Goal: Communication & Community: Answer question/provide support

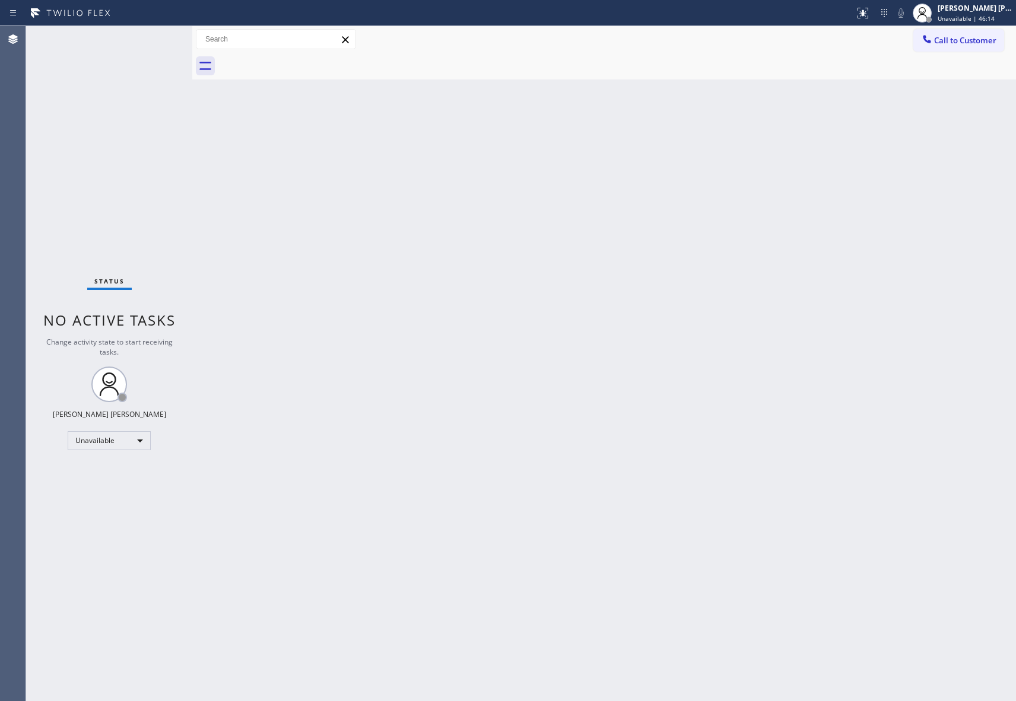
click at [966, 51] on button "Call to Customer" at bounding box center [958, 40] width 91 height 23
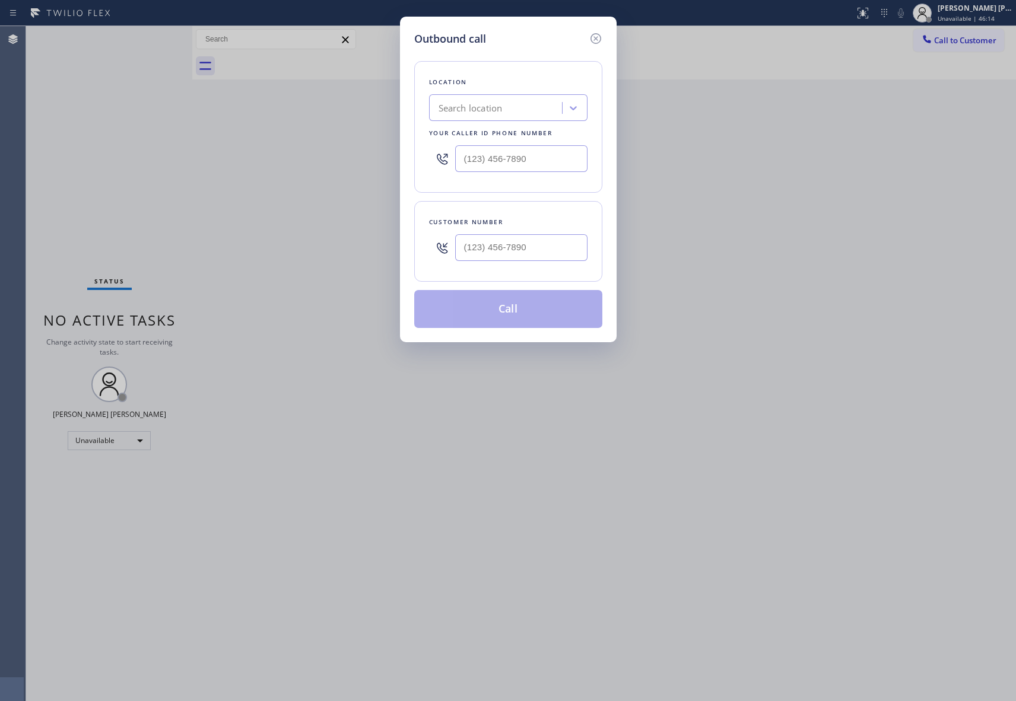
drag, startPoint x: 494, startPoint y: 266, endPoint x: 503, endPoint y: 257, distance: 13.0
click at [495, 265] on div at bounding box center [521, 247] width 132 height 39
click at [504, 255] on input "(___) ___-____" at bounding box center [521, 247] width 132 height 27
paste input "240) 620-4853"
type input "[PHONE_NUMBER]"
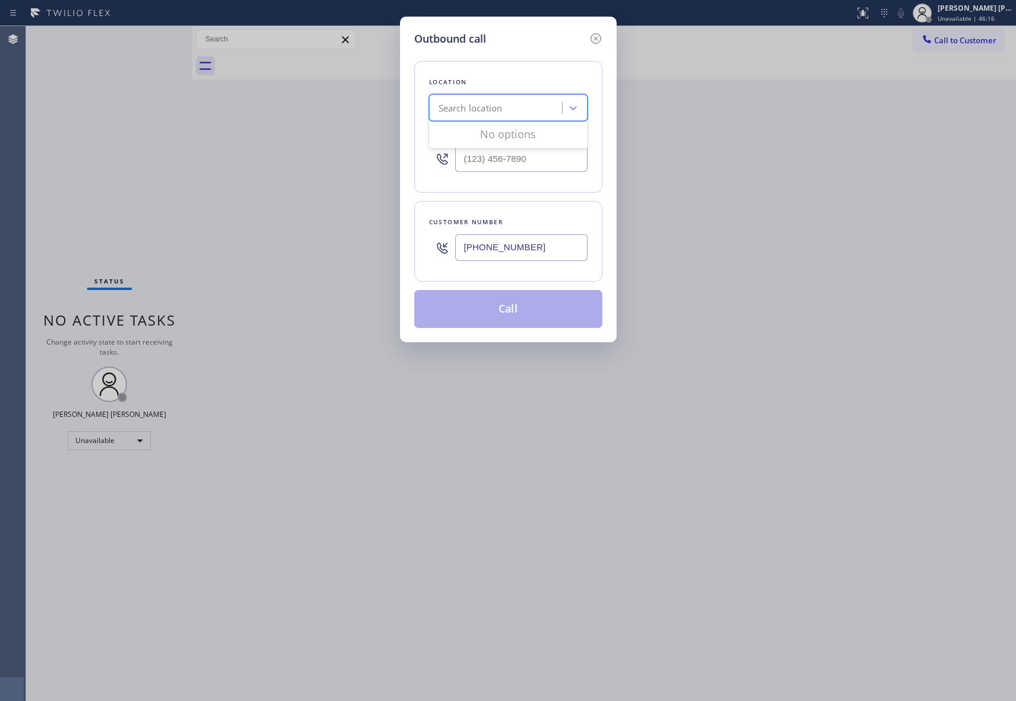
click at [494, 117] on div "Search location" at bounding box center [497, 108] width 129 height 21
type input "5 star appliance repair"
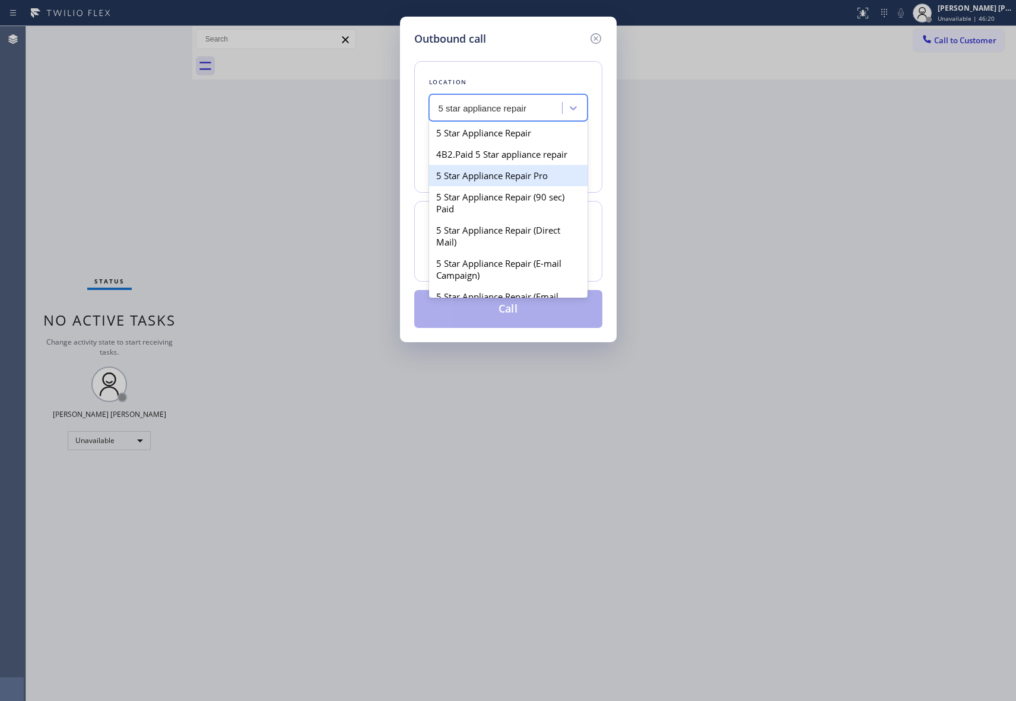
click at [513, 186] on div "5 Star Appliance Repair Pro" at bounding box center [508, 175] width 158 height 21
type input "[PHONE_NUMBER]"
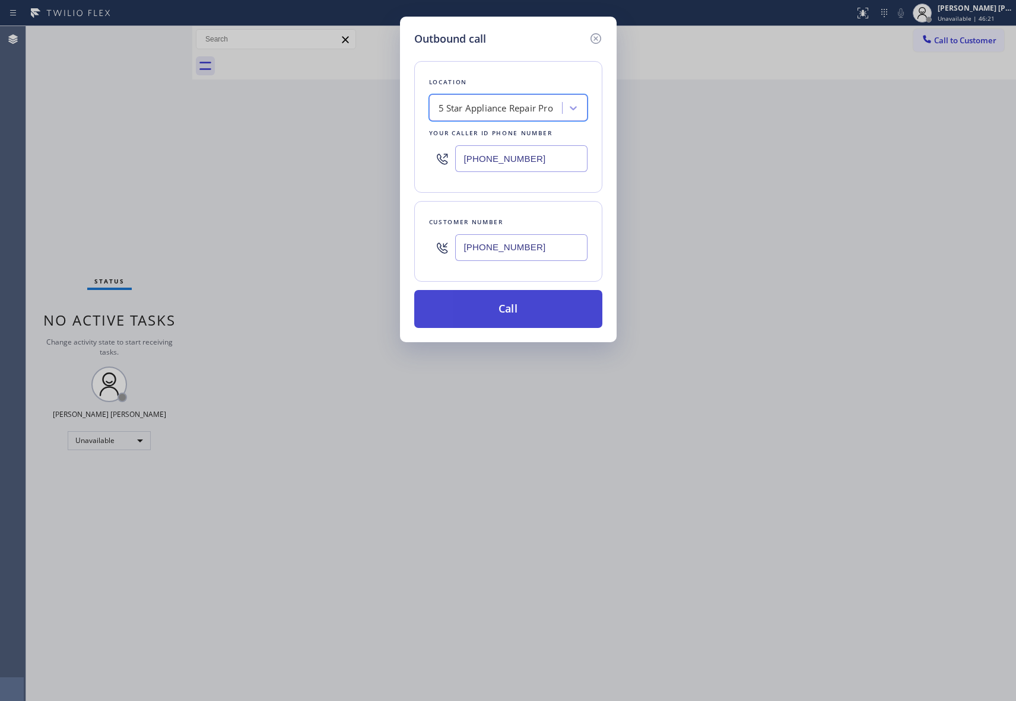
click at [542, 307] on button "Call" at bounding box center [508, 309] width 188 height 38
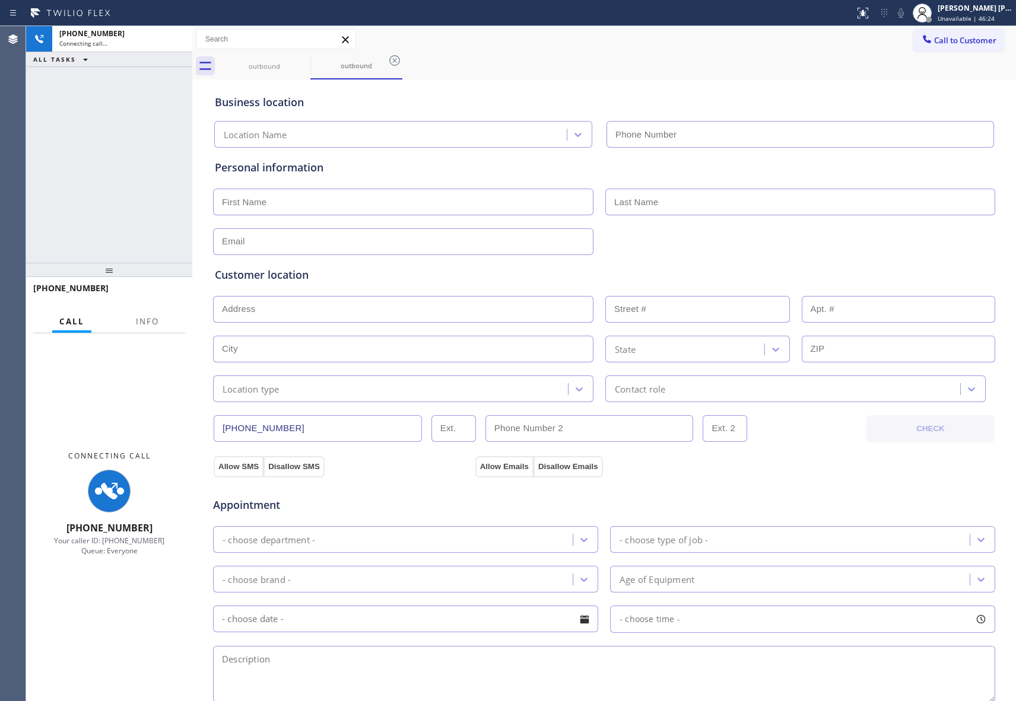
type input "[PHONE_NUMBER]"
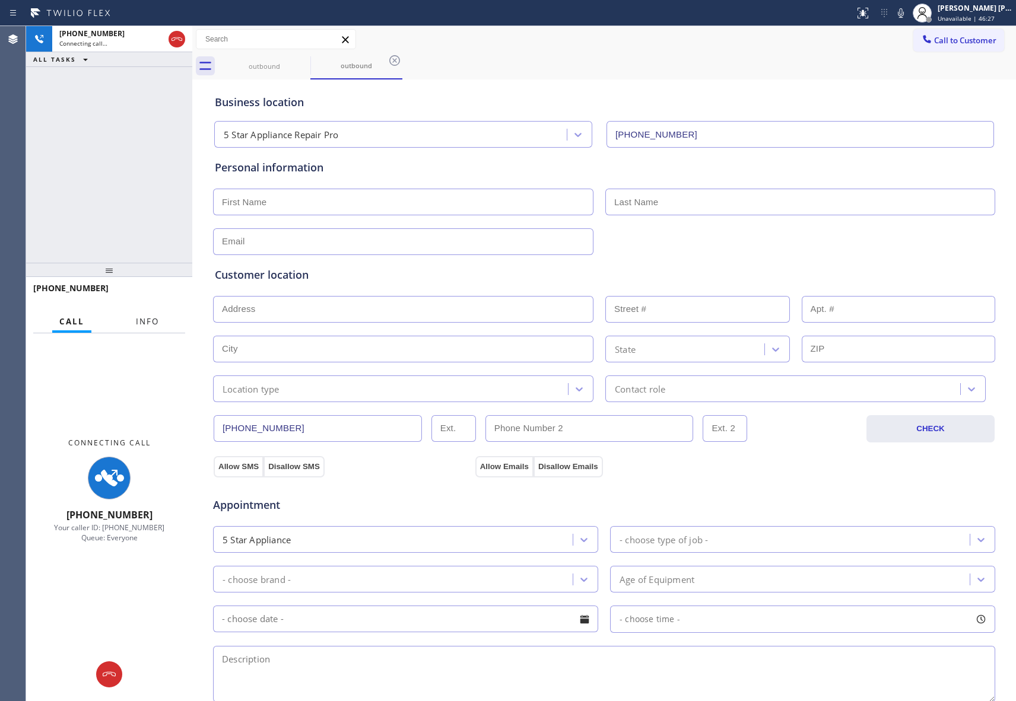
click at [136, 323] on span "Info" at bounding box center [147, 321] width 23 height 11
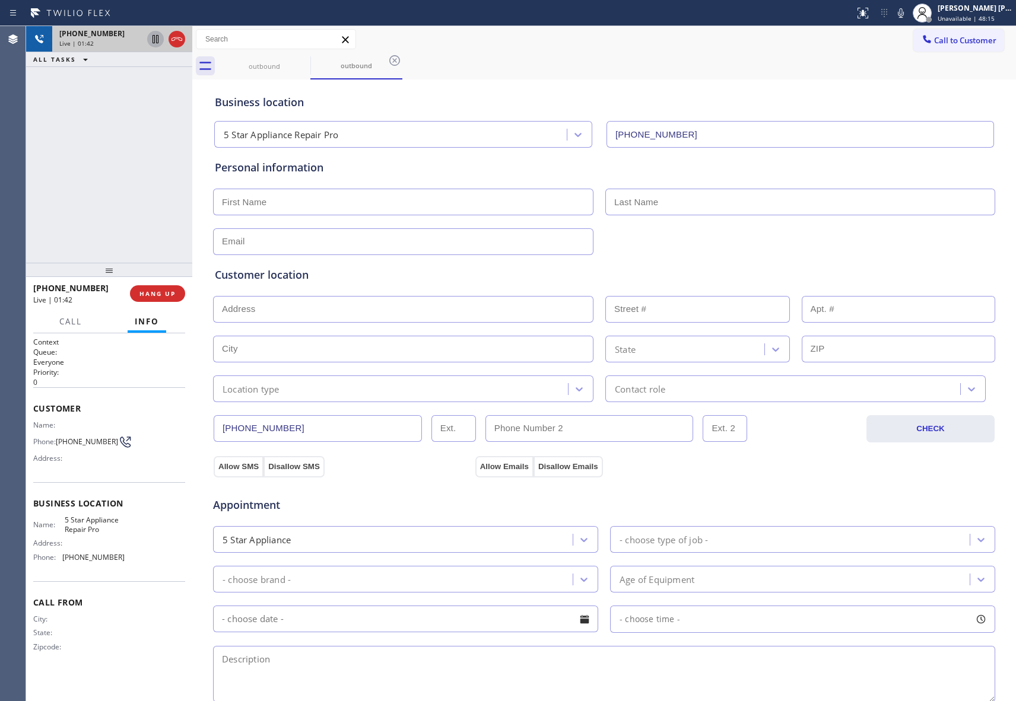
click at [153, 41] on icon at bounding box center [155, 39] width 14 height 14
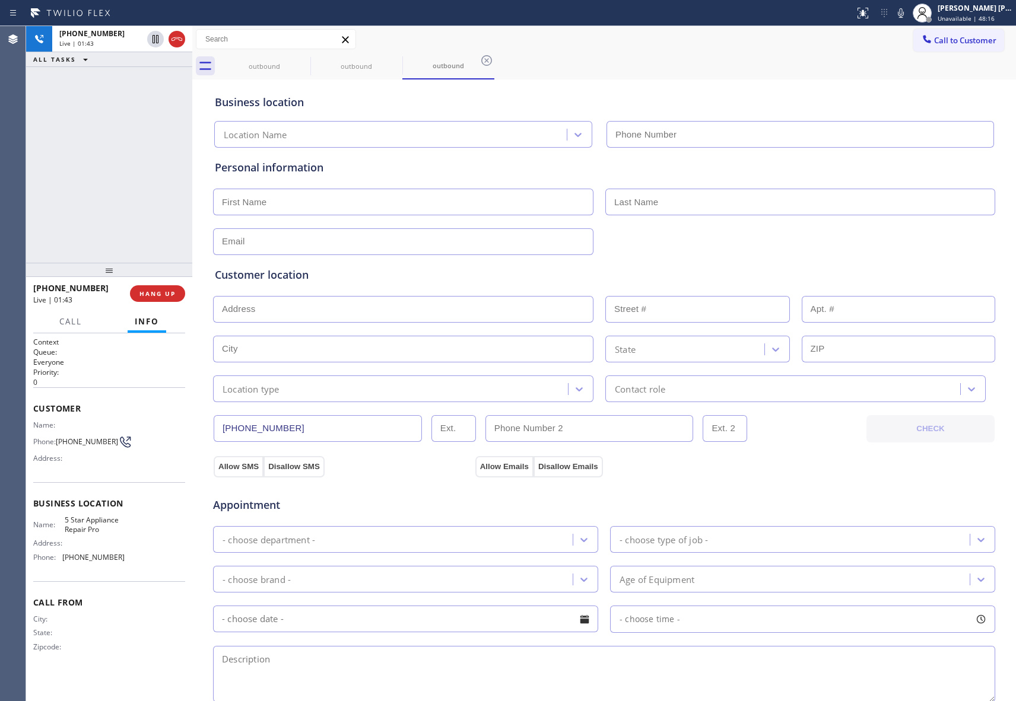
type input "[PHONE_NUMBER]"
drag, startPoint x: 152, startPoint y: 37, endPoint x: 150, endPoint y: 64, distance: 27.4
click at [152, 37] on icon at bounding box center [155, 39] width 14 height 14
type input "[PHONE_NUMBER]"
click at [166, 293] on span "HANG UP" at bounding box center [157, 294] width 36 height 8
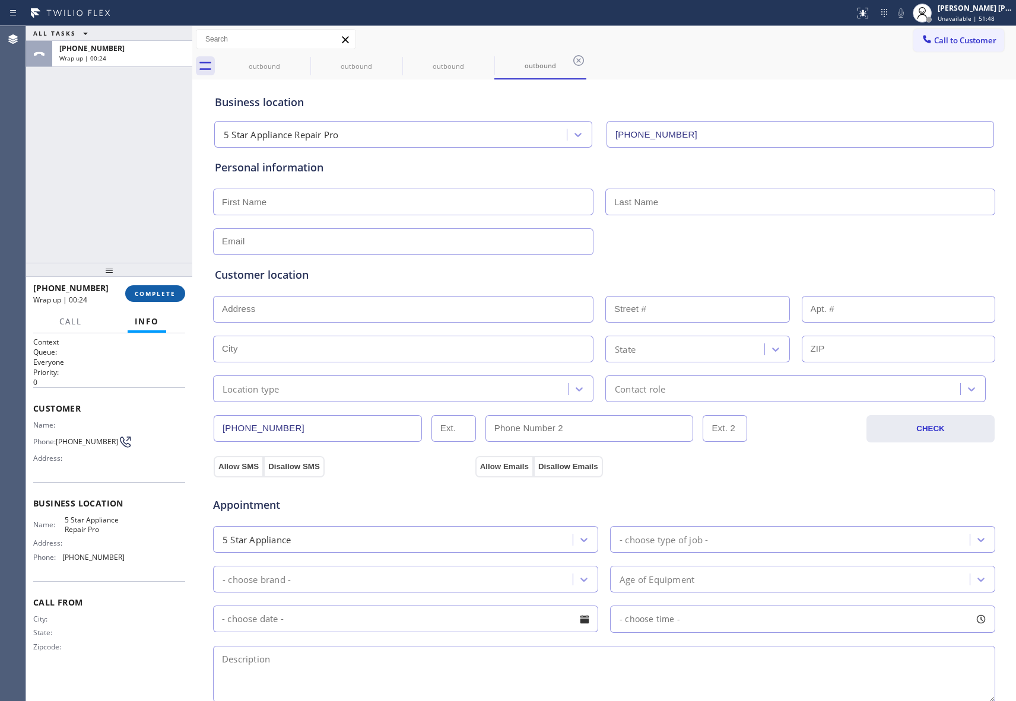
click at [144, 293] on span "COMPLETE" at bounding box center [155, 294] width 41 height 8
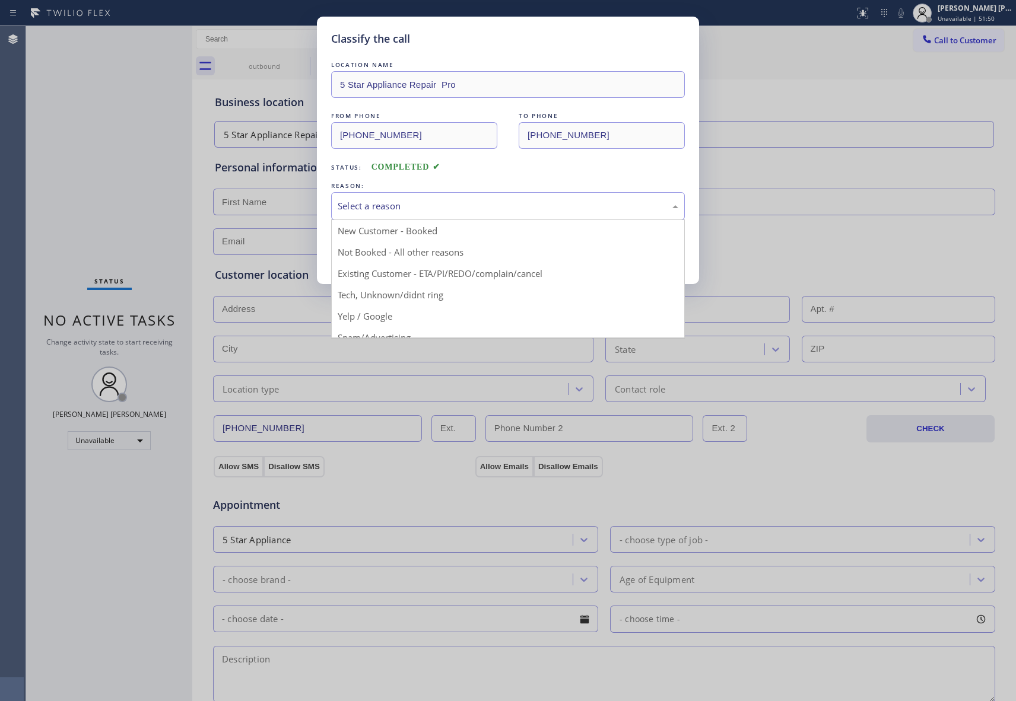
click at [441, 207] on div "Select a reason" at bounding box center [508, 206] width 341 height 14
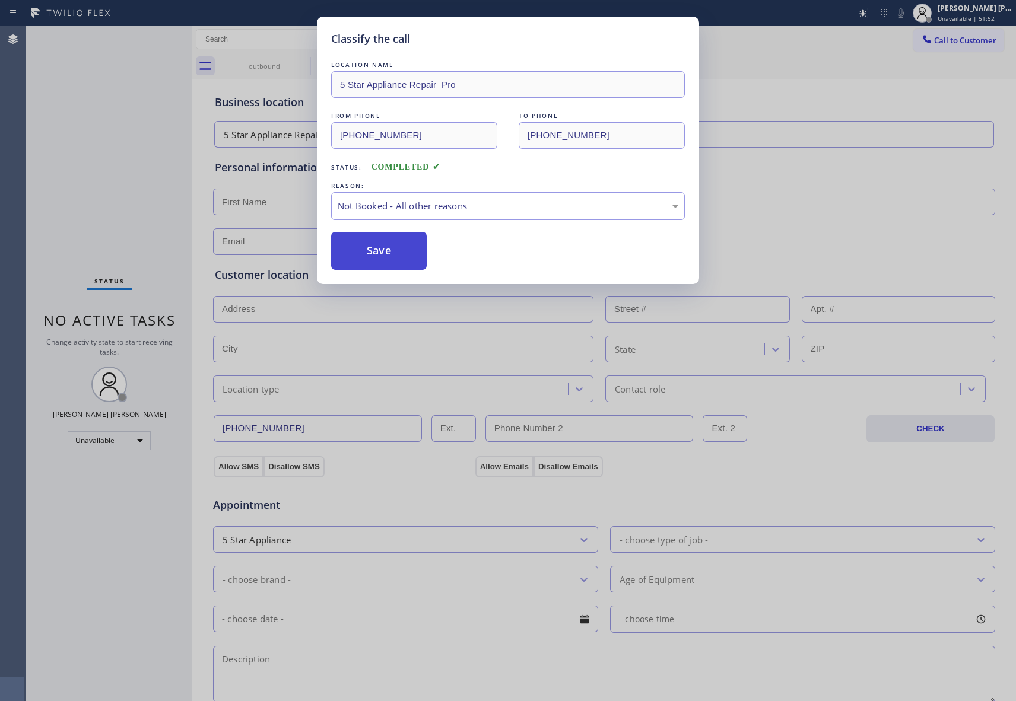
click at [385, 243] on button "Save" at bounding box center [379, 251] width 96 height 38
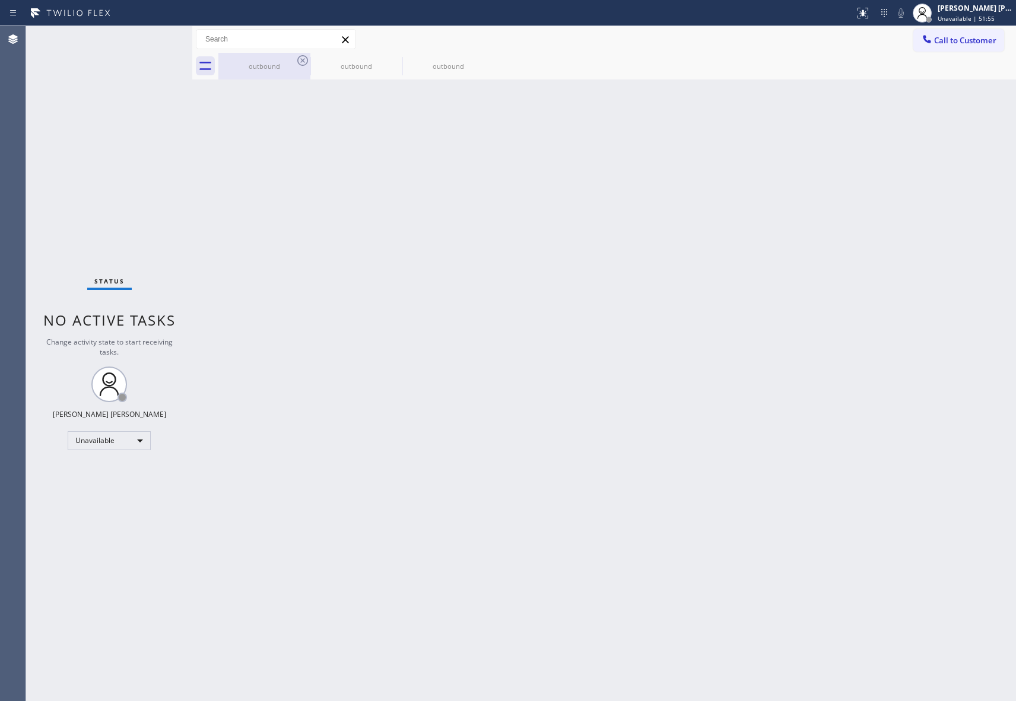
click at [284, 62] on div "outbound" at bounding box center [265, 66] width 90 height 9
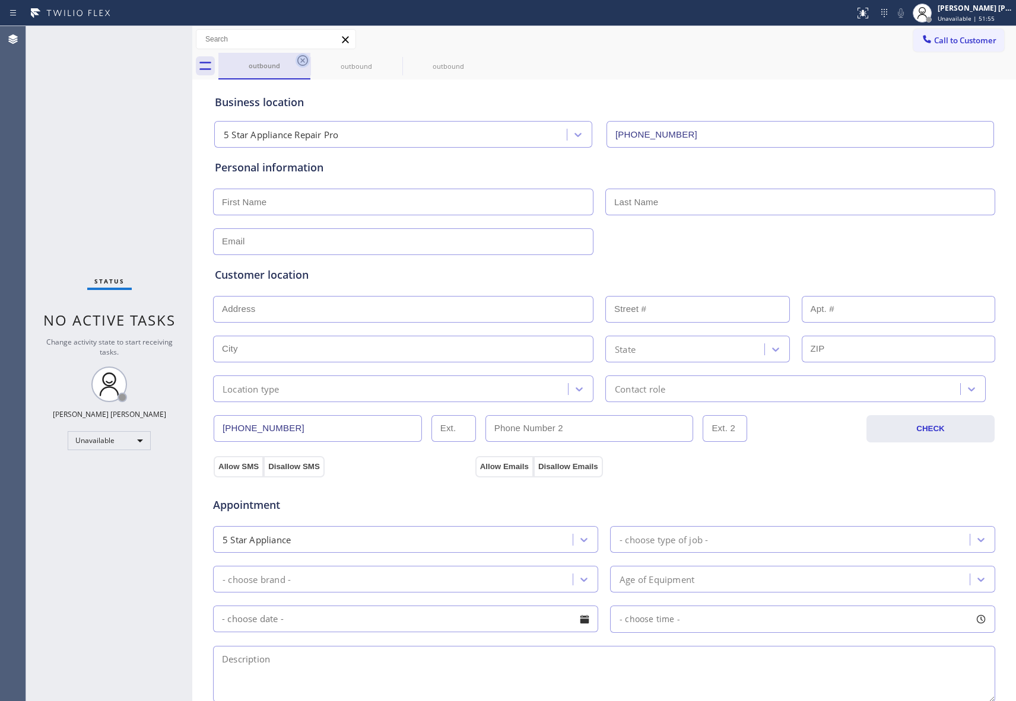
click at [297, 58] on icon at bounding box center [303, 60] width 14 height 14
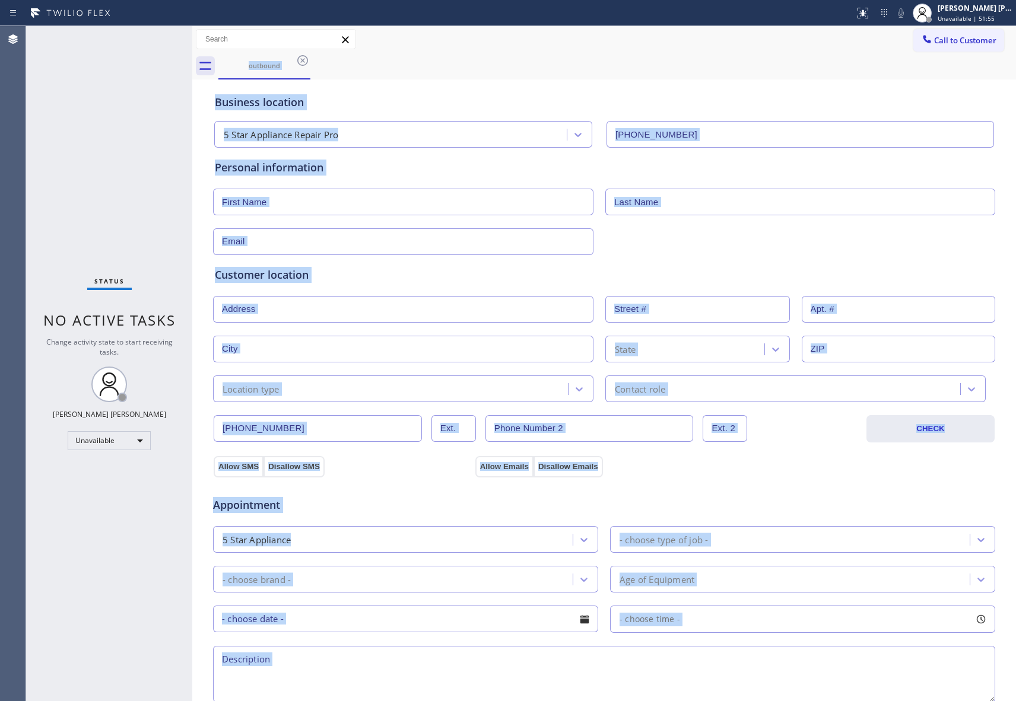
click at [297, 58] on div "outbound" at bounding box center [617, 66] width 798 height 27
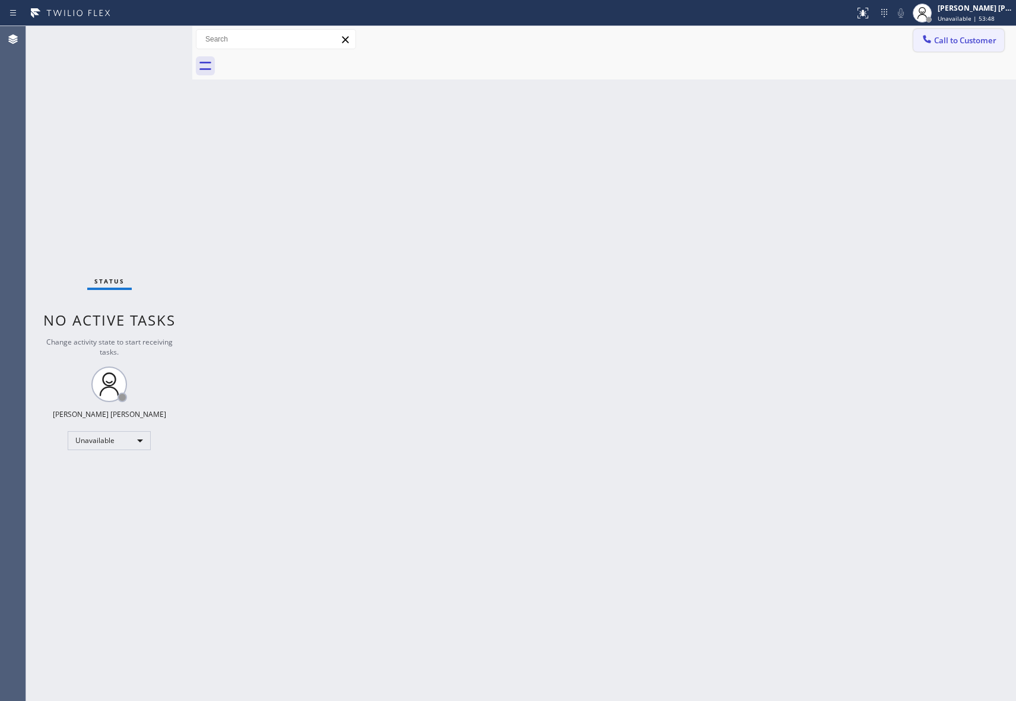
click at [976, 45] on span "Call to Customer" at bounding box center [965, 40] width 62 height 11
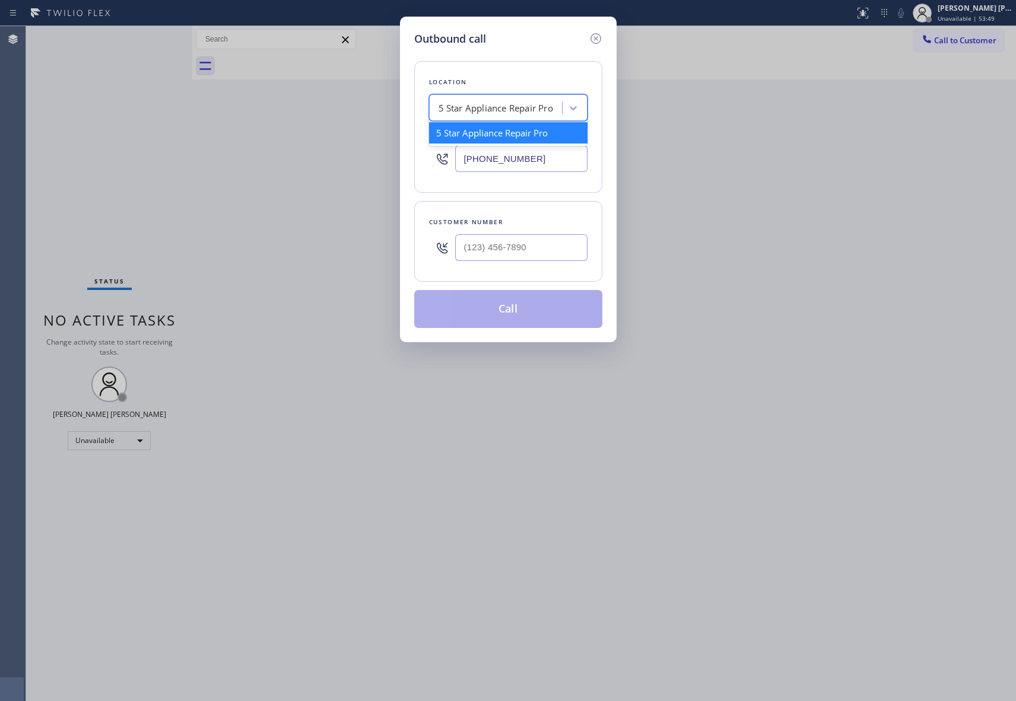
click at [528, 116] on div "5 Star Appliance Repair Pro" at bounding box center [497, 108] width 129 height 21
paste input "Viking Repair Service."
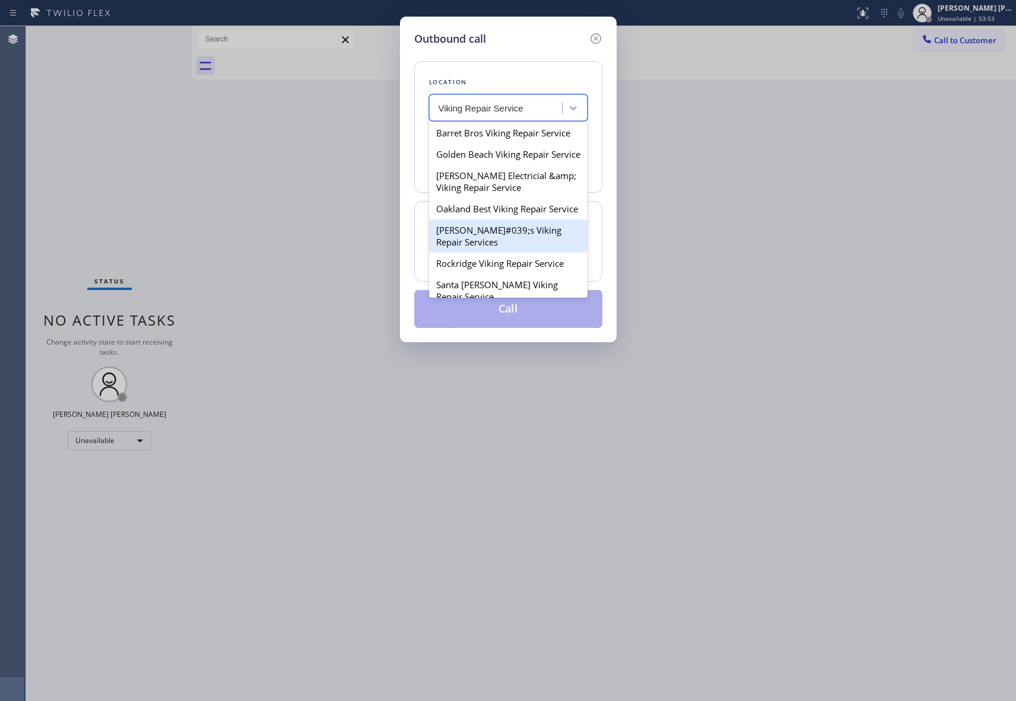
type input "Viking Repair Service"
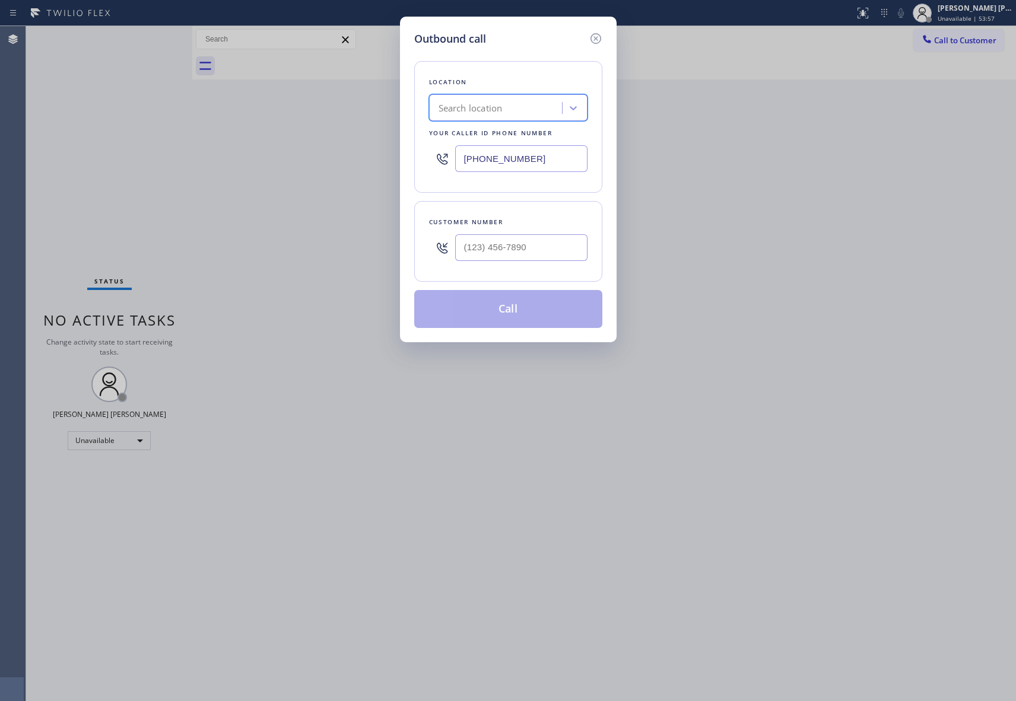
click at [599, 33] on icon at bounding box center [596, 38] width 14 height 14
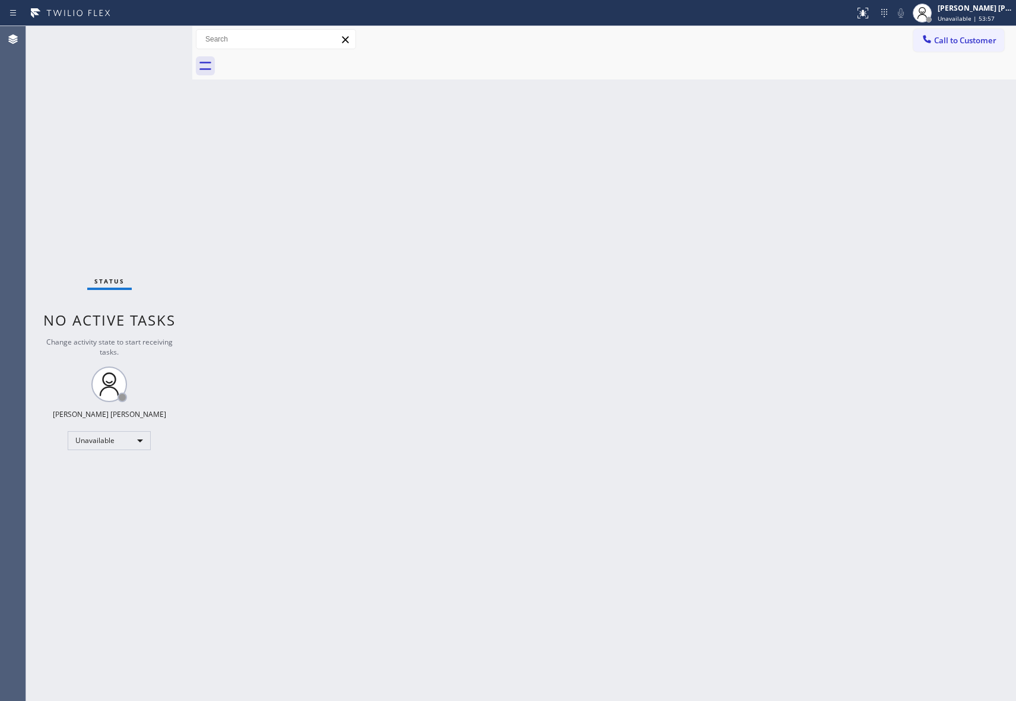
click at [598, 36] on div "Call to Customer Outbound call Location Search location Your caller id phone nu…" at bounding box center [604, 39] width 824 height 21
click at [988, 38] on span "Call to Customer" at bounding box center [965, 40] width 62 height 11
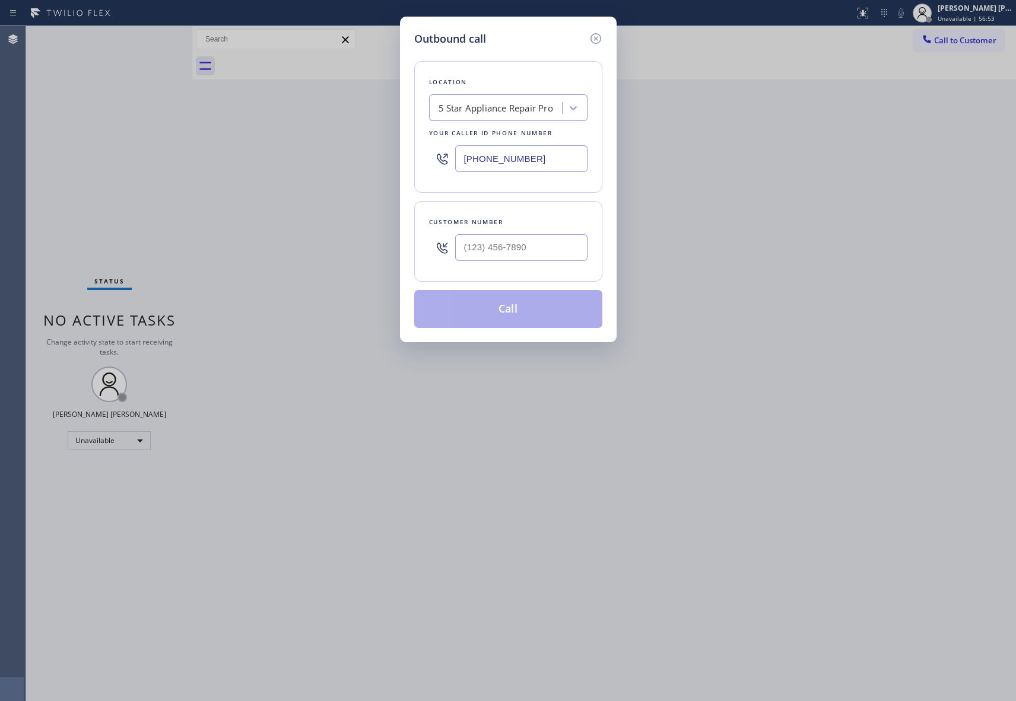
drag, startPoint x: 454, startPoint y: 159, endPoint x: 409, endPoint y: 161, distance: 45.2
click at [409, 161] on div "Outbound call Location 5 Star Appliance Repair Pro Your caller id phone number …" at bounding box center [508, 180] width 217 height 326
paste input "253) 263-1431"
type input "[PHONE_NUMBER]"
drag, startPoint x: 468, startPoint y: 241, endPoint x: 363, endPoint y: 236, distance: 105.1
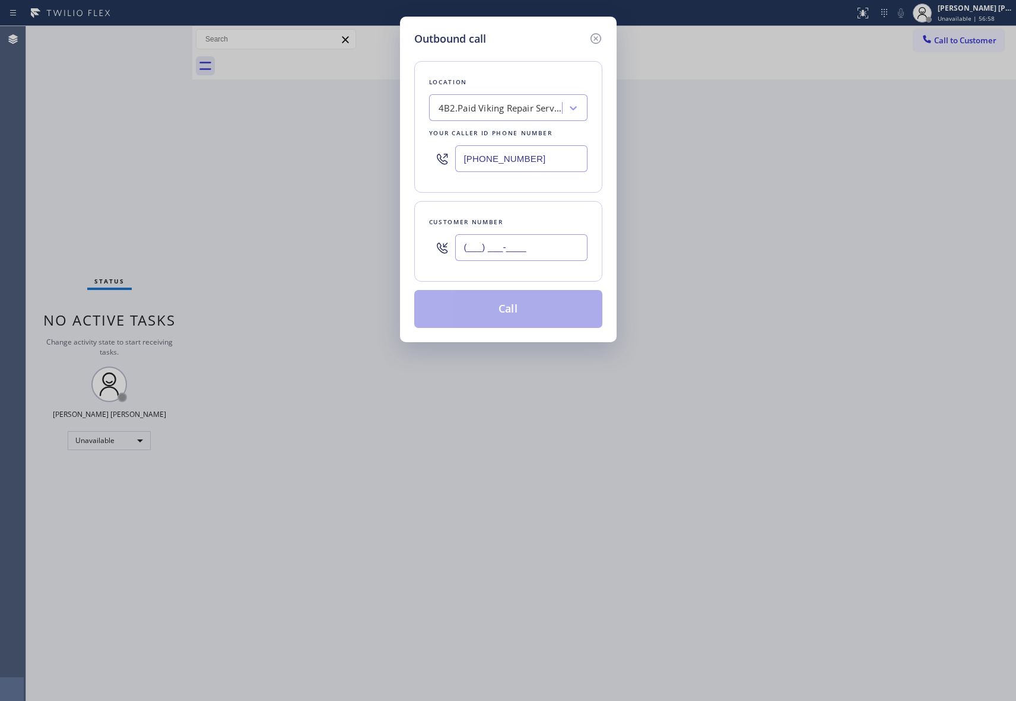
click at [357, 239] on div "Outbound call Location 4B2.Paid Viking Repair Service ([US_STATE], Google Ads) …" at bounding box center [508, 350] width 1016 height 701
paste input "240) 620-4853"
type input "[PHONE_NUMBER]"
click at [541, 318] on button "Call" at bounding box center [508, 309] width 188 height 38
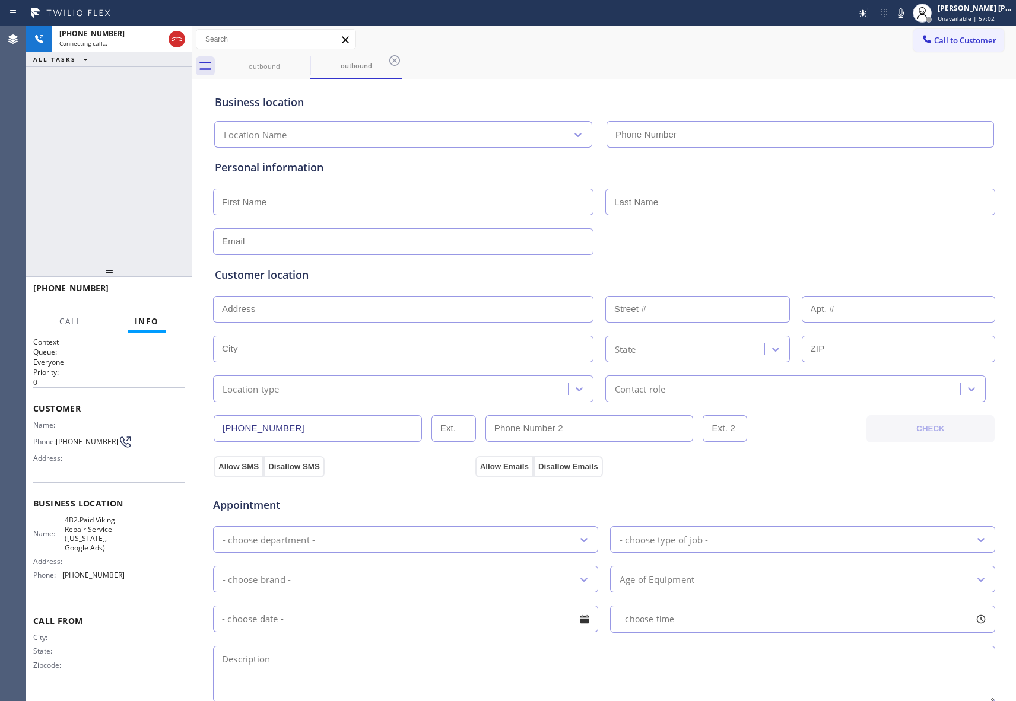
drag, startPoint x: 174, startPoint y: 36, endPoint x: 155, endPoint y: 72, distance: 40.6
click at [173, 36] on icon at bounding box center [177, 39] width 14 height 14
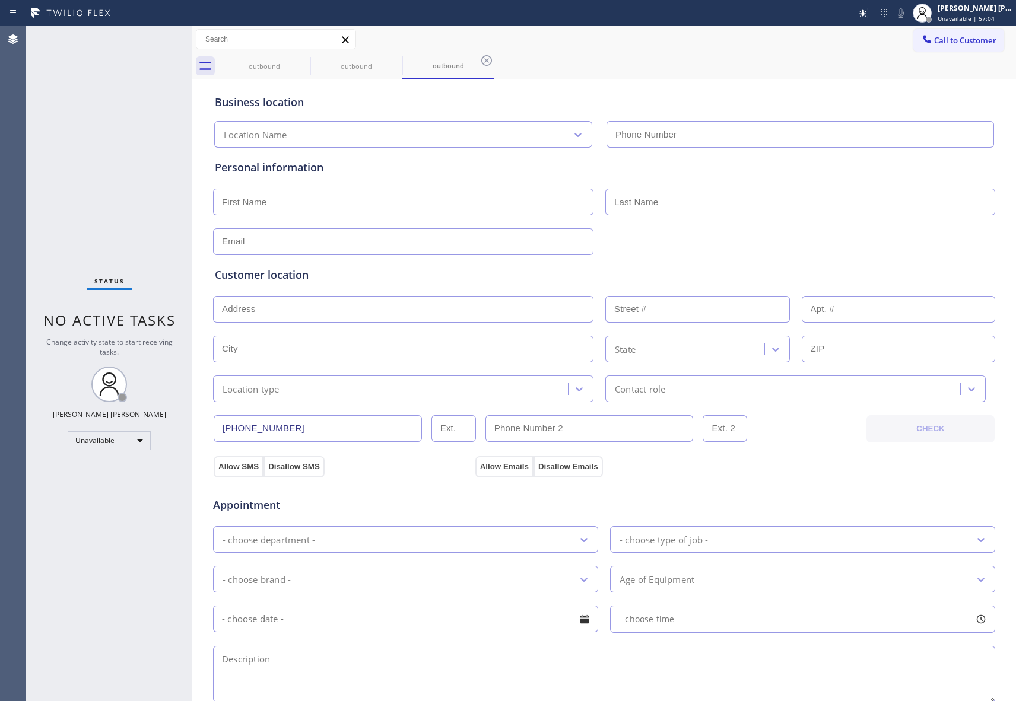
type input "[PHONE_NUMBER]"
click at [245, 207] on input "text" at bounding box center [403, 202] width 380 height 27
paste input "[PERSON_NAME]"
type input "[PERSON_NAME]"
click at [691, 208] on input "text" at bounding box center [800, 202] width 390 height 27
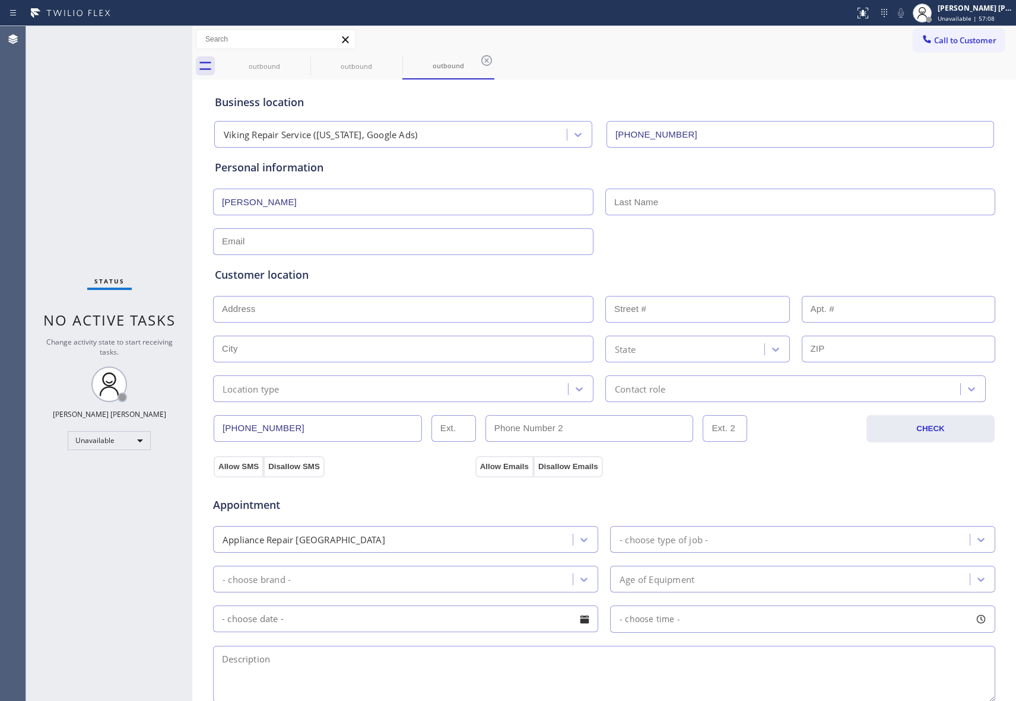
paste input "[PERSON_NAME]"
type input "[PERSON_NAME]"
click at [319, 246] on input "text" at bounding box center [403, 241] width 380 height 27
paste input "[PERSON_NAME][EMAIL_ADDRESS][DOMAIN_NAME]"
type input "[PERSON_NAME][EMAIL_ADDRESS][DOMAIN_NAME]"
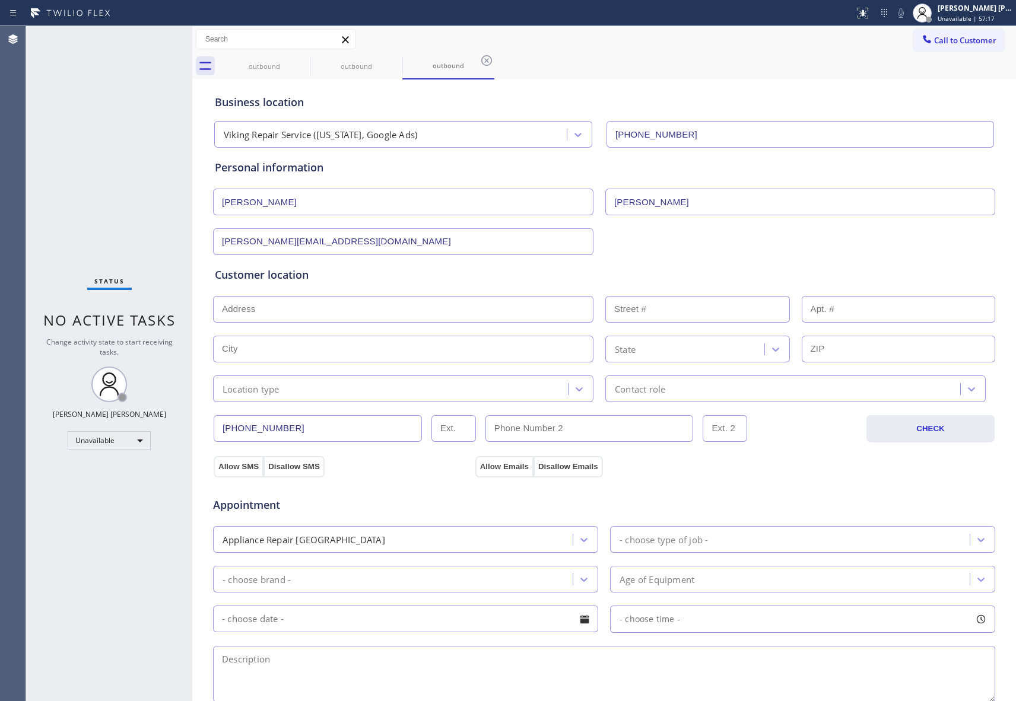
click at [348, 311] on input "text" at bounding box center [403, 309] width 380 height 27
paste input "[STREET_ADDRESS]"
type input "[STREET_ADDRESS]"
type input "9505"
type input "Bethesda"
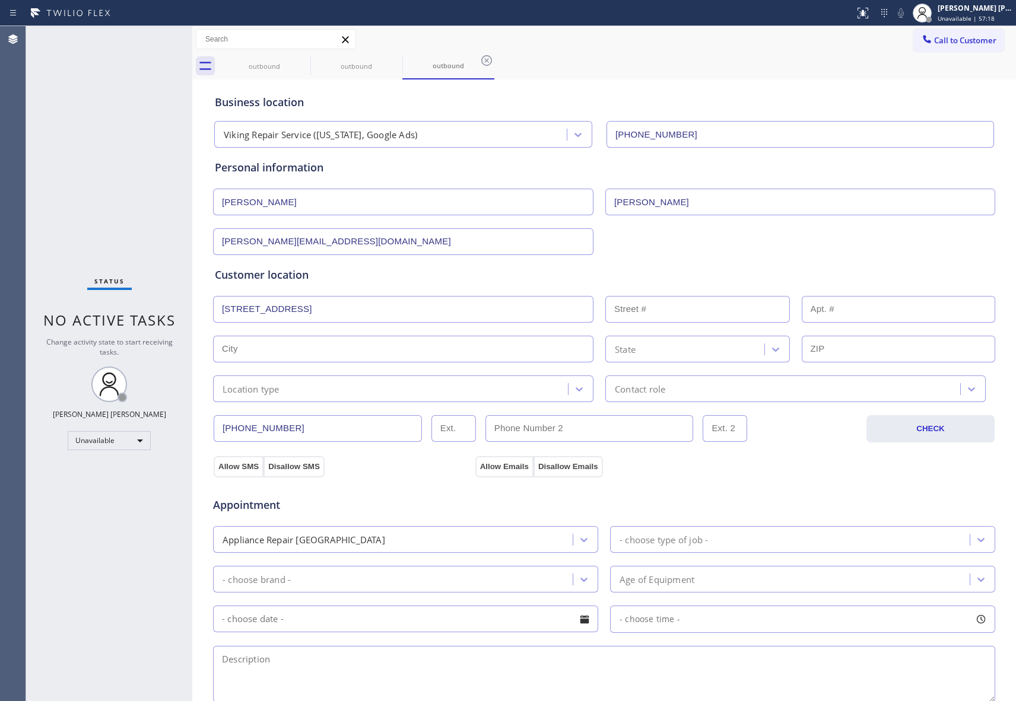
type input "20814"
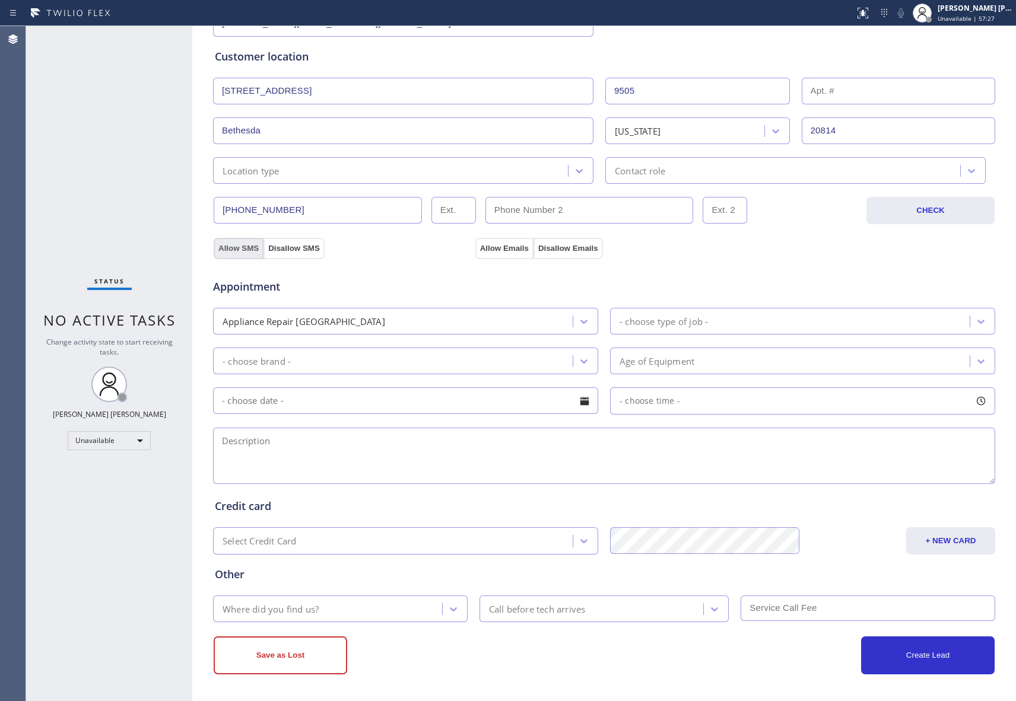
click at [231, 245] on button "Allow SMS" at bounding box center [239, 248] width 50 height 21
click at [504, 244] on button "Allow Emails" at bounding box center [504, 248] width 58 height 21
click at [975, 319] on icon at bounding box center [981, 322] width 12 height 12
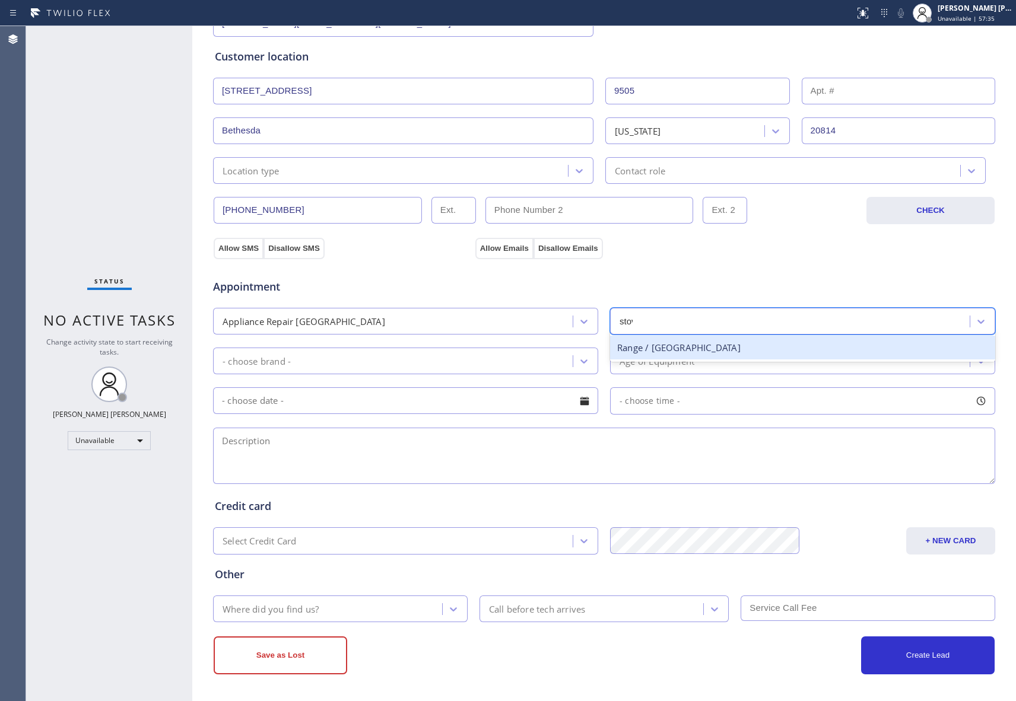
type input "stove"
click at [975, 318] on icon at bounding box center [981, 322] width 12 height 12
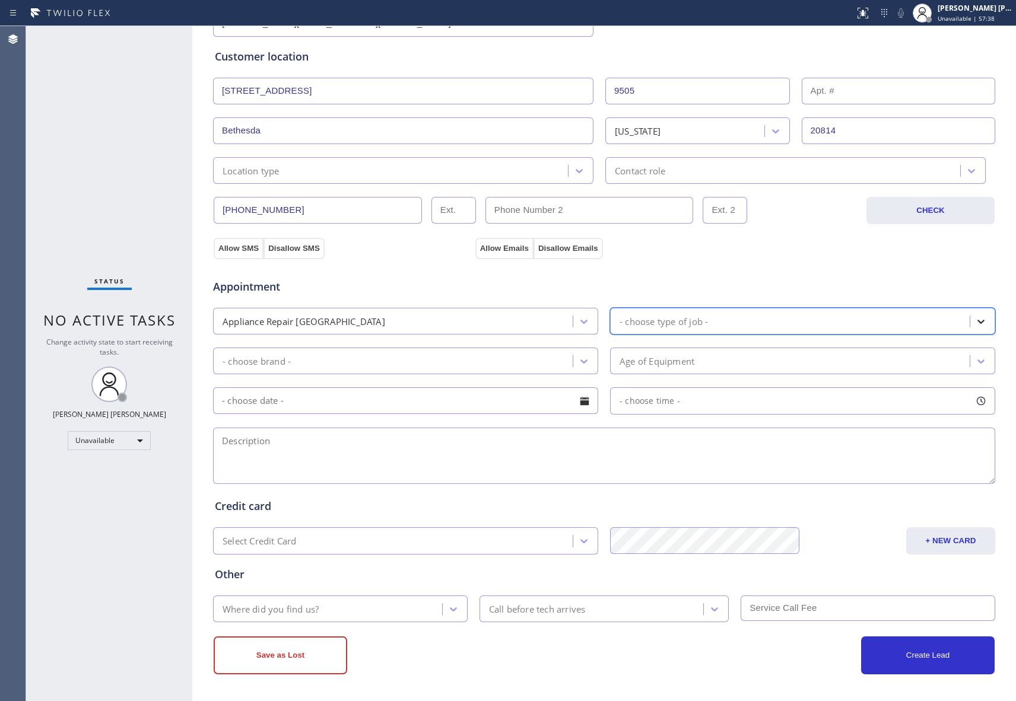
click at [975, 318] on icon at bounding box center [981, 322] width 12 height 12
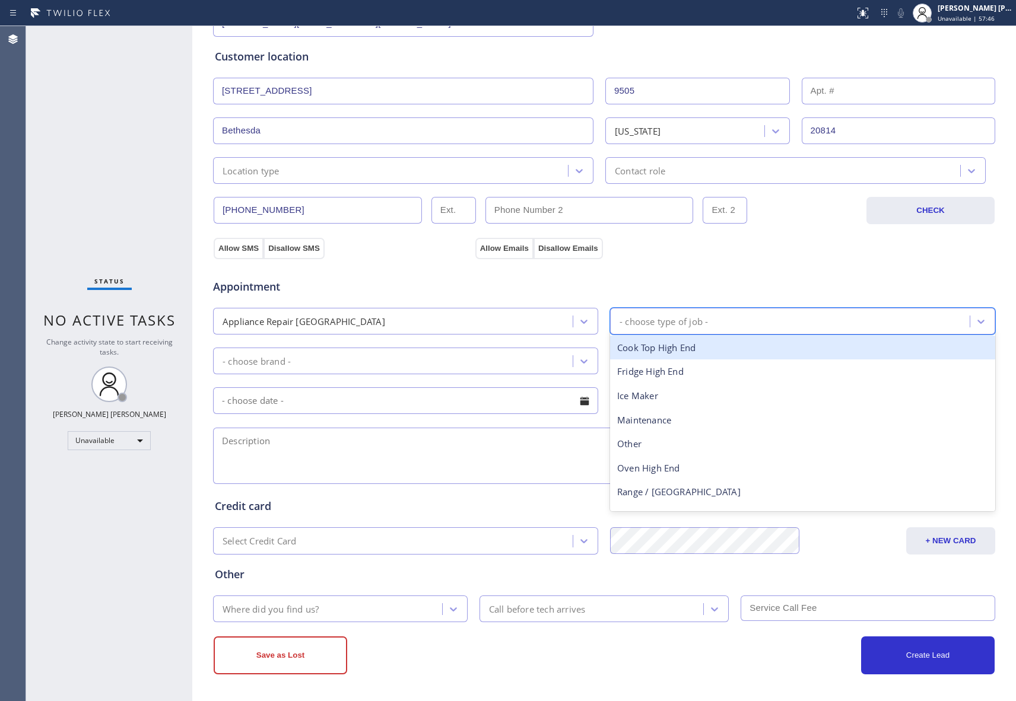
drag, startPoint x: 716, startPoint y: 345, endPoint x: 732, endPoint y: 311, distance: 37.4
click at [715, 345] on div "Cook Top High End" at bounding box center [802, 348] width 385 height 24
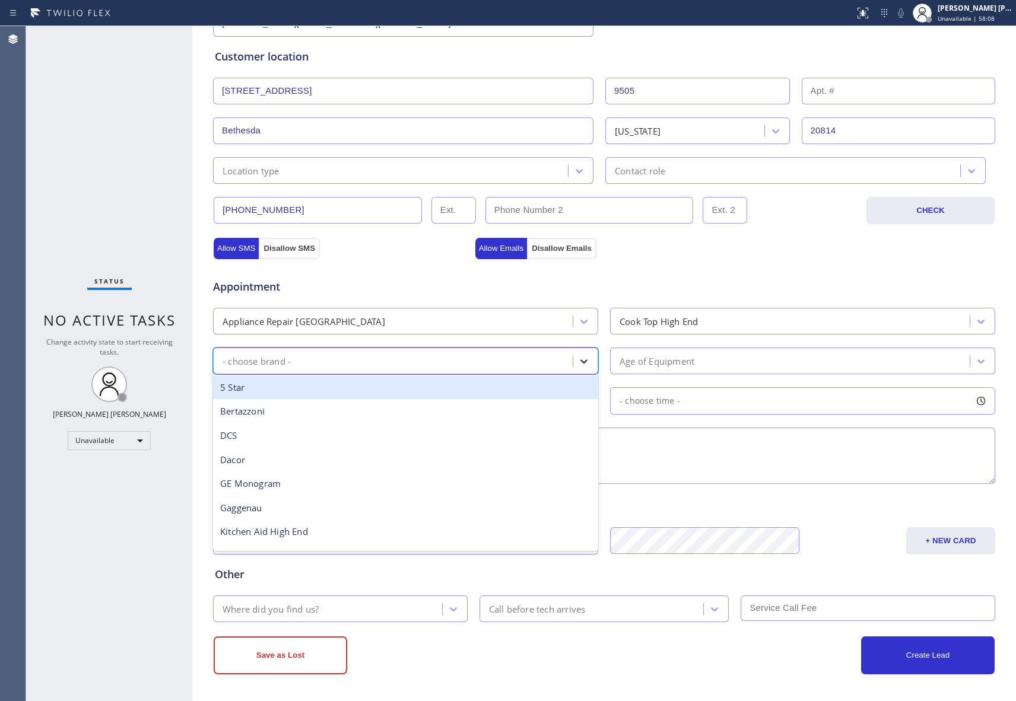
click at [578, 359] on icon at bounding box center [584, 361] width 12 height 12
type input "vi"
click at [281, 392] on div "Viking" at bounding box center [405, 388] width 385 height 24
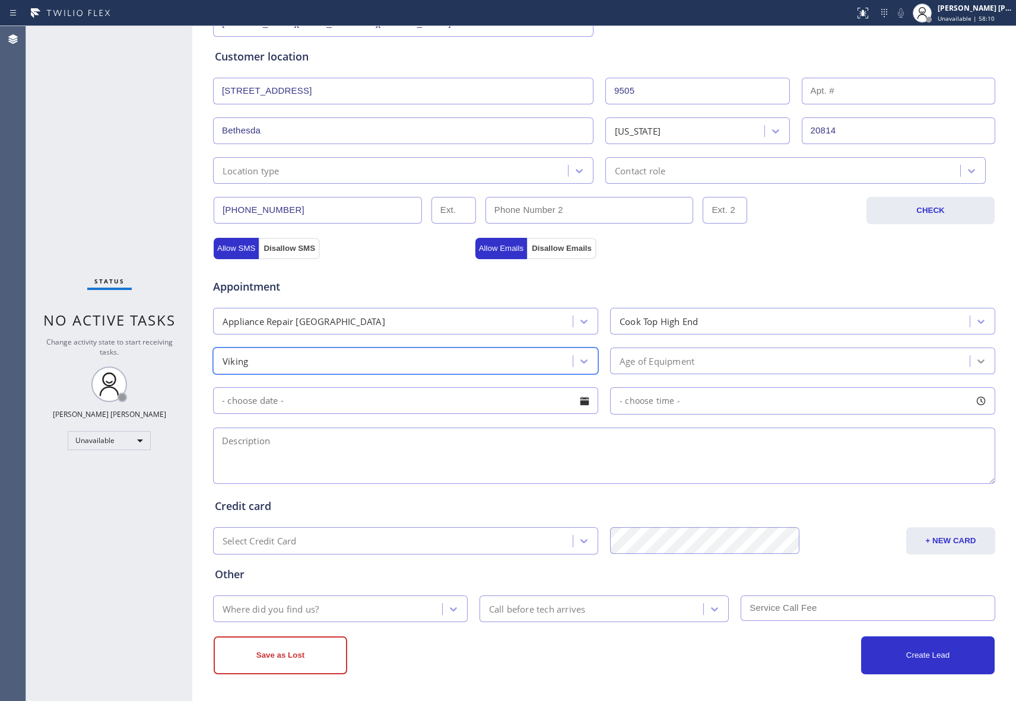
click at [975, 356] on icon at bounding box center [981, 361] width 12 height 12
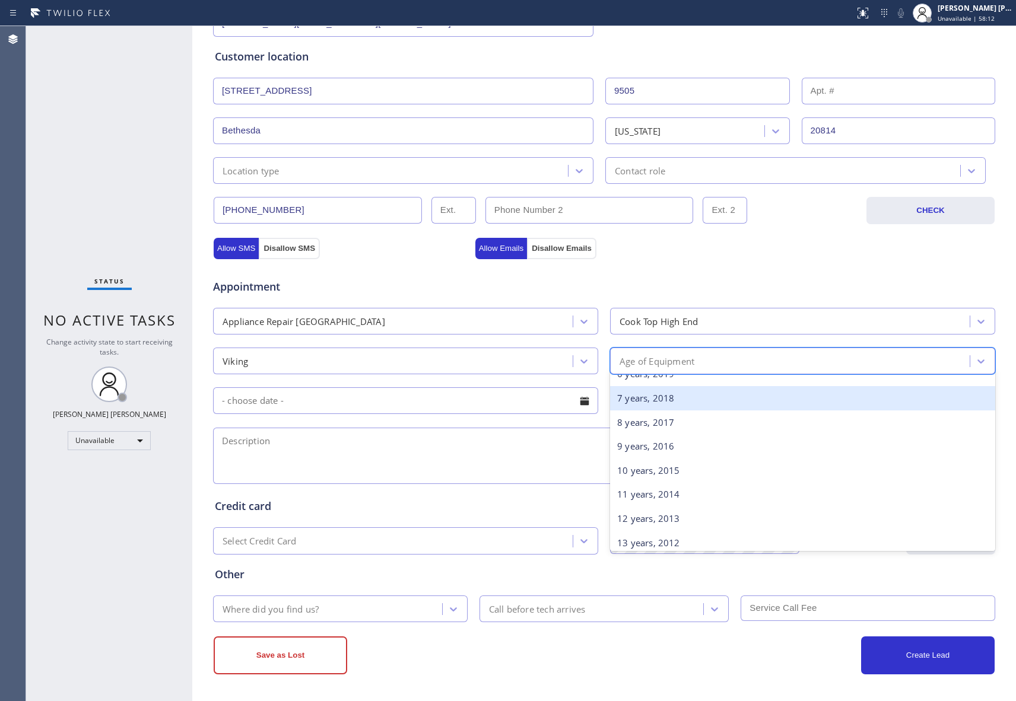
click at [665, 402] on div "7 years, 2018" at bounding box center [802, 398] width 385 height 24
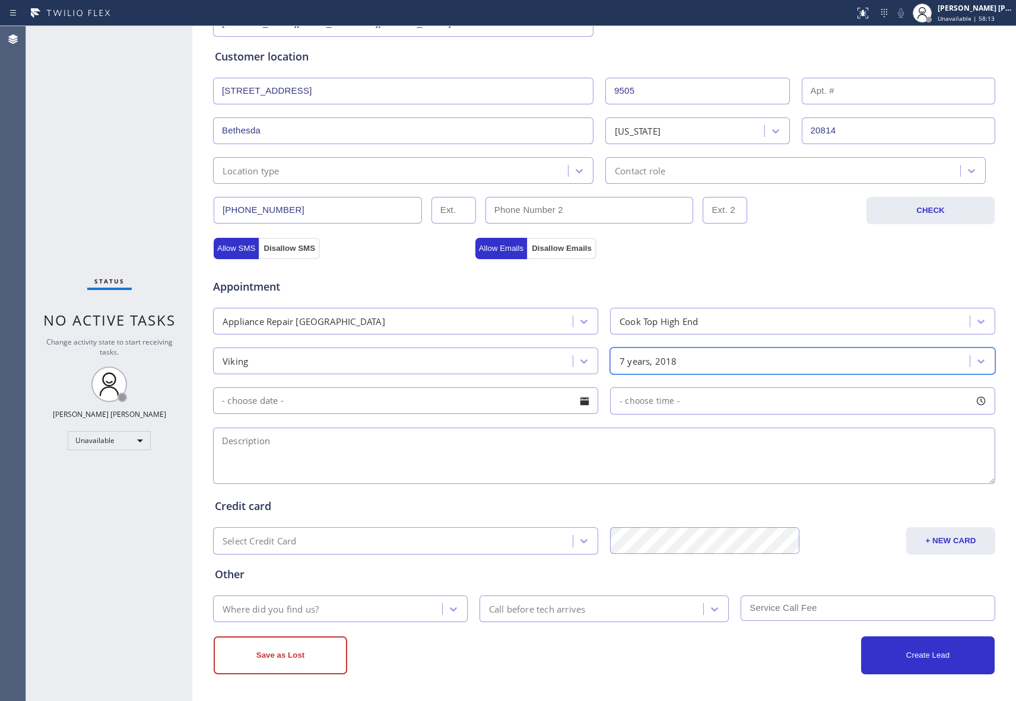
click at [577, 401] on div at bounding box center [584, 401] width 20 height 20
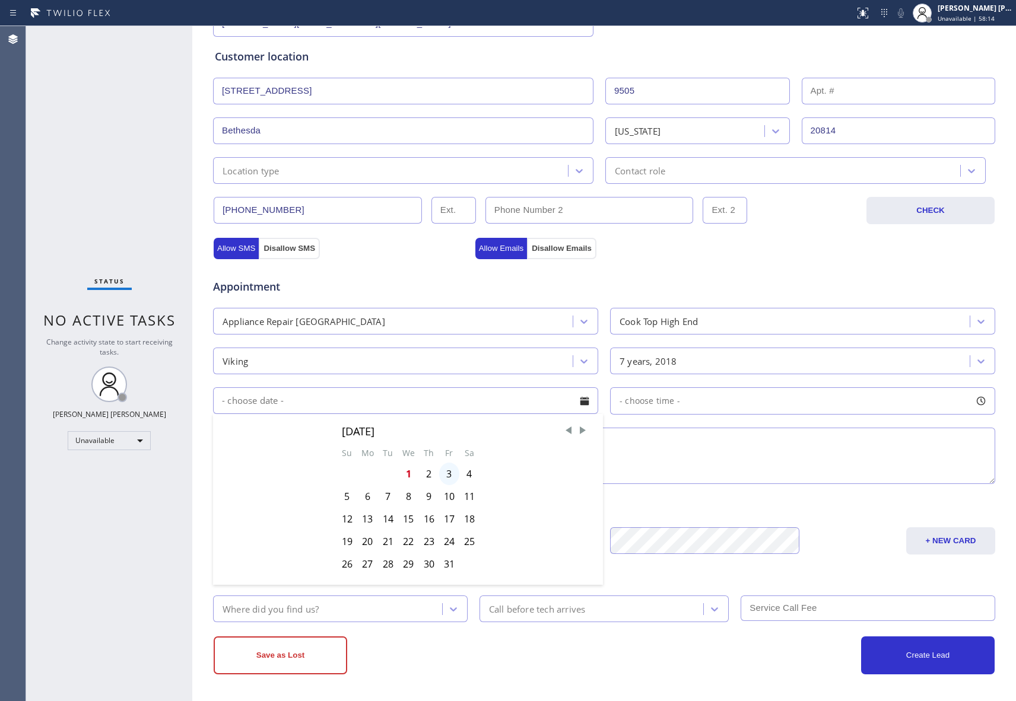
click at [442, 473] on div "3" at bounding box center [449, 474] width 20 height 23
type input "[DATE]"
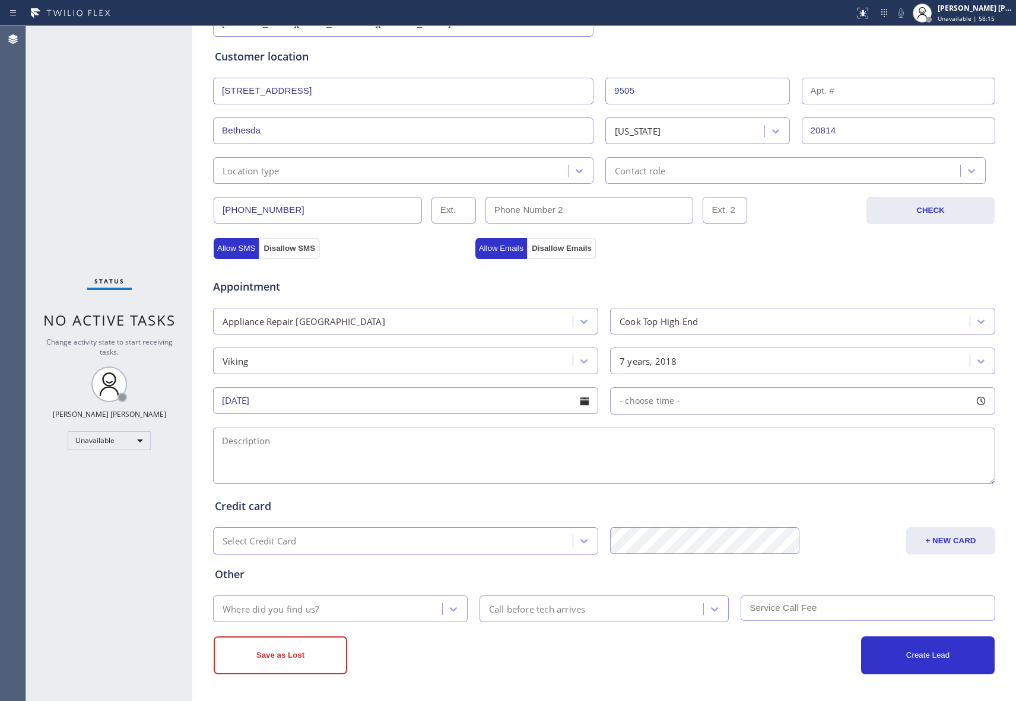
click at [979, 399] on div at bounding box center [981, 401] width 20 height 20
drag, startPoint x: 617, startPoint y: 469, endPoint x: 649, endPoint y: 487, distance: 36.9
click at [649, 487] on div "FROM TILL 8:00 AM 9:00 AM" at bounding box center [793, 457] width 367 height 85
drag, startPoint x: 617, startPoint y: 474, endPoint x: 601, endPoint y: 463, distance: 19.4
click at [489, 454] on textarea at bounding box center [604, 456] width 782 height 56
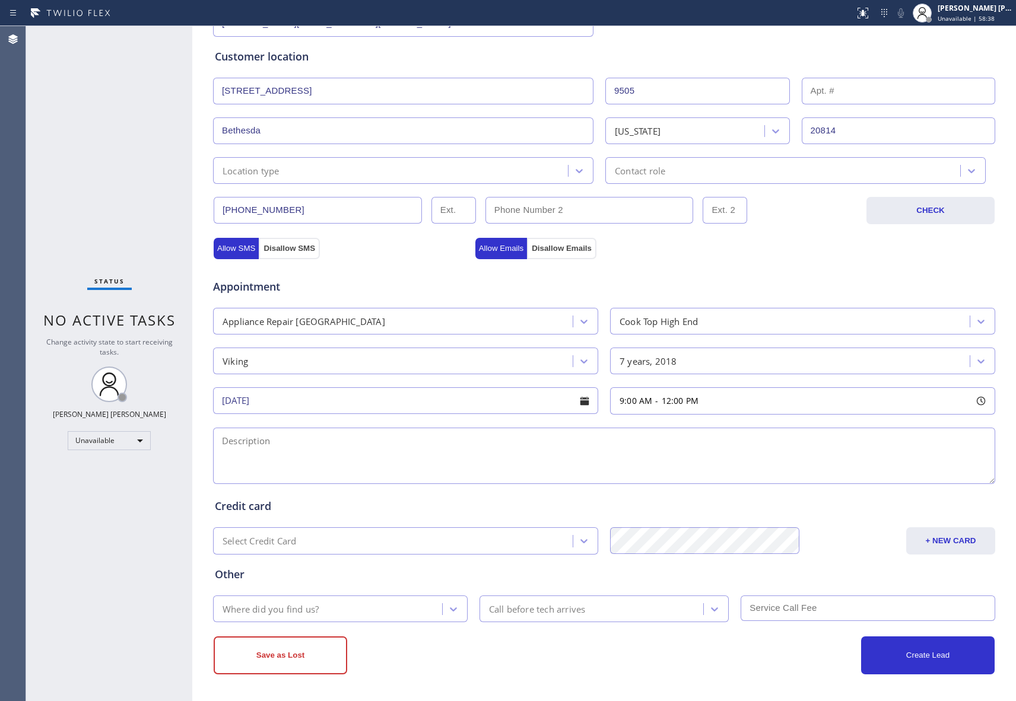
click at [399, 459] on textarea at bounding box center [604, 456] width 782 height 56
paste textarea "9-12 | Free SCF | Viking Stove Top | 2 of the burners has starter issue, keeps …"
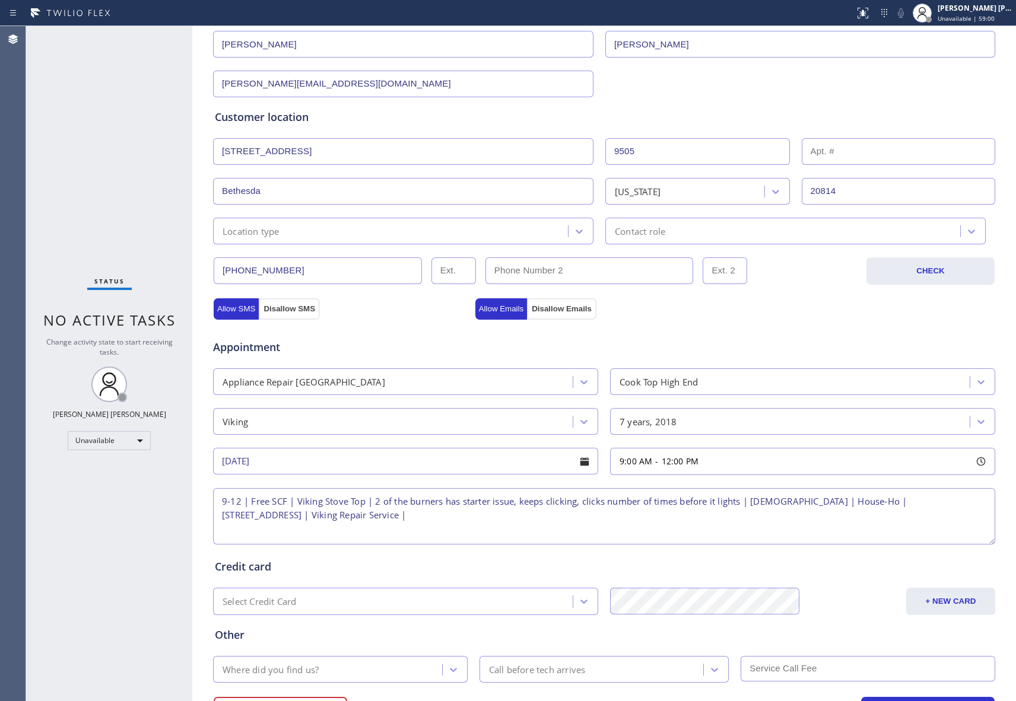
click at [444, 525] on textarea "9-12 | Free SCF | Viking Stove Top | 2 of the burners has starter issue, keeps …" at bounding box center [604, 516] width 782 height 56
paste textarea "please call customer 30 minutes prior to arrival"
type textarea "9-12 | Free SCF | Viking Stove Top | 2 of the burners has starter issue, keeps …"
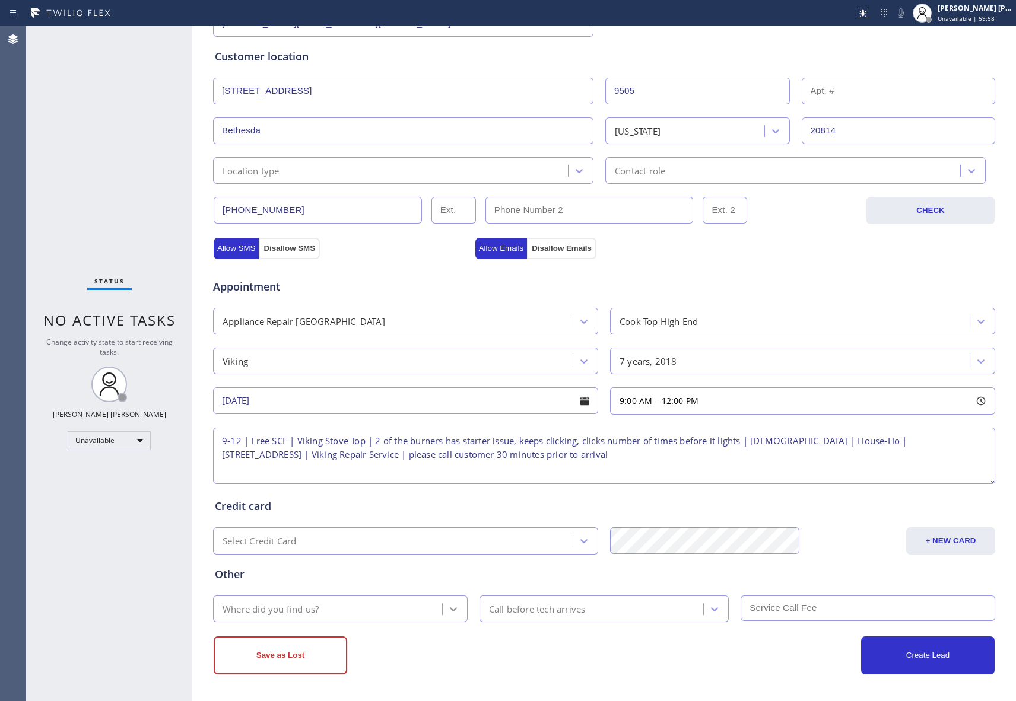
click at [447, 611] on icon at bounding box center [453, 609] width 12 height 12
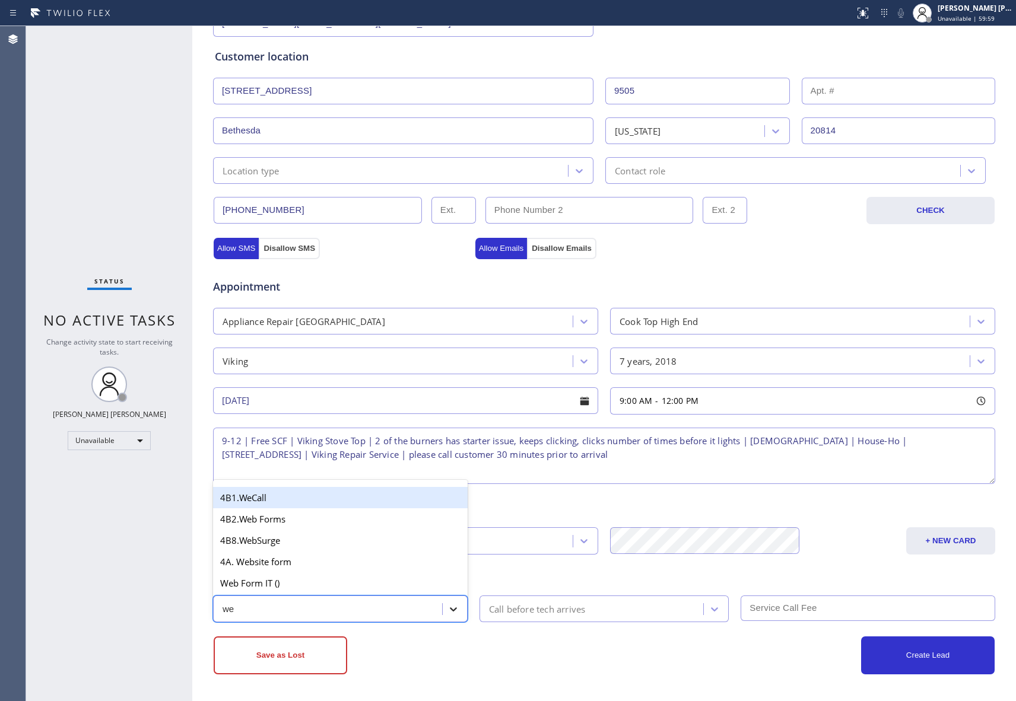
type input "web"
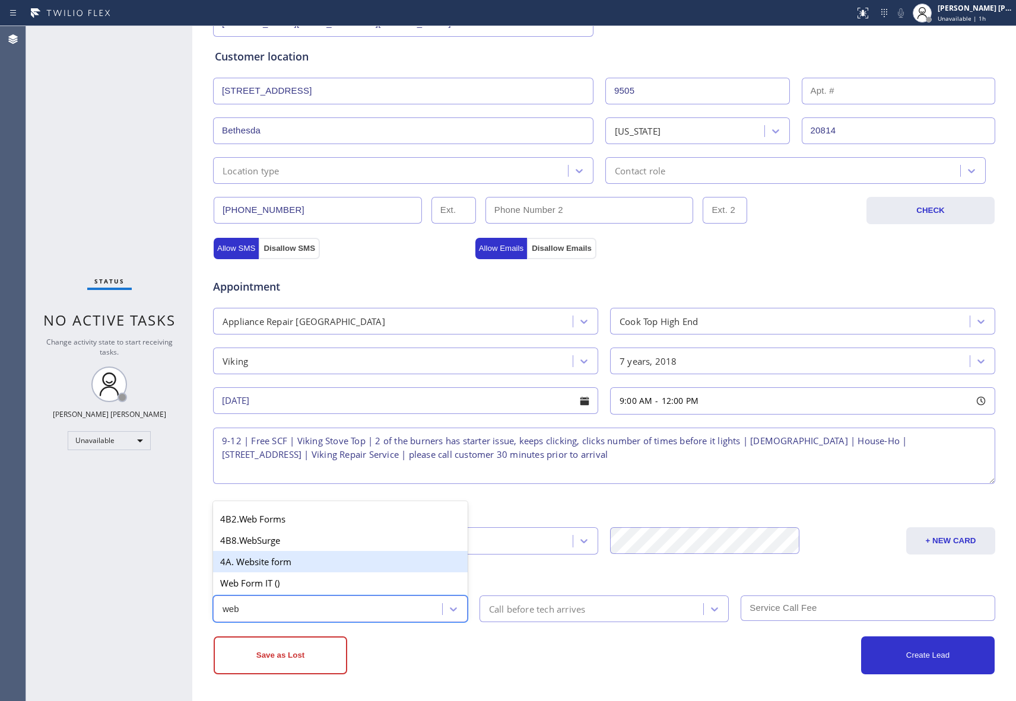
click at [319, 568] on div "4A. Website form" at bounding box center [340, 561] width 255 height 21
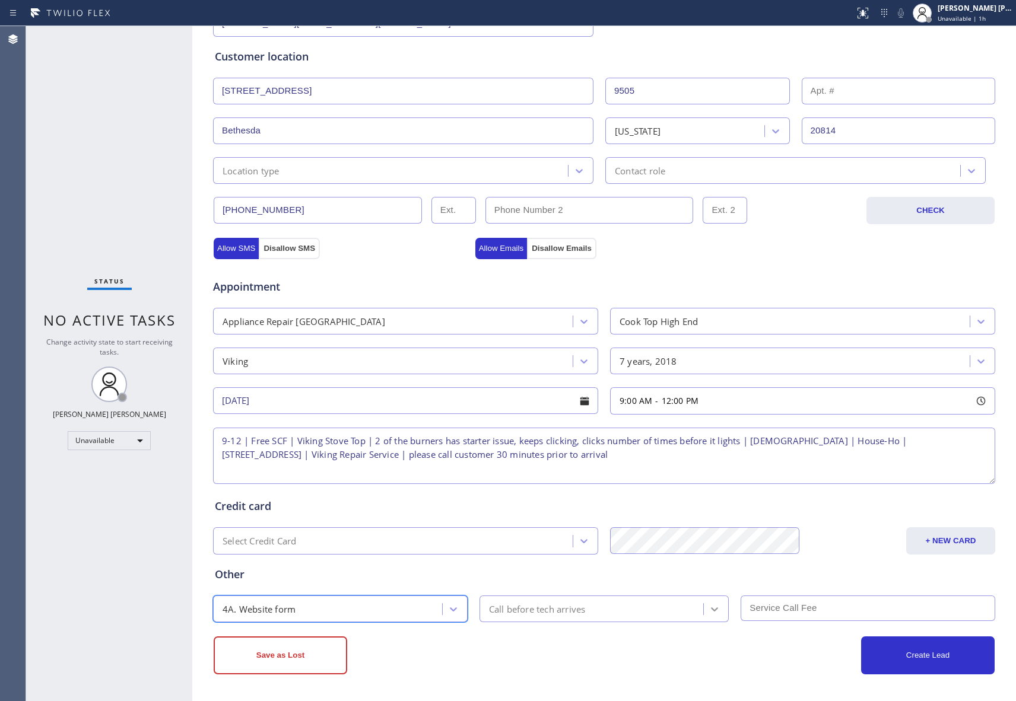
click at [713, 611] on icon at bounding box center [715, 609] width 12 height 12
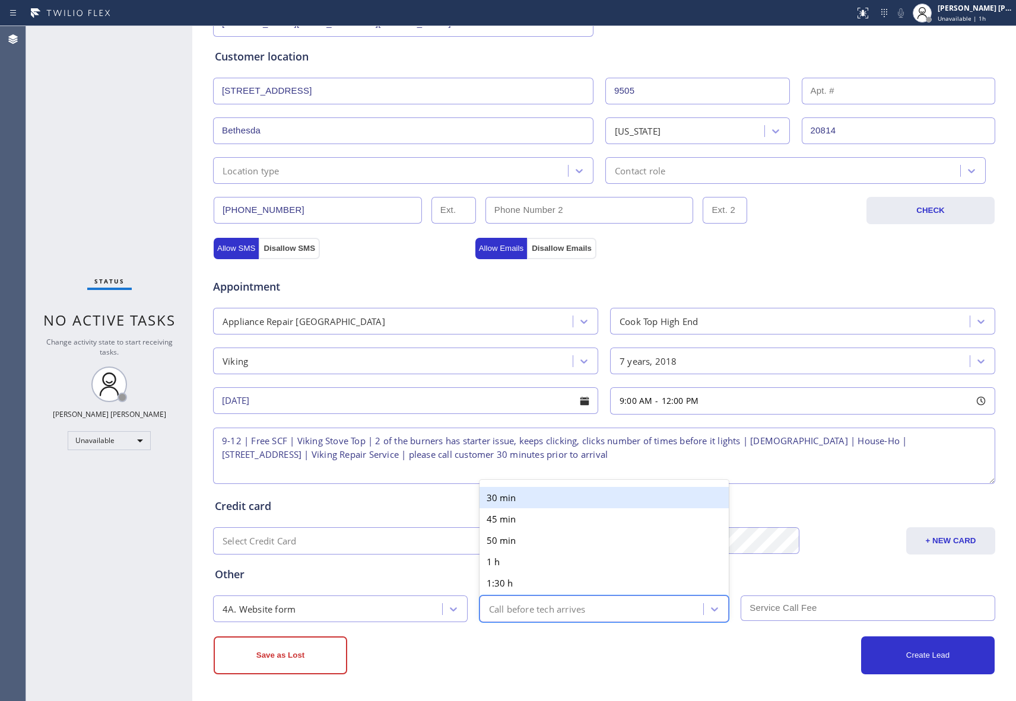
click at [521, 497] on div "30 min" at bounding box center [604, 497] width 250 height 21
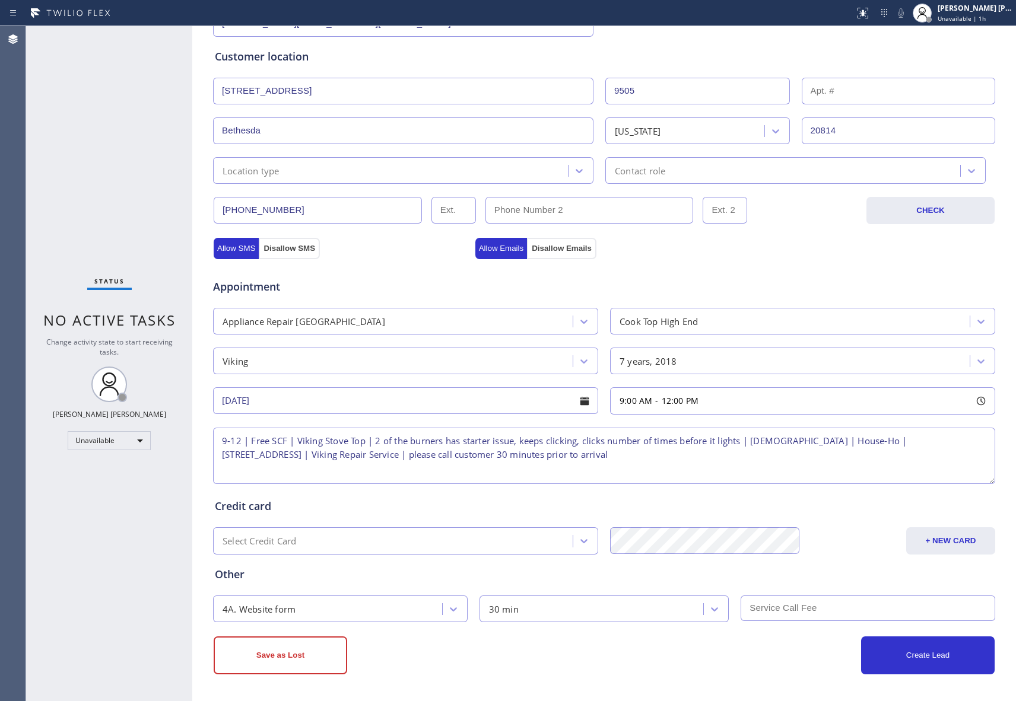
click at [780, 614] on input "text" at bounding box center [868, 609] width 255 height 26
type input "0"
click at [900, 646] on button "Create Lead" at bounding box center [928, 656] width 134 height 38
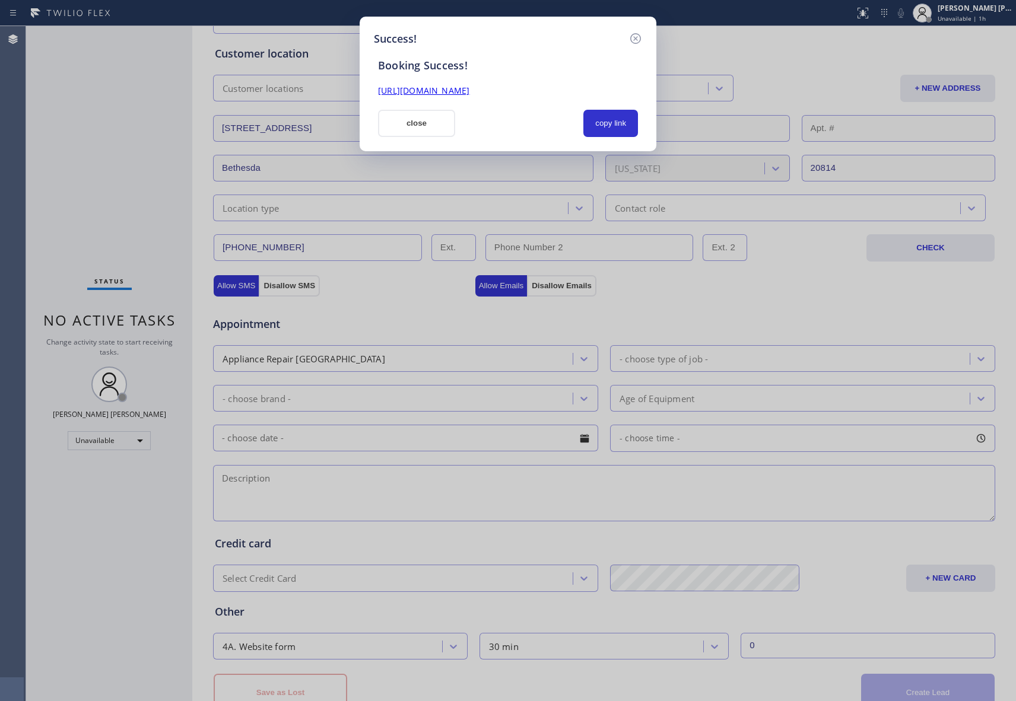
drag, startPoint x: 611, startPoint y: 91, endPoint x: 364, endPoint y: 88, distance: 247.5
click at [364, 88] on div "Success! Booking Success! [URL][DOMAIN_NAME] close copy link" at bounding box center [508, 84] width 297 height 135
copy link "[URL][DOMAIN_NAME]"
click at [635, 39] on icon at bounding box center [635, 38] width 14 height 14
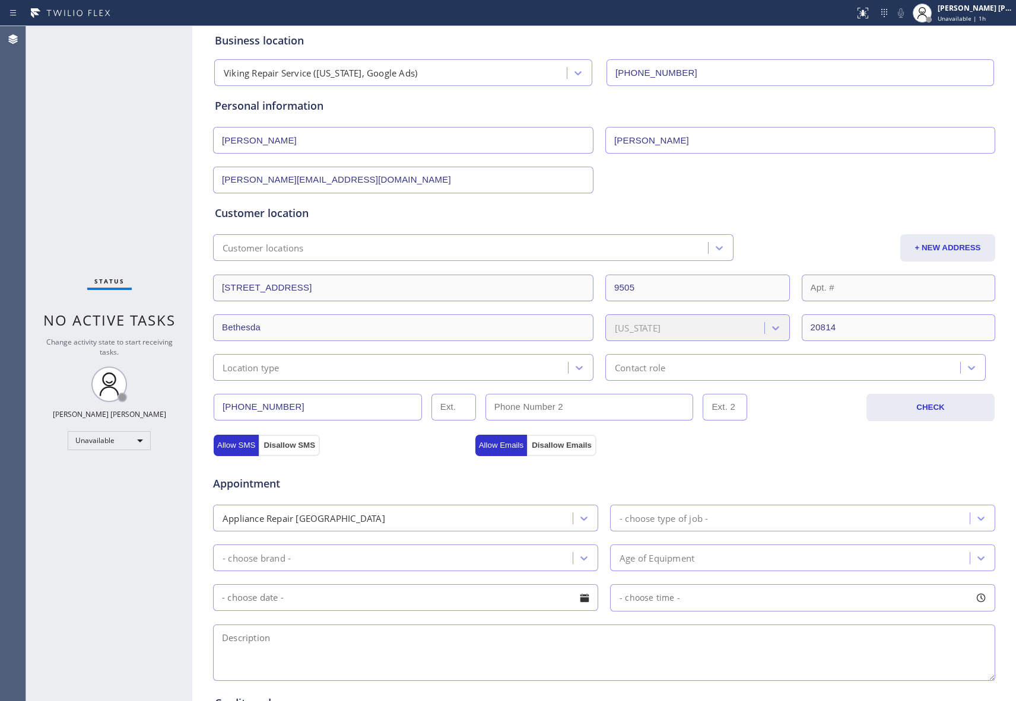
scroll to position [0, 0]
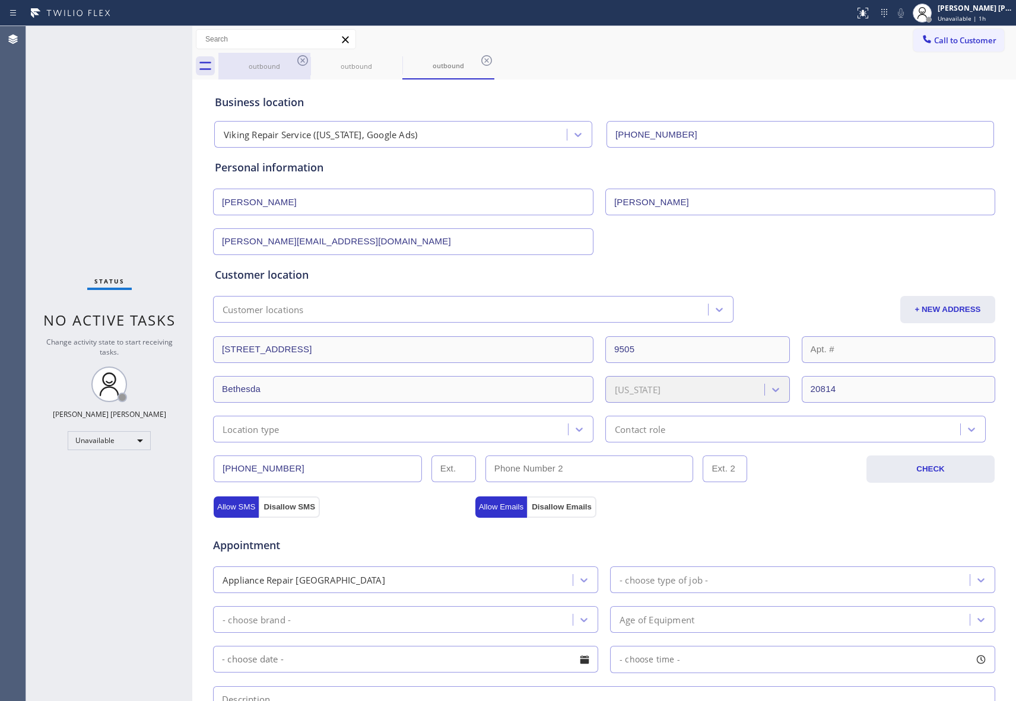
click at [290, 65] on div "outbound" at bounding box center [265, 66] width 90 height 9
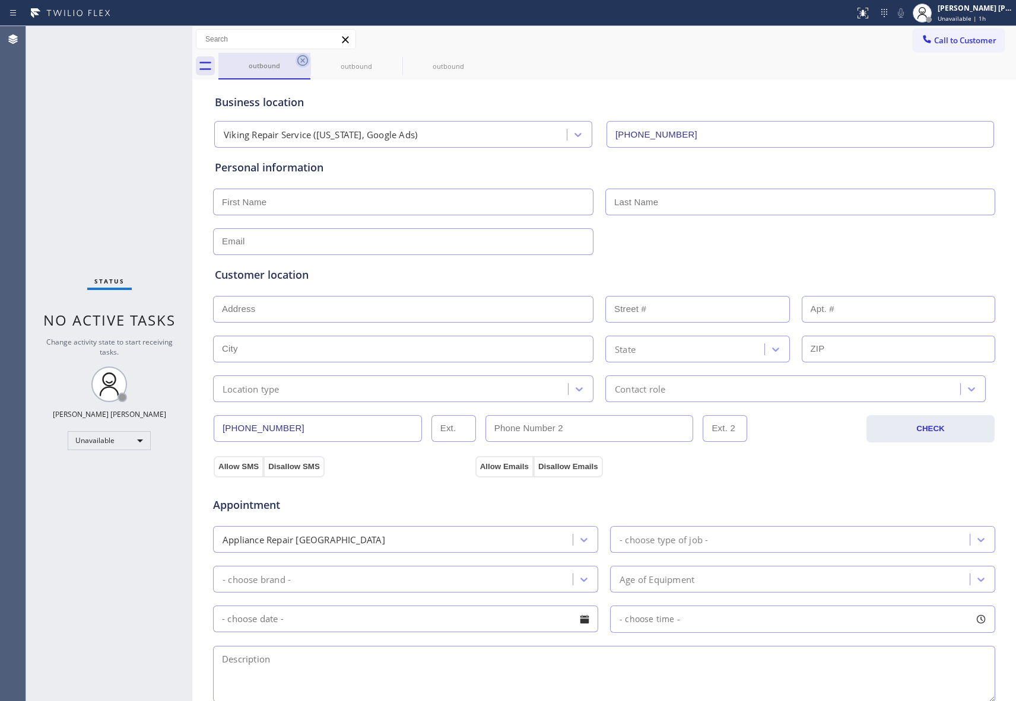
click at [303, 65] on icon at bounding box center [302, 60] width 11 height 11
click at [0, 0] on icon at bounding box center [0, 0] width 0 height 0
click at [481, 65] on icon at bounding box center [486, 60] width 11 height 11
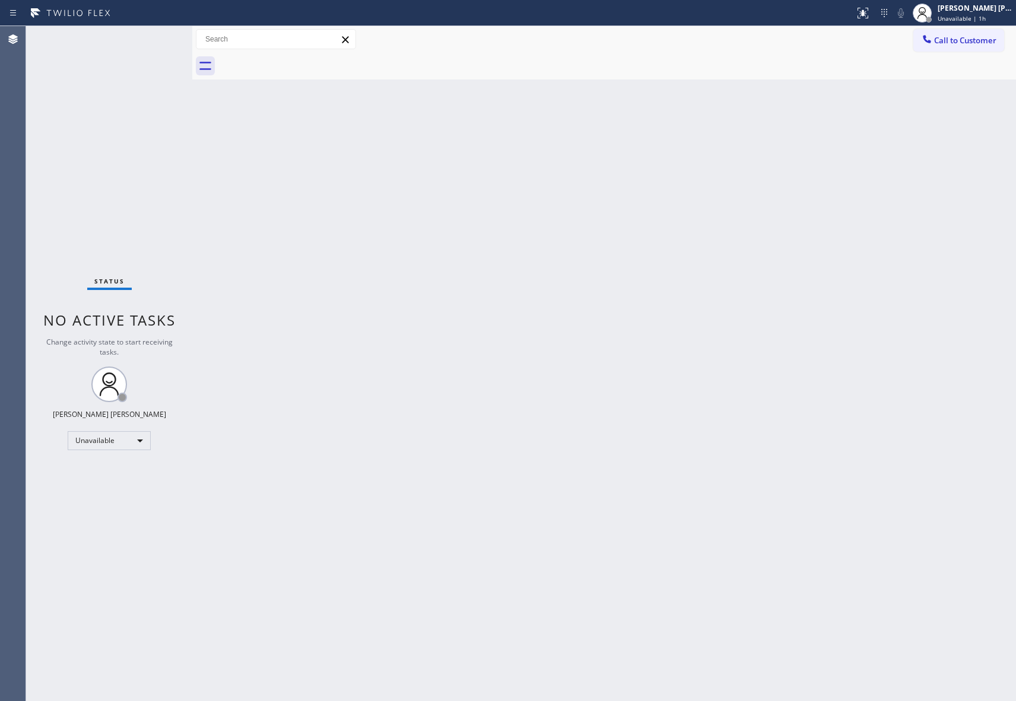
click at [303, 65] on div at bounding box center [617, 66] width 798 height 27
click at [960, 46] on button "Call to Customer" at bounding box center [958, 40] width 91 height 23
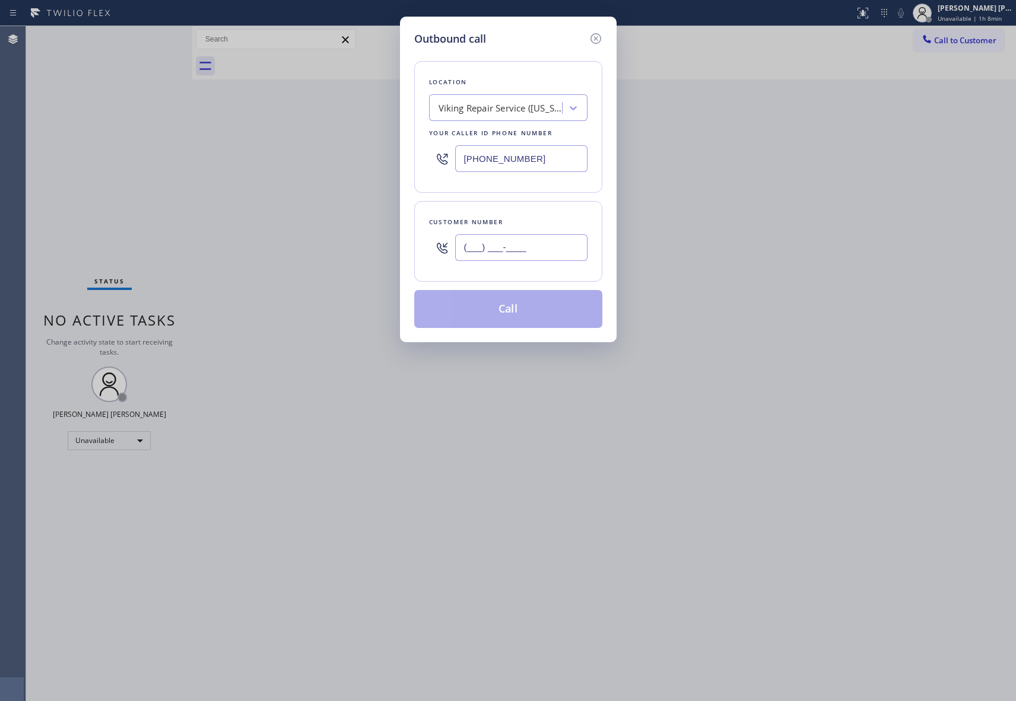
click at [552, 252] on input "(___) ___-____" at bounding box center [521, 247] width 132 height 27
paste input "303) 815-2871"
type input "[PHONE_NUMBER]"
click at [523, 107] on div "Viking Repair Service ([US_STATE], Google Ads)" at bounding box center [501, 108] width 125 height 14
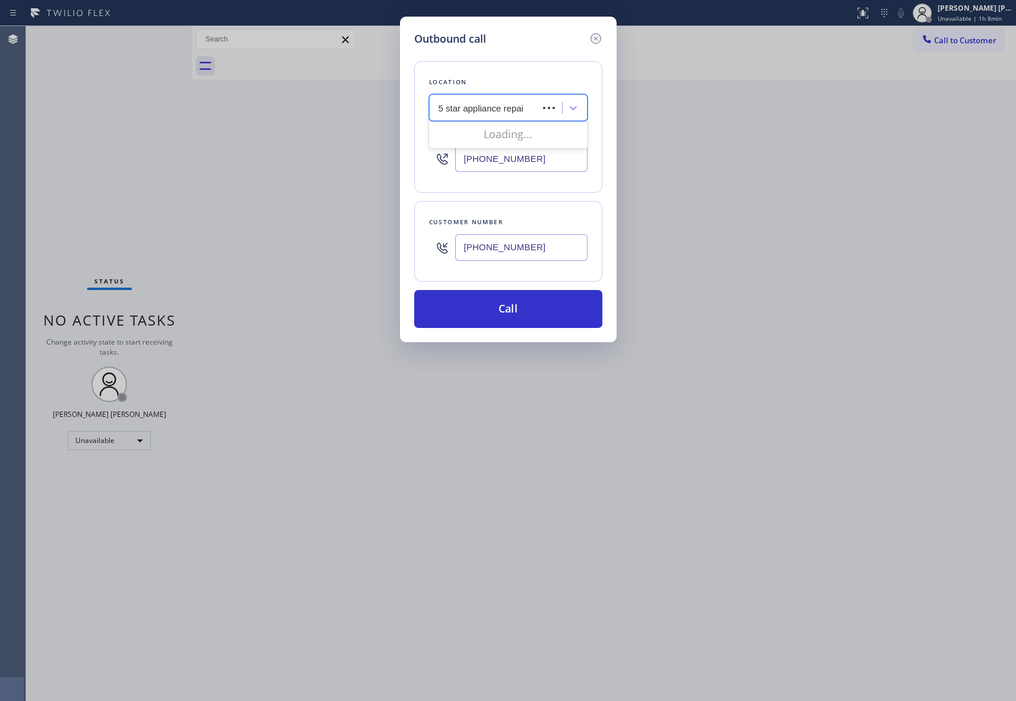
type input "5 star appliance repair"
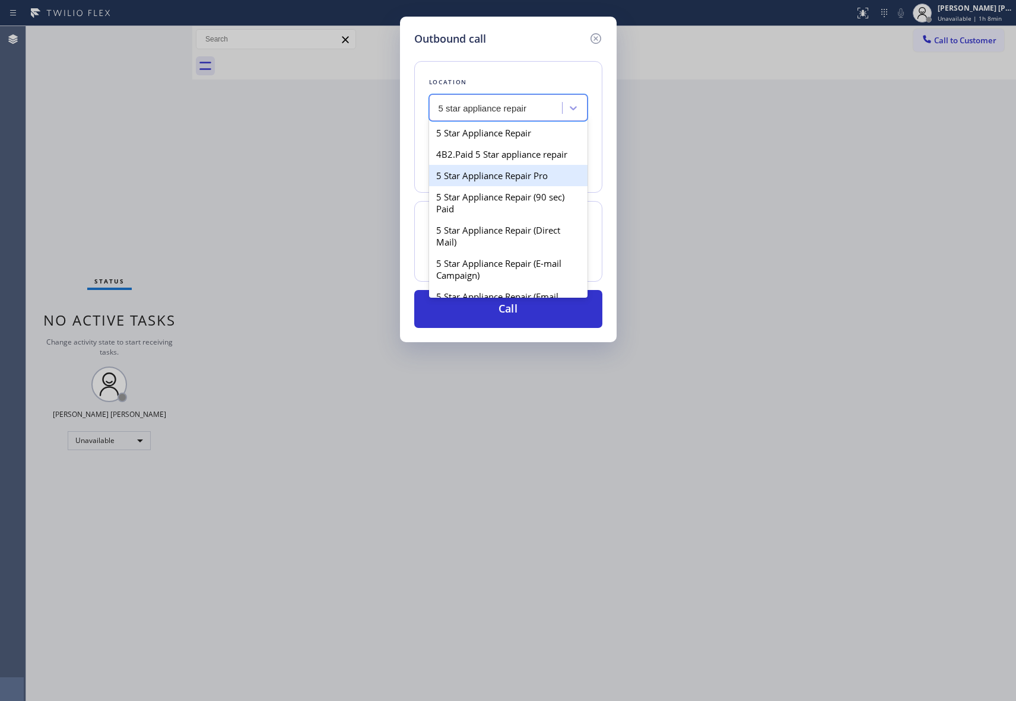
click at [504, 186] on div "5 Star Appliance Repair Pro" at bounding box center [508, 175] width 158 height 21
type input "[PHONE_NUMBER]"
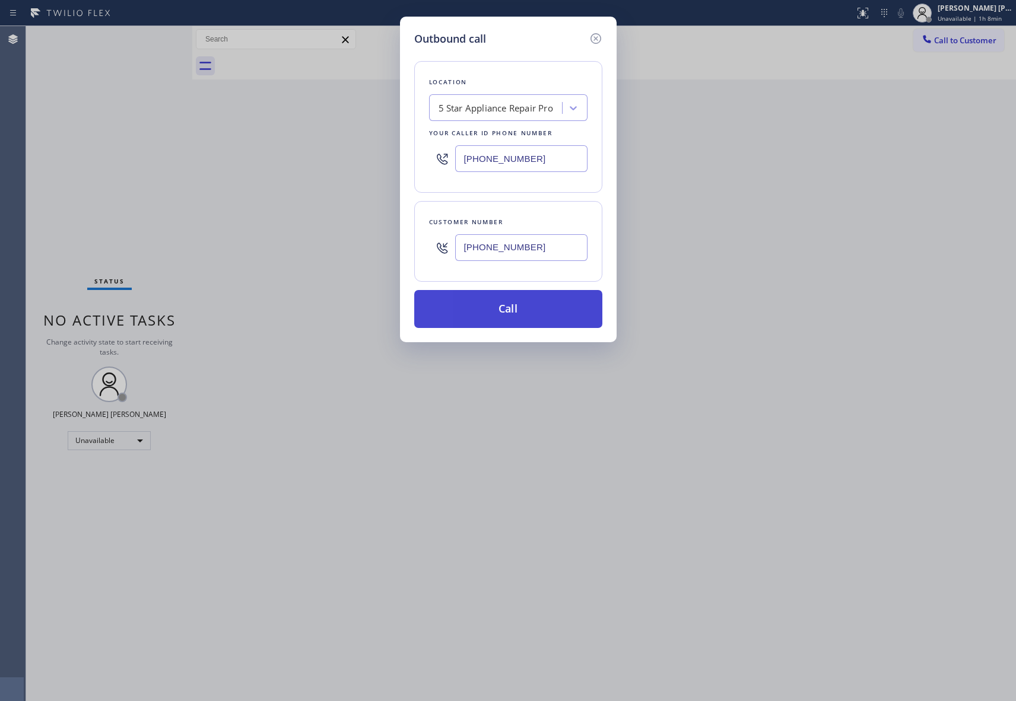
click at [534, 304] on button "Call" at bounding box center [508, 309] width 188 height 38
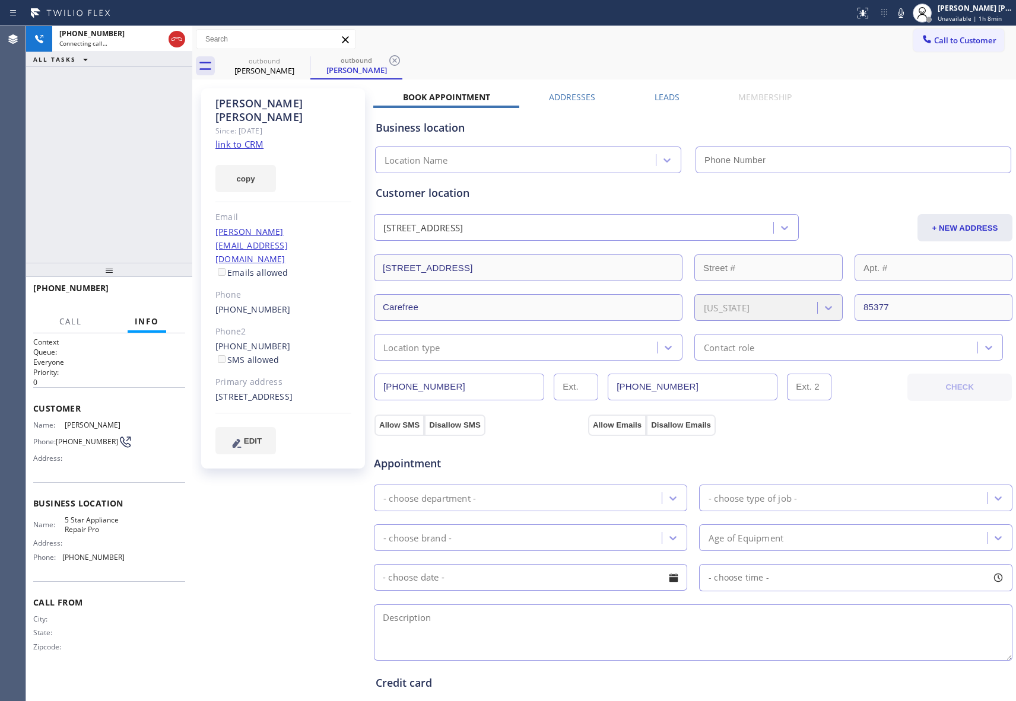
type input "[PHONE_NUMBER]"
click at [178, 291] on button "HANG UP" at bounding box center [157, 293] width 55 height 17
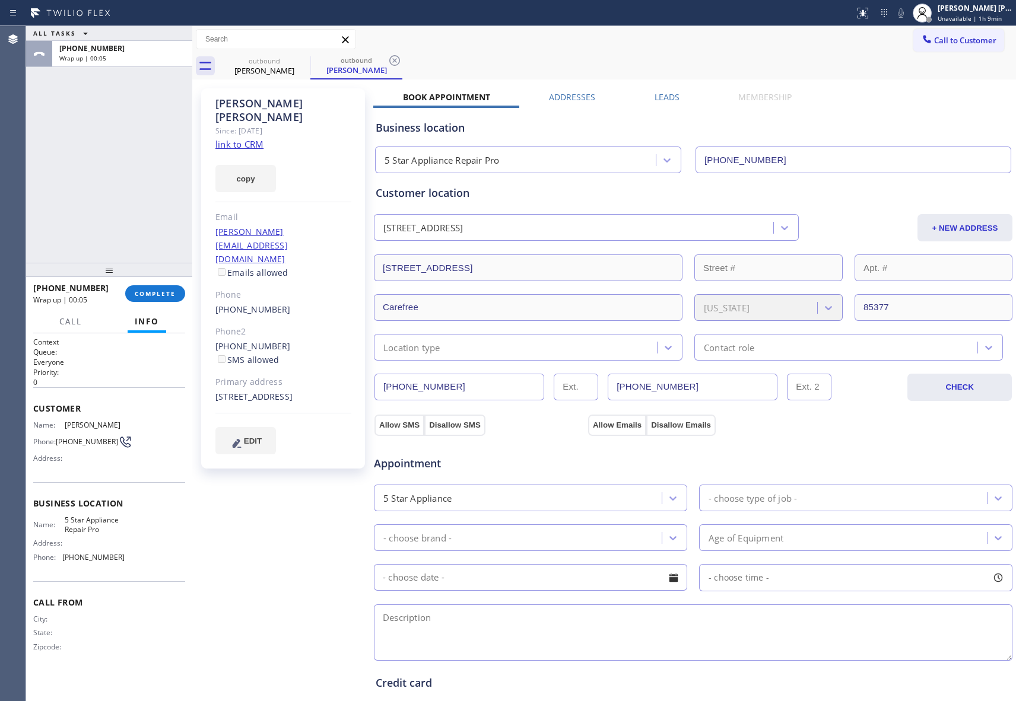
click at [657, 95] on label "Leads" at bounding box center [667, 96] width 25 height 11
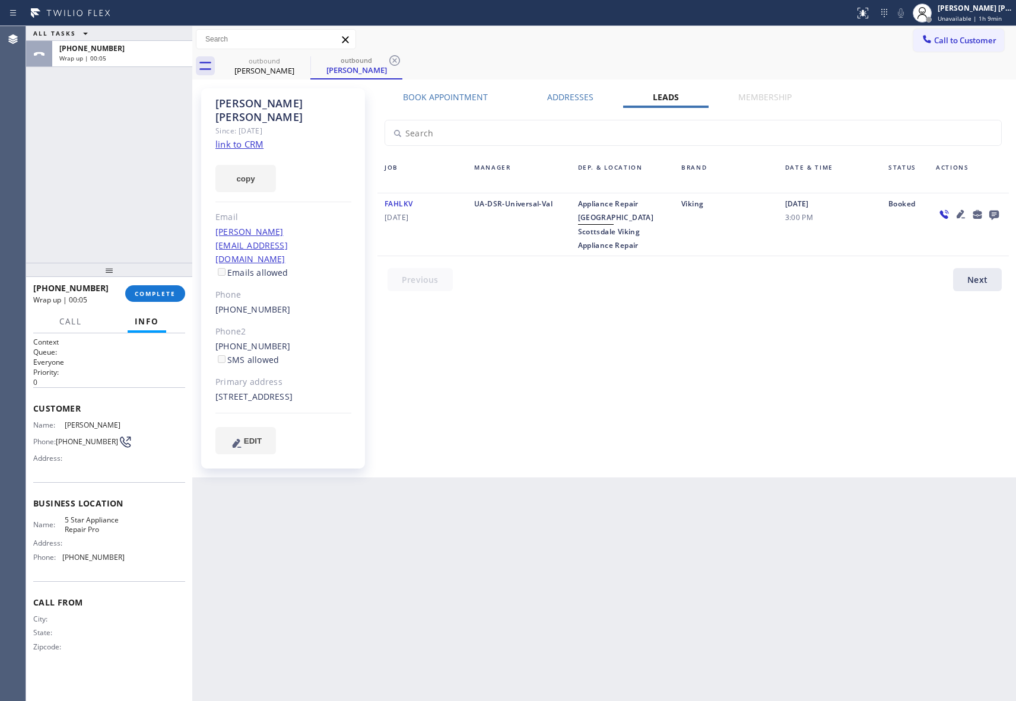
click at [992, 214] on icon at bounding box center [993, 215] width 9 height 9
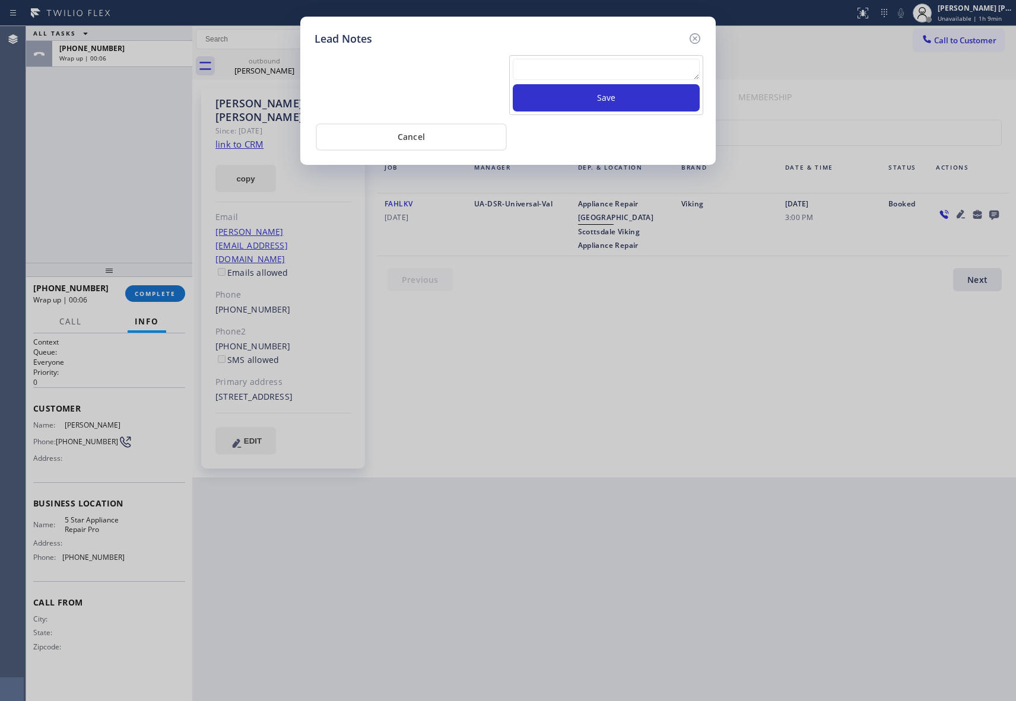
click at [606, 66] on textarea at bounding box center [606, 69] width 187 height 21
paste textarea "VM | please transfer if cx calls back"
type textarea "VM | please transfer if cx calls back"
click at [622, 100] on button "Save" at bounding box center [606, 97] width 187 height 27
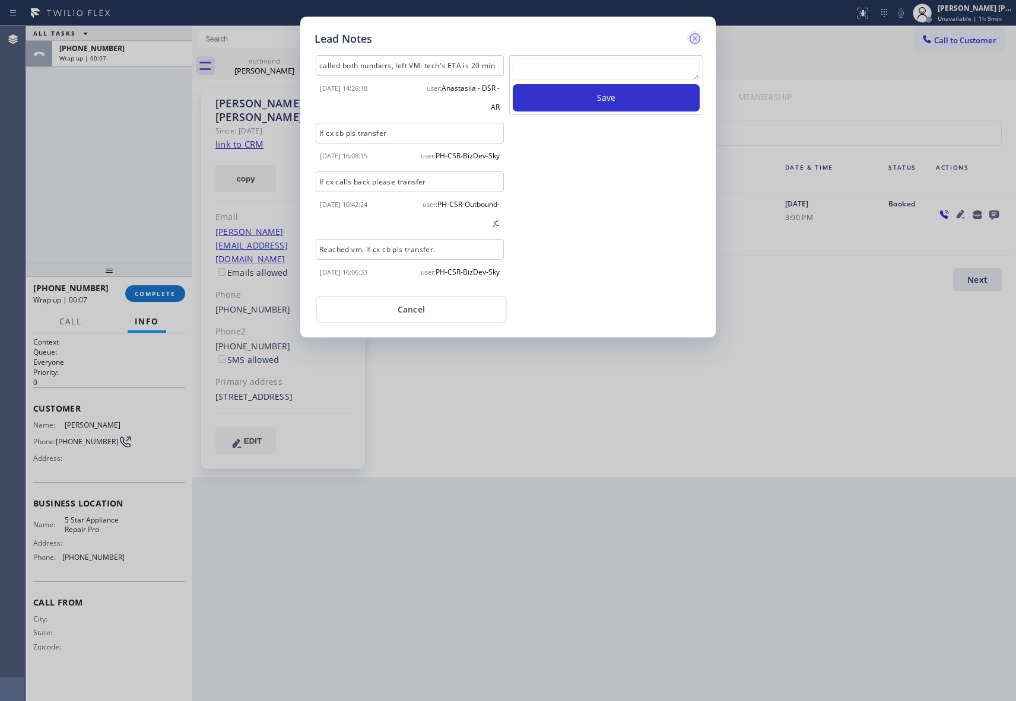
click at [694, 34] on icon at bounding box center [695, 38] width 14 height 14
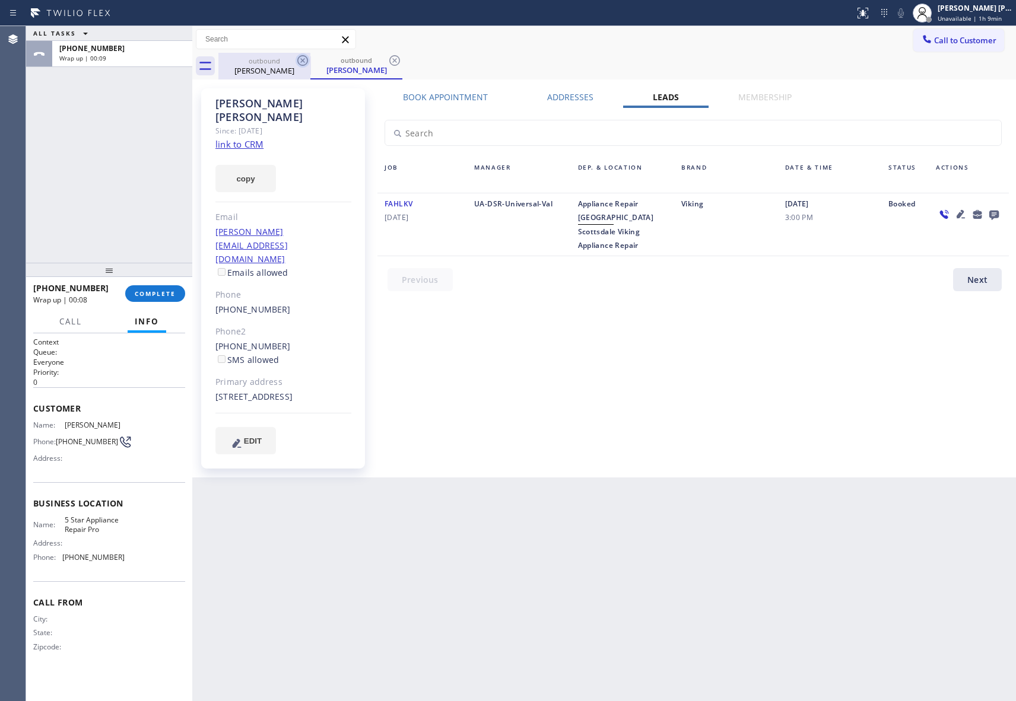
click at [301, 59] on icon at bounding box center [302, 60] width 11 height 11
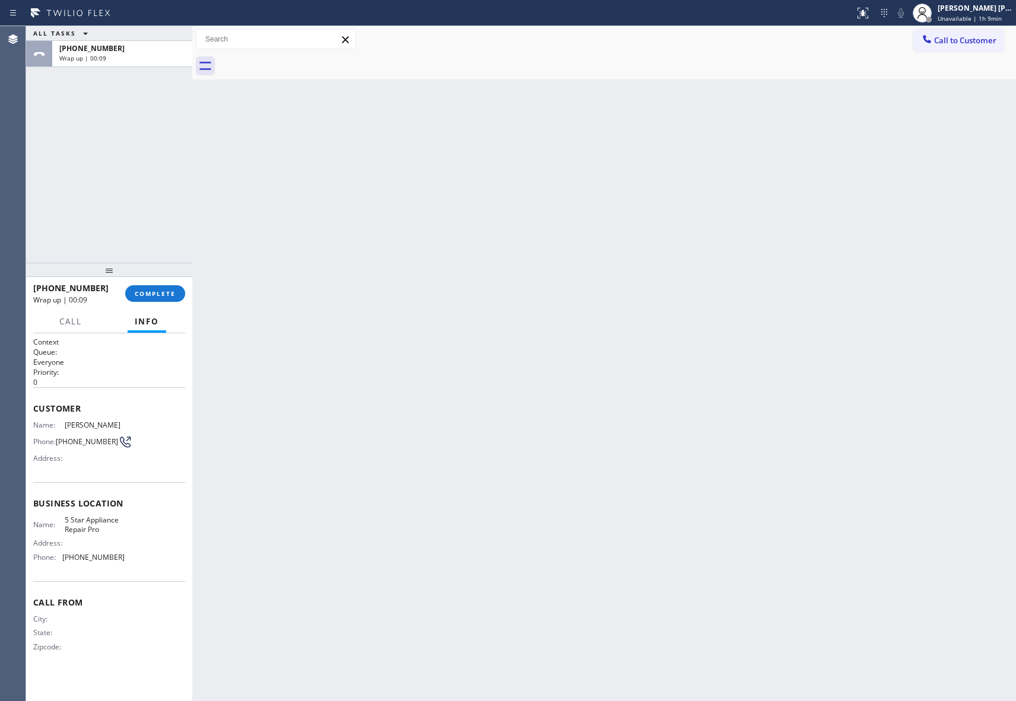
click at [301, 59] on div at bounding box center [617, 66] width 798 height 27
click at [160, 290] on span "COMPLETE" at bounding box center [155, 294] width 41 height 8
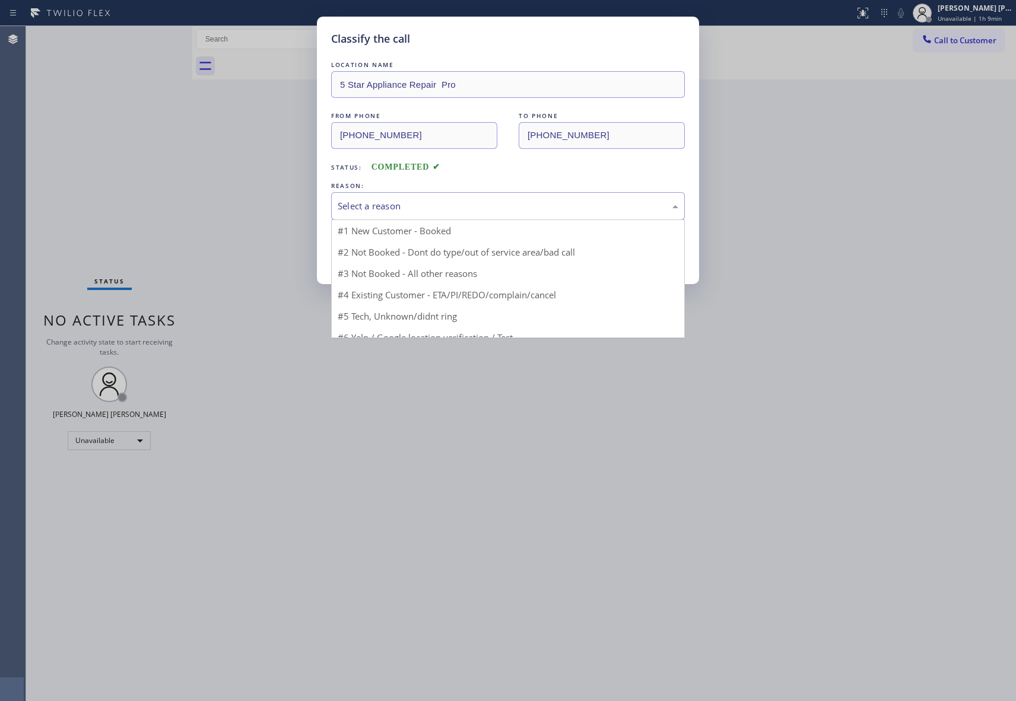
click at [472, 209] on div "Select a reason" at bounding box center [508, 206] width 341 height 14
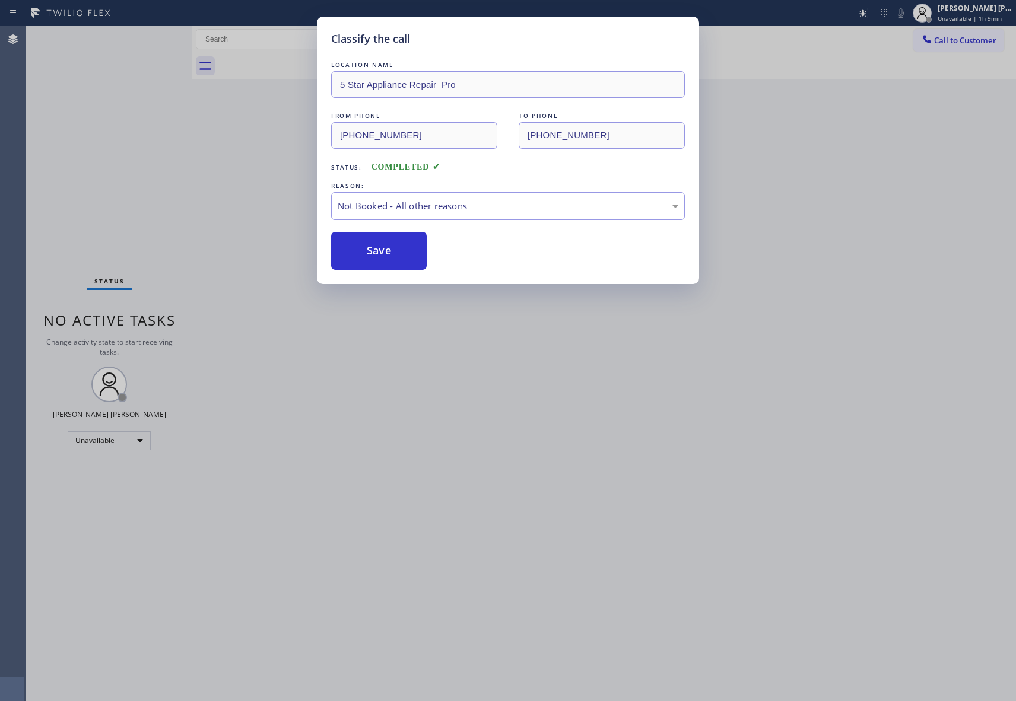
click at [377, 252] on button "Save" at bounding box center [379, 251] width 96 height 38
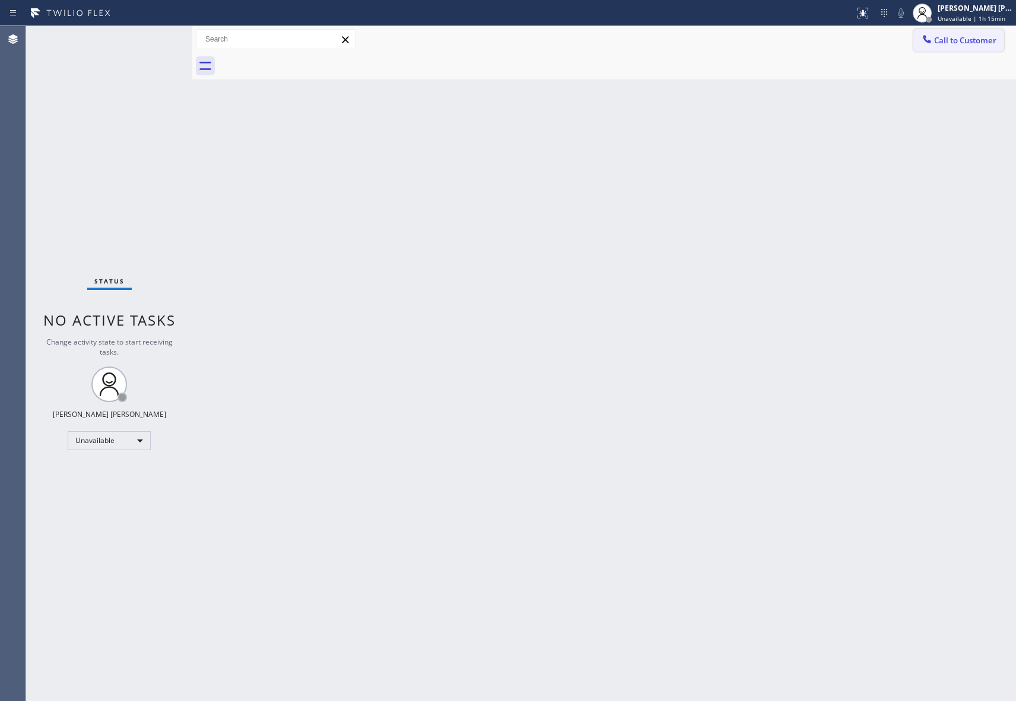
click at [972, 46] on button "Call to Customer" at bounding box center [958, 40] width 91 height 23
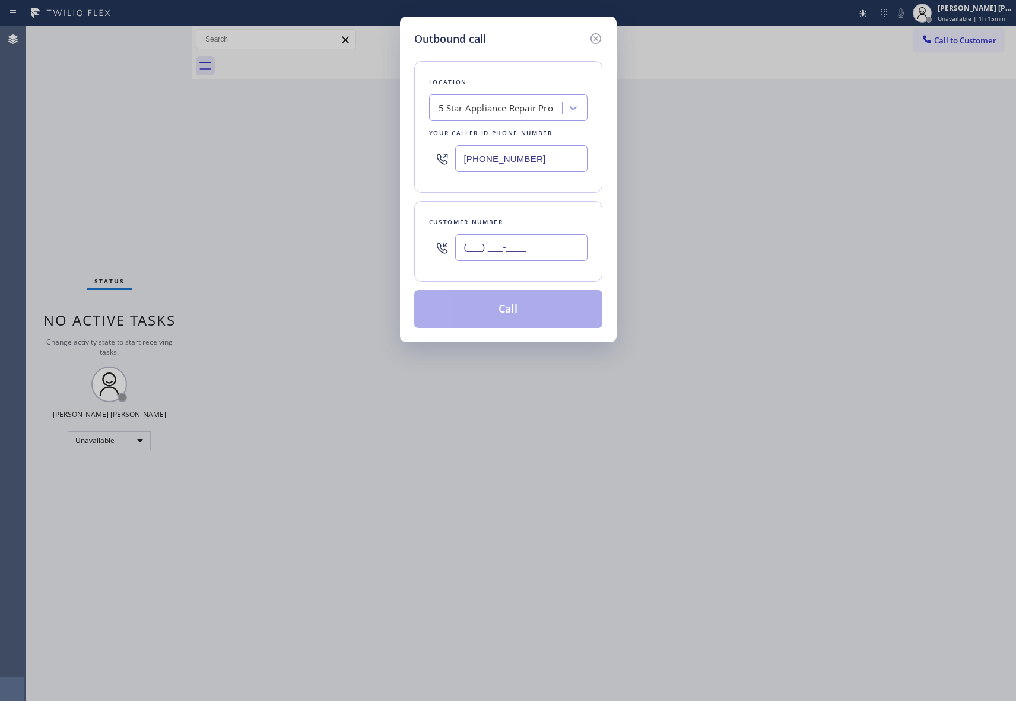
click at [549, 257] on input "(___) ___-____" at bounding box center [521, 247] width 132 height 27
paste input "303) 885-9988"
type input "[PHONE_NUMBER]"
click at [534, 315] on button "Call" at bounding box center [508, 309] width 188 height 38
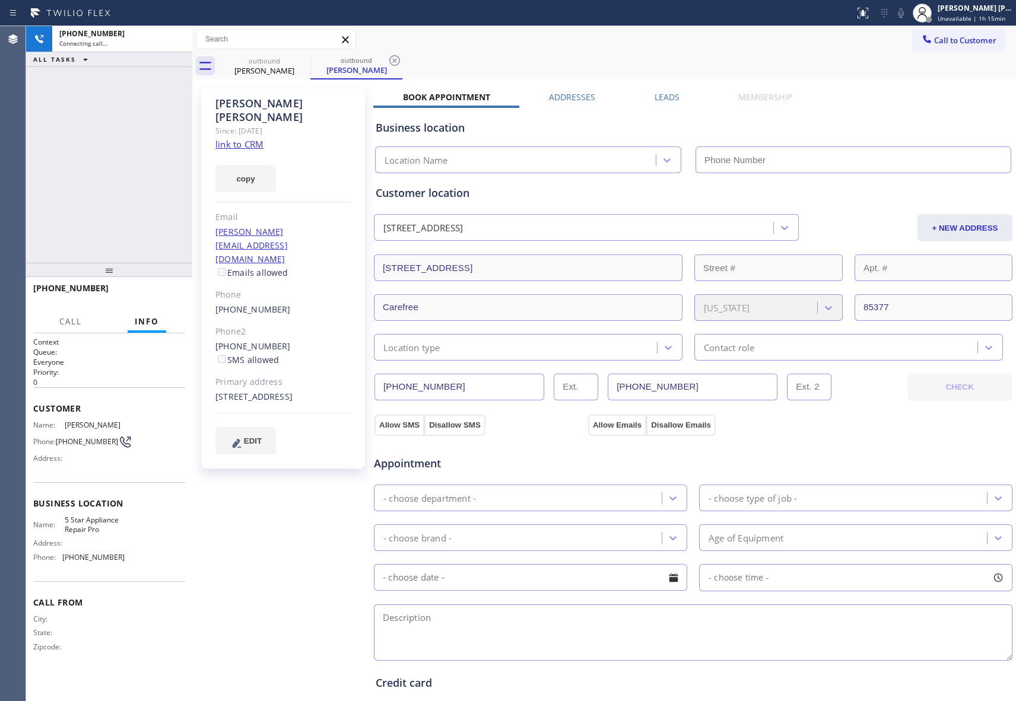
type input "[PHONE_NUMBER]"
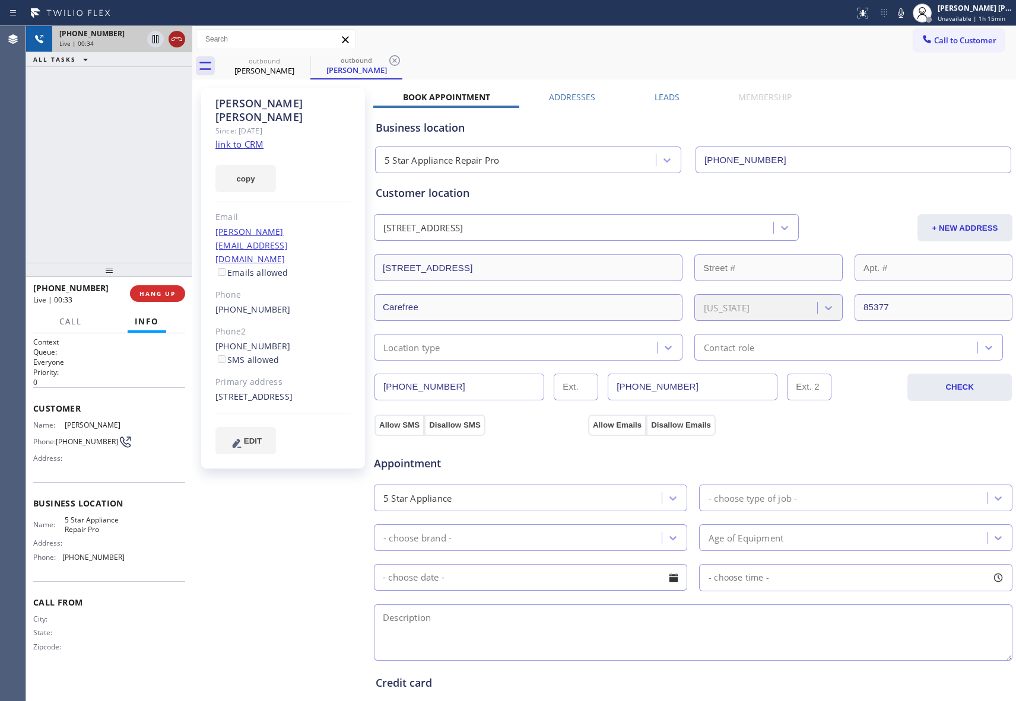
click at [179, 39] on icon at bounding box center [176, 39] width 11 height 4
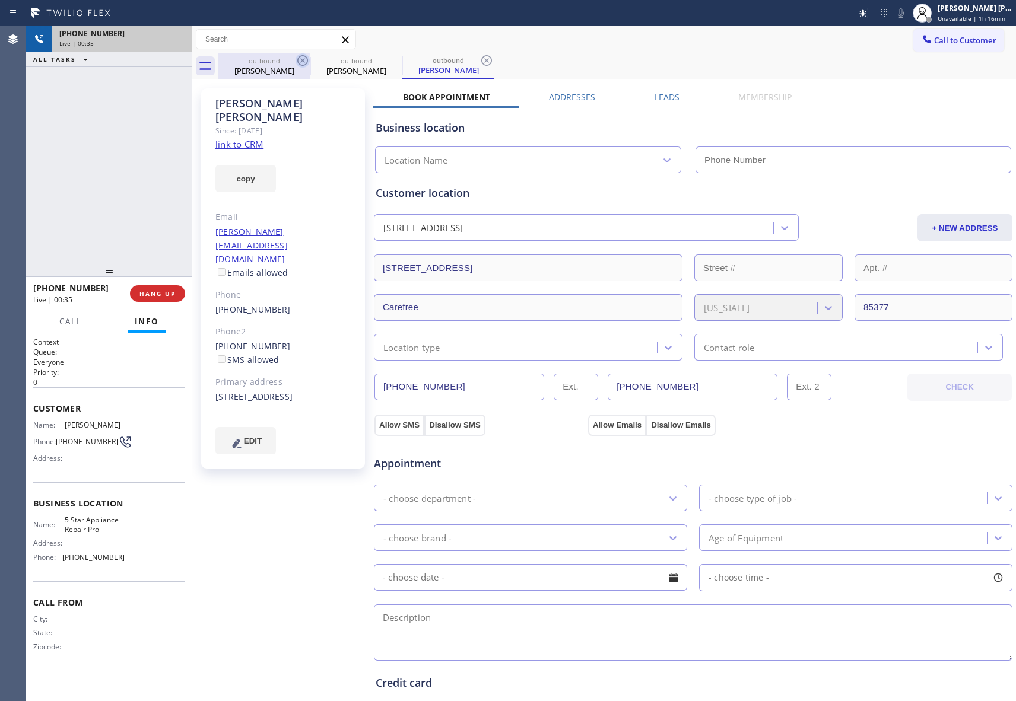
click at [297, 61] on icon at bounding box center [302, 60] width 11 height 11
click at [0, 0] on icon at bounding box center [0, 0] width 0 height 0
click at [481, 61] on icon at bounding box center [486, 60] width 11 height 11
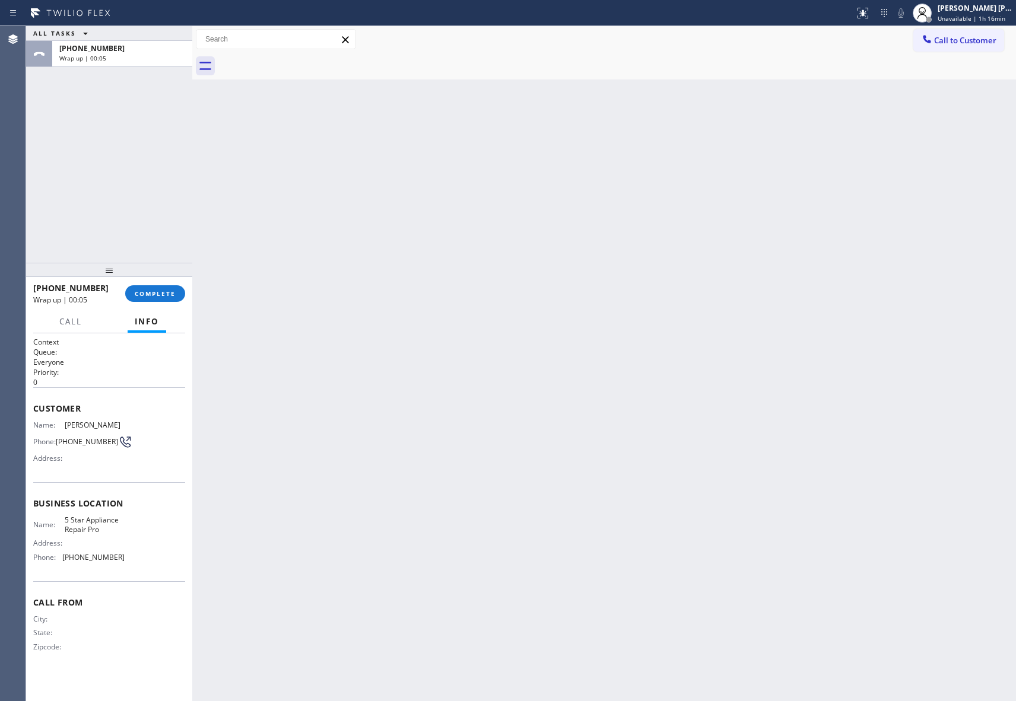
click at [297, 61] on div at bounding box center [617, 66] width 798 height 27
drag, startPoint x: 165, startPoint y: 290, endPoint x: 9, endPoint y: 214, distance: 173.0
click at [164, 290] on span "COMPLETE" at bounding box center [155, 294] width 41 height 8
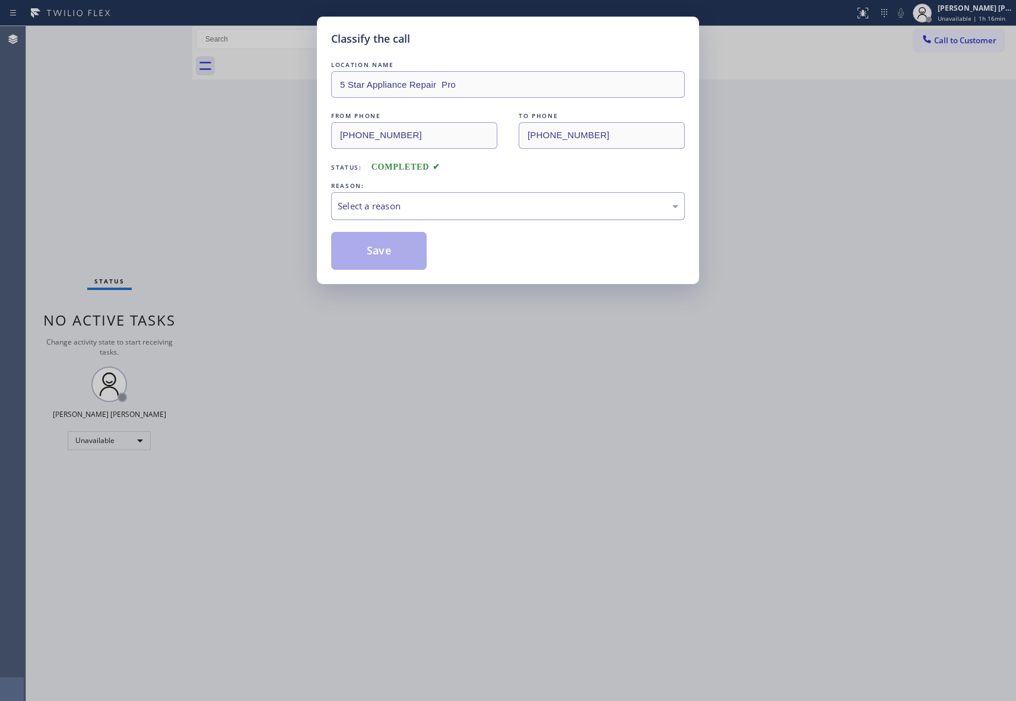
click at [518, 205] on div "Select a reason" at bounding box center [508, 206] width 341 height 14
click at [378, 247] on button "Save" at bounding box center [379, 251] width 96 height 38
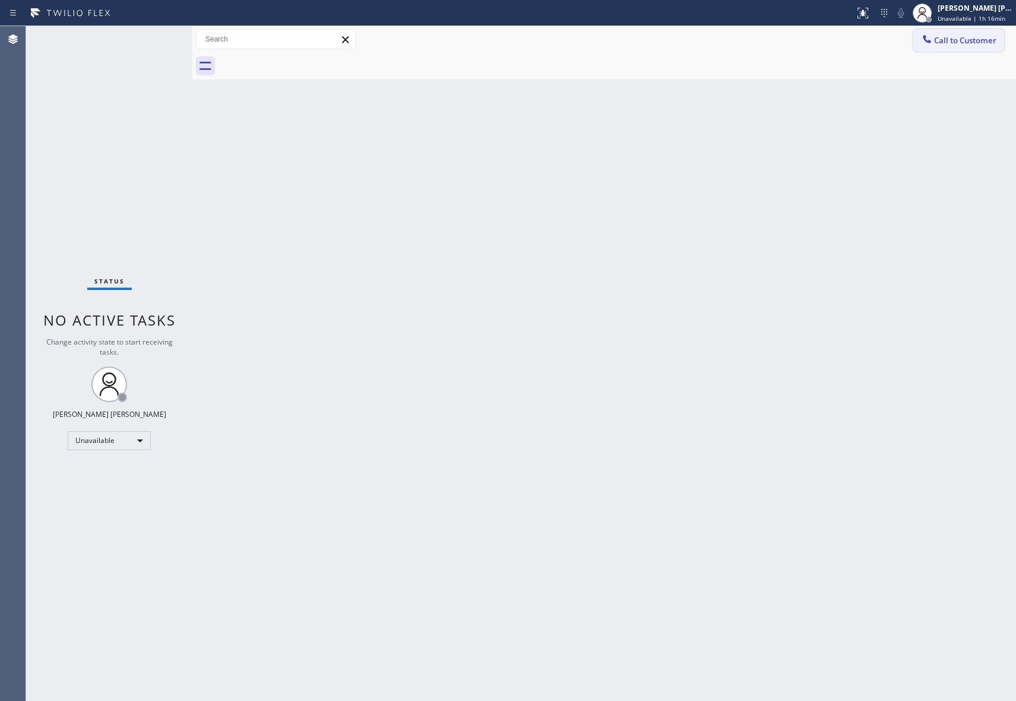
click at [960, 36] on span "Call to Customer" at bounding box center [965, 40] width 62 height 11
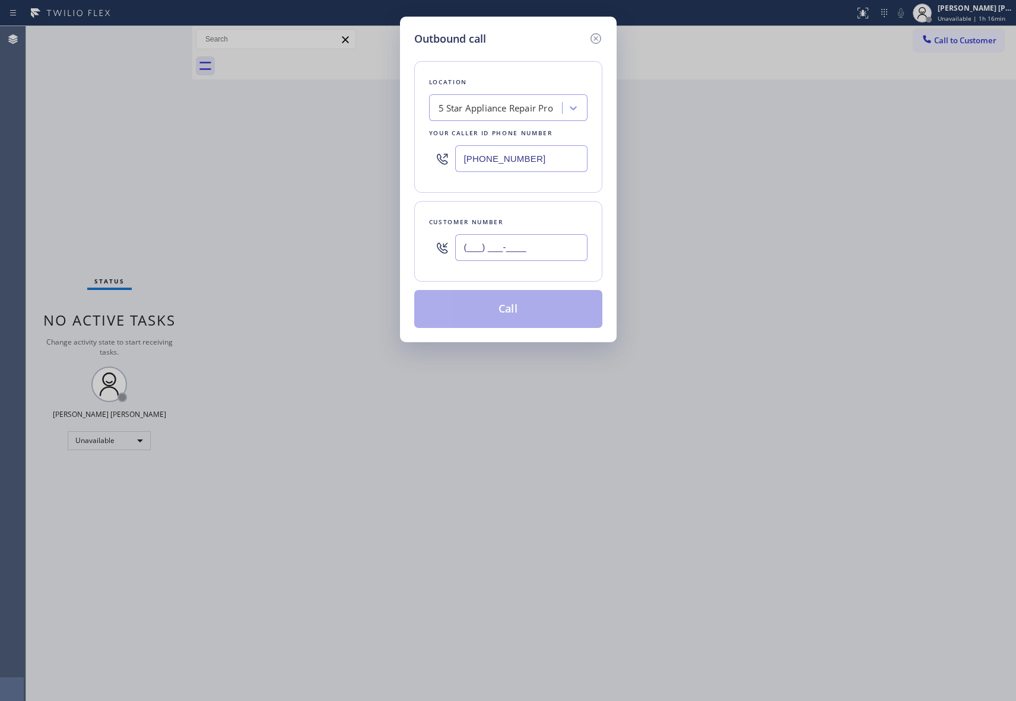
click at [521, 249] on input "(___) ___-____" at bounding box center [521, 247] width 132 height 27
paste input "949) 466-9984"
type input "[PHONE_NUMBER]"
click at [527, 307] on button "Call" at bounding box center [508, 309] width 188 height 38
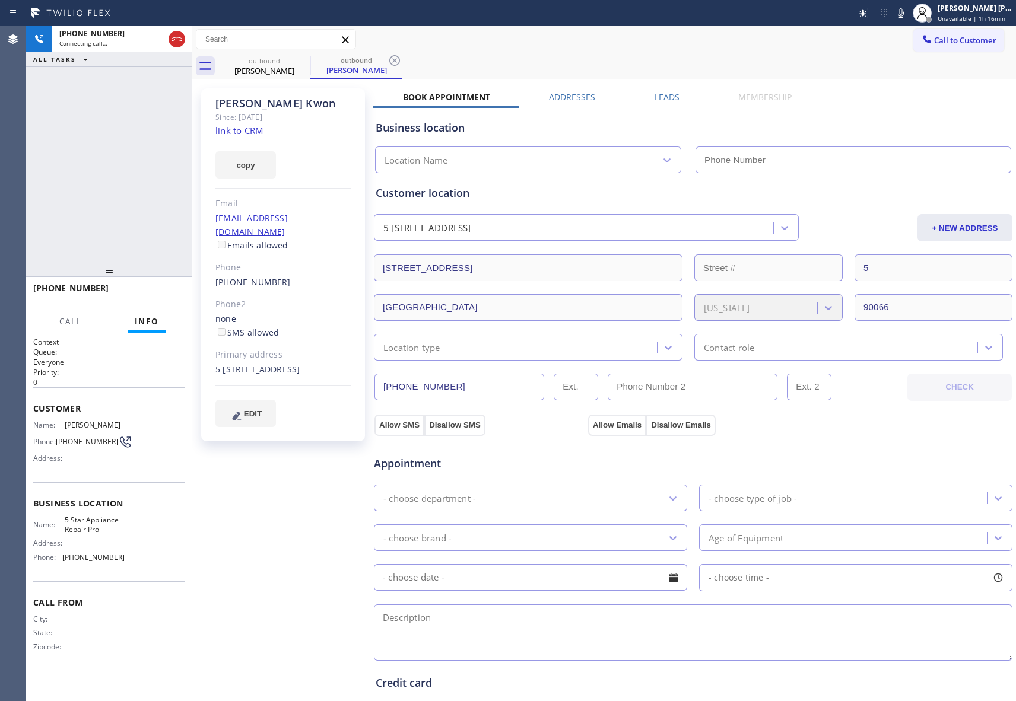
type input "[PHONE_NUMBER]"
drag, startPoint x: 180, startPoint y: 37, endPoint x: 14, endPoint y: 62, distance: 168.0
click at [179, 37] on icon at bounding box center [177, 39] width 14 height 14
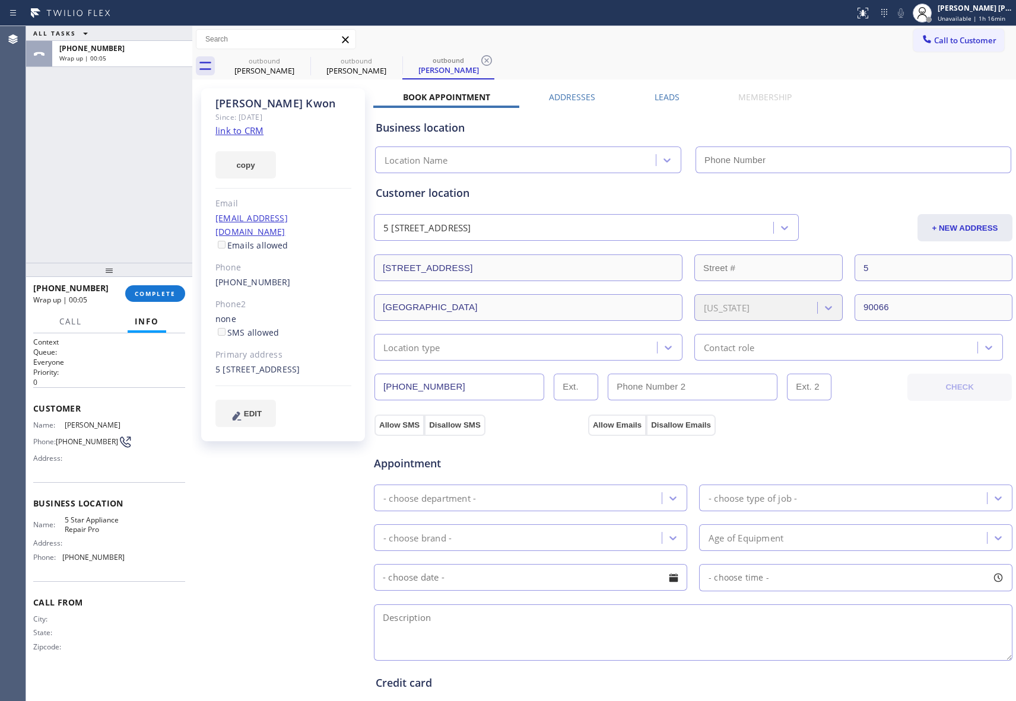
type input "[PHONE_NUMBER]"
click at [0, 0] on icon at bounding box center [0, 0] width 0 height 0
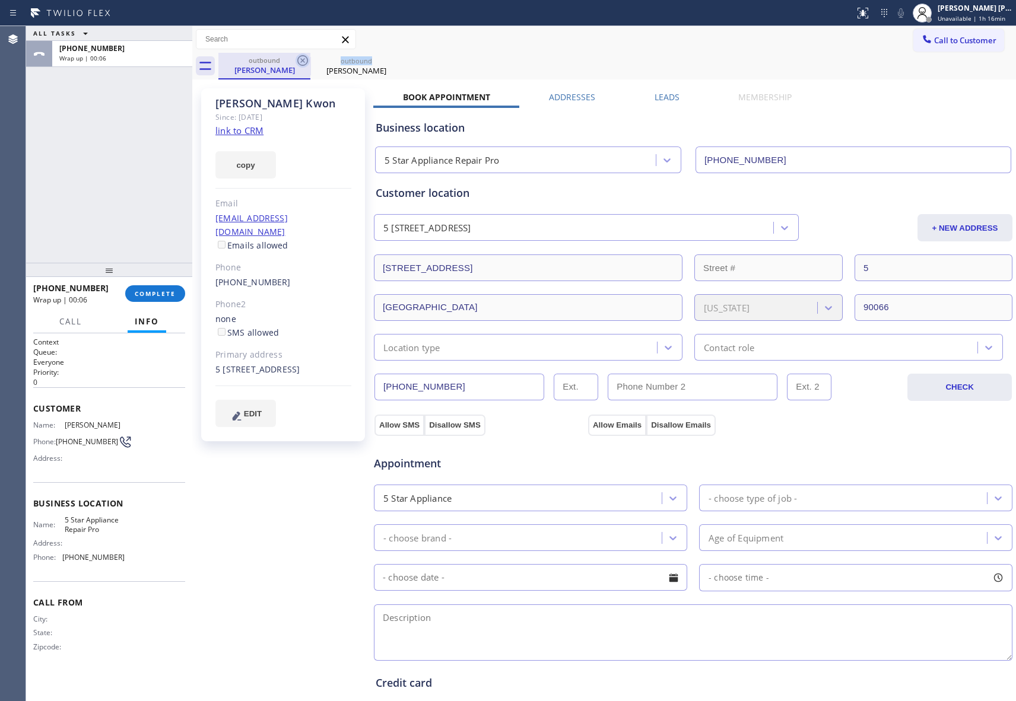
click at [299, 61] on icon at bounding box center [303, 60] width 14 height 14
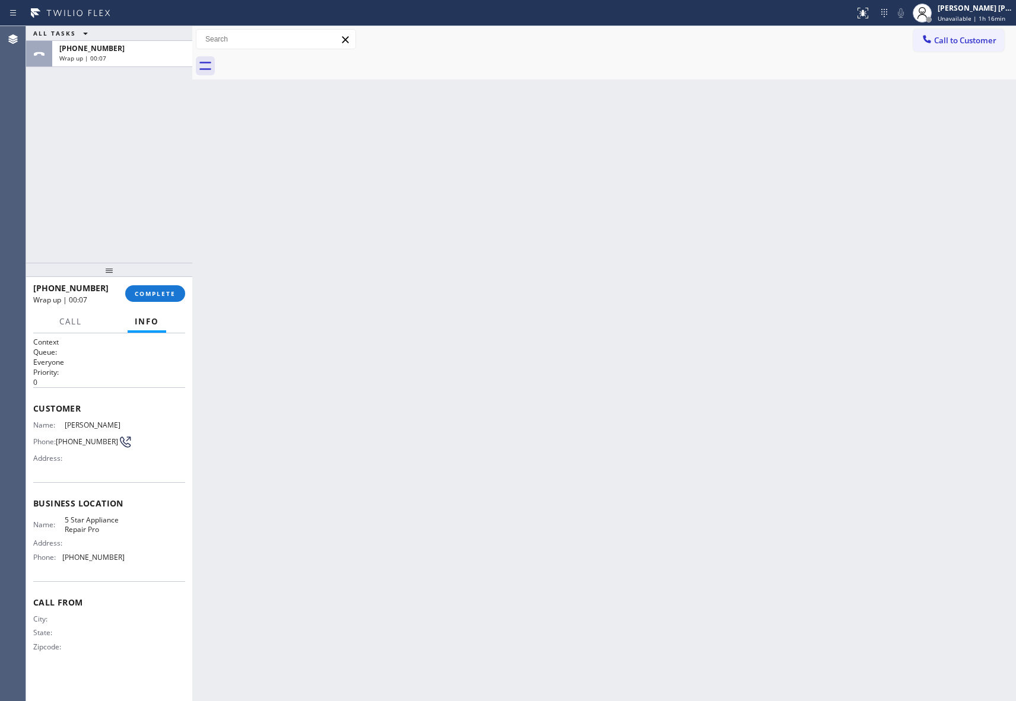
click at [299, 61] on div at bounding box center [617, 66] width 798 height 27
drag, startPoint x: 299, startPoint y: 61, endPoint x: 288, endPoint y: 65, distance: 12.2
click at [297, 61] on div at bounding box center [617, 66] width 798 height 27
click at [138, 297] on button "COMPLETE" at bounding box center [155, 293] width 60 height 17
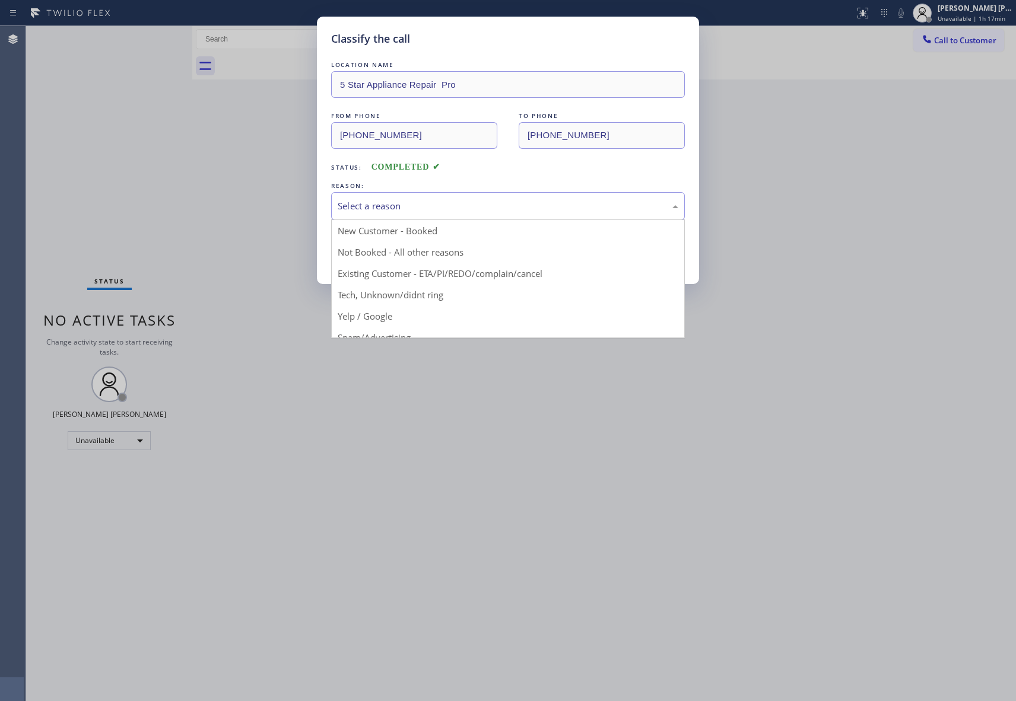
click at [475, 205] on div "Select a reason" at bounding box center [508, 206] width 341 height 14
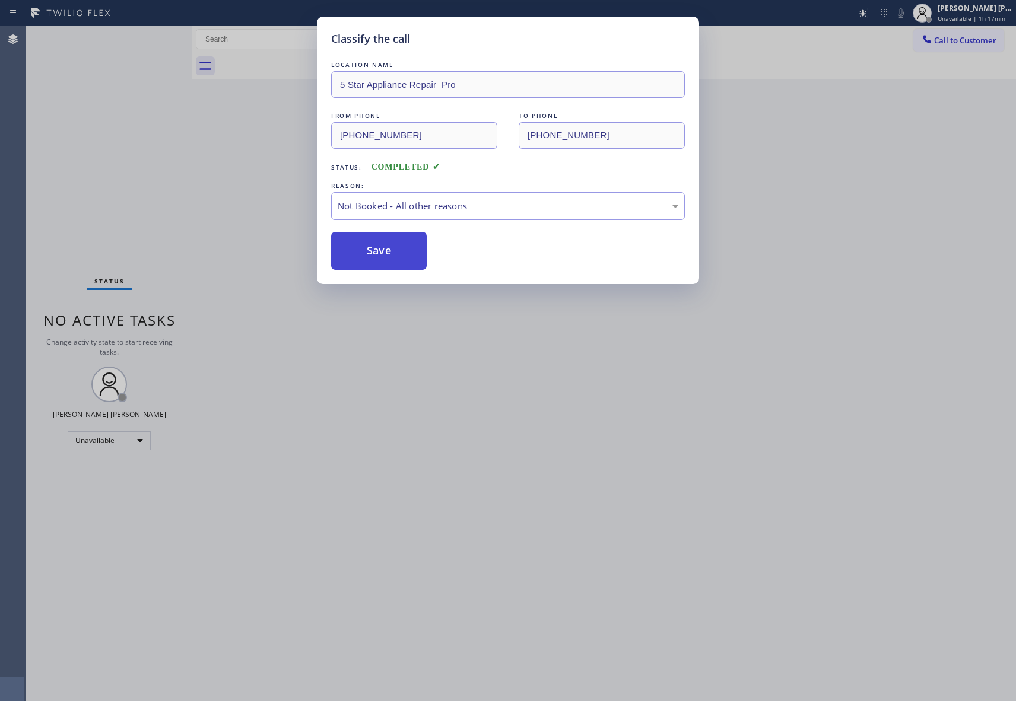
click at [374, 254] on button "Save" at bounding box center [379, 251] width 96 height 38
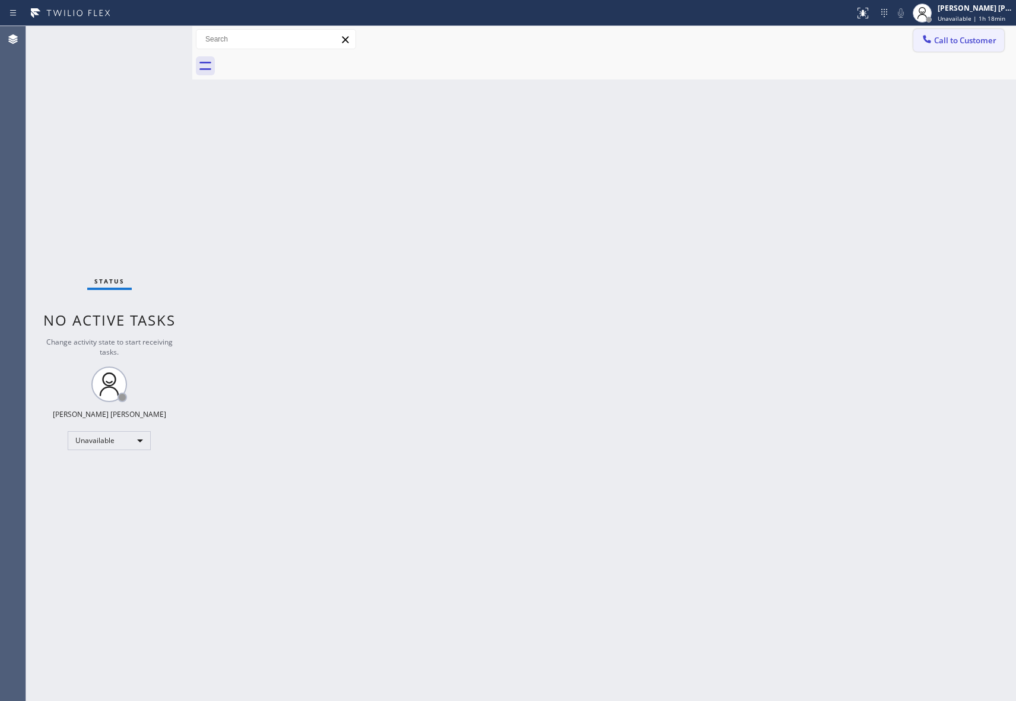
click at [965, 47] on button "Call to Customer" at bounding box center [958, 40] width 91 height 23
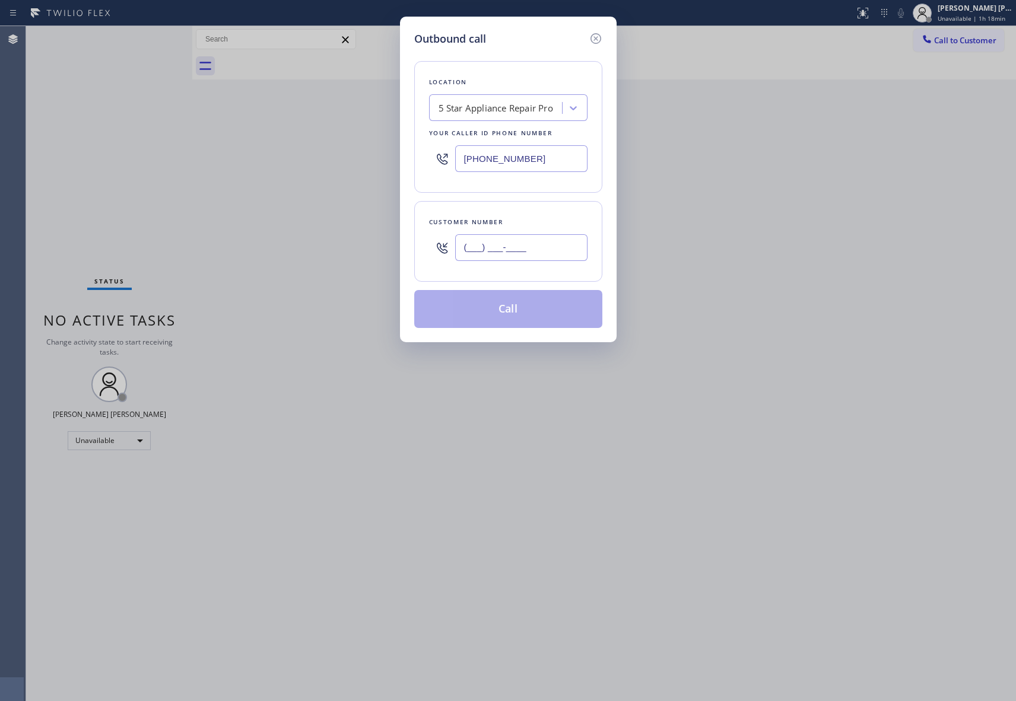
click at [568, 249] on input "(___) ___-____" at bounding box center [521, 247] width 132 height 27
paste input "310) 351-0526"
type input "[PHONE_NUMBER]"
click at [520, 306] on button "Call" at bounding box center [508, 309] width 188 height 38
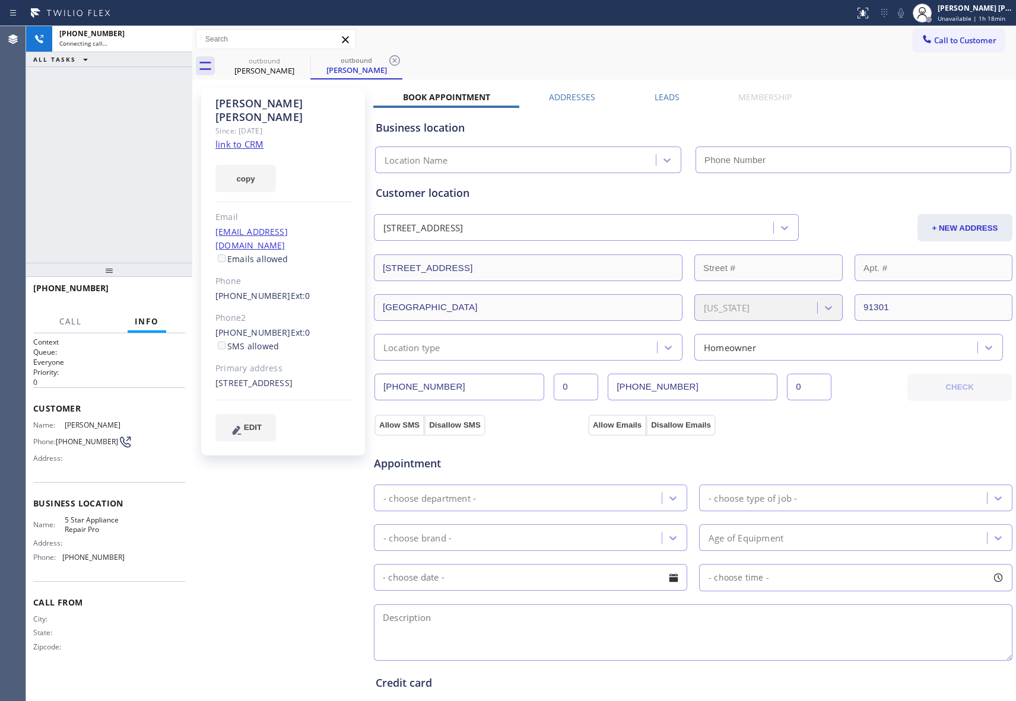
type input "[PHONE_NUMBER]"
click at [665, 97] on label "Leads" at bounding box center [667, 96] width 25 height 11
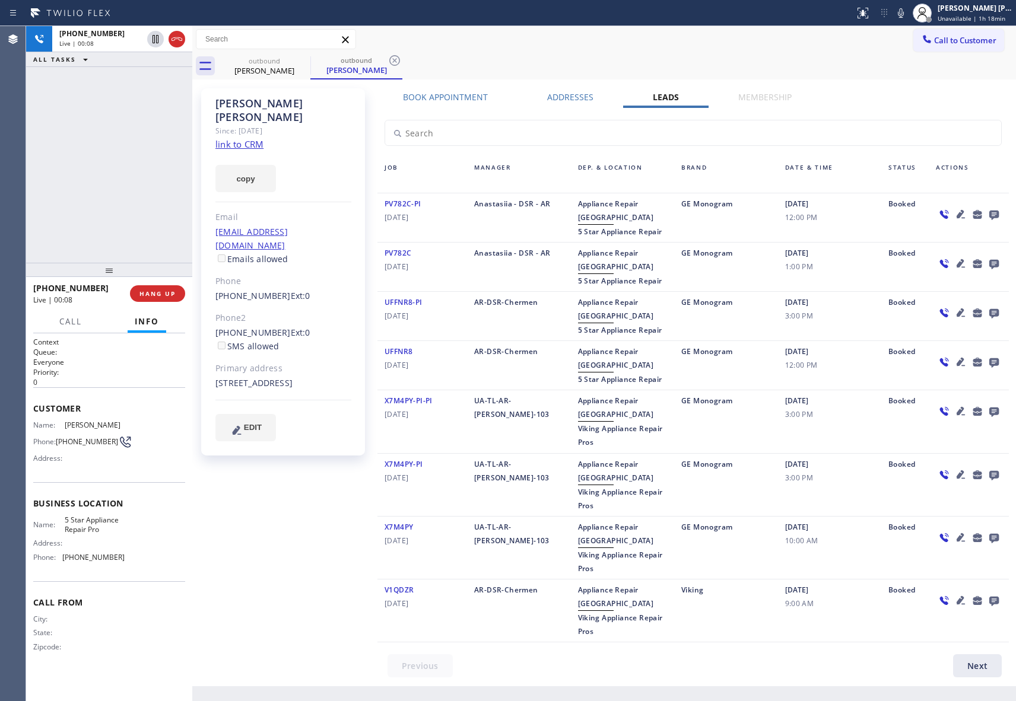
click at [999, 212] on icon at bounding box center [994, 214] width 14 height 15
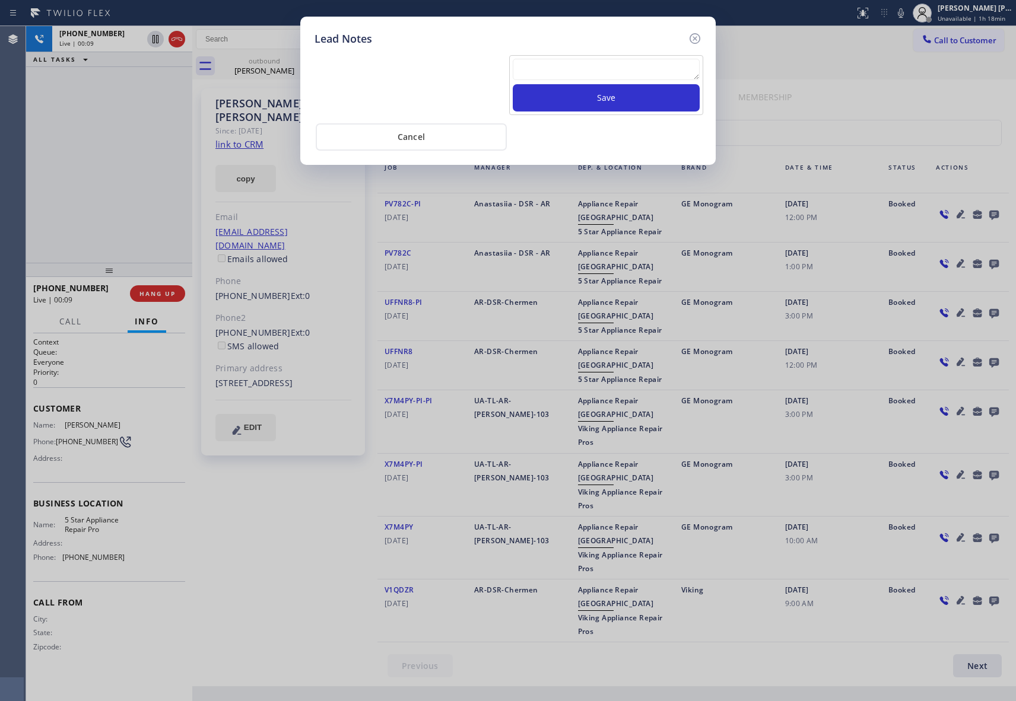
click at [551, 79] on textarea at bounding box center [606, 69] width 187 height 21
paste textarea "VM | please transfer if cx calls back"
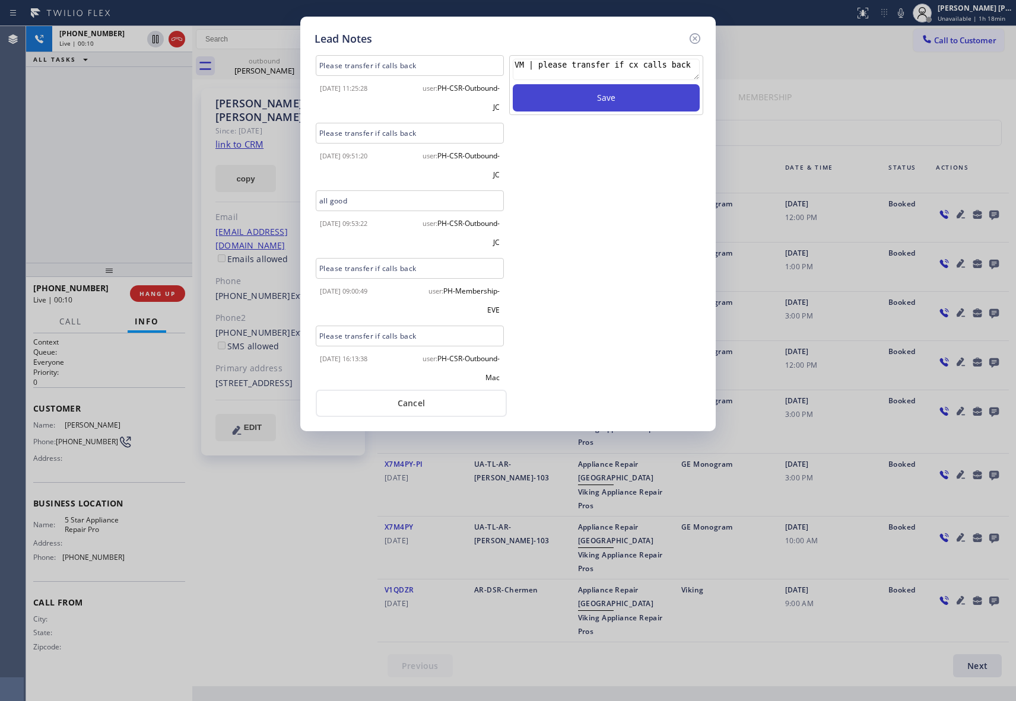
type textarea "VM | please transfer if cx calls back"
click at [582, 100] on button "Save" at bounding box center [606, 97] width 187 height 27
click at [692, 39] on icon at bounding box center [695, 38] width 14 height 14
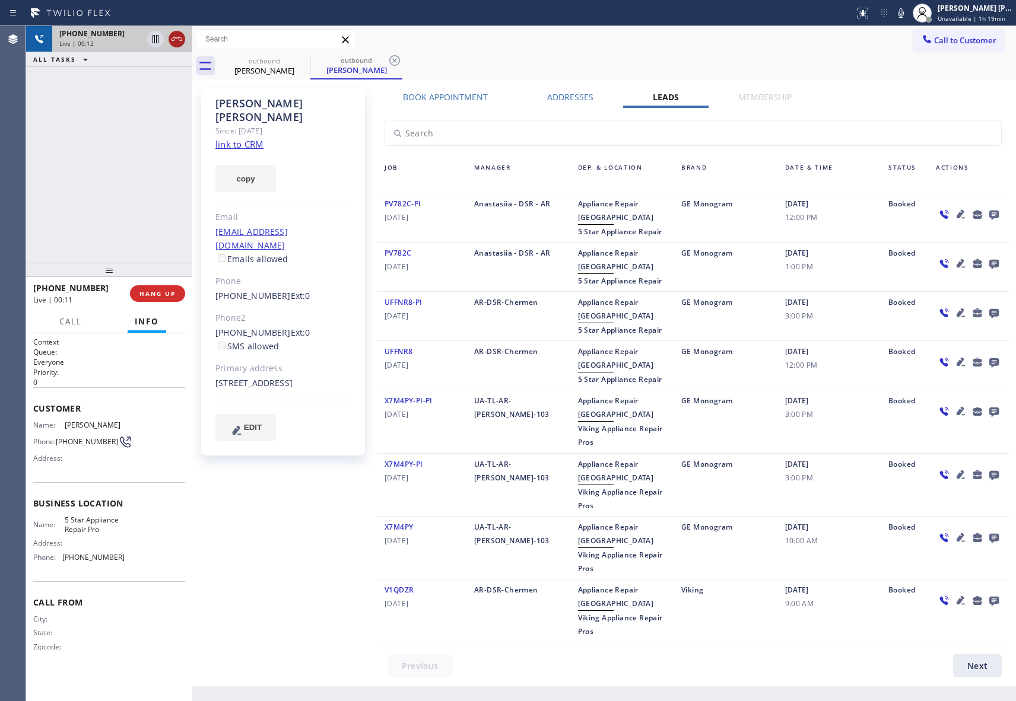
click at [177, 37] on icon at bounding box center [176, 39] width 11 height 4
click at [303, 58] on icon at bounding box center [303, 60] width 14 height 14
click at [387, 58] on icon at bounding box center [394, 60] width 14 height 14
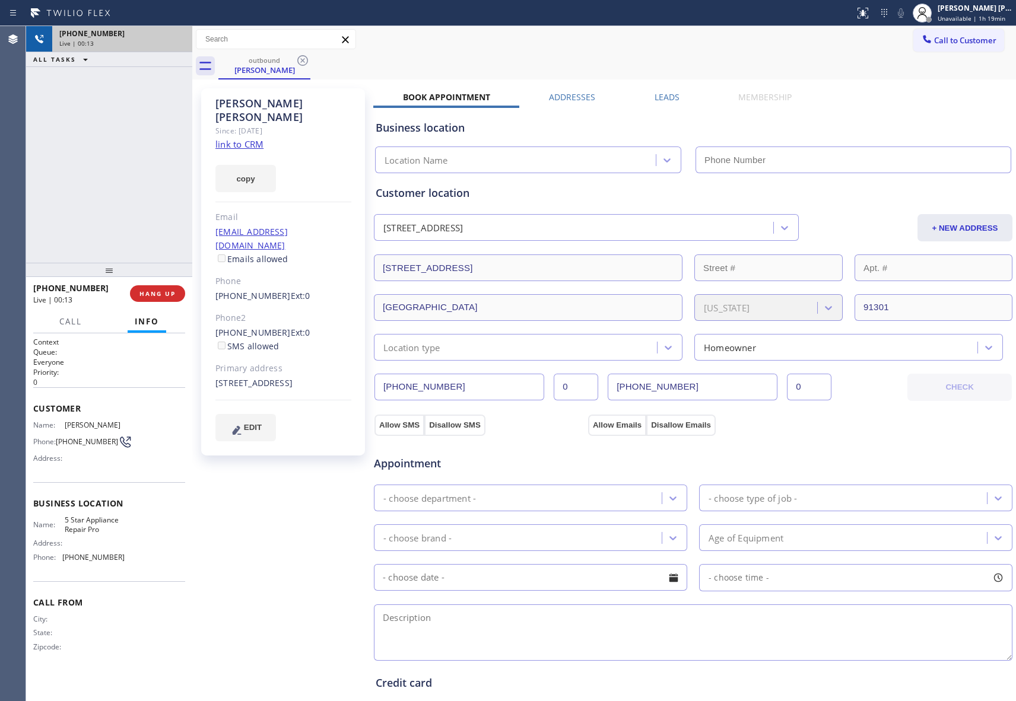
click at [303, 58] on icon at bounding box center [303, 60] width 14 height 14
click at [303, 58] on div "outbound [PERSON_NAME]" at bounding box center [617, 66] width 798 height 27
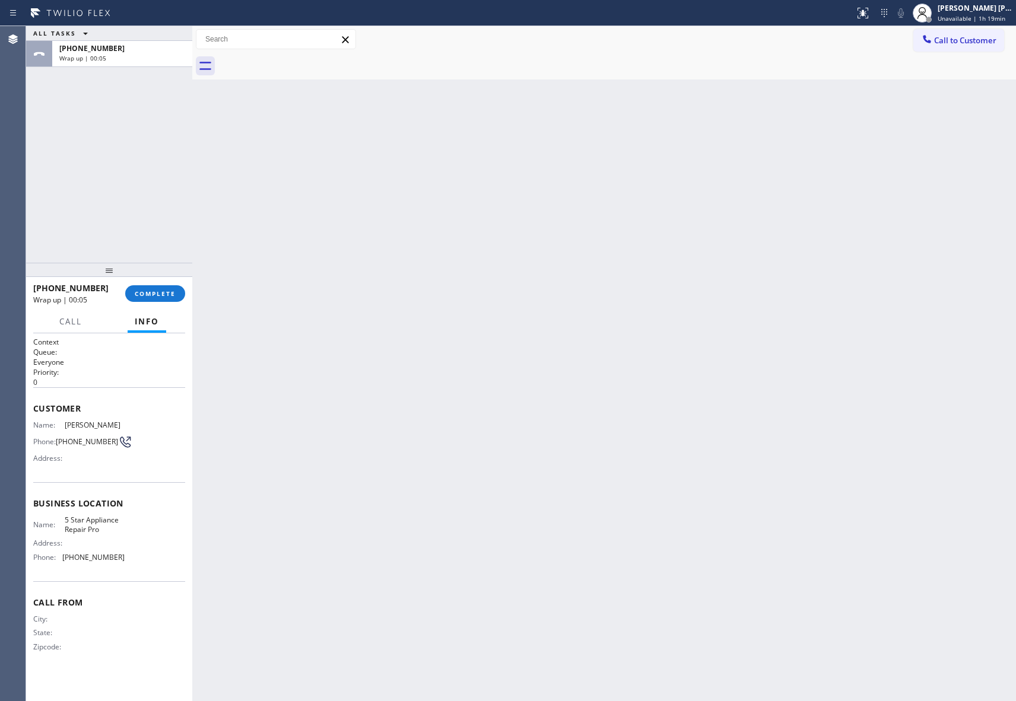
click at [303, 58] on div at bounding box center [617, 66] width 798 height 27
click at [150, 293] on span "COMPLETE" at bounding box center [155, 294] width 41 height 8
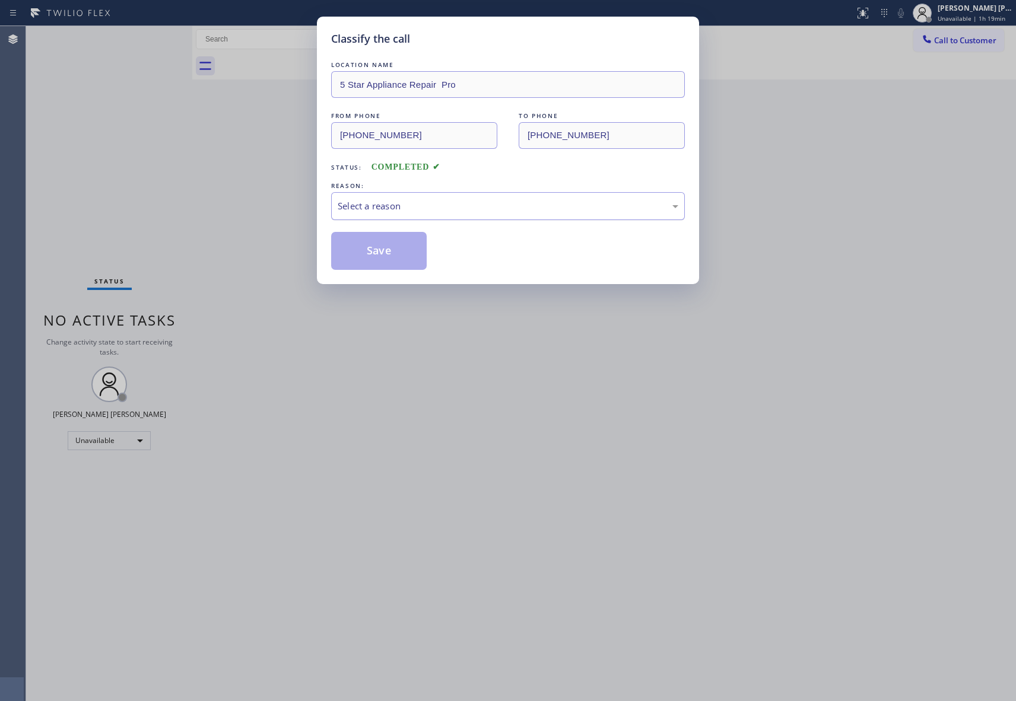
click at [425, 201] on div "Select a reason" at bounding box center [508, 206] width 341 height 14
click at [381, 252] on button "Save" at bounding box center [379, 251] width 96 height 38
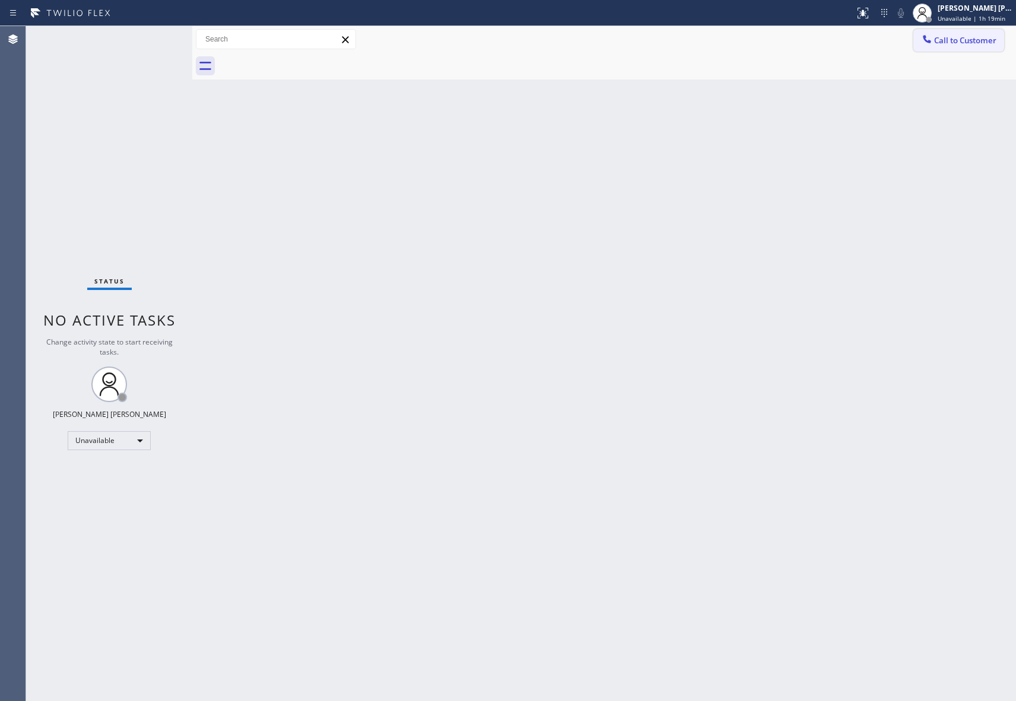
click at [969, 45] on span "Call to Customer" at bounding box center [965, 40] width 62 height 11
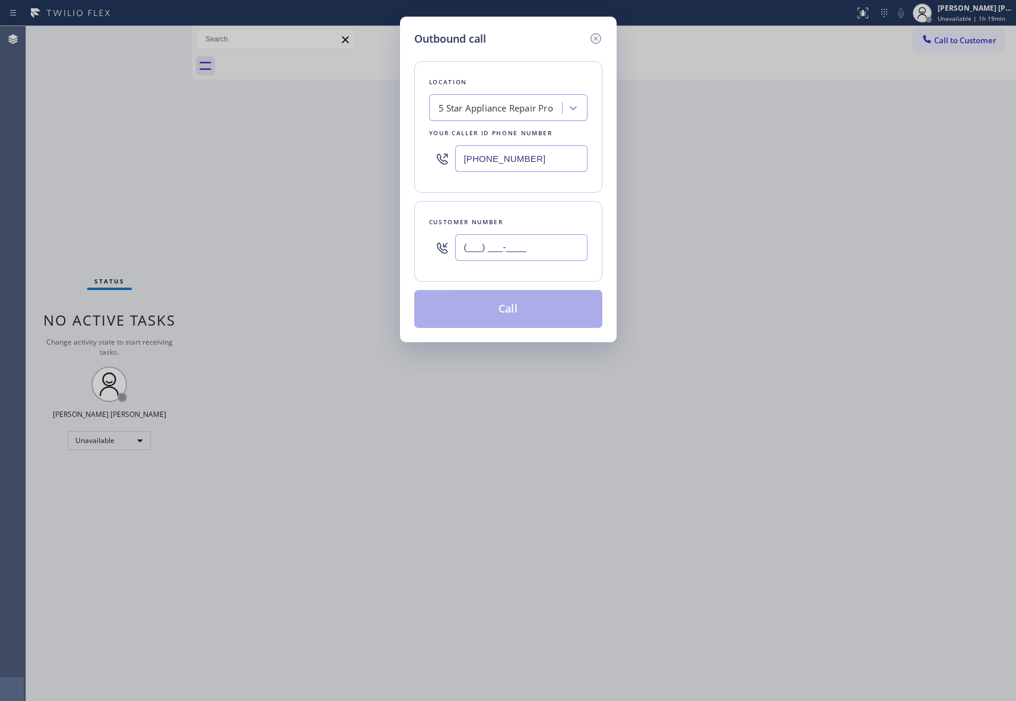
click at [533, 242] on input "(___) ___-____" at bounding box center [521, 247] width 132 height 27
paste input "314) 409-5736"
type input "[PHONE_NUMBER]"
click at [528, 311] on button "Call" at bounding box center [508, 309] width 188 height 38
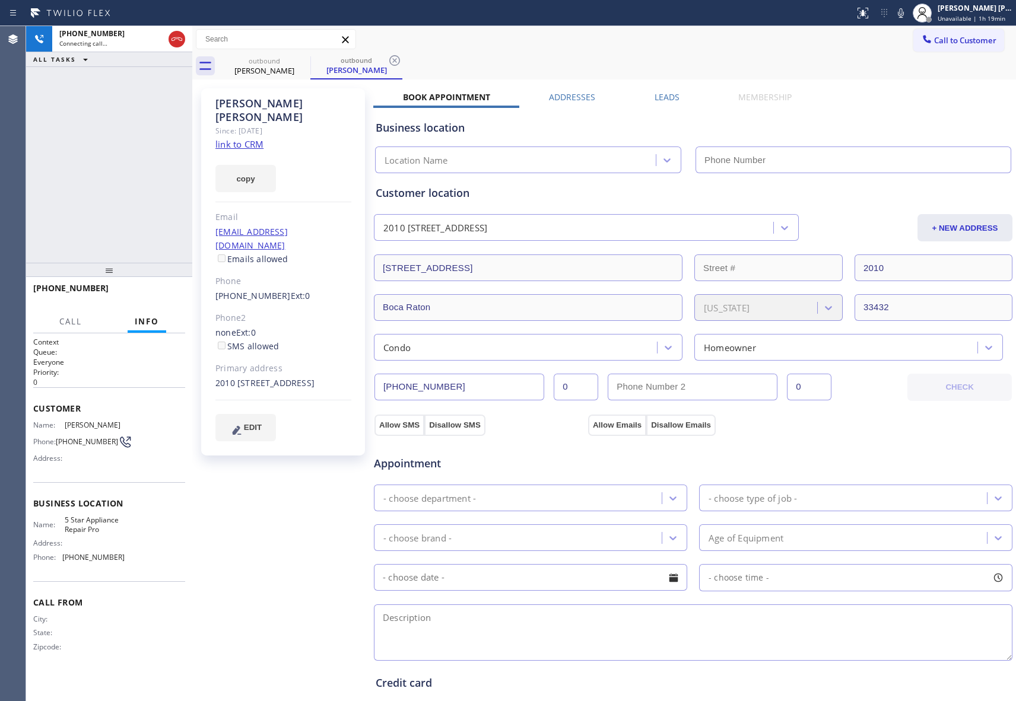
type input "[PHONE_NUMBER]"
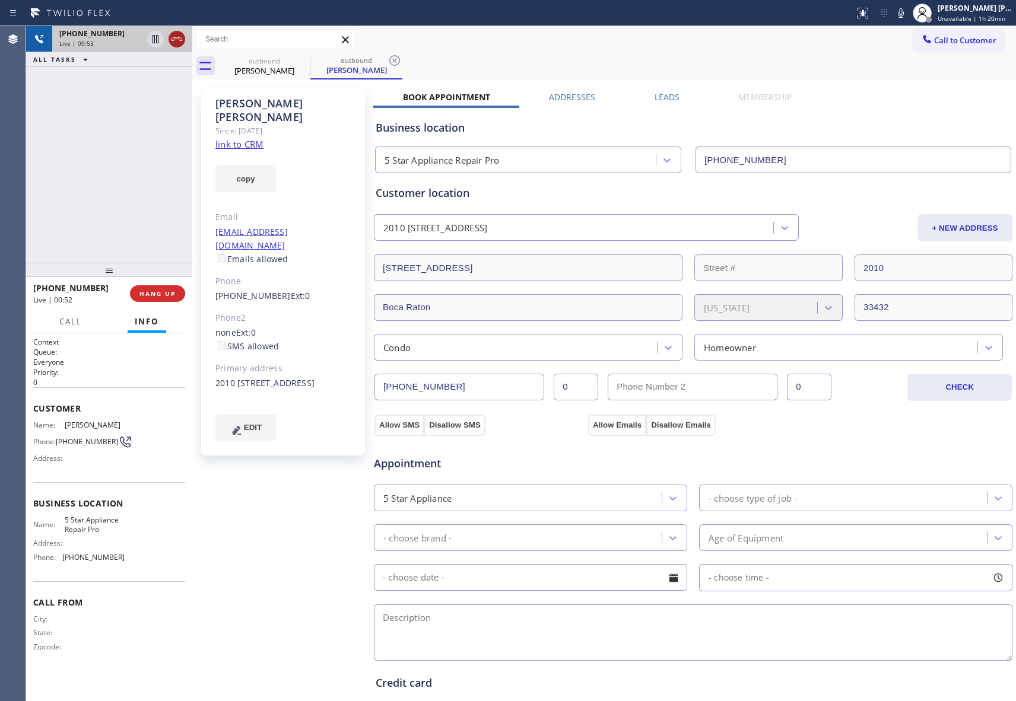
click at [177, 39] on icon at bounding box center [176, 39] width 11 height 4
click at [301, 58] on icon at bounding box center [303, 60] width 14 height 14
click at [387, 58] on icon at bounding box center [394, 60] width 14 height 14
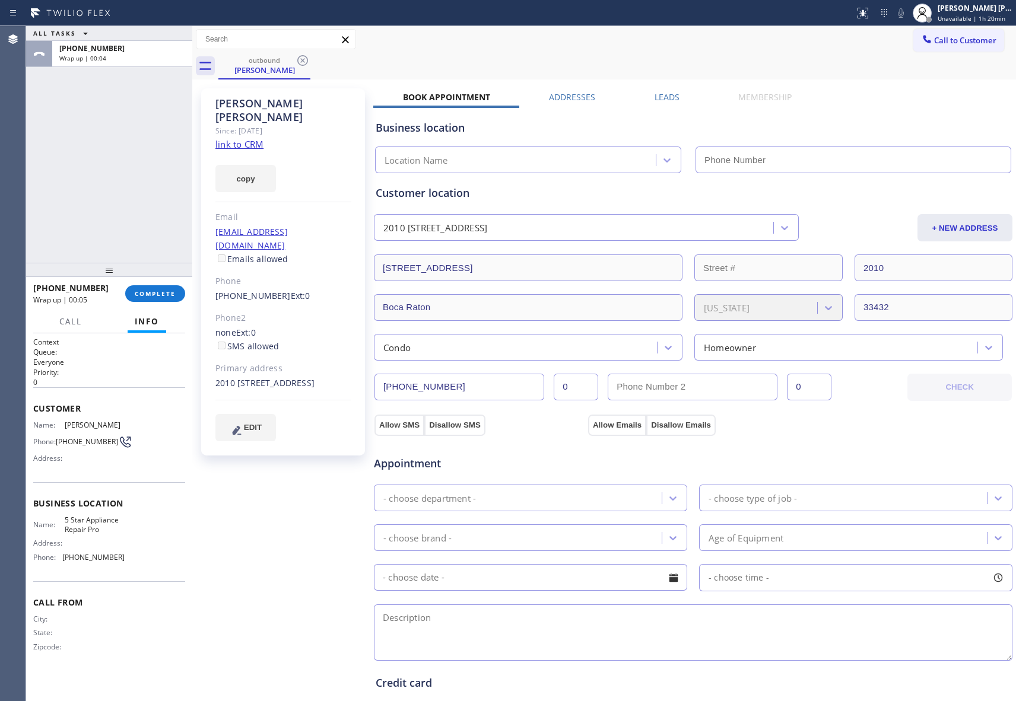
click at [301, 58] on icon at bounding box center [303, 60] width 14 height 14
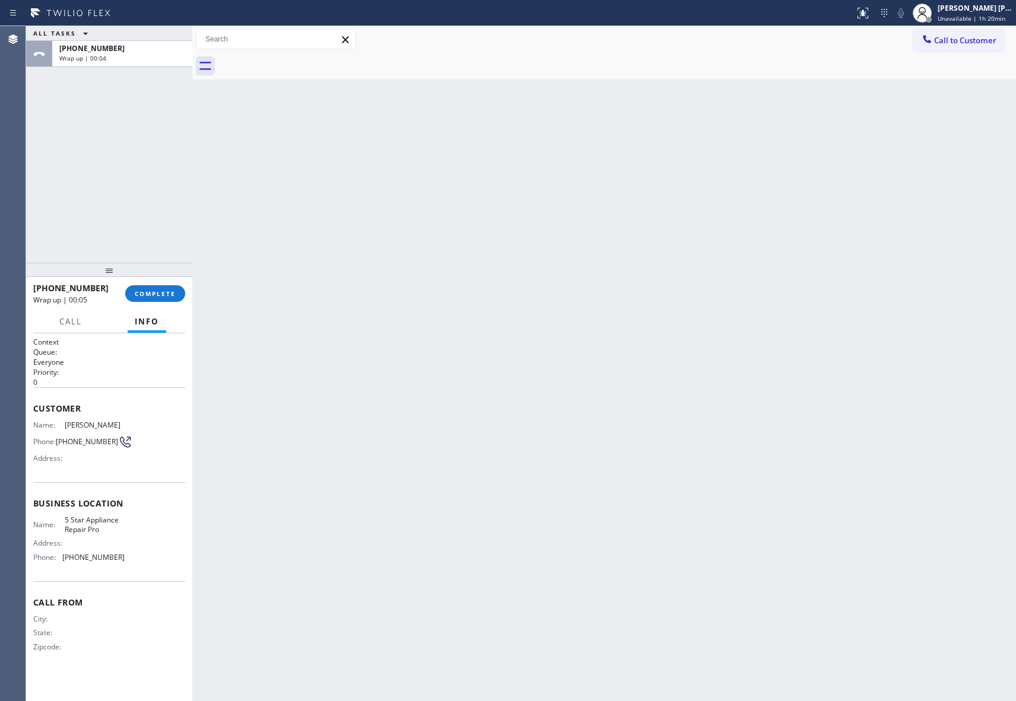
click at [301, 58] on div at bounding box center [617, 66] width 798 height 27
click at [169, 300] on button "COMPLETE" at bounding box center [155, 293] width 60 height 17
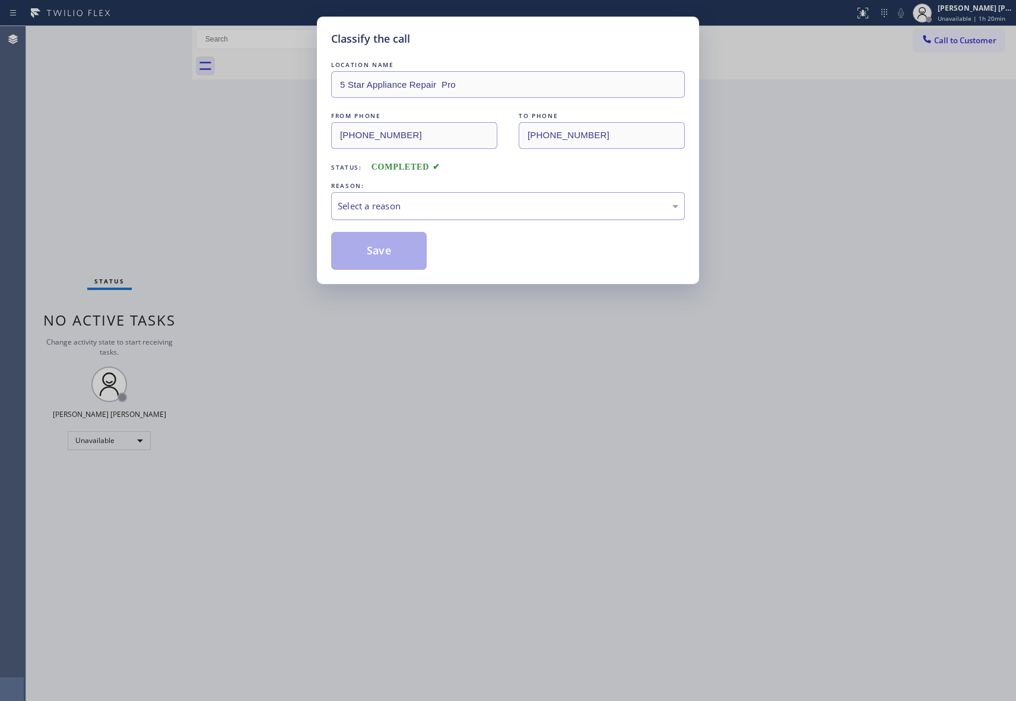
click at [549, 207] on div "Select a reason" at bounding box center [508, 206] width 341 height 14
click at [383, 247] on button "Save" at bounding box center [379, 251] width 96 height 38
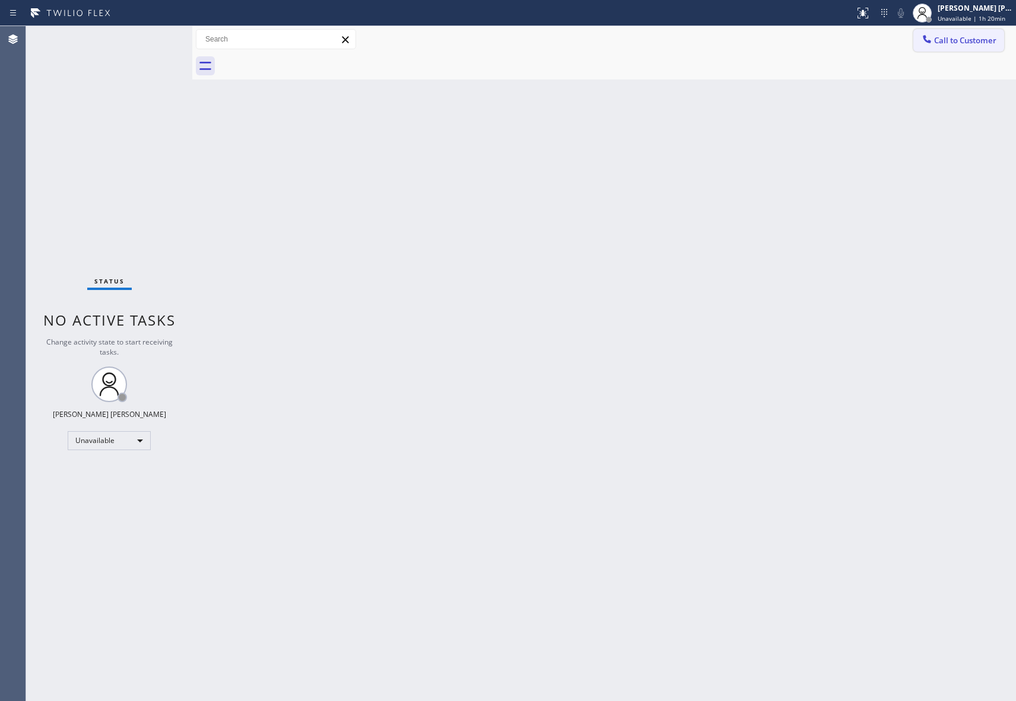
click at [979, 36] on span "Call to Customer" at bounding box center [965, 40] width 62 height 11
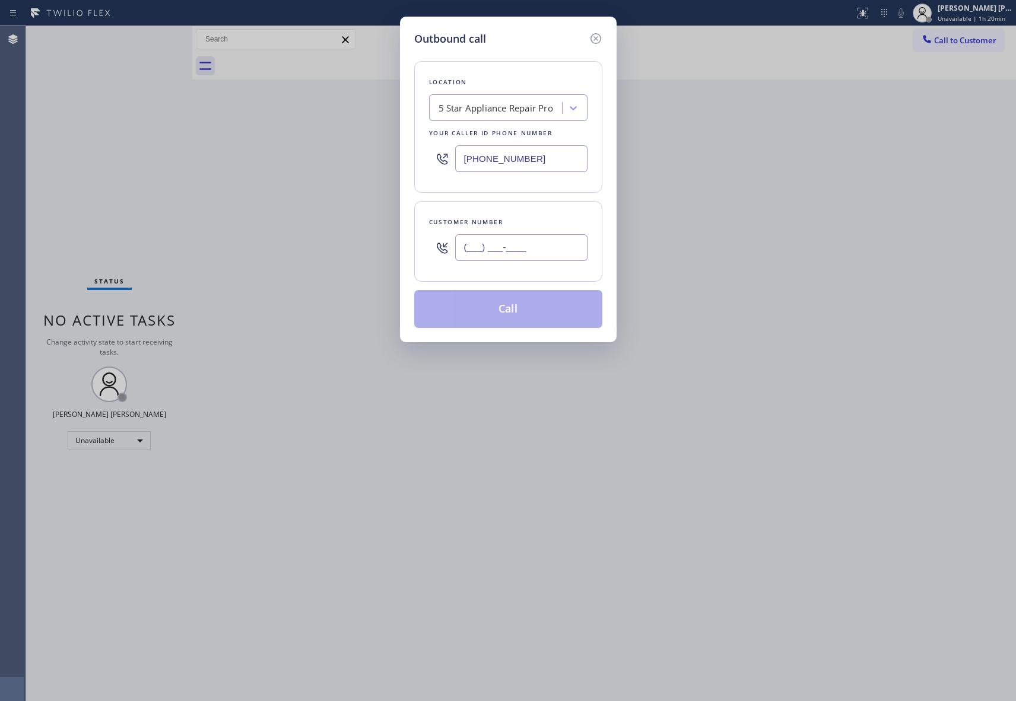
click at [548, 247] on input "(___) ___-____" at bounding box center [521, 247] width 132 height 27
paste input "858) 722-2536"
type input "[PHONE_NUMBER]"
click at [528, 307] on button "Call" at bounding box center [508, 309] width 188 height 38
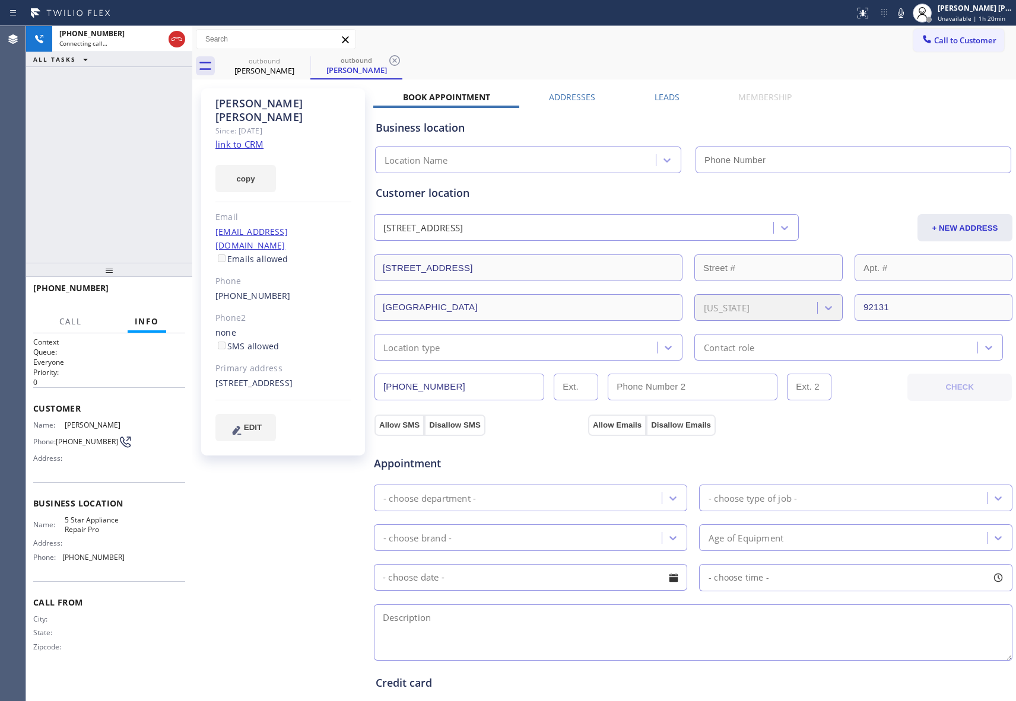
type input "[PHONE_NUMBER]"
drag, startPoint x: 281, startPoint y: 269, endPoint x: 183, endPoint y: 105, distance: 190.8
click at [207, 274] on div "[PERSON_NAME] Since: [DATE] link to CRM copy Email [EMAIL_ADDRESS][DOMAIN_NAME]…" at bounding box center [283, 271] width 164 height 367
copy link "[PHONE_NUMBER]"
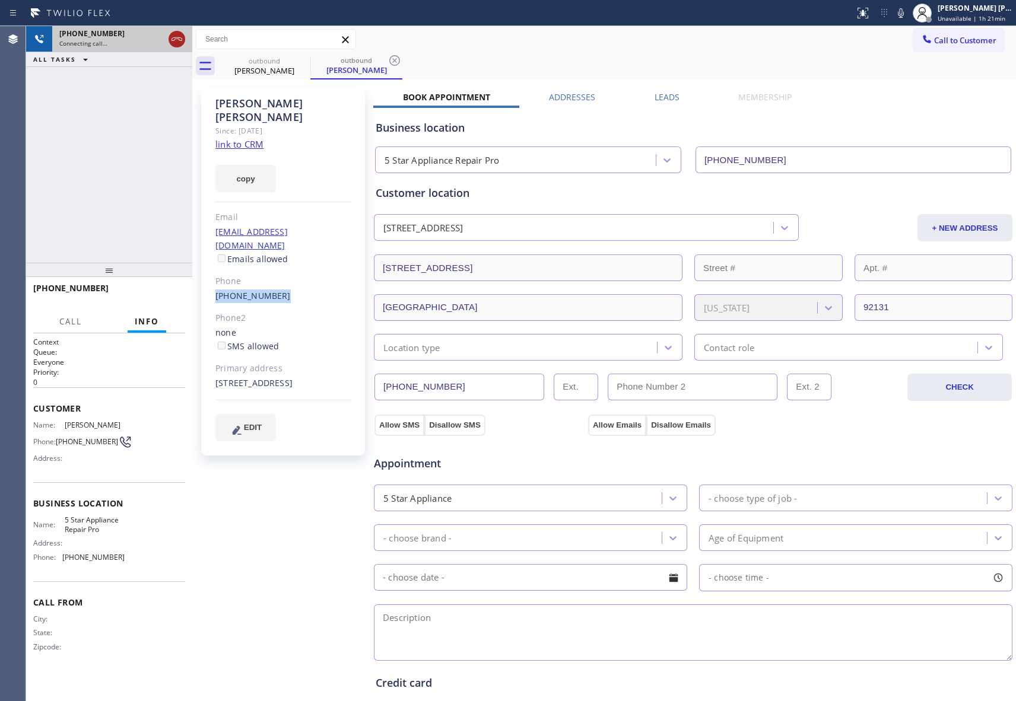
click at [179, 42] on icon at bounding box center [177, 39] width 14 height 14
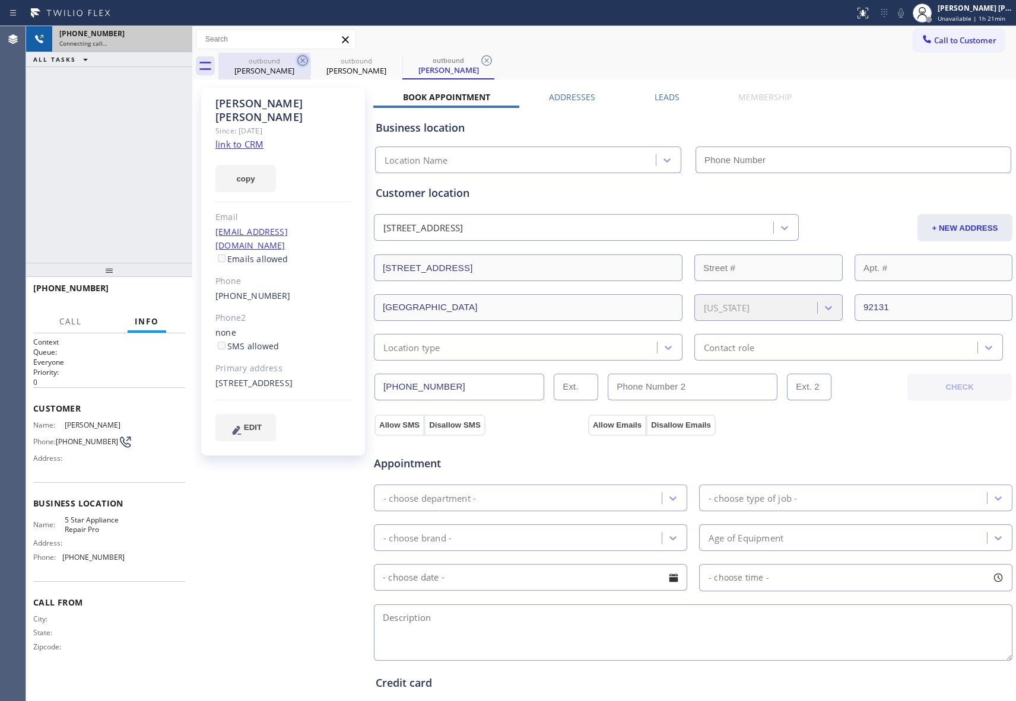
click at [304, 61] on icon at bounding box center [303, 60] width 14 height 14
click at [0, 0] on icon at bounding box center [0, 0] width 0 height 0
click at [479, 61] on icon at bounding box center [486, 60] width 14 height 14
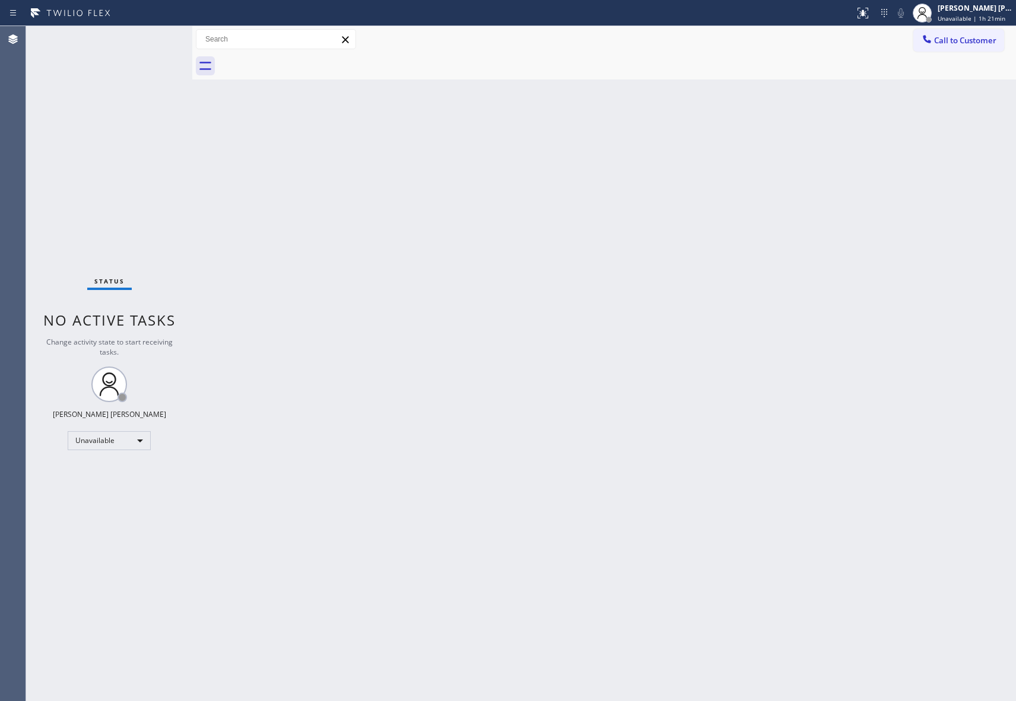
click at [304, 61] on div at bounding box center [617, 66] width 798 height 27
click at [304, 62] on div at bounding box center [617, 66] width 798 height 27
click at [981, 27] on div "Call to Customer Outbound call Location 5 Star Appliance Repair Pro Your caller…" at bounding box center [604, 39] width 824 height 27
click at [976, 39] on span "Call to Customer" at bounding box center [965, 40] width 62 height 11
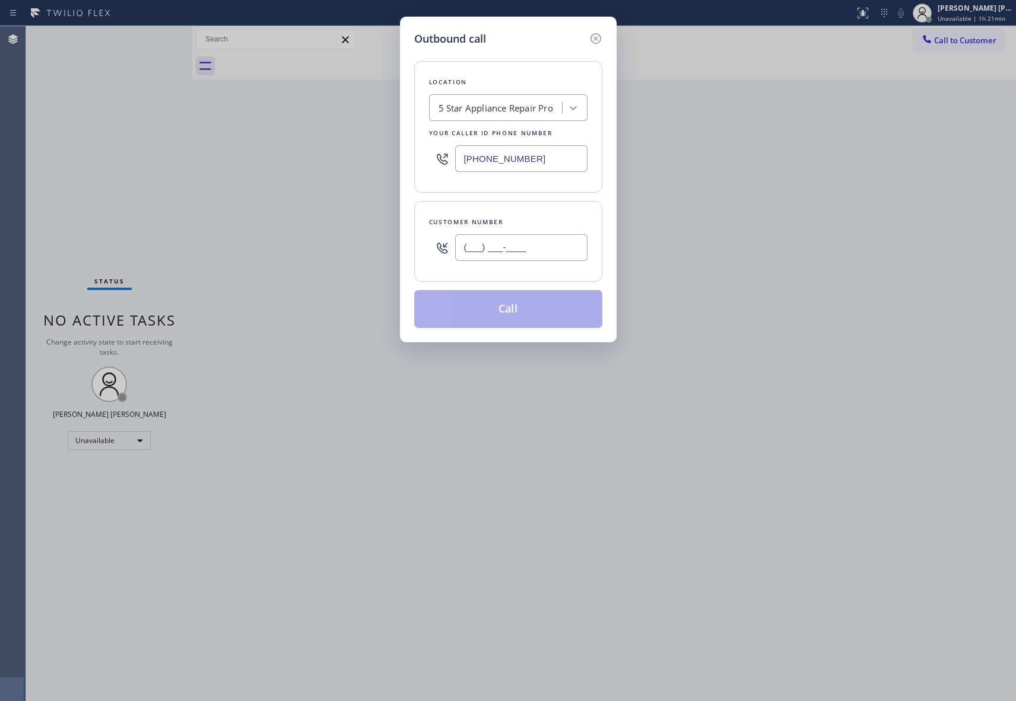
click at [541, 252] on input "(___) ___-____" at bounding box center [521, 247] width 132 height 27
paste input "408) 505-2544"
type input "[PHONE_NUMBER]"
click at [558, 316] on button "Call" at bounding box center [508, 309] width 188 height 38
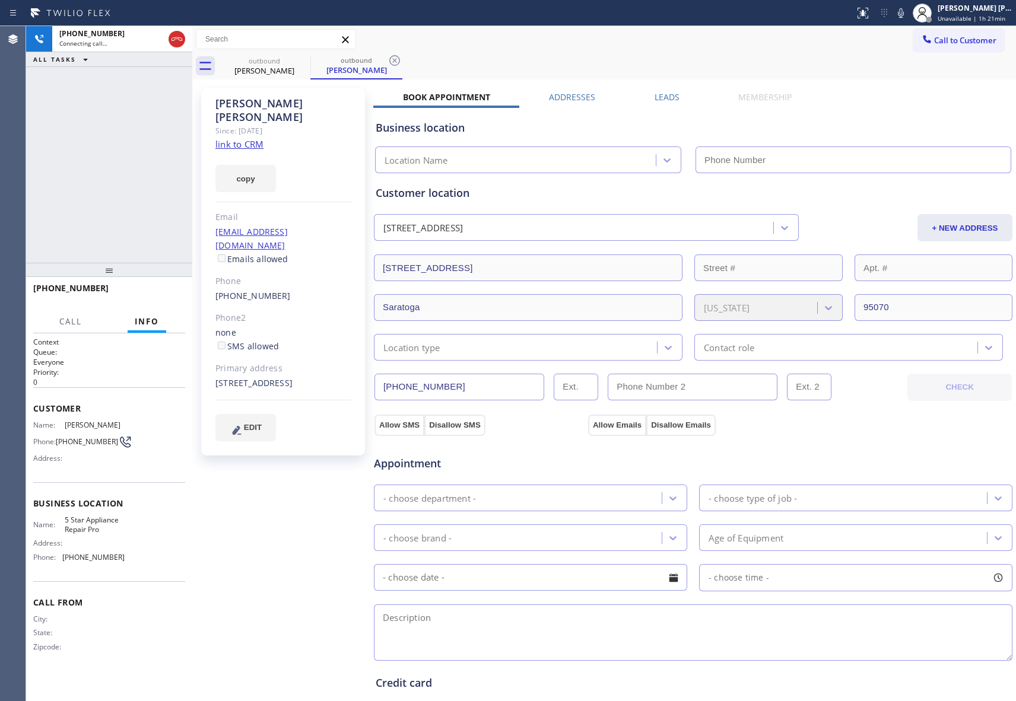
type input "[PHONE_NUMBER]"
click at [180, 293] on button "HANG UP" at bounding box center [157, 293] width 55 height 17
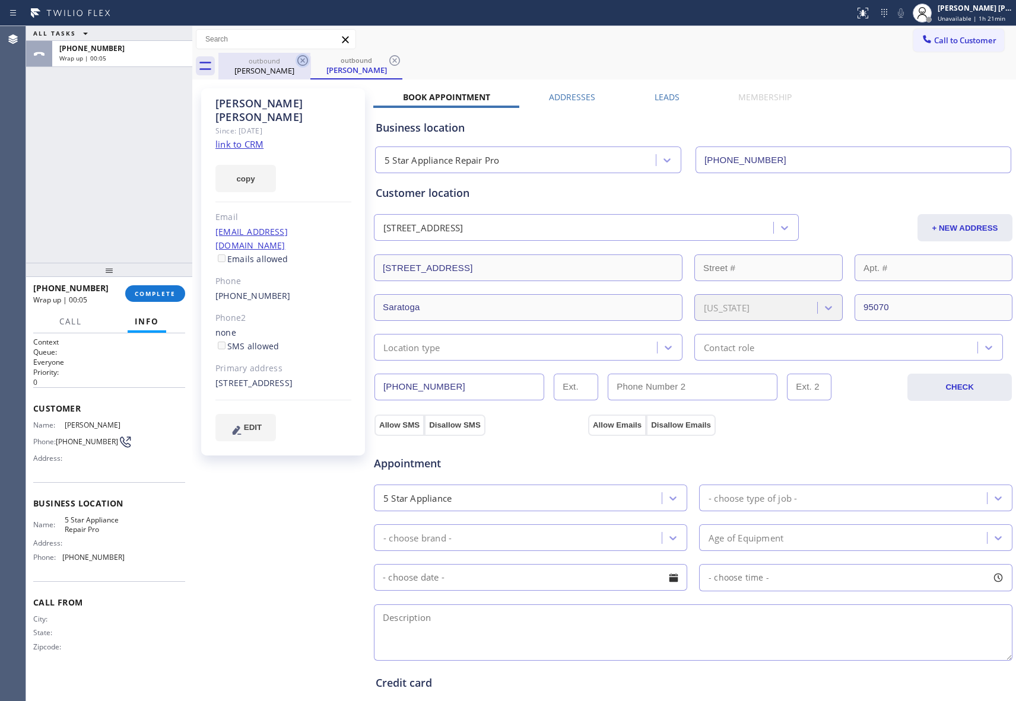
click at [300, 61] on icon at bounding box center [303, 60] width 14 height 14
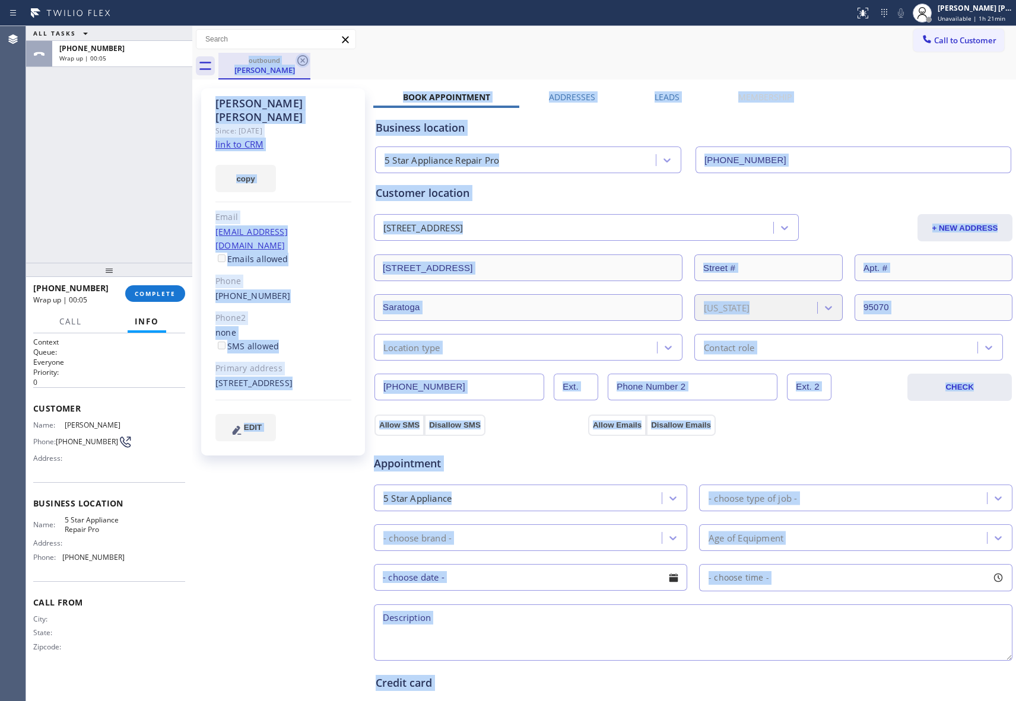
click at [300, 61] on div "outbound [PERSON_NAME]" at bounding box center [617, 66] width 798 height 27
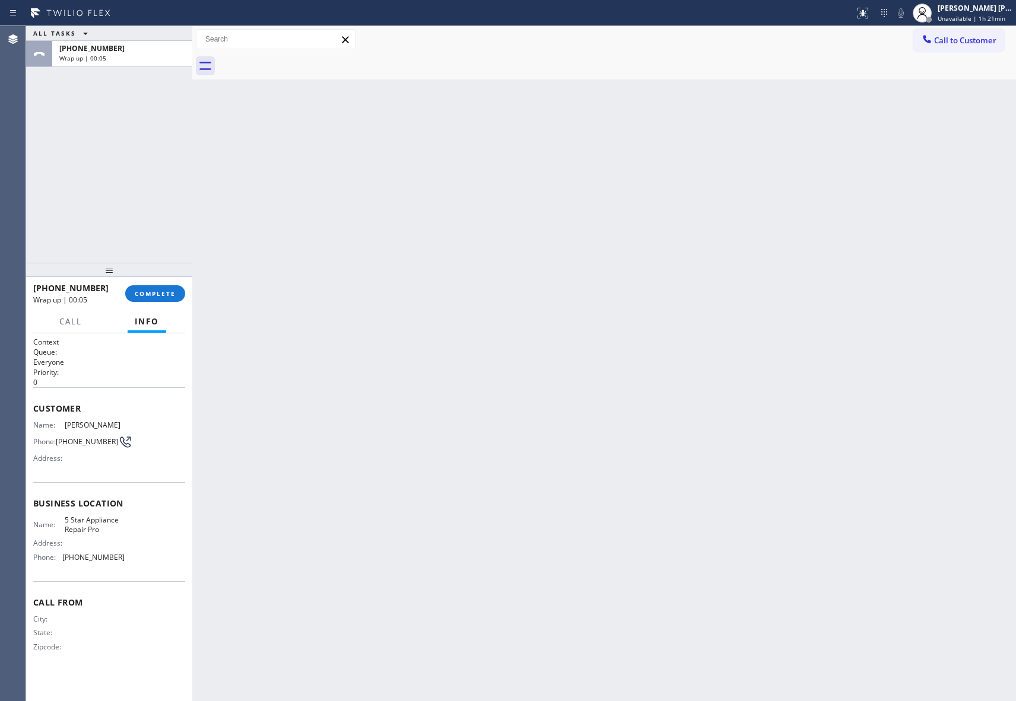
click at [300, 61] on div at bounding box center [617, 66] width 798 height 27
click at [153, 287] on button "COMPLETE" at bounding box center [155, 293] width 60 height 17
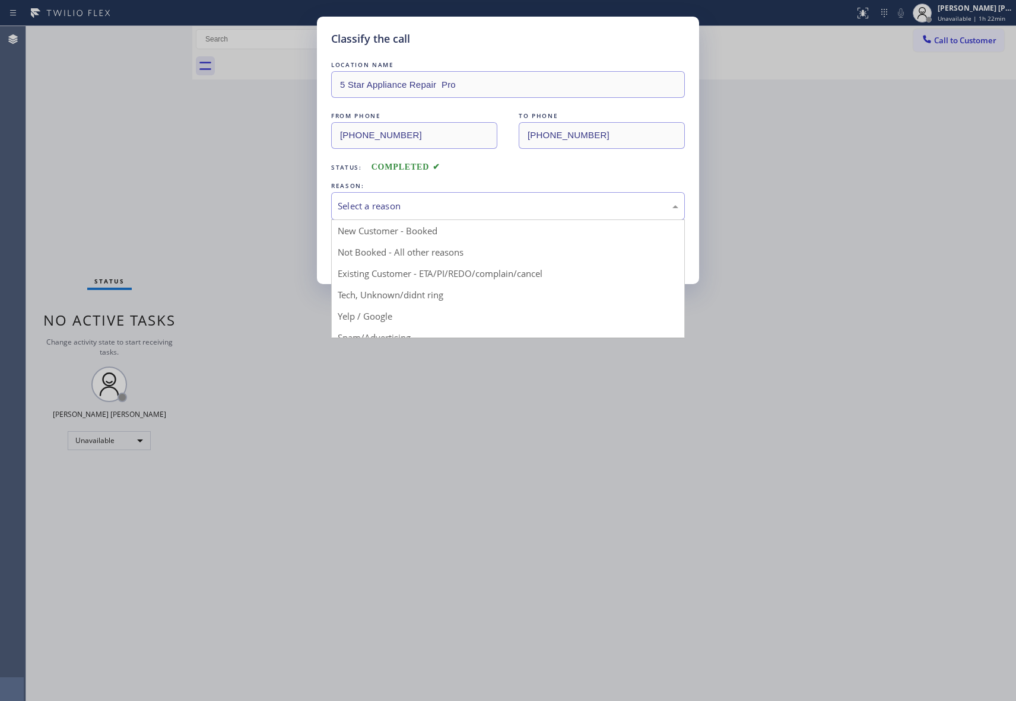
click at [532, 202] on div "Select a reason" at bounding box center [508, 206] width 341 height 14
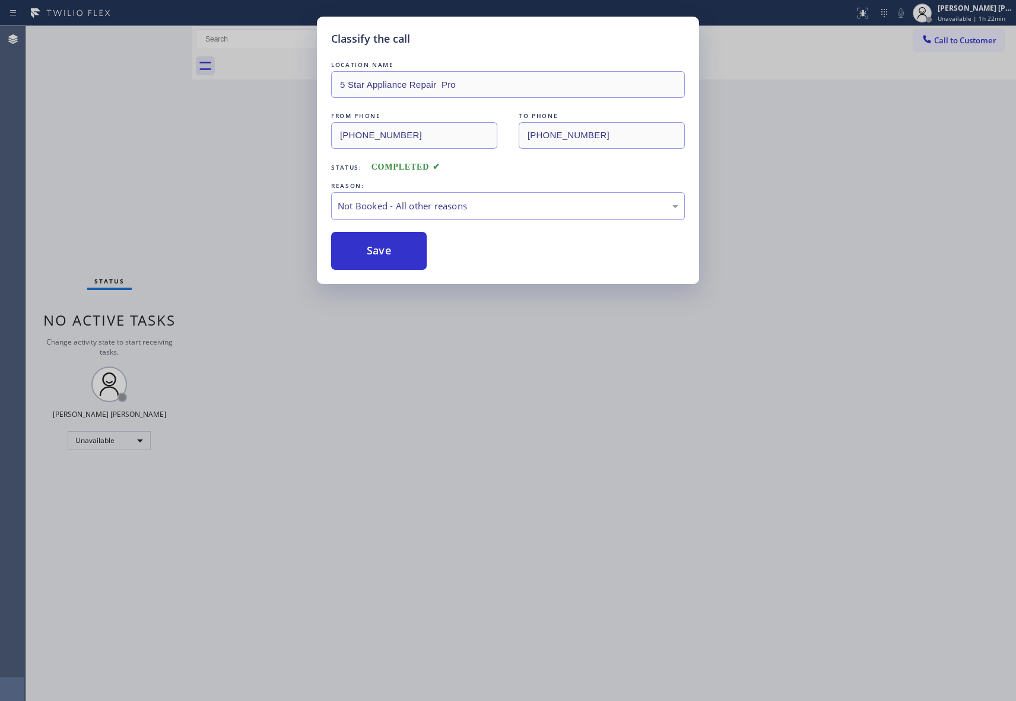
click at [362, 257] on button "Save" at bounding box center [379, 251] width 96 height 38
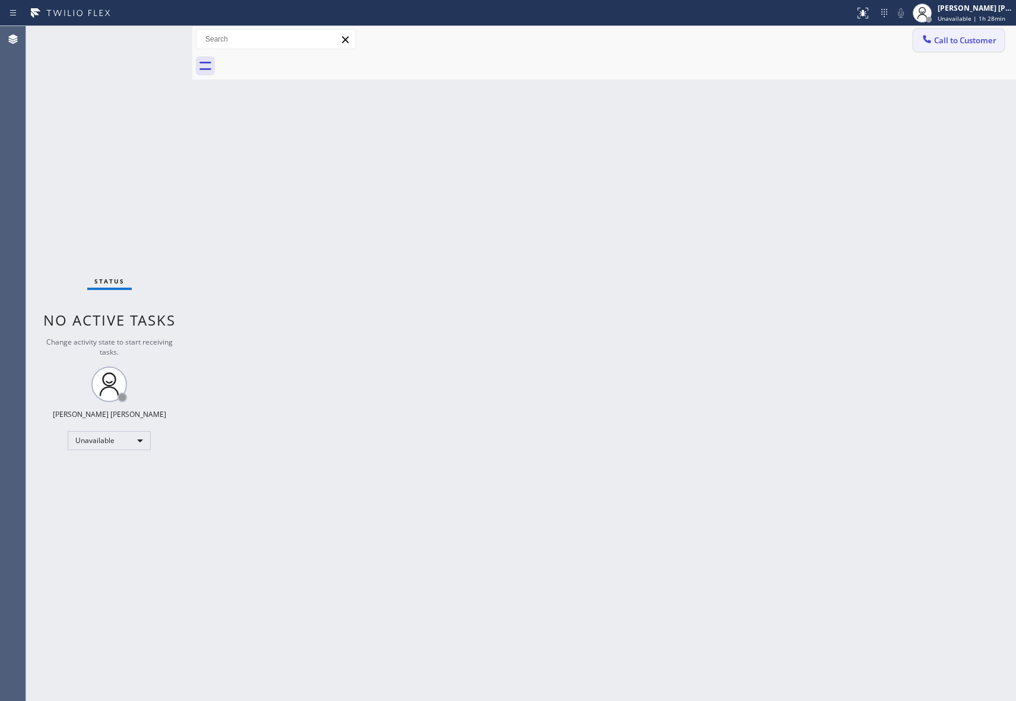
click at [980, 39] on span "Call to Customer" at bounding box center [965, 40] width 62 height 11
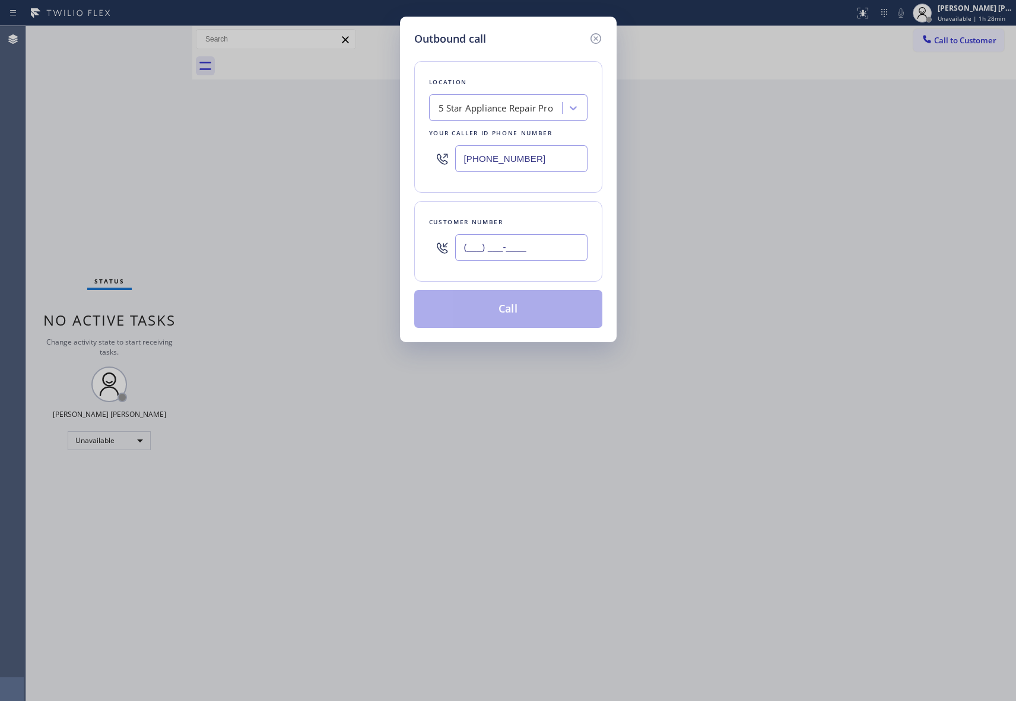
click at [548, 255] on input "(___) ___-____" at bounding box center [521, 247] width 132 height 27
paste input "310) 804-1316"
type input "[PHONE_NUMBER]"
click at [547, 312] on button "Call" at bounding box center [508, 309] width 188 height 38
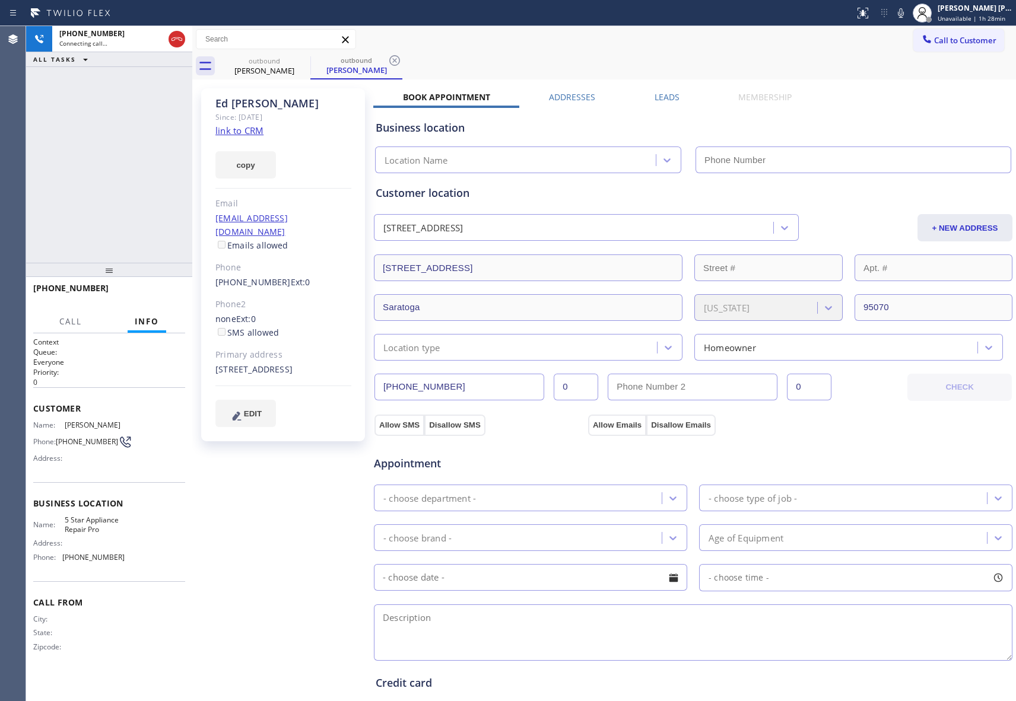
type input "[PHONE_NUMBER]"
click at [160, 298] on button "HANG UP" at bounding box center [157, 293] width 55 height 17
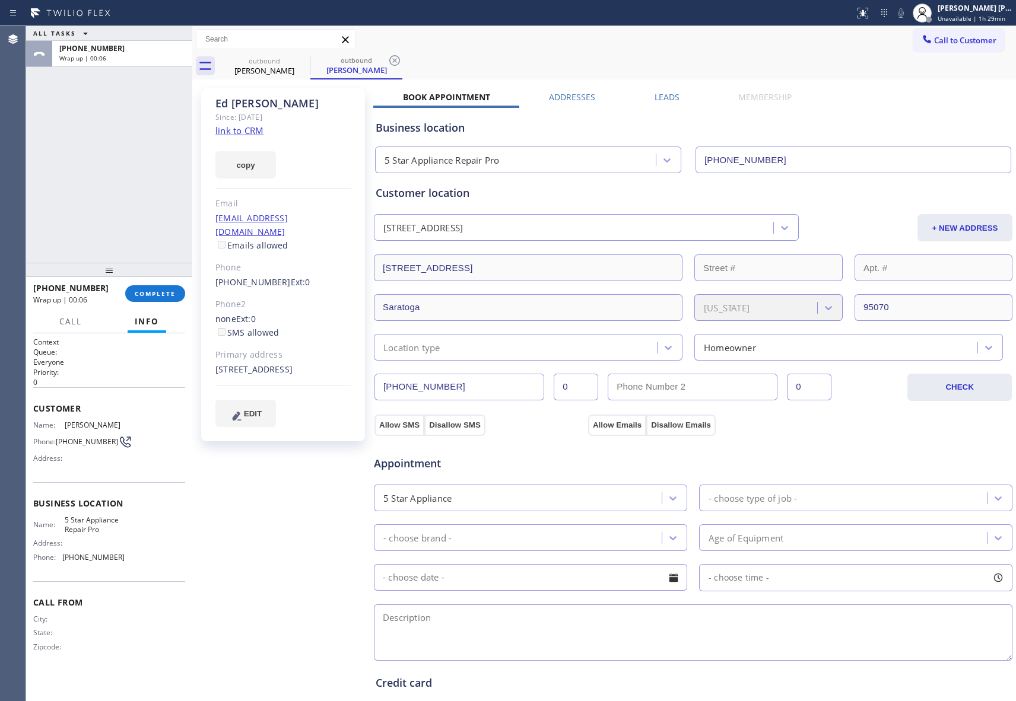
click at [658, 98] on label "Leads" at bounding box center [667, 96] width 25 height 11
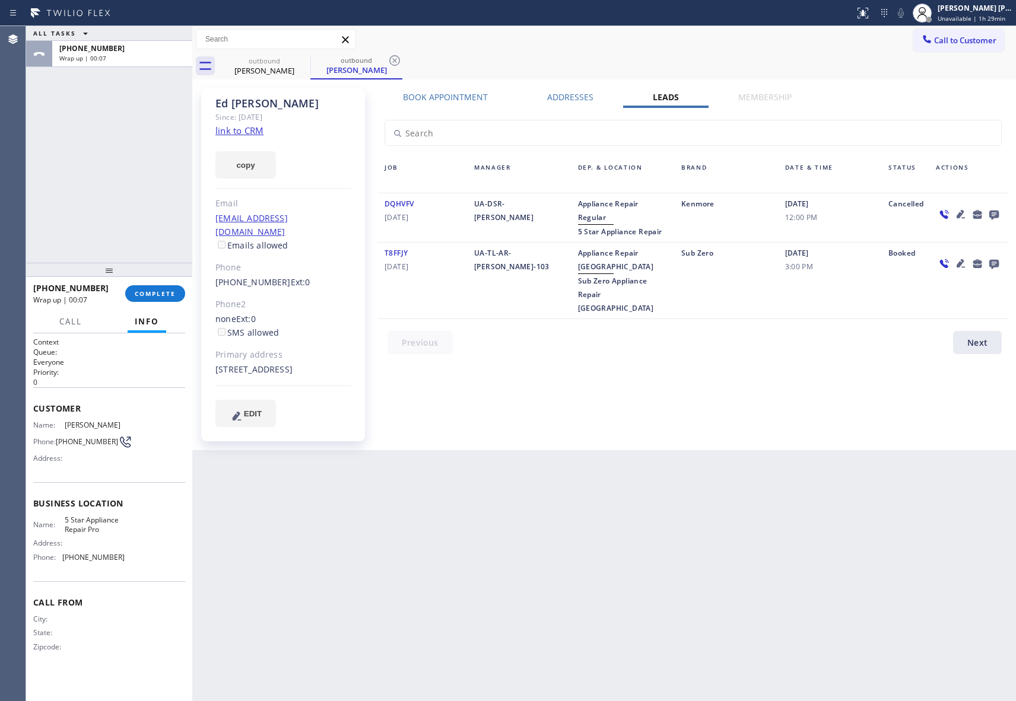
click at [991, 209] on icon at bounding box center [994, 214] width 14 height 15
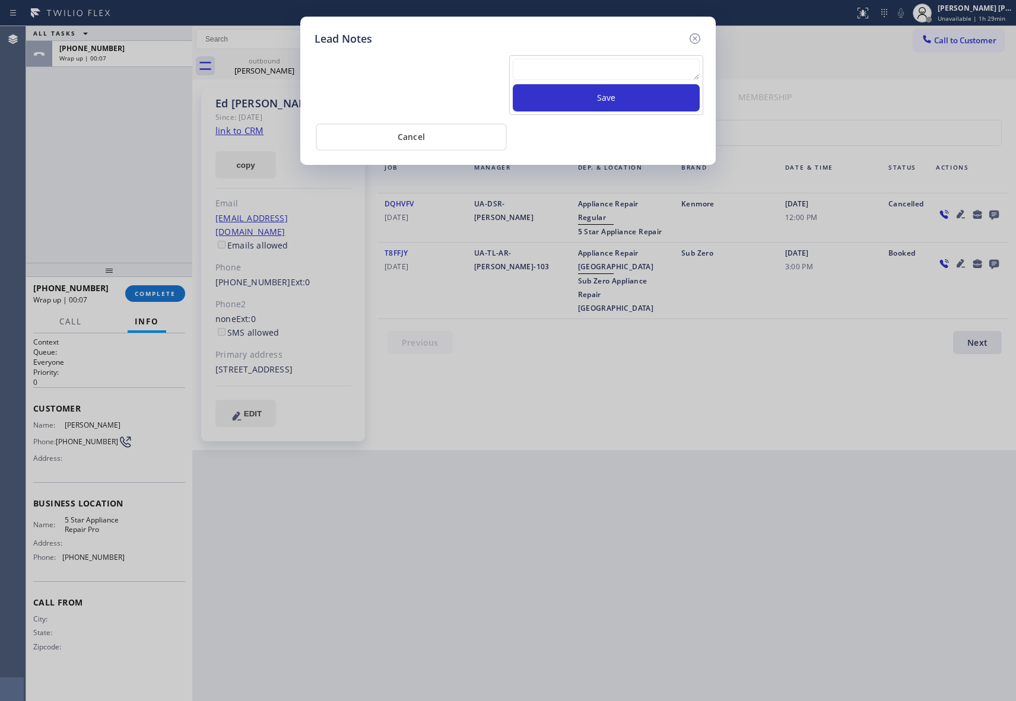
click at [603, 71] on textarea at bounding box center [606, 69] width 187 height 21
paste textarea "VM | please transfer if cx calls back"
type textarea "VM | please transfer if cx calls back"
click at [630, 99] on button "Save" at bounding box center [606, 97] width 187 height 27
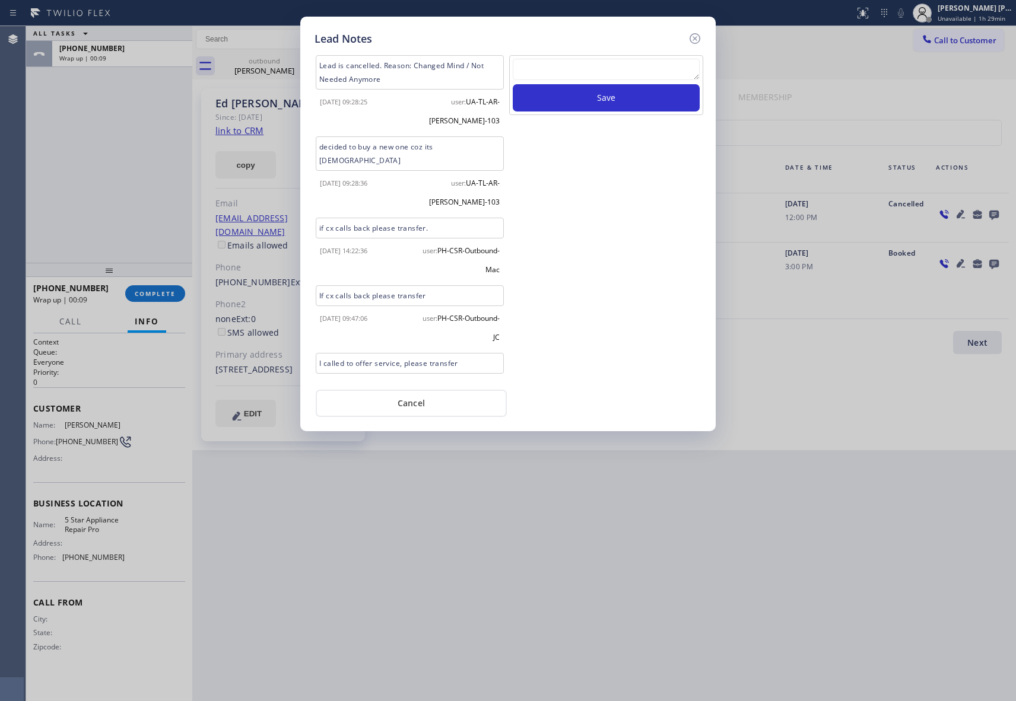
click at [691, 36] on icon at bounding box center [695, 38] width 14 height 14
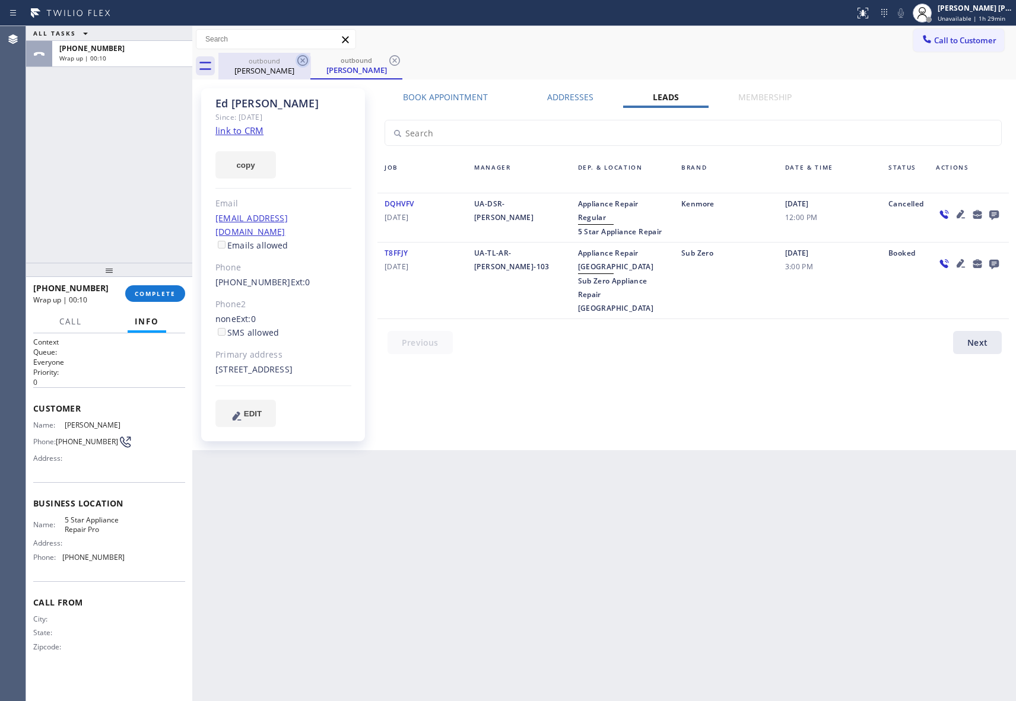
click at [297, 58] on icon at bounding box center [303, 60] width 14 height 14
click at [298, 58] on icon at bounding box center [302, 60] width 11 height 11
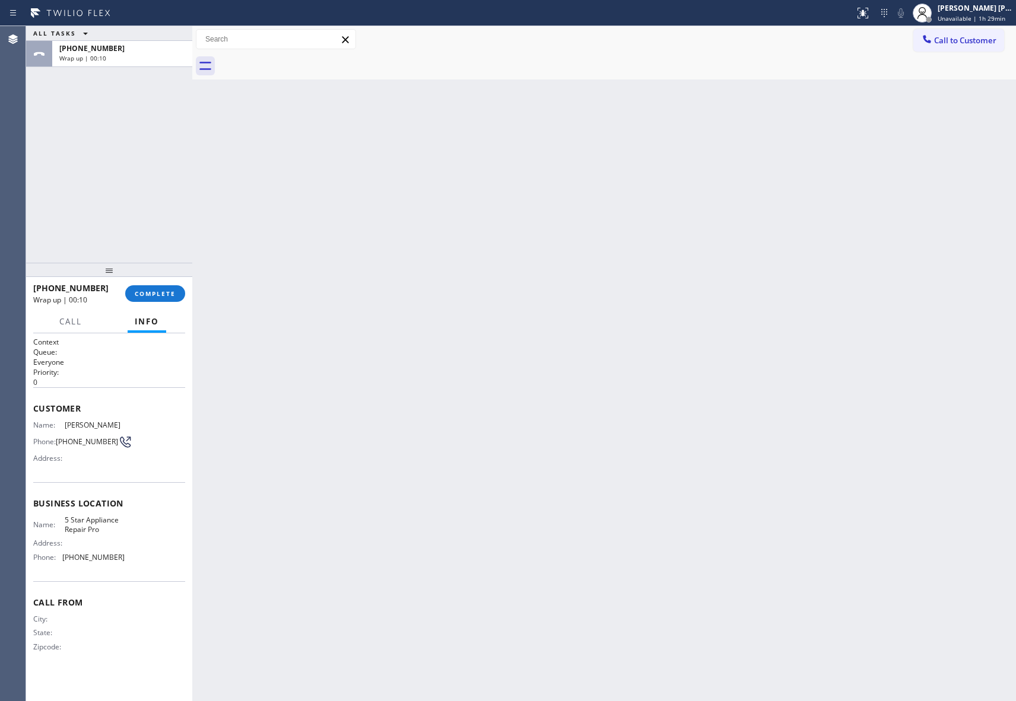
click at [298, 58] on div at bounding box center [617, 66] width 798 height 27
click at [155, 296] on span "COMPLETE" at bounding box center [155, 294] width 41 height 8
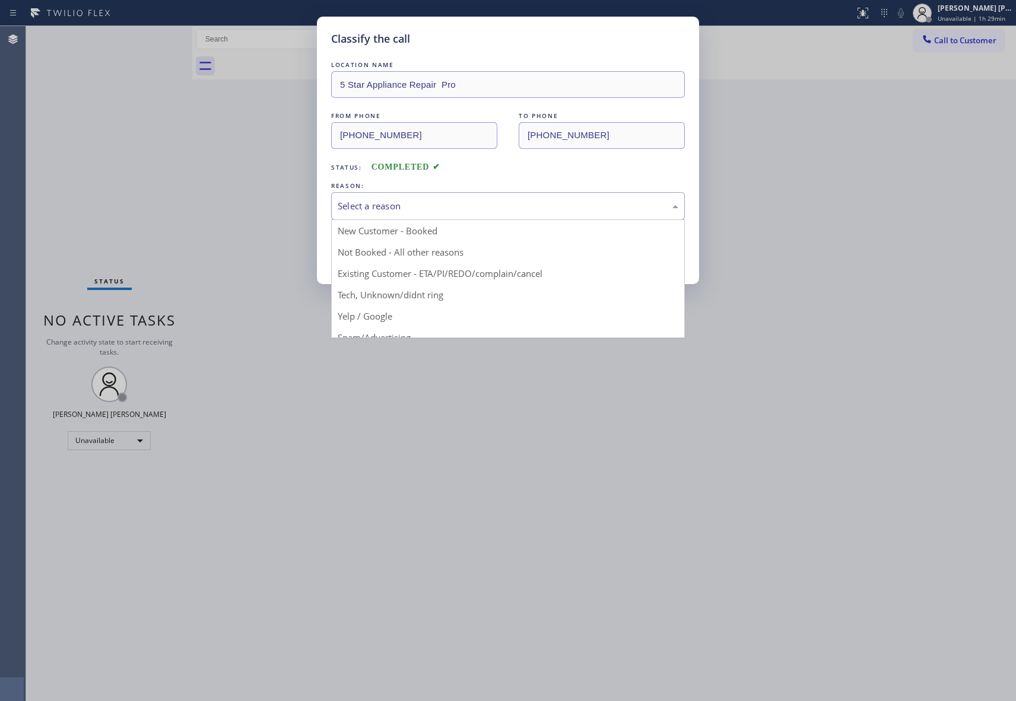
click at [423, 203] on div "Select a reason" at bounding box center [508, 206] width 341 height 14
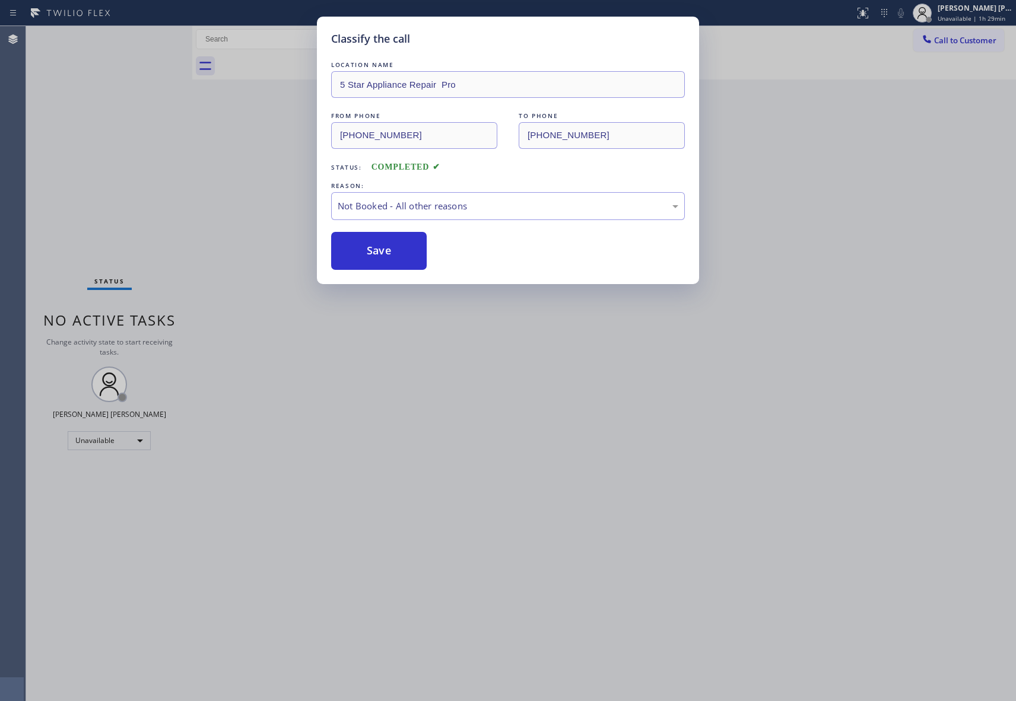
click at [374, 244] on button "Save" at bounding box center [379, 251] width 96 height 38
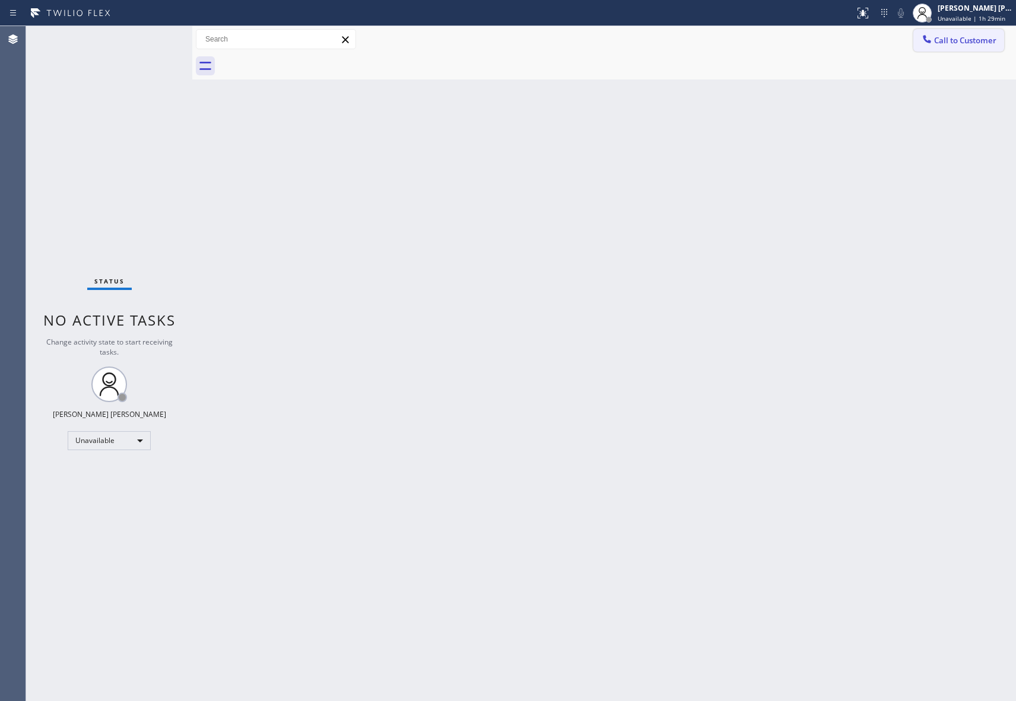
click at [970, 35] on span "Call to Customer" at bounding box center [965, 40] width 62 height 11
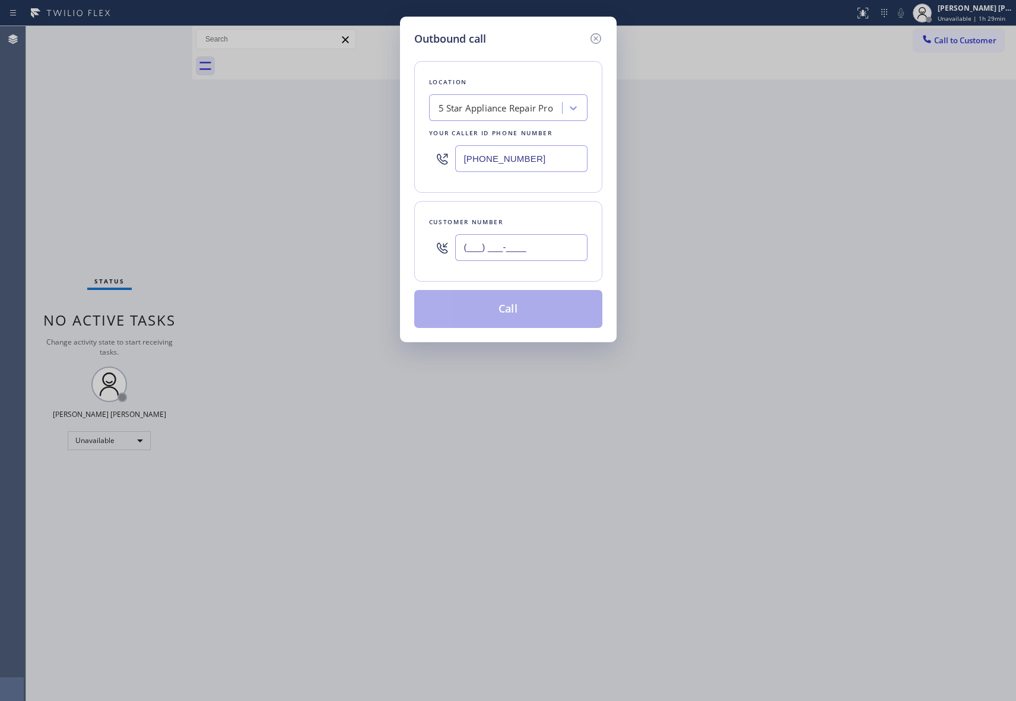
click at [530, 248] on input "(___) ___-____" at bounding box center [521, 247] width 132 height 27
paste input "480) 868-9810"
type input "[PHONE_NUMBER]"
click at [538, 312] on button "Call" at bounding box center [508, 309] width 188 height 38
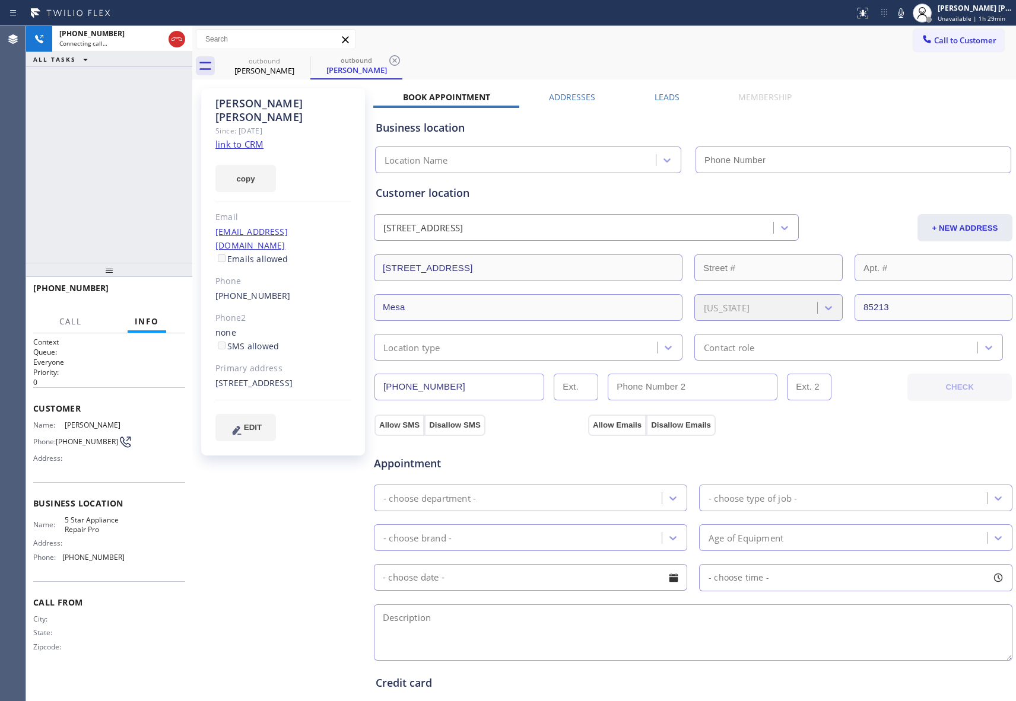
type input "[PHONE_NUMBER]"
drag, startPoint x: 172, startPoint y: 40, endPoint x: 13, endPoint y: 68, distance: 161.4
click at [172, 40] on icon at bounding box center [177, 39] width 14 height 14
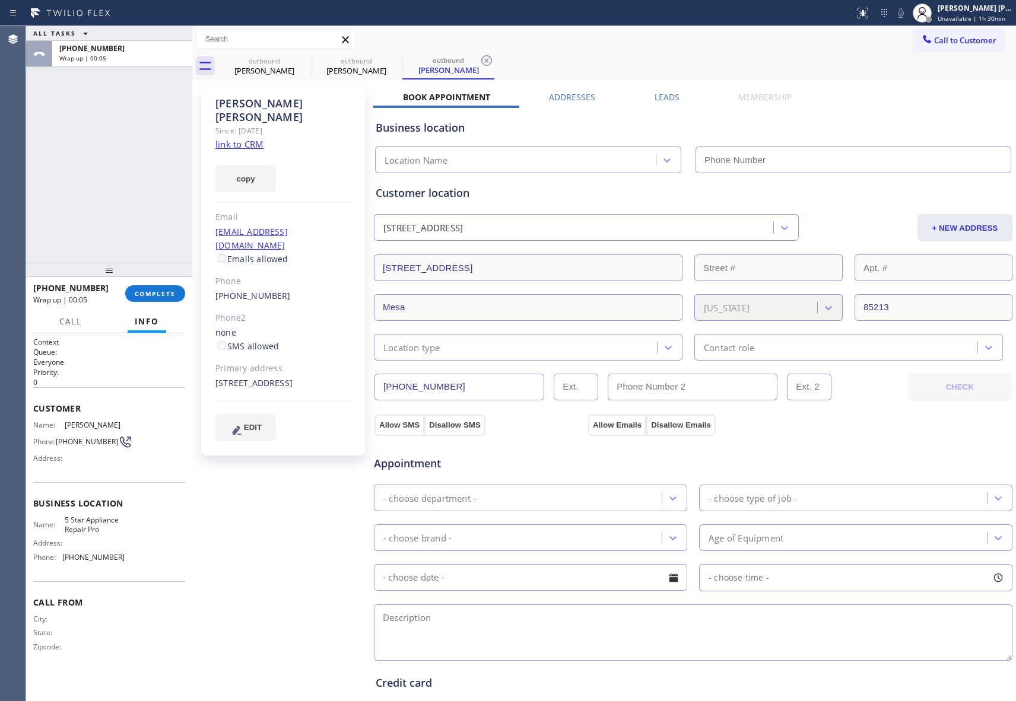
type input "[PHONE_NUMBER]"
click at [0, 0] on icon at bounding box center [0, 0] width 0 height 0
click at [404, 64] on div "outbound" at bounding box center [449, 60] width 90 height 9
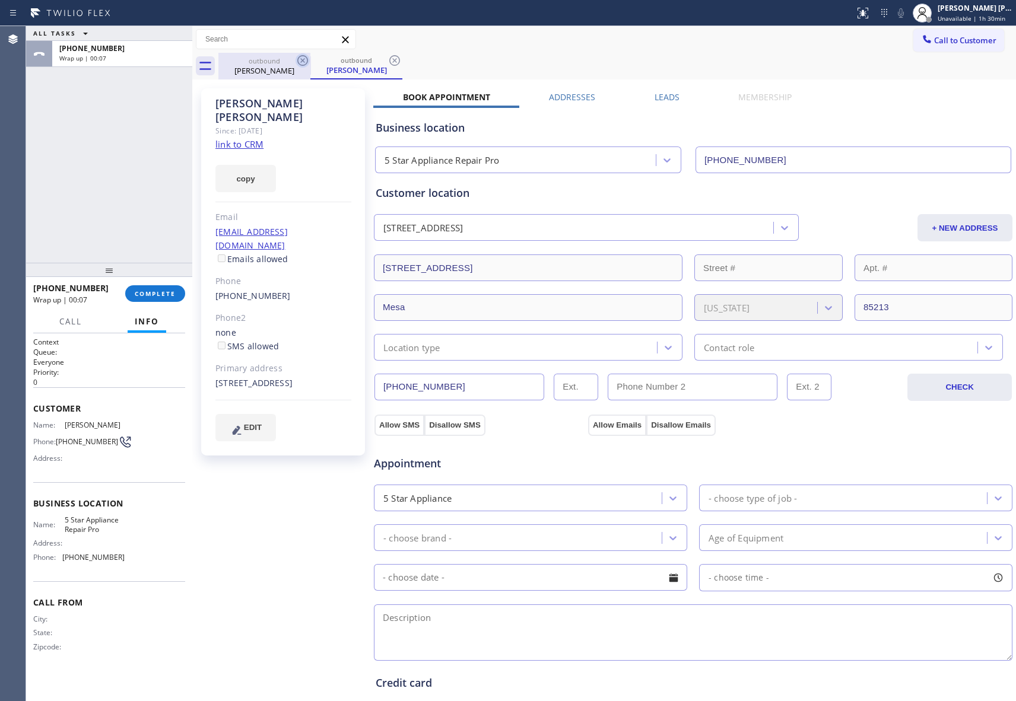
click at [300, 61] on icon at bounding box center [303, 60] width 14 height 14
click at [310, 61] on div "outbound [PERSON_NAME]" at bounding box center [356, 66] width 92 height 27
click at [300, 61] on icon at bounding box center [303, 60] width 14 height 14
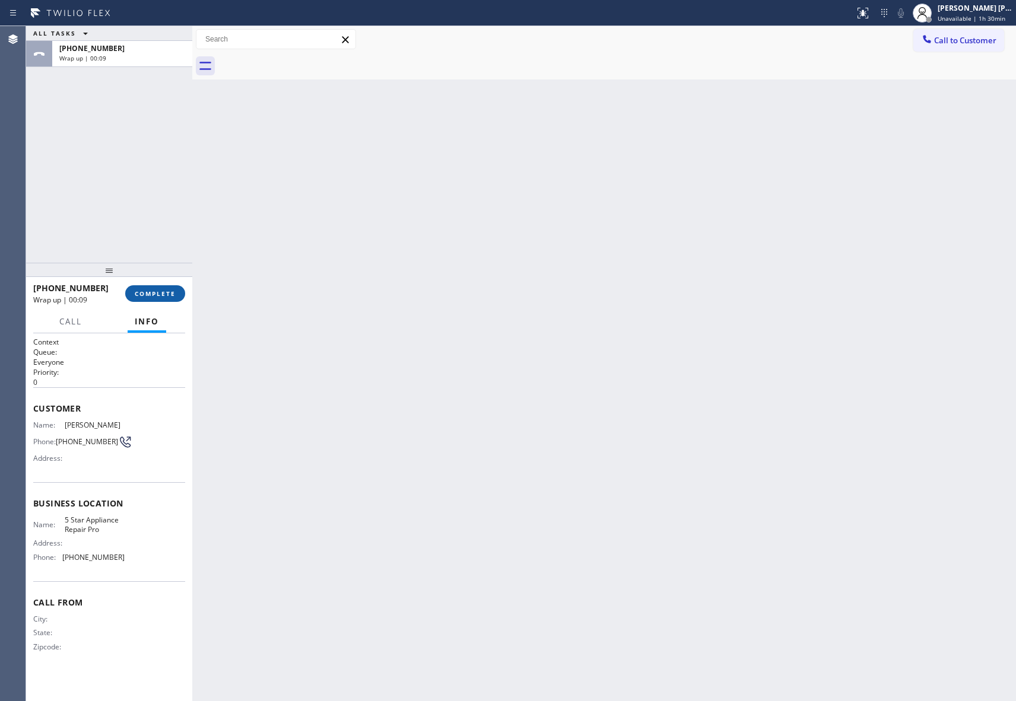
click at [161, 296] on span "COMPLETE" at bounding box center [155, 294] width 41 height 8
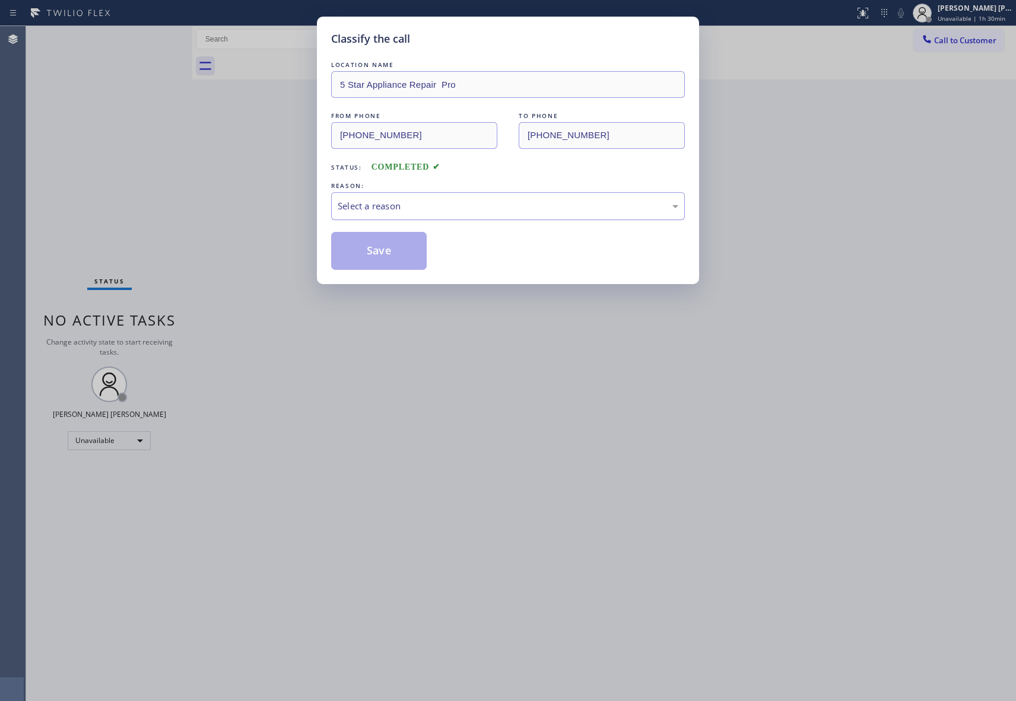
click at [418, 208] on div "Select a reason" at bounding box center [508, 206] width 341 height 14
click at [381, 250] on button "Save" at bounding box center [379, 251] width 96 height 38
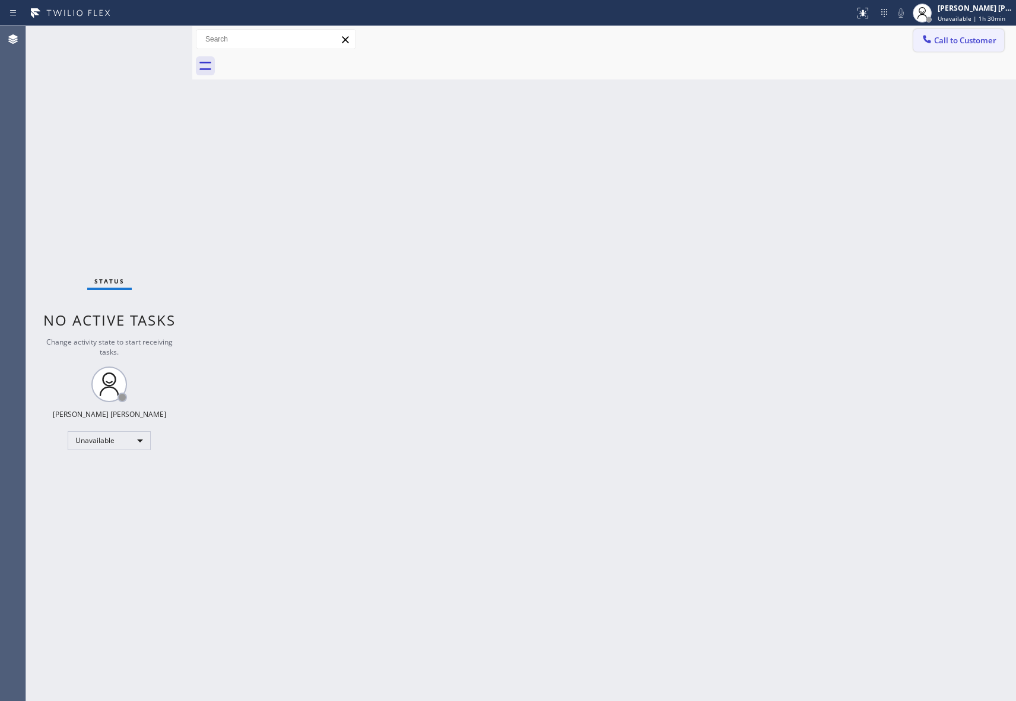
click at [954, 38] on span "Call to Customer" at bounding box center [965, 40] width 62 height 11
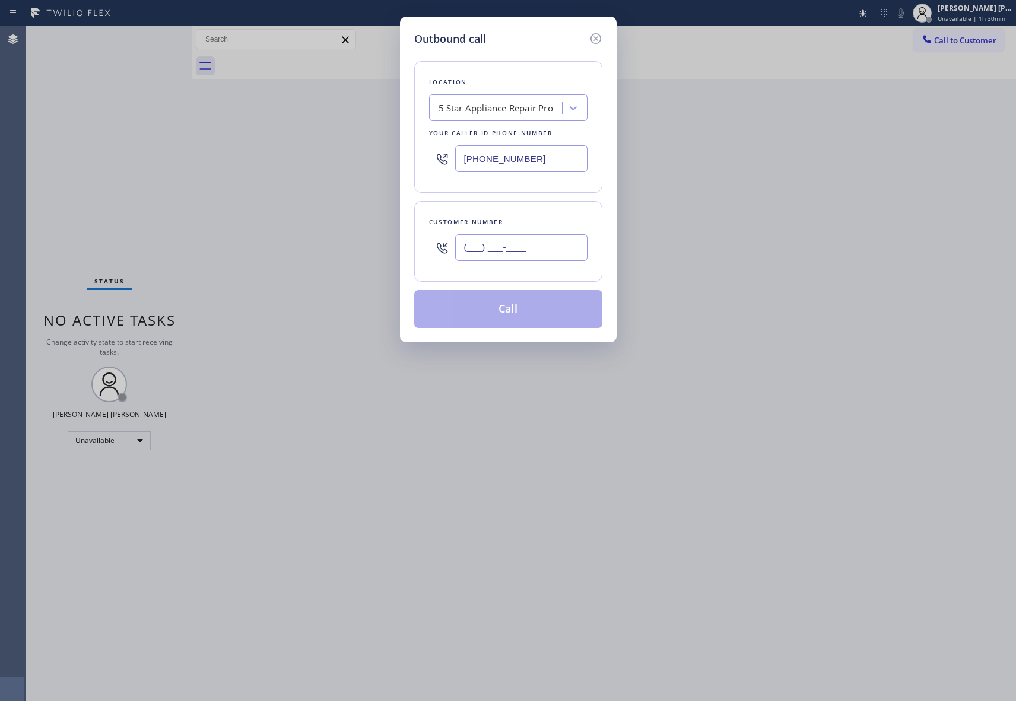
click at [542, 250] on input "(___) ___-____" at bounding box center [521, 247] width 132 height 27
paste input "843) 245-2427"
type input "[PHONE_NUMBER]"
click at [544, 311] on button "Call" at bounding box center [508, 309] width 188 height 38
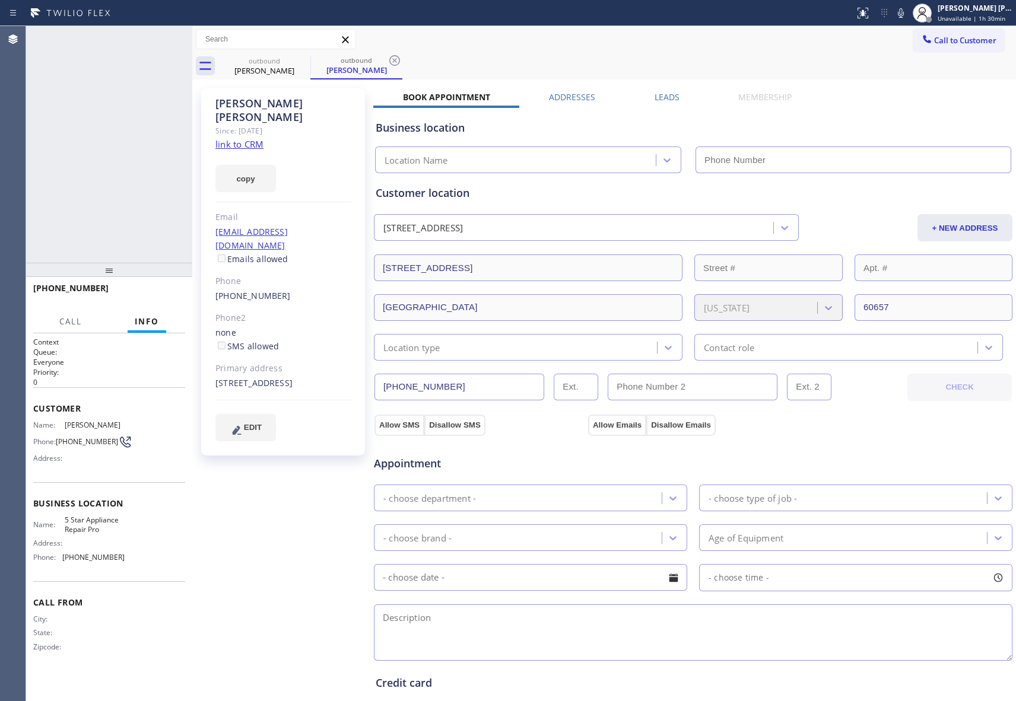
type input "[PHONE_NUMBER]"
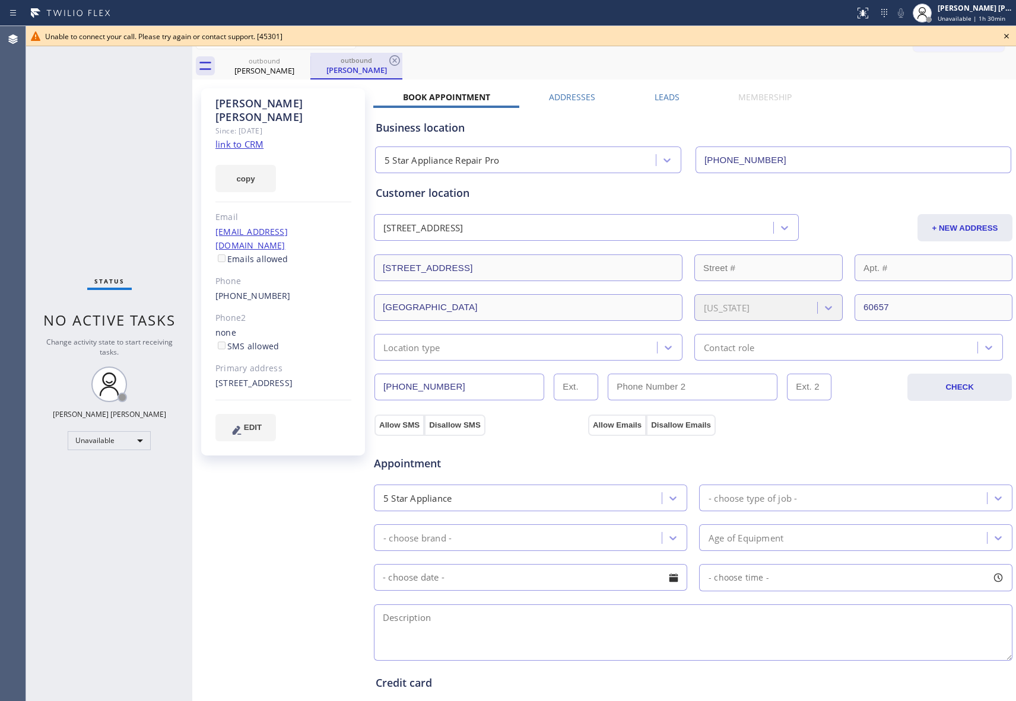
drag, startPoint x: 276, startPoint y: 62, endPoint x: 310, endPoint y: 60, distance: 33.9
click at [279, 62] on div "outbound" at bounding box center [265, 60] width 90 height 9
click at [309, 60] on div "outbound [PERSON_NAME] outbound [PERSON_NAME]" at bounding box center [617, 66] width 798 height 27
click at [305, 60] on icon at bounding box center [303, 60] width 14 height 14
click at [0, 0] on icon at bounding box center [0, 0] width 0 height 0
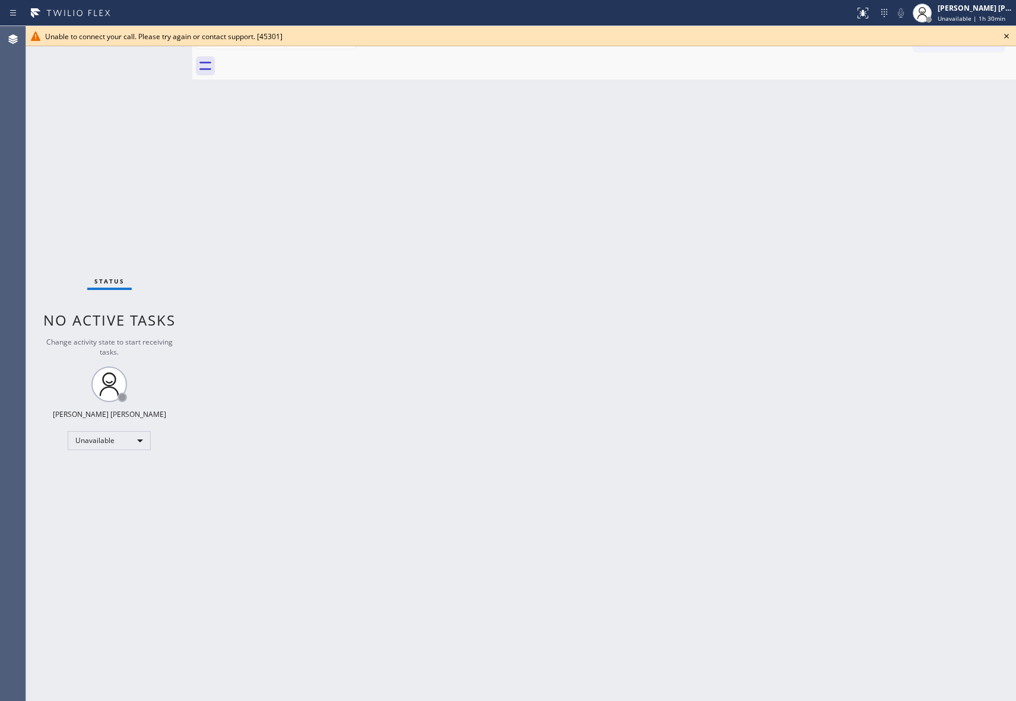
click at [304, 60] on div at bounding box center [617, 66] width 798 height 27
click at [1003, 36] on icon at bounding box center [1006, 36] width 14 height 14
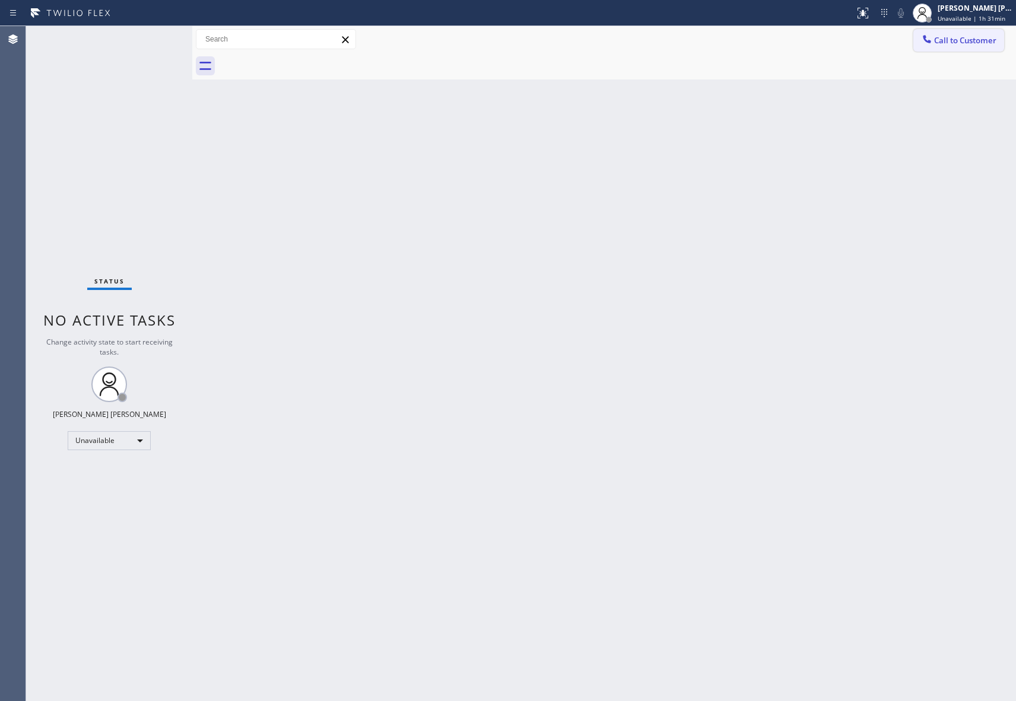
click at [985, 40] on span "Call to Customer" at bounding box center [965, 40] width 62 height 11
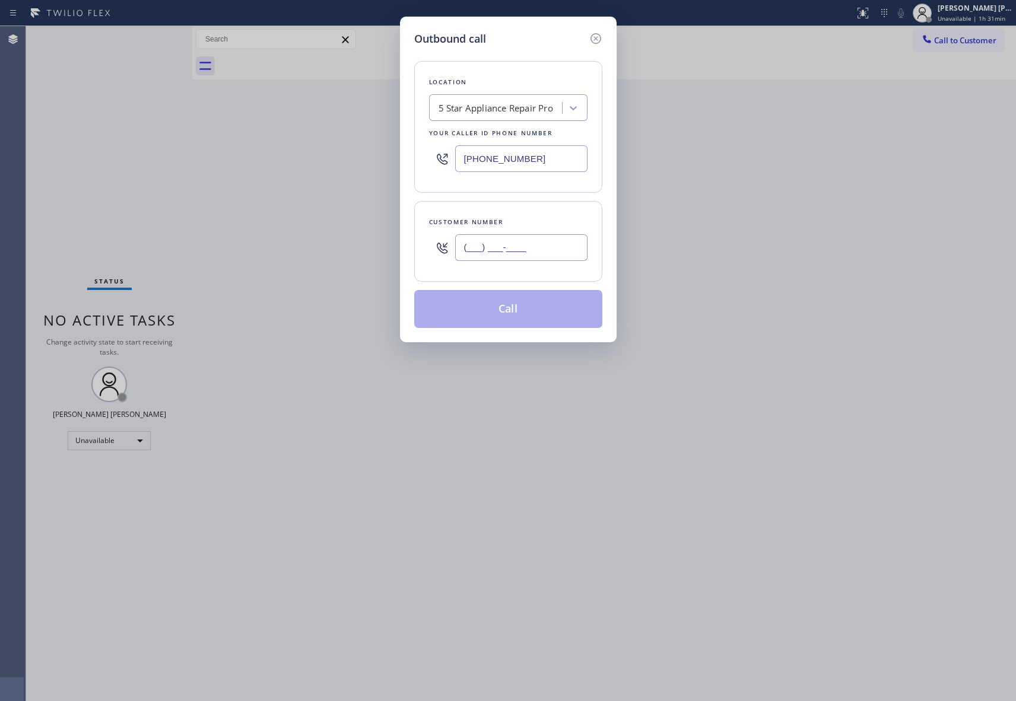
click at [525, 245] on input "(___) ___-____" at bounding box center [521, 247] width 132 height 27
paste input "425) 765-7550"
type input "[PHONE_NUMBER]"
click at [521, 312] on button "Call" at bounding box center [508, 309] width 188 height 38
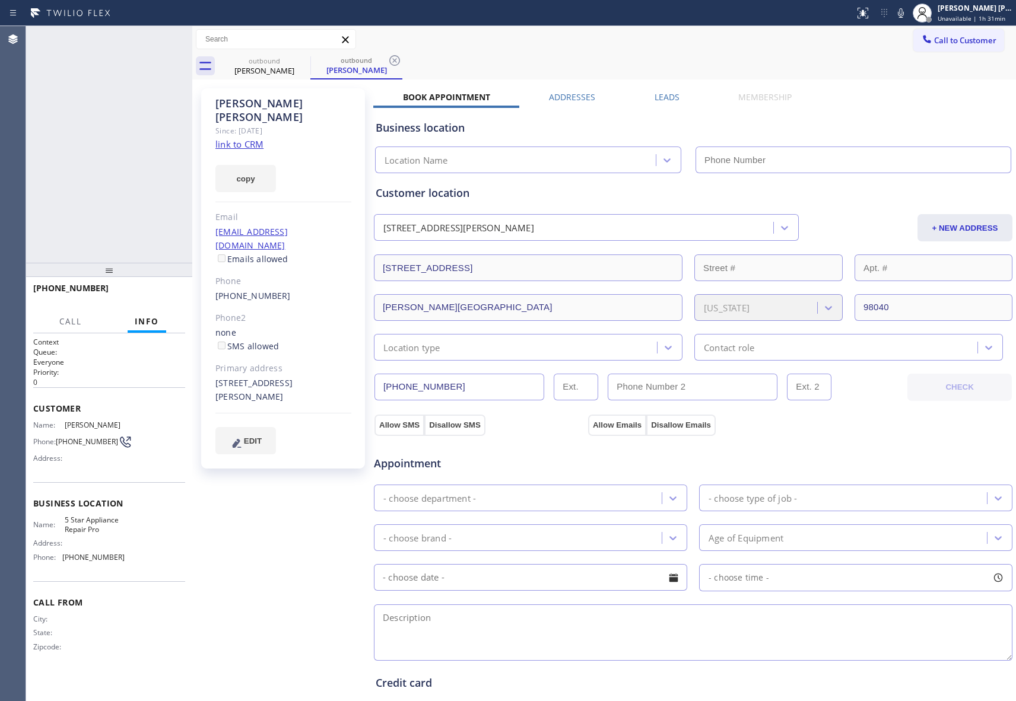
type input "[PHONE_NUMBER]"
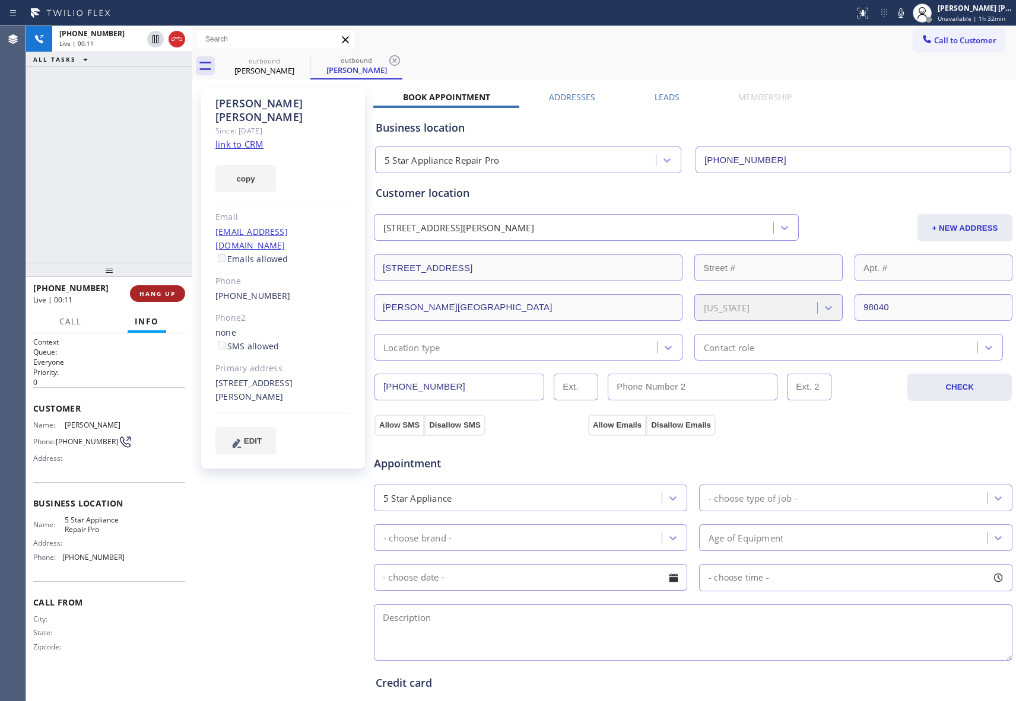
click at [157, 297] on button "HANG UP" at bounding box center [157, 293] width 55 height 17
click at [659, 97] on label "Leads" at bounding box center [667, 96] width 25 height 11
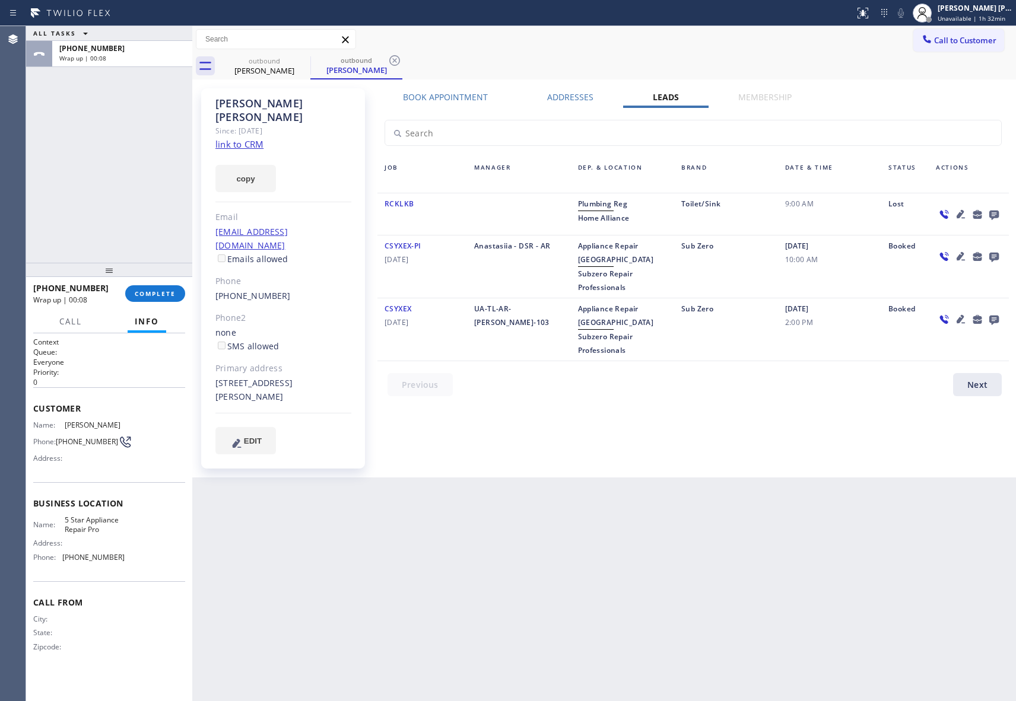
click at [995, 211] on icon at bounding box center [993, 215] width 9 height 9
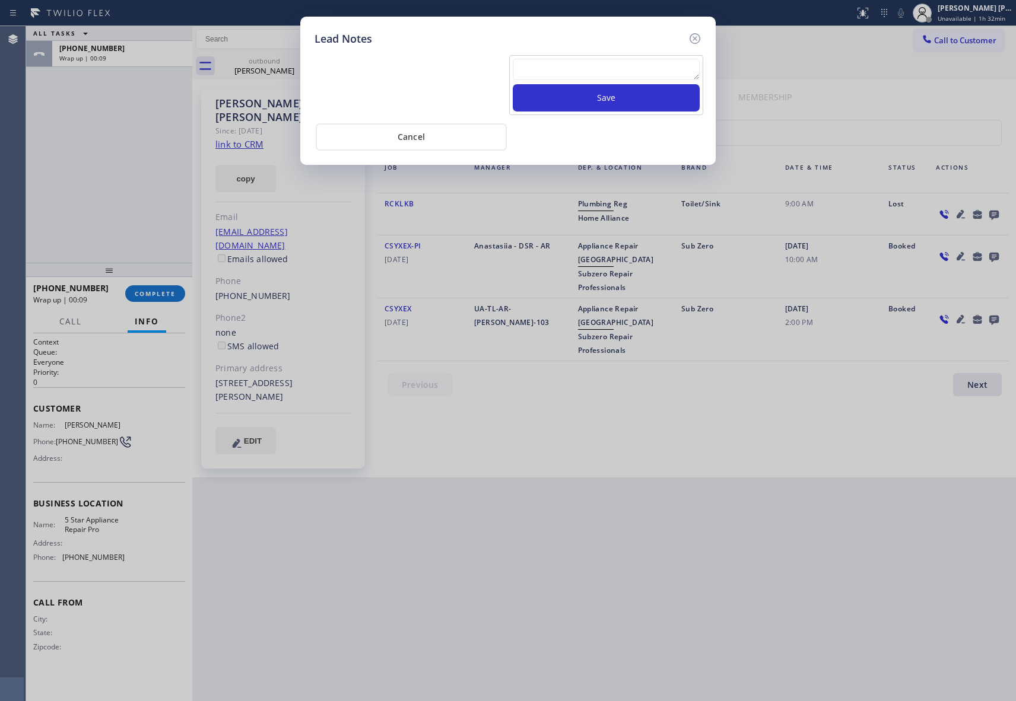
click at [628, 71] on textarea at bounding box center [606, 69] width 187 height 21
paste textarea "VM | please transfer if cx calls back"
type textarea "VM | please transfer if cx calls back"
click at [637, 97] on button "Save" at bounding box center [606, 97] width 187 height 27
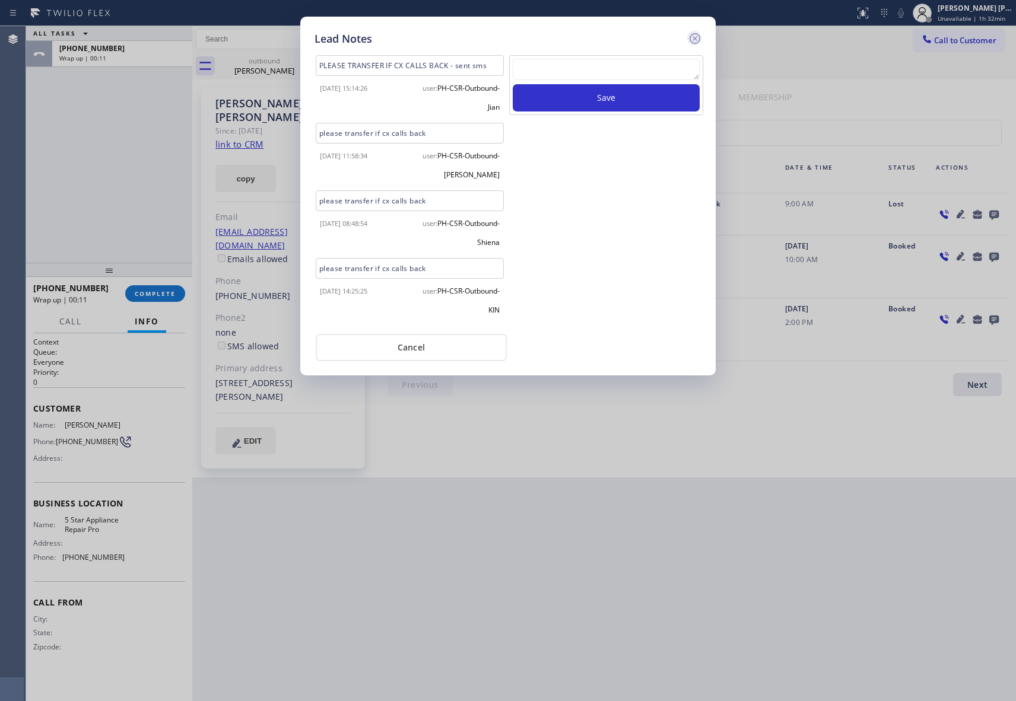
click at [695, 38] on icon at bounding box center [695, 38] width 11 height 11
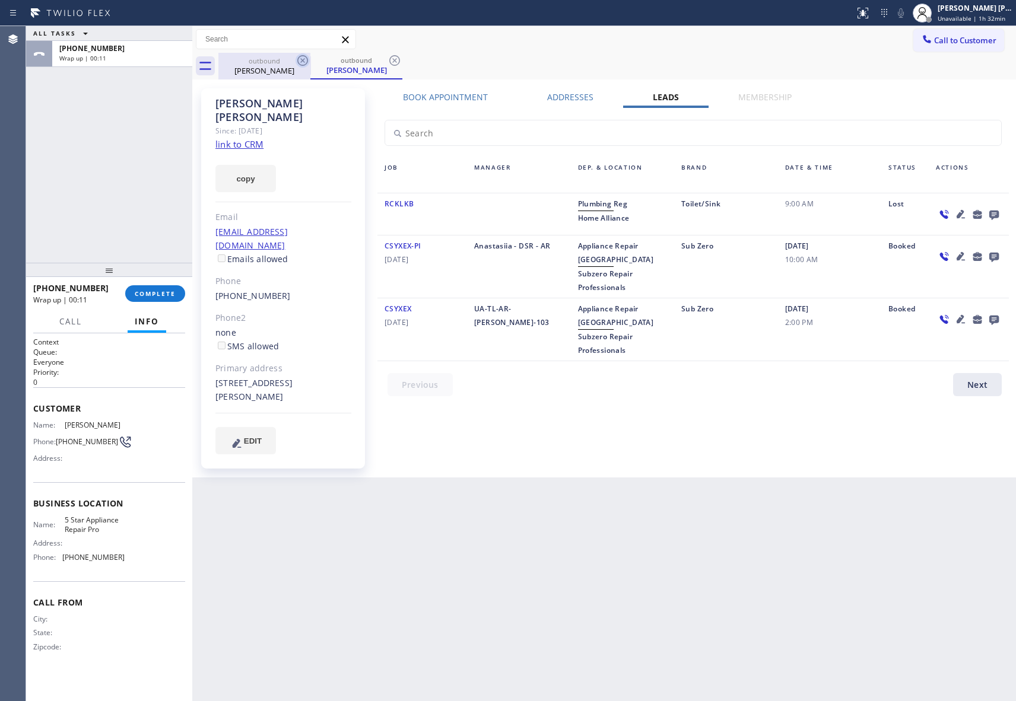
click at [296, 62] on icon at bounding box center [303, 60] width 14 height 14
click at [298, 62] on icon at bounding box center [302, 60] width 11 height 11
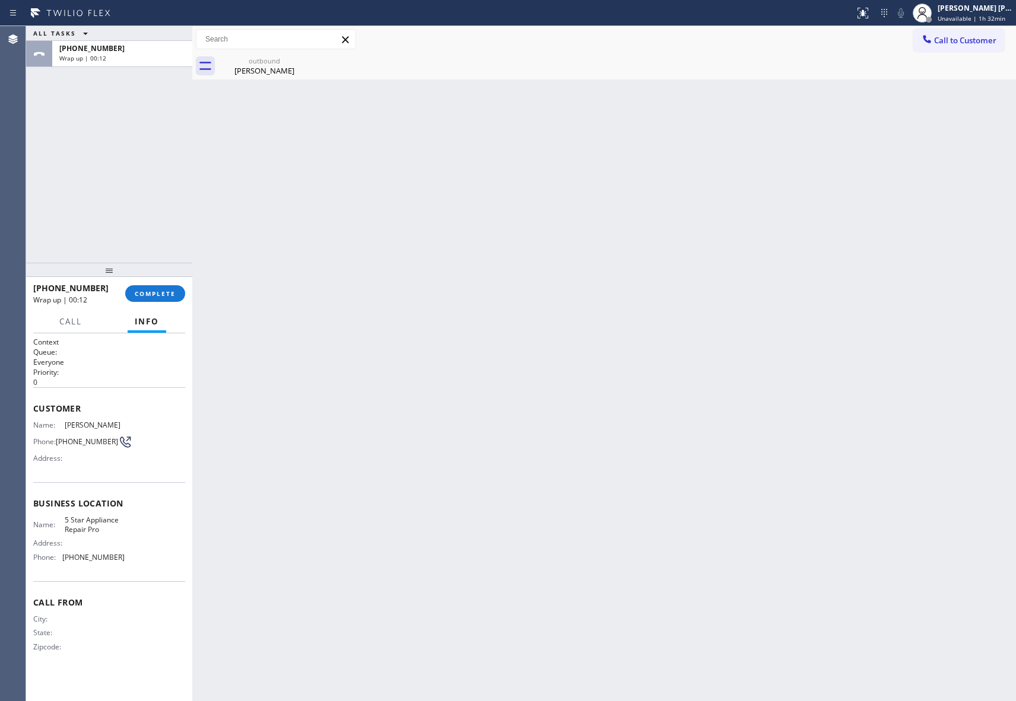
click at [298, 62] on div "outbound [PERSON_NAME]" at bounding box center [264, 66] width 92 height 27
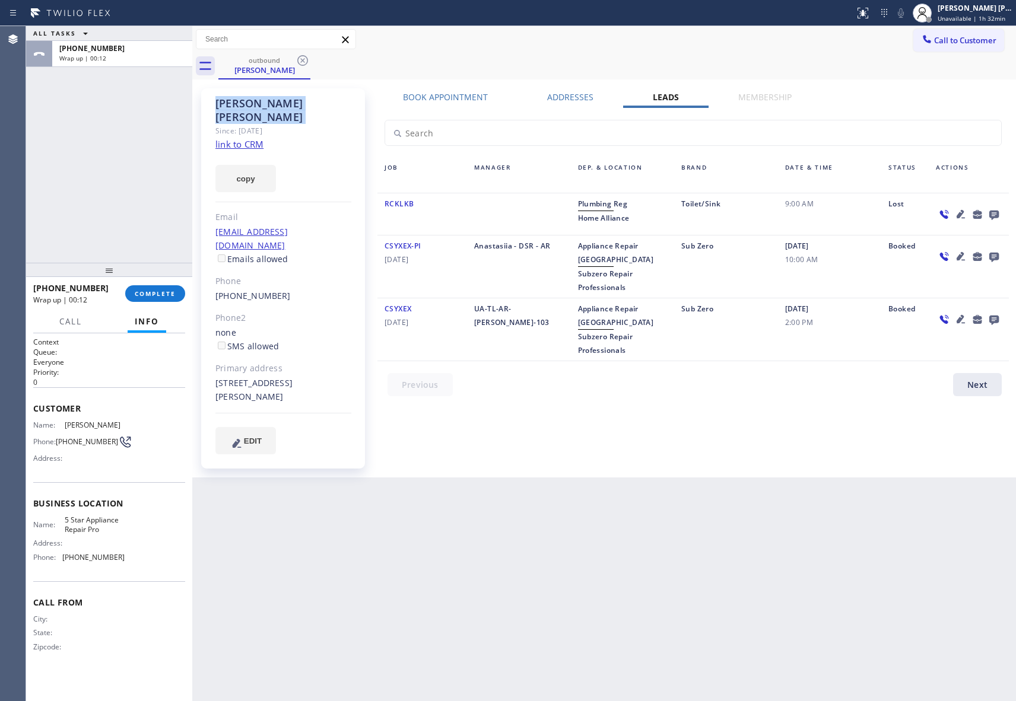
click at [298, 62] on icon at bounding box center [302, 60] width 11 height 11
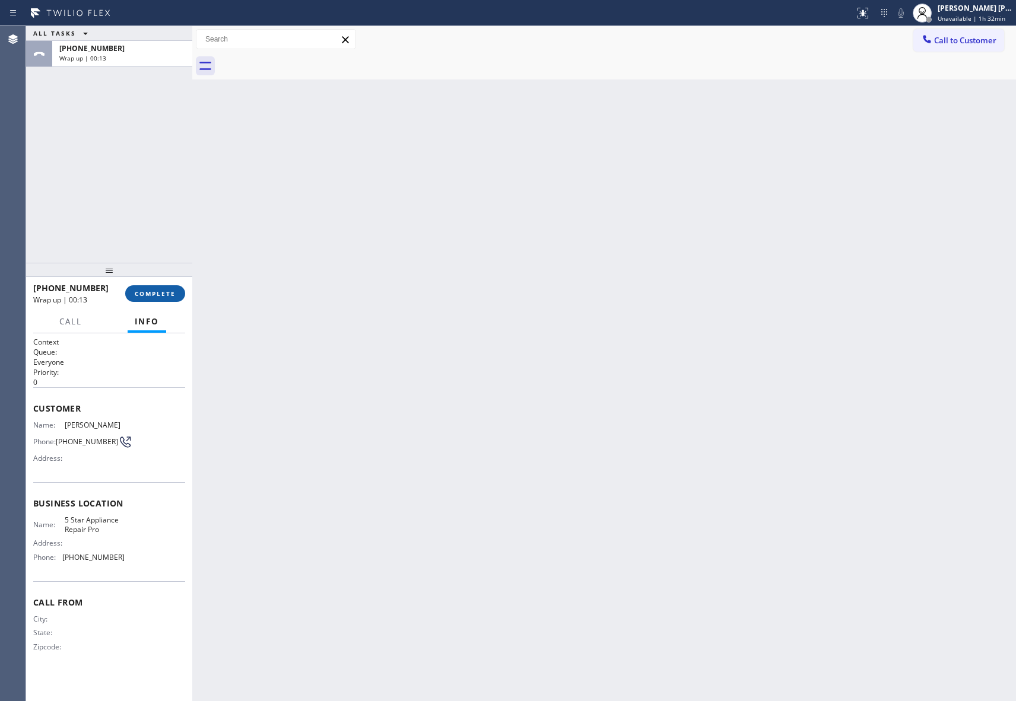
click at [164, 297] on span "COMPLETE" at bounding box center [155, 294] width 41 height 8
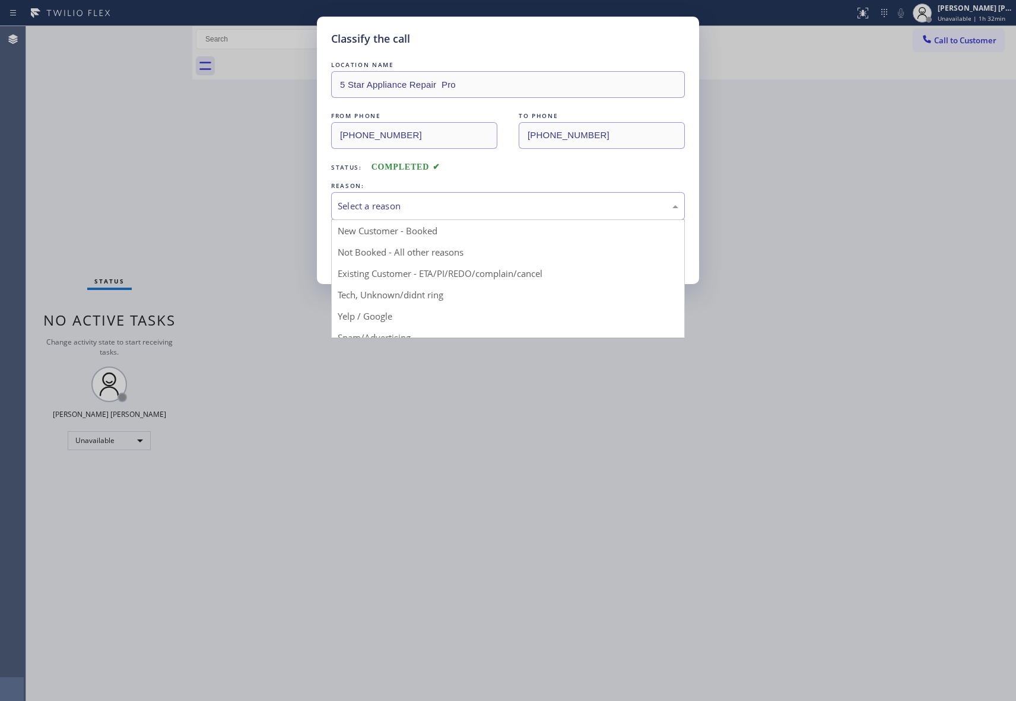
click at [439, 202] on div "Select a reason" at bounding box center [508, 206] width 341 height 14
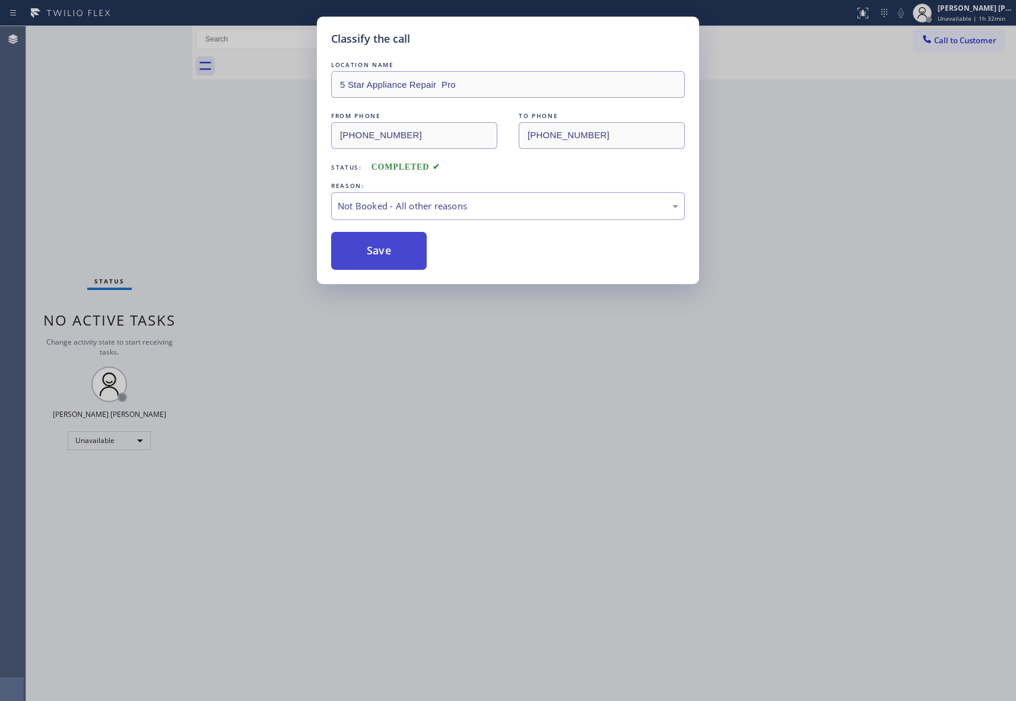
click at [389, 252] on button "Save" at bounding box center [379, 251] width 96 height 38
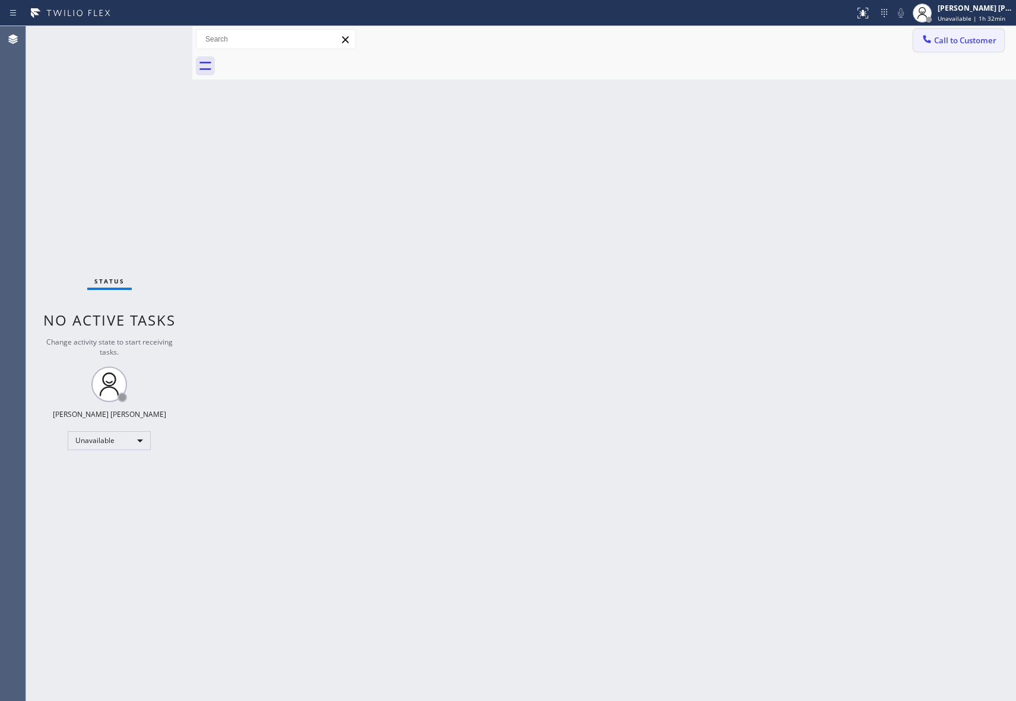
click at [981, 31] on button "Call to Customer" at bounding box center [958, 40] width 91 height 23
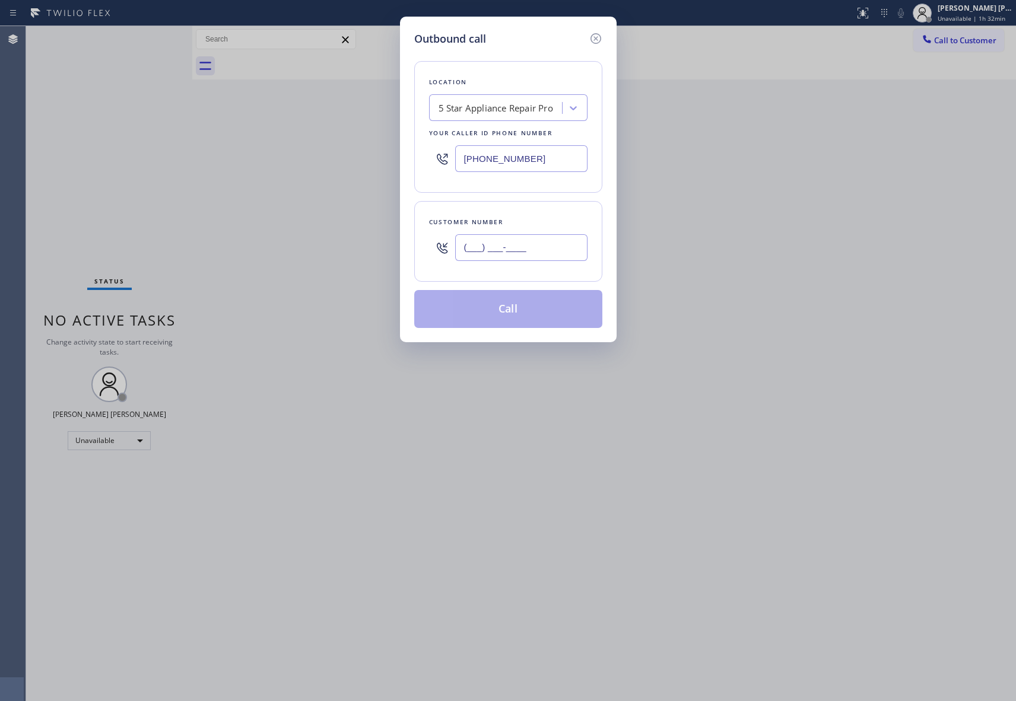
click at [547, 260] on input "(___) ___-____" at bounding box center [521, 247] width 132 height 27
paste input "480) 385-8892"
type input "[PHONE_NUMBER]"
click at [530, 311] on button "Call" at bounding box center [508, 309] width 188 height 38
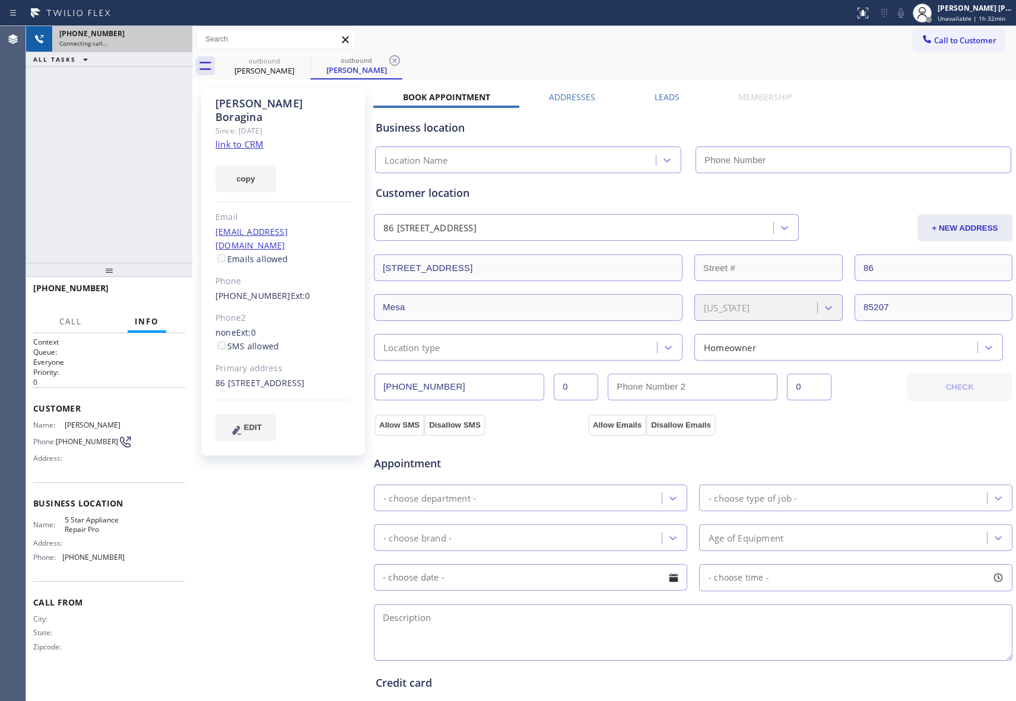
type input "[PHONE_NUMBER]"
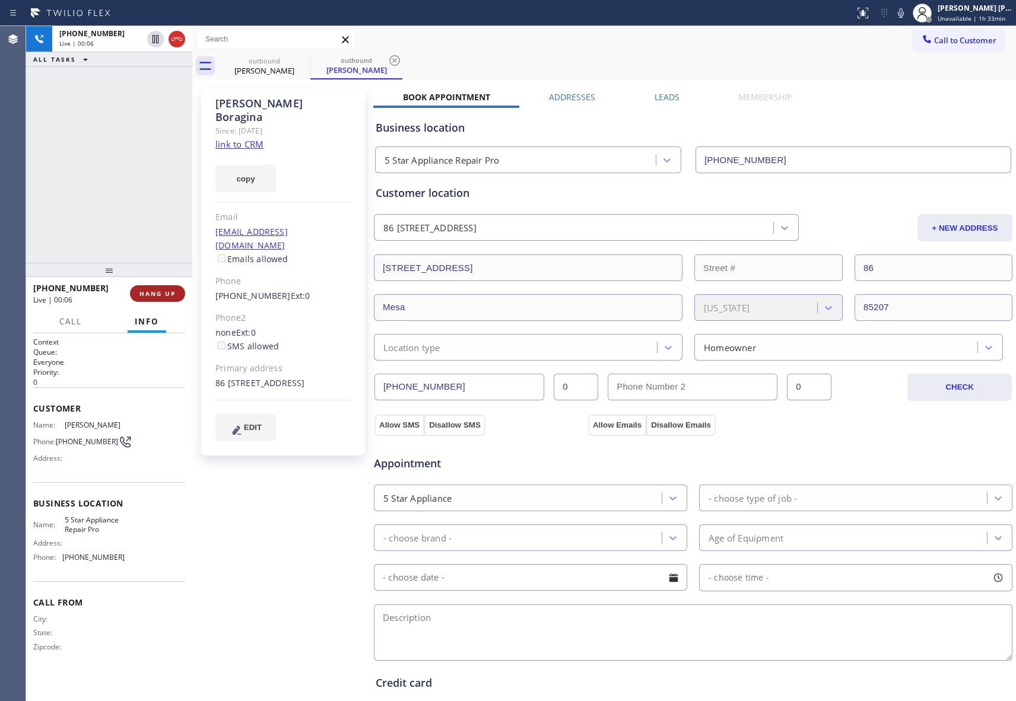
click at [161, 293] on span "HANG UP" at bounding box center [157, 294] width 36 height 8
click at [666, 96] on label "Leads" at bounding box center [667, 96] width 25 height 11
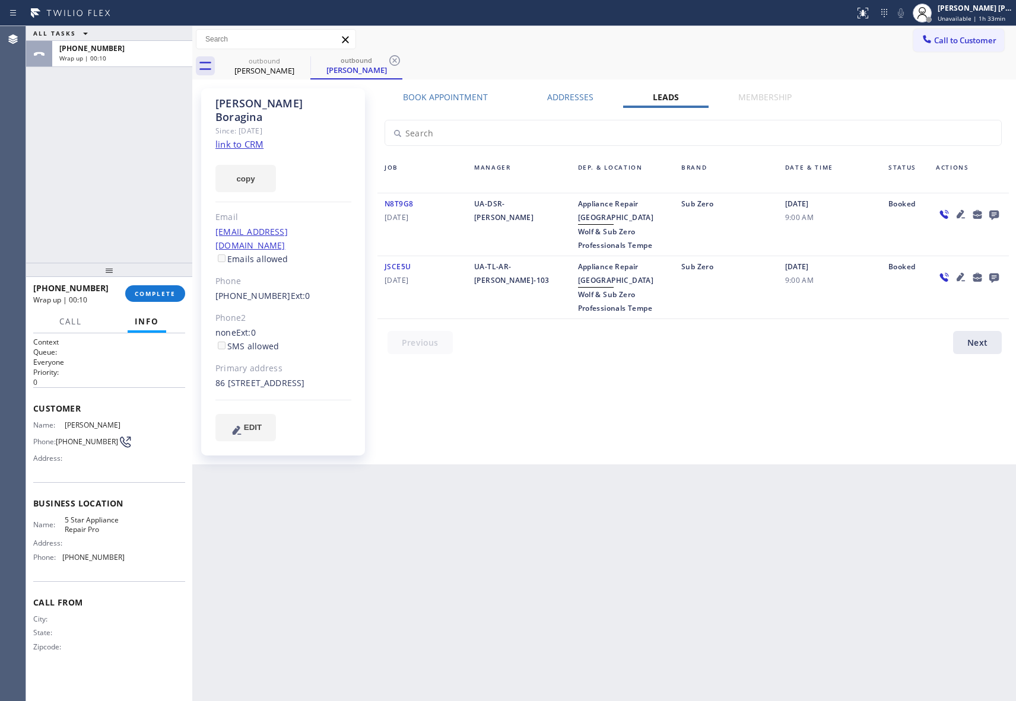
click at [993, 211] on icon at bounding box center [993, 215] width 9 height 9
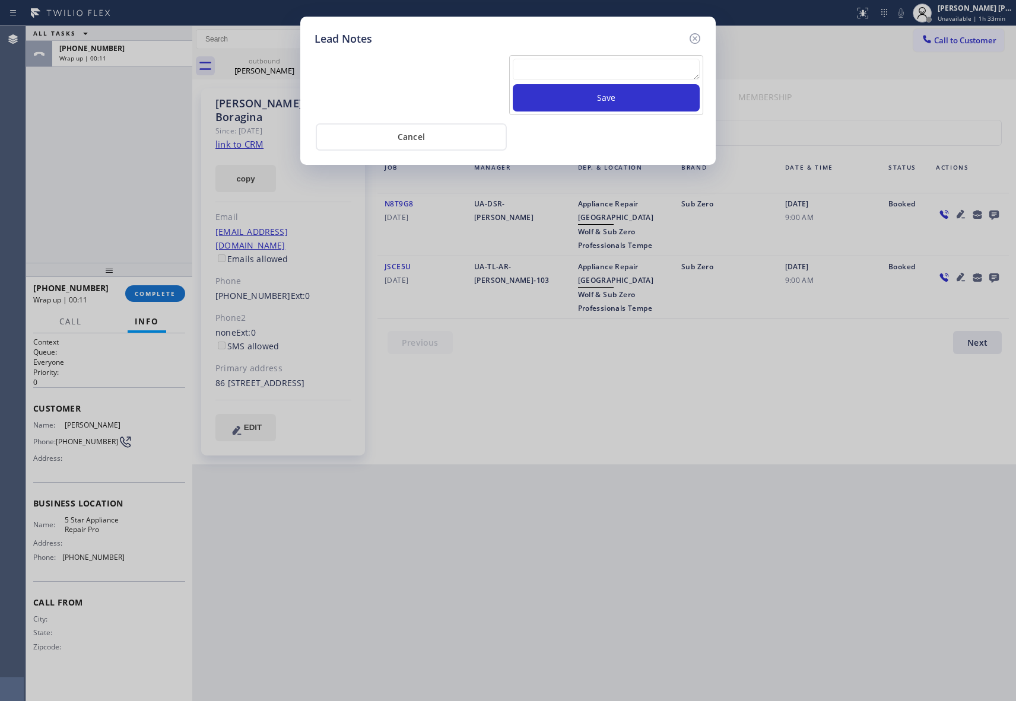
click at [549, 72] on textarea at bounding box center [606, 69] width 187 height 21
paste textarea "VM | please transfer if cx calls back"
type textarea "VM | please transfer if cx calls back"
click at [599, 105] on button "Save" at bounding box center [606, 97] width 187 height 27
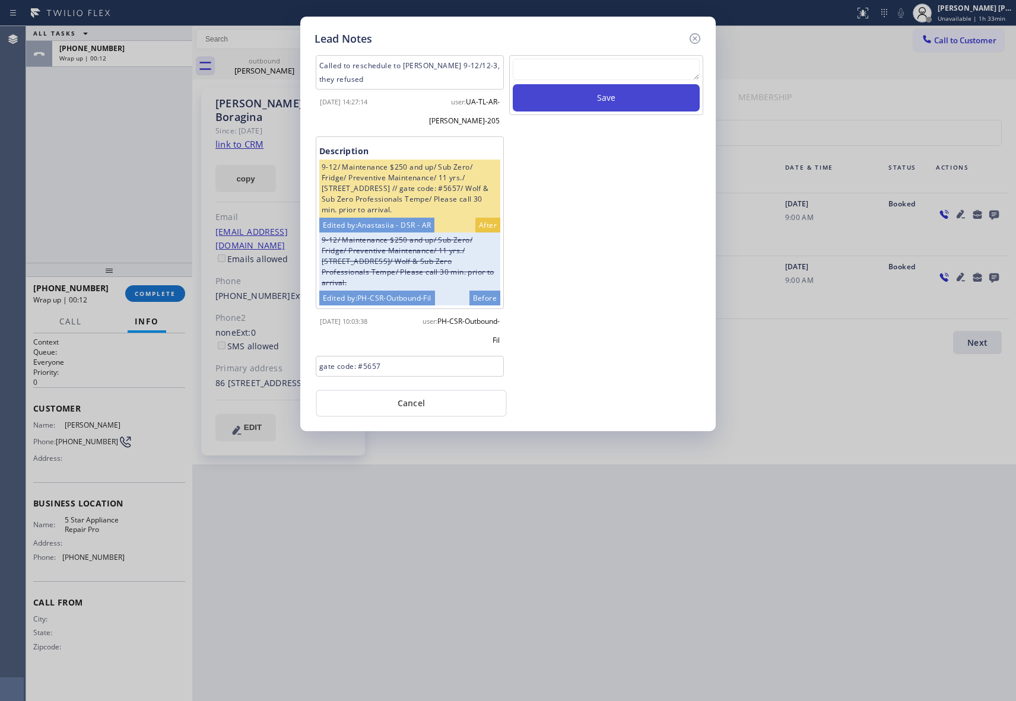
scroll to position [0, 0]
click at [698, 36] on icon at bounding box center [695, 38] width 14 height 14
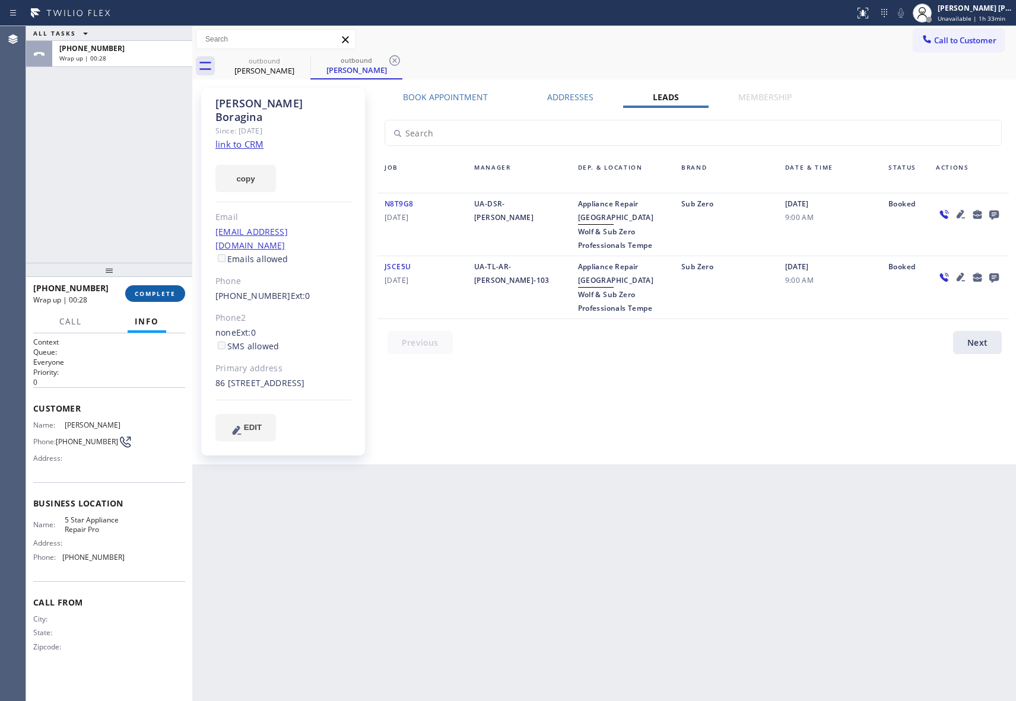
click at [150, 297] on button "COMPLETE" at bounding box center [155, 293] width 60 height 17
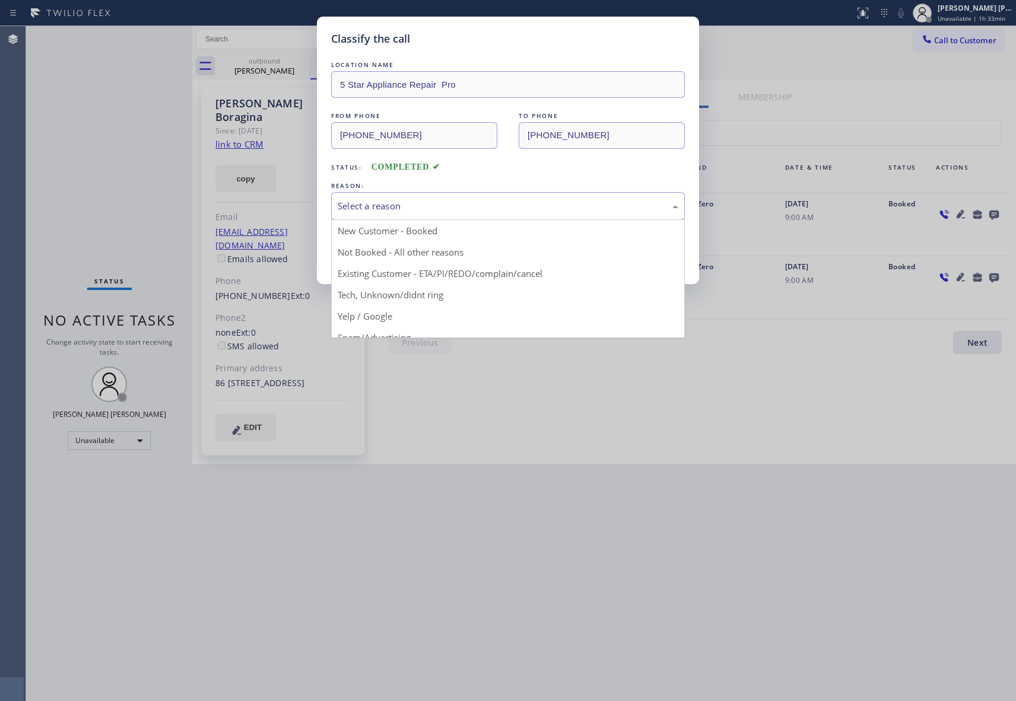
click at [513, 202] on div "Select a reason" at bounding box center [508, 206] width 341 height 14
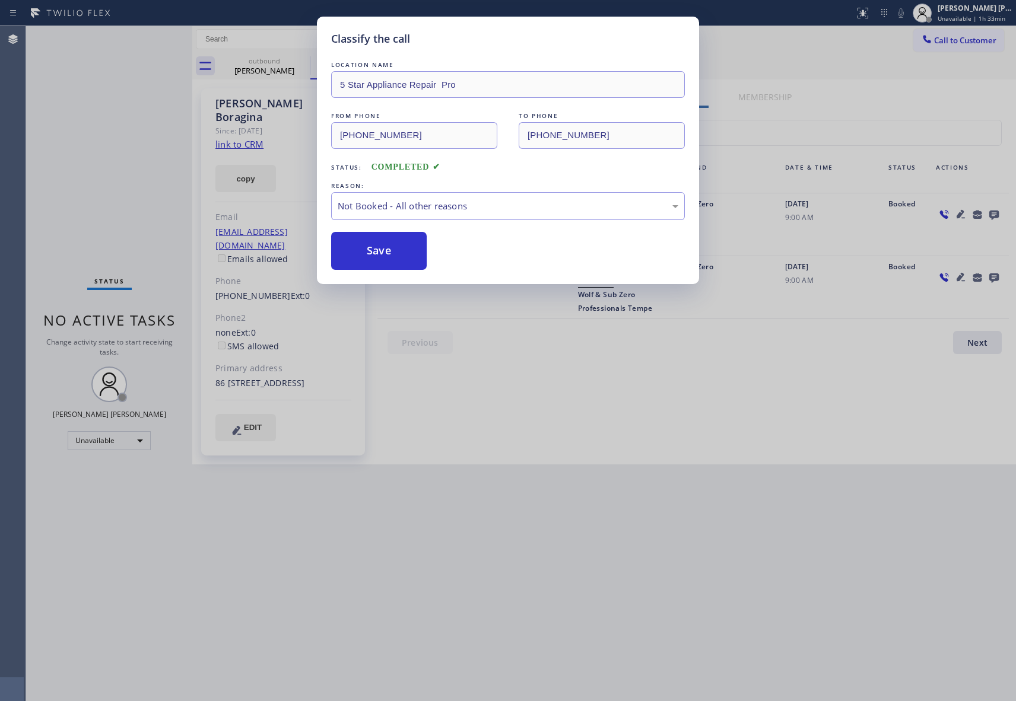
click at [394, 250] on button "Save" at bounding box center [379, 251] width 96 height 38
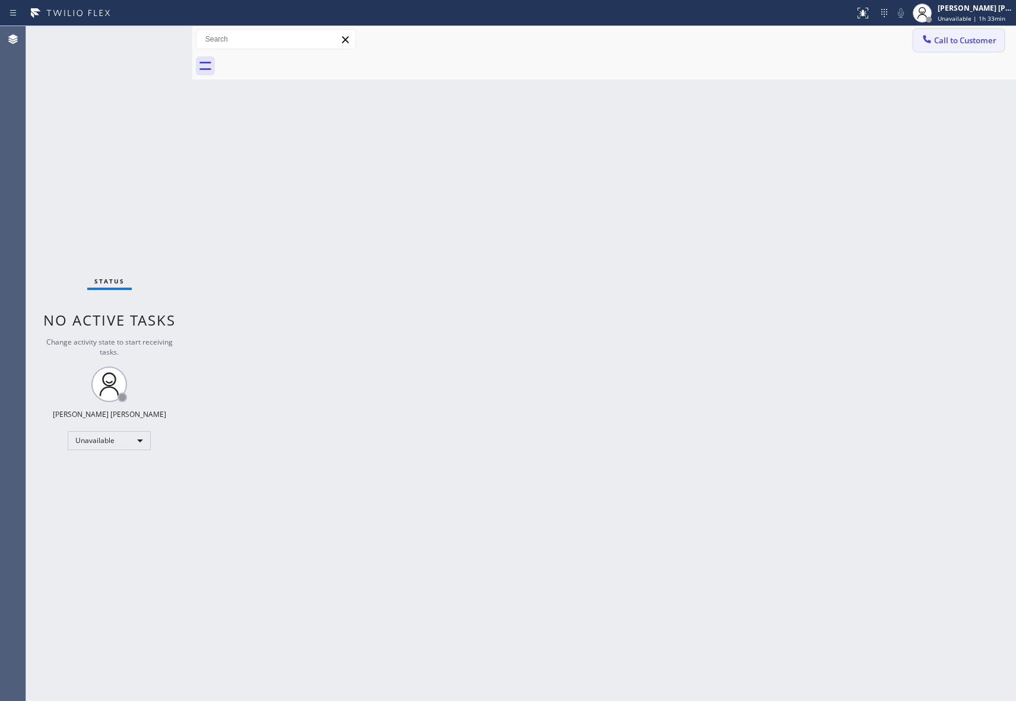
click at [978, 50] on button "Call to Customer" at bounding box center [958, 40] width 91 height 23
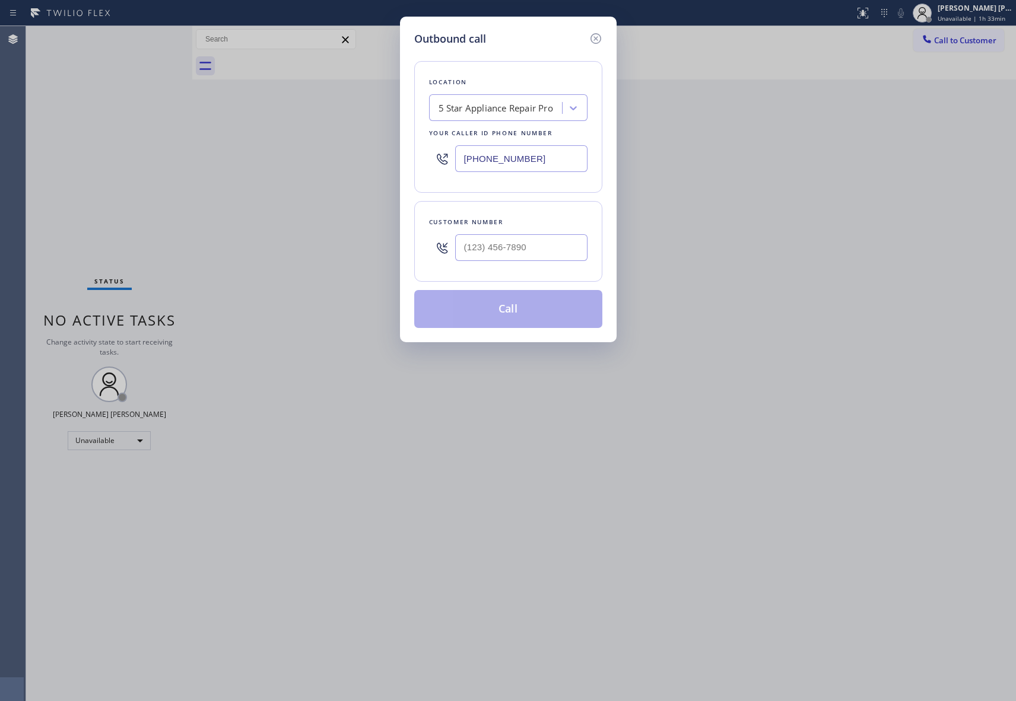
click at [521, 273] on div "Customer number" at bounding box center [508, 241] width 188 height 81
click at [530, 248] on input "(___) ___-____" at bounding box center [521, 247] width 132 height 27
paste input "786) 381-4474"
type input "[PHONE_NUMBER]"
click at [507, 305] on button "Call" at bounding box center [508, 309] width 188 height 38
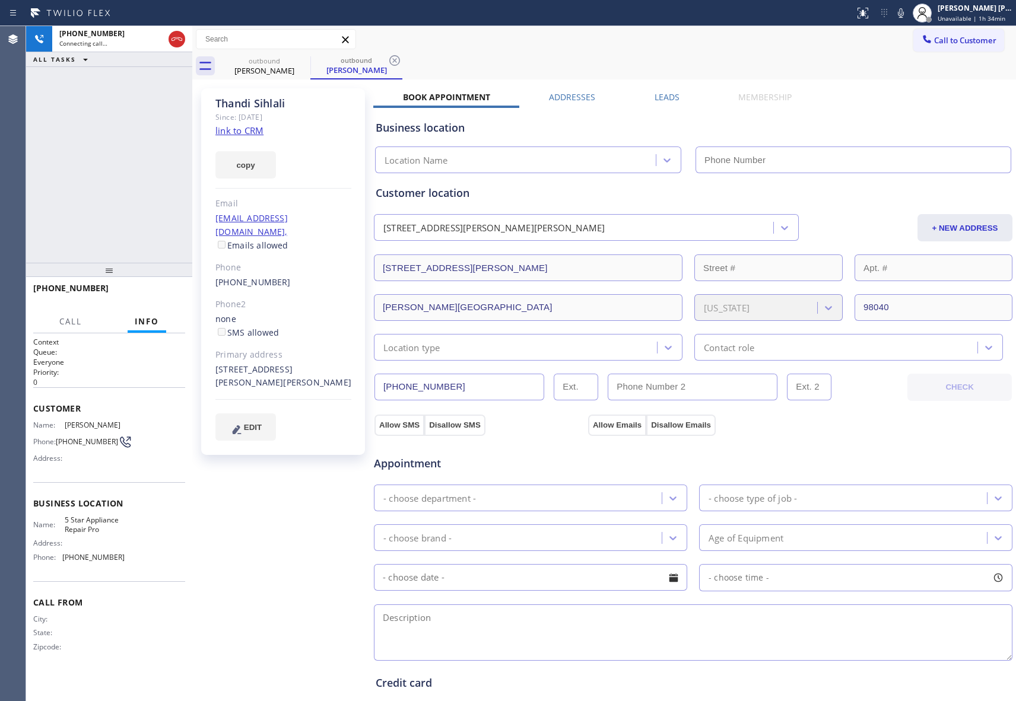
type input "[PHONE_NUMBER]"
drag, startPoint x: 174, startPoint y: 39, endPoint x: 196, endPoint y: 38, distance: 22.0
click at [174, 39] on icon at bounding box center [177, 39] width 14 height 14
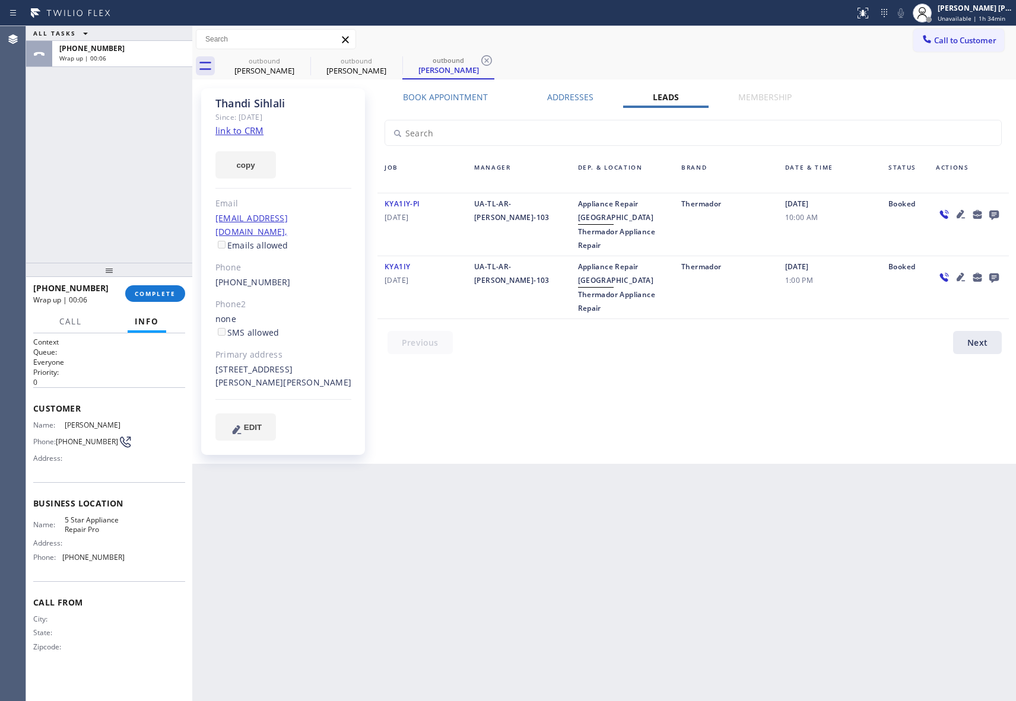
click at [993, 212] on icon at bounding box center [993, 215] width 9 height 9
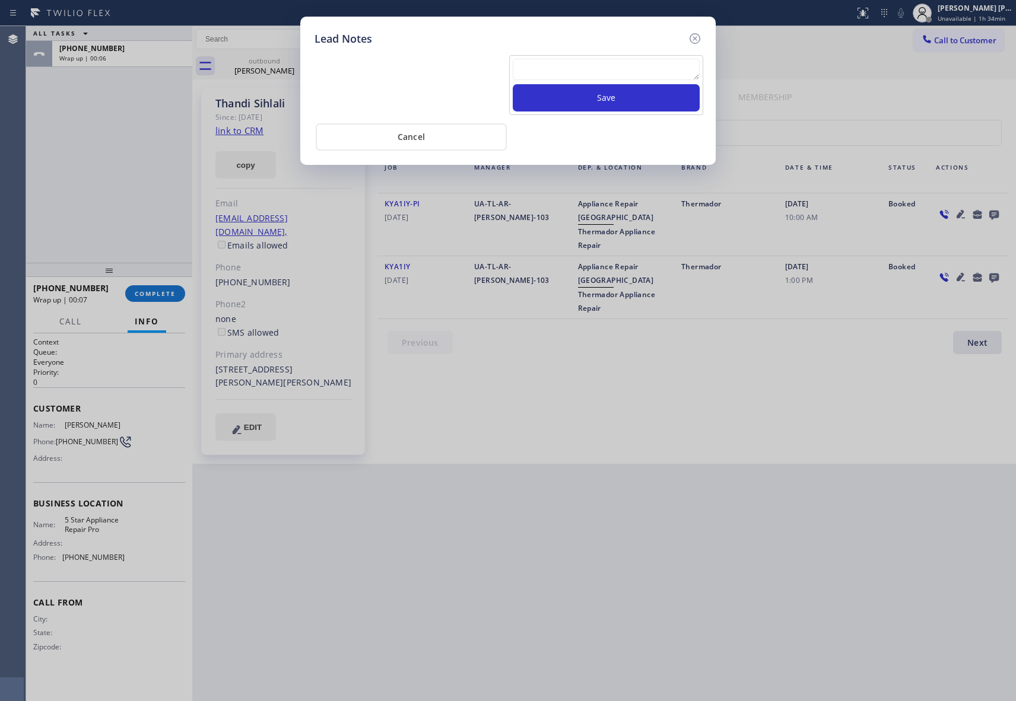
click at [580, 74] on textarea at bounding box center [606, 69] width 187 height 21
paste textarea "VM | please transfer if cx calls back"
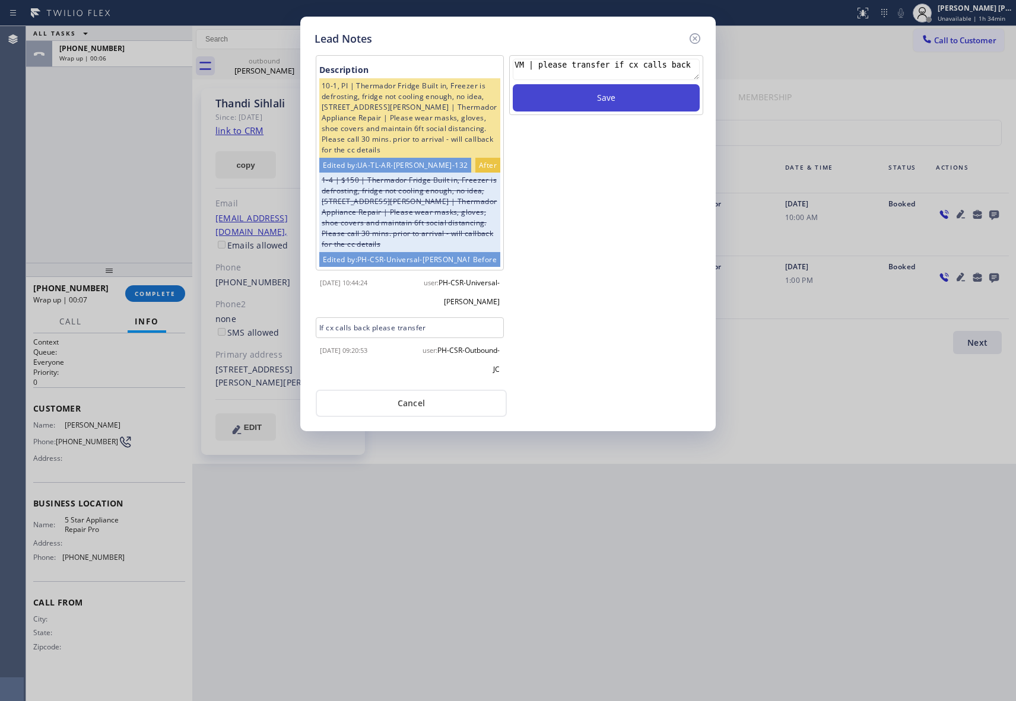
type textarea "VM | please transfer if cx calls back"
click at [614, 97] on button "Save" at bounding box center [606, 97] width 187 height 27
click at [694, 38] on icon at bounding box center [695, 38] width 14 height 14
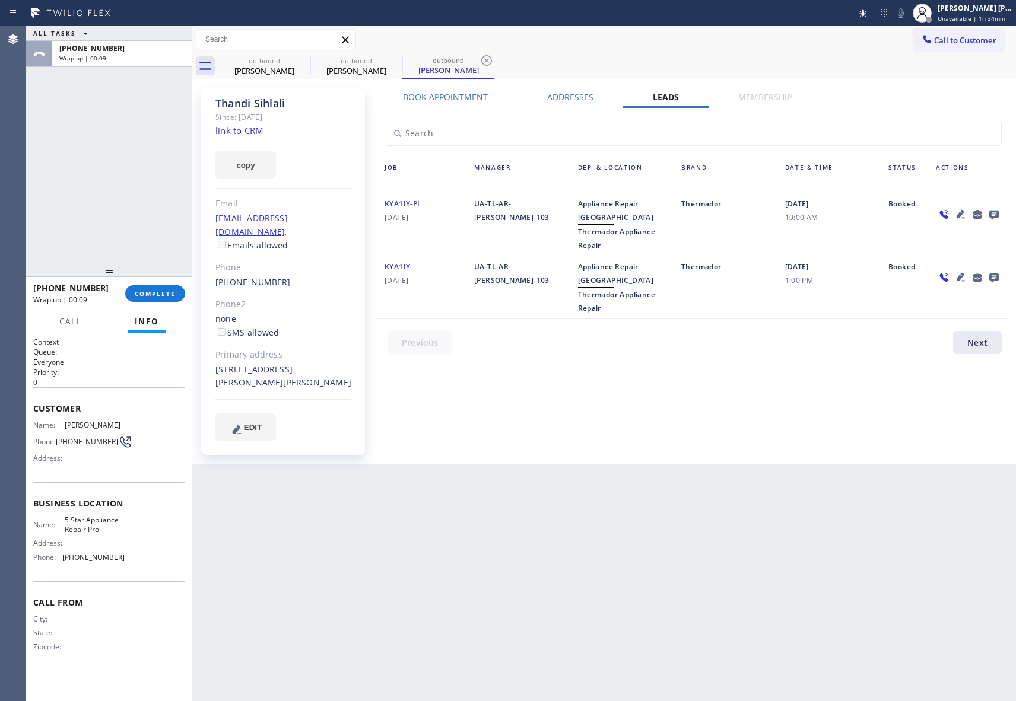
drag, startPoint x: 278, startPoint y: 81, endPoint x: 293, endPoint y: 70, distance: 17.8
click at [278, 80] on div "[PERSON_NAME] Since: [DATE] link to CRM copy Email [EMAIL_ADDRESS][DOMAIN_NAME]…" at bounding box center [604, 272] width 824 height 385
click at [293, 70] on div "[PERSON_NAME]" at bounding box center [265, 70] width 90 height 11
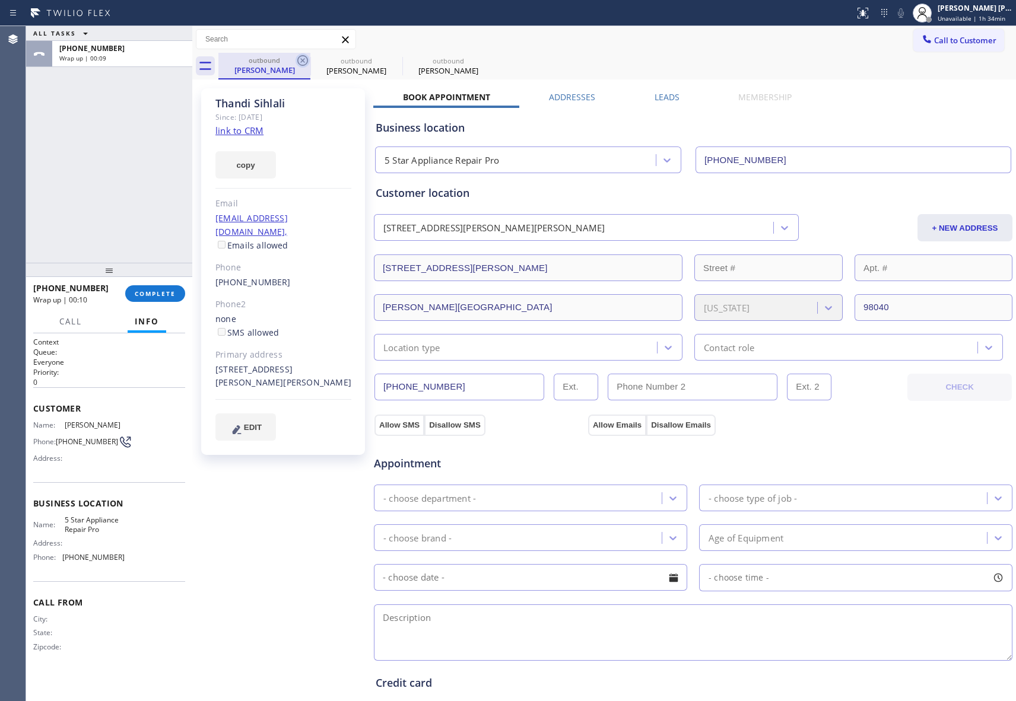
click at [296, 62] on icon at bounding box center [303, 60] width 14 height 14
click at [298, 61] on icon at bounding box center [302, 60] width 11 height 11
click at [0, 0] on icon at bounding box center [0, 0] width 0 height 0
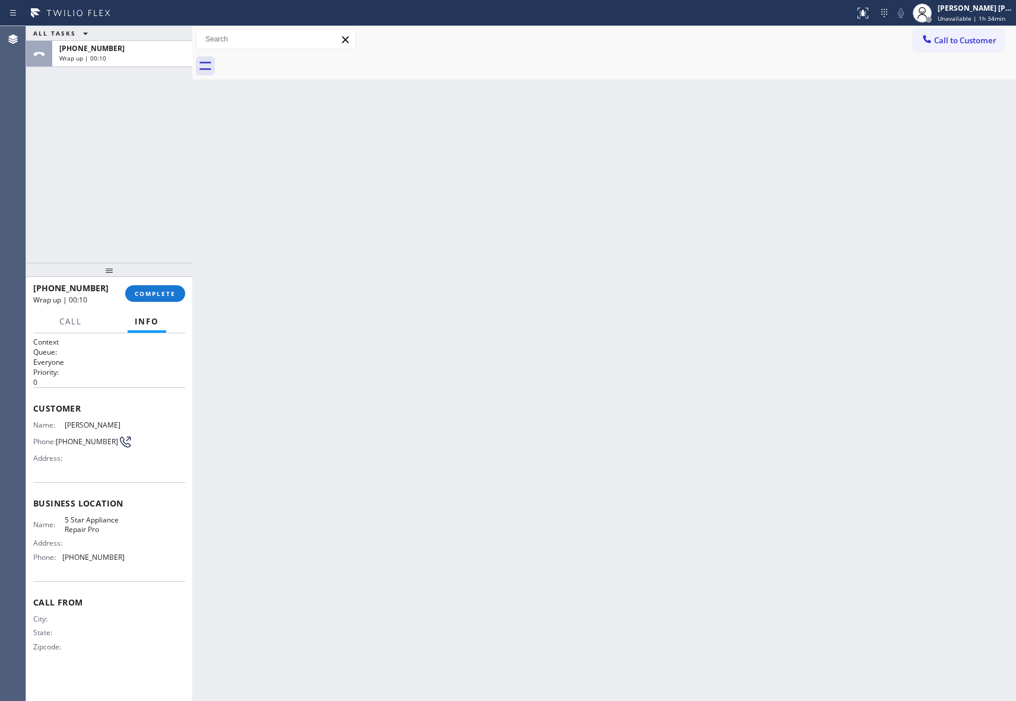
click at [298, 61] on div at bounding box center [617, 66] width 798 height 27
click at [164, 281] on div "[PHONE_NUMBER] Wrap up | 00:11 COMPLETE" at bounding box center [109, 293] width 152 height 31
click at [167, 288] on button "COMPLETE" at bounding box center [155, 293] width 60 height 17
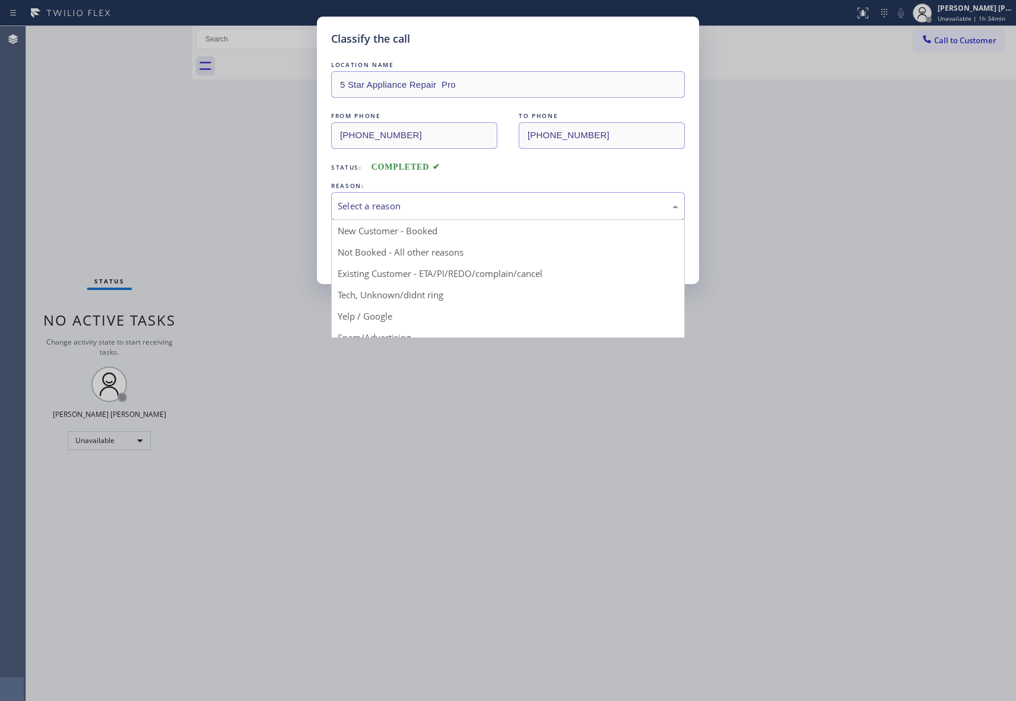
click at [392, 199] on div "Select a reason" at bounding box center [508, 206] width 341 height 14
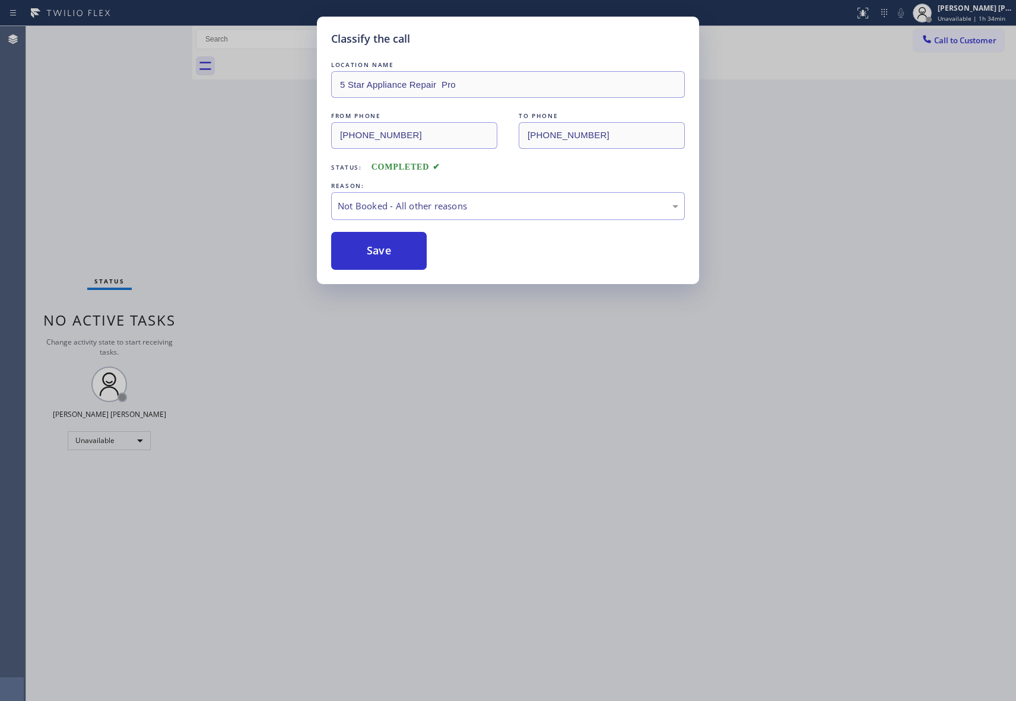
click at [362, 252] on button "Save" at bounding box center [379, 251] width 96 height 38
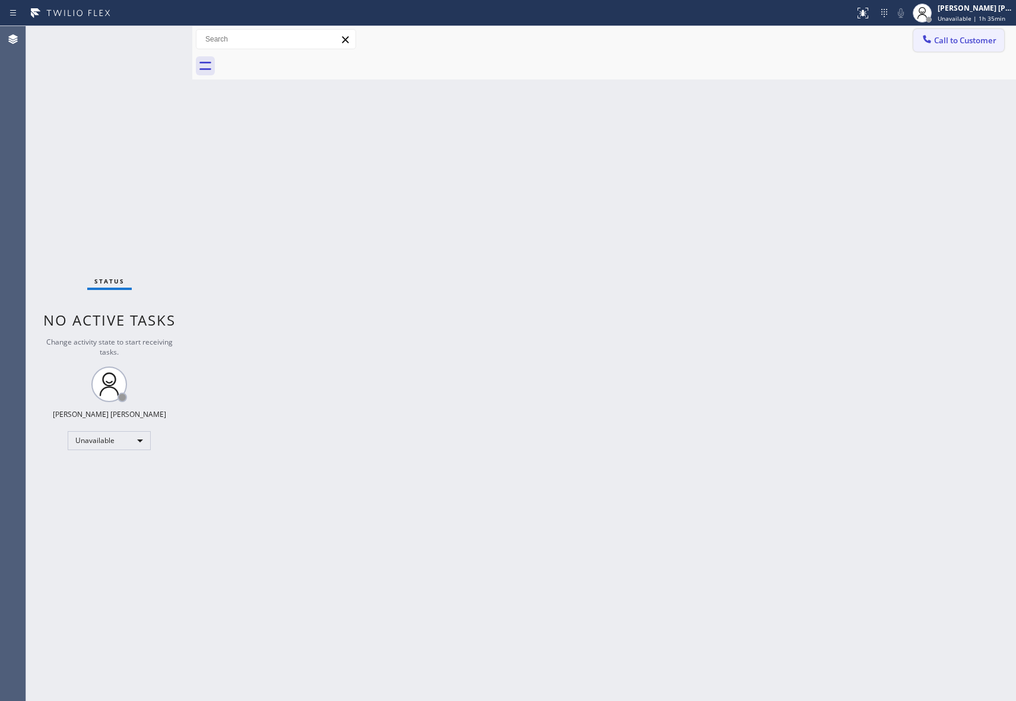
click at [984, 42] on span "Call to Customer" at bounding box center [965, 40] width 62 height 11
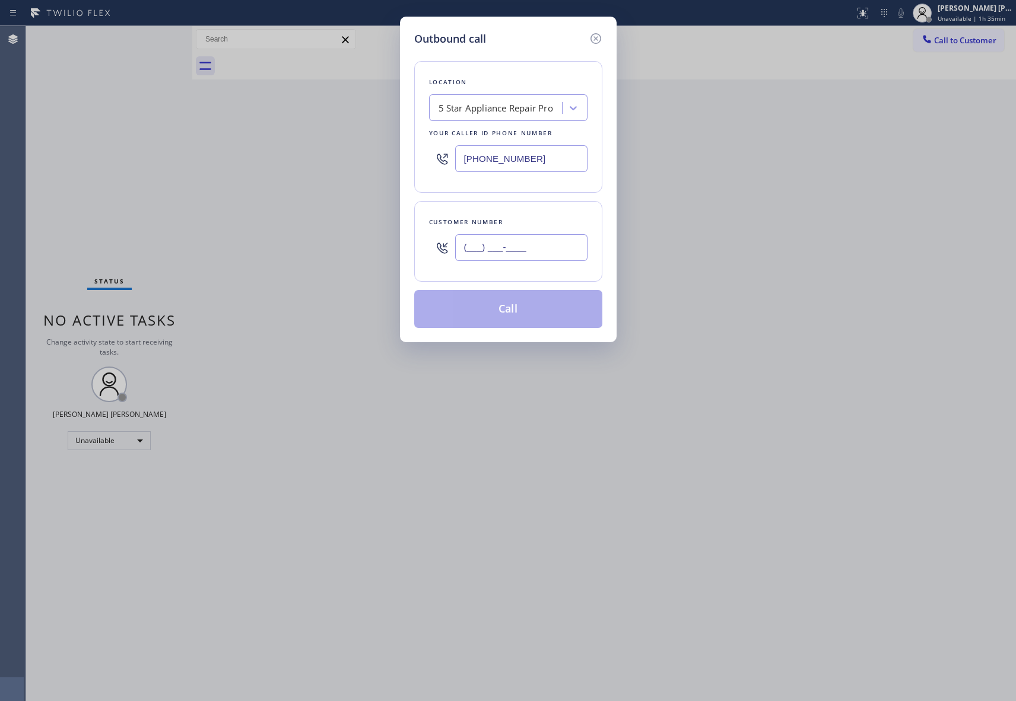
click at [515, 253] on input "(___) ___-____" at bounding box center [521, 247] width 132 height 27
paste input "310) 909-4965"
type input "[PHONE_NUMBER]"
click at [541, 309] on button "Call" at bounding box center [508, 309] width 188 height 38
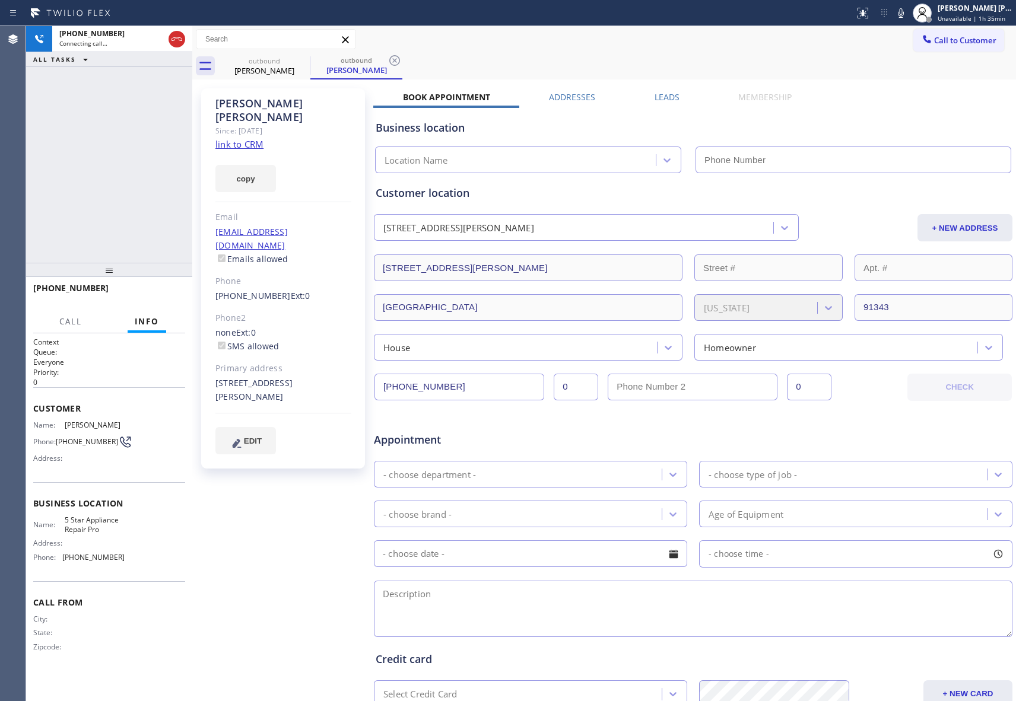
type input "[PHONE_NUMBER]"
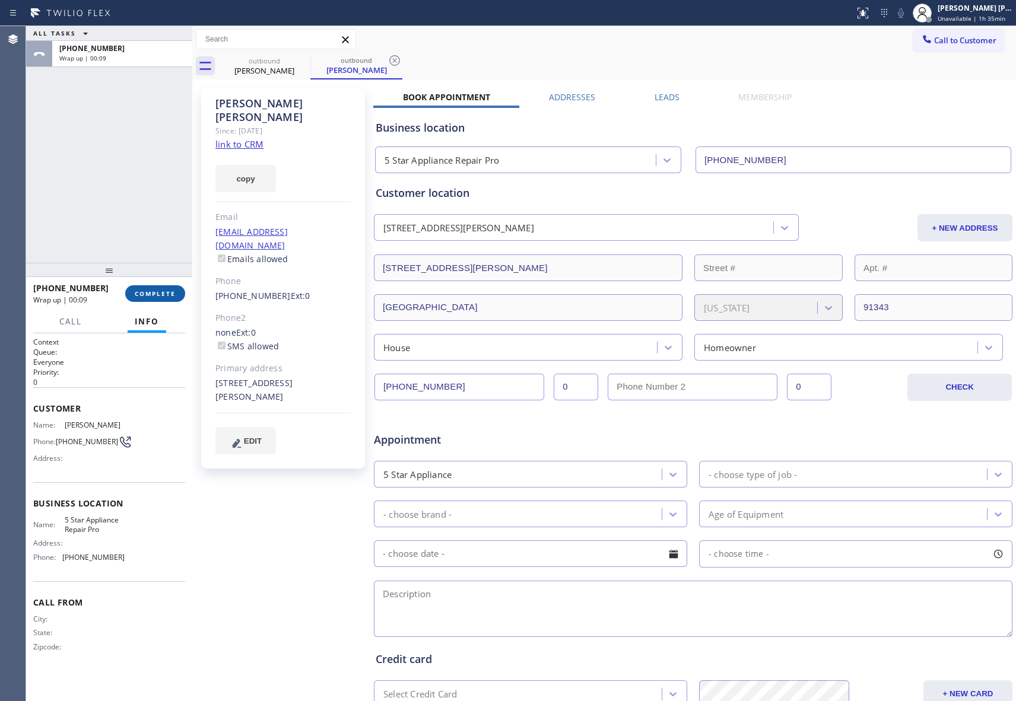
click at [157, 290] on span "COMPLETE" at bounding box center [155, 294] width 41 height 8
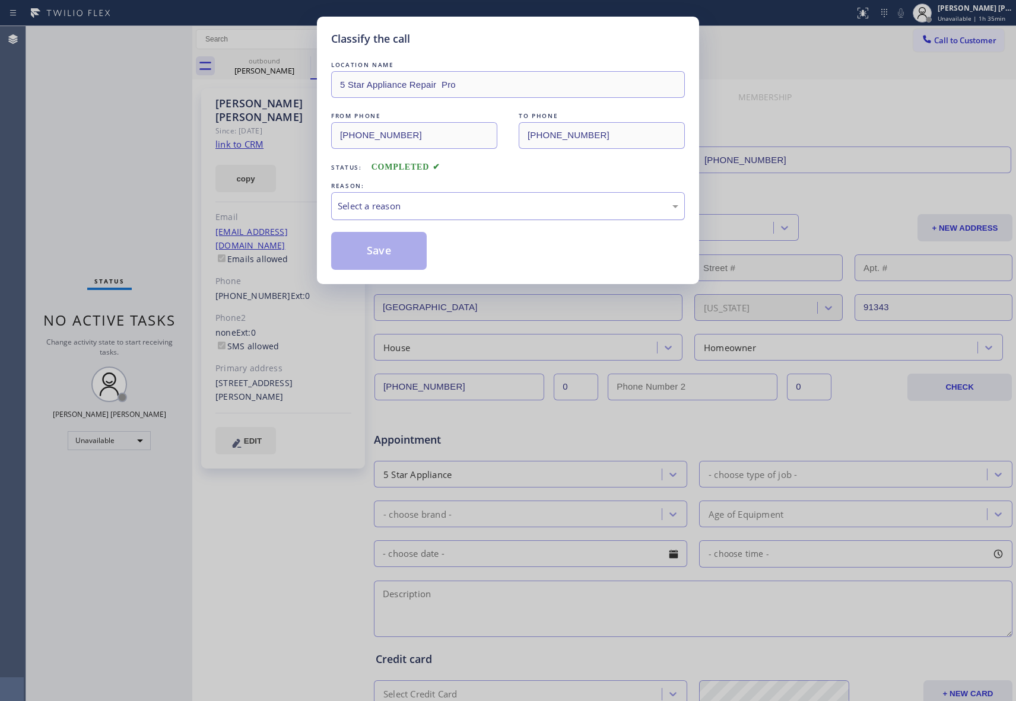
click at [455, 204] on div "Select a reason" at bounding box center [508, 206] width 341 height 14
click at [376, 249] on button "Save" at bounding box center [379, 251] width 96 height 38
click at [268, 74] on div "Classify the call LOCATION NAME 5 Star Appliance Repair Pro FROM PHONE [PHONE_N…" at bounding box center [521, 363] width 990 height 675
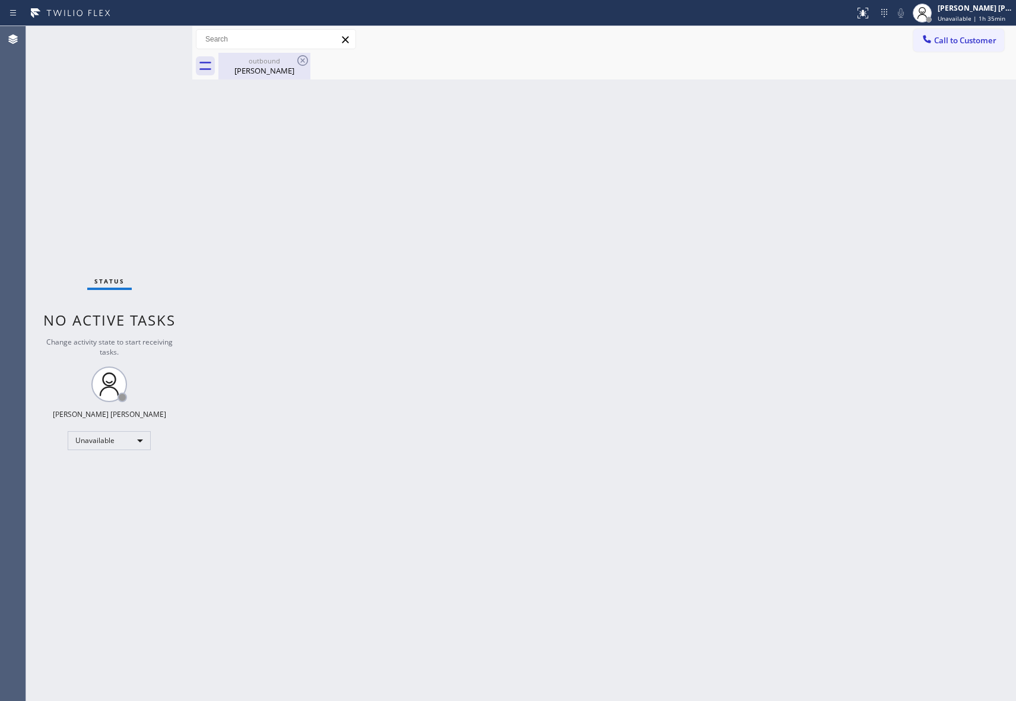
click at [269, 71] on div "[PERSON_NAME]" at bounding box center [265, 70] width 90 height 11
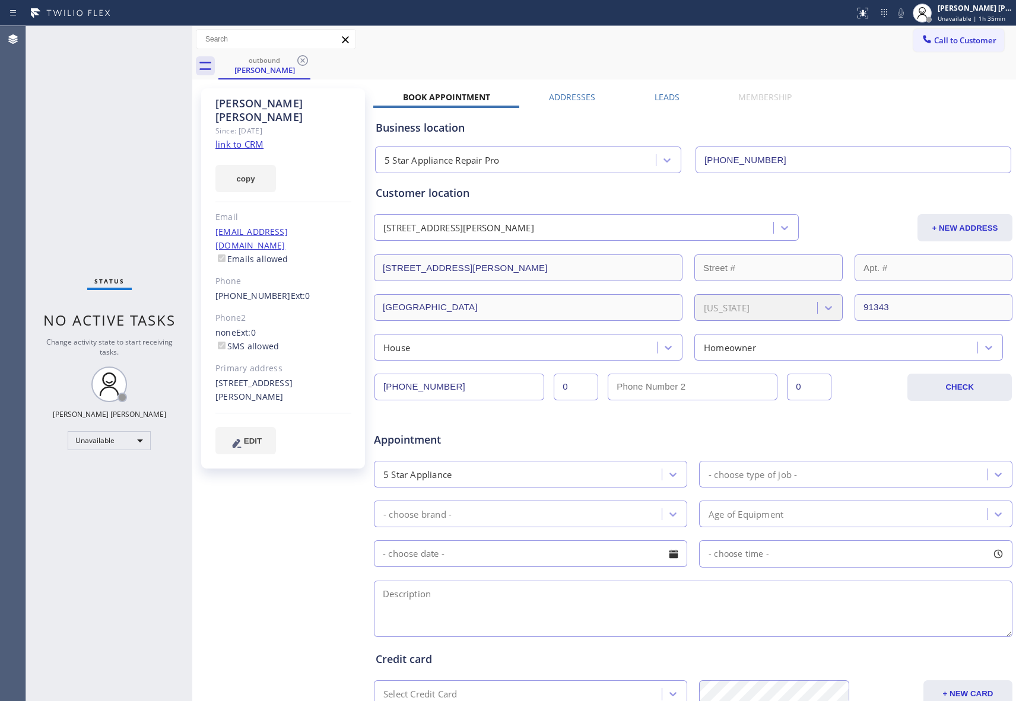
click at [646, 89] on div "[PERSON_NAME] Since: [DATE] link to CRM copy Email [EMAIL_ADDRESS][DOMAIN_NAME]…" at bounding box center [604, 466] width 818 height 769
drag, startPoint x: 648, startPoint y: 91, endPoint x: 660, endPoint y: 95, distance: 13.0
click at [648, 93] on div "Leads" at bounding box center [667, 99] width 84 height 17
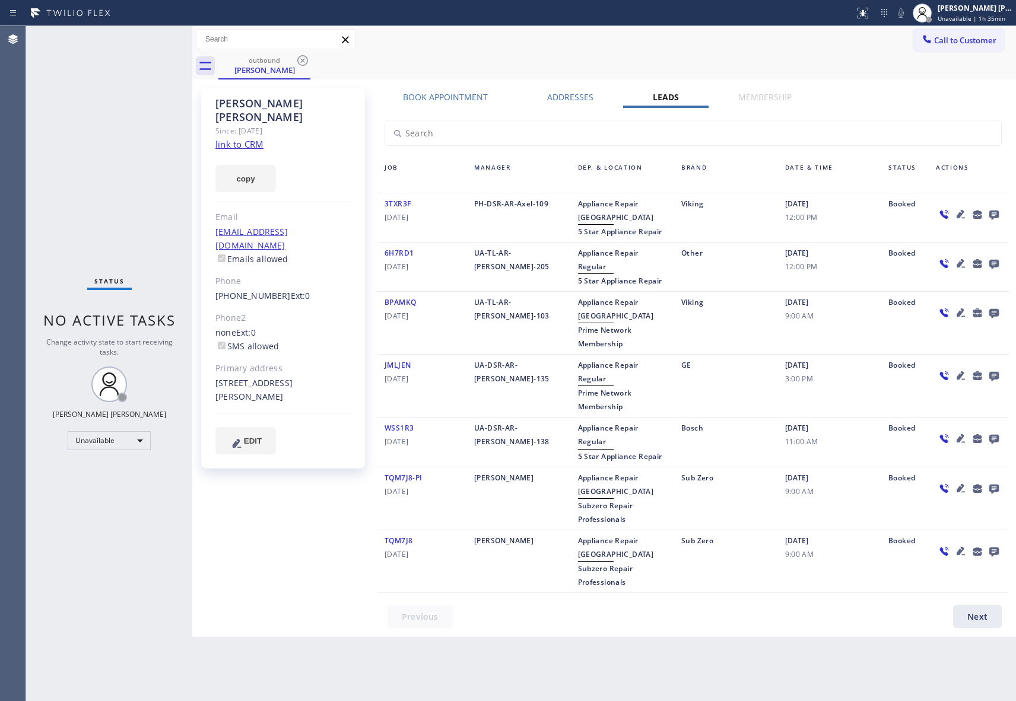
click at [988, 214] on icon at bounding box center [994, 214] width 14 height 15
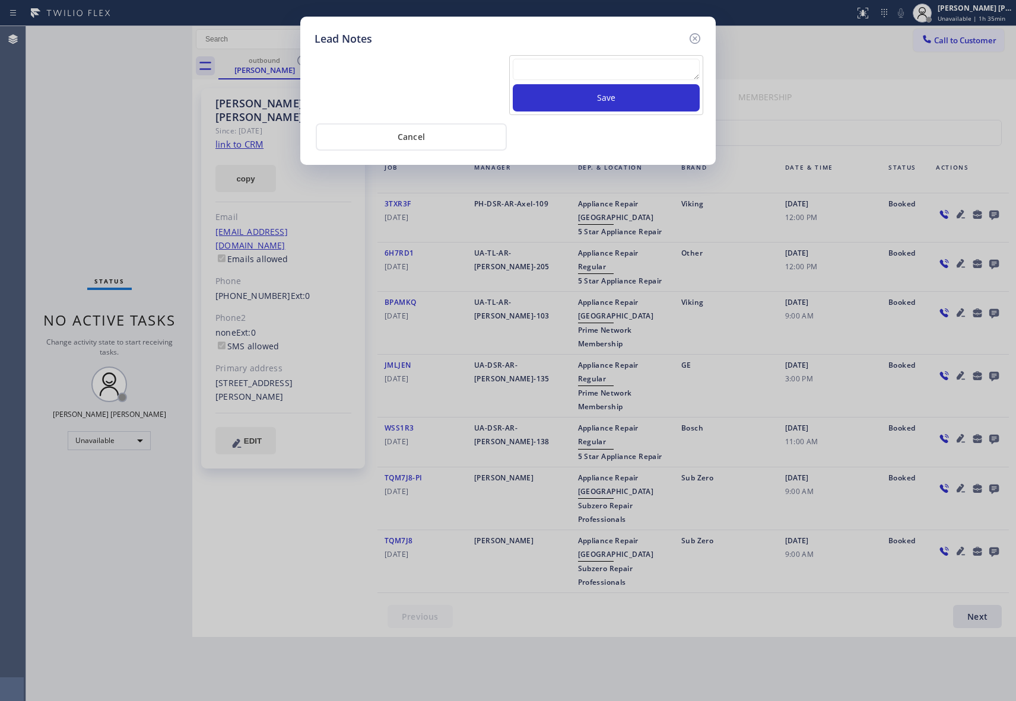
click at [611, 75] on textarea at bounding box center [606, 69] width 187 height 21
paste textarea "VM | please transfer if cx calls back"
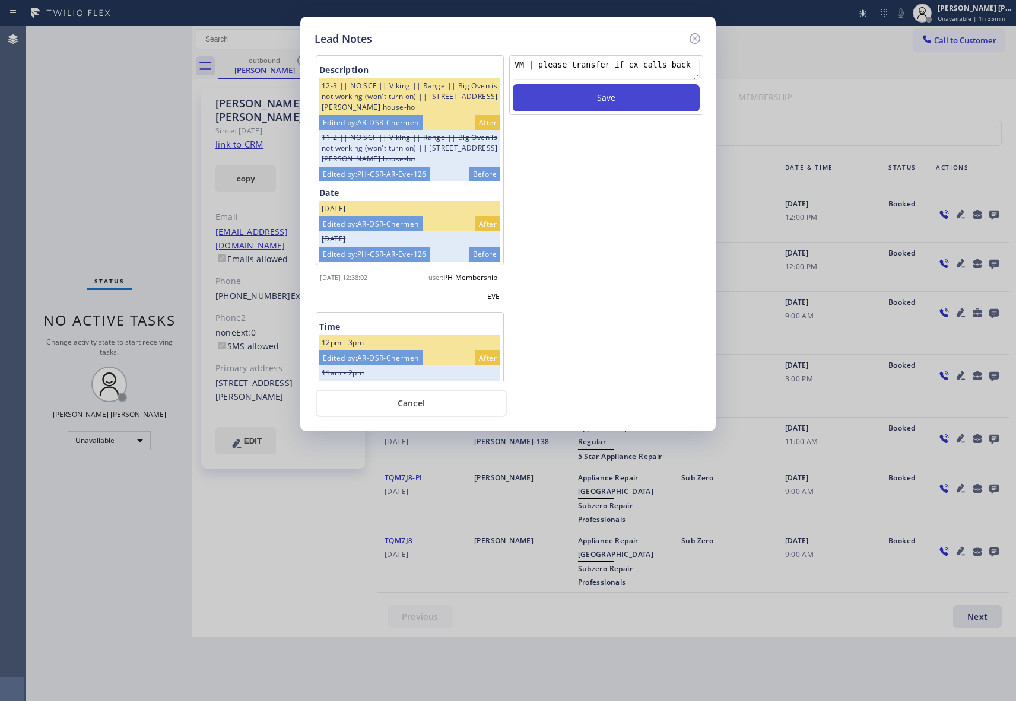
type textarea "VM | please transfer if cx calls back"
click at [629, 91] on button "Save" at bounding box center [606, 97] width 187 height 27
click at [698, 34] on icon at bounding box center [695, 38] width 11 height 11
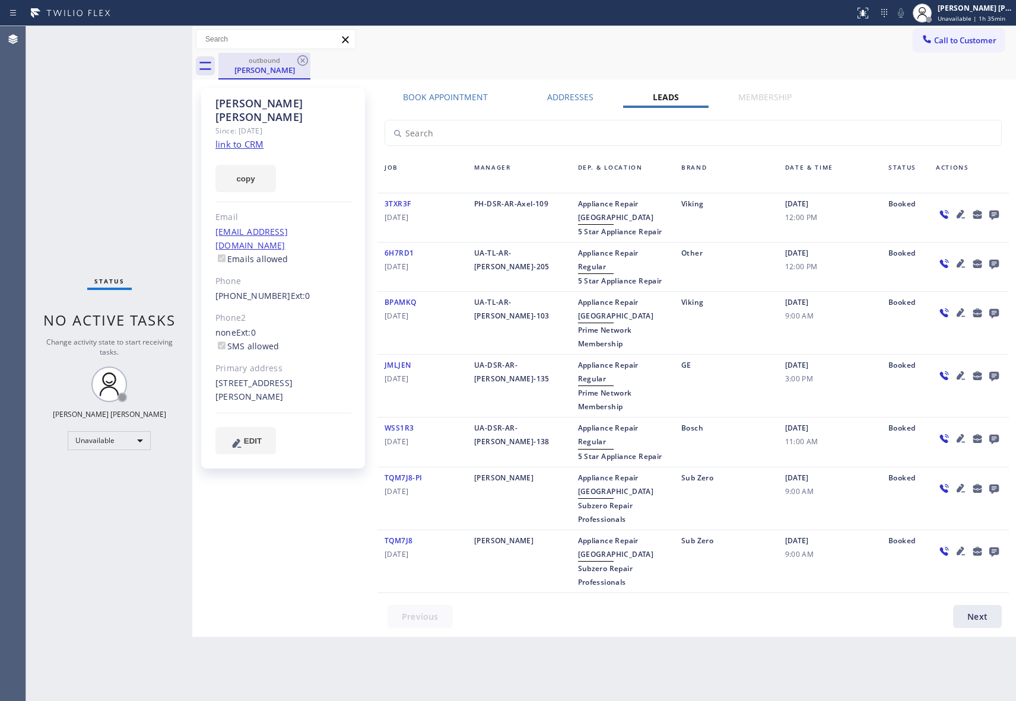
click at [304, 76] on div "outbound [PERSON_NAME]" at bounding box center [265, 66] width 90 height 26
click at [302, 60] on icon at bounding box center [302, 60] width 11 height 11
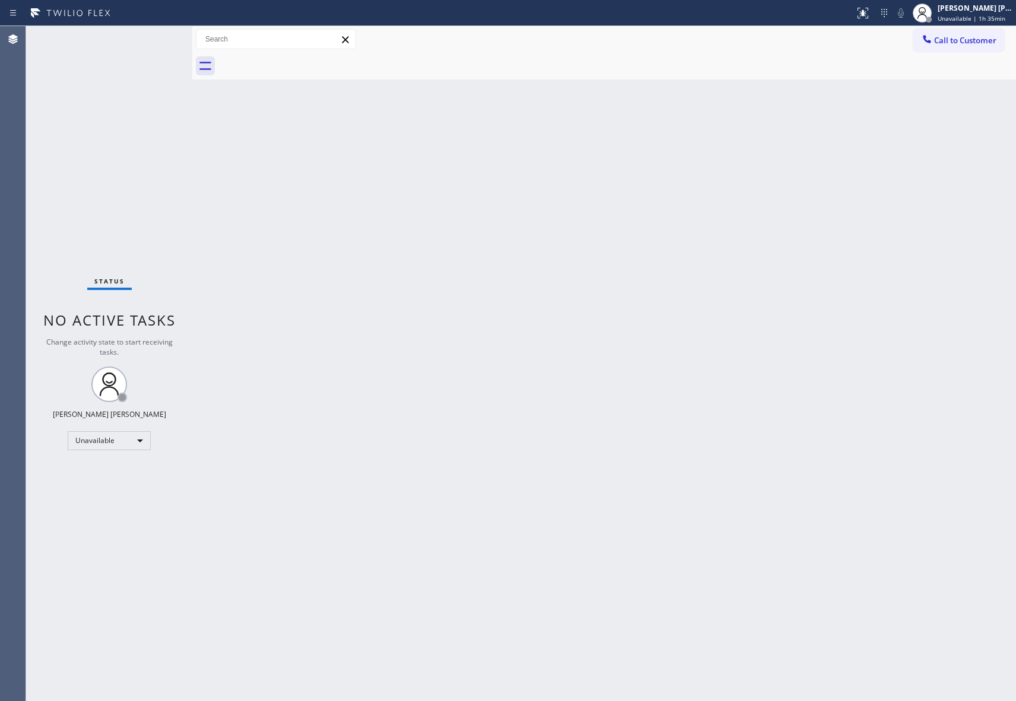
click at [302, 60] on div at bounding box center [617, 66] width 798 height 27
click at [969, 35] on span "Call to Customer" at bounding box center [965, 40] width 62 height 11
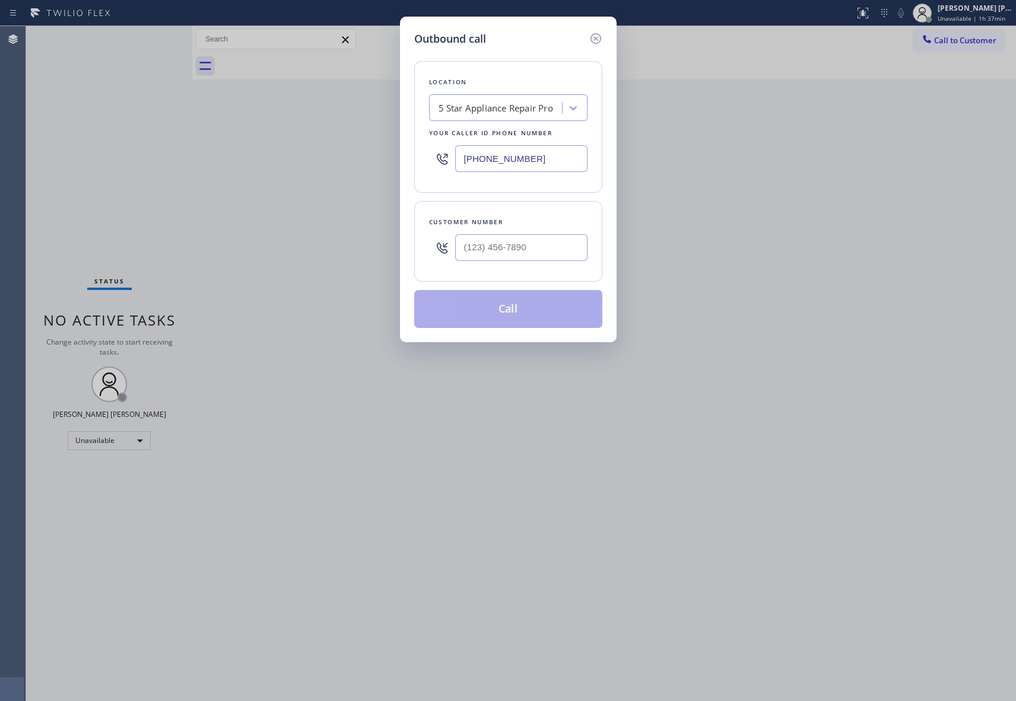
click at [526, 265] on div at bounding box center [521, 247] width 132 height 39
click at [527, 250] on input "(___) ___-____" at bounding box center [521, 247] width 132 height 27
paste input "925) 580-7816"
type input "[PHONE_NUMBER]"
click at [533, 312] on button "Call" at bounding box center [508, 309] width 188 height 38
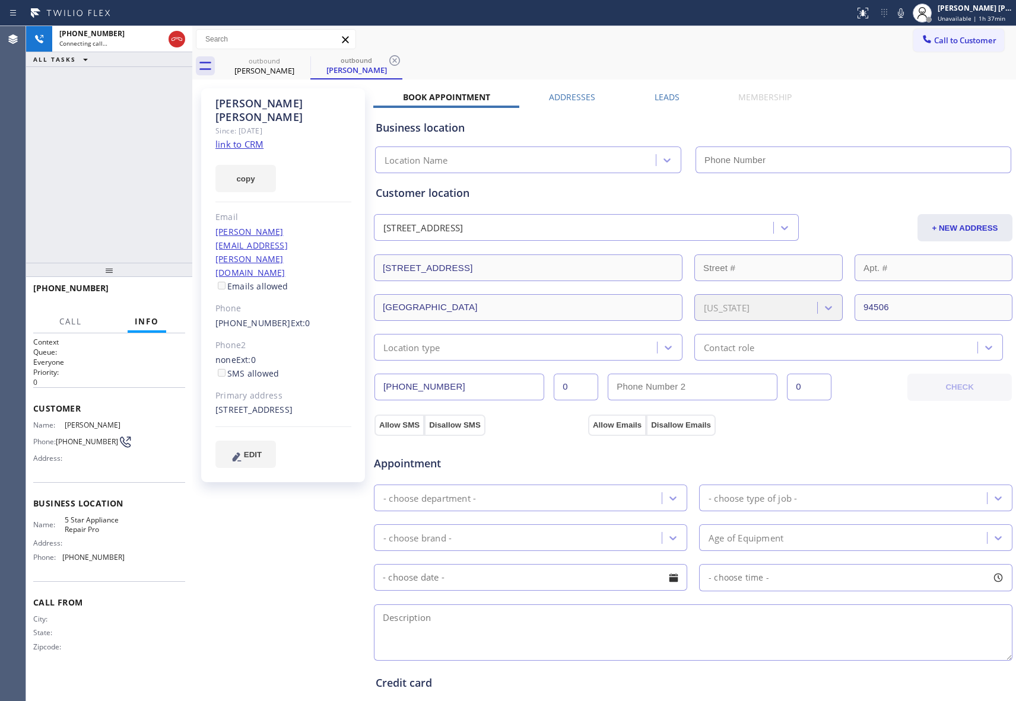
type input "[PHONE_NUMBER]"
drag, startPoint x: 182, startPoint y: 296, endPoint x: 532, endPoint y: 138, distance: 383.8
click at [182, 296] on button "HANG UP" at bounding box center [157, 293] width 55 height 17
click at [655, 91] on label "Leads" at bounding box center [667, 96] width 25 height 11
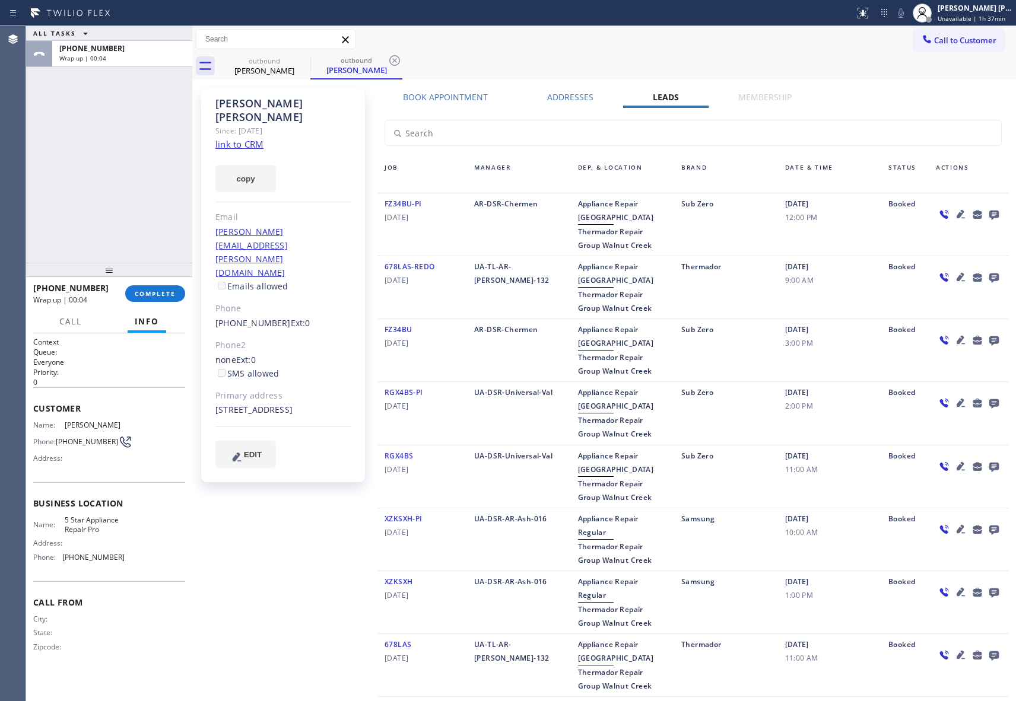
click at [989, 215] on icon at bounding box center [993, 215] width 9 height 9
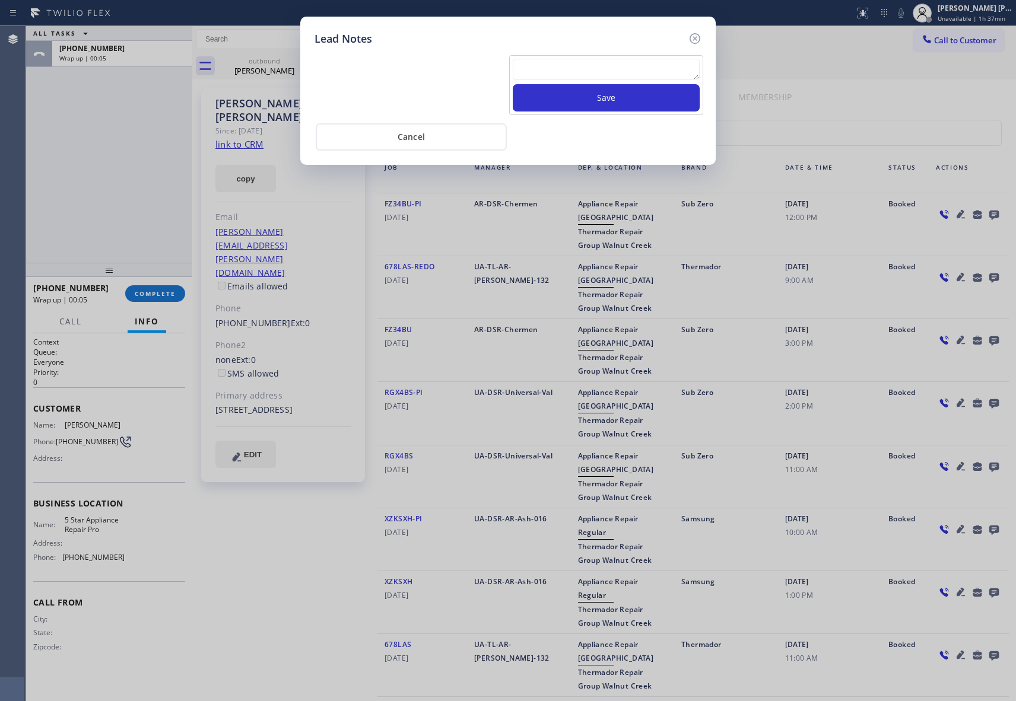
click at [561, 66] on textarea at bounding box center [606, 69] width 187 height 21
paste textarea "VM | please transfer if cx calls back"
type textarea "VM | please transfer if cx calls back"
click at [625, 106] on button "Save" at bounding box center [606, 97] width 187 height 27
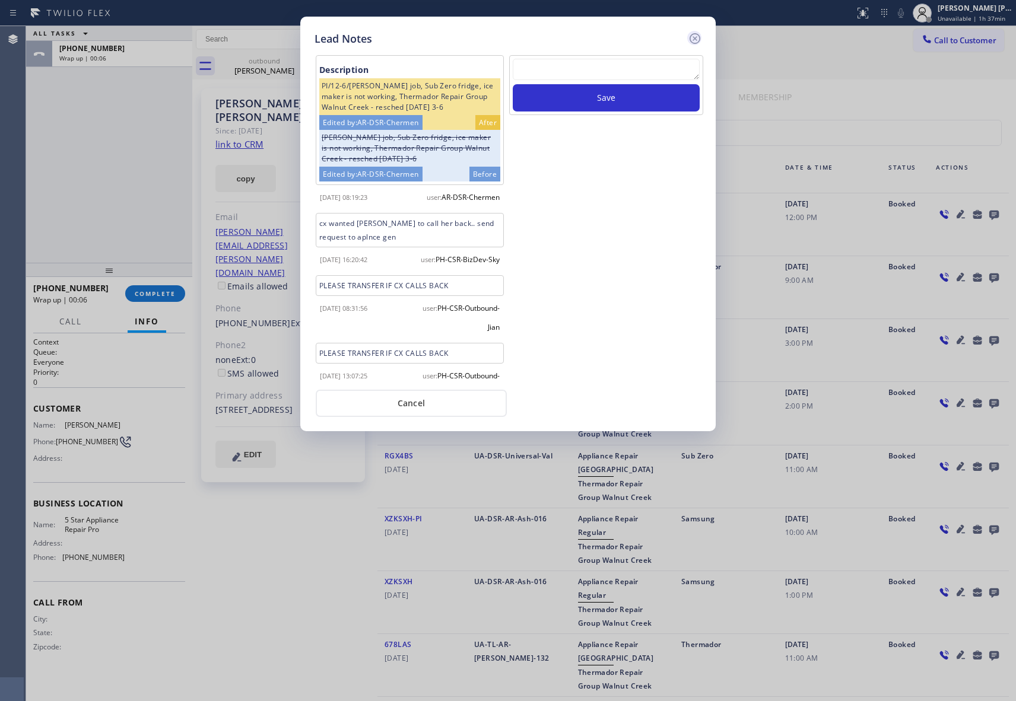
click at [698, 36] on icon at bounding box center [695, 38] width 14 height 14
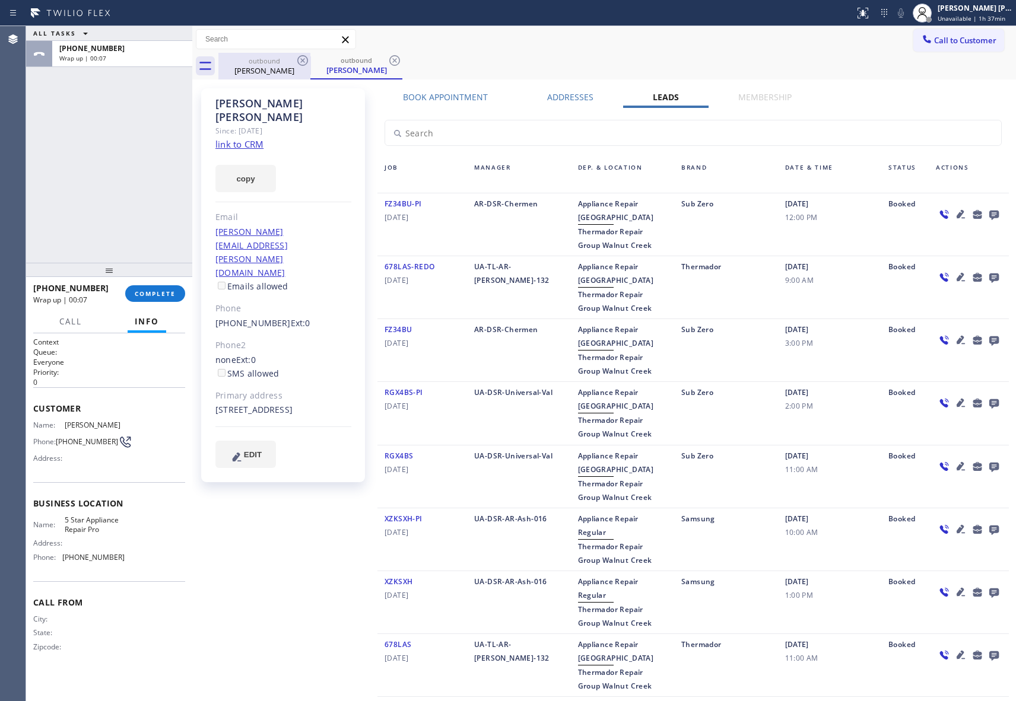
click at [294, 65] on div "[PERSON_NAME]" at bounding box center [265, 70] width 90 height 11
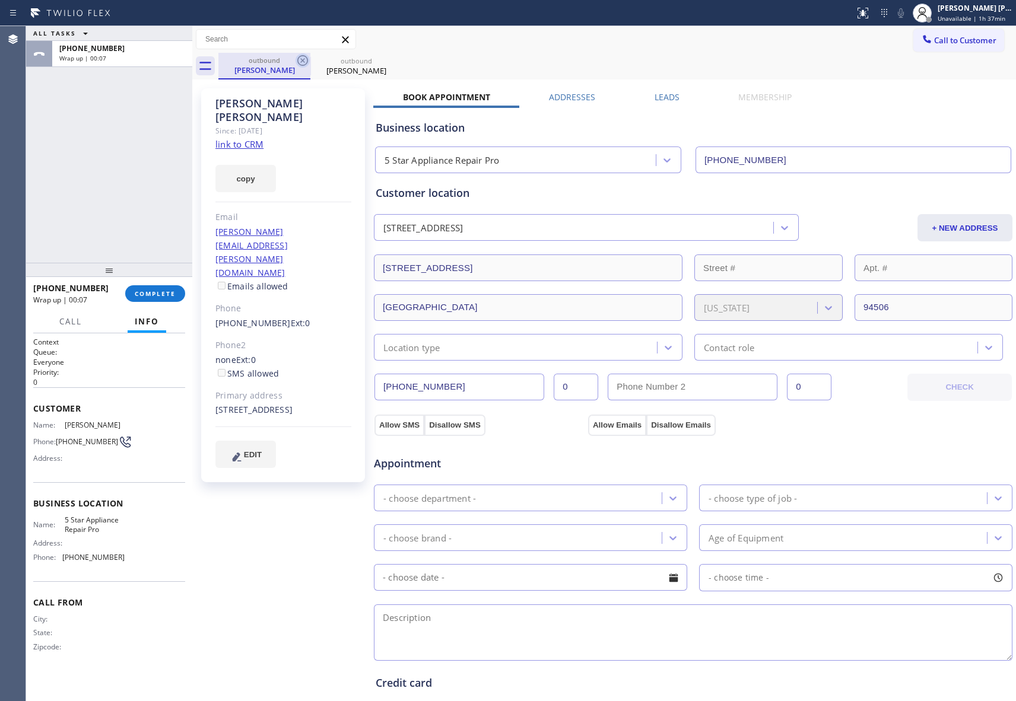
click at [298, 58] on icon at bounding box center [302, 60] width 11 height 11
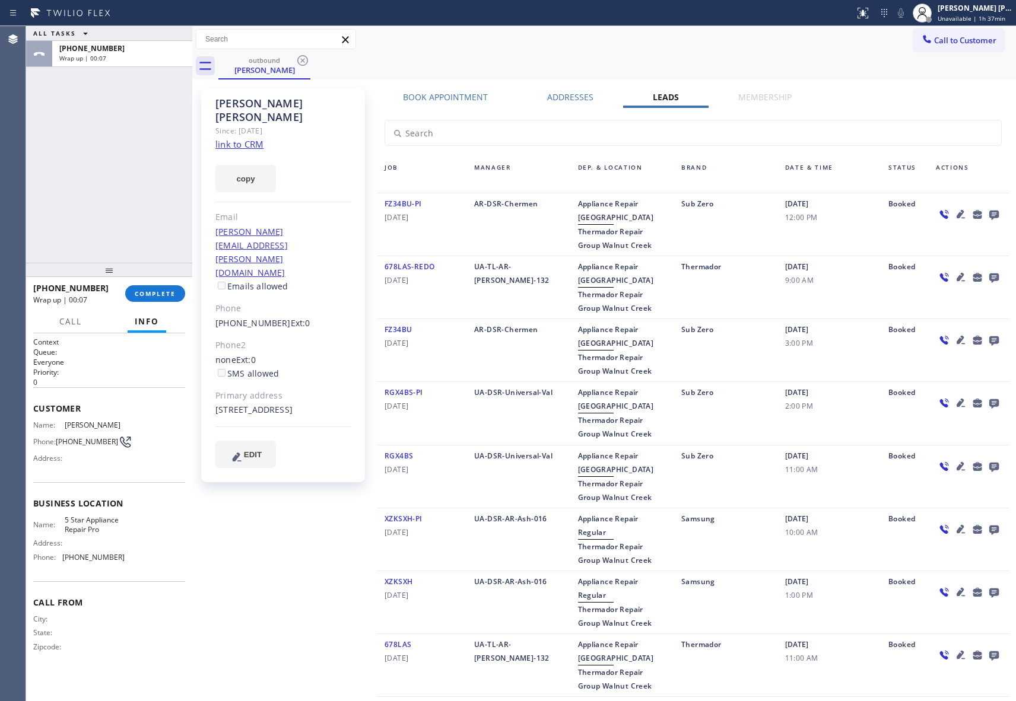
click at [298, 58] on icon at bounding box center [302, 60] width 11 height 11
click at [298, 58] on div "outbound [PERSON_NAME]" at bounding box center [617, 66] width 798 height 27
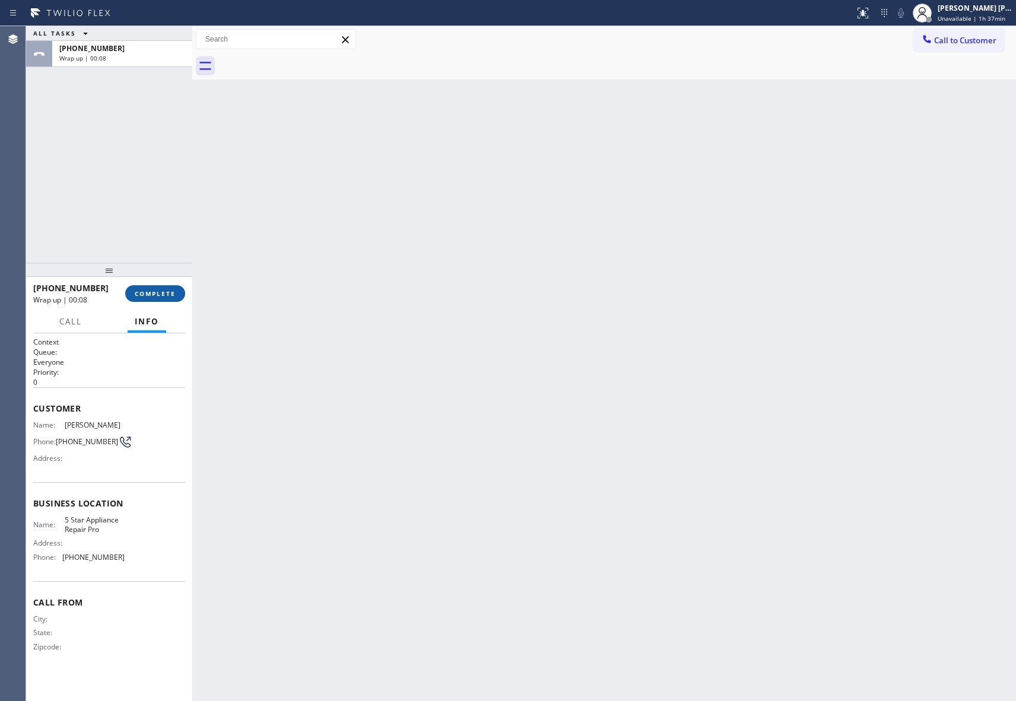
click at [171, 293] on span "COMPLETE" at bounding box center [155, 294] width 41 height 8
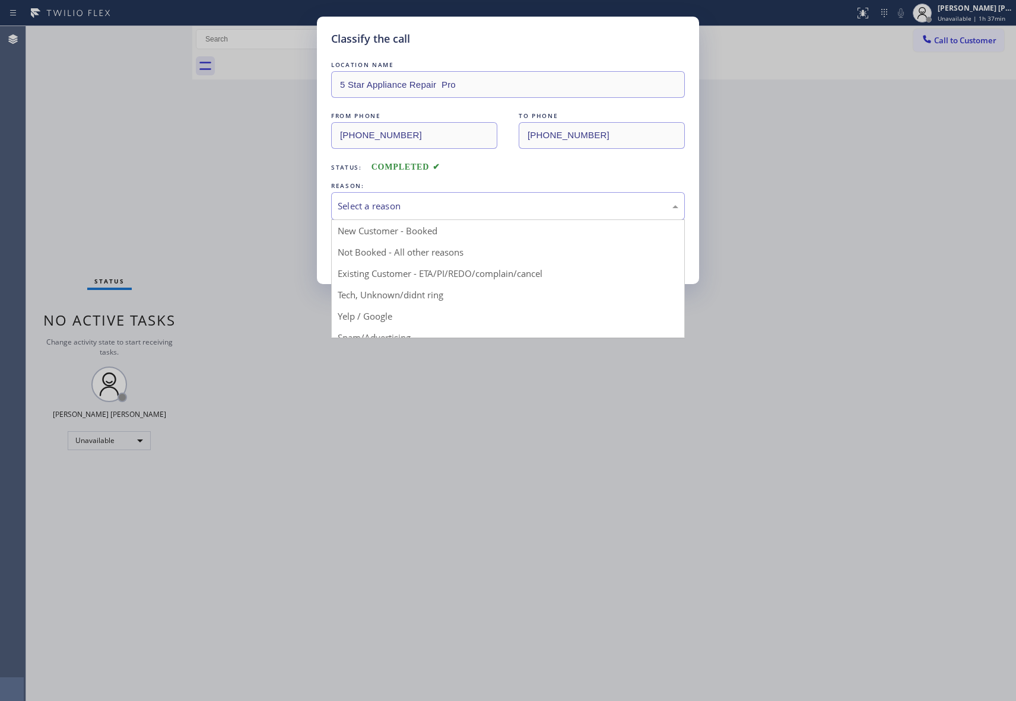
click at [455, 202] on div "Select a reason" at bounding box center [508, 206] width 341 height 14
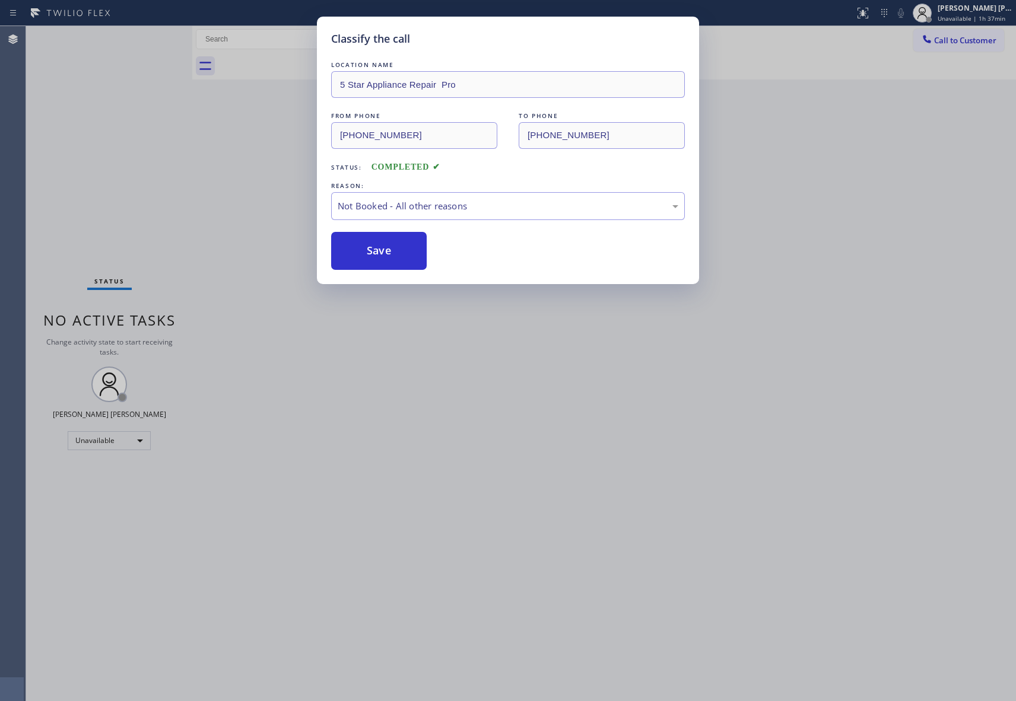
click at [381, 249] on button "Save" at bounding box center [379, 251] width 96 height 38
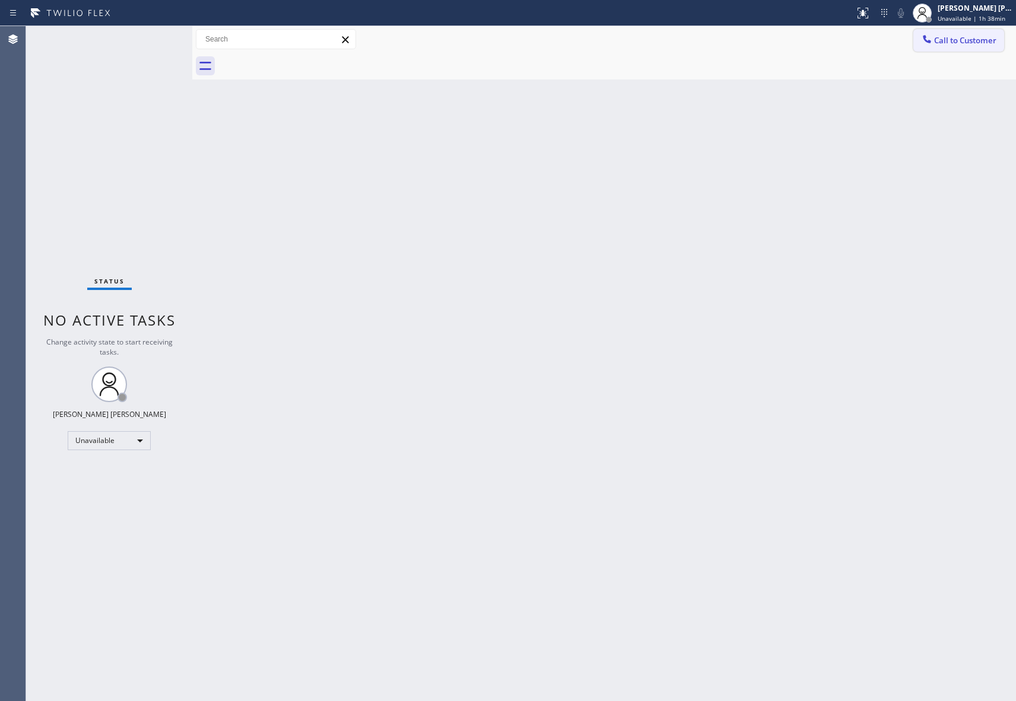
click at [946, 34] on button "Call to Customer" at bounding box center [958, 40] width 91 height 23
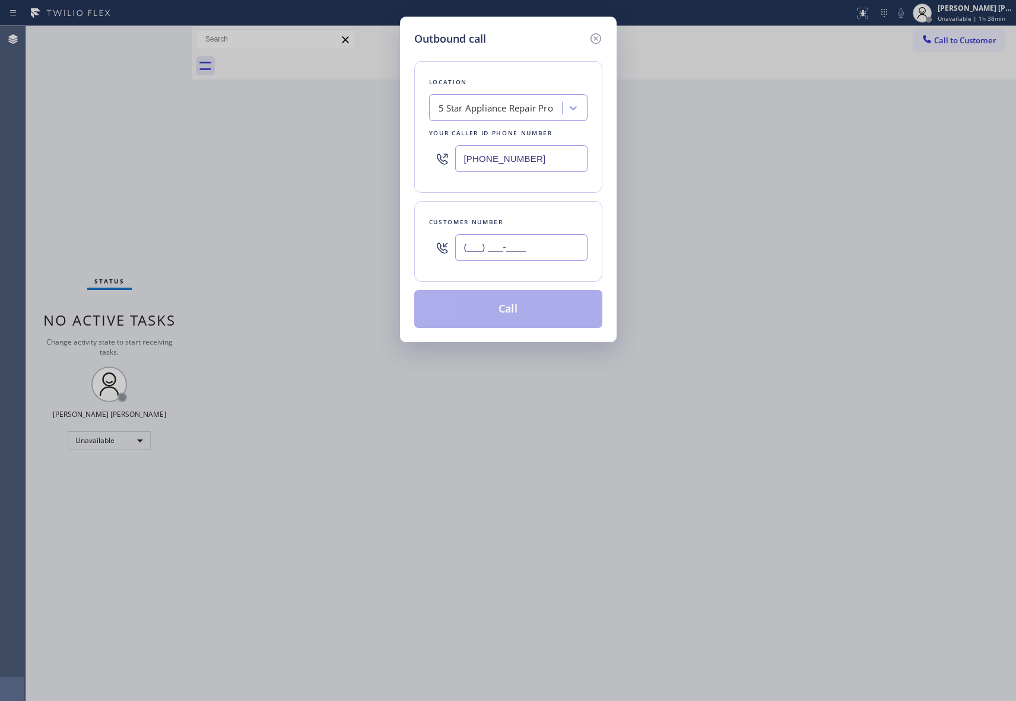
click at [536, 240] on input "(___) ___-____" at bounding box center [521, 247] width 132 height 27
paste input "818) 613-9455"
type input "[PHONE_NUMBER]"
click at [540, 305] on button "Call" at bounding box center [508, 309] width 188 height 38
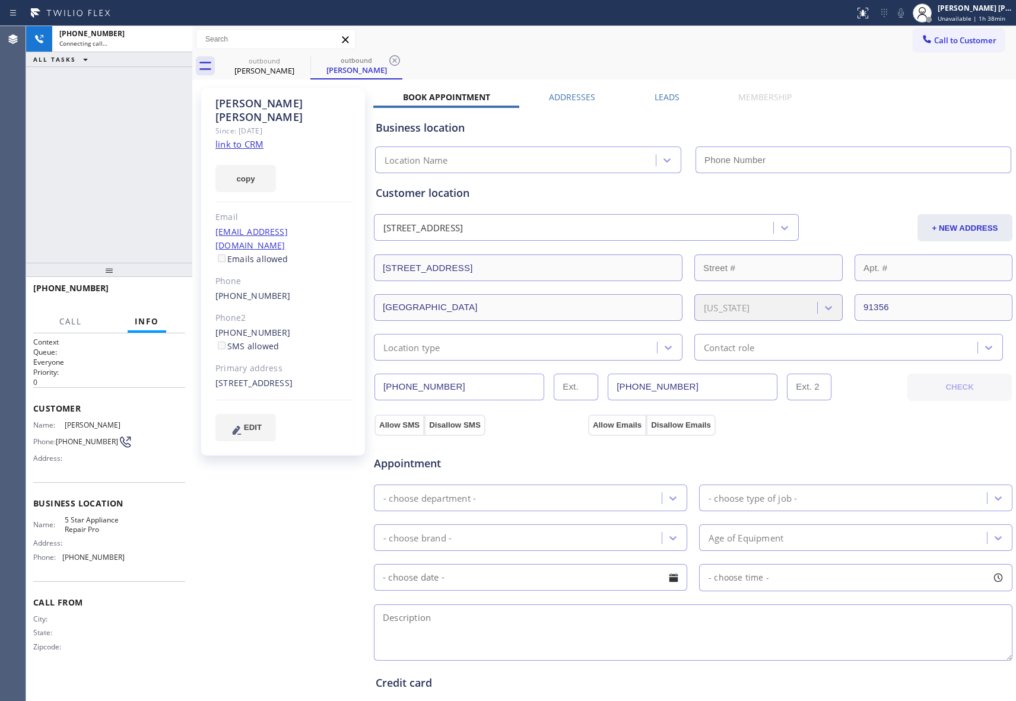
type input "[PHONE_NUMBER]"
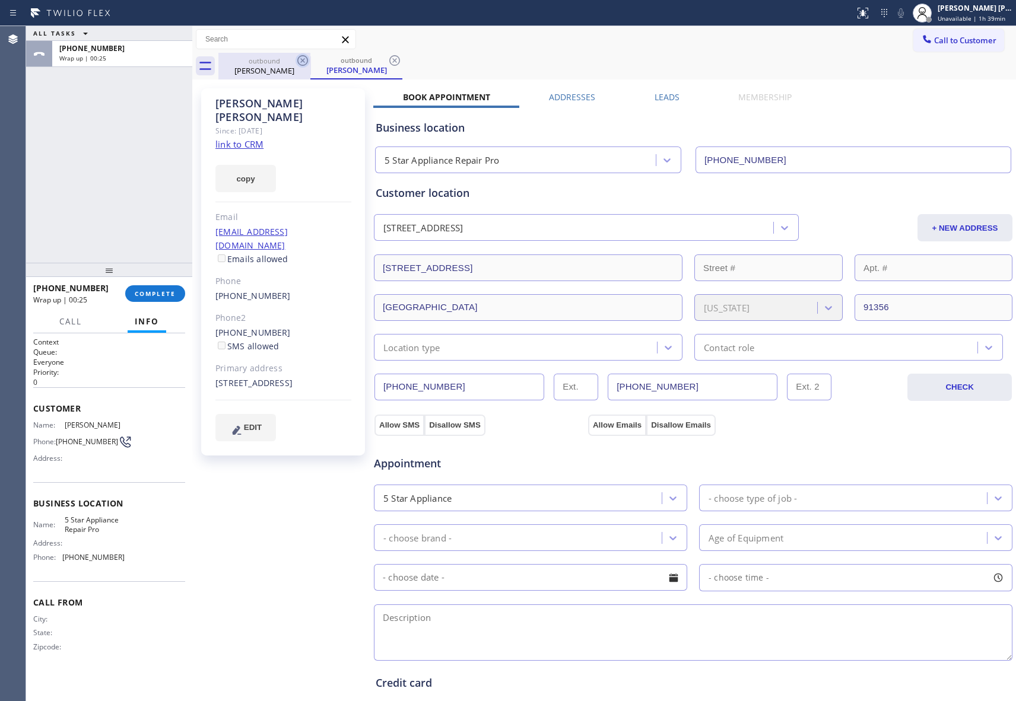
click at [302, 59] on icon at bounding box center [303, 60] width 14 height 14
click at [310, 59] on div "outbound [PERSON_NAME]" at bounding box center [356, 66] width 92 height 27
click at [302, 59] on icon at bounding box center [303, 60] width 14 height 14
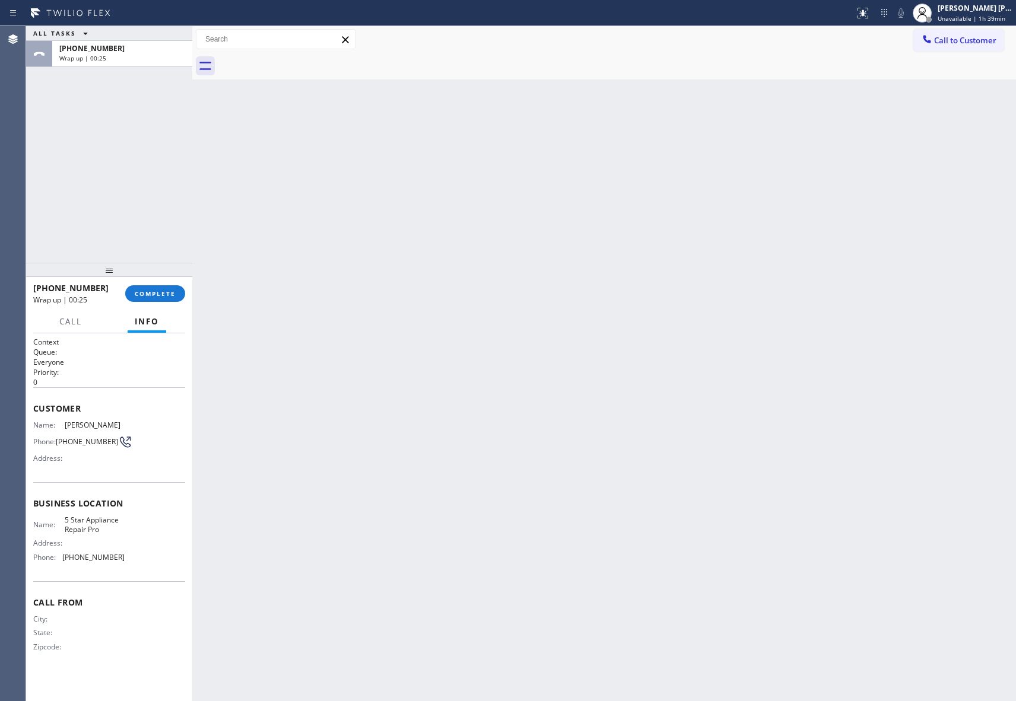
click at [302, 59] on div at bounding box center [617, 66] width 798 height 27
click at [161, 283] on div "[PHONE_NUMBER] Wrap up | 00:26 COMPLETE" at bounding box center [109, 293] width 152 height 31
click at [162, 290] on span "COMPLETE" at bounding box center [155, 294] width 41 height 8
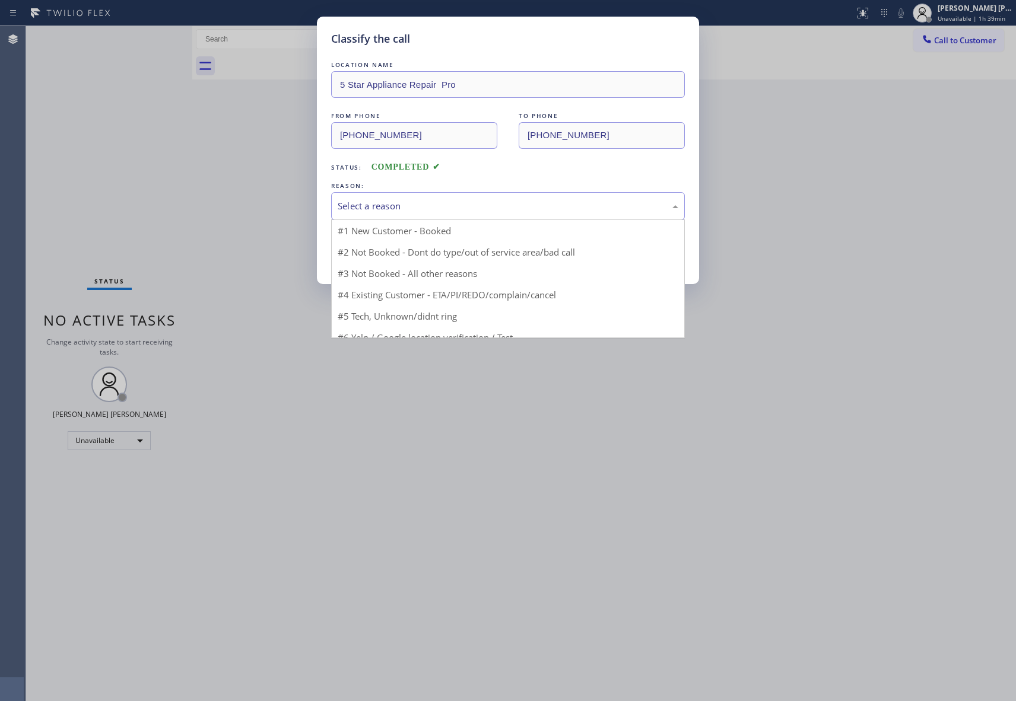
click at [395, 197] on div "Select a reason" at bounding box center [508, 206] width 354 height 28
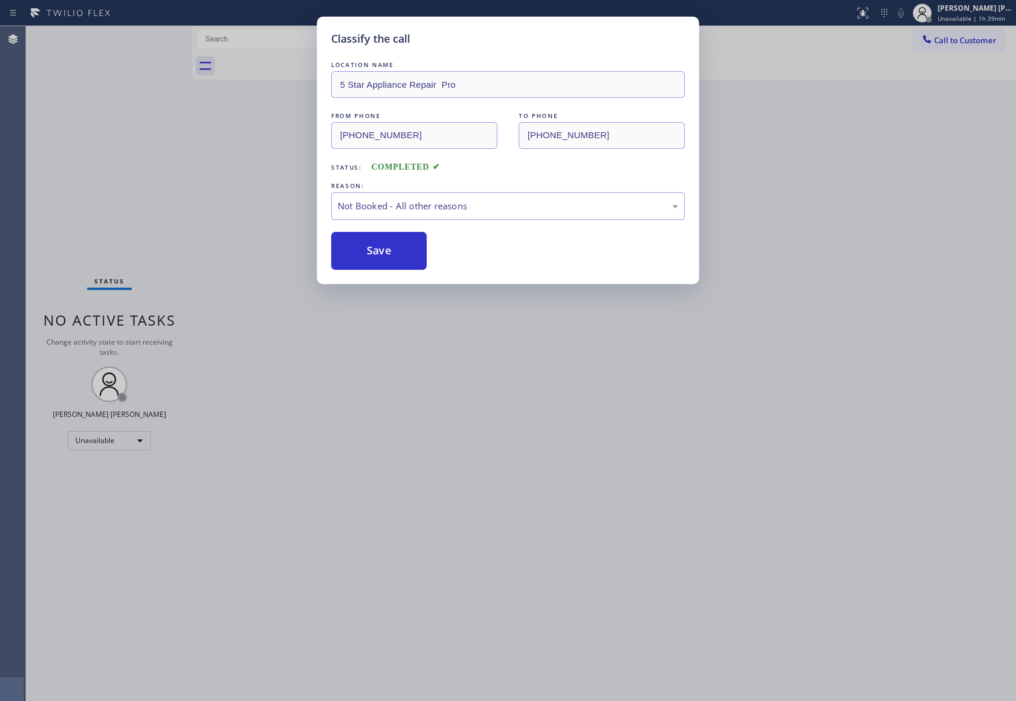
click at [375, 252] on button "Save" at bounding box center [379, 251] width 96 height 38
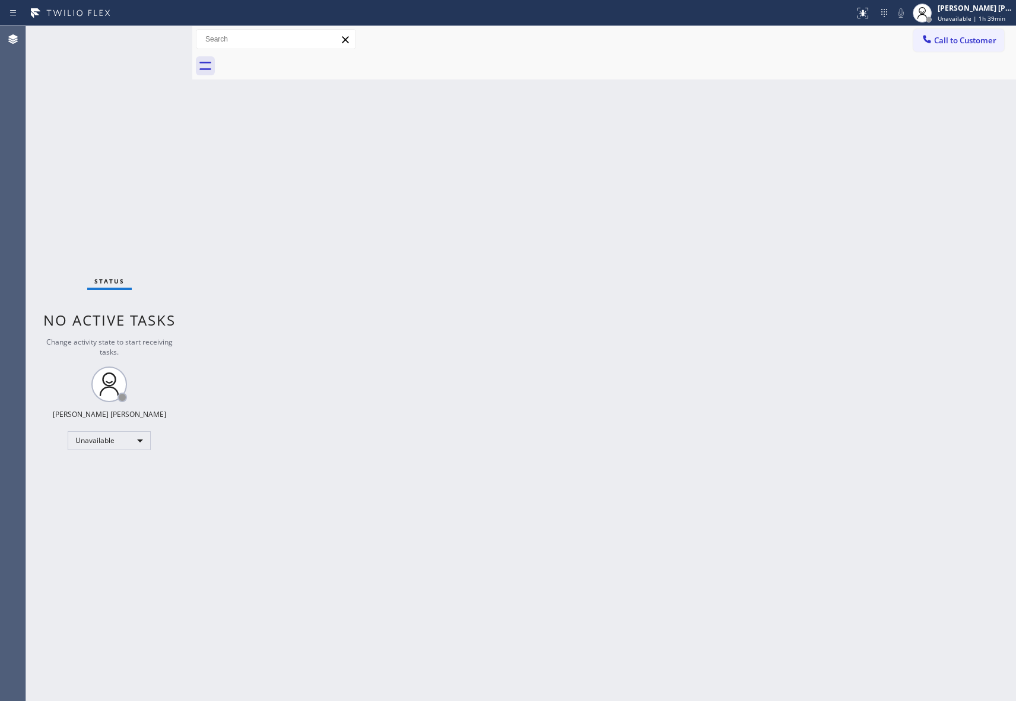
click at [985, 36] on span "Call to Customer" at bounding box center [965, 40] width 62 height 11
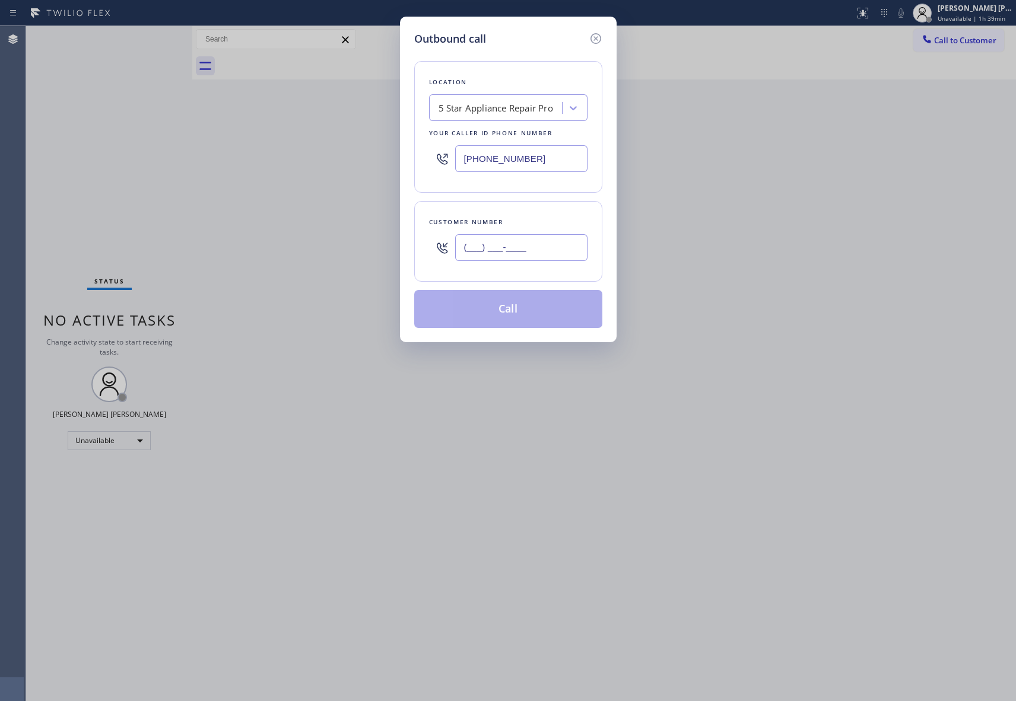
click at [527, 244] on input "(___) ___-____" at bounding box center [521, 247] width 132 height 27
paste input "310) 869-0652"
type input "[PHONE_NUMBER]"
click at [544, 311] on button "Call" at bounding box center [508, 309] width 188 height 38
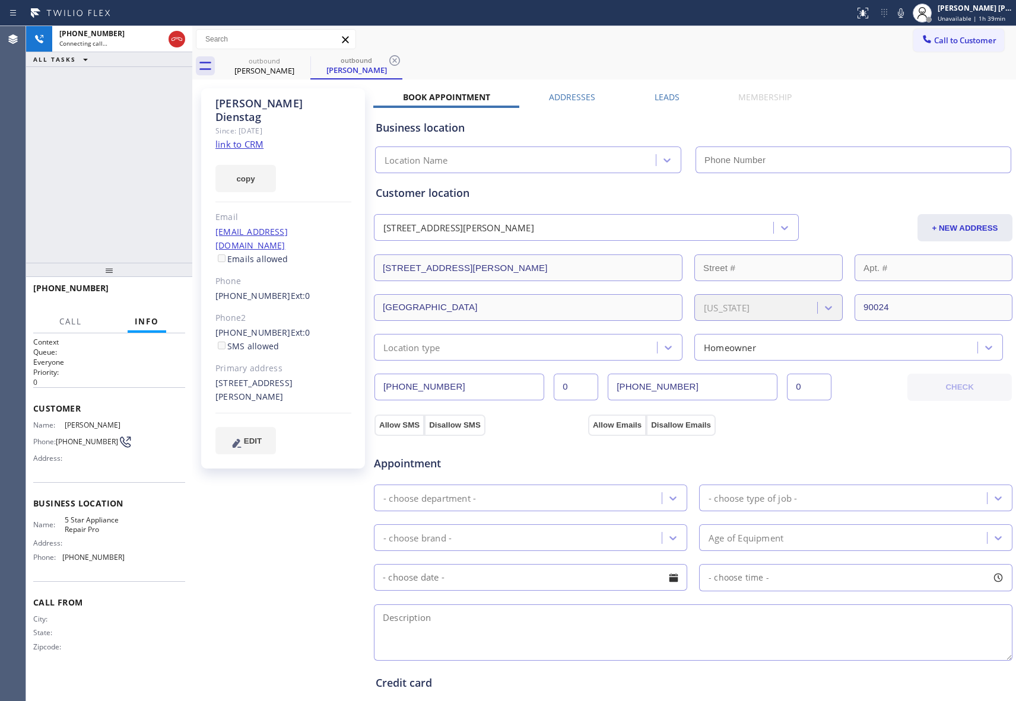
type input "[PHONE_NUMBER]"
click at [179, 295] on button "HANG UP" at bounding box center [157, 293] width 55 height 17
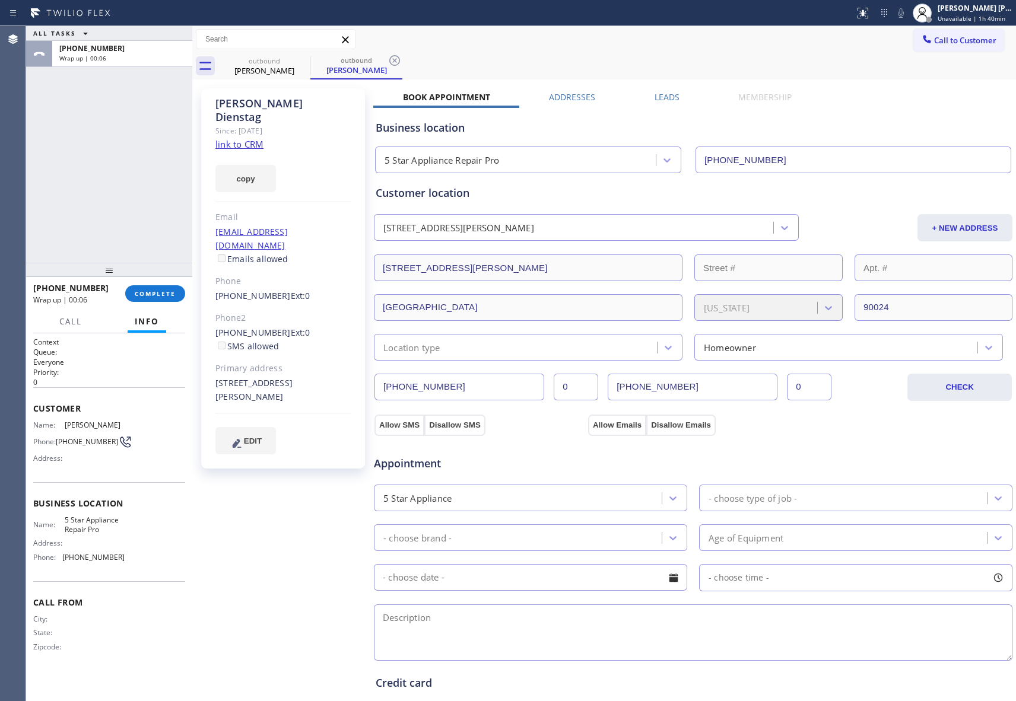
click at [667, 93] on label "Leads" at bounding box center [667, 96] width 25 height 11
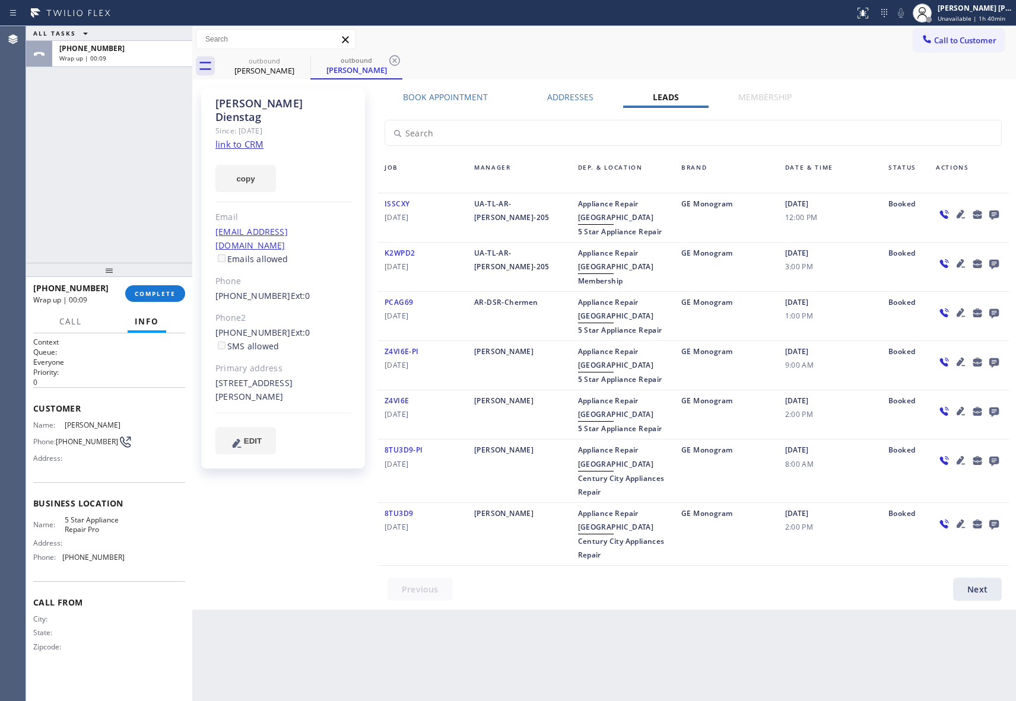
click at [990, 214] on icon at bounding box center [993, 215] width 9 height 9
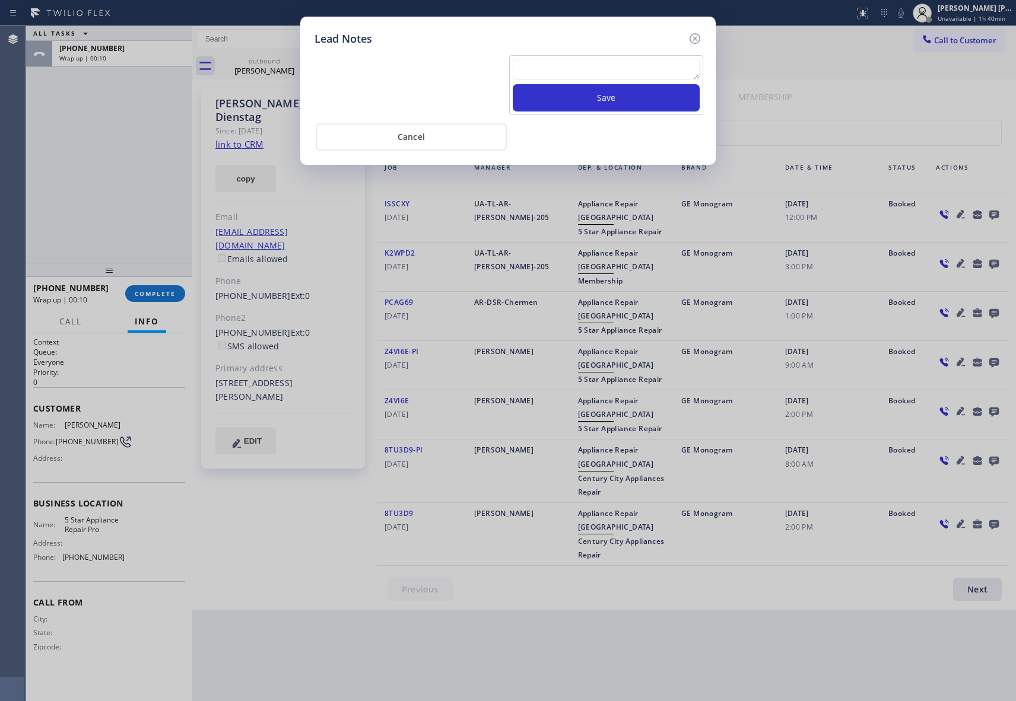
click at [589, 69] on textarea at bounding box center [606, 69] width 187 height 21
paste textarea "VM | please transfer if cx calls back"
type textarea "VM | please transfer if cx calls back"
click at [602, 103] on button "Save" at bounding box center [606, 97] width 187 height 27
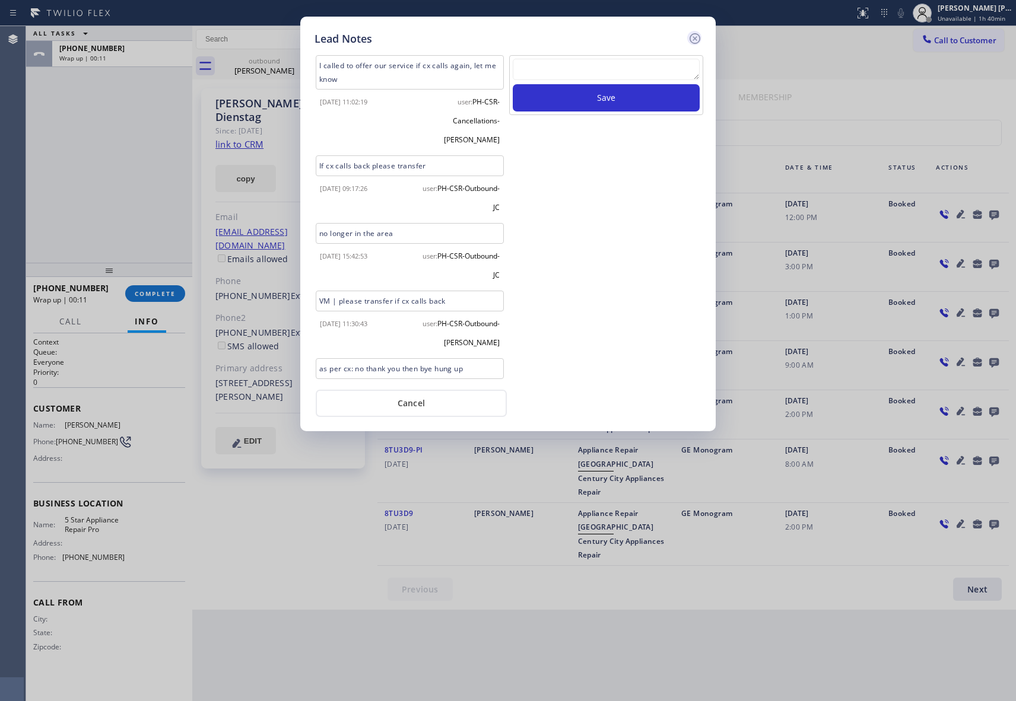
click at [698, 37] on icon at bounding box center [695, 38] width 14 height 14
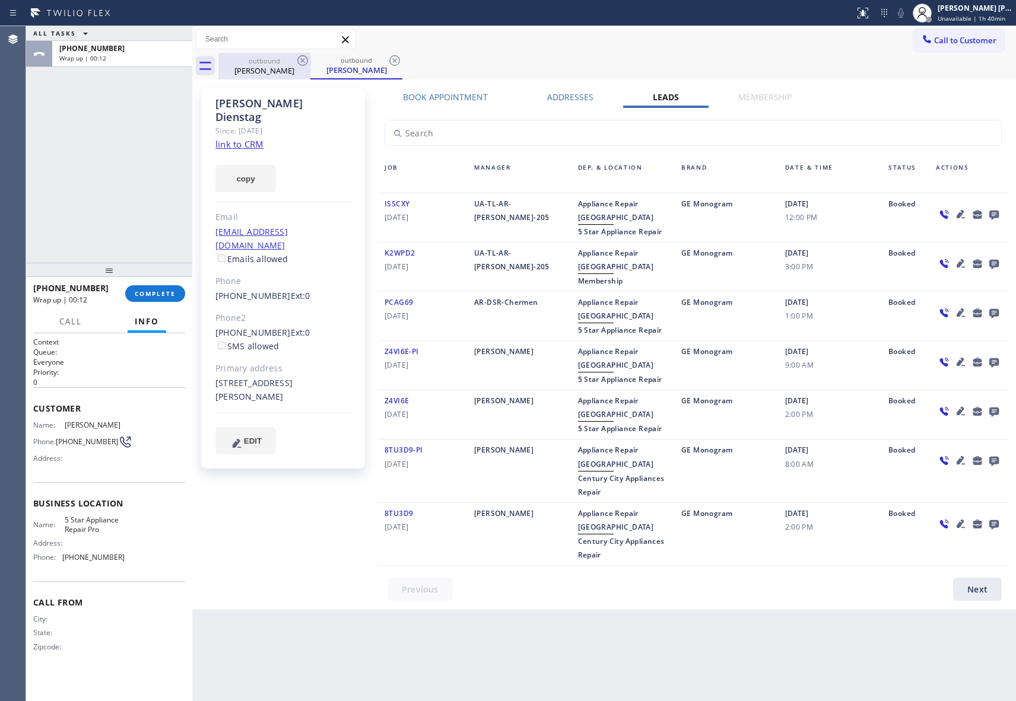
click at [283, 66] on div "[PERSON_NAME]" at bounding box center [265, 70] width 90 height 11
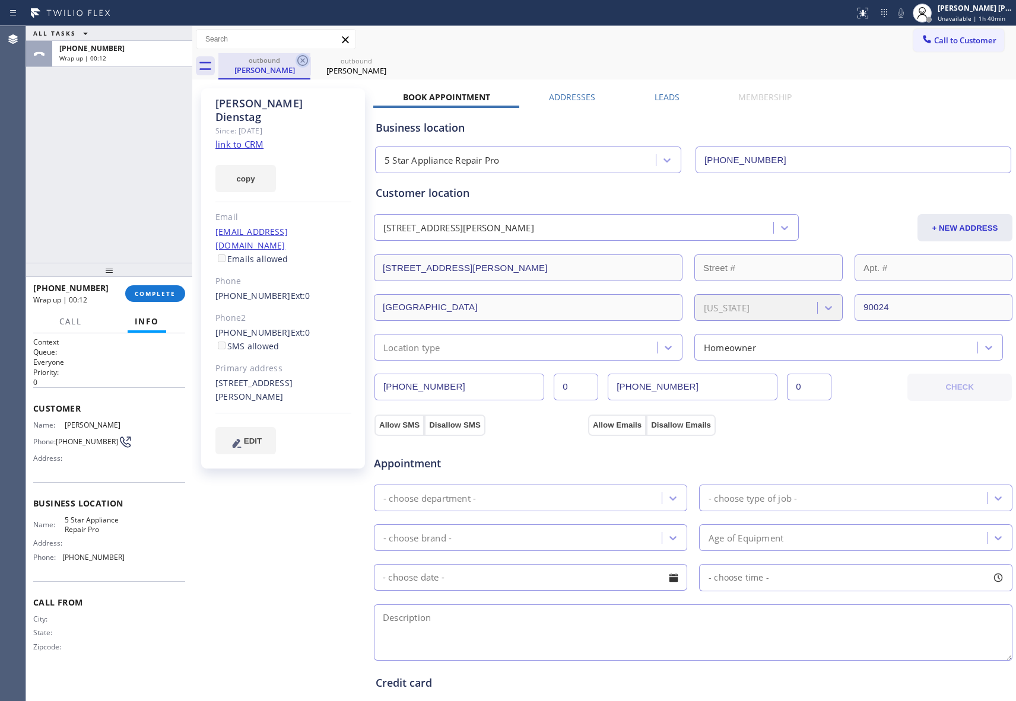
click at [297, 60] on icon at bounding box center [302, 60] width 11 height 11
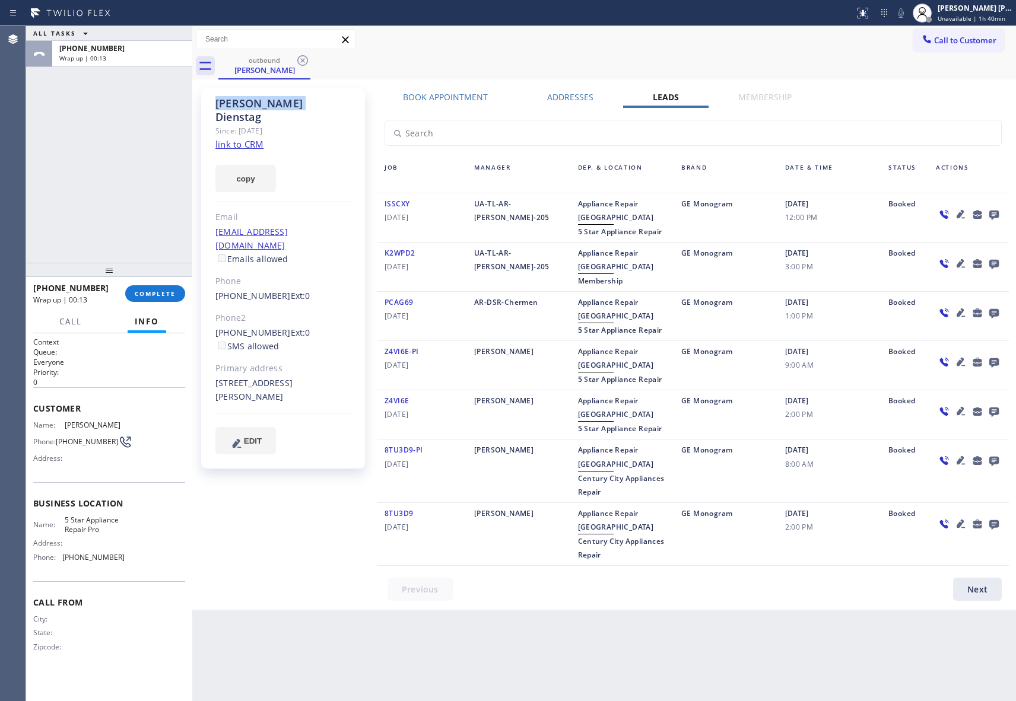
click at [297, 60] on icon at bounding box center [302, 60] width 11 height 11
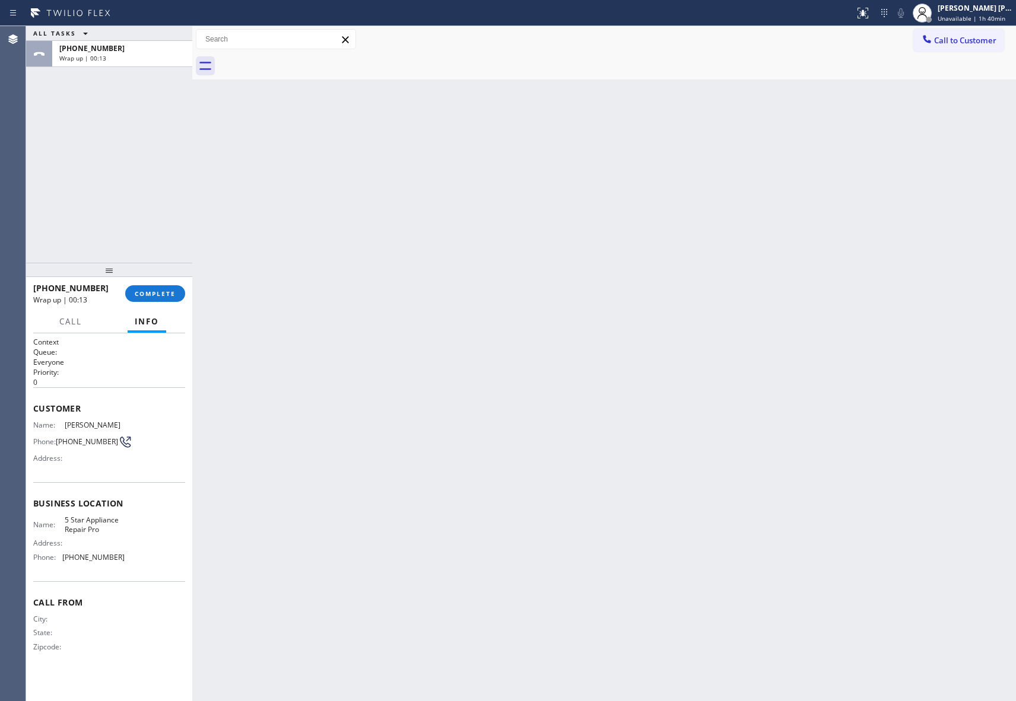
click at [297, 60] on div at bounding box center [617, 66] width 798 height 27
click at [171, 285] on button "COMPLETE" at bounding box center [155, 293] width 60 height 17
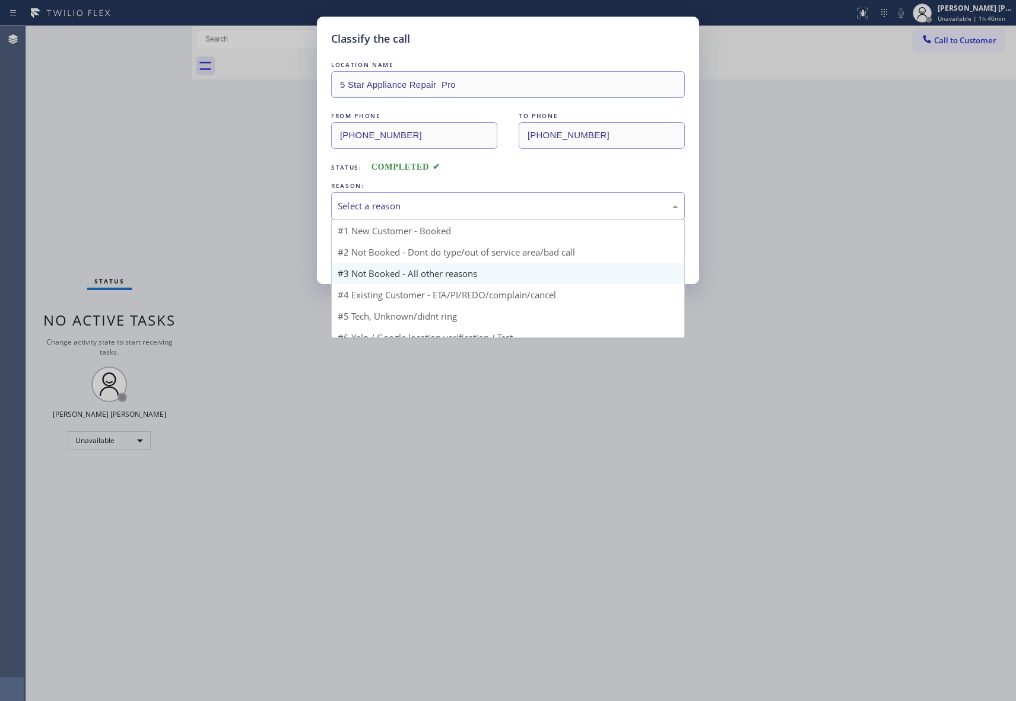
drag, startPoint x: 513, startPoint y: 207, endPoint x: 399, endPoint y: 246, distance: 120.5
click at [511, 205] on div "Select a reason" at bounding box center [508, 206] width 341 height 14
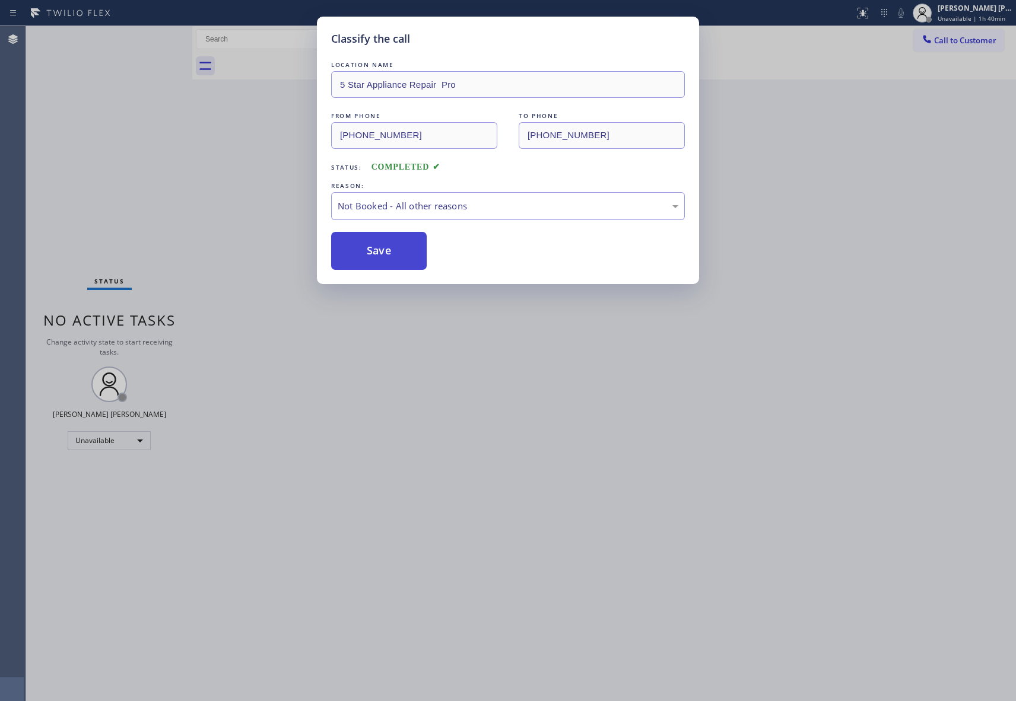
click at [390, 253] on button "Save" at bounding box center [379, 251] width 96 height 38
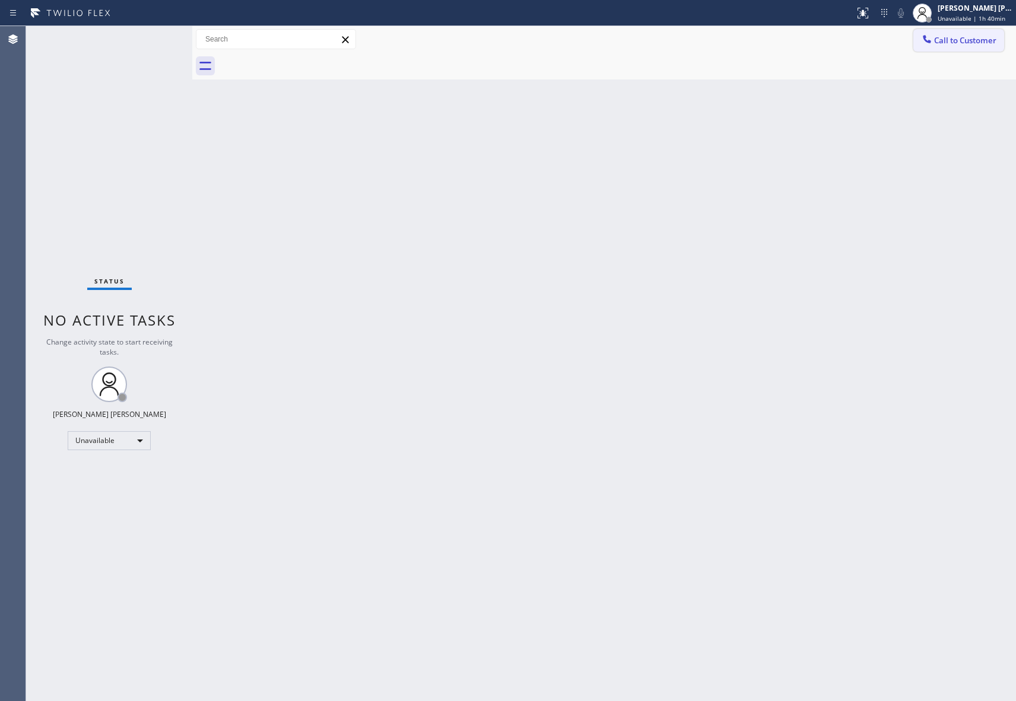
click at [985, 39] on span "Call to Customer" at bounding box center [965, 40] width 62 height 11
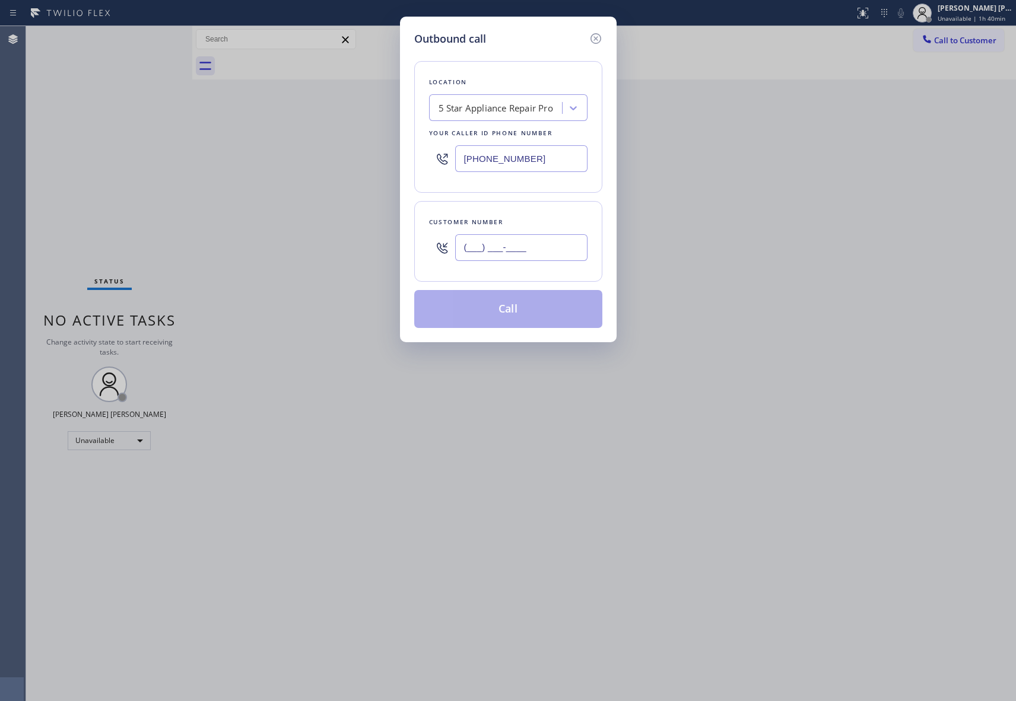
click at [537, 253] on input "(___) ___-____" at bounding box center [521, 247] width 132 height 27
paste input "714) 322-4243"
type input "[PHONE_NUMBER]"
click at [528, 312] on button "Call" at bounding box center [508, 309] width 188 height 38
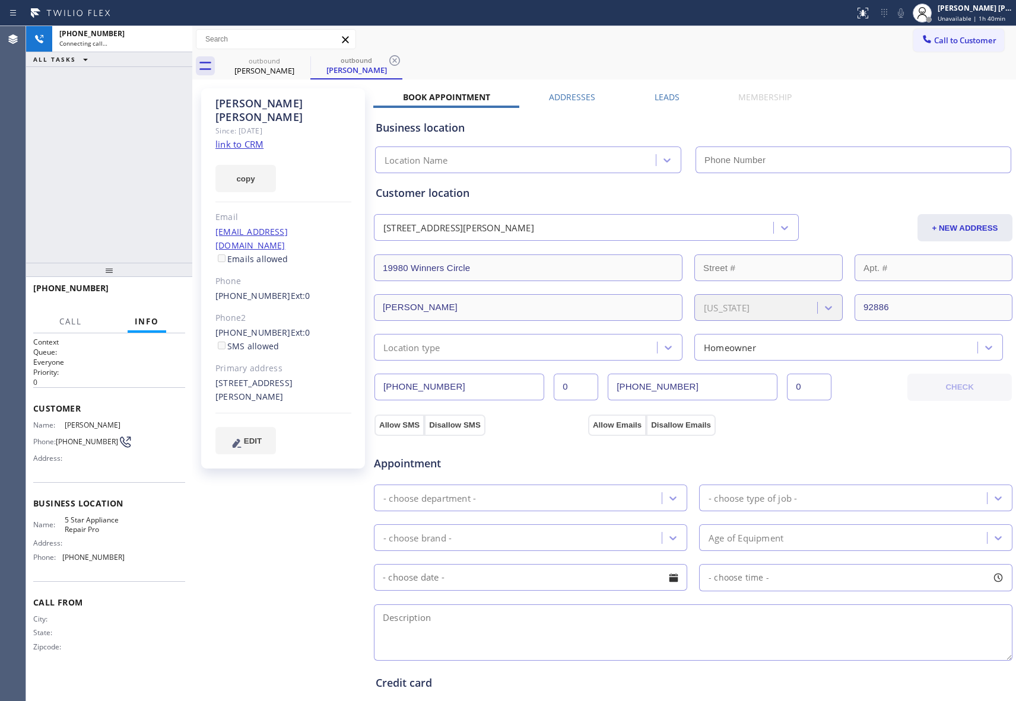
type input "[PHONE_NUMBER]"
click at [160, 293] on span "HANG UP" at bounding box center [157, 294] width 36 height 8
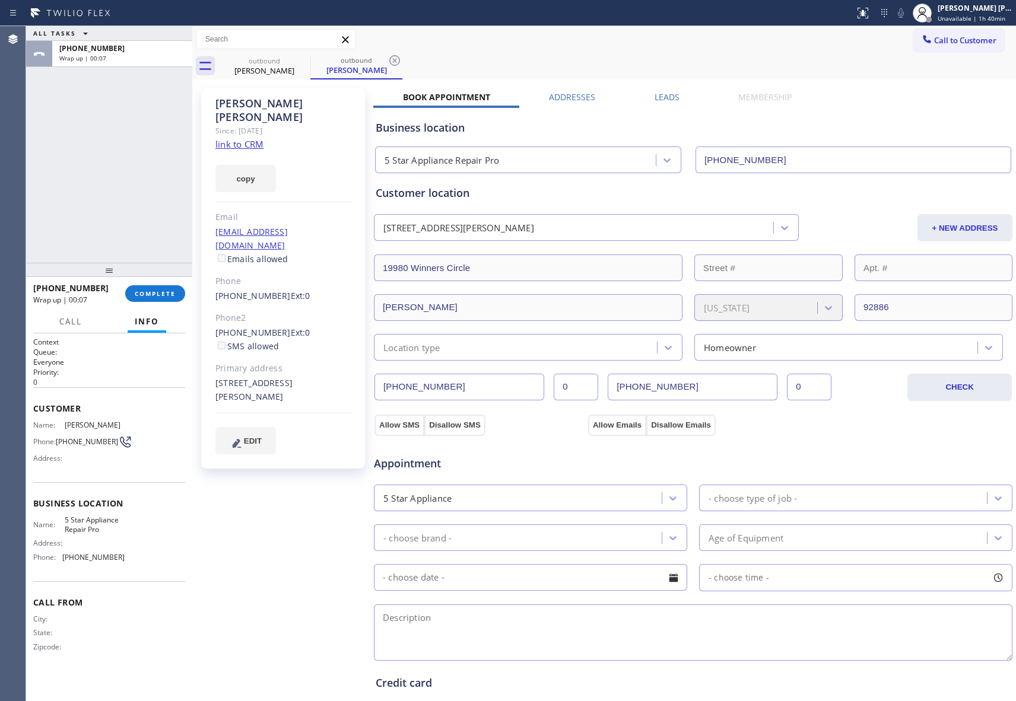
click at [160, 281] on div "[PHONE_NUMBER] Wrap up | 00:07 COMPLETE" at bounding box center [109, 293] width 152 height 31
click at [160, 290] on span "COMPLETE" at bounding box center [155, 294] width 41 height 8
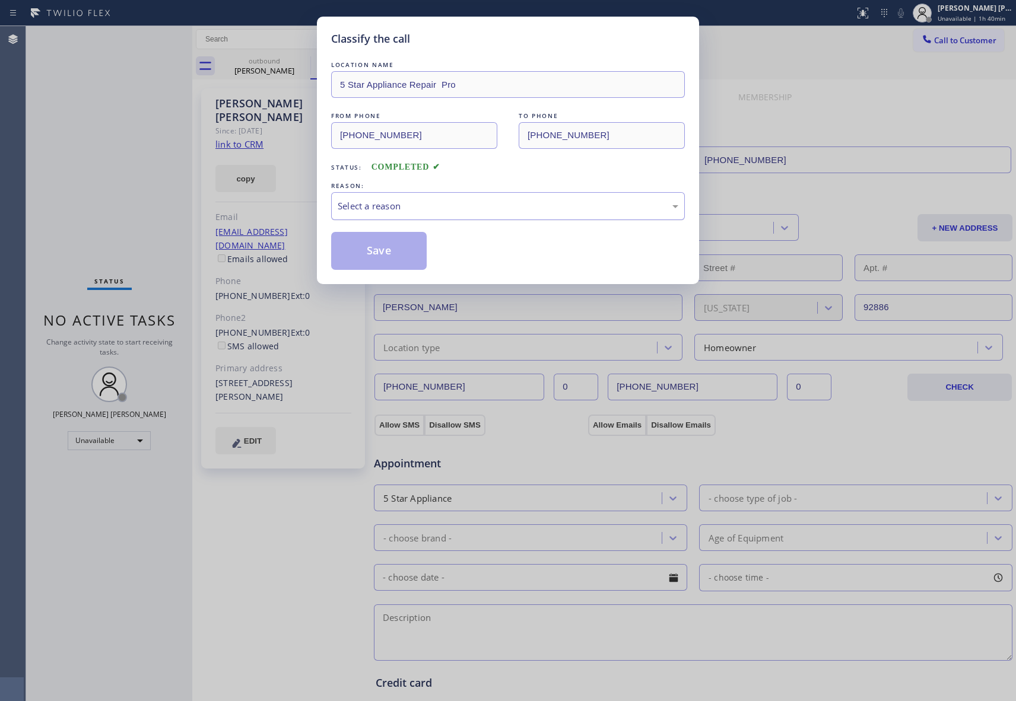
click at [460, 212] on div "Select a reason" at bounding box center [508, 206] width 341 height 14
click at [385, 260] on button "Save" at bounding box center [379, 251] width 96 height 38
click at [383, 258] on button "Save" at bounding box center [379, 251] width 96 height 38
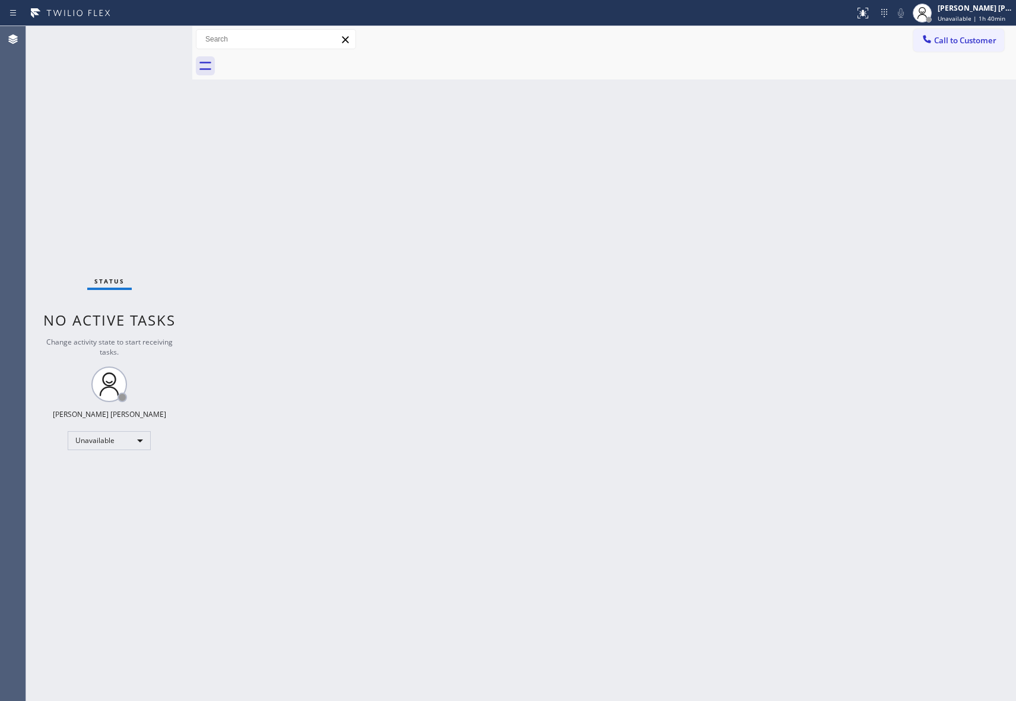
drag, startPoint x: 241, startPoint y: 71, endPoint x: 247, endPoint y: 8, distance: 63.2
click at [242, 69] on div at bounding box center [617, 66] width 798 height 27
click at [973, 40] on span "Call to Customer" at bounding box center [965, 40] width 62 height 11
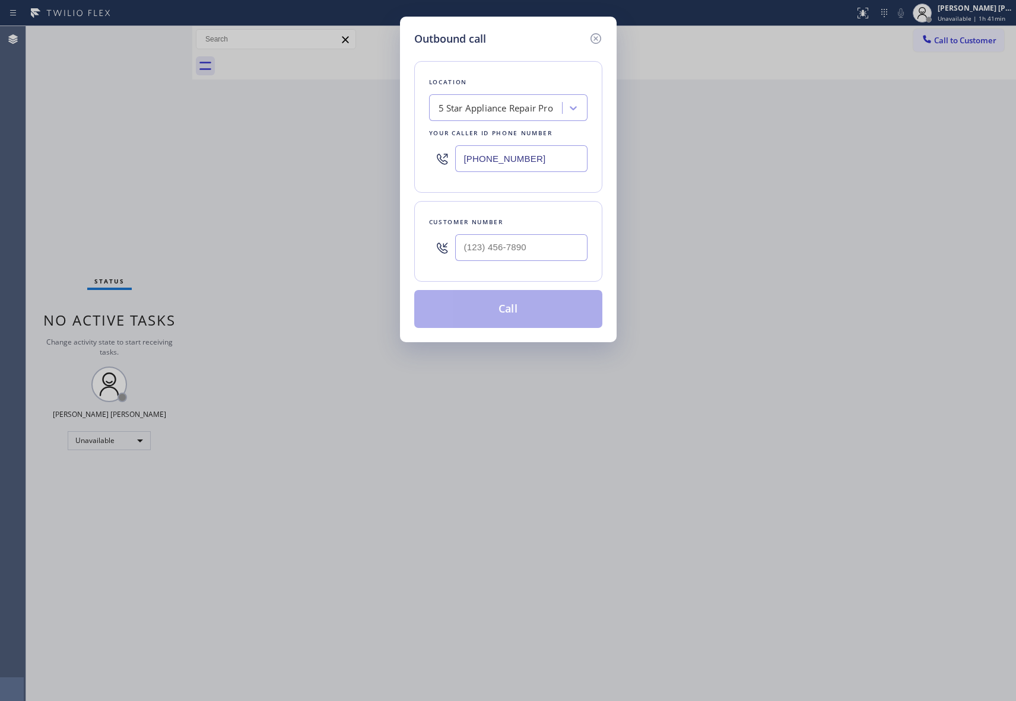
click at [539, 229] on div at bounding box center [521, 247] width 132 height 39
paste input "208) 720-2210"
click at [539, 249] on input "(___) ___-____" at bounding box center [521, 247] width 132 height 27
type input "[PHONE_NUMBER]"
click at [520, 316] on button "Call" at bounding box center [508, 309] width 188 height 38
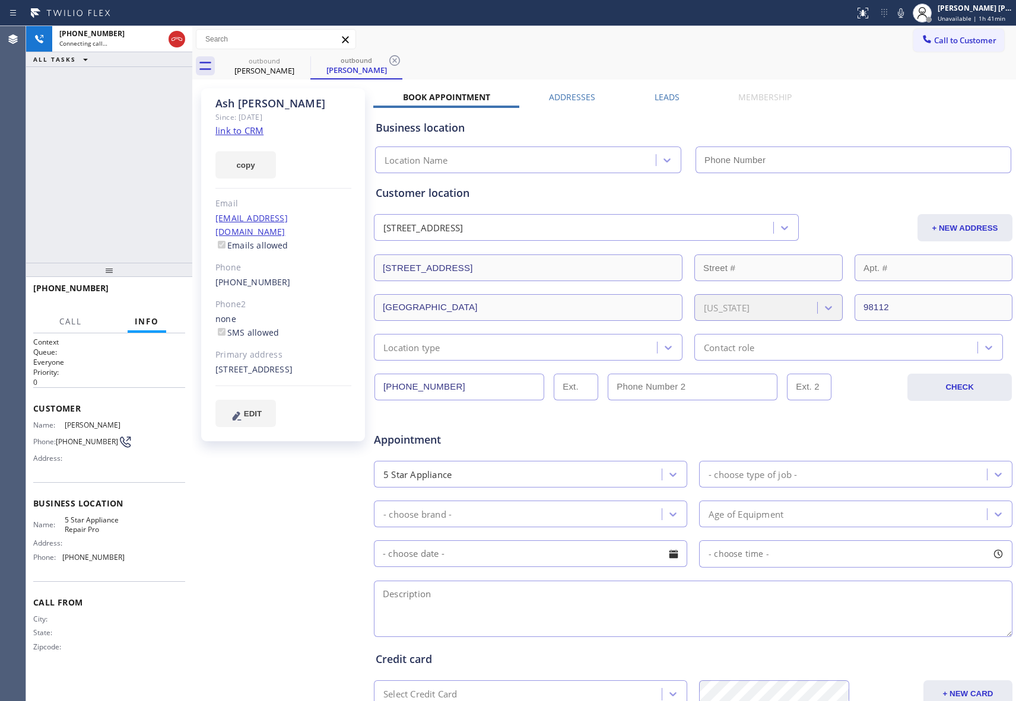
type input "[PHONE_NUMBER]"
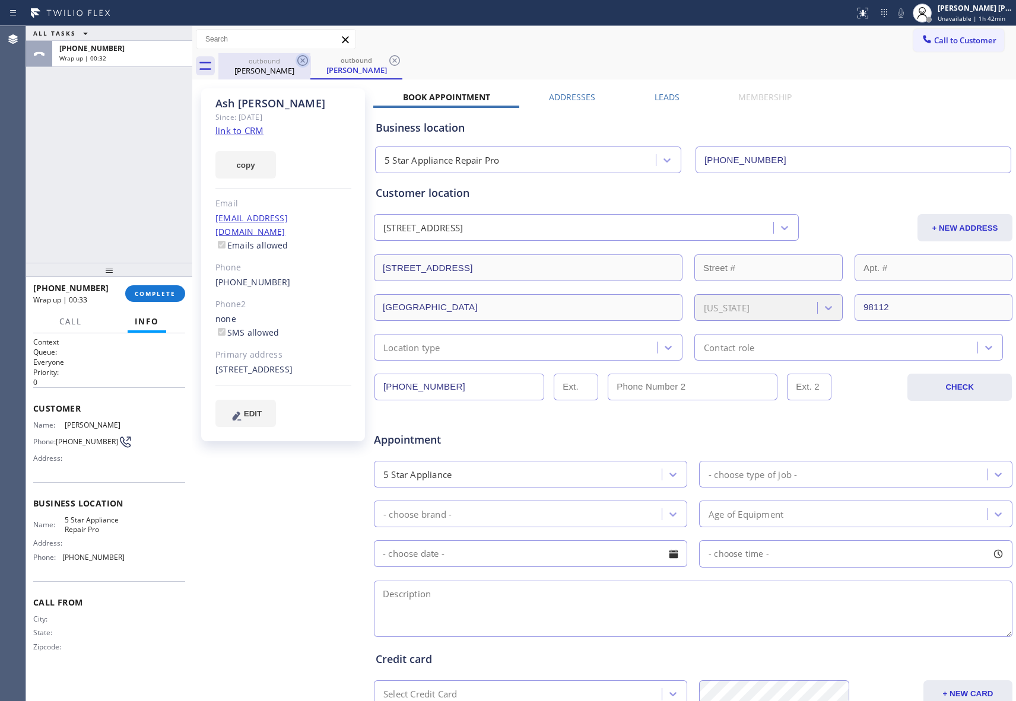
click at [302, 62] on icon at bounding box center [303, 60] width 14 height 14
click at [0, 0] on icon at bounding box center [0, 0] width 0 height 0
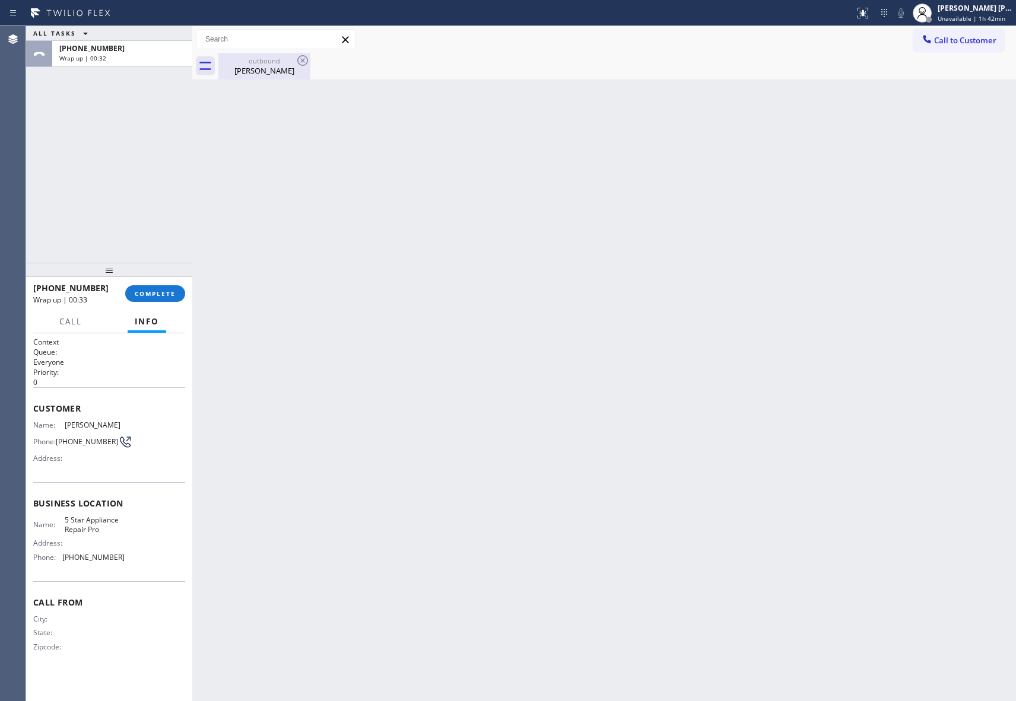
click at [307, 63] on icon at bounding box center [303, 60] width 14 height 14
click at [300, 65] on icon at bounding box center [302, 60] width 11 height 11
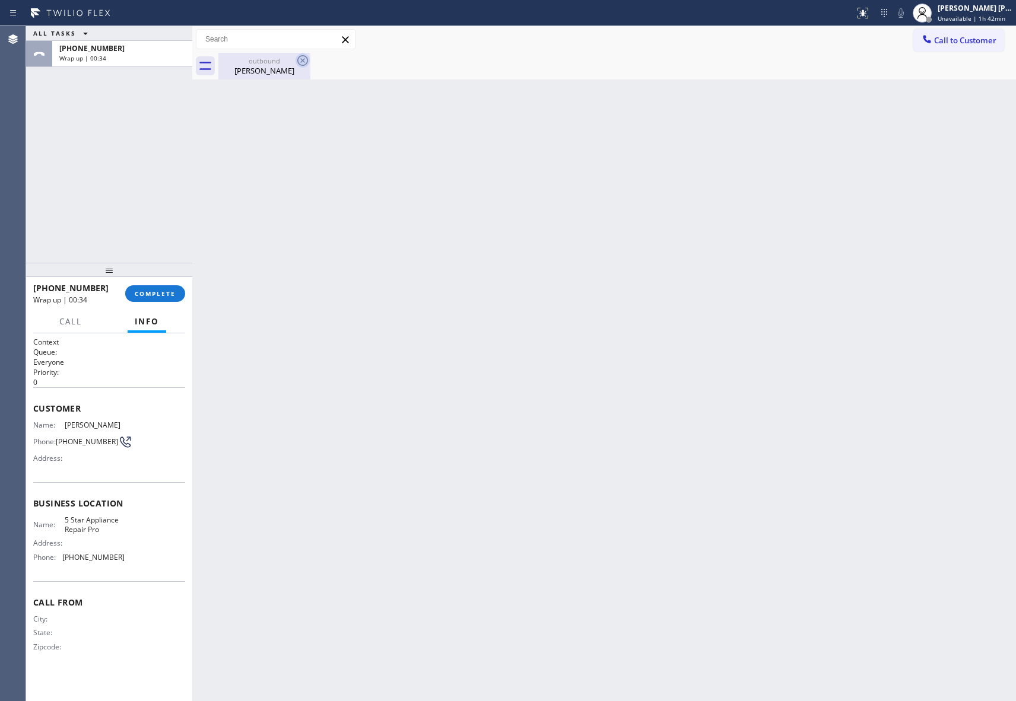
click at [300, 65] on icon at bounding box center [302, 60] width 11 height 11
click at [258, 72] on div "[PERSON_NAME]" at bounding box center [265, 70] width 90 height 11
drag, startPoint x: 258, startPoint y: 72, endPoint x: 272, endPoint y: 72, distance: 14.3
click at [258, 72] on div at bounding box center [617, 66] width 798 height 27
click at [161, 294] on span "COMPLETE" at bounding box center [155, 294] width 41 height 8
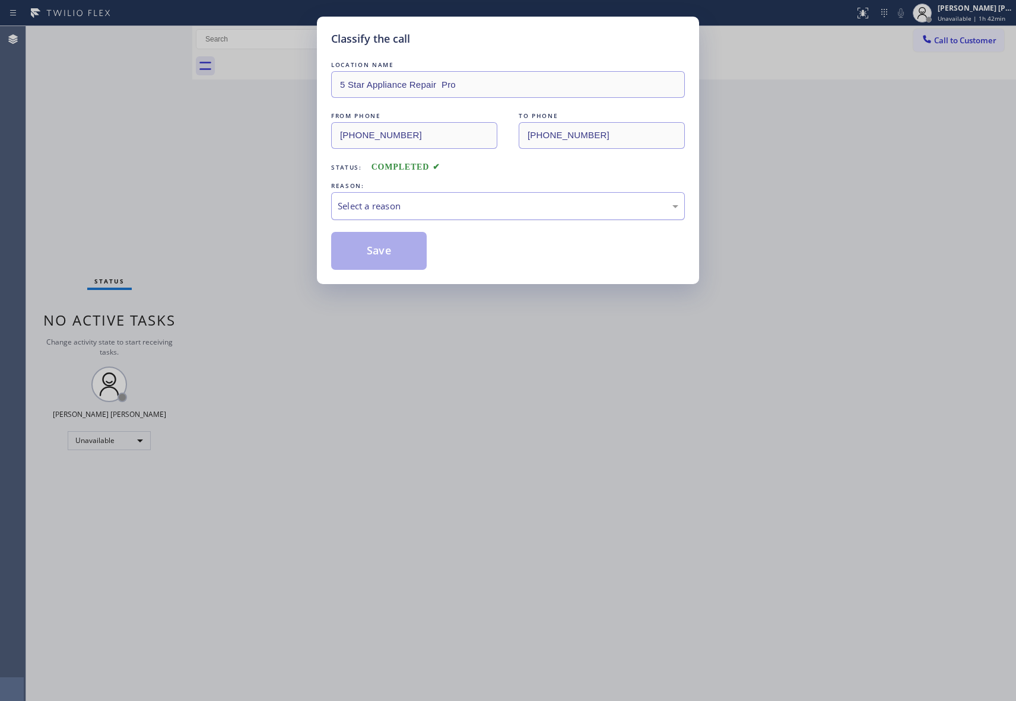
click at [411, 207] on div "Select a reason" at bounding box center [508, 206] width 341 height 14
click at [378, 252] on button "Save" at bounding box center [379, 251] width 96 height 38
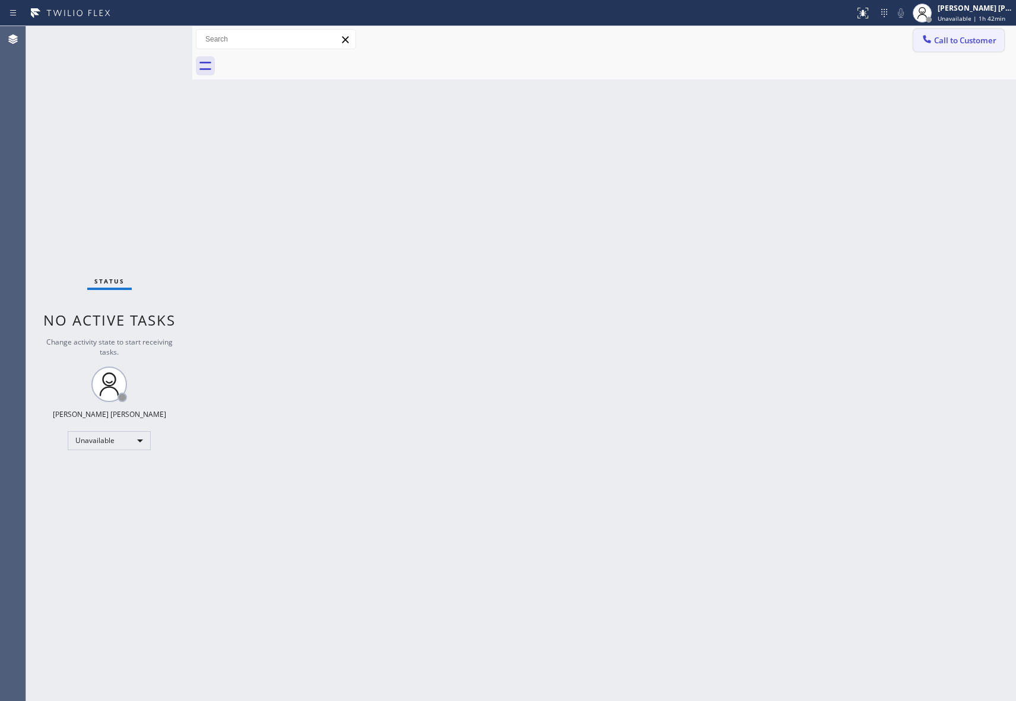
click at [955, 41] on span "Call to Customer" at bounding box center [965, 40] width 62 height 11
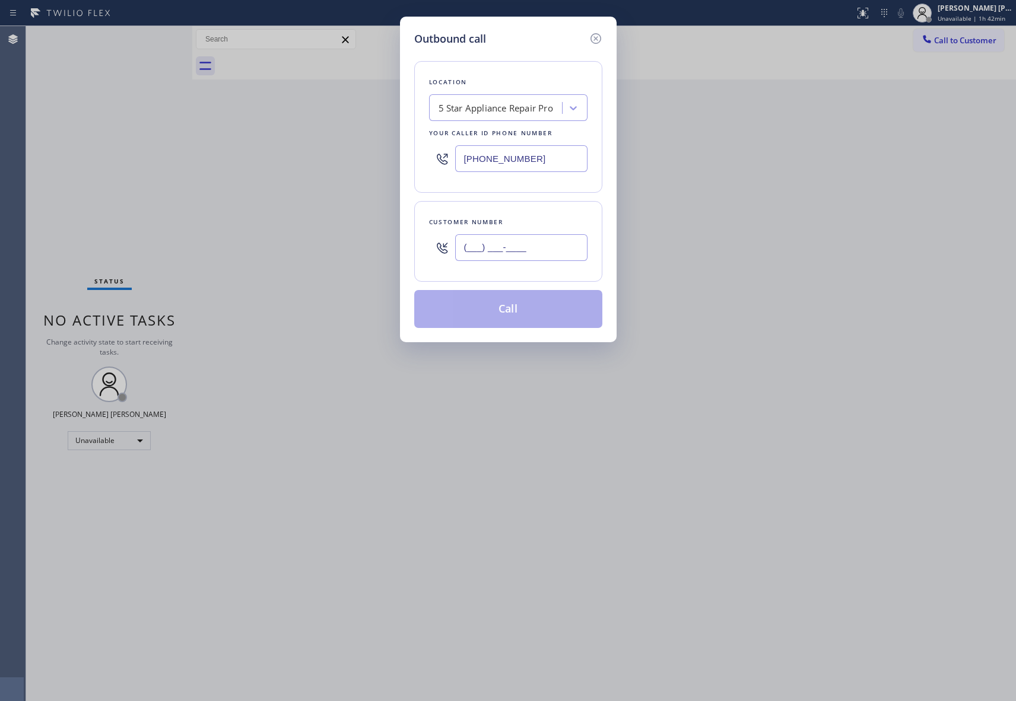
click at [500, 254] on input "(___) ___-____" at bounding box center [521, 247] width 132 height 27
paste input "440) 227-3538"
type input "[PHONE_NUMBER]"
click at [506, 311] on button "Call" at bounding box center [508, 309] width 188 height 38
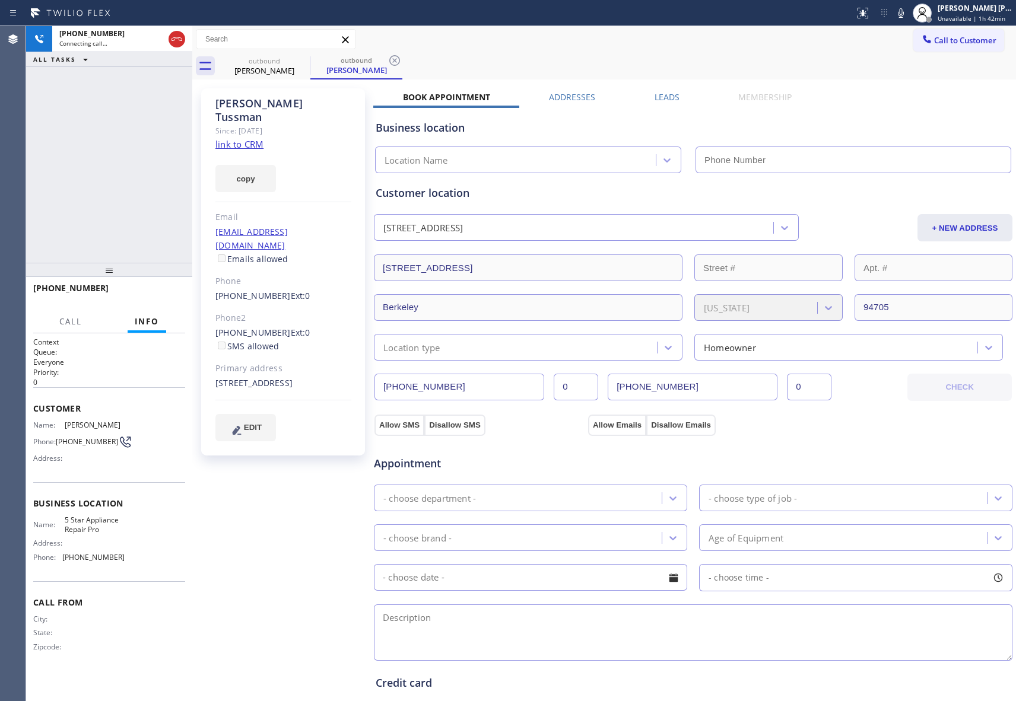
type input "[PHONE_NUMBER]"
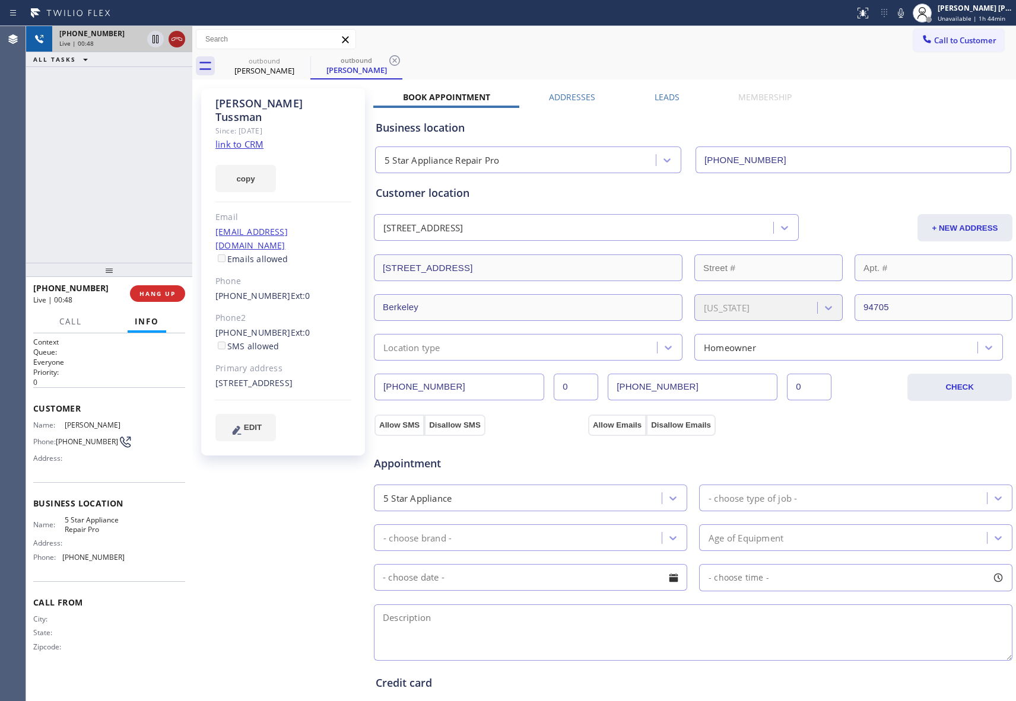
click at [179, 41] on icon at bounding box center [177, 39] width 14 height 14
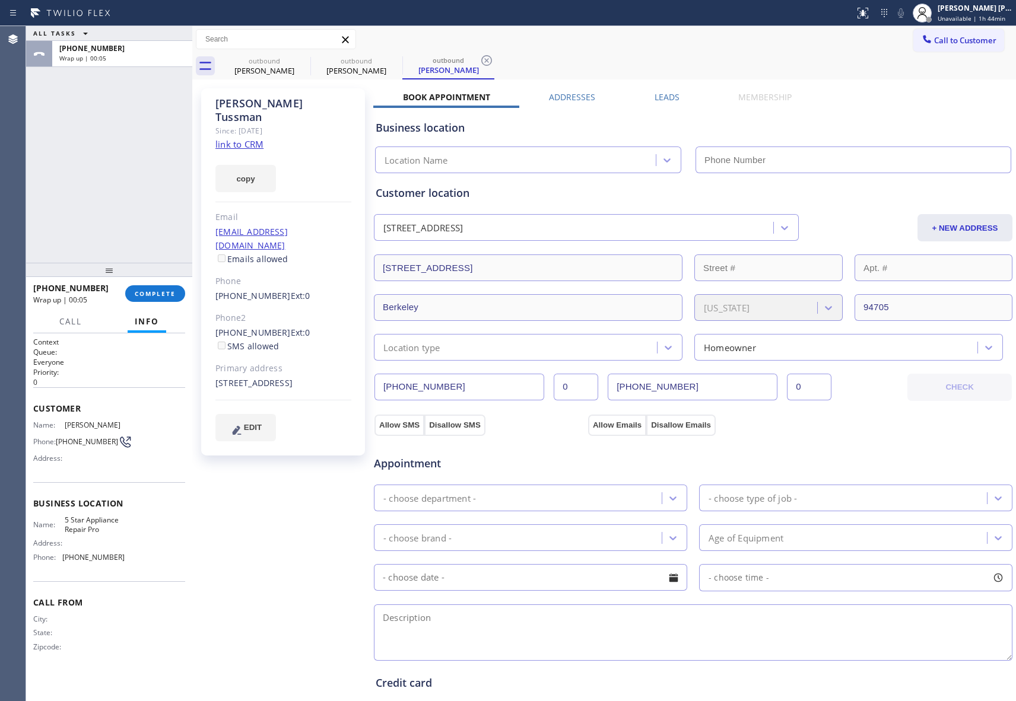
type input "[PHONE_NUMBER]"
drag, startPoint x: 211, startPoint y: 306, endPoint x: 274, endPoint y: 311, distance: 63.1
click at [274, 311] on div "[PERSON_NAME] Since: [DATE] link to CRM copy Email [EMAIL_ADDRESS][DOMAIN_NAME]…" at bounding box center [283, 271] width 164 height 367
copy link "[PHONE_NUMBER]"
drag, startPoint x: 211, startPoint y: 271, endPoint x: 276, endPoint y: 273, distance: 64.7
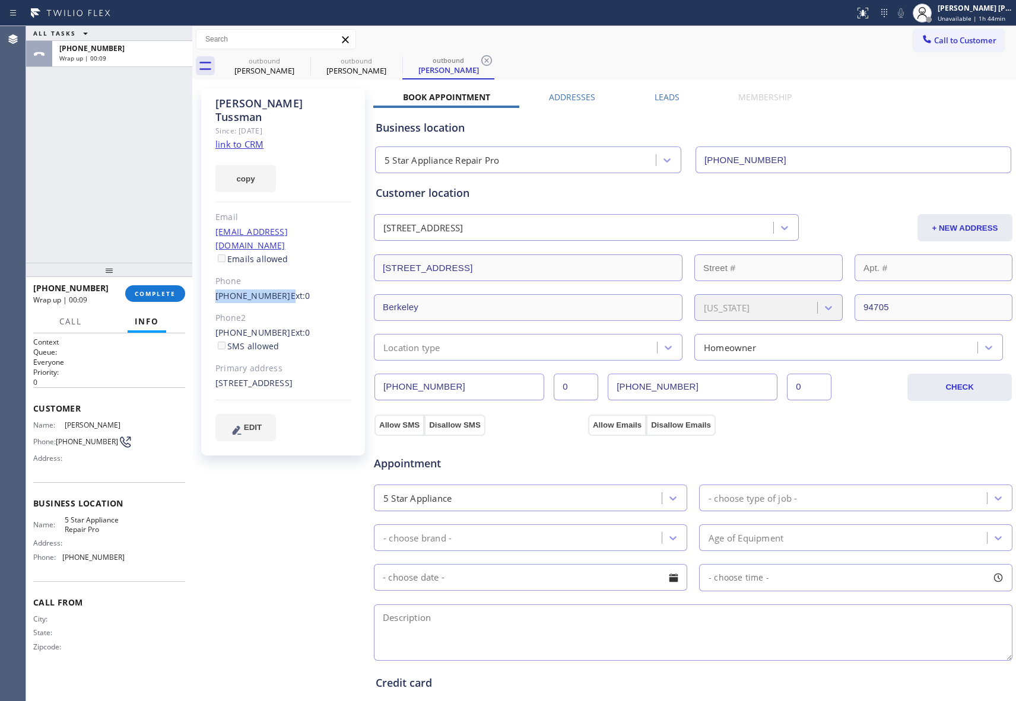
click at [276, 273] on div "[PERSON_NAME] Since: [DATE] link to CRM copy Email [EMAIL_ADDRESS][DOMAIN_NAME]…" at bounding box center [283, 271] width 164 height 367
copy div "[PHONE_NUMBER]"
click at [299, 58] on icon at bounding box center [303, 60] width 14 height 14
click at [0, 0] on icon at bounding box center [0, 0] width 0 height 0
click at [299, 58] on icon at bounding box center [303, 60] width 14 height 14
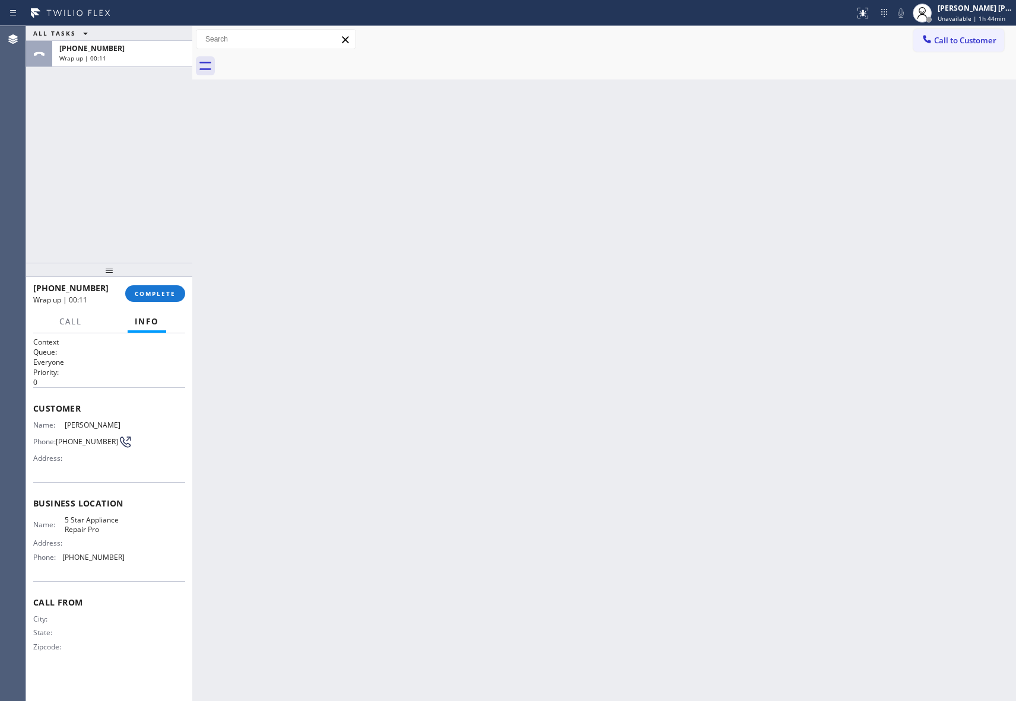
click at [299, 58] on div at bounding box center [617, 66] width 798 height 27
click at [169, 293] on span "COMPLETE" at bounding box center [155, 294] width 41 height 8
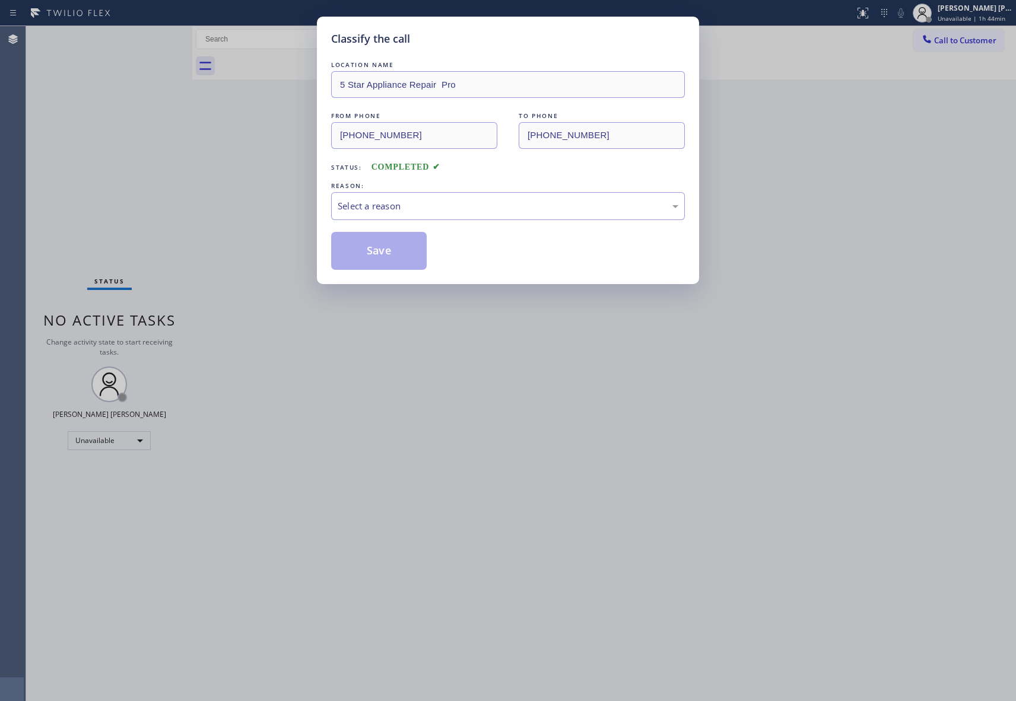
click at [426, 207] on div "Select a reason" at bounding box center [508, 206] width 341 height 14
click at [397, 252] on button "Save" at bounding box center [379, 251] width 96 height 38
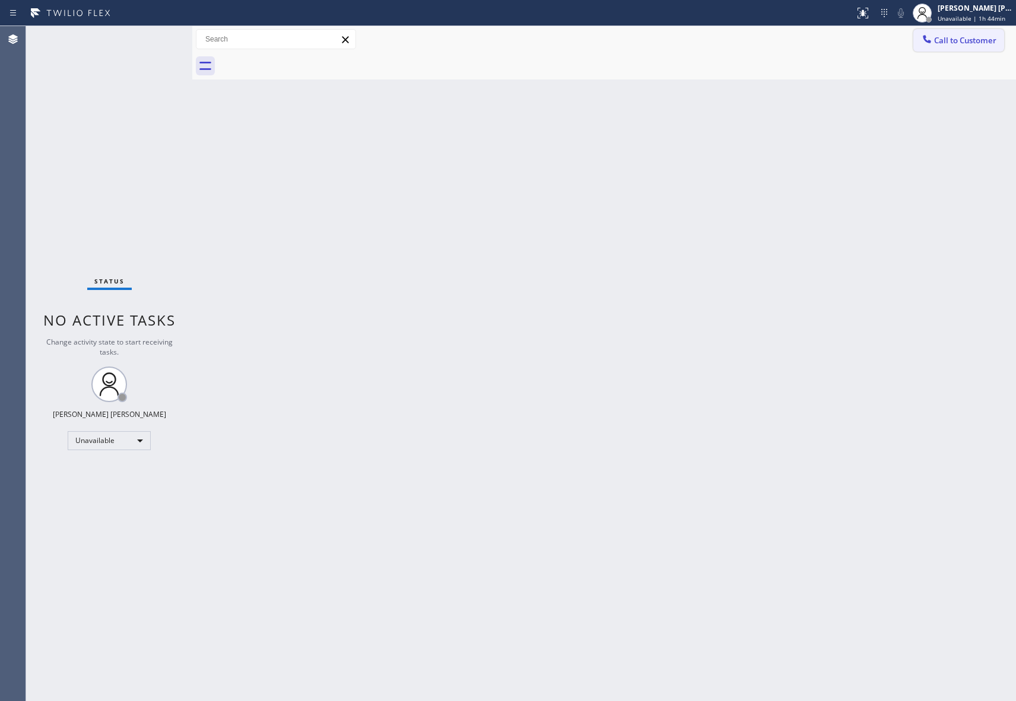
click at [965, 40] on span "Call to Customer" at bounding box center [965, 40] width 62 height 11
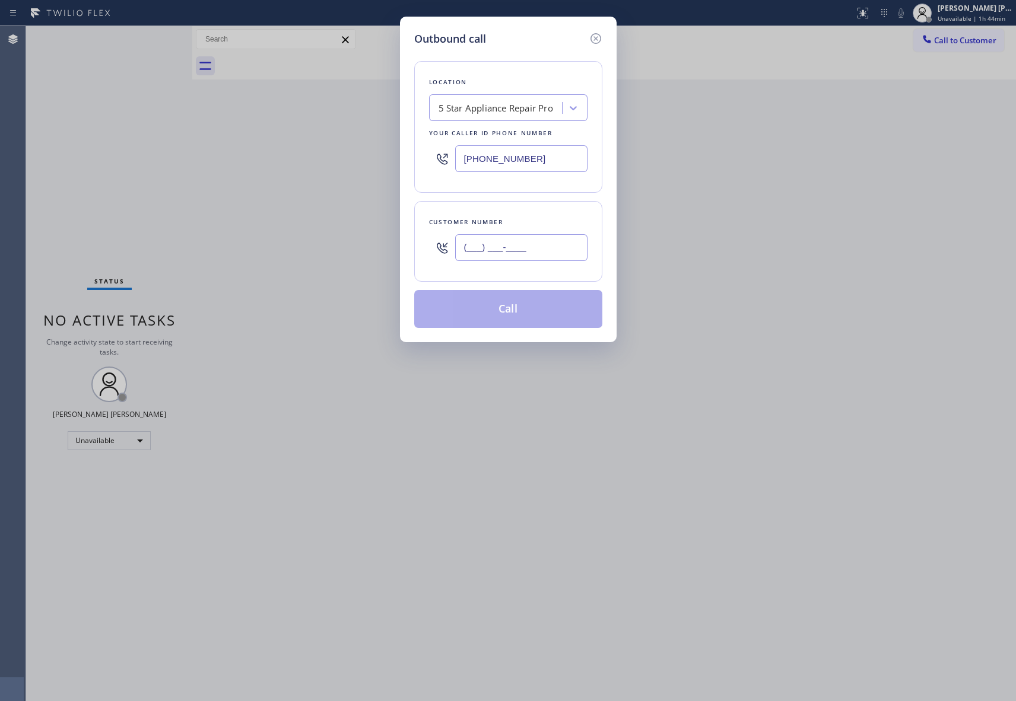
click at [528, 244] on input "(___) ___-____" at bounding box center [521, 247] width 132 height 27
paste input "510) 599-9979"
type input "[PHONE_NUMBER]"
click at [530, 311] on button "Call" at bounding box center [508, 309] width 188 height 38
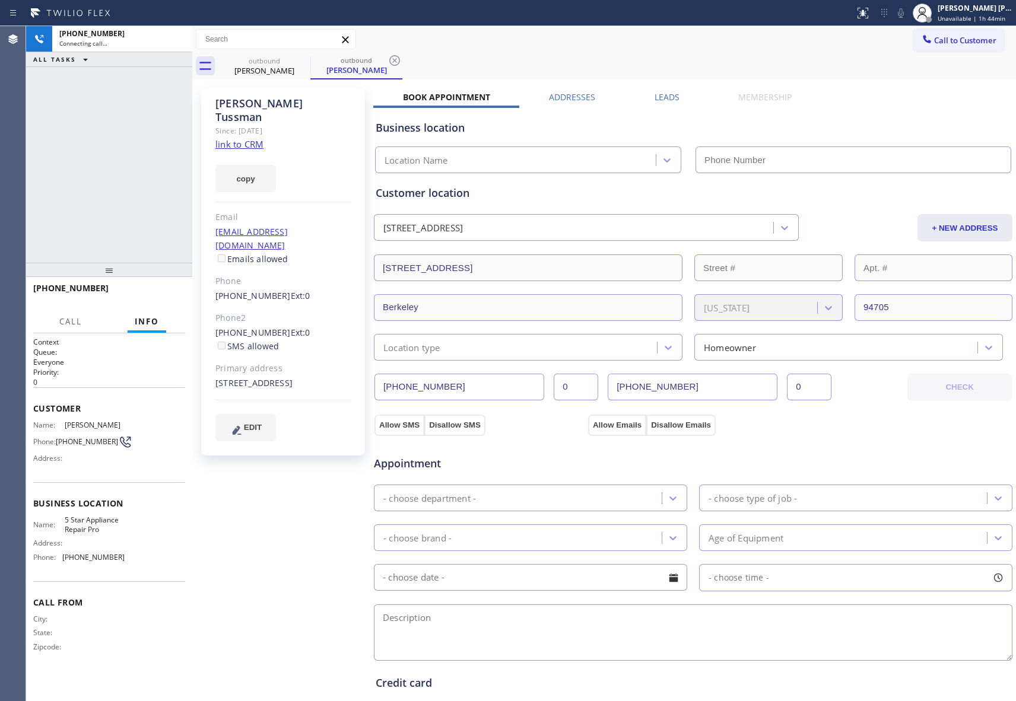
type input "[PHONE_NUMBER]"
drag, startPoint x: 178, startPoint y: 38, endPoint x: 319, endPoint y: 62, distance: 143.2
click at [178, 38] on icon at bounding box center [177, 39] width 14 height 14
click at [312, 56] on div "outbound" at bounding box center [357, 60] width 90 height 9
click at [0, 0] on icon at bounding box center [0, 0] width 0 height 0
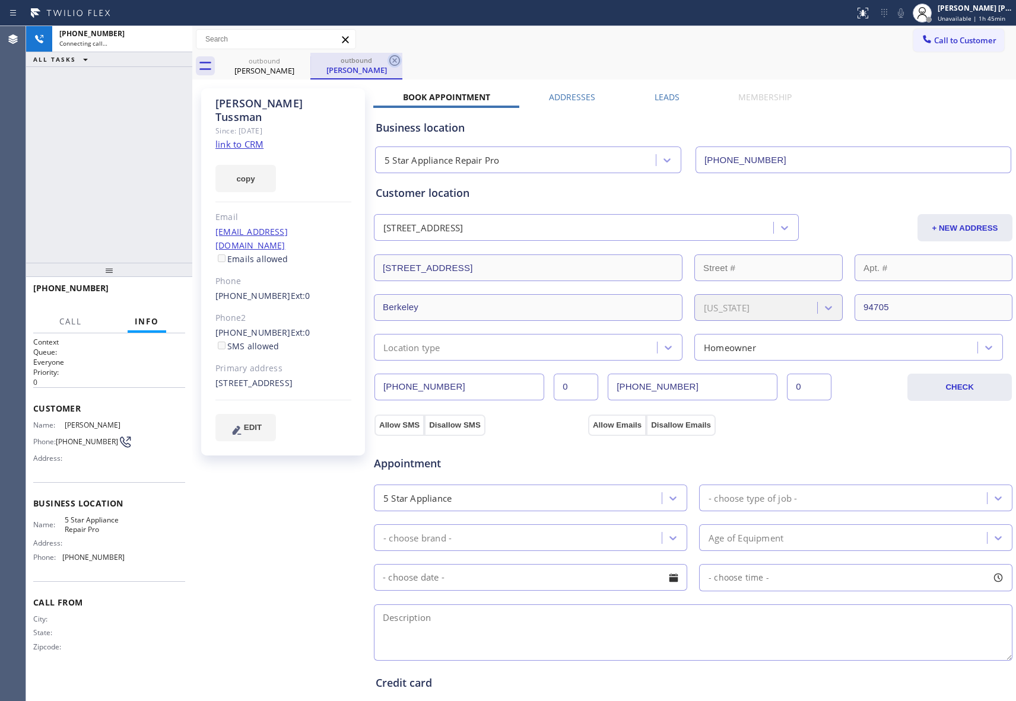
click at [0, 0] on icon at bounding box center [0, 0] width 0 height 0
click at [310, 58] on div "outbound [PERSON_NAME]" at bounding box center [356, 66] width 92 height 27
click at [389, 58] on icon at bounding box center [394, 60] width 11 height 11
click at [304, 58] on icon at bounding box center [302, 60] width 11 height 11
click at [304, 58] on div "outbound [PERSON_NAME]" at bounding box center [617, 66] width 798 height 27
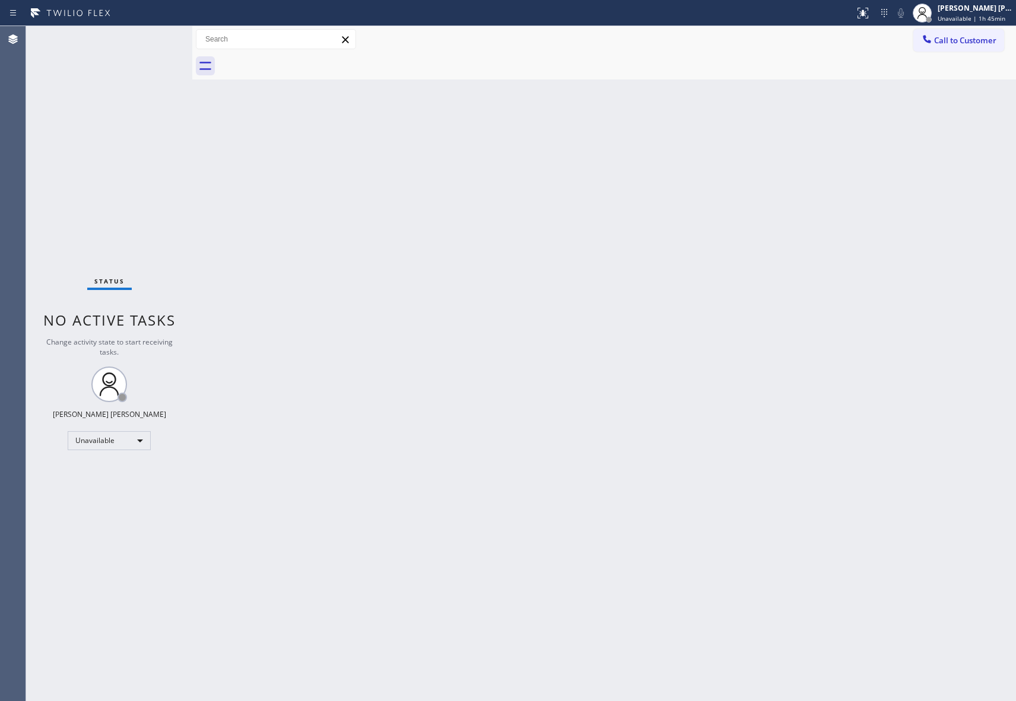
click at [960, 43] on span "Call to Customer" at bounding box center [965, 40] width 62 height 11
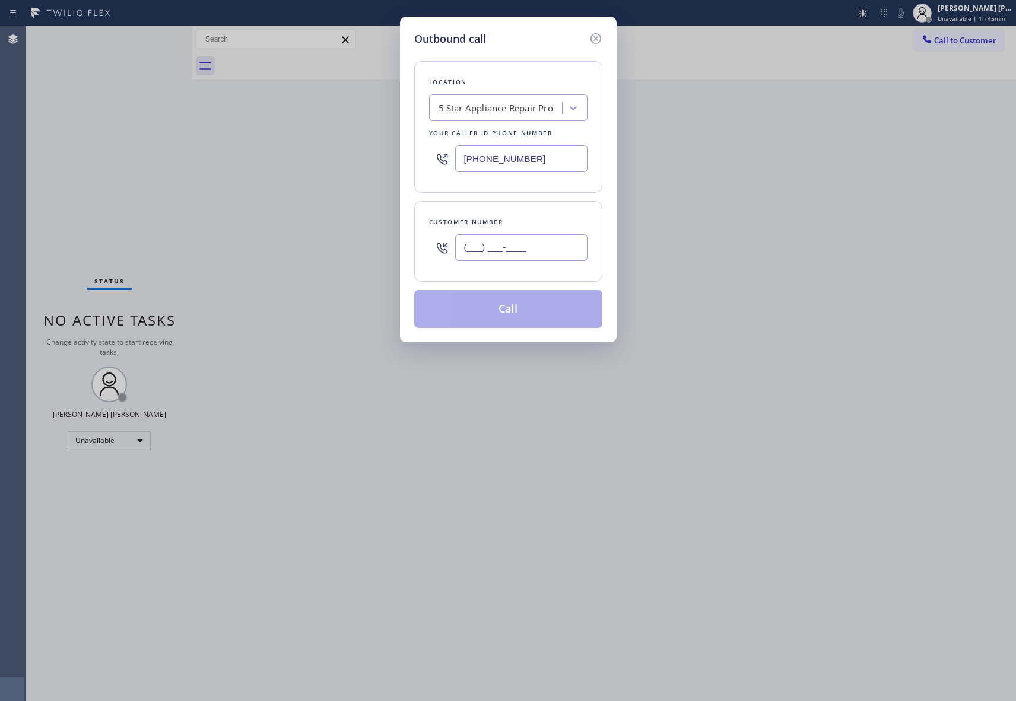
click at [544, 253] on input "(___) ___-____" at bounding box center [521, 247] width 132 height 27
paste input "201) 519-6649"
type input "[PHONE_NUMBER]"
click at [542, 314] on button "Call" at bounding box center [508, 309] width 188 height 38
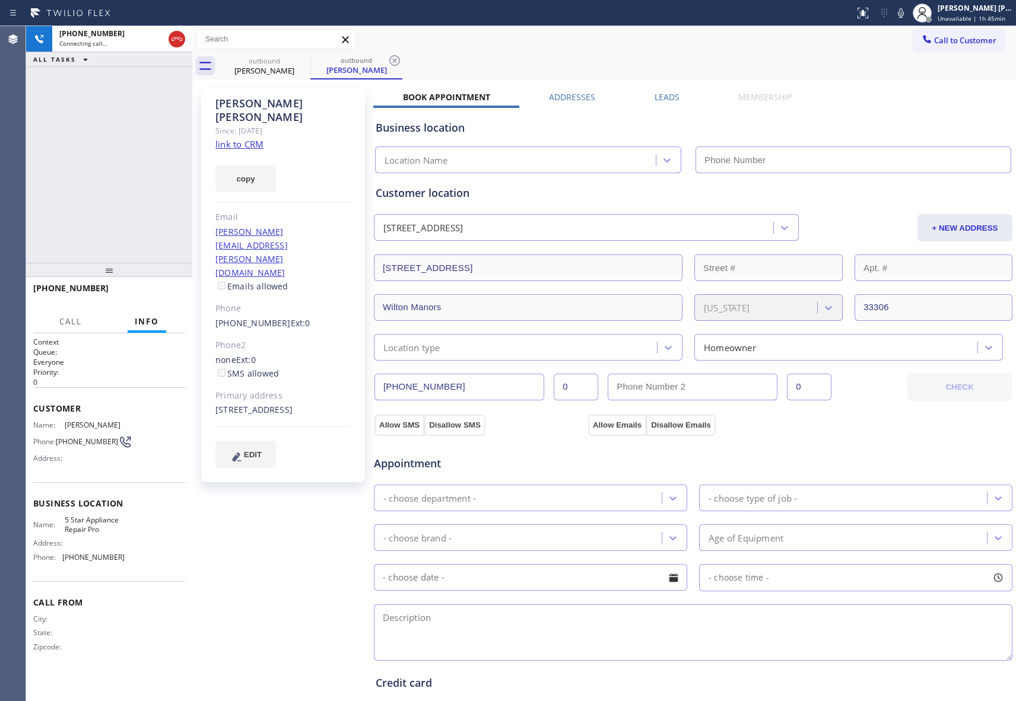
type input "[PHONE_NUMBER]"
click at [160, 293] on span "HANG UP" at bounding box center [157, 294] width 36 height 8
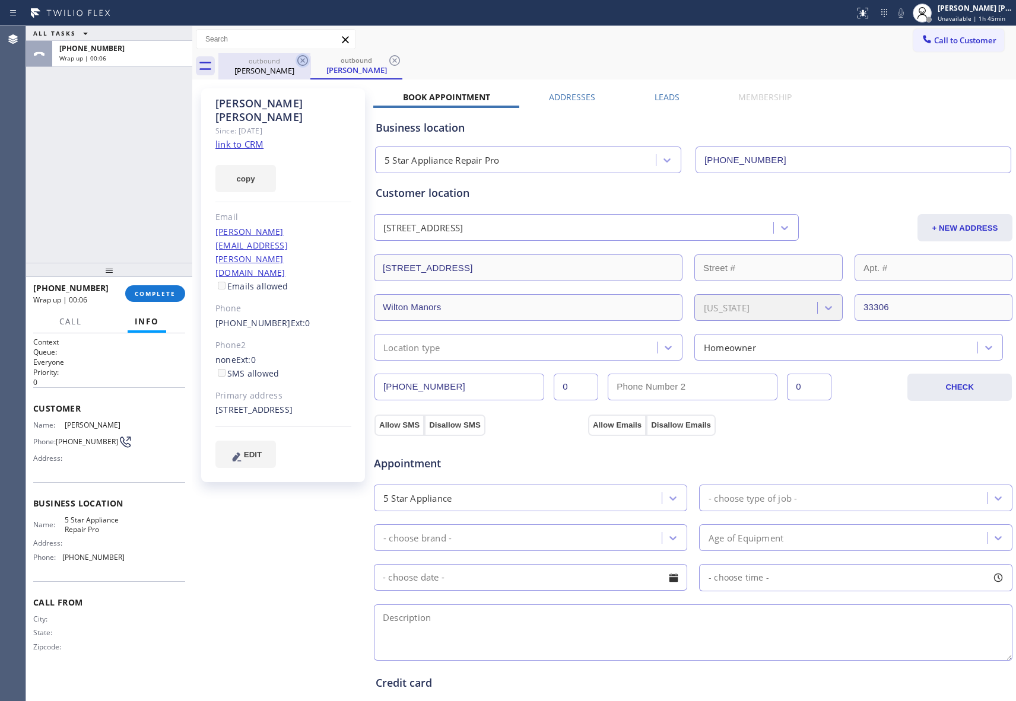
click at [302, 60] on icon at bounding box center [302, 60] width 11 height 11
click at [148, 295] on span "COMPLETE" at bounding box center [155, 294] width 41 height 8
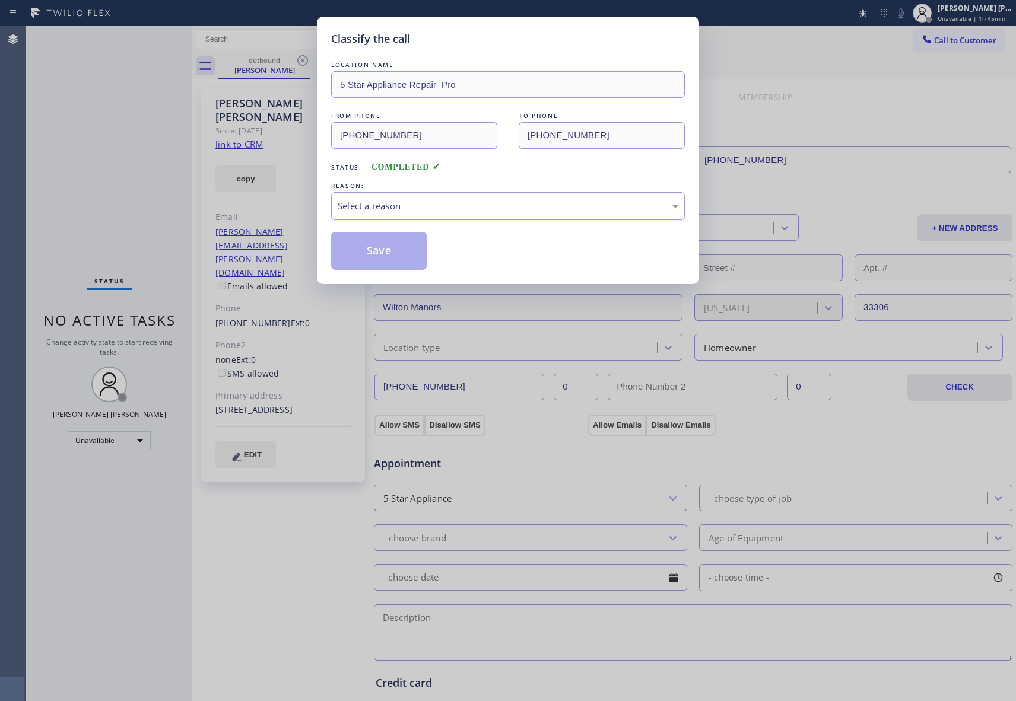
click at [382, 209] on div "Select a reason" at bounding box center [508, 206] width 341 height 14
click at [369, 249] on button "Save" at bounding box center [379, 251] width 96 height 38
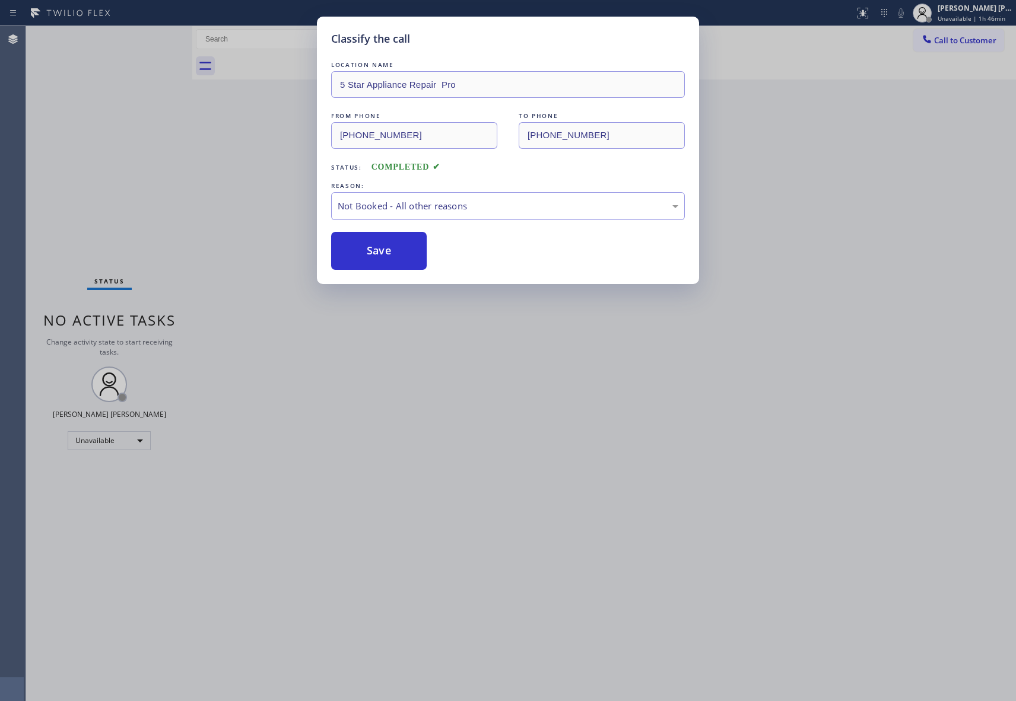
click at [369, 249] on button "Save" at bounding box center [379, 251] width 96 height 38
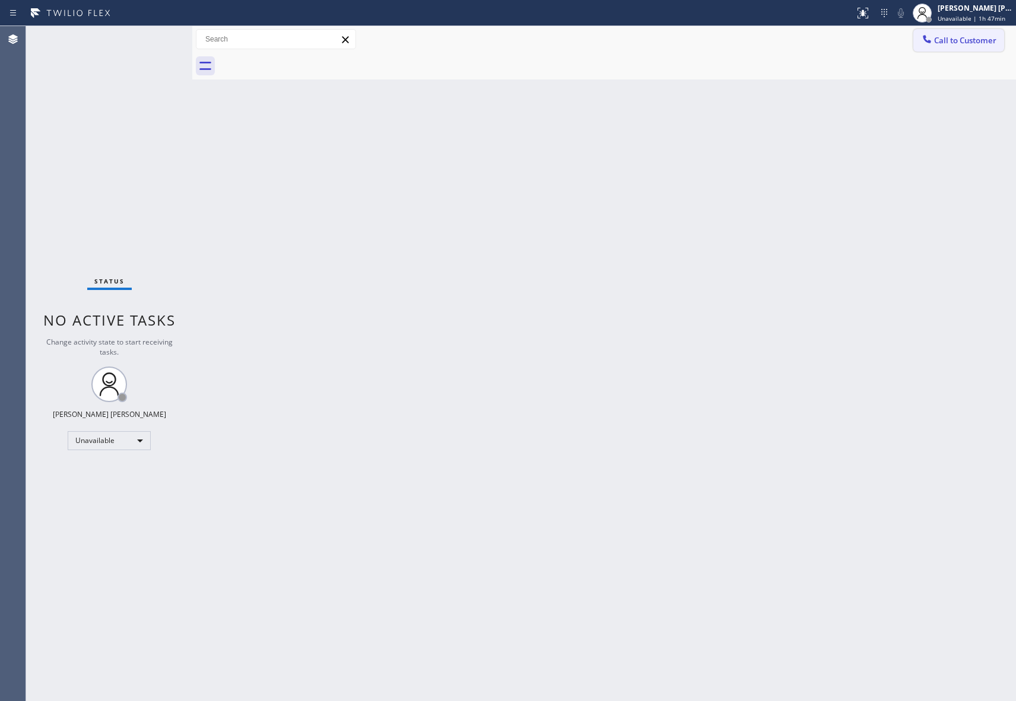
click at [968, 36] on span "Call to Customer" at bounding box center [965, 40] width 62 height 11
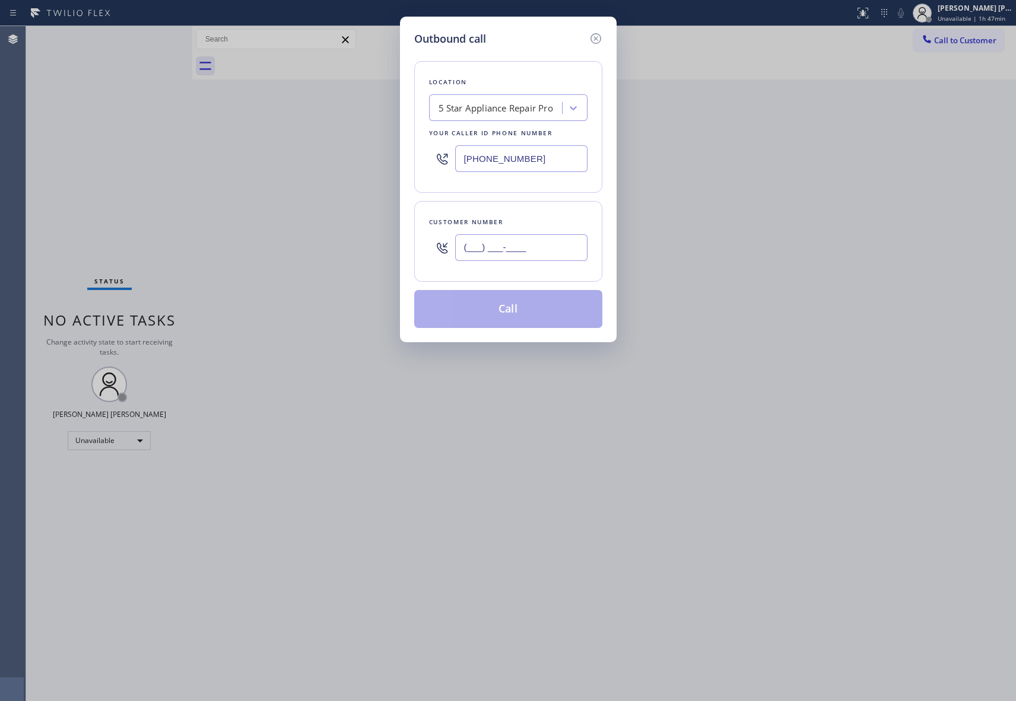
click at [544, 247] on input "(___) ___-____" at bounding box center [521, 247] width 132 height 27
paste input "626) 862-7730"
type input "[PHONE_NUMBER]"
click at [532, 316] on button "Call" at bounding box center [508, 309] width 188 height 38
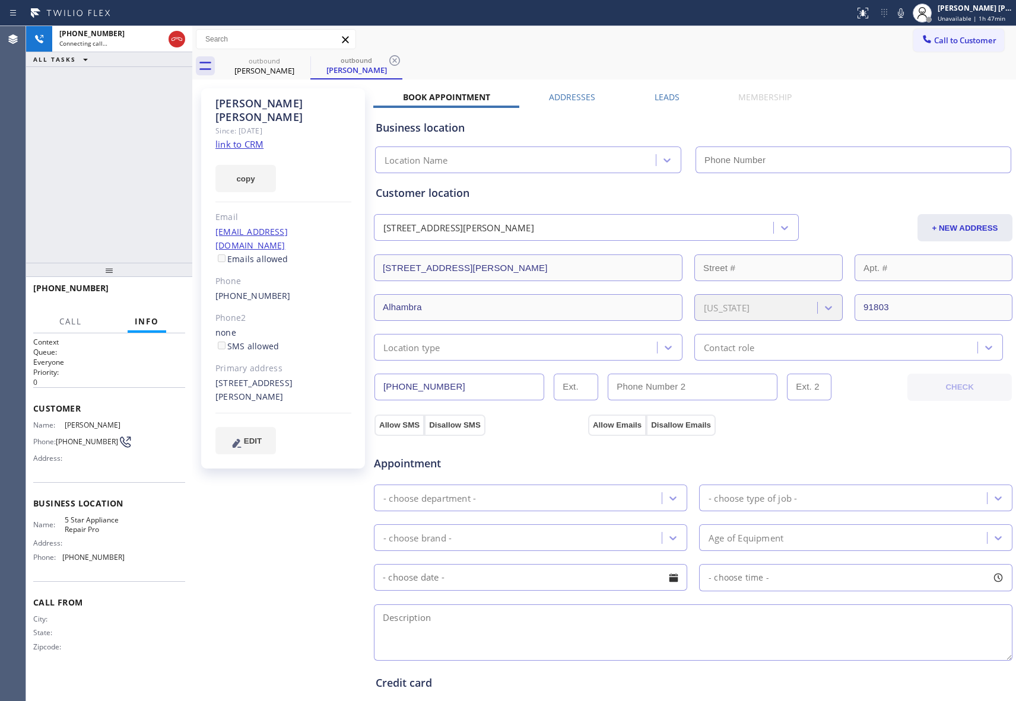
type input "[PHONE_NUMBER]"
click at [169, 290] on span "HANG UP" at bounding box center [157, 294] width 36 height 8
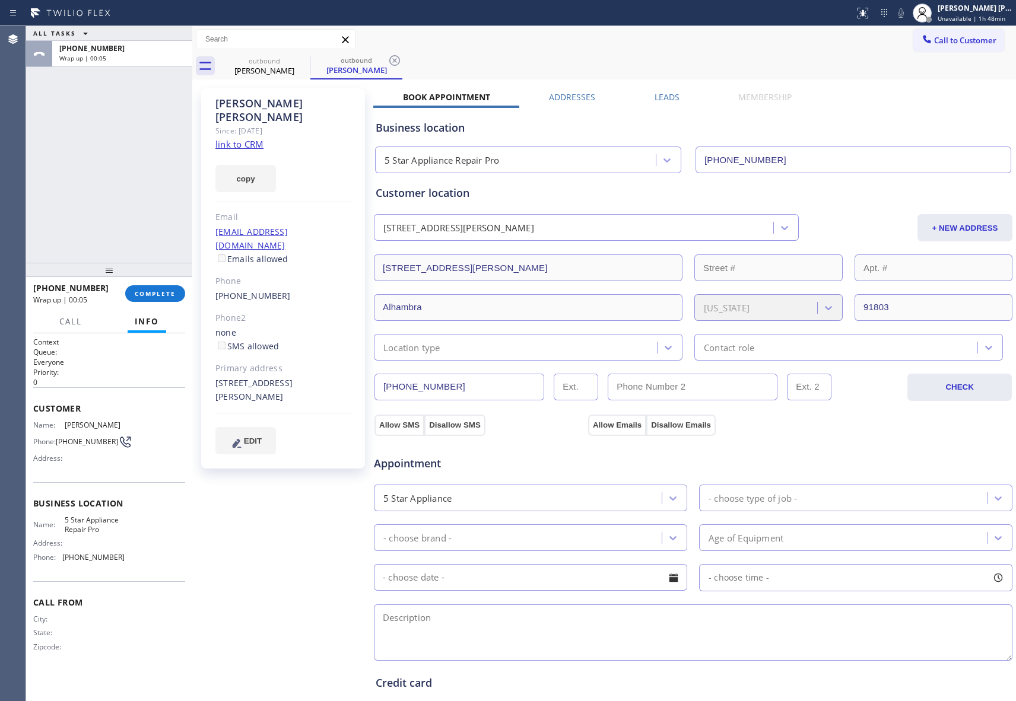
click at [655, 99] on label "Leads" at bounding box center [667, 96] width 25 height 11
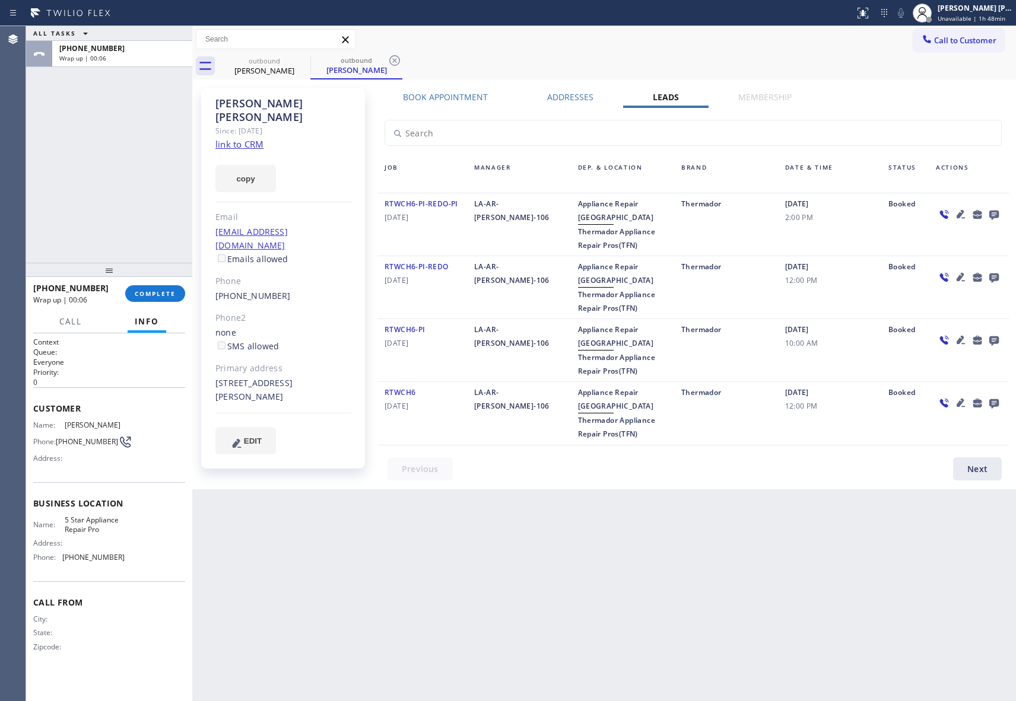
click at [993, 212] on icon at bounding box center [994, 214] width 14 height 15
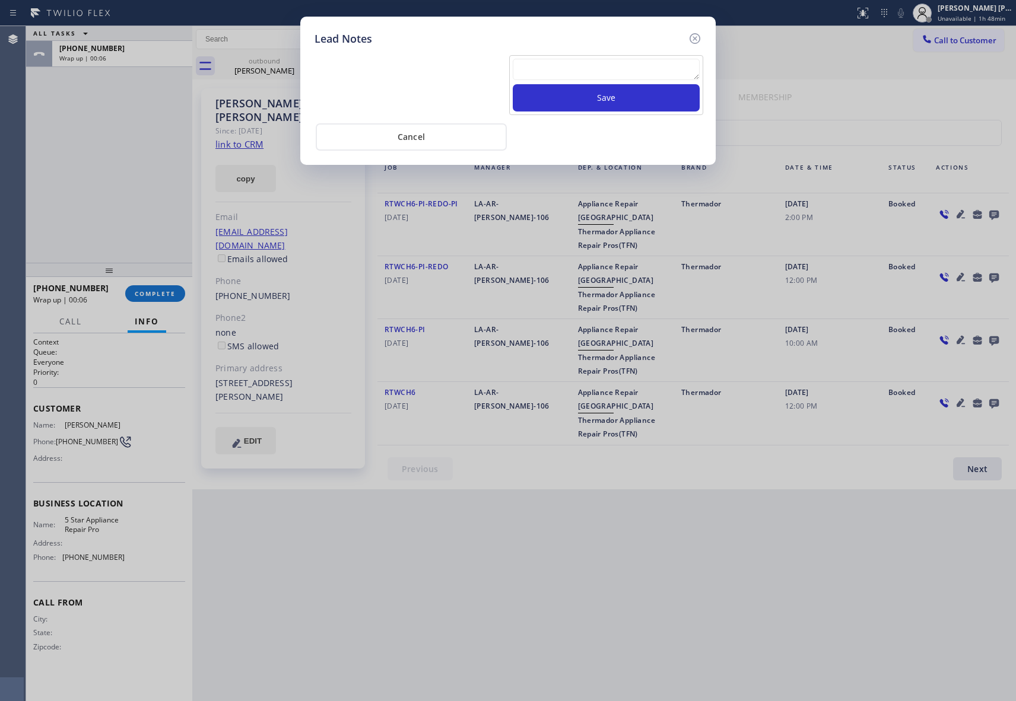
click at [593, 74] on textarea at bounding box center [606, 69] width 187 height 21
paste textarea "VM | please transfer if cx calls back"
type textarea "VM | please transfer if cx calls back"
click at [608, 101] on button "Save" at bounding box center [606, 97] width 187 height 27
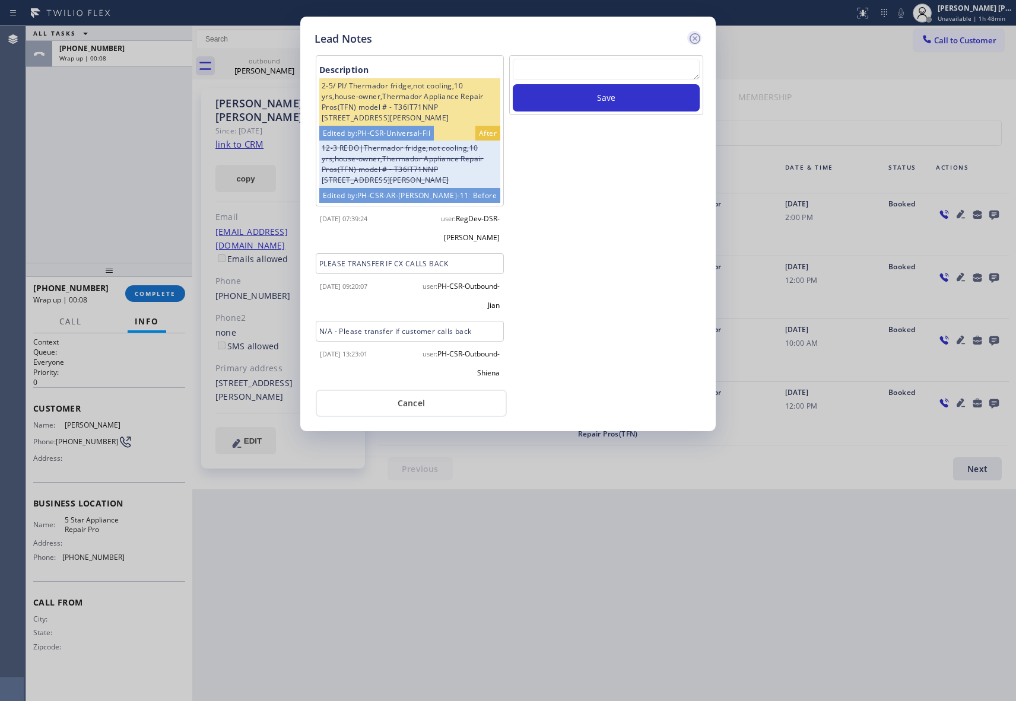
click at [698, 40] on icon at bounding box center [695, 38] width 14 height 14
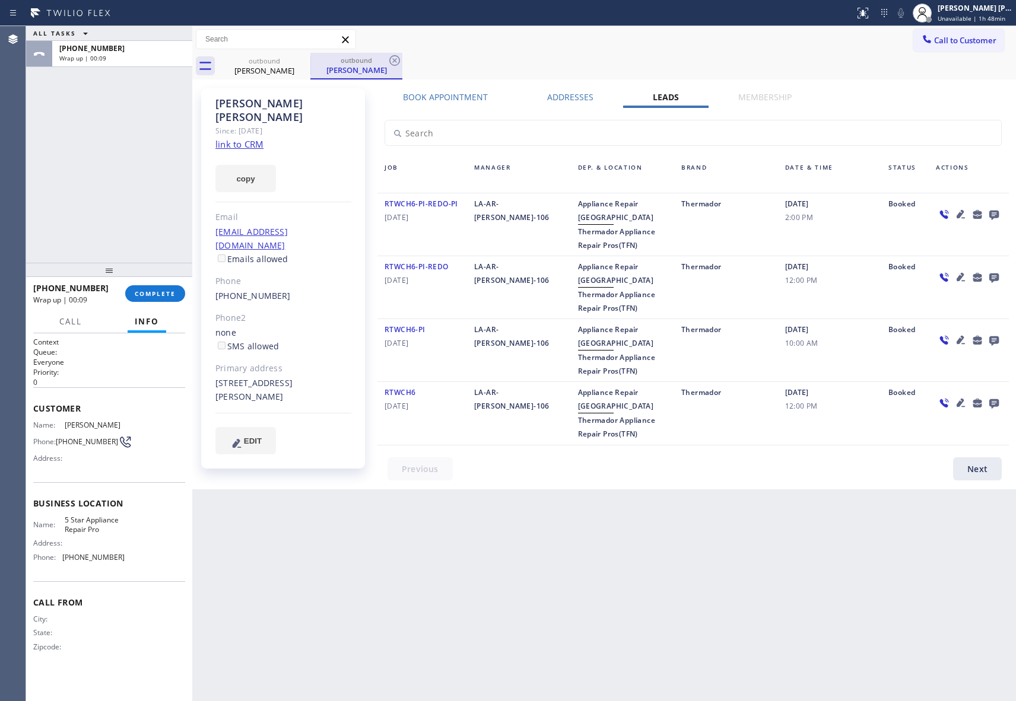
click at [312, 70] on div "[PERSON_NAME]" at bounding box center [357, 70] width 90 height 11
click at [300, 65] on icon at bounding box center [303, 60] width 14 height 14
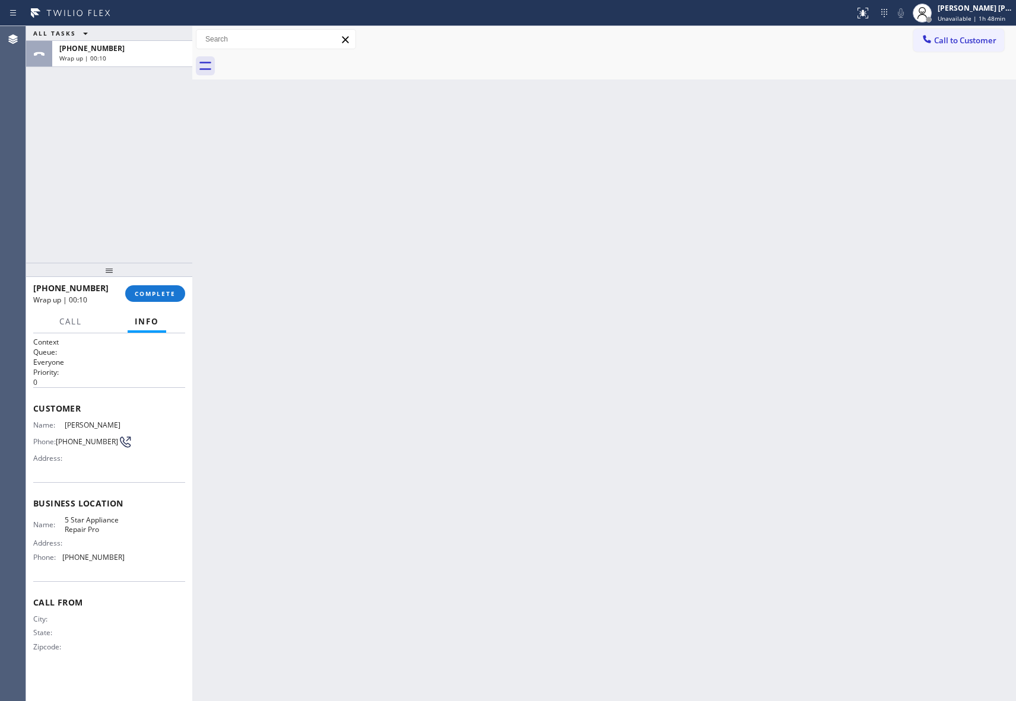
click at [300, 65] on div at bounding box center [617, 66] width 798 height 27
click at [160, 297] on button "COMPLETE" at bounding box center [155, 293] width 60 height 17
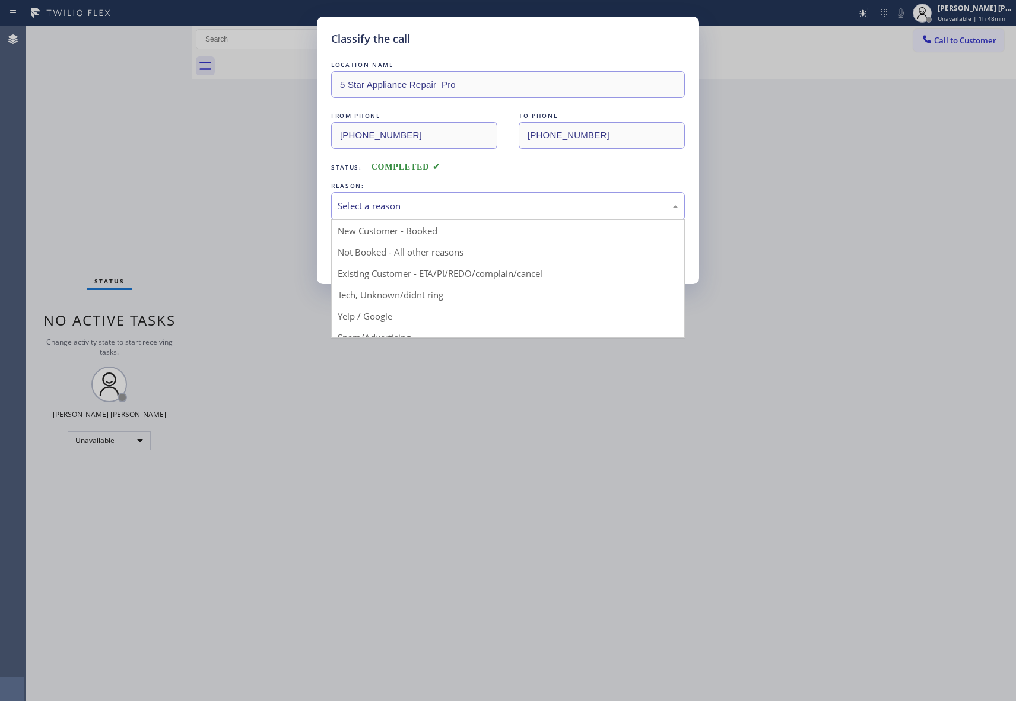
click at [382, 202] on div "Select a reason" at bounding box center [508, 206] width 341 height 14
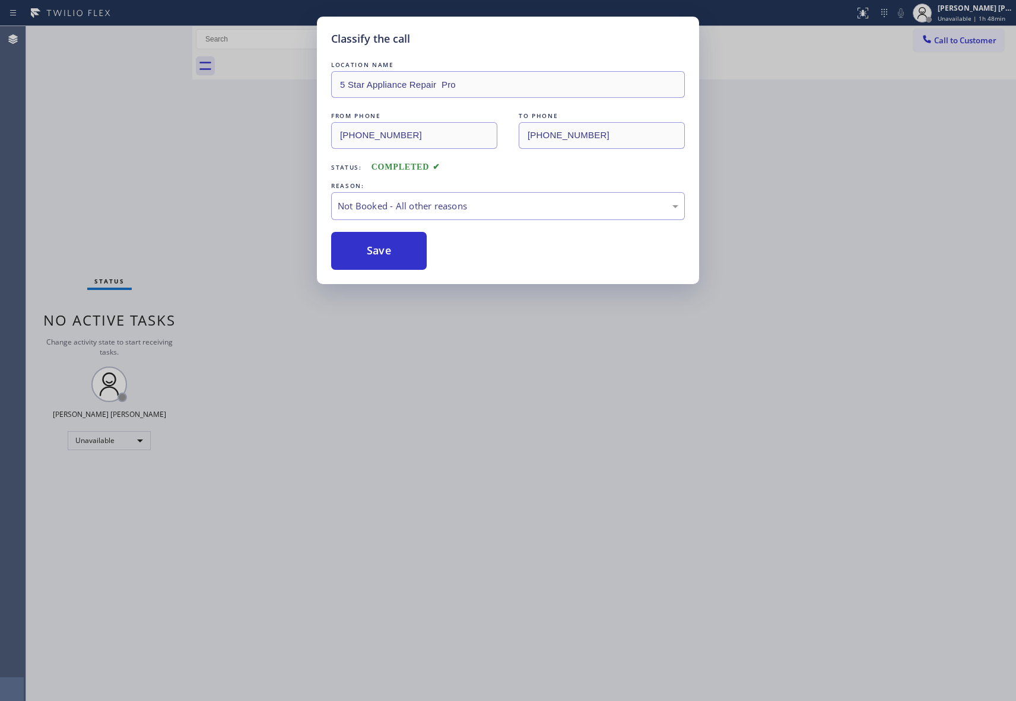
click at [371, 247] on button "Save" at bounding box center [379, 251] width 96 height 38
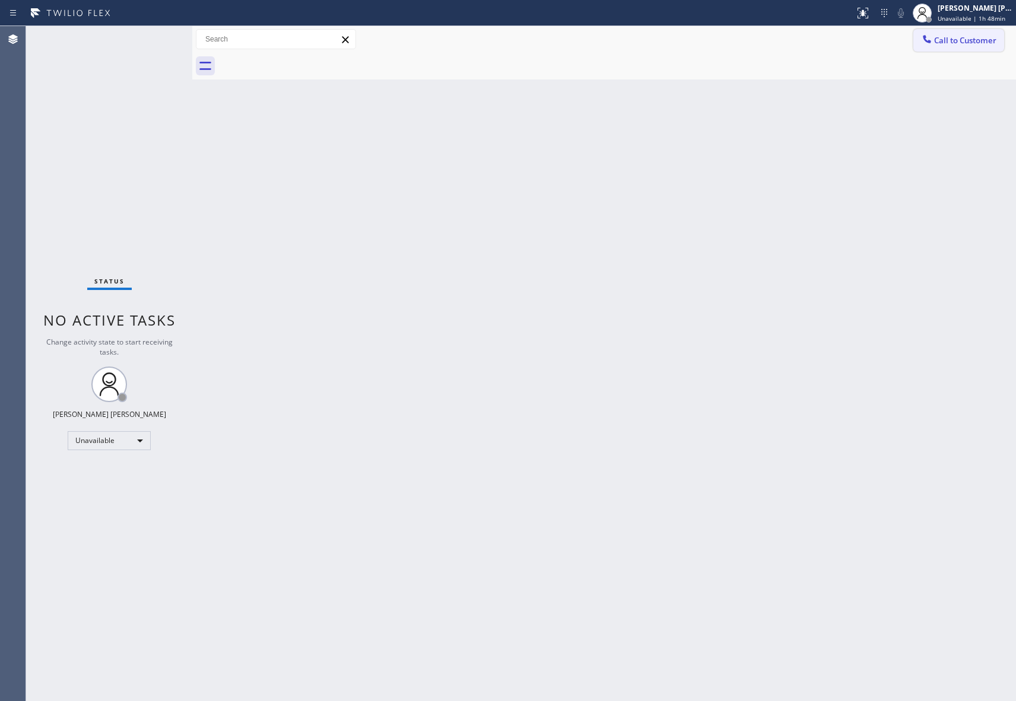
click at [961, 45] on span "Call to Customer" at bounding box center [965, 40] width 62 height 11
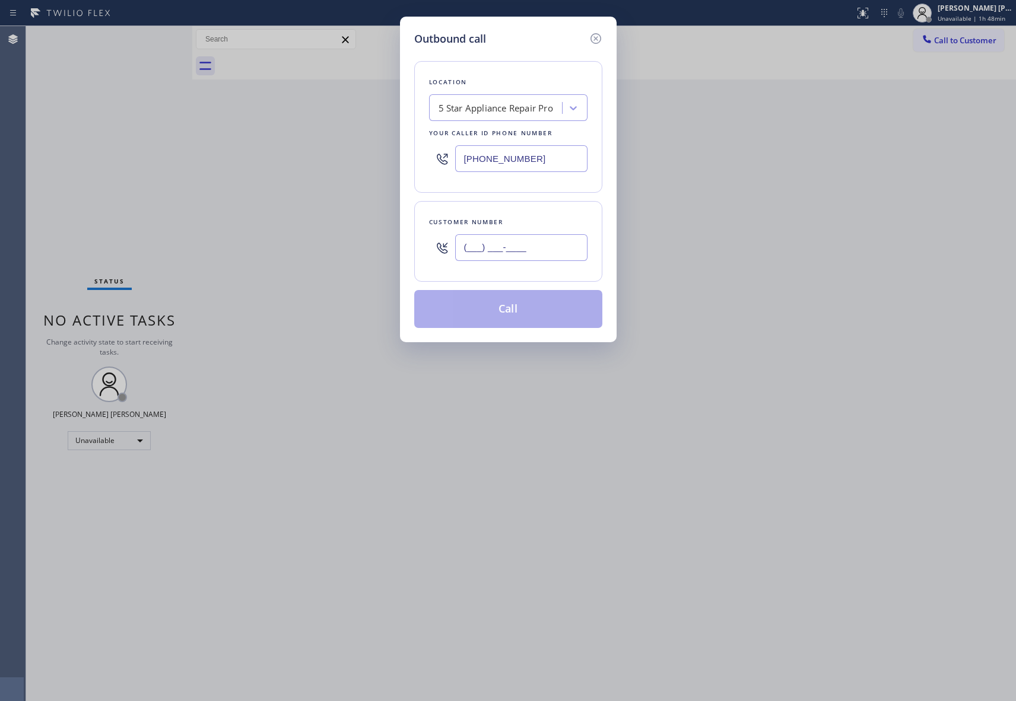
click at [528, 239] on input "(___) ___-____" at bounding box center [521, 247] width 132 height 27
paste input "619) 540-9601"
type input "[PHONE_NUMBER]"
click at [548, 313] on button "Call" at bounding box center [508, 309] width 188 height 38
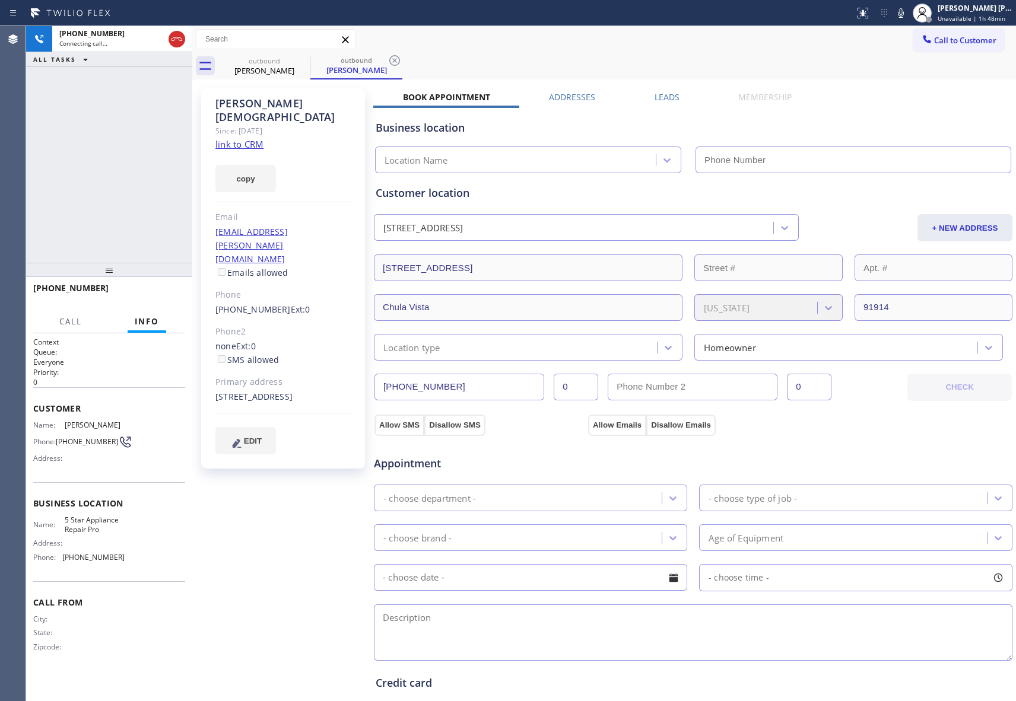
type input "[PHONE_NUMBER]"
click at [169, 298] on button "HANG UP" at bounding box center [157, 293] width 55 height 17
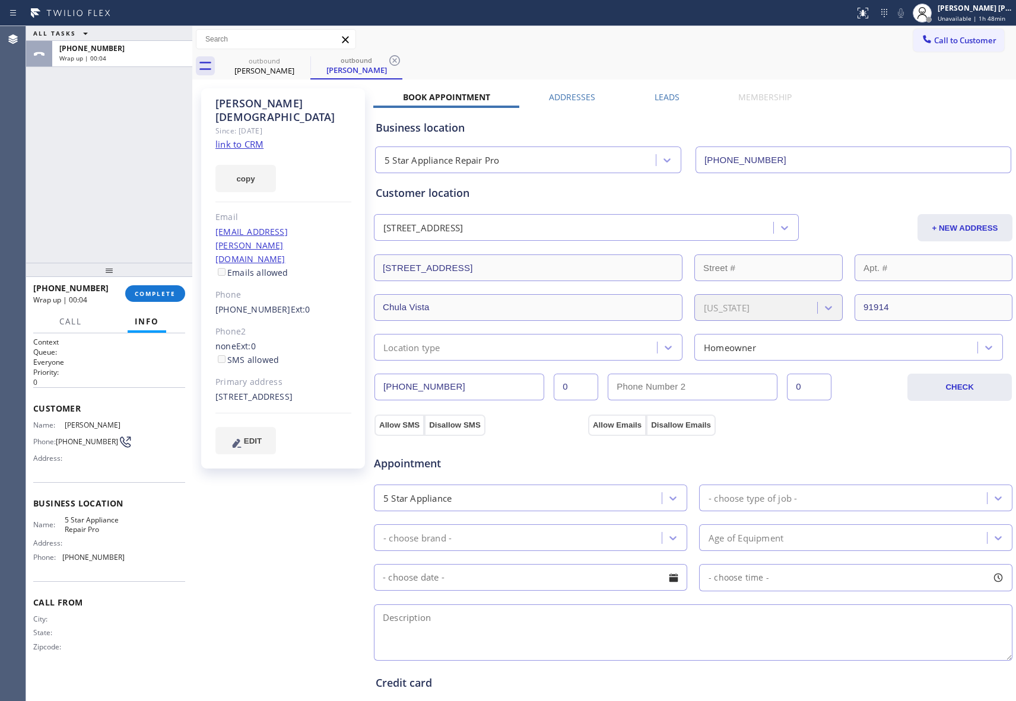
click at [655, 100] on label "Leads" at bounding box center [667, 96] width 25 height 11
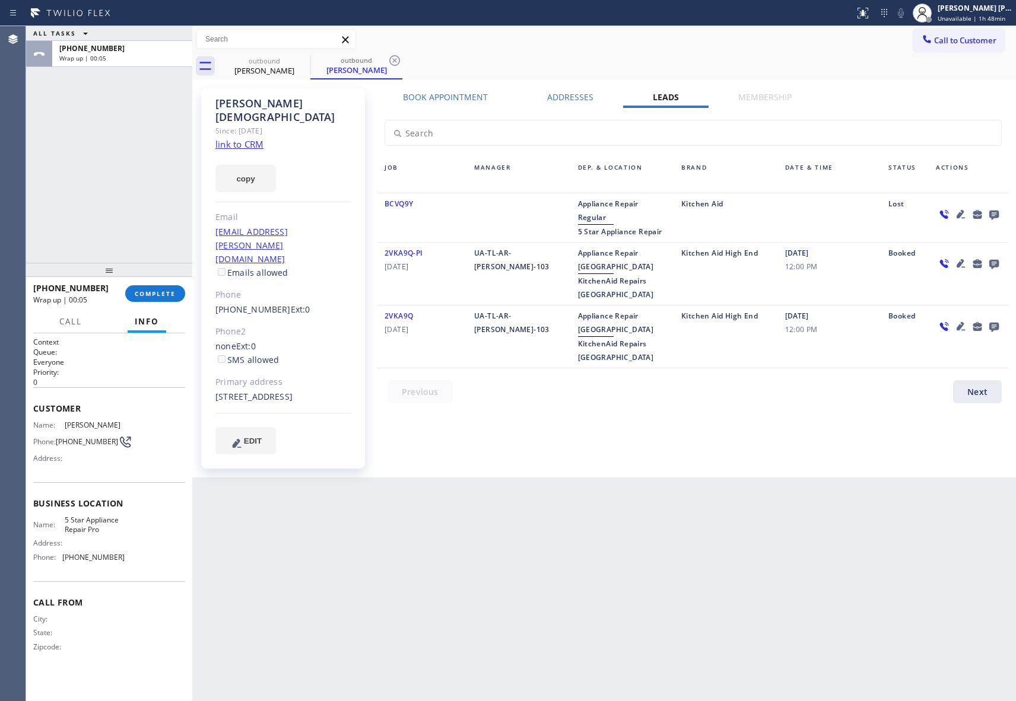
click at [989, 212] on icon at bounding box center [994, 214] width 14 height 15
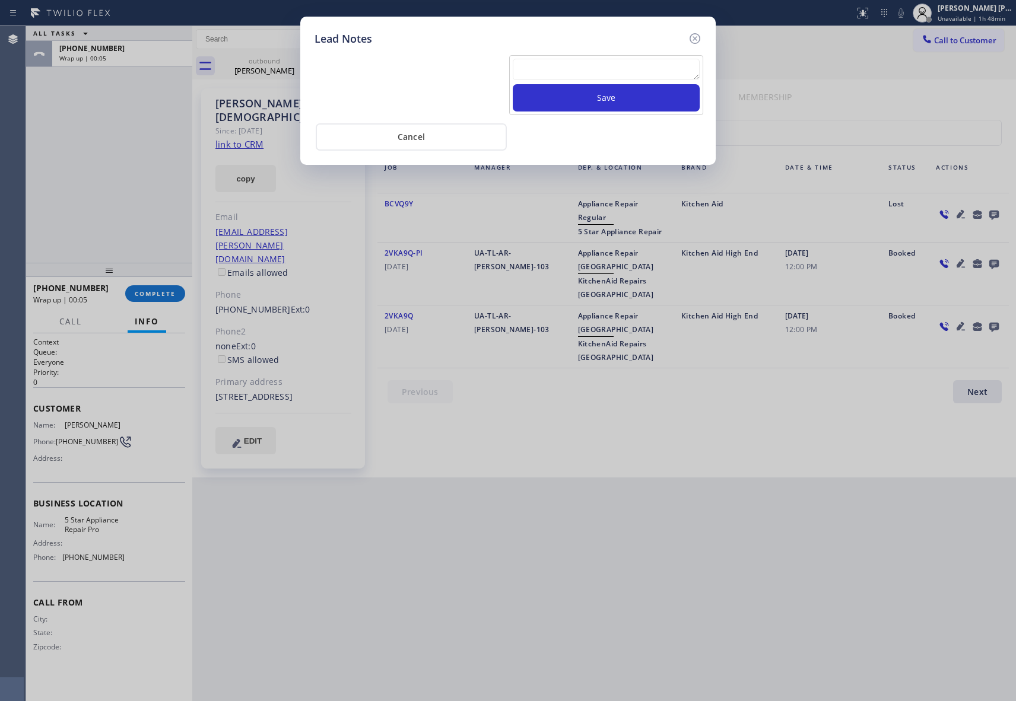
click at [544, 75] on textarea at bounding box center [606, 69] width 187 height 21
paste textarea "VM | please transfer if cx calls back"
type textarea "VM | please transfer if cx calls back"
click at [580, 107] on button "Save" at bounding box center [606, 97] width 187 height 27
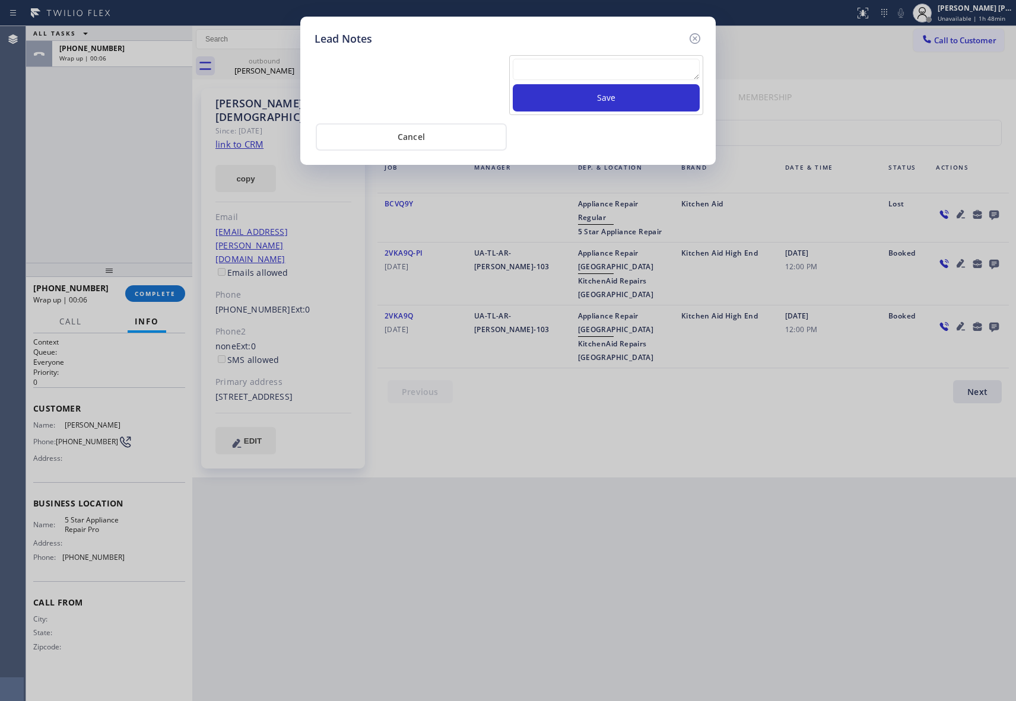
scroll to position [0, 0]
click at [696, 34] on icon at bounding box center [695, 38] width 14 height 14
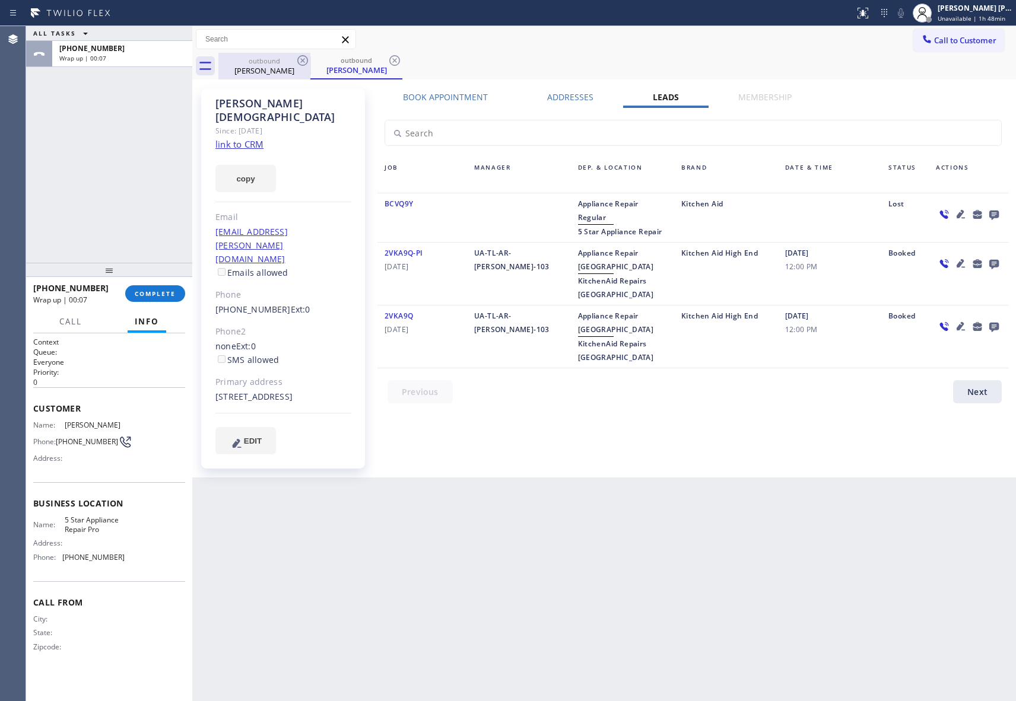
click at [291, 69] on div "[PERSON_NAME]" at bounding box center [265, 70] width 90 height 11
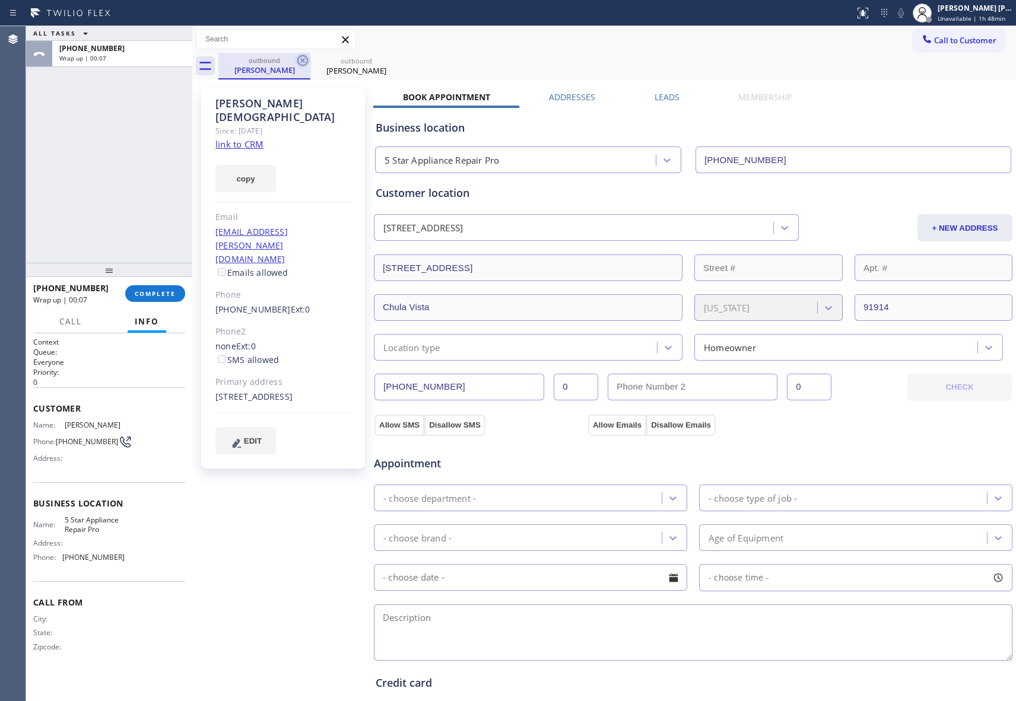
click at [307, 62] on icon at bounding box center [302, 60] width 11 height 11
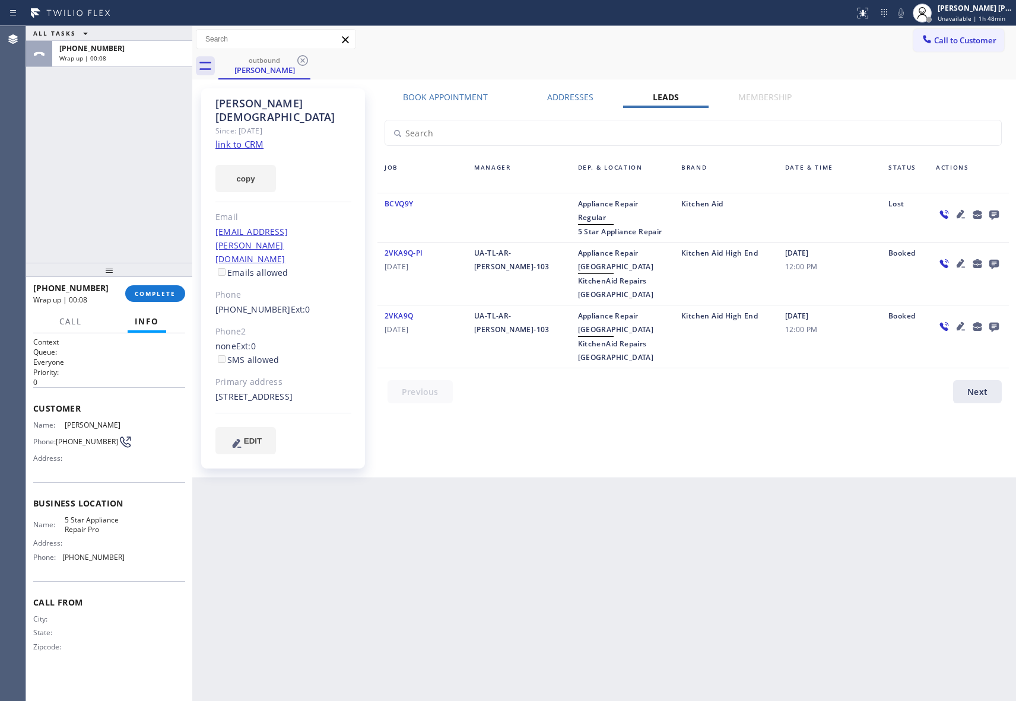
click at [307, 62] on icon at bounding box center [302, 60] width 11 height 11
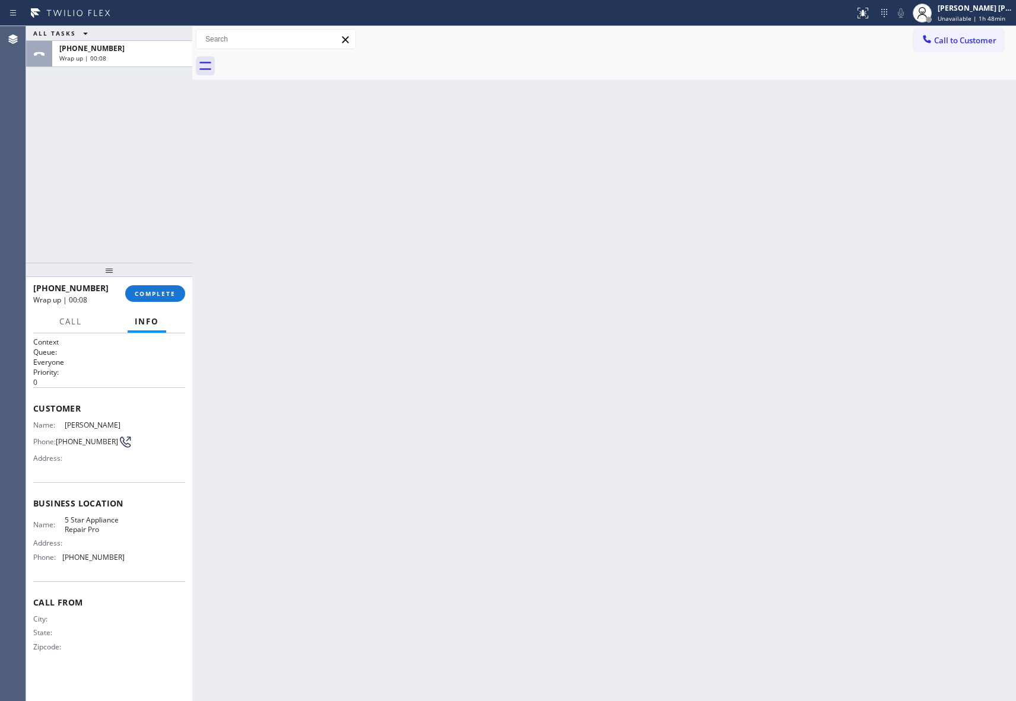
click at [307, 62] on div at bounding box center [617, 66] width 798 height 27
drag, startPoint x: 307, startPoint y: 62, endPoint x: 161, endPoint y: 283, distance: 265.1
click at [305, 62] on div at bounding box center [617, 66] width 798 height 27
click at [153, 296] on span "COMPLETE" at bounding box center [155, 294] width 41 height 8
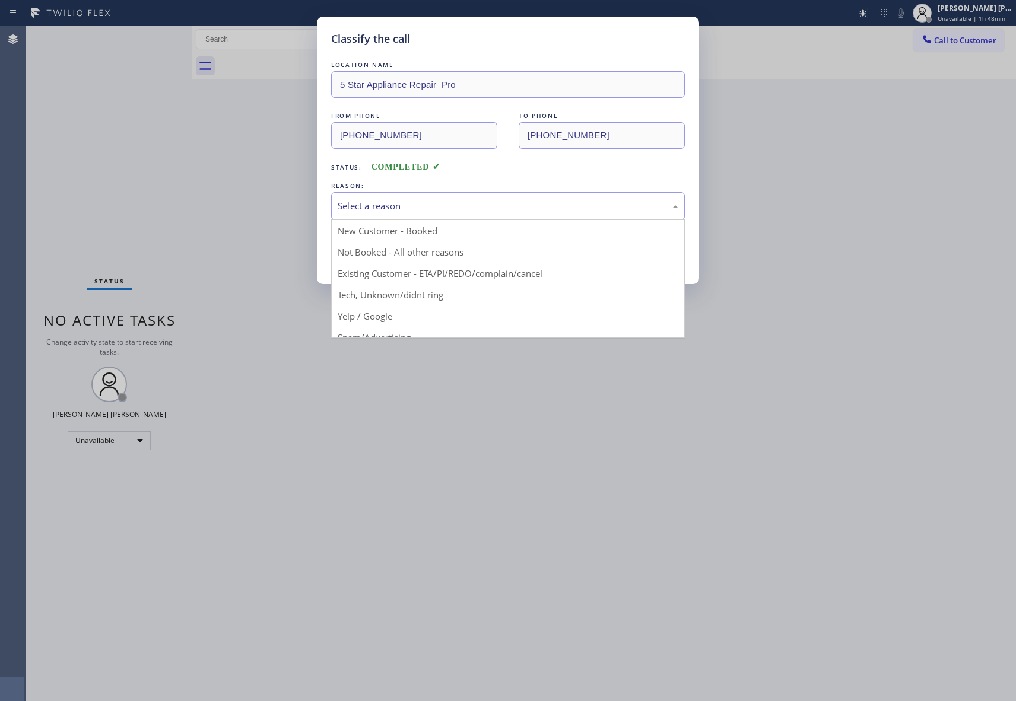
click at [445, 205] on div "Select a reason" at bounding box center [508, 206] width 341 height 14
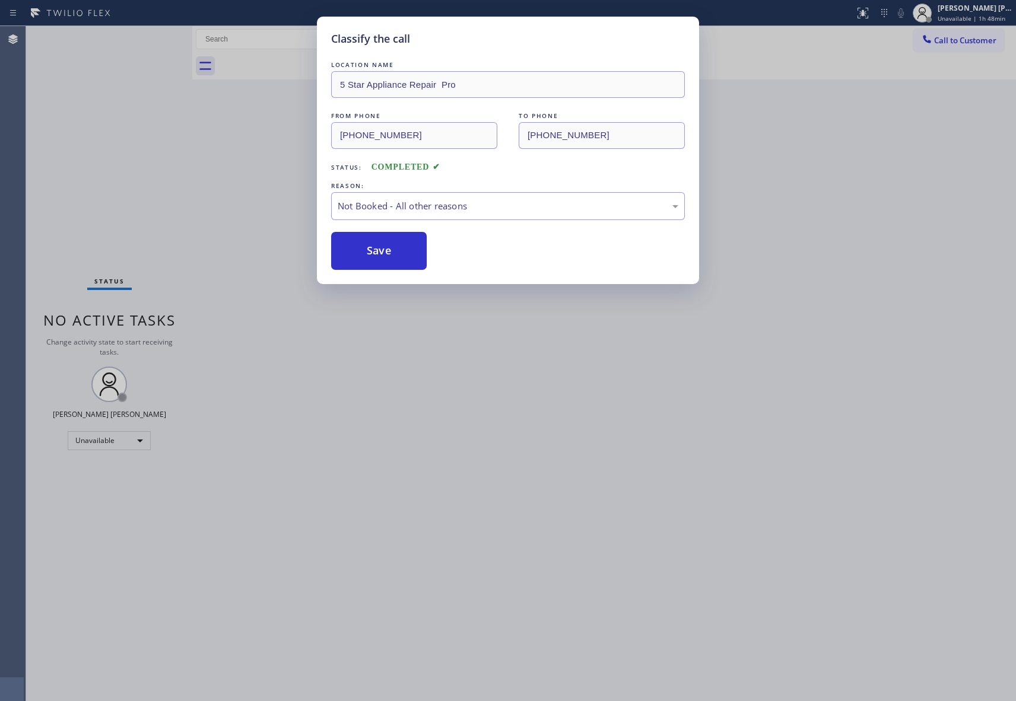
click at [361, 249] on button "Save" at bounding box center [379, 251] width 96 height 38
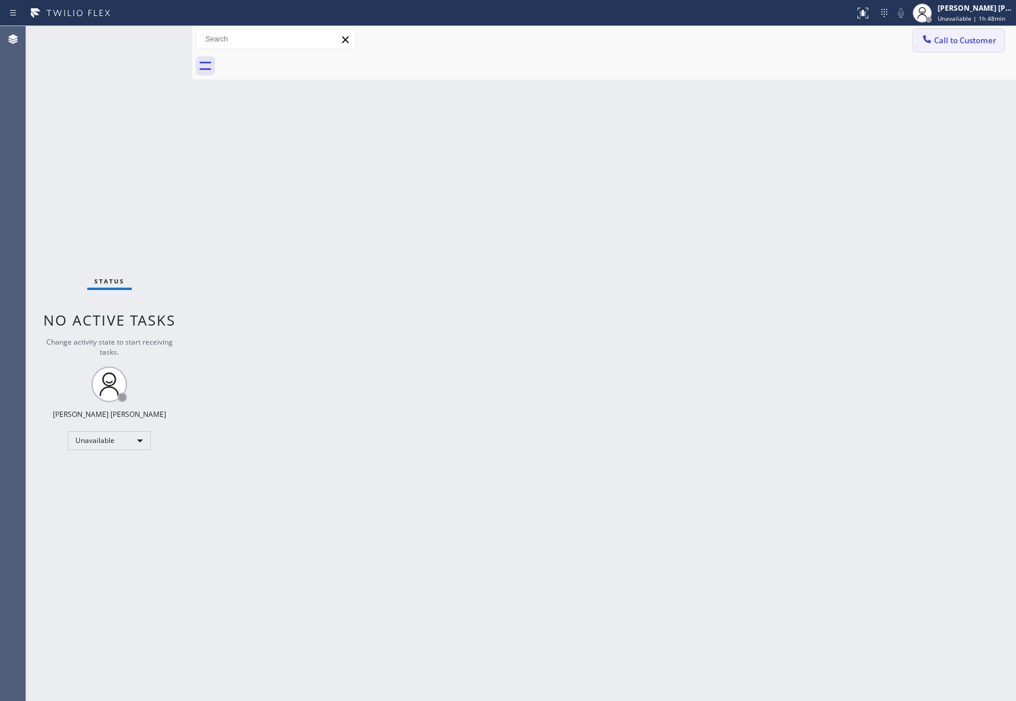
click at [976, 42] on span "Call to Customer" at bounding box center [965, 40] width 62 height 11
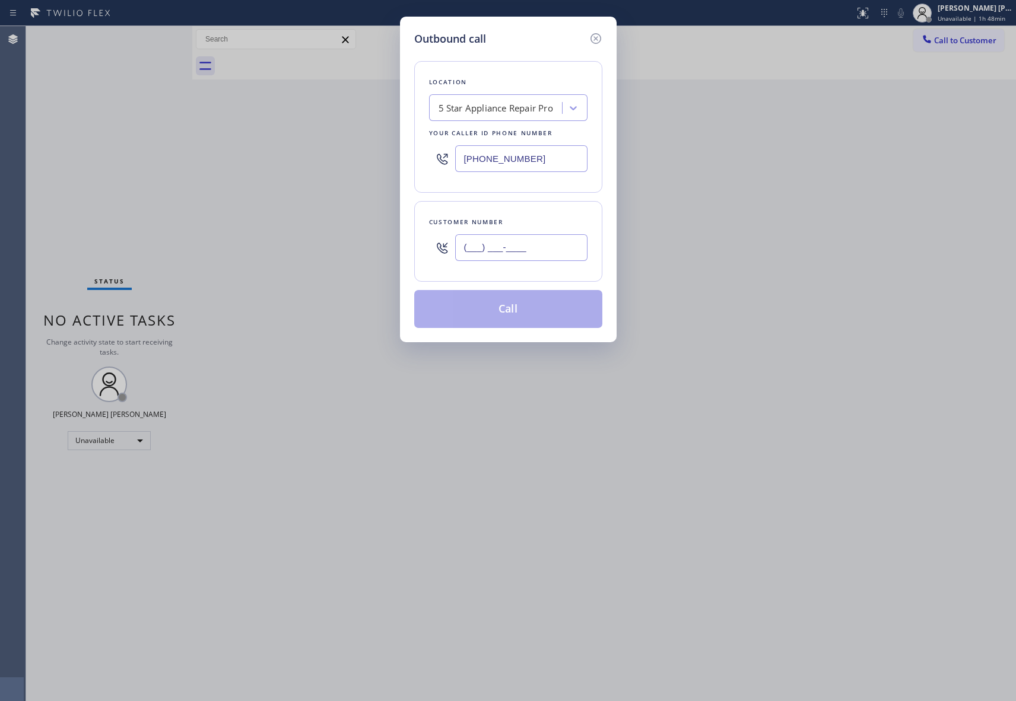
click at [541, 245] on input "(___) ___-____" at bounding box center [521, 247] width 132 height 27
paste input "925) 872-2402"
type input "[PHONE_NUMBER]"
click at [530, 316] on button "Call" at bounding box center [508, 309] width 188 height 38
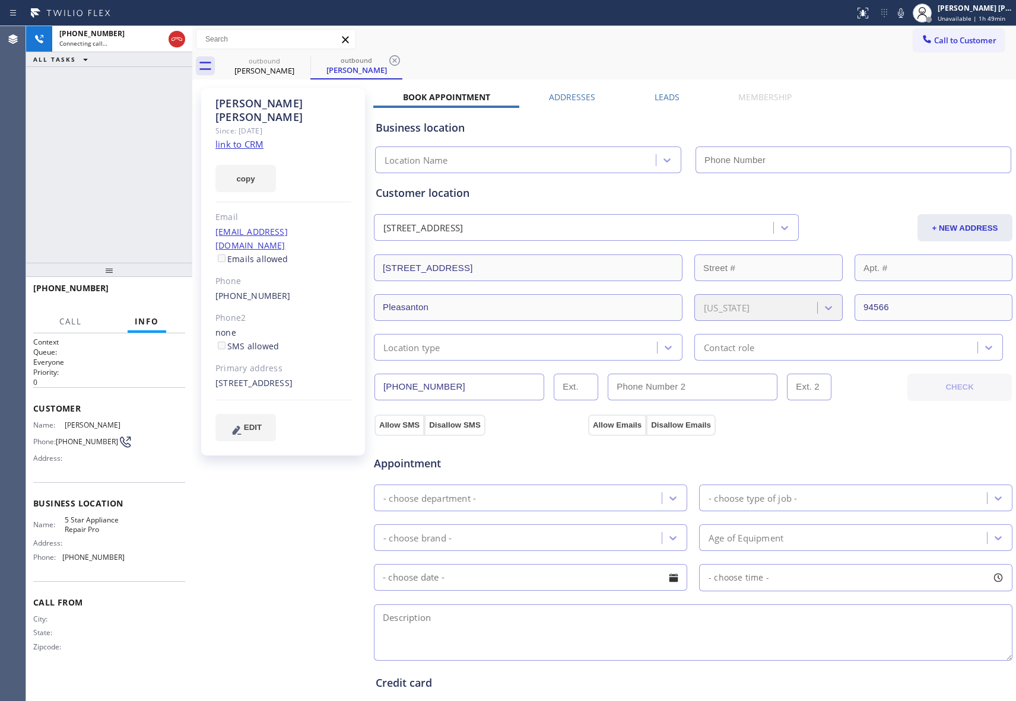
type input "[PHONE_NUMBER]"
click at [660, 99] on label "Leads" at bounding box center [667, 96] width 25 height 11
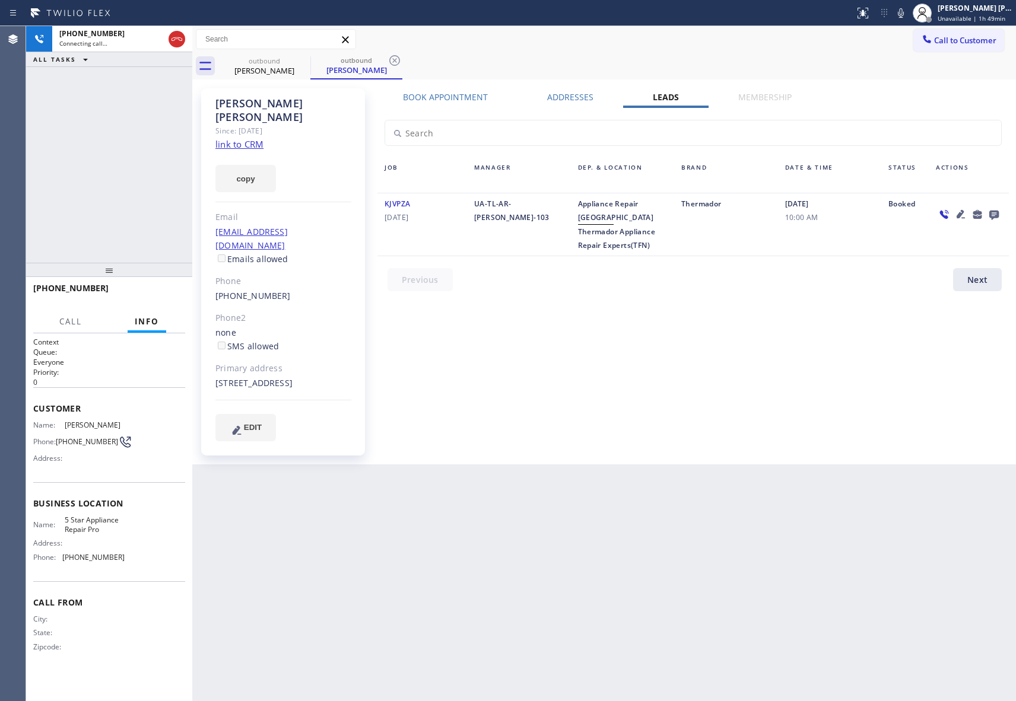
click at [986, 209] on div at bounding box center [994, 214] width 17 height 14
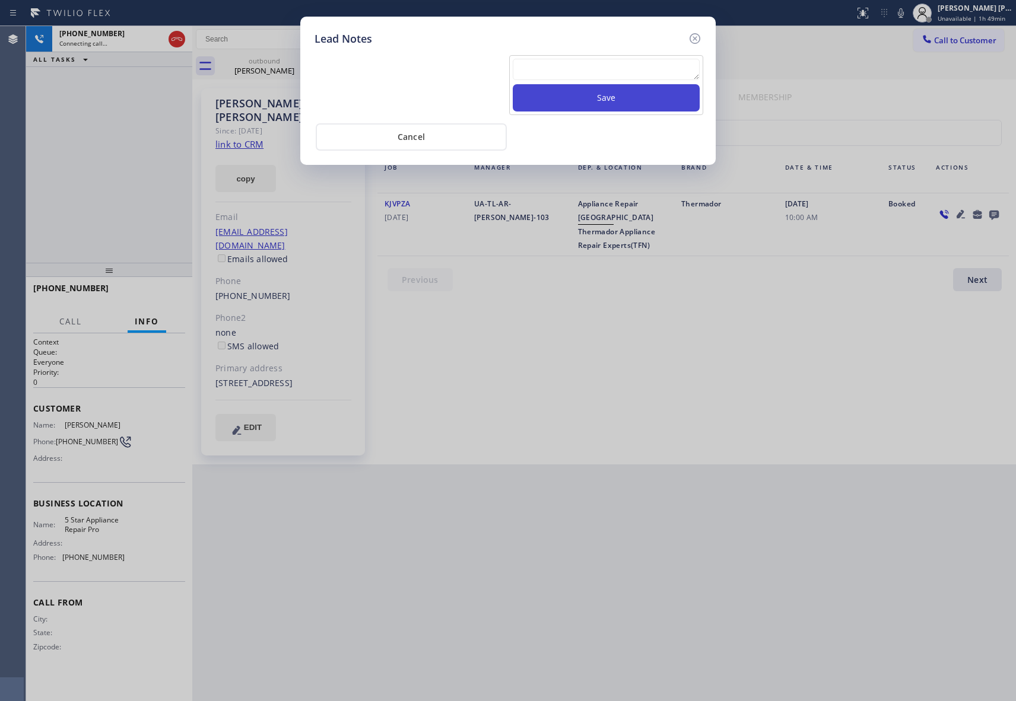
click at [551, 87] on button "Save" at bounding box center [606, 97] width 187 height 27
click at [556, 77] on textarea at bounding box center [606, 69] width 187 height 21
paste textarea "VM | please transfer if cx calls back"
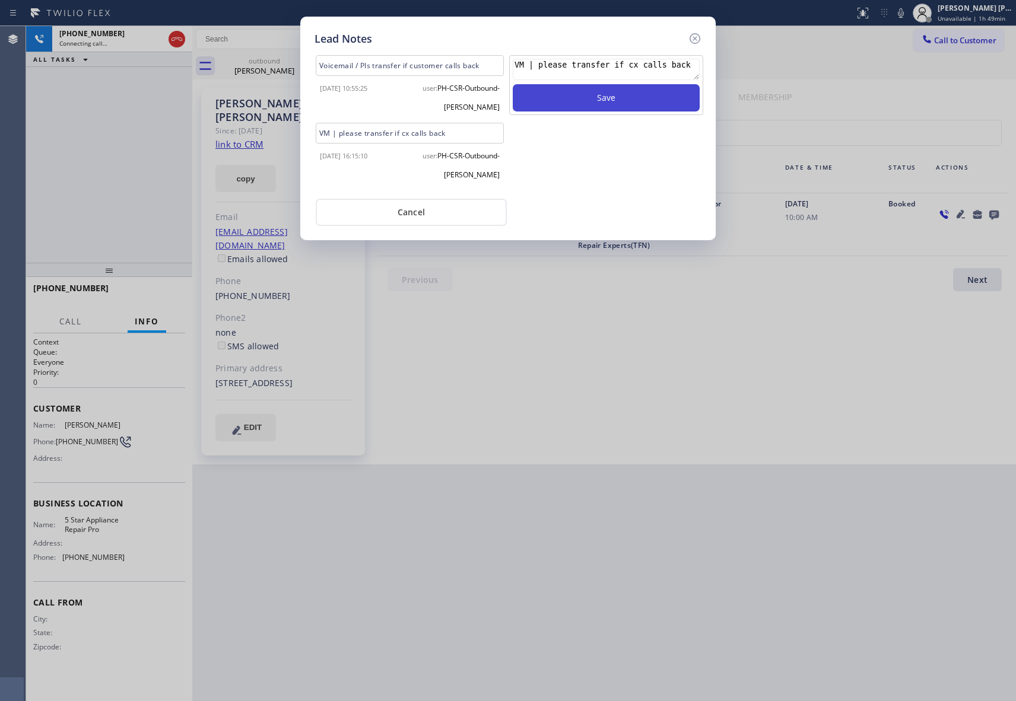
type textarea "VM | please transfer if cx calls back"
click at [576, 100] on button "Save" at bounding box center [606, 97] width 187 height 27
click at [696, 36] on icon at bounding box center [695, 38] width 11 height 11
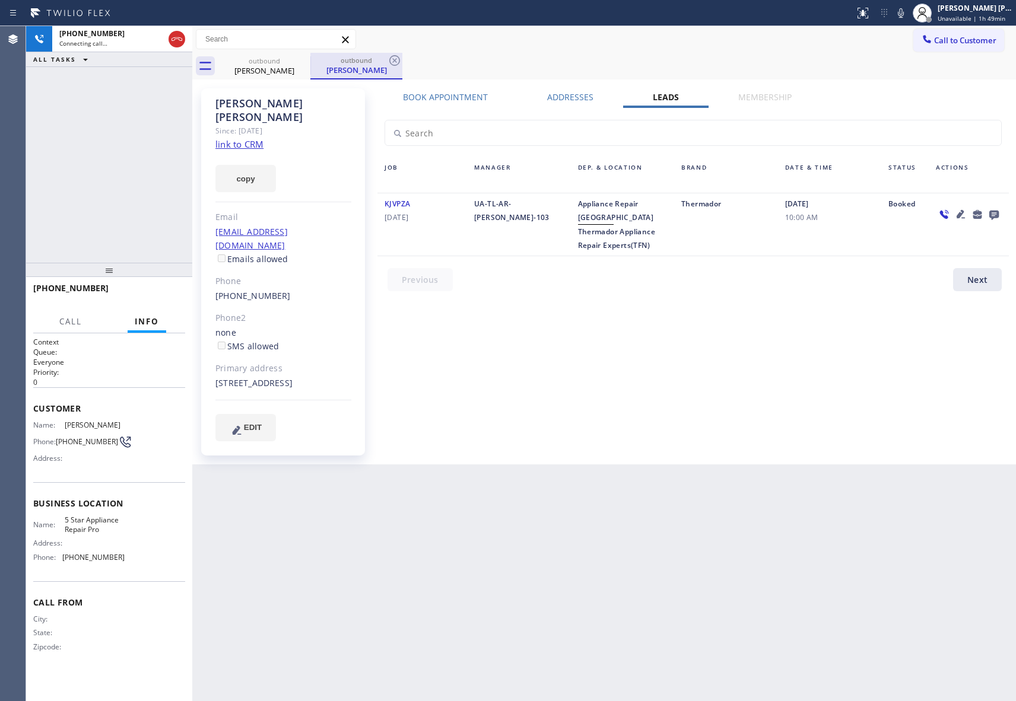
drag, startPoint x: 279, startPoint y: 58, endPoint x: 313, endPoint y: 69, distance: 36.0
click at [283, 62] on div "outbound" at bounding box center [265, 60] width 90 height 9
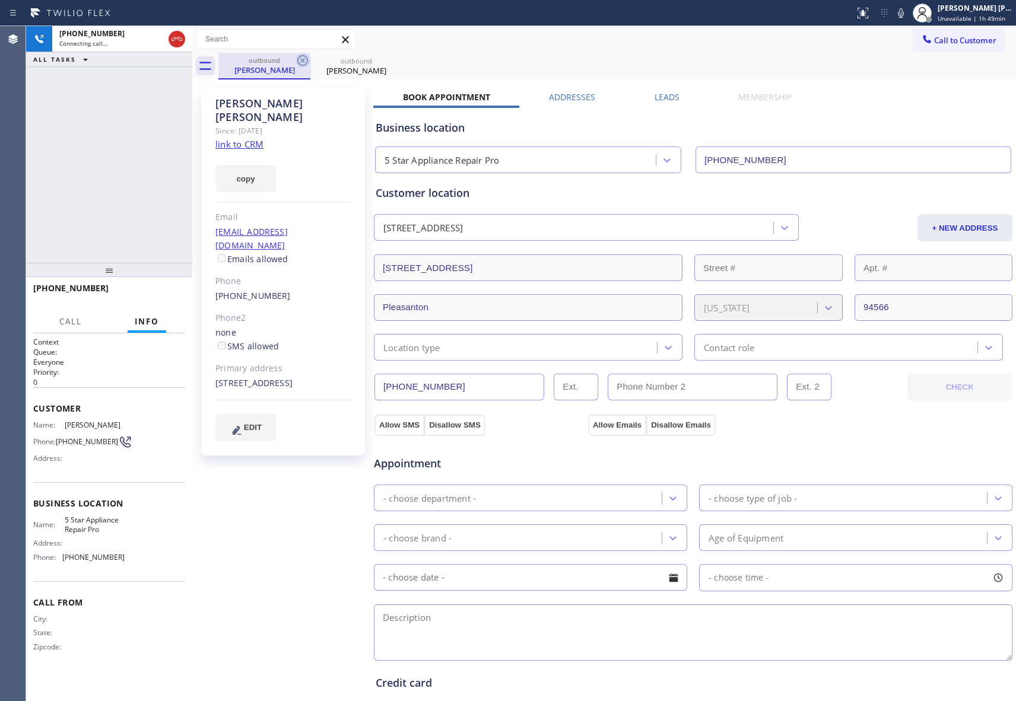
click at [301, 60] on icon at bounding box center [303, 60] width 14 height 14
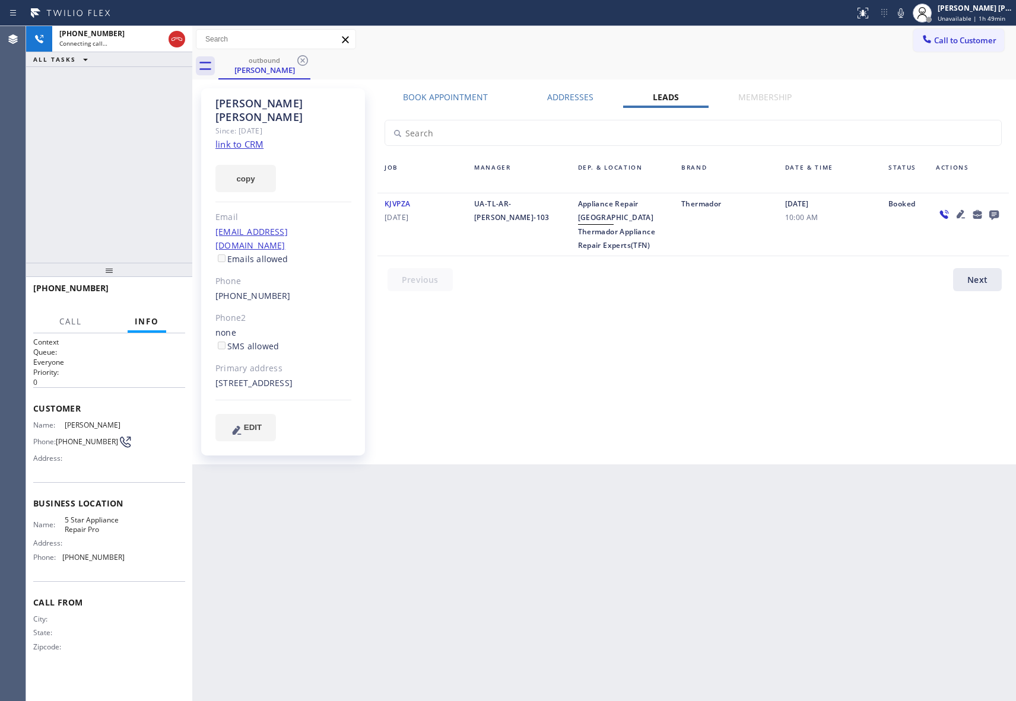
click at [301, 60] on icon at bounding box center [303, 60] width 14 height 14
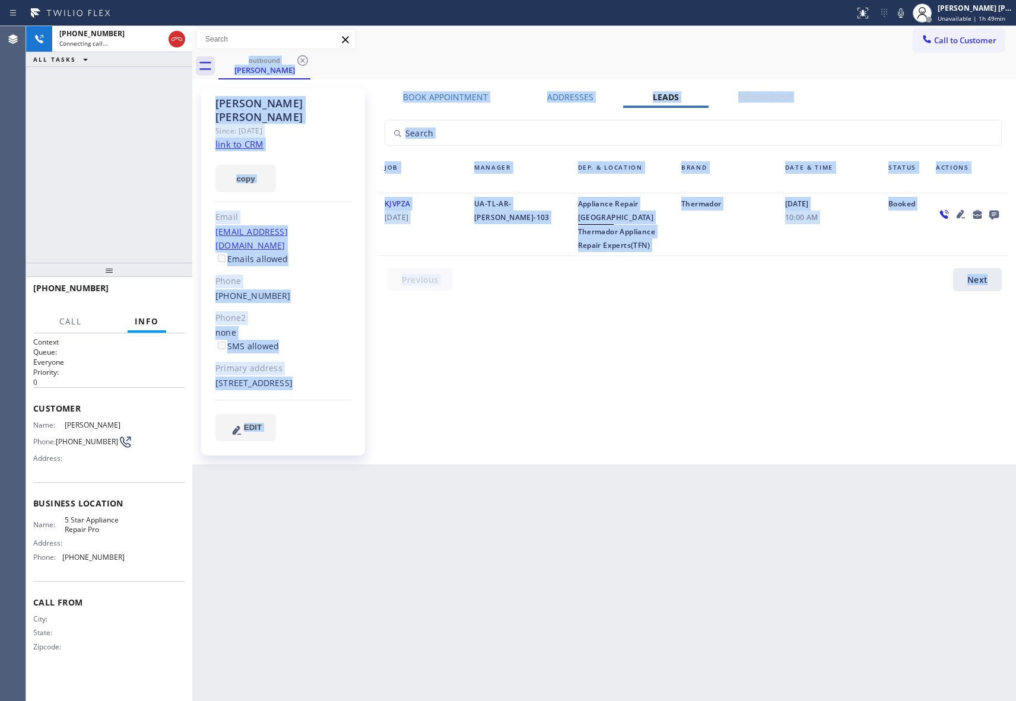
click at [301, 60] on div "outbound [PERSON_NAME]" at bounding box center [617, 66] width 798 height 27
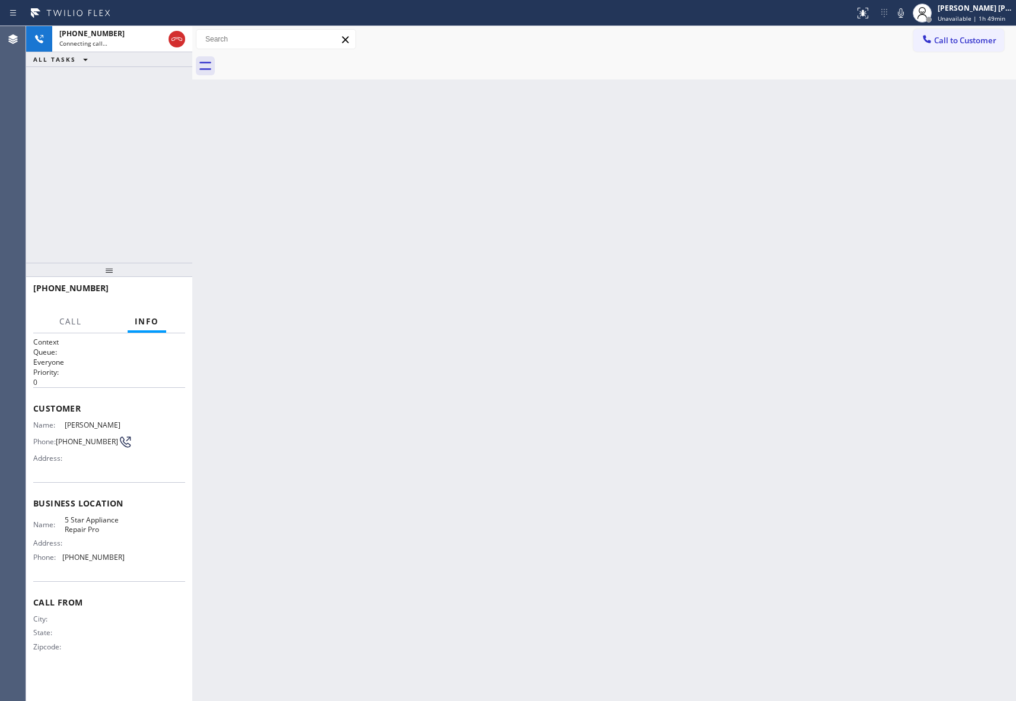
click at [301, 60] on div at bounding box center [617, 66] width 798 height 27
click at [176, 41] on icon at bounding box center [177, 39] width 14 height 14
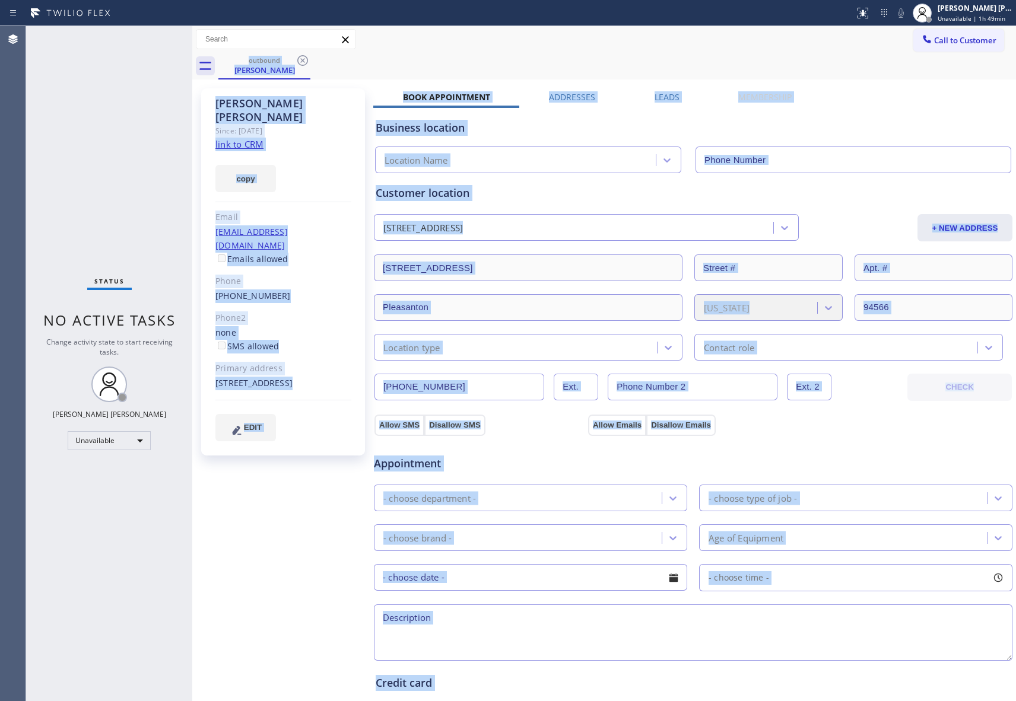
type input "[PHONE_NUMBER]"
click at [282, 68] on div "[PERSON_NAME]" at bounding box center [265, 70] width 90 height 11
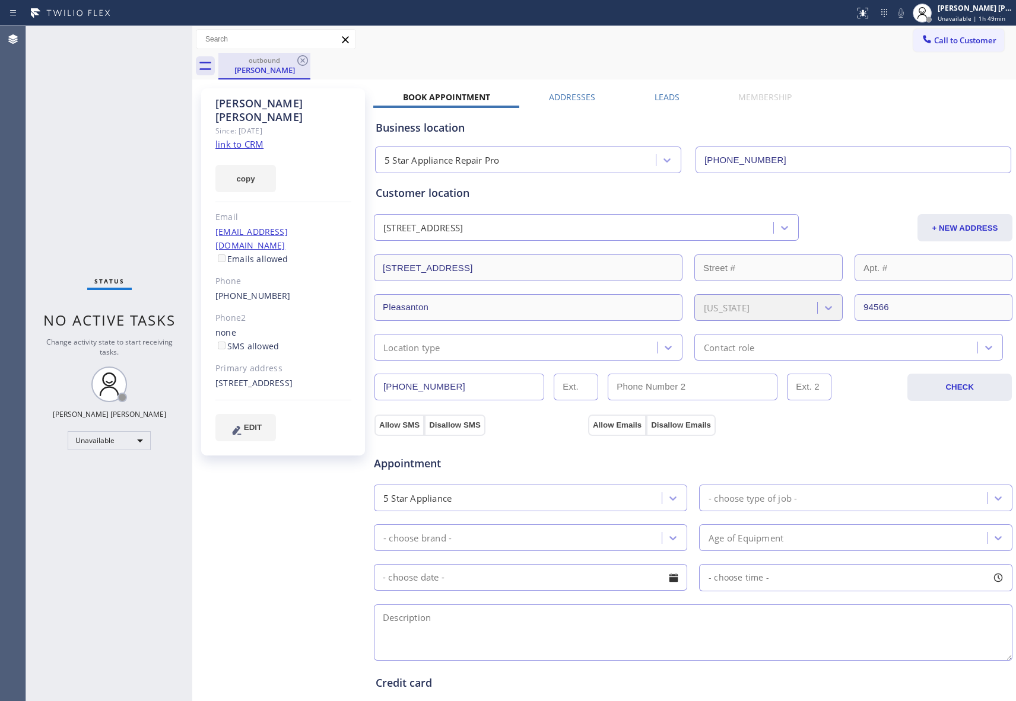
click at [293, 63] on div "outbound" at bounding box center [265, 60] width 90 height 9
click at [302, 60] on icon at bounding box center [302, 60] width 11 height 11
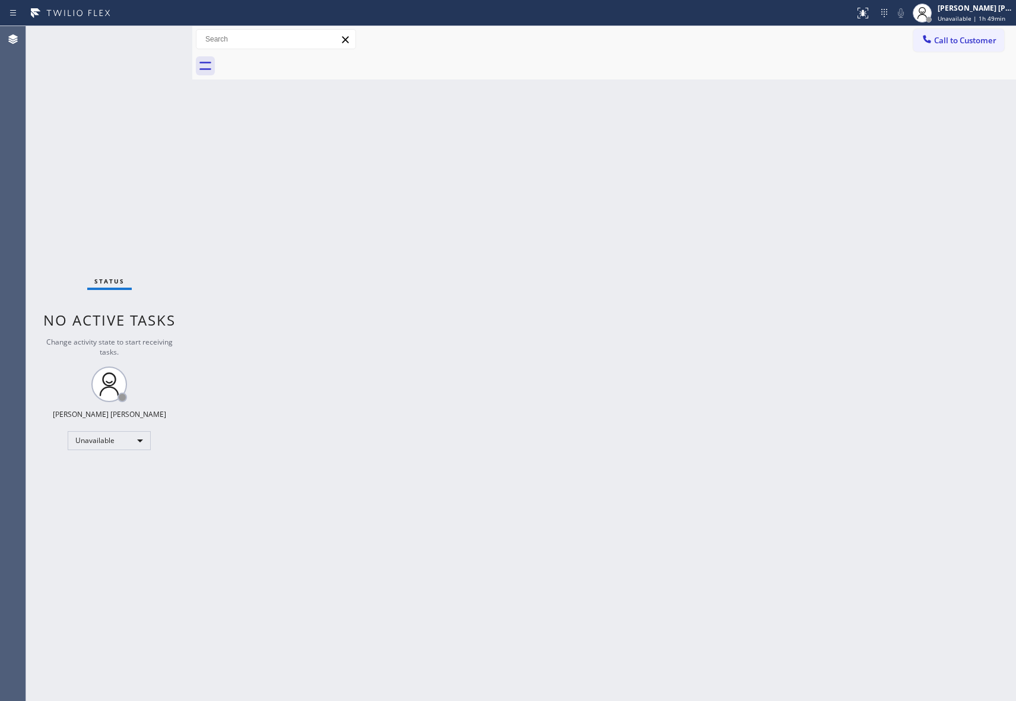
click at [302, 60] on div at bounding box center [617, 66] width 798 height 27
click at [990, 44] on span "Call to Customer" at bounding box center [965, 40] width 62 height 11
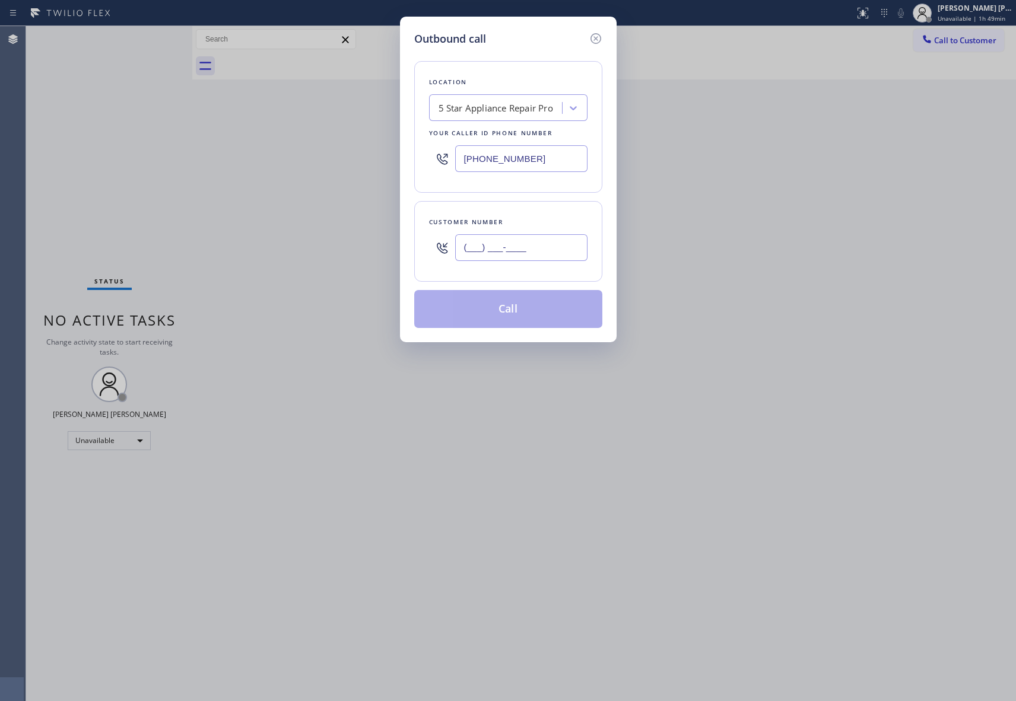
click at [544, 246] on input "(___) ___-____" at bounding box center [521, 247] width 132 height 27
paste input "480) 912-1085"
type input "[PHONE_NUMBER]"
click at [535, 319] on button "Call" at bounding box center [508, 309] width 188 height 38
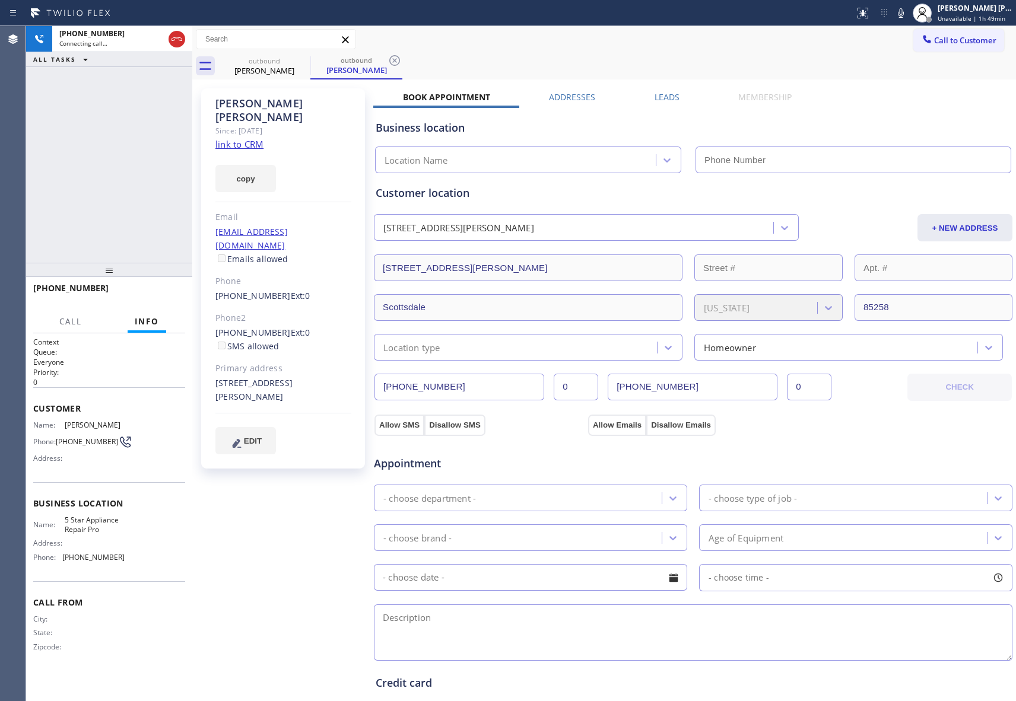
type input "[PHONE_NUMBER]"
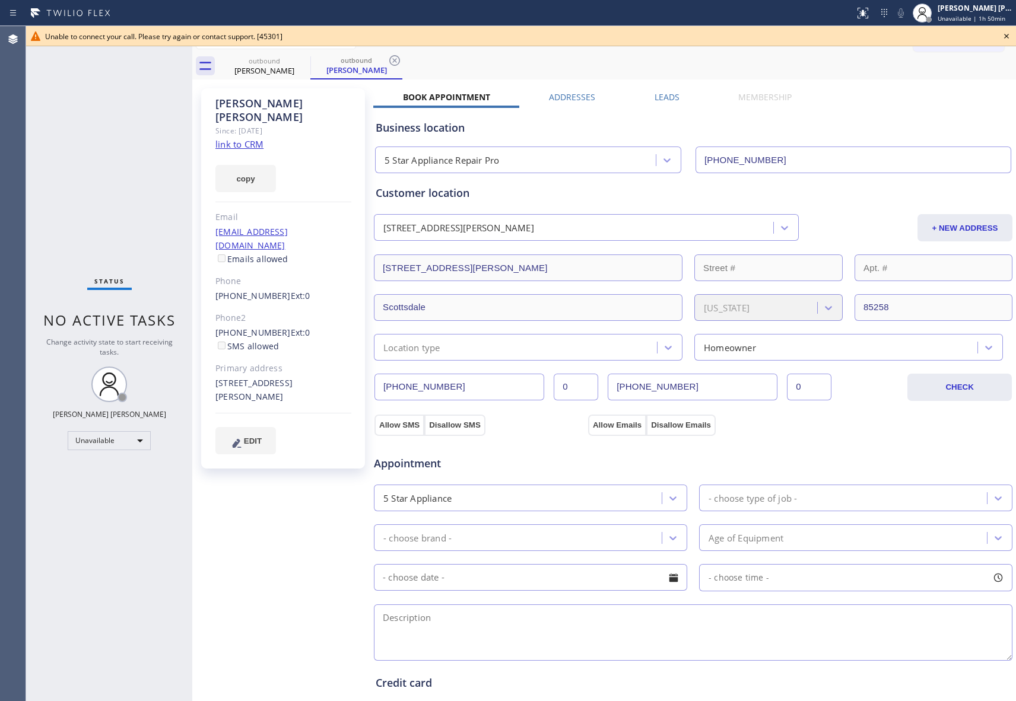
click at [668, 91] on label "Leads" at bounding box center [667, 96] width 25 height 11
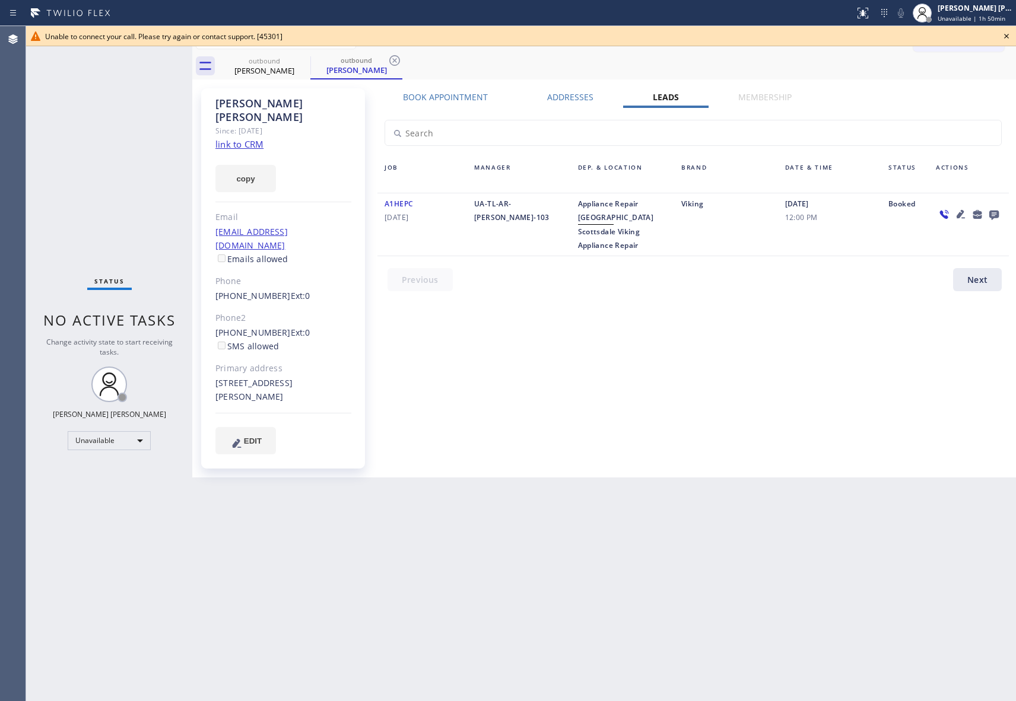
click at [995, 214] on icon at bounding box center [993, 215] width 9 height 9
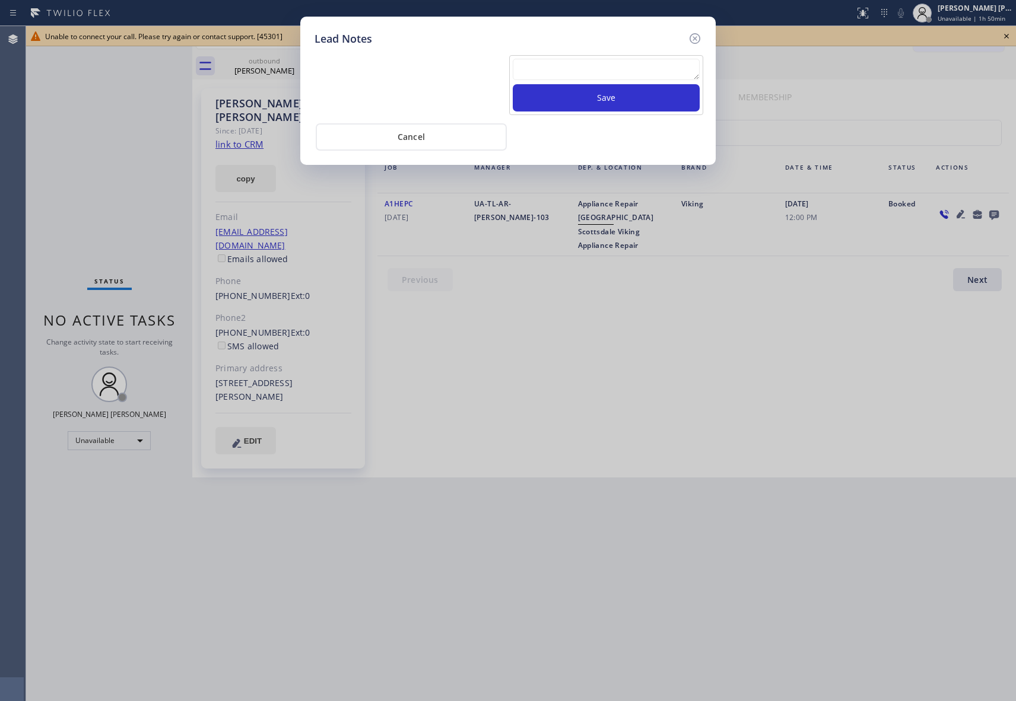
click at [596, 76] on textarea at bounding box center [606, 69] width 187 height 21
paste textarea "VM | please transfer if cx calls back"
type textarea "VM | please transfer if cx calls back"
click at [610, 102] on button "Save" at bounding box center [606, 97] width 187 height 27
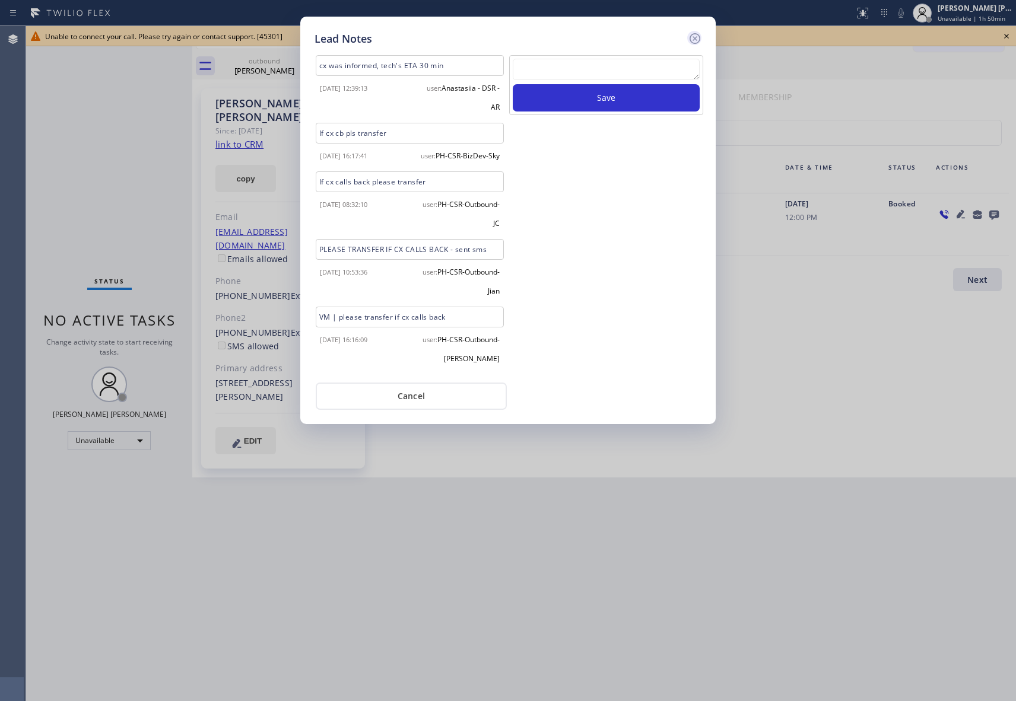
click at [696, 41] on icon at bounding box center [695, 38] width 14 height 14
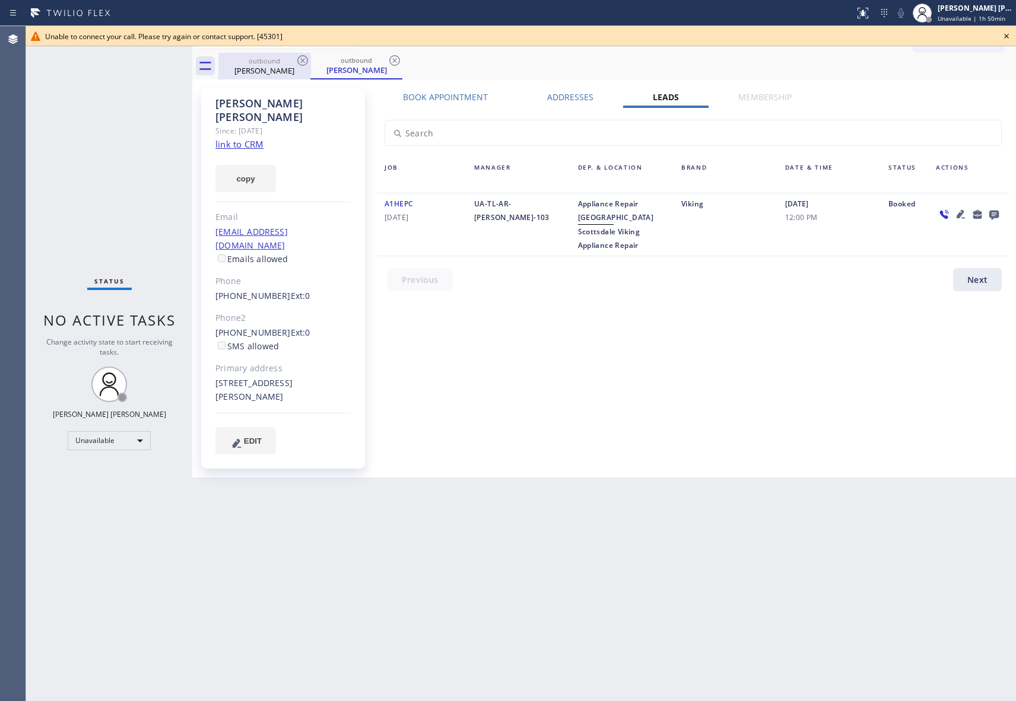
click at [309, 62] on icon at bounding box center [303, 60] width 14 height 14
click at [307, 61] on icon at bounding box center [302, 60] width 11 height 11
click at [310, 61] on div "outbound [PERSON_NAME]" at bounding box center [356, 66] width 92 height 27
click at [306, 61] on icon at bounding box center [303, 60] width 14 height 14
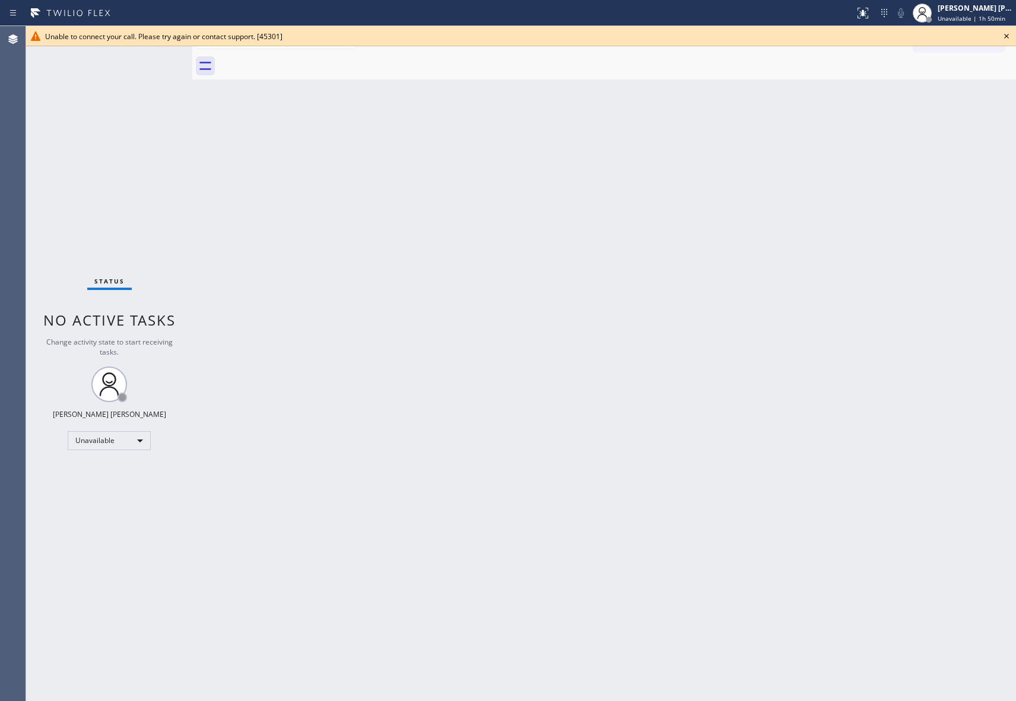
drag, startPoint x: 306, startPoint y: 61, endPoint x: 900, endPoint y: 13, distance: 595.9
click at [359, 61] on div at bounding box center [617, 66] width 798 height 27
click at [1012, 33] on icon at bounding box center [1006, 36] width 14 height 14
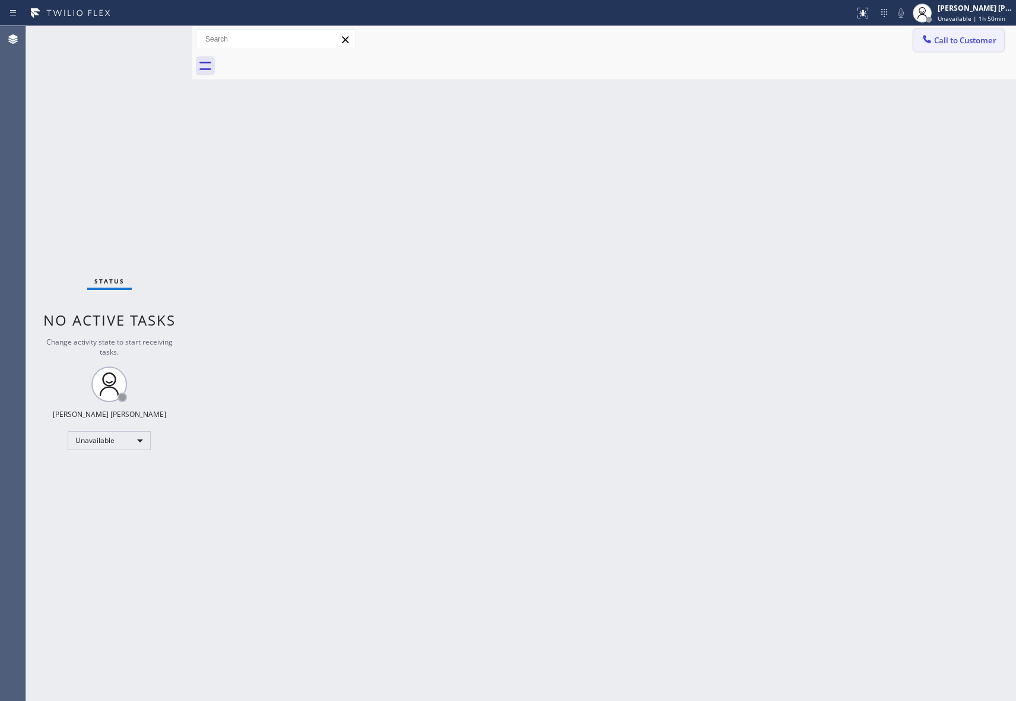
click at [981, 46] on button "Call to Customer" at bounding box center [958, 40] width 91 height 23
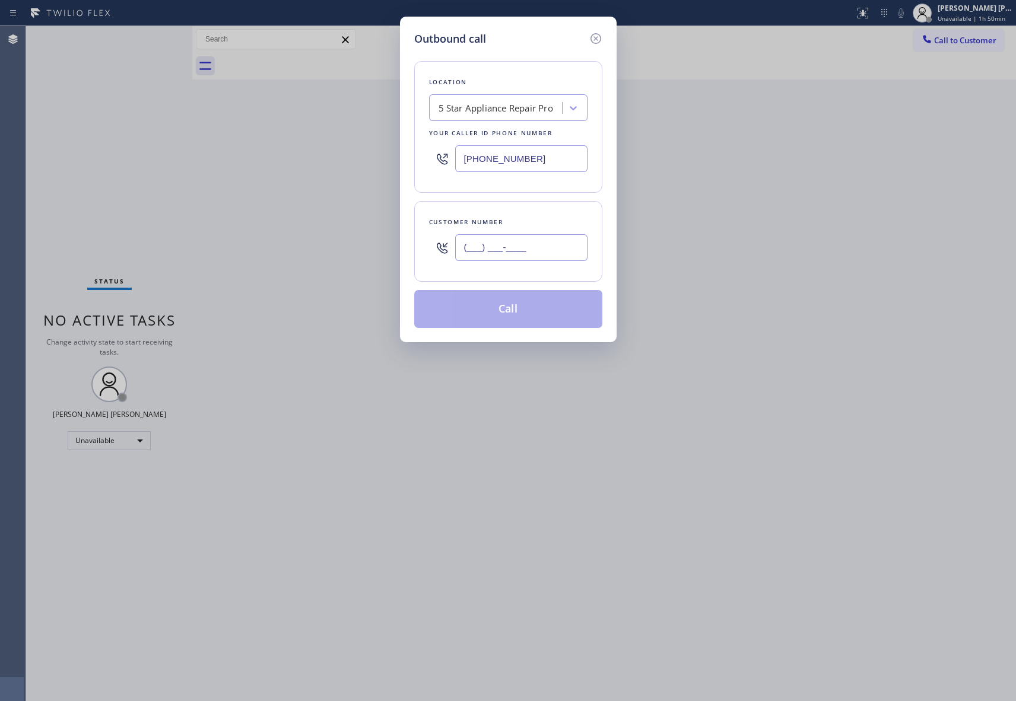
click at [540, 250] on input "(___) ___-____" at bounding box center [521, 247] width 132 height 27
paste input "714) 345-0410"
type input "[PHONE_NUMBER]"
click at [542, 312] on button "Call" at bounding box center [508, 309] width 188 height 38
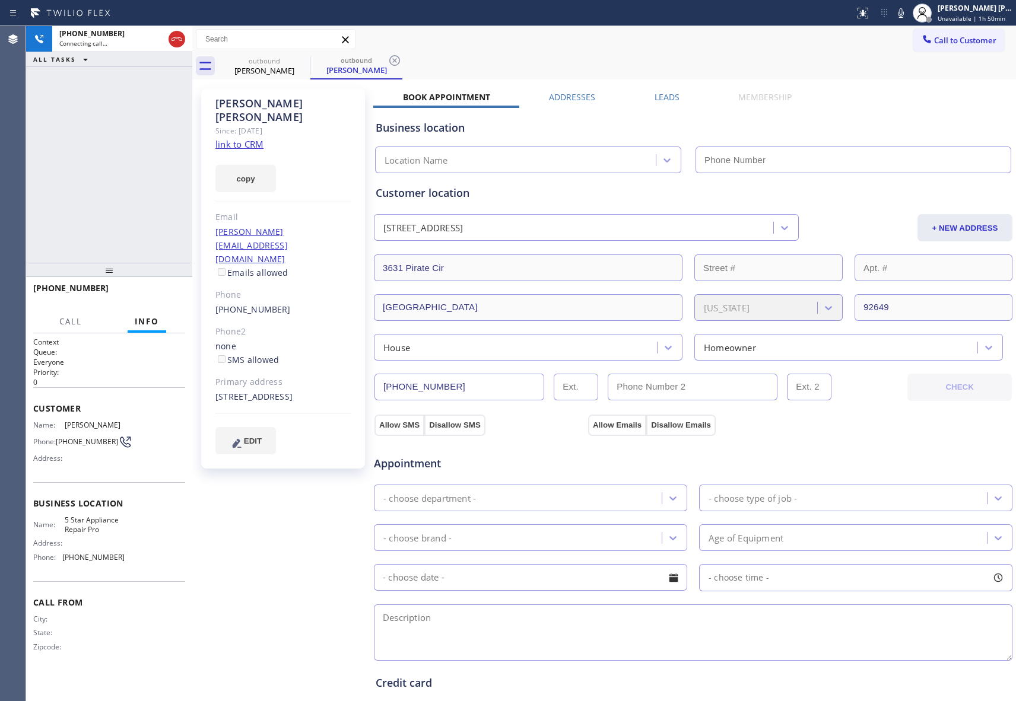
type input "[PHONE_NUMBER]"
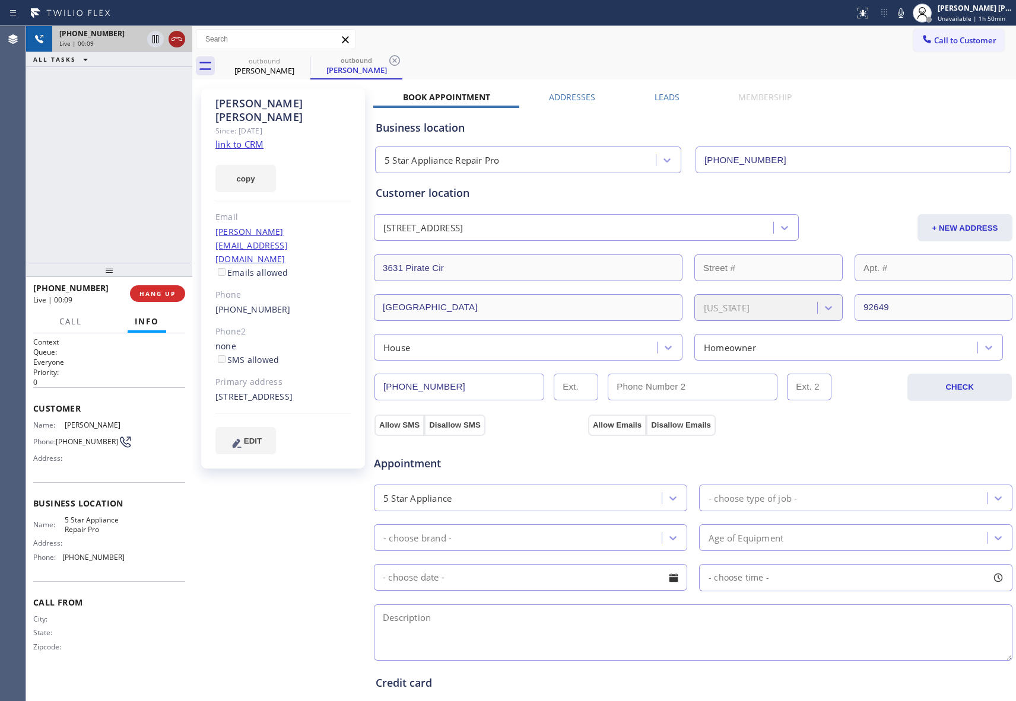
click at [170, 33] on icon at bounding box center [177, 39] width 14 height 14
click at [675, 96] on div "Leads" at bounding box center [667, 99] width 84 height 17
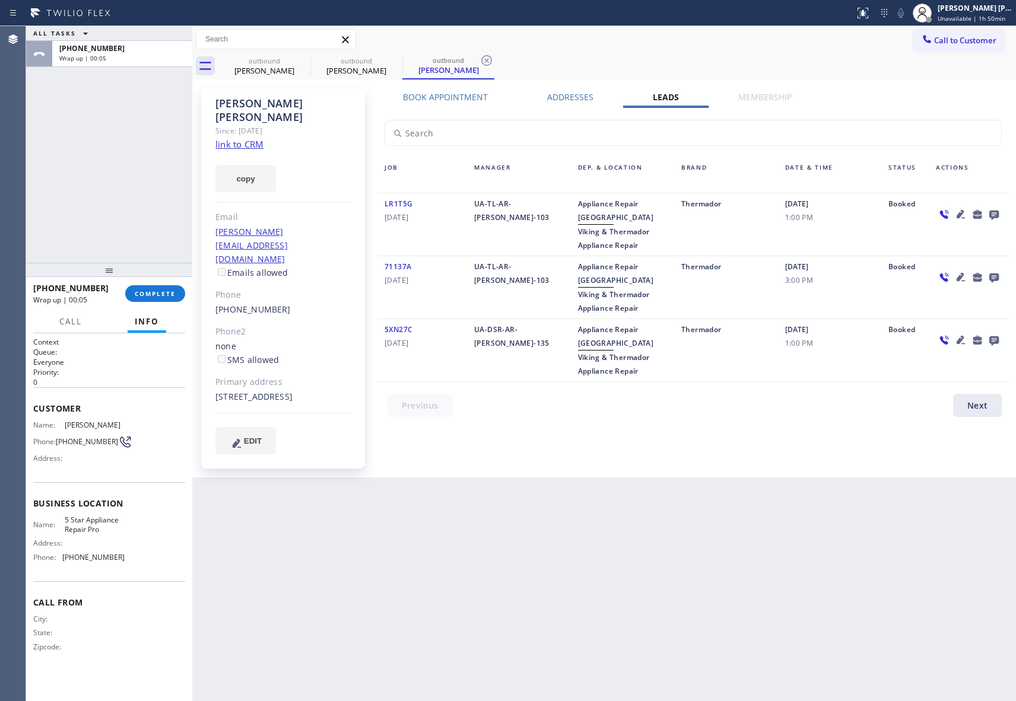
click at [993, 212] on icon at bounding box center [994, 214] width 14 height 15
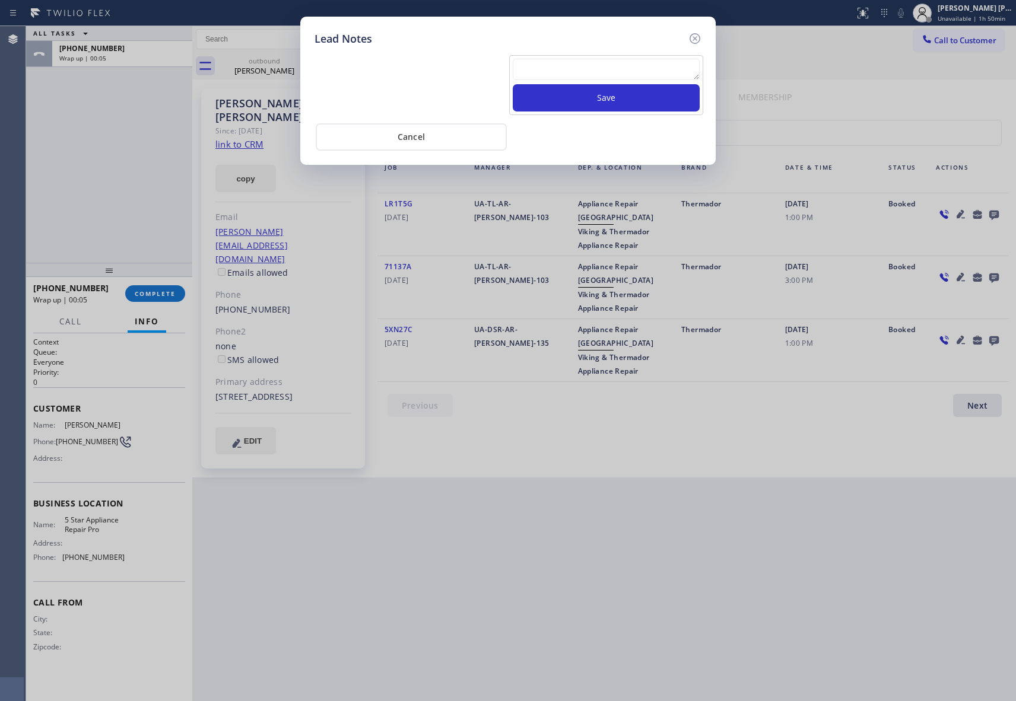
drag, startPoint x: 604, startPoint y: 57, endPoint x: 603, endPoint y: 64, distance: 7.2
click at [603, 61] on div "Save" at bounding box center [606, 85] width 194 height 60
click at [603, 64] on textarea at bounding box center [606, 69] width 187 height 21
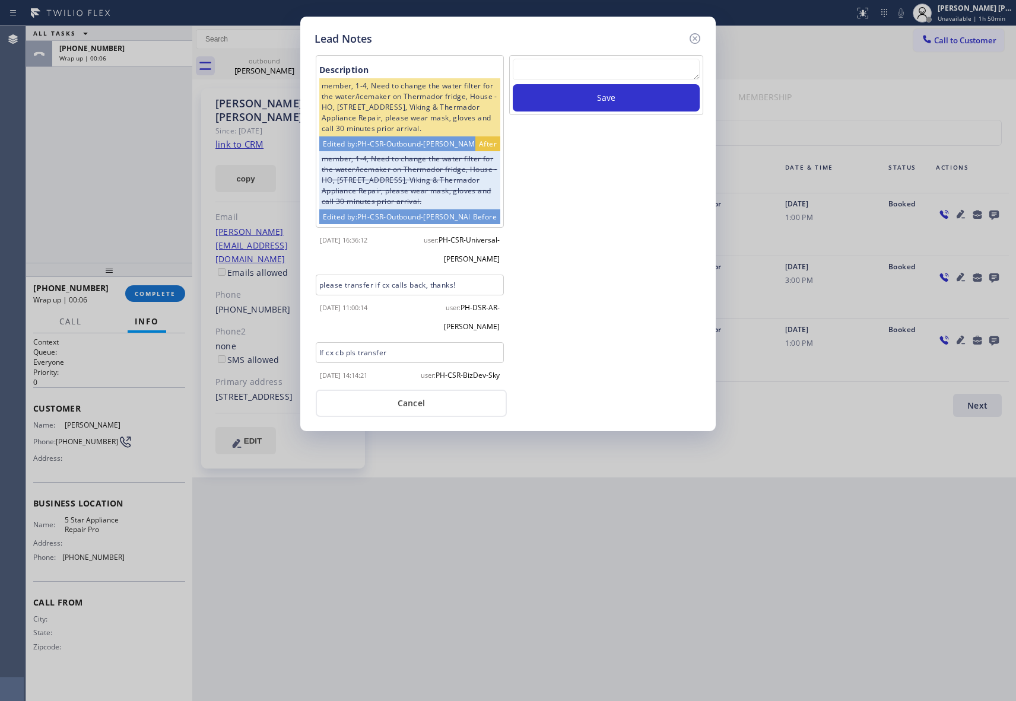
paste textarea "[PHONE_NUMBER]"
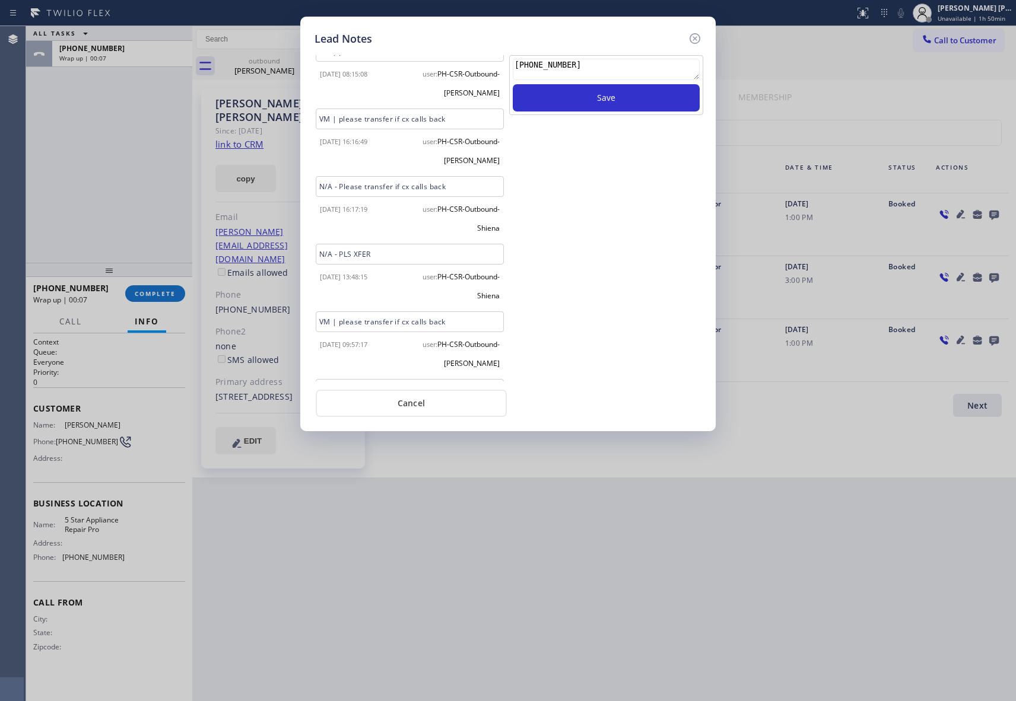
scroll to position [758, 0]
drag, startPoint x: 400, startPoint y: 262, endPoint x: 311, endPoint y: 262, distance: 89.0
click at [312, 262] on div "Description member, 1-4, Need to change the water filter for the water/icemaker…" at bounding box center [410, 218] width 196 height 326
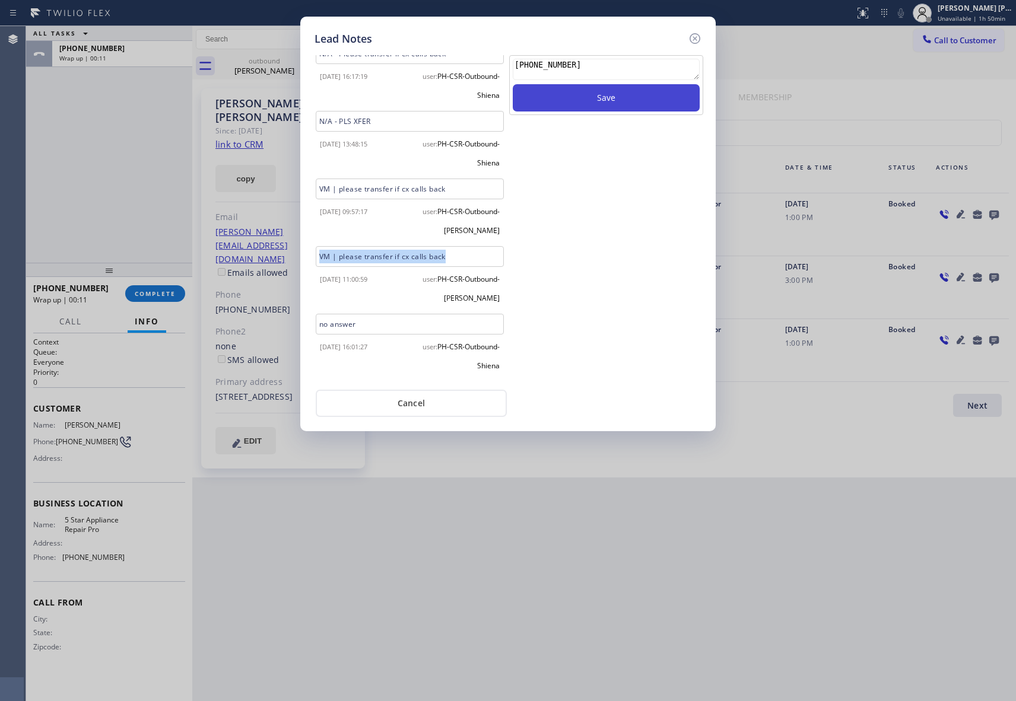
copy div "VM | please transfer if cx calls back"
drag, startPoint x: 594, startPoint y: 71, endPoint x: 385, endPoint y: 69, distance: 209.5
click at [385, 69] on div "Description member, 1-4, Need to change the water filter for the water/icemaker…" at bounding box center [508, 217] width 393 height 329
paste textarea "VM | please transfer if cx calls back"
type textarea "VM | please transfer if cx calls back"
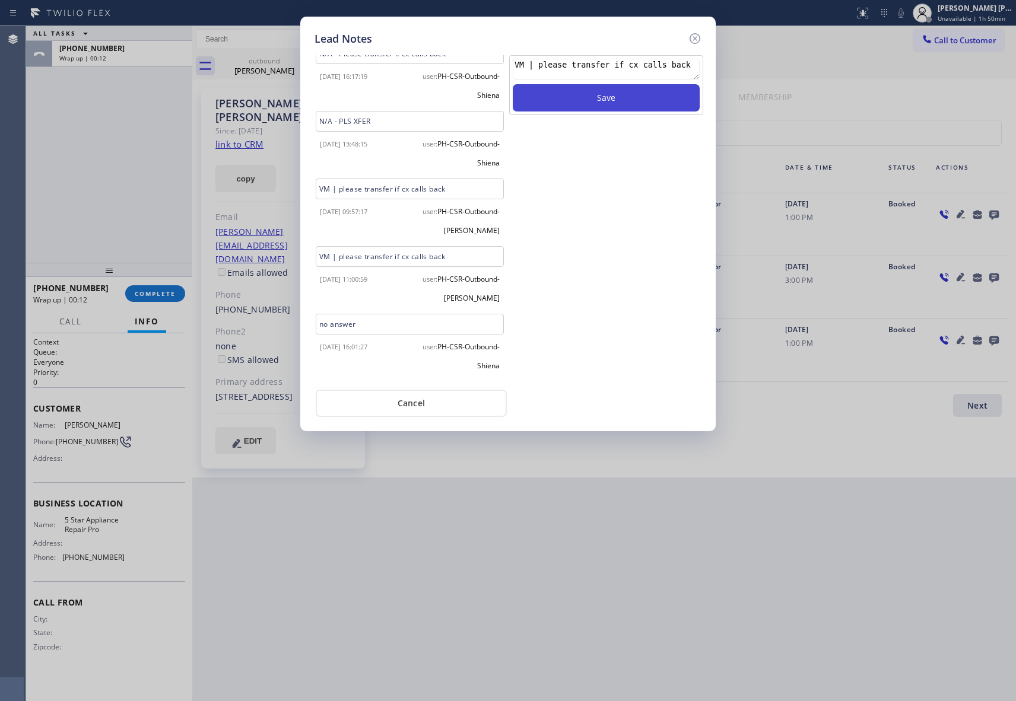
click at [615, 97] on button "Save" at bounding box center [606, 97] width 187 height 27
click at [694, 39] on icon at bounding box center [695, 38] width 11 height 11
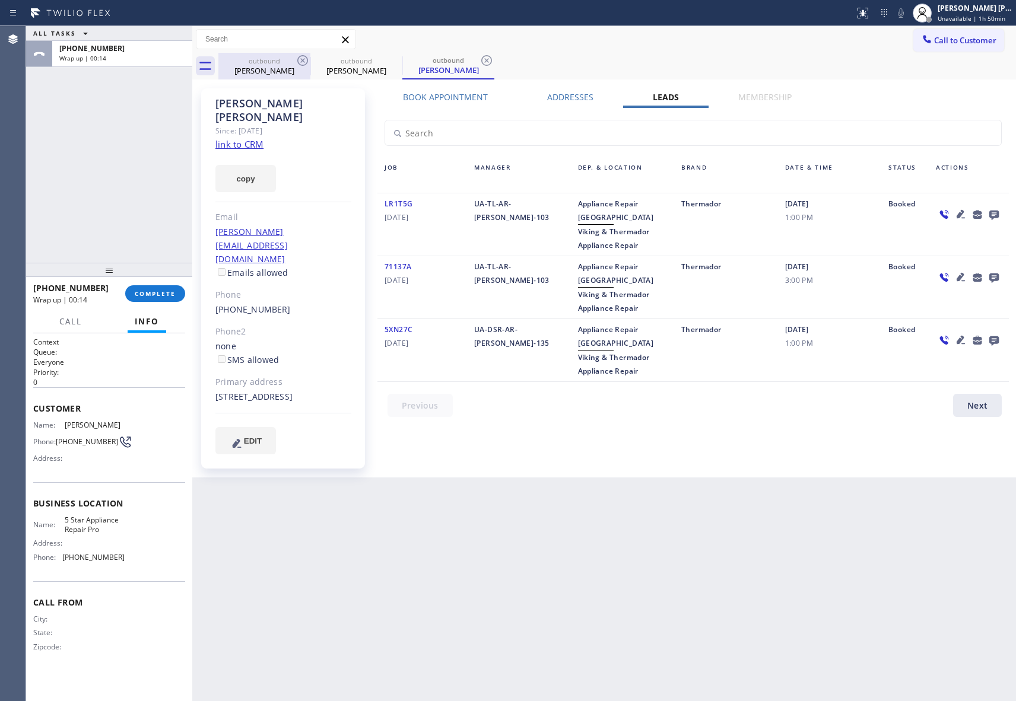
click at [285, 60] on div "outbound" at bounding box center [265, 60] width 90 height 9
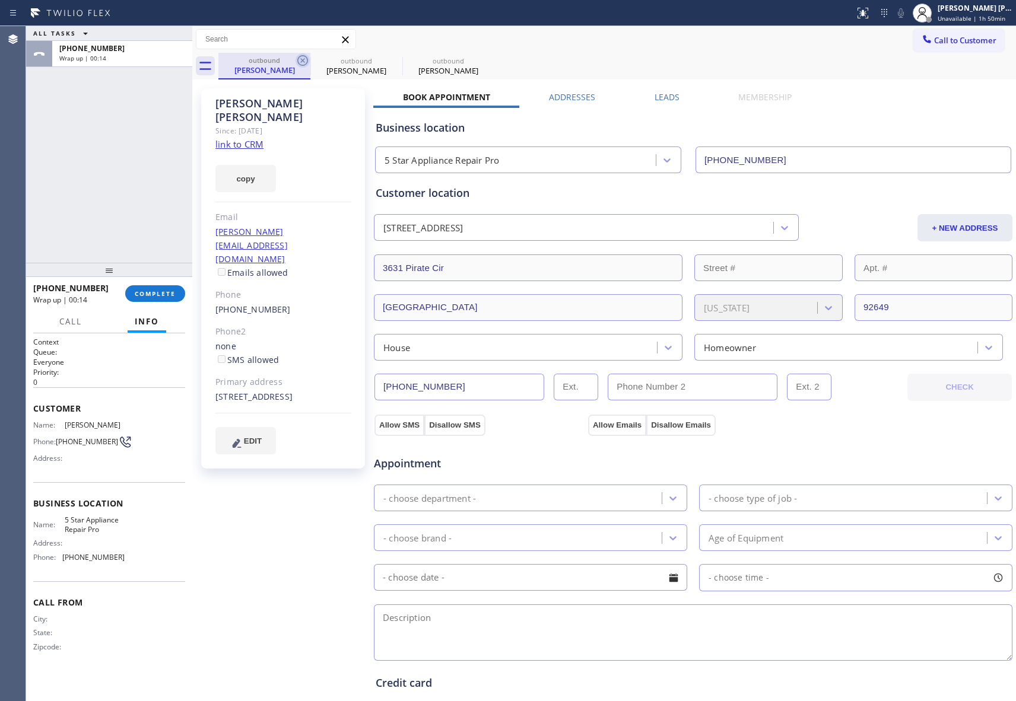
click at [306, 58] on icon at bounding box center [302, 60] width 11 height 11
click at [0, 0] on icon at bounding box center [0, 0] width 0 height 0
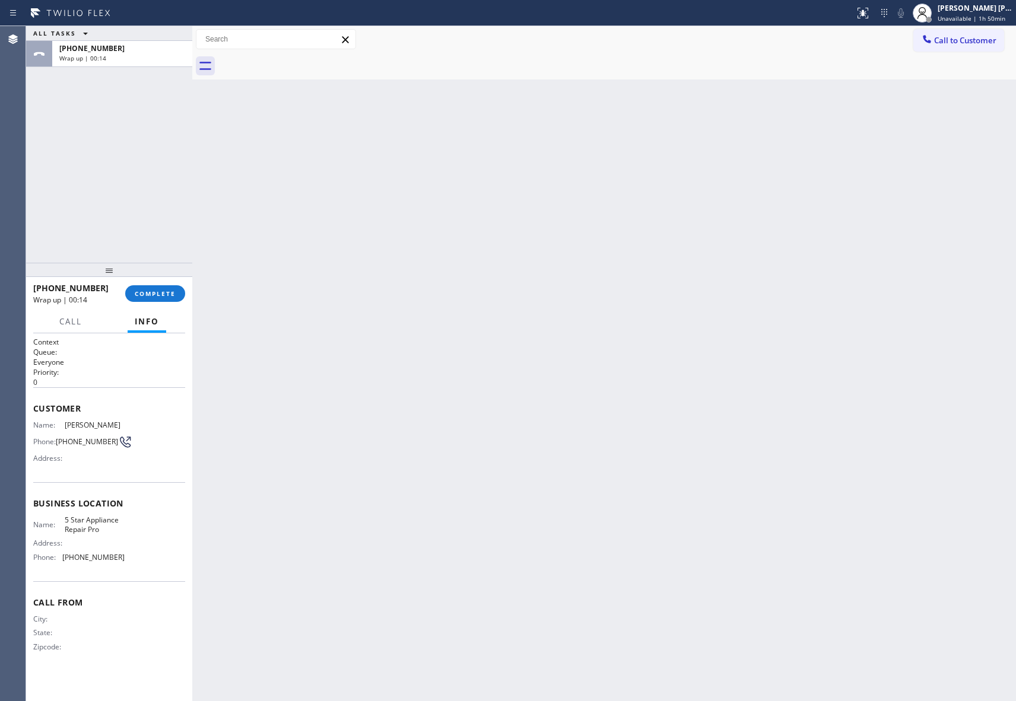
click at [306, 58] on div at bounding box center [617, 66] width 798 height 27
click at [174, 293] on span "COMPLETE" at bounding box center [155, 294] width 41 height 8
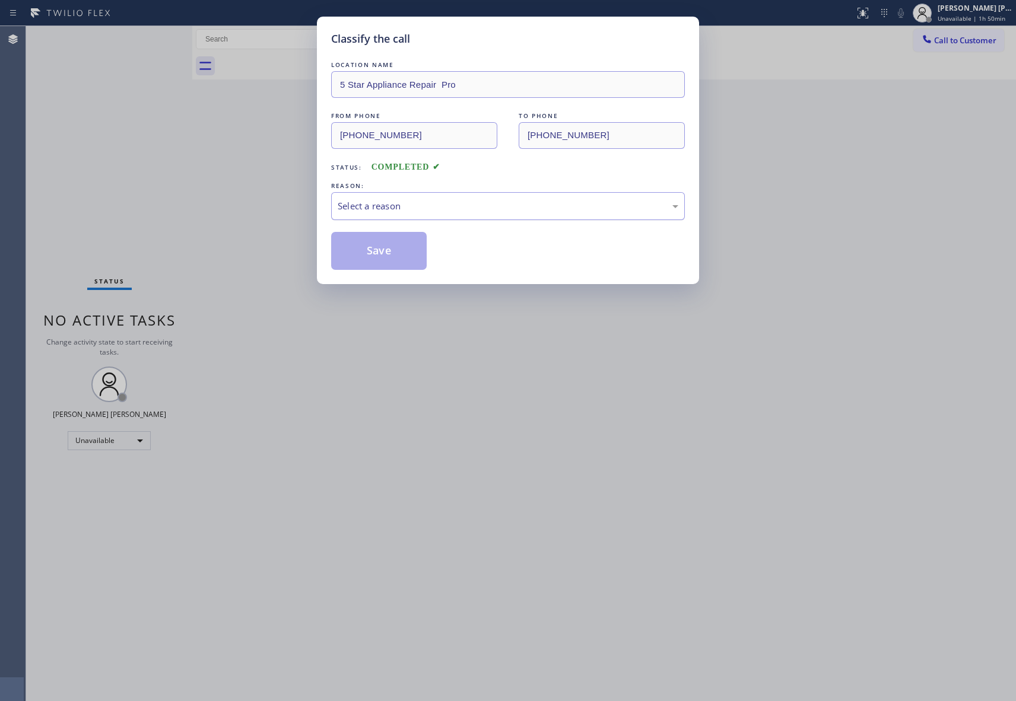
click at [402, 205] on div "Select a reason" at bounding box center [508, 206] width 341 height 14
click at [377, 252] on button "Save" at bounding box center [379, 251] width 96 height 38
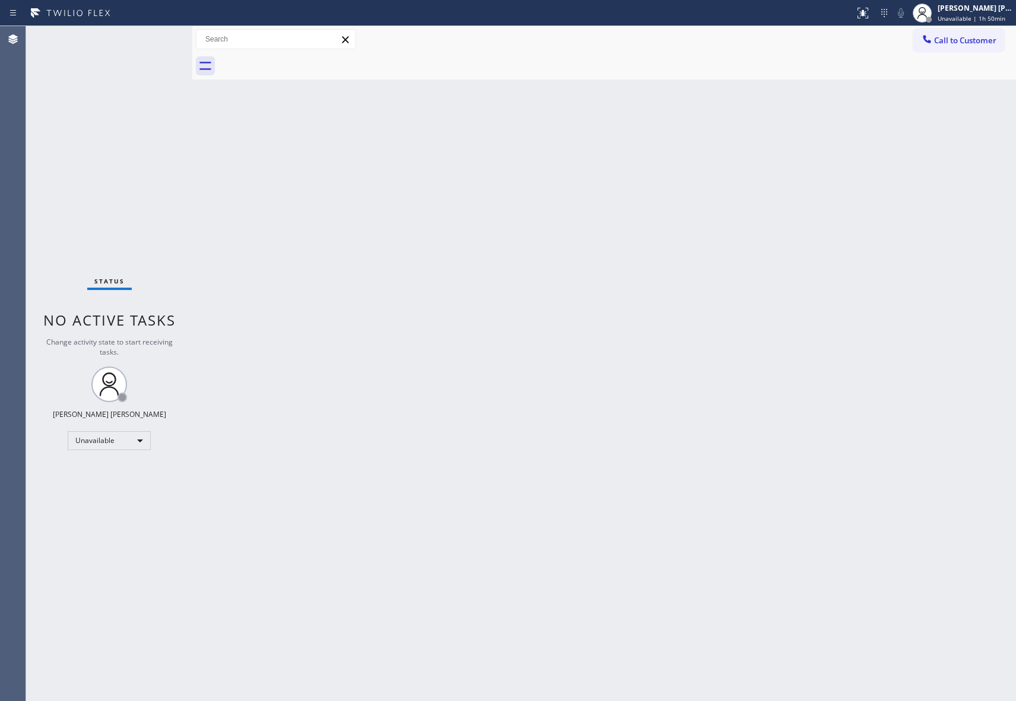
click at [983, 45] on span "Call to Customer" at bounding box center [965, 40] width 62 height 11
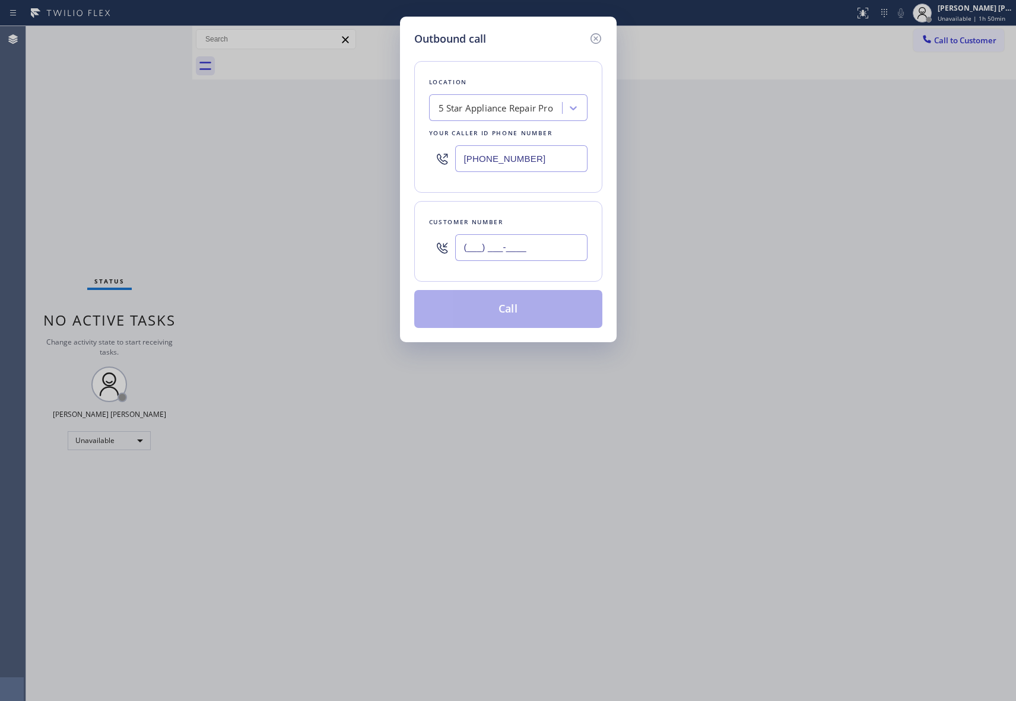
click at [521, 261] on input "(___) ___-____" at bounding box center [521, 247] width 132 height 27
paste input "949) 933-6473"
type input "[PHONE_NUMBER]"
click at [563, 300] on button "Call" at bounding box center [508, 309] width 188 height 38
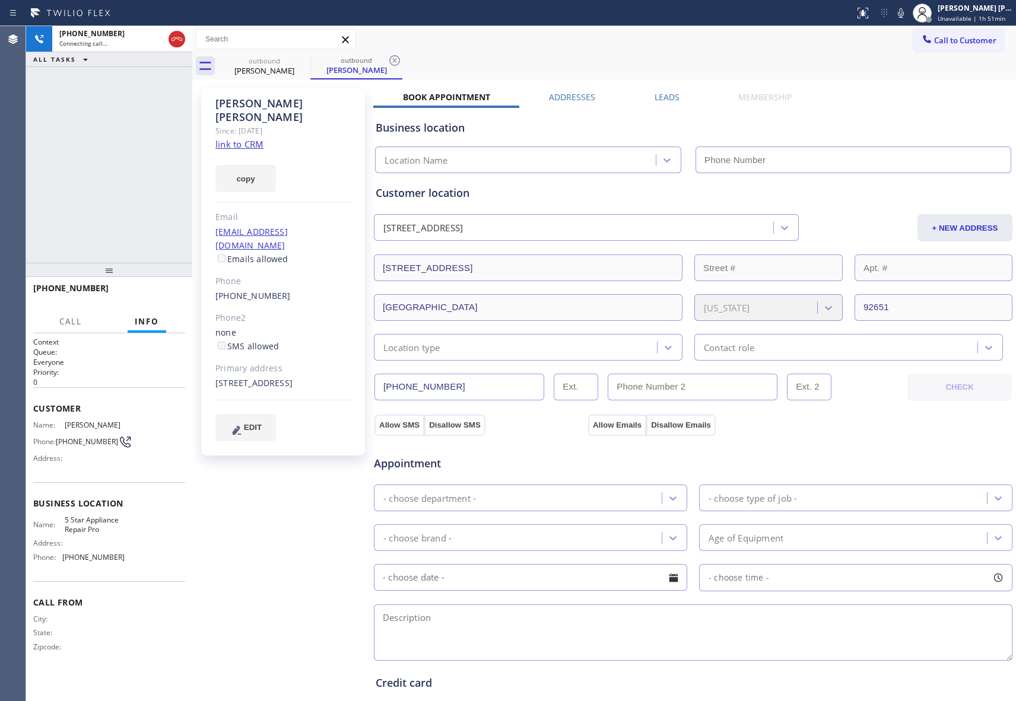
type input "[PHONE_NUMBER]"
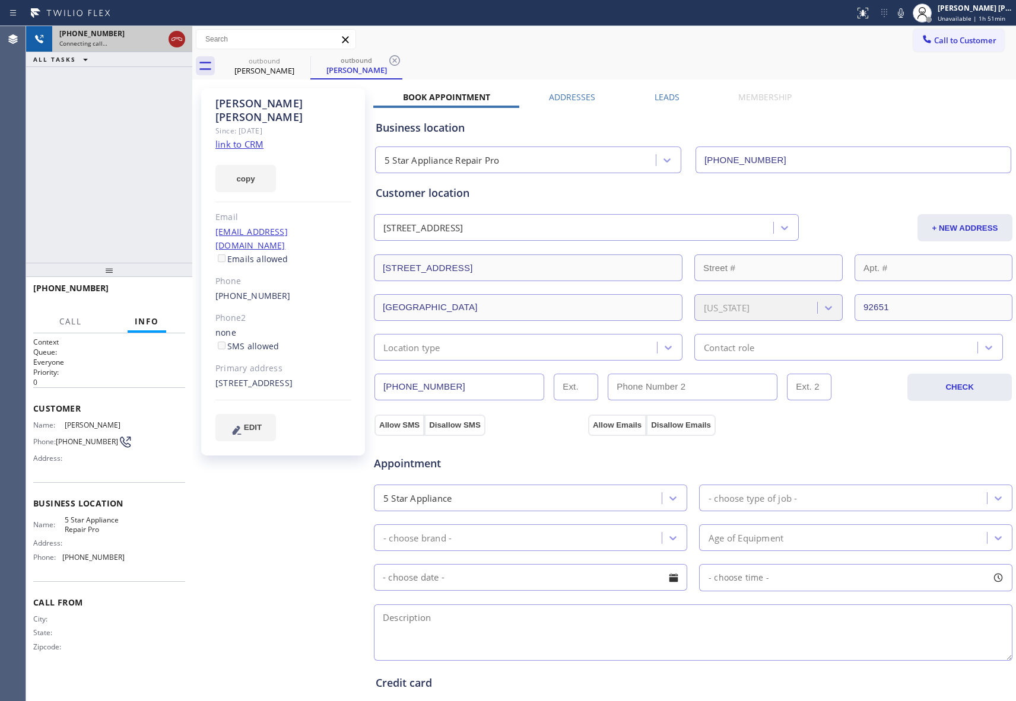
click at [176, 34] on icon at bounding box center [177, 39] width 14 height 14
click at [300, 53] on icon at bounding box center [303, 60] width 14 height 14
click at [387, 53] on icon at bounding box center [394, 60] width 14 height 14
click at [300, 53] on div "outbound [PERSON_NAME] outbound [PERSON_NAME]" at bounding box center [617, 66] width 798 height 27
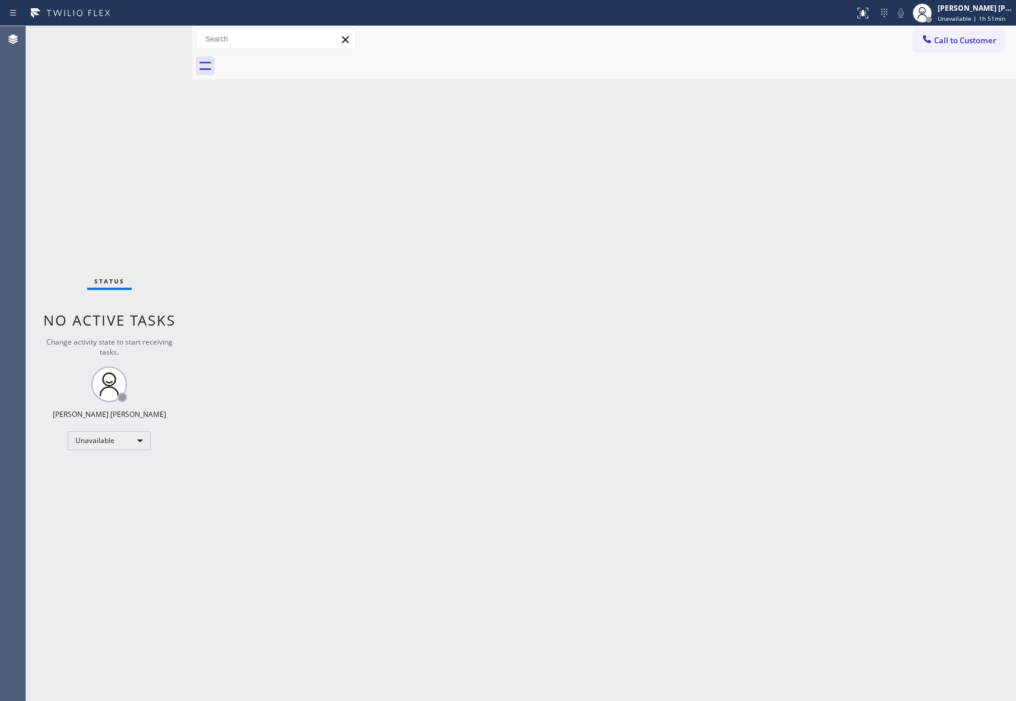
click at [300, 53] on div at bounding box center [617, 66] width 798 height 27
click at [987, 39] on span "Call to Customer" at bounding box center [965, 40] width 62 height 11
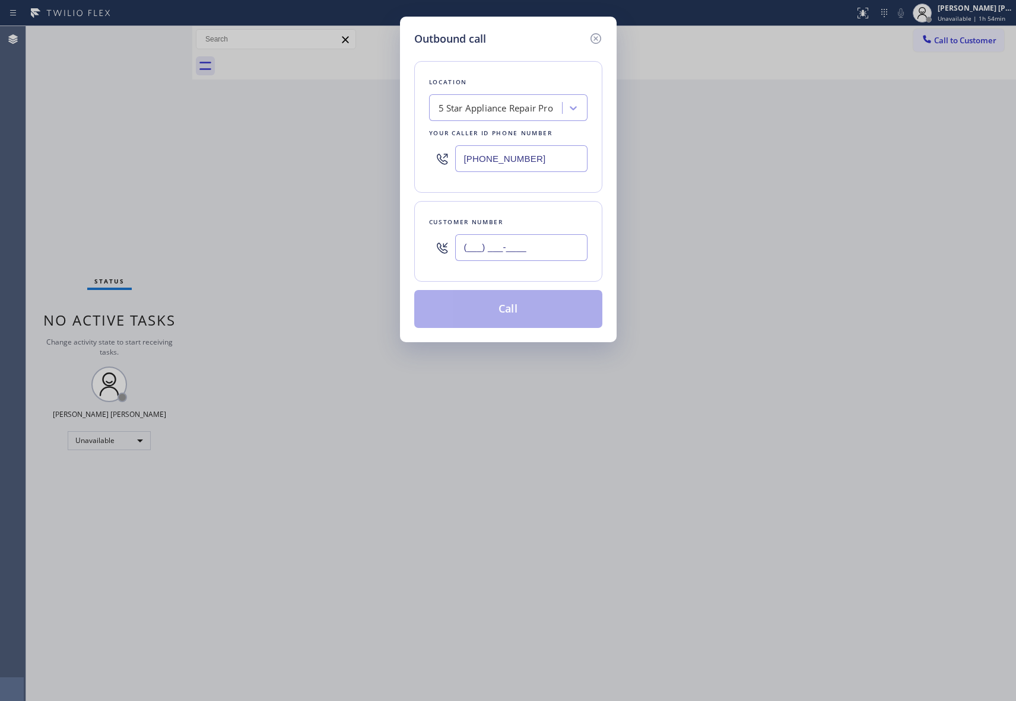
click at [557, 241] on input "(___) ___-____" at bounding box center [521, 247] width 132 height 27
paste input "480) 818-2711"
type input "[PHONE_NUMBER]"
click at [549, 313] on button "Call" at bounding box center [508, 309] width 188 height 38
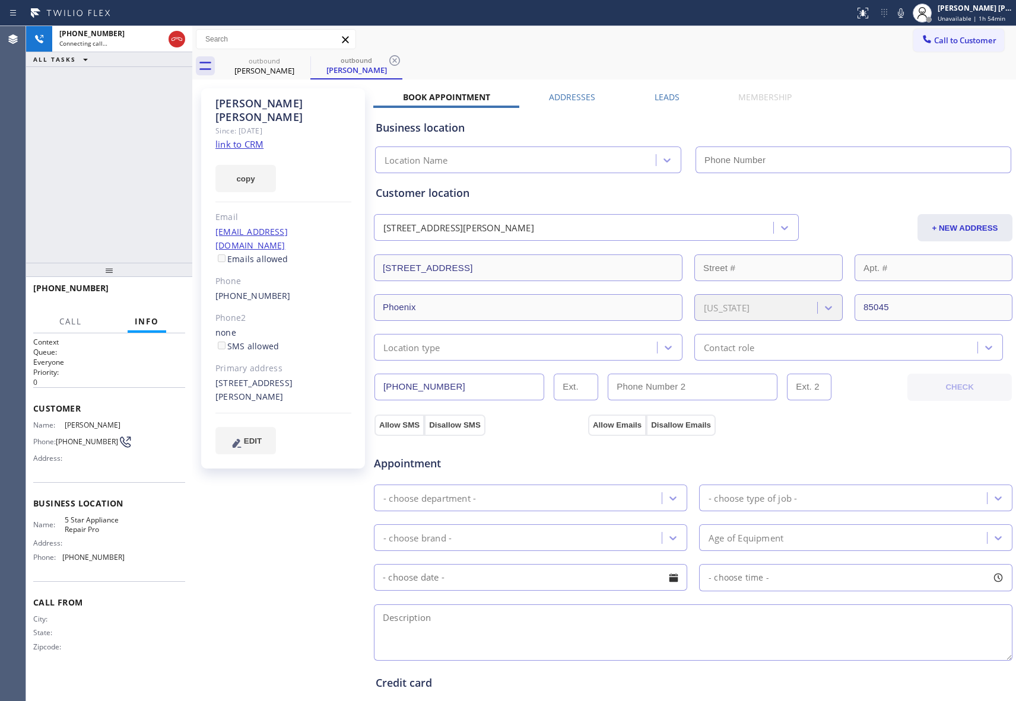
type input "[PHONE_NUMBER]"
click at [177, 294] on button "HANG UP" at bounding box center [157, 293] width 55 height 17
click at [657, 96] on label "Leads" at bounding box center [667, 96] width 25 height 11
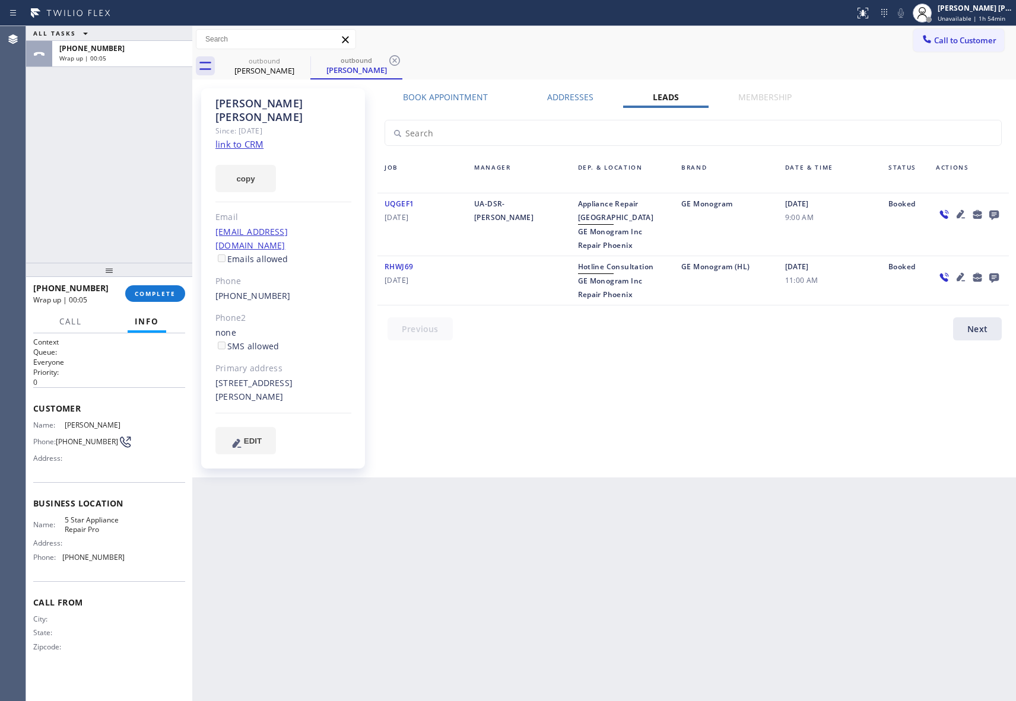
click at [996, 212] on icon at bounding box center [994, 214] width 14 height 15
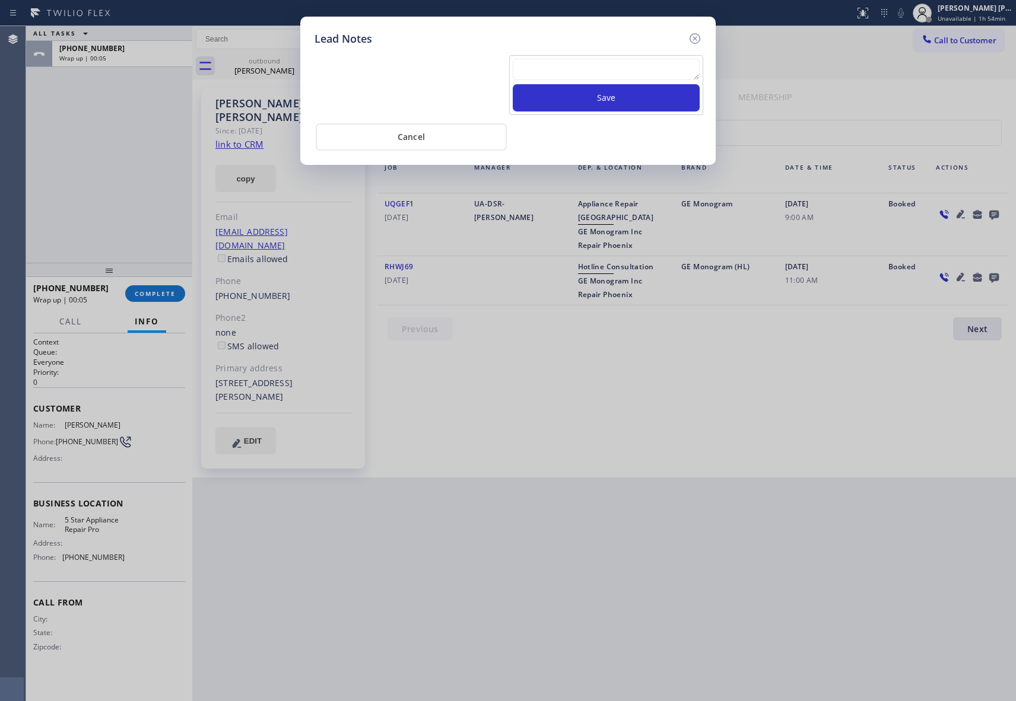
click at [570, 69] on textarea at bounding box center [606, 69] width 187 height 21
paste textarea "VM | please transfer if cx calls back"
type textarea "VM | please transfer if cx calls back"
click at [643, 106] on button "Save" at bounding box center [606, 97] width 187 height 27
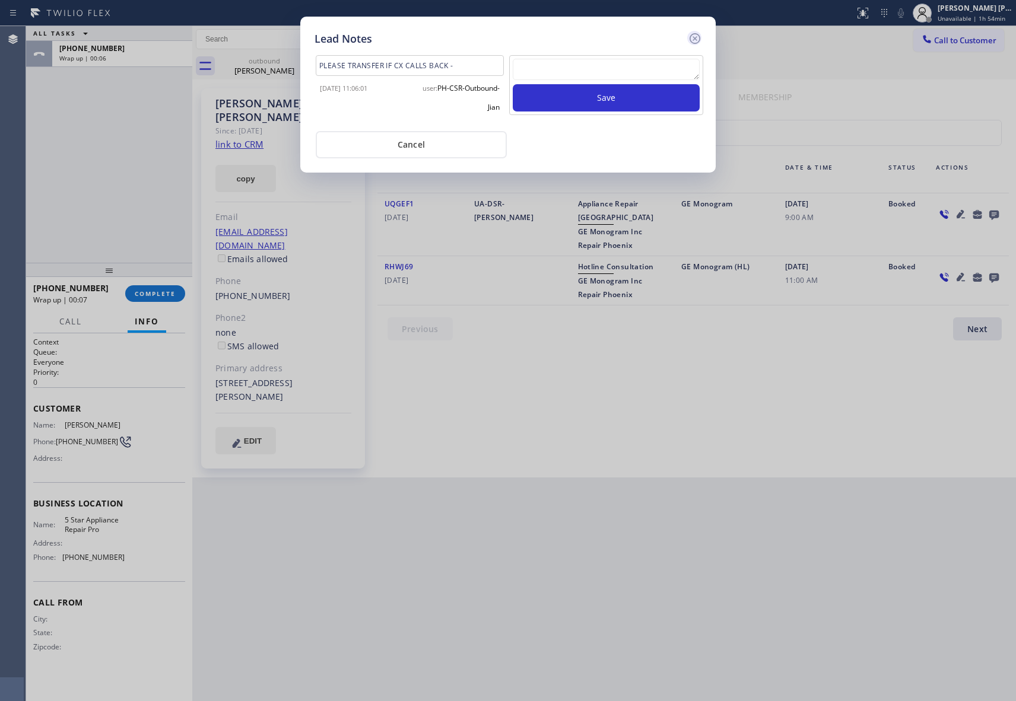
click at [693, 36] on icon at bounding box center [695, 38] width 11 height 11
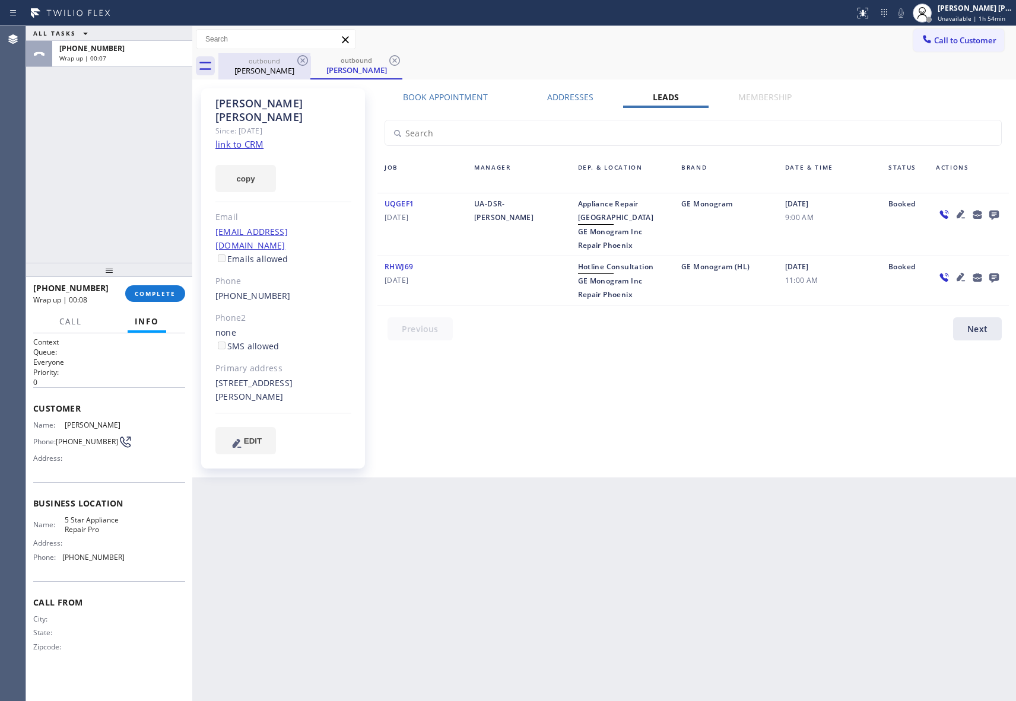
drag, startPoint x: 253, startPoint y: 64, endPoint x: 293, endPoint y: 62, distance: 39.8
click at [258, 64] on div "outbound" at bounding box center [265, 60] width 90 height 9
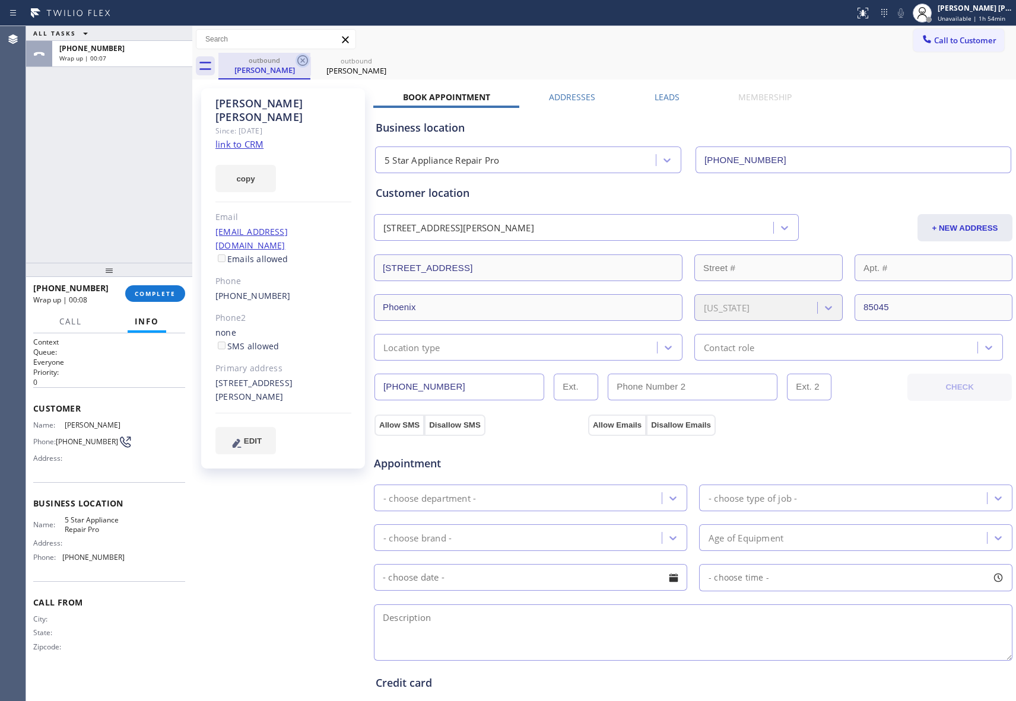
click at [296, 61] on icon at bounding box center [303, 60] width 14 height 14
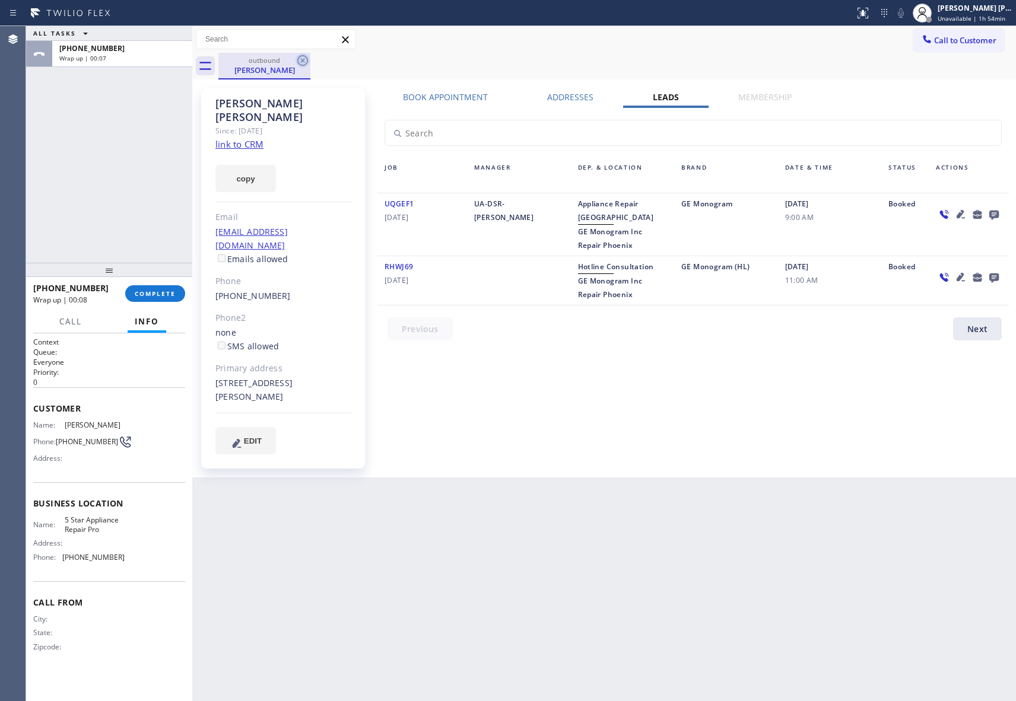
click at [298, 61] on icon at bounding box center [302, 60] width 11 height 11
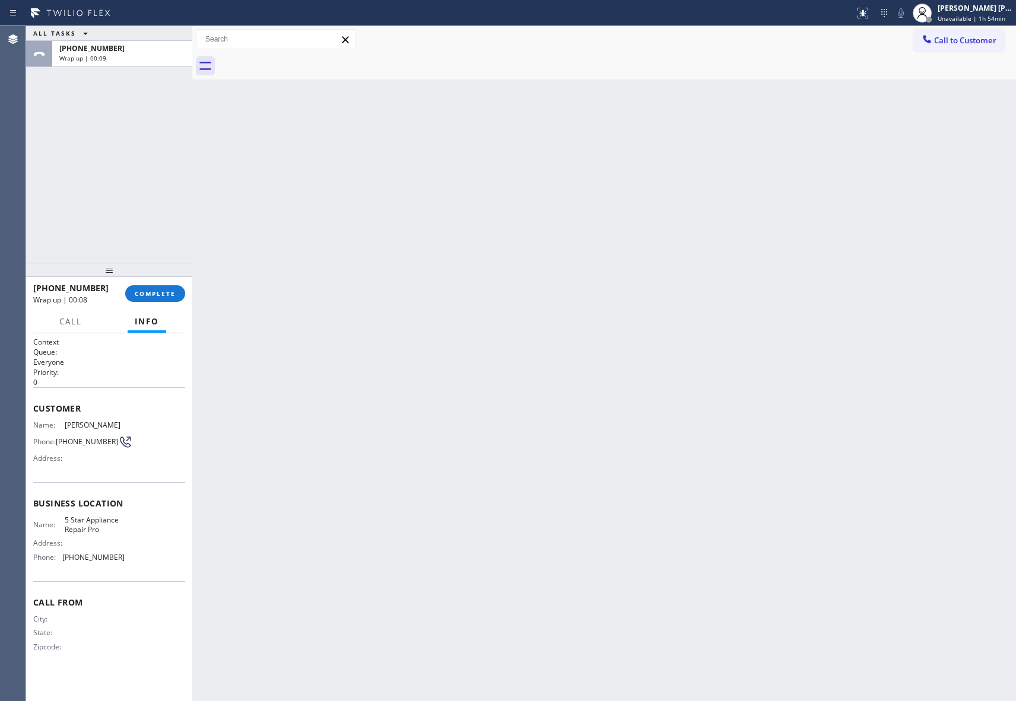
click at [298, 61] on div at bounding box center [617, 66] width 798 height 27
click at [164, 296] on span "COMPLETE" at bounding box center [155, 294] width 41 height 8
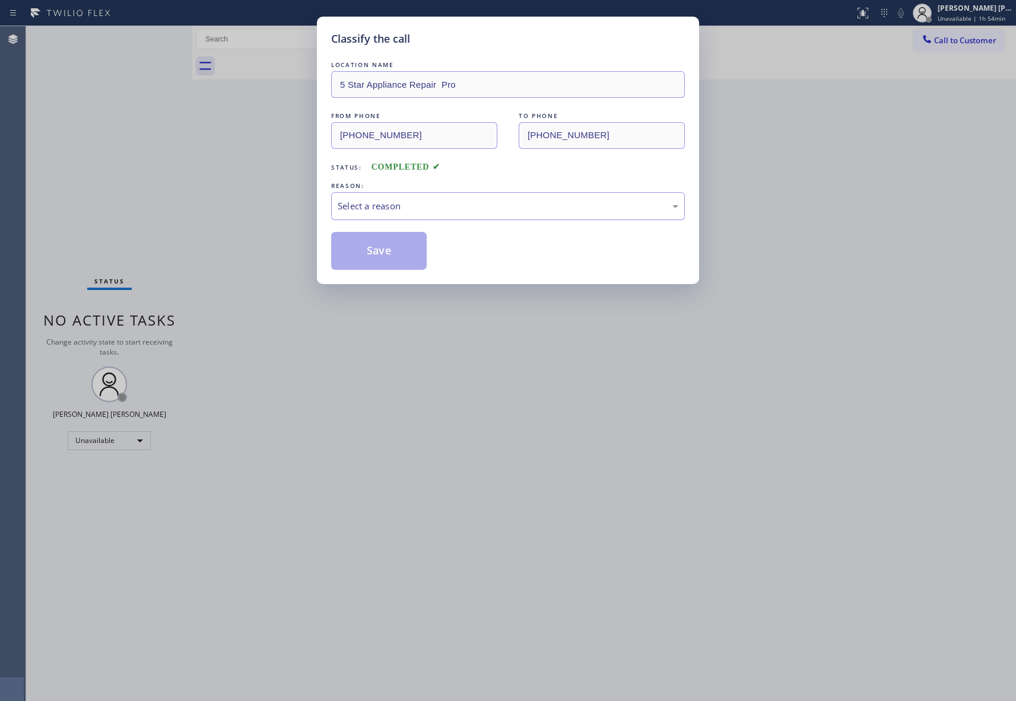
click at [385, 209] on div "Select a reason" at bounding box center [508, 206] width 341 height 14
click at [363, 252] on button "Save" at bounding box center [379, 251] width 96 height 38
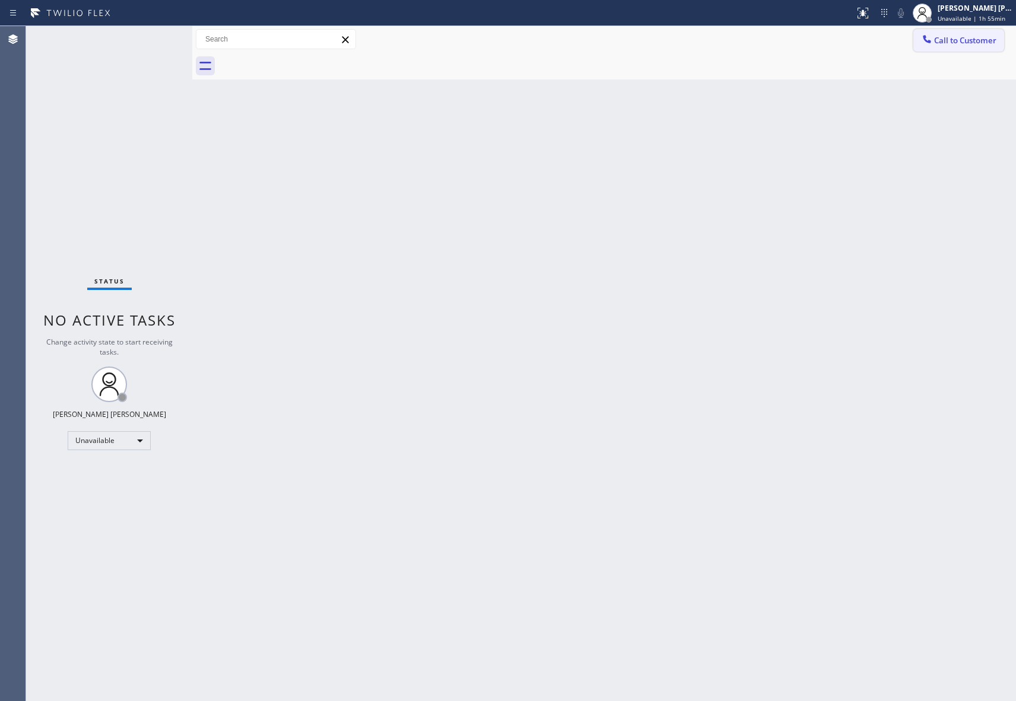
click at [960, 40] on span "Call to Customer" at bounding box center [965, 40] width 62 height 11
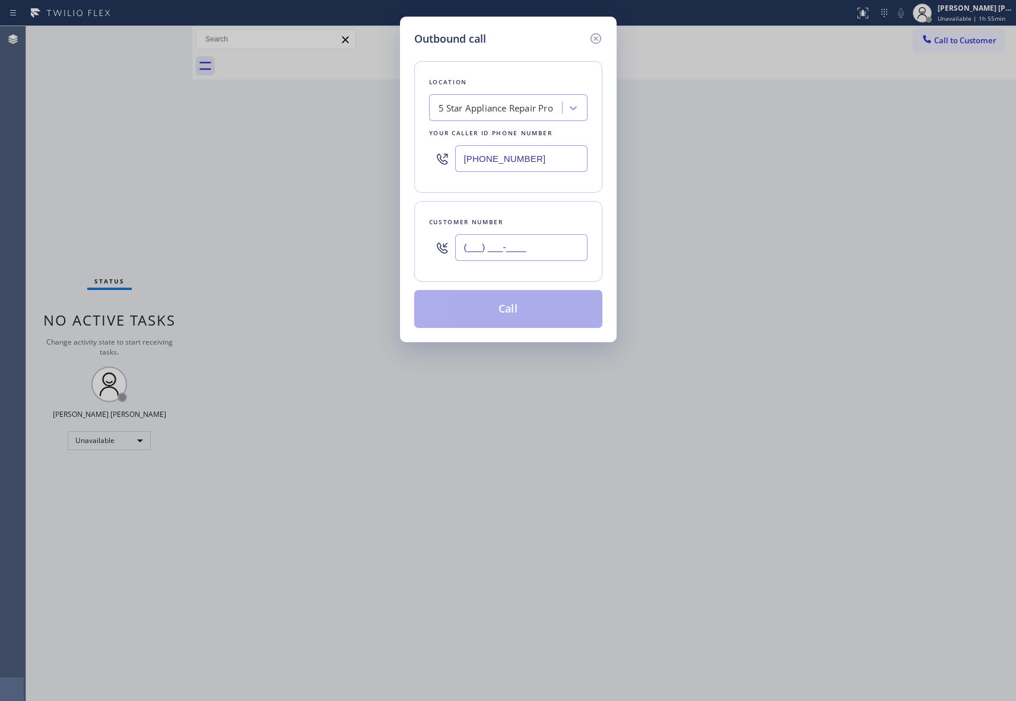
click at [568, 250] on input "(___) ___-____" at bounding box center [521, 247] width 132 height 27
paste input "917) 945-0983"
type input "[PHONE_NUMBER]"
click at [525, 314] on button "Call" at bounding box center [508, 309] width 188 height 38
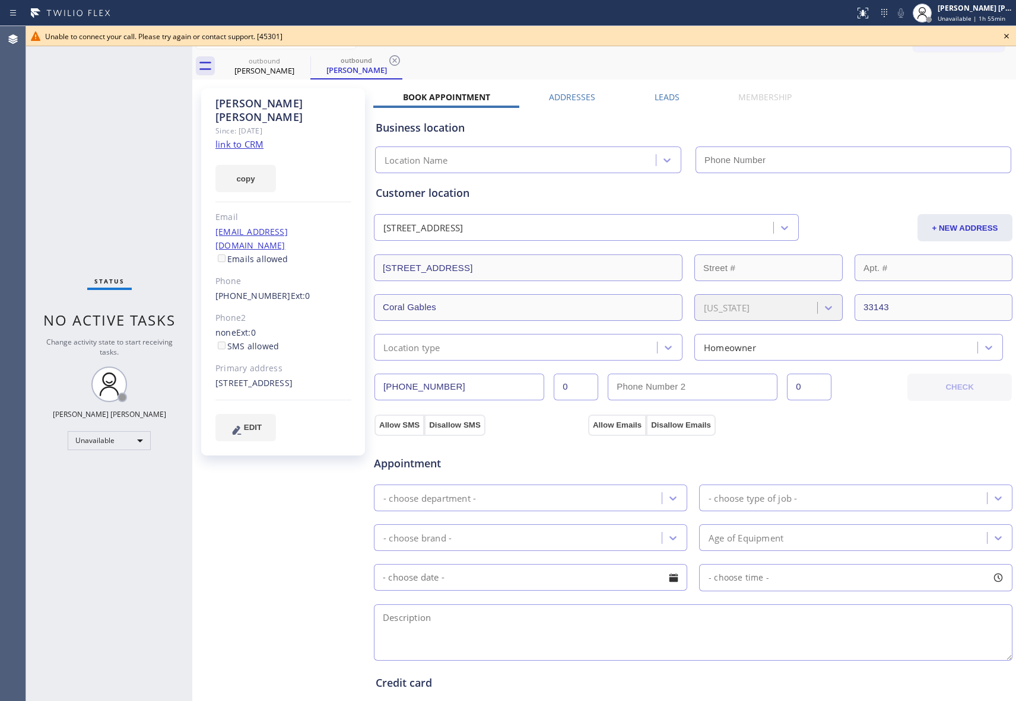
type input "[PHONE_NUMBER]"
click at [301, 62] on icon at bounding box center [303, 60] width 14 height 14
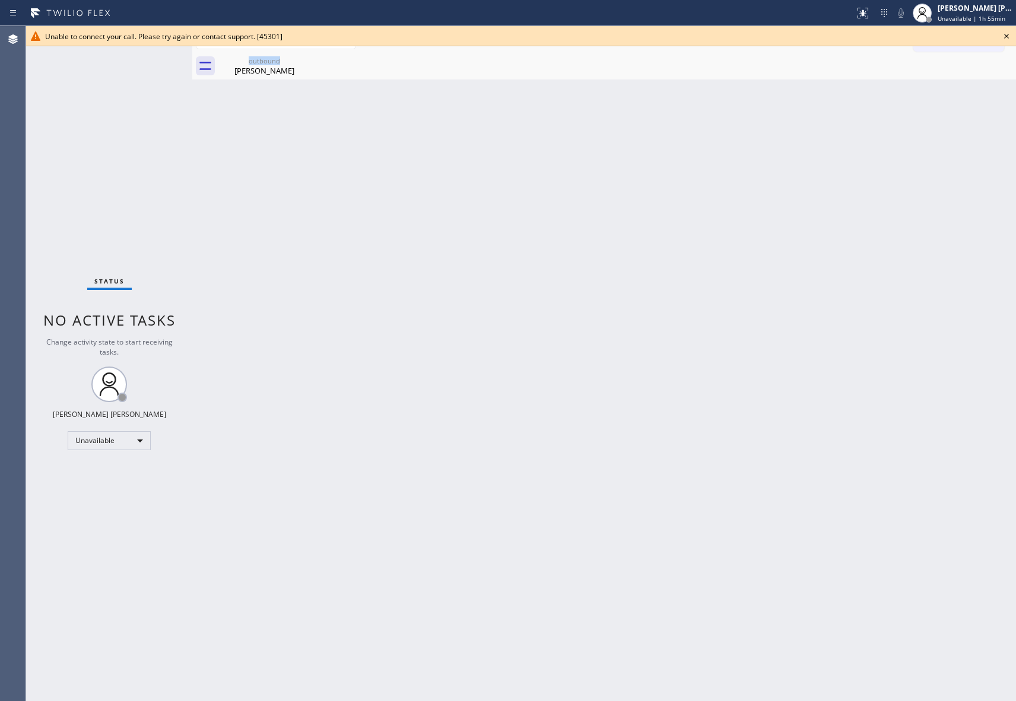
click at [301, 62] on div "outbound [PERSON_NAME]" at bounding box center [264, 66] width 92 height 27
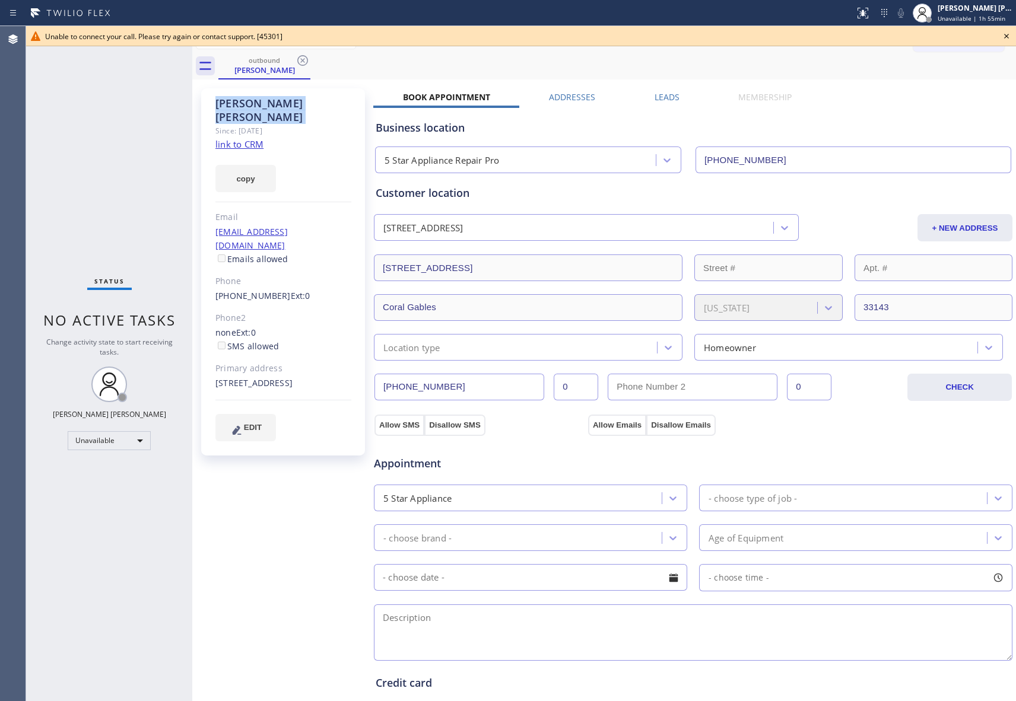
click at [301, 62] on icon at bounding box center [303, 60] width 14 height 14
drag, startPoint x: 301, startPoint y: 62, endPoint x: 333, endPoint y: 62, distance: 32.0
click at [333, 62] on div "outbound [PERSON_NAME]" at bounding box center [617, 66] width 798 height 27
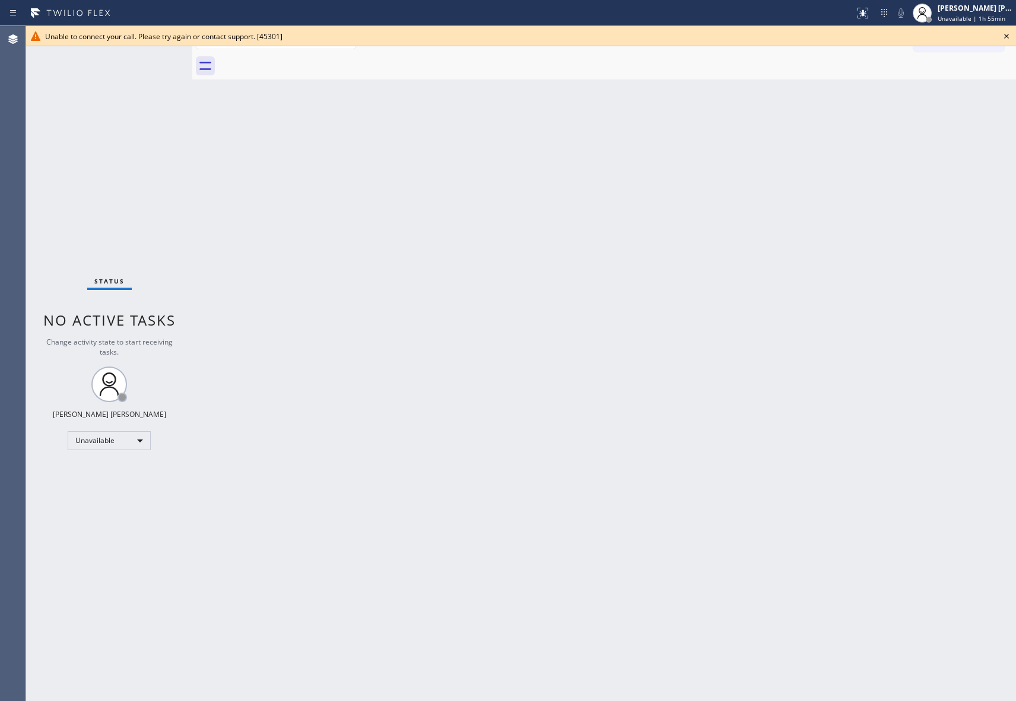
click at [1006, 34] on icon at bounding box center [1006, 36] width 14 height 14
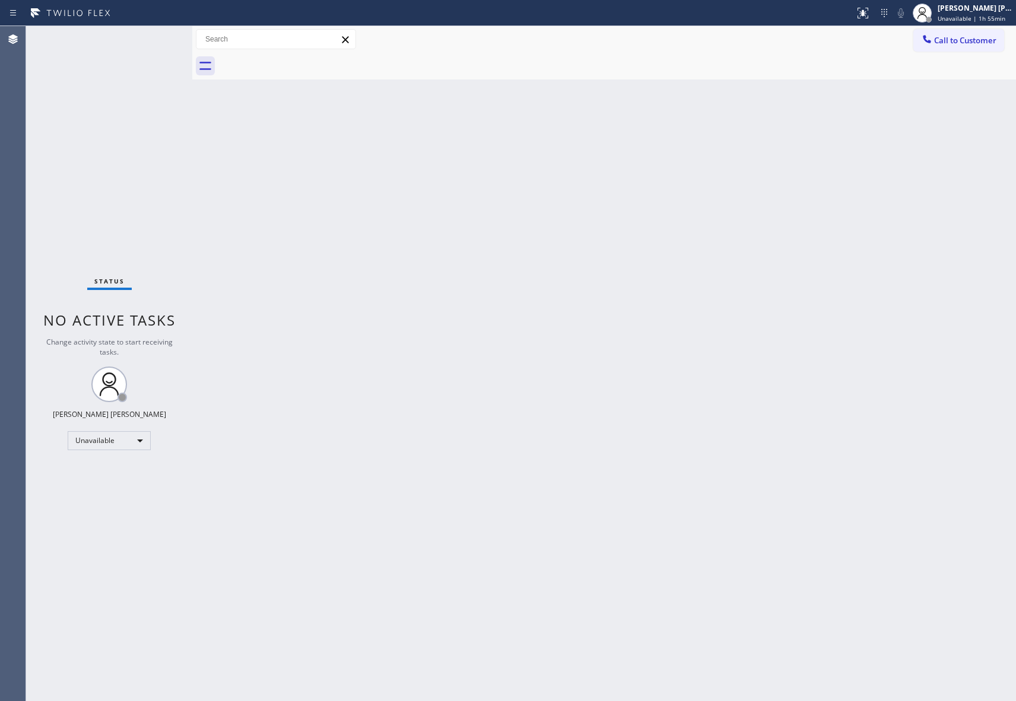
click at [1006, 34] on div "Call to Customer Outbound call Location 5 Star Appliance Repair Pro Your caller…" at bounding box center [964, 39] width 103 height 21
click at [986, 35] on span "Call to Customer" at bounding box center [965, 40] width 62 height 11
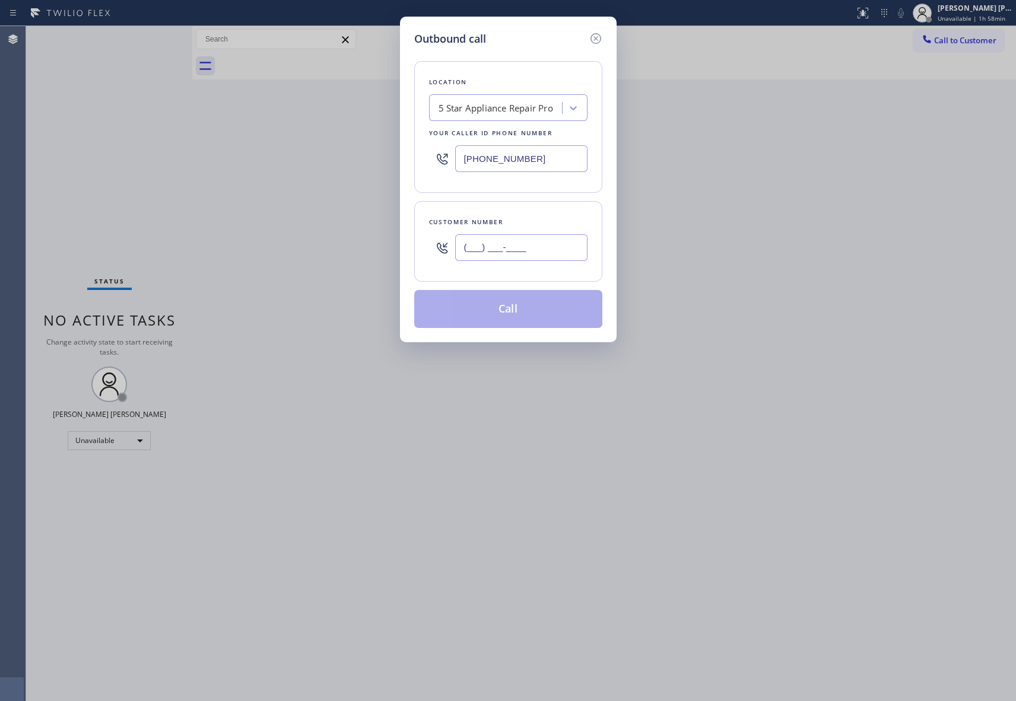
click at [535, 247] on input "(___) ___-____" at bounding box center [521, 247] width 132 height 27
paste input "650) 776-7633"
type input "[PHONE_NUMBER]"
click at [528, 316] on button "Call" at bounding box center [508, 309] width 188 height 38
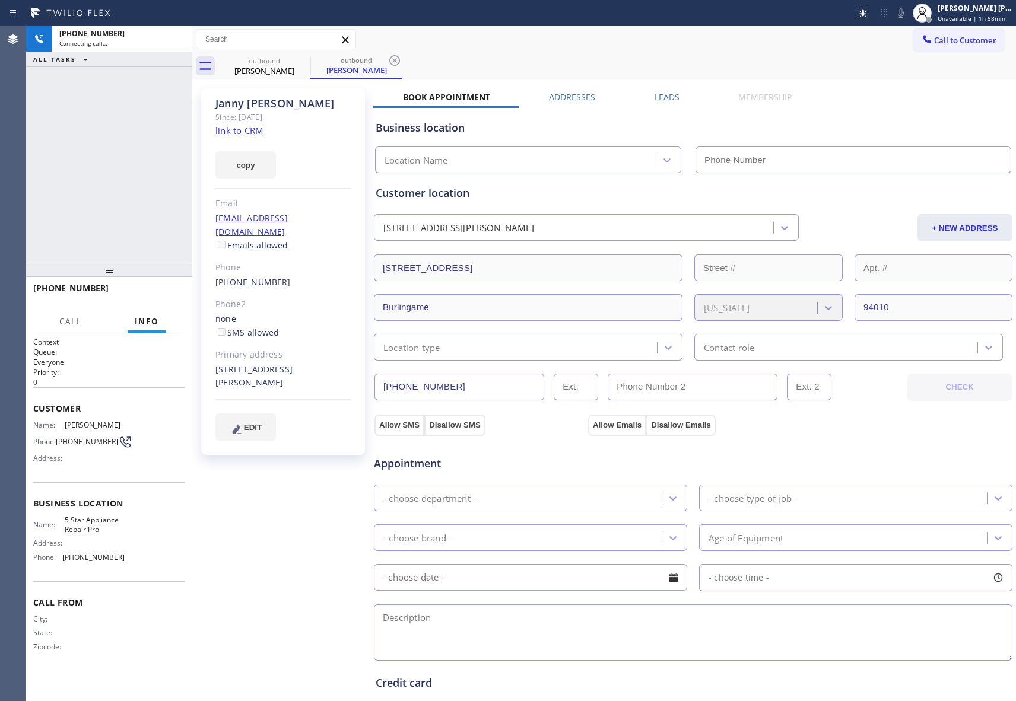
type input "[PHONE_NUMBER]"
click at [672, 94] on label "Leads" at bounding box center [667, 96] width 25 height 11
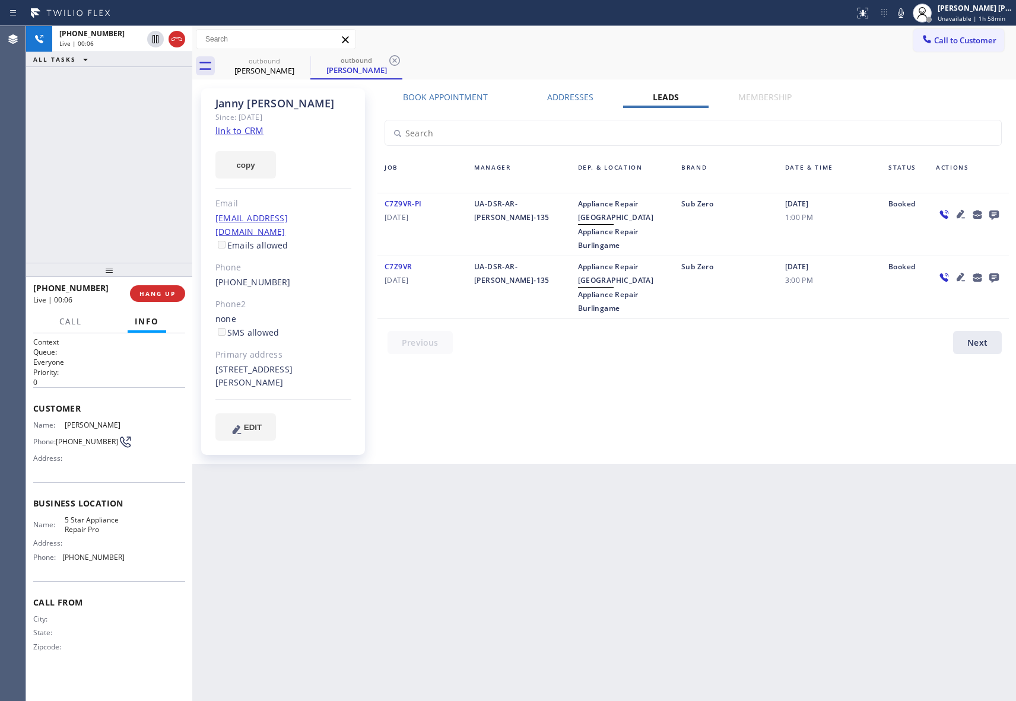
click at [991, 211] on icon at bounding box center [993, 215] width 9 height 9
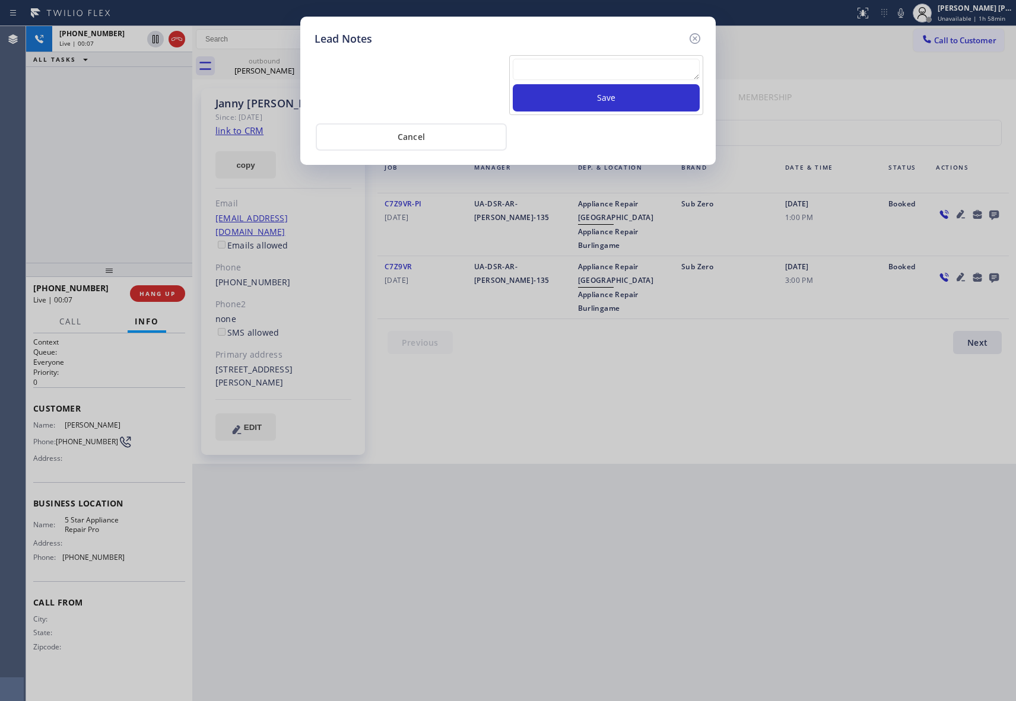
click at [549, 68] on textarea at bounding box center [606, 69] width 187 height 21
paste textarea "VM | please transfer if cx calls back"
type textarea "VM | please transfer if cx calls back"
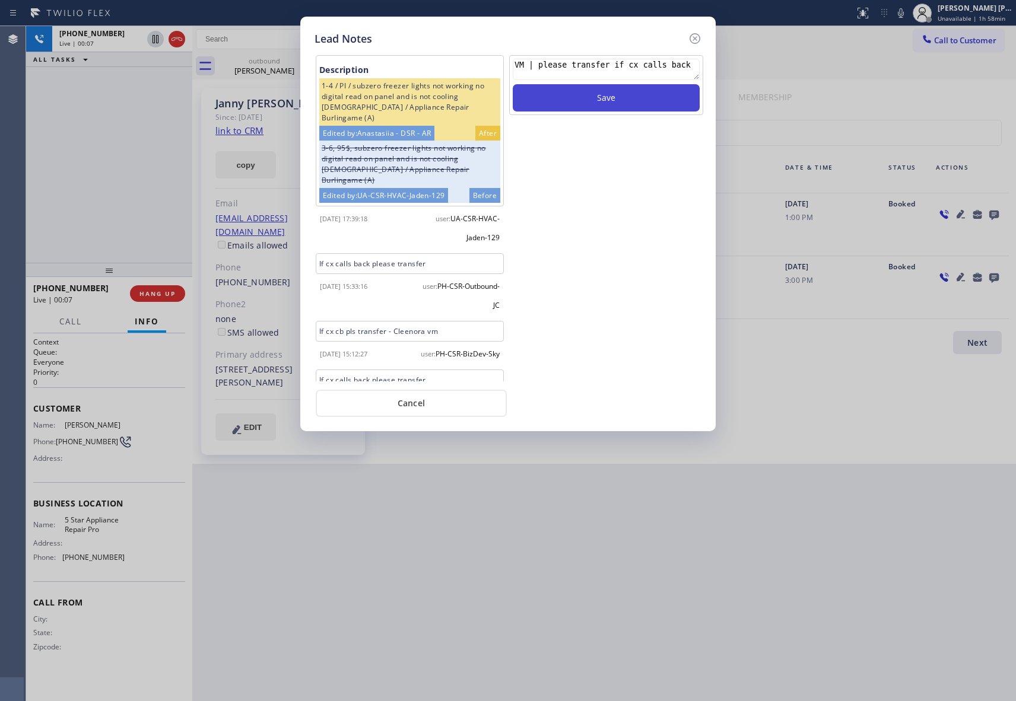
click at [598, 106] on button "Save" at bounding box center [606, 97] width 187 height 27
click at [696, 36] on icon at bounding box center [695, 38] width 14 height 14
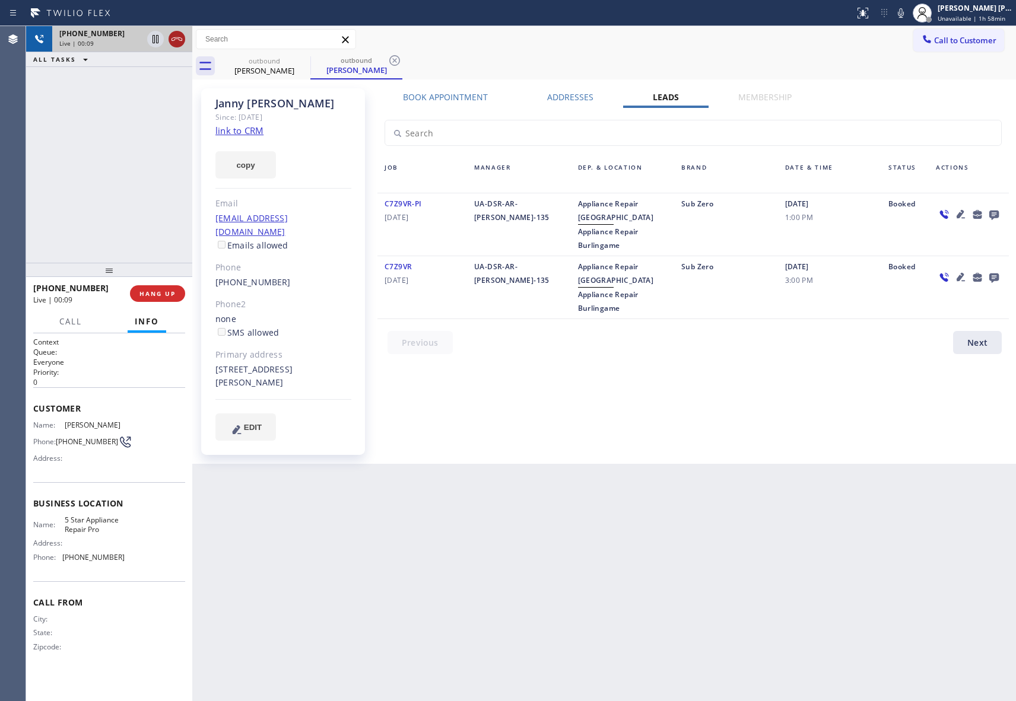
click at [184, 37] on div at bounding box center [177, 39] width 17 height 14
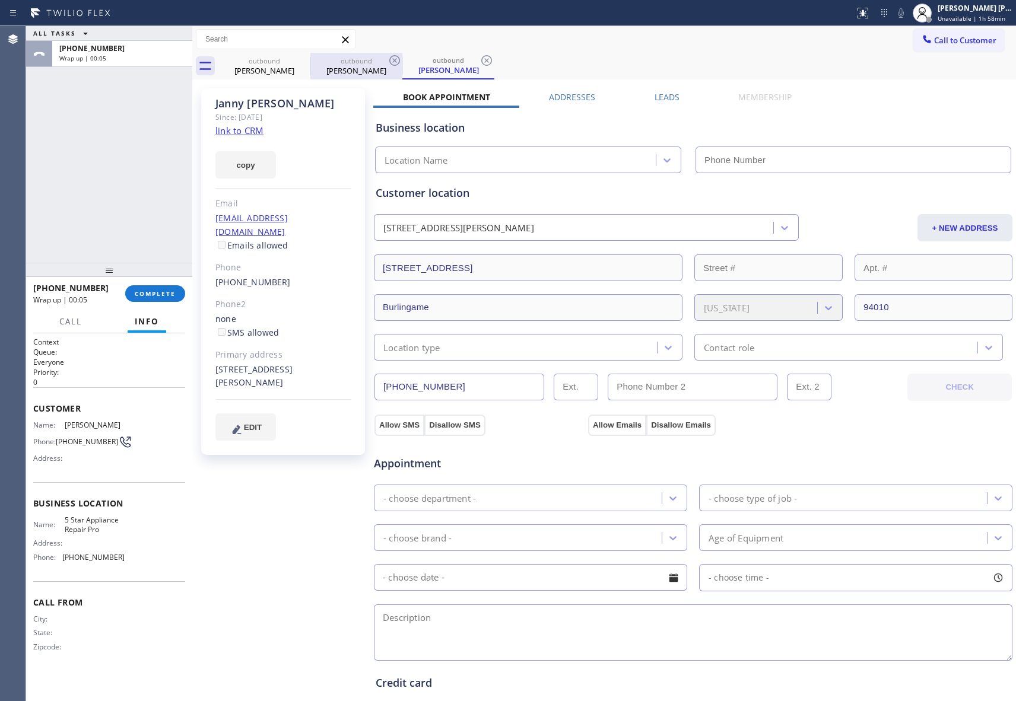
click at [315, 57] on div "outbound" at bounding box center [357, 60] width 90 height 9
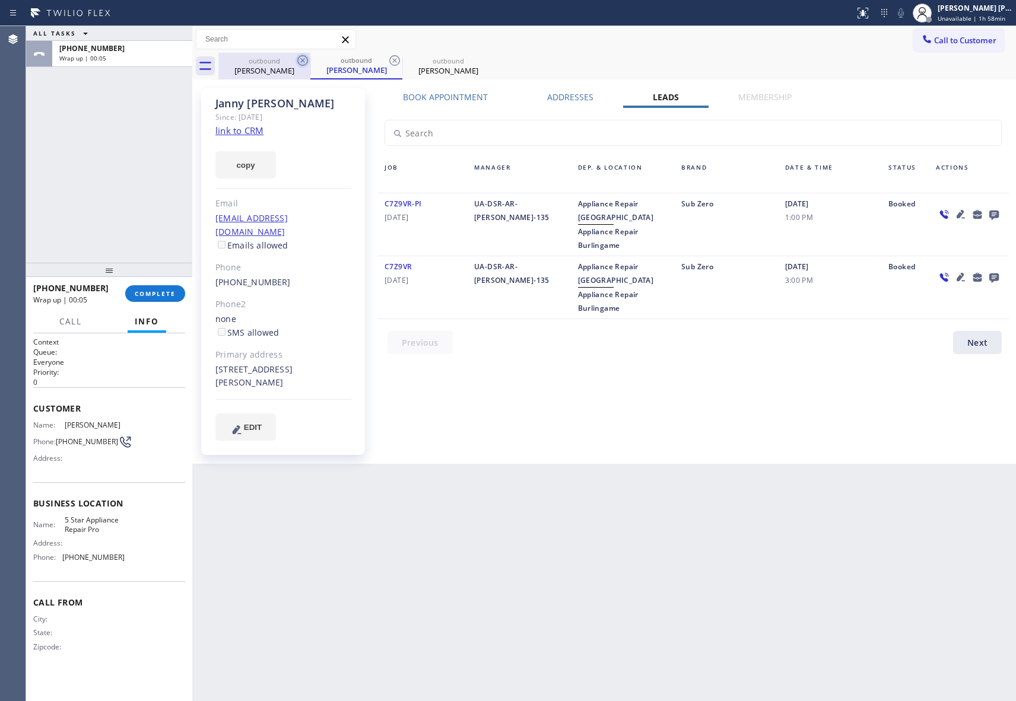
click at [309, 59] on icon at bounding box center [303, 60] width 14 height 14
click at [0, 0] on icon at bounding box center [0, 0] width 0 height 0
click at [387, 60] on icon at bounding box center [394, 60] width 14 height 14
click at [0, 0] on icon at bounding box center [0, 0] width 0 height 0
click at [309, 60] on div "outbound [PERSON_NAME] outbound [PERSON_NAME] outbound [PERSON_NAME]" at bounding box center [617, 66] width 798 height 27
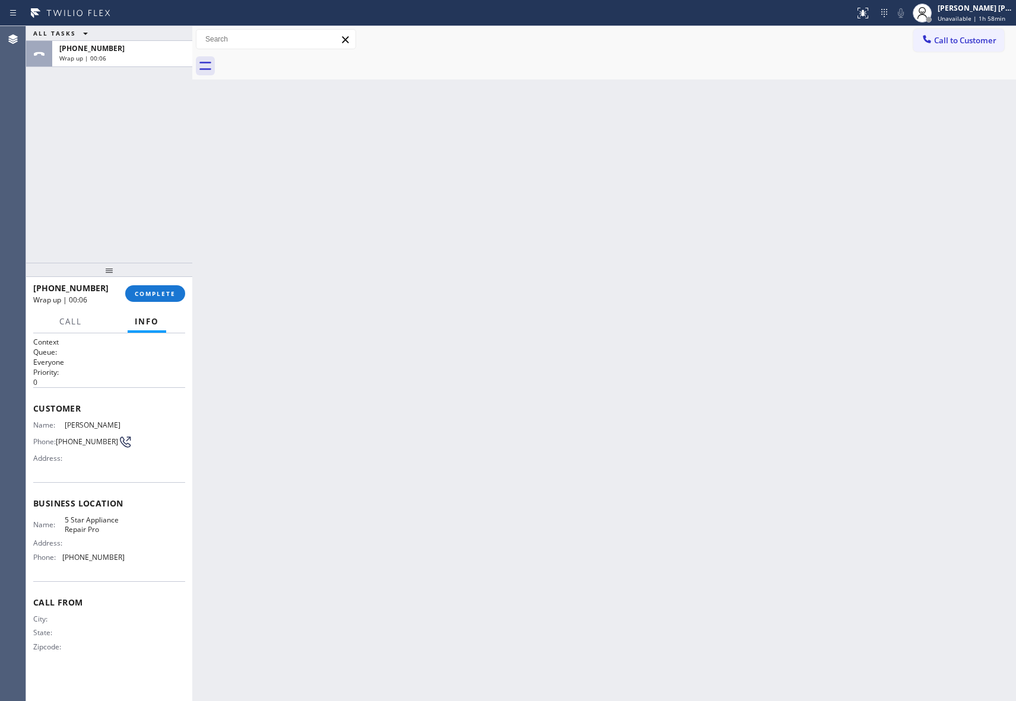
click at [309, 60] on div at bounding box center [617, 66] width 798 height 27
click at [164, 299] on button "COMPLETE" at bounding box center [155, 293] width 60 height 17
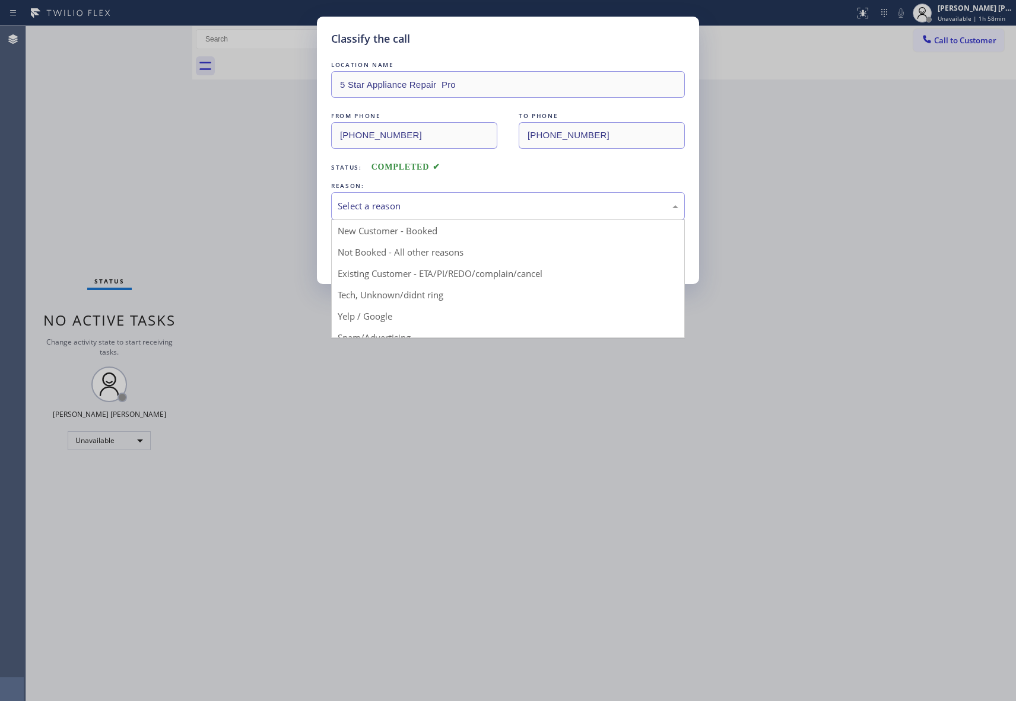
click at [478, 203] on div "Select a reason" at bounding box center [508, 206] width 341 height 14
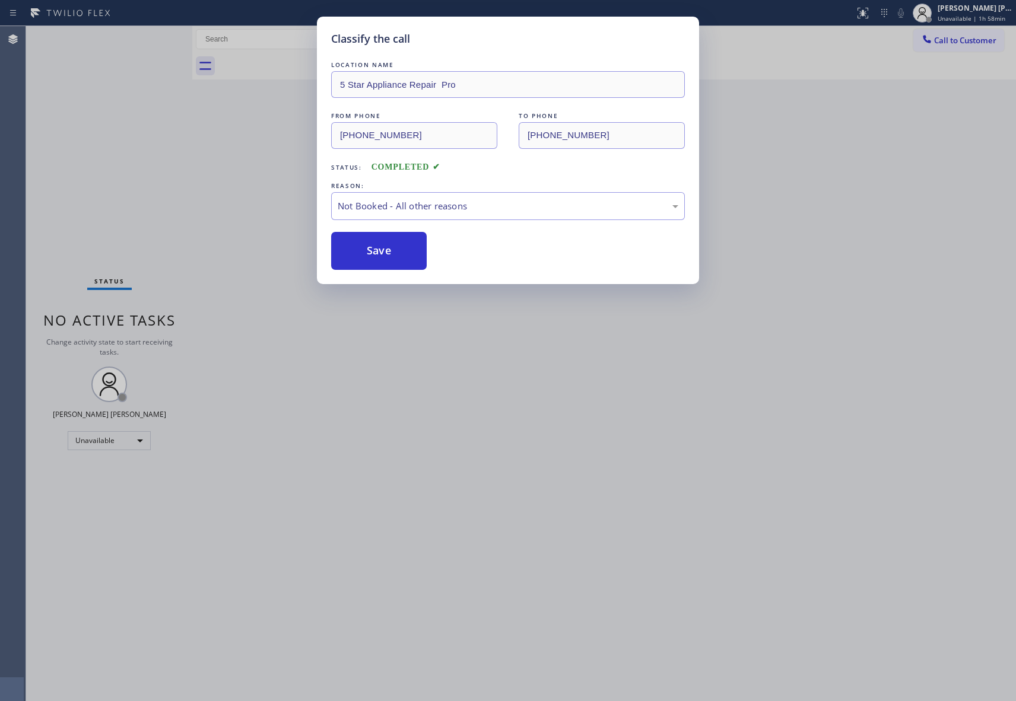
click at [354, 256] on button "Save" at bounding box center [379, 251] width 96 height 38
drag, startPoint x: 354, startPoint y: 256, endPoint x: 317, endPoint y: 162, distance: 101.3
click at [354, 255] on button "Save" at bounding box center [379, 251] width 96 height 38
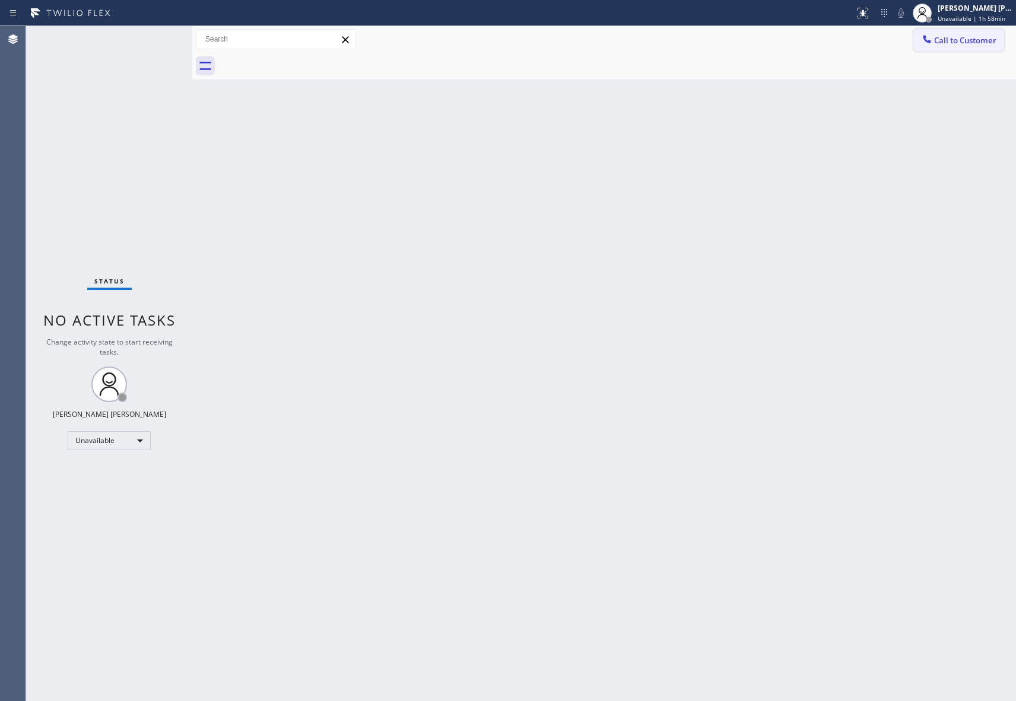
click at [976, 34] on button "Call to Customer" at bounding box center [958, 40] width 91 height 23
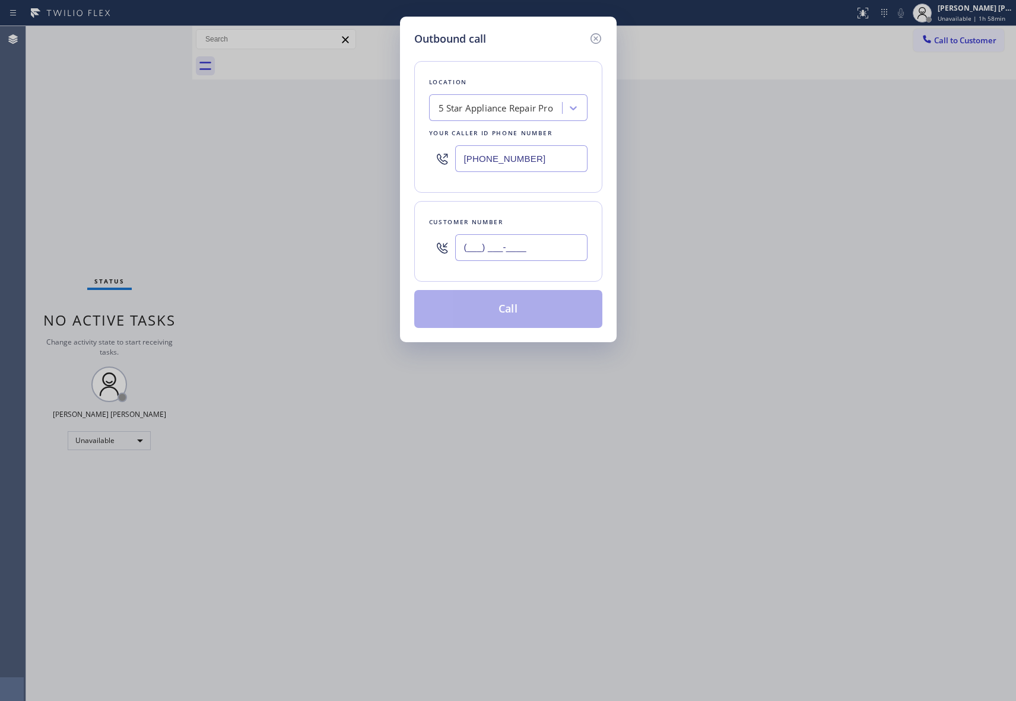
click at [522, 236] on input "(___) ___-____" at bounding box center [521, 247] width 132 height 27
paste input "310) 408-9851"
type input "[PHONE_NUMBER]"
click at [542, 307] on button "Call" at bounding box center [508, 309] width 188 height 38
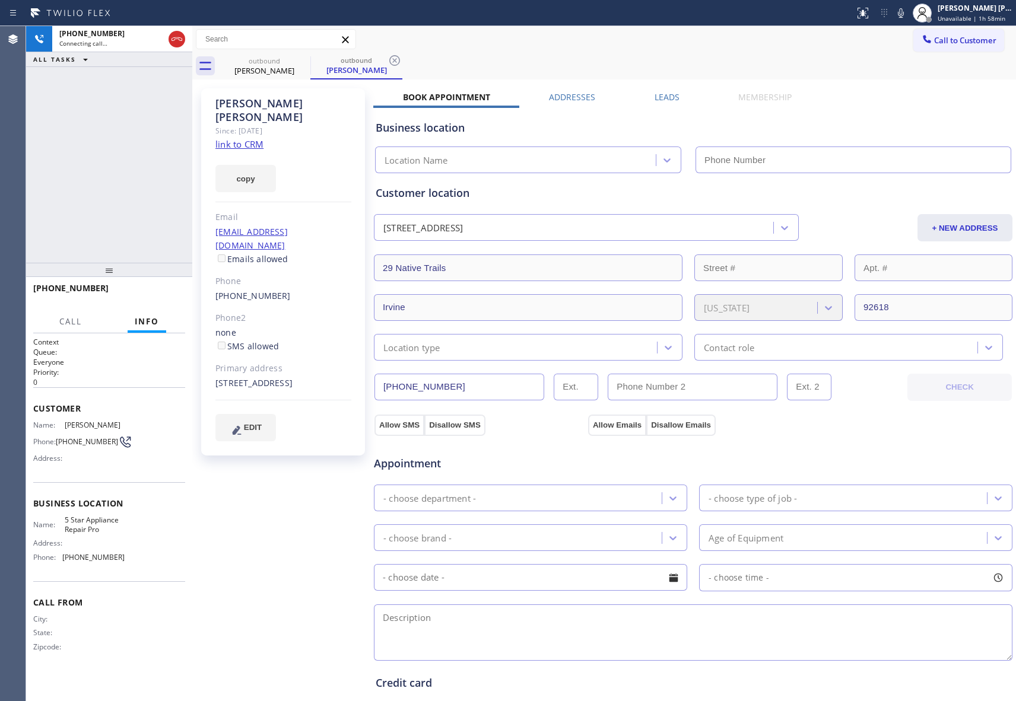
type input "[PHONE_NUMBER]"
click at [150, 290] on span "HANG UP" at bounding box center [157, 294] width 36 height 8
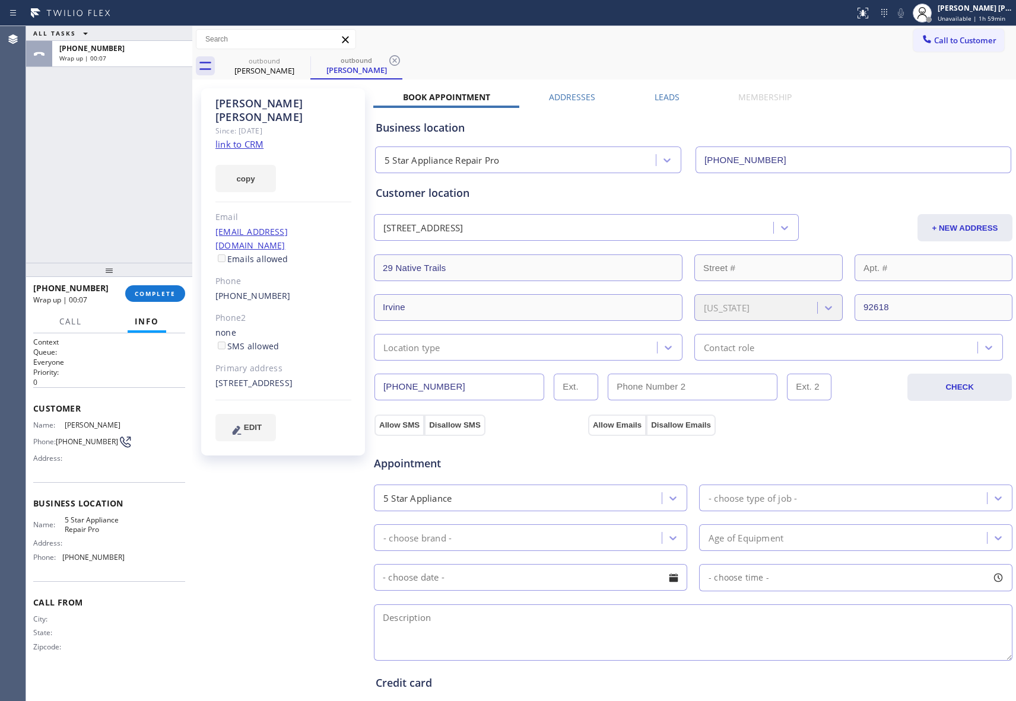
click at [667, 95] on label "Leads" at bounding box center [667, 96] width 25 height 11
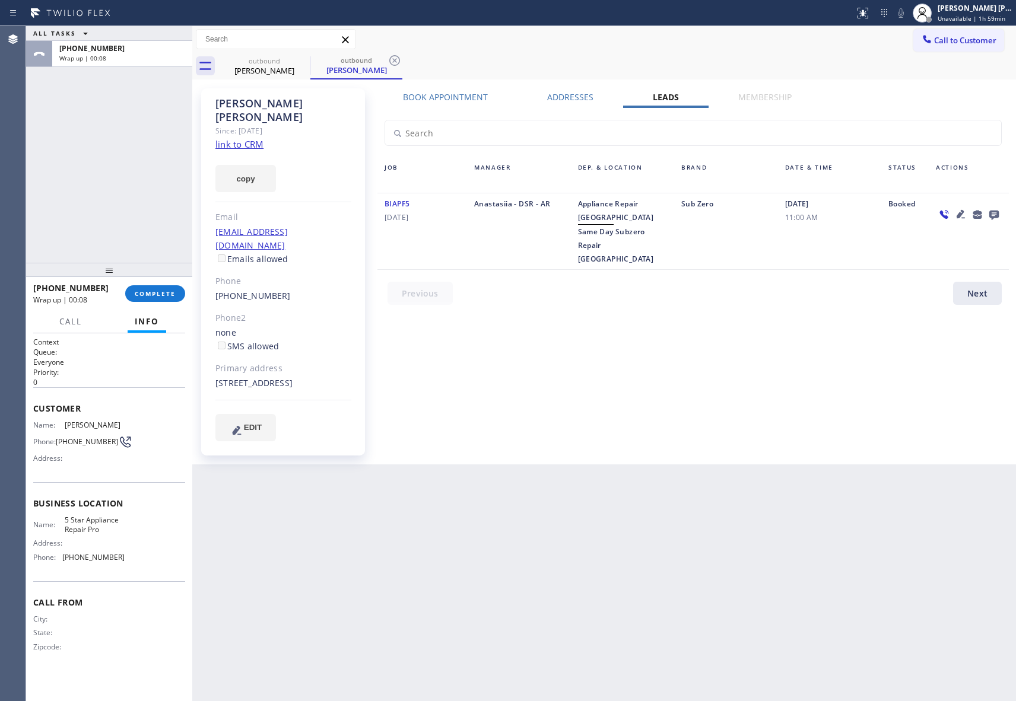
click at [991, 212] on icon at bounding box center [993, 215] width 9 height 9
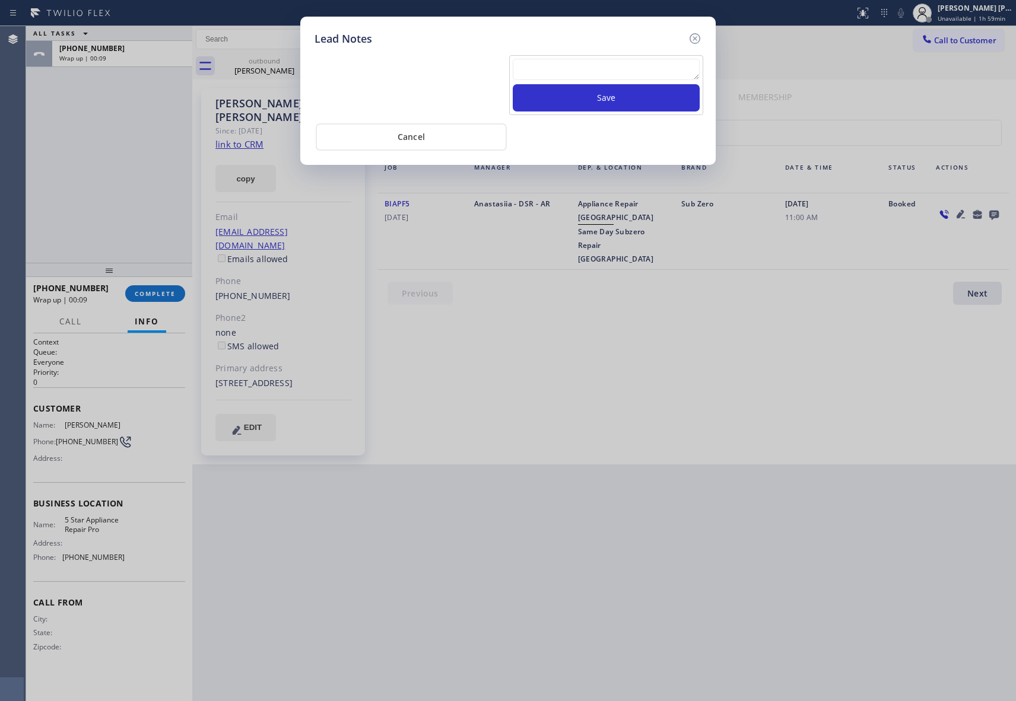
click at [591, 71] on textarea at bounding box center [606, 69] width 187 height 21
paste textarea "VM | please transfer if cx calls back"
type textarea "VM | please transfer if cx calls back"
click at [599, 100] on button "Save" at bounding box center [606, 97] width 187 height 27
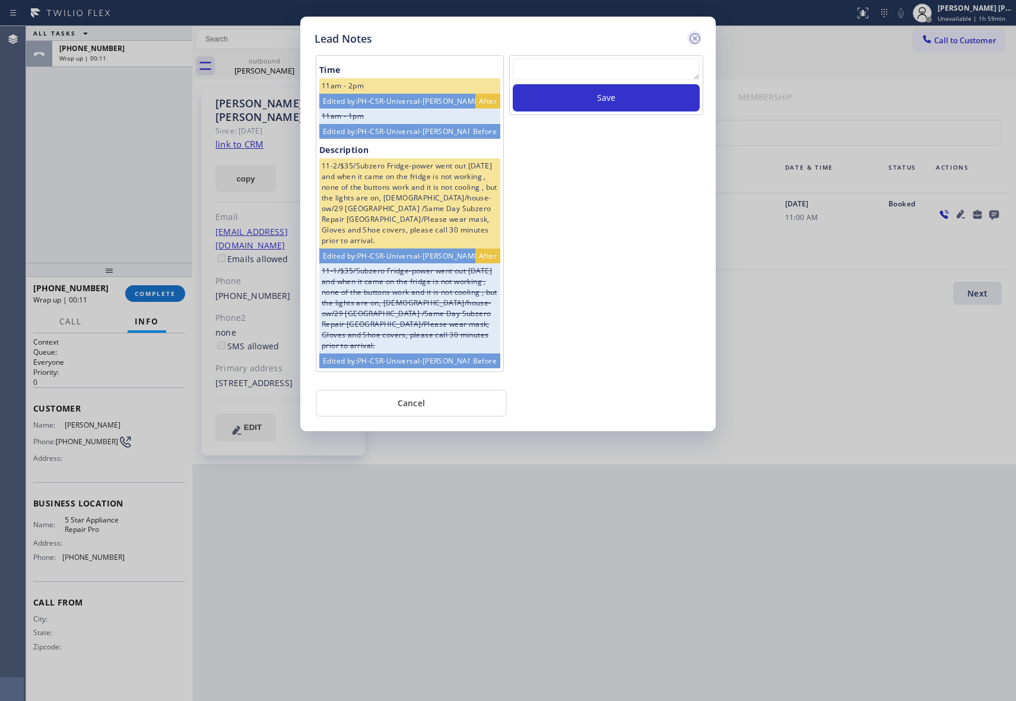
click at [698, 37] on icon at bounding box center [695, 38] width 14 height 14
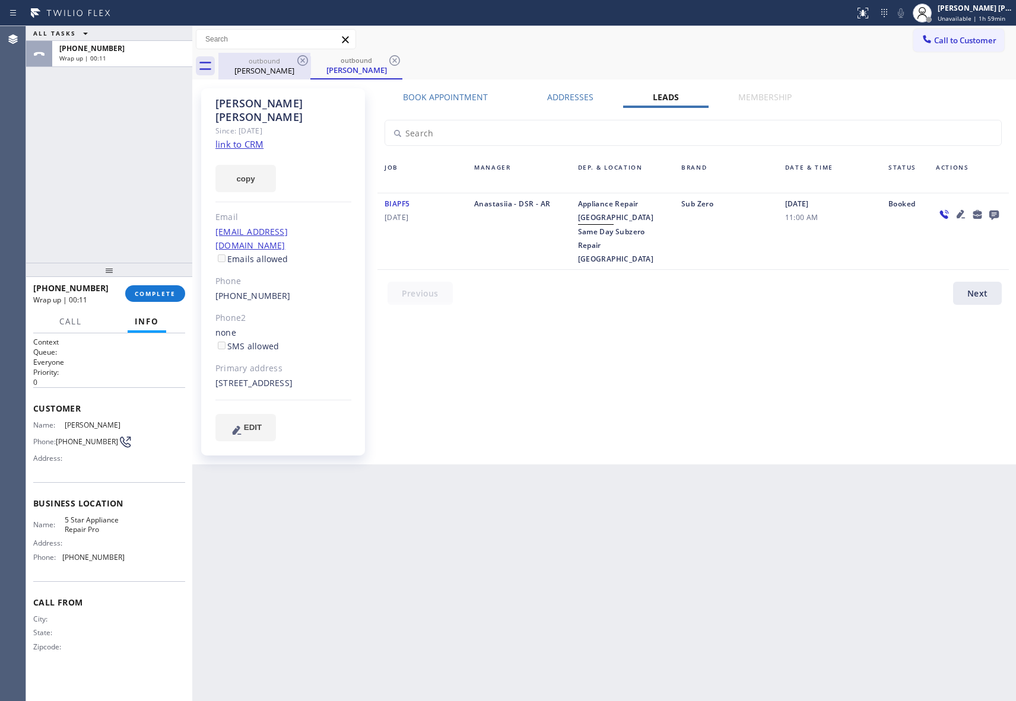
drag, startPoint x: 282, startPoint y: 62, endPoint x: 312, endPoint y: 55, distance: 30.1
click at [285, 62] on div "outbound" at bounding box center [265, 60] width 90 height 9
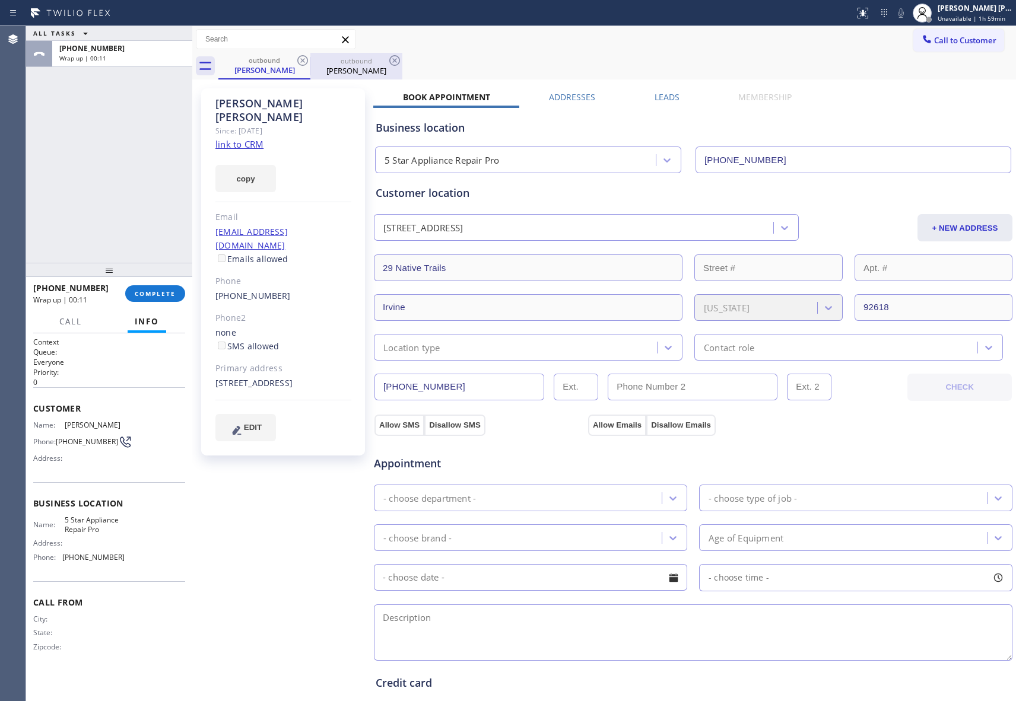
click at [312, 55] on div "outbound [PERSON_NAME]" at bounding box center [357, 66] width 90 height 27
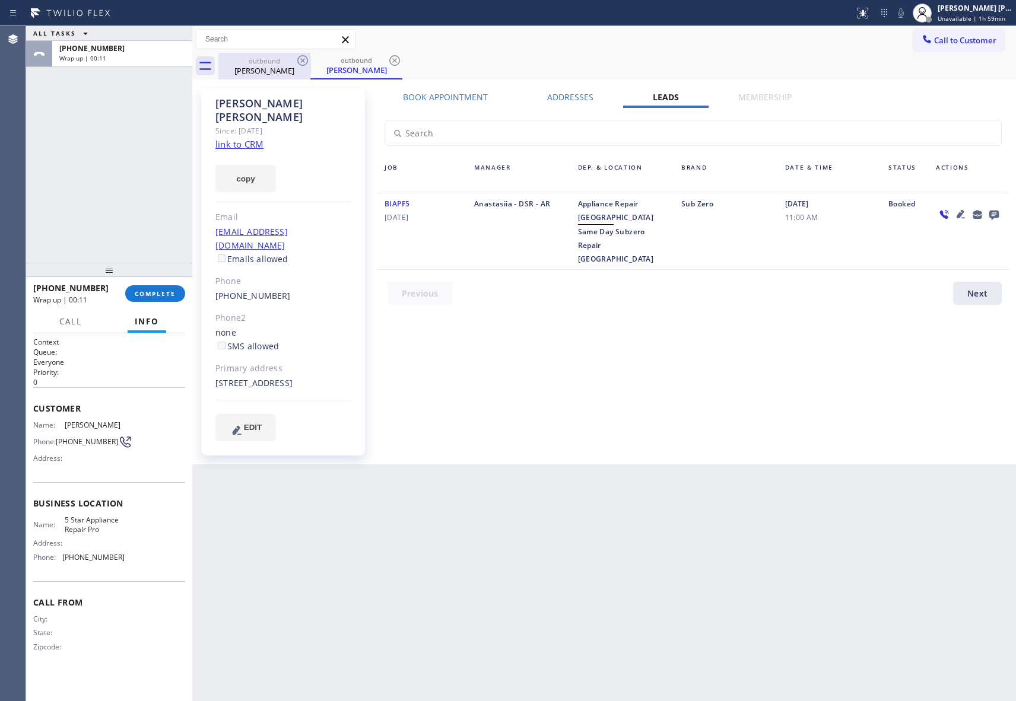
click at [302, 59] on icon at bounding box center [303, 60] width 14 height 14
click at [310, 59] on div "outbound [PERSON_NAME]" at bounding box center [356, 66] width 92 height 27
click at [302, 59] on icon at bounding box center [303, 60] width 14 height 14
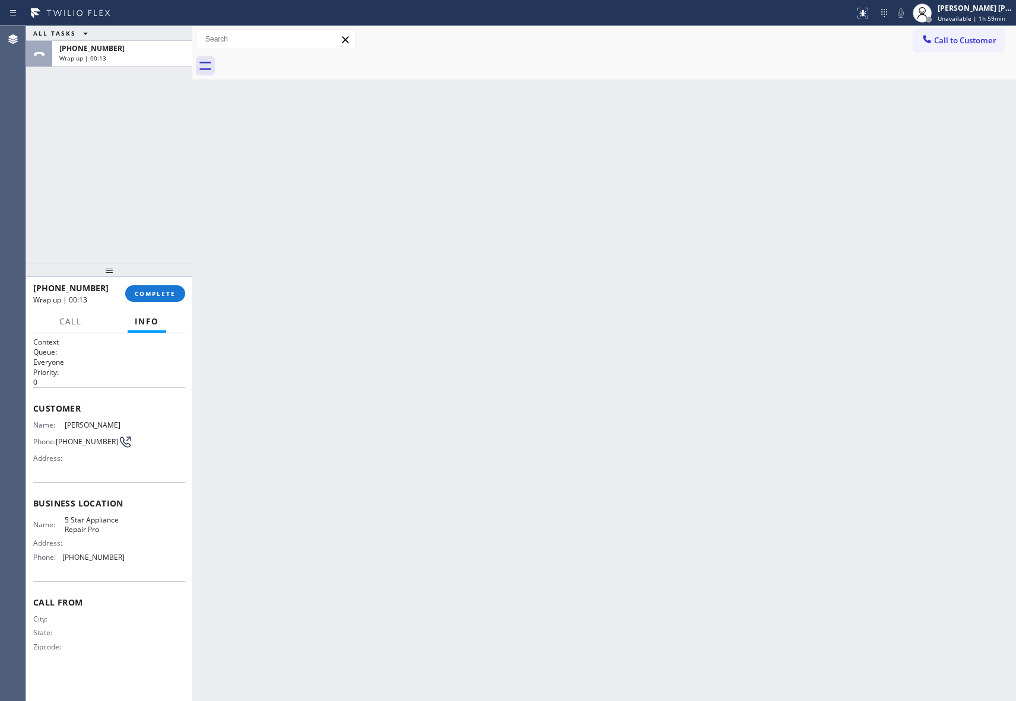
click at [152, 284] on div "[PHONE_NUMBER] Wrap up | 00:13 COMPLETE" at bounding box center [109, 293] width 152 height 31
click at [155, 293] on span "COMPLETE" at bounding box center [155, 294] width 41 height 8
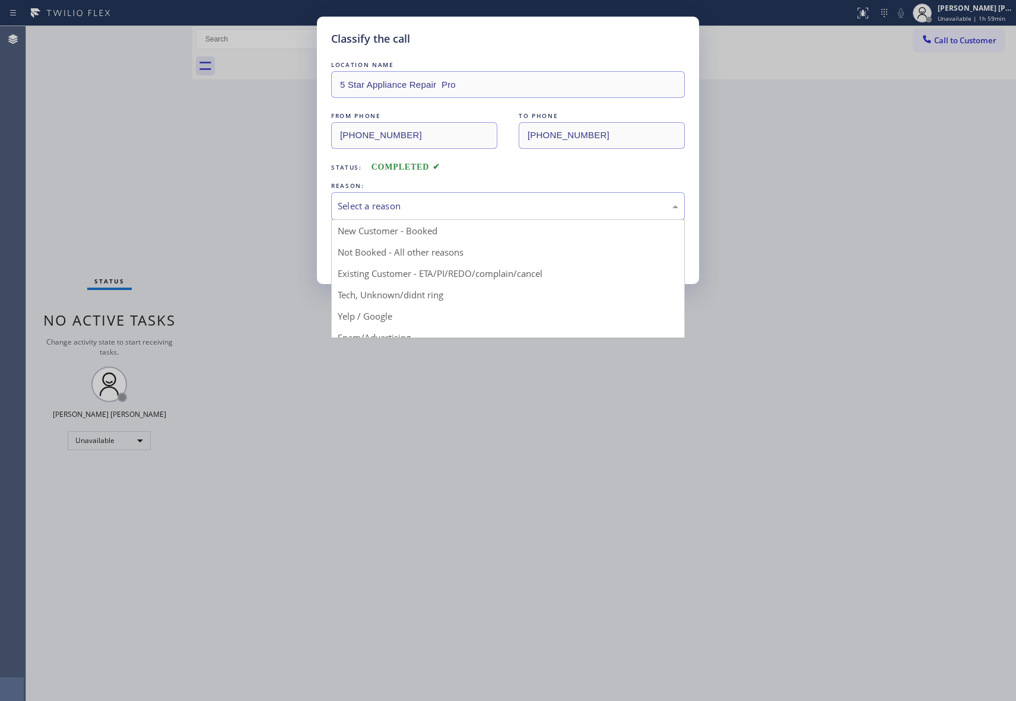
click at [561, 209] on div "Select a reason" at bounding box center [508, 206] width 341 height 14
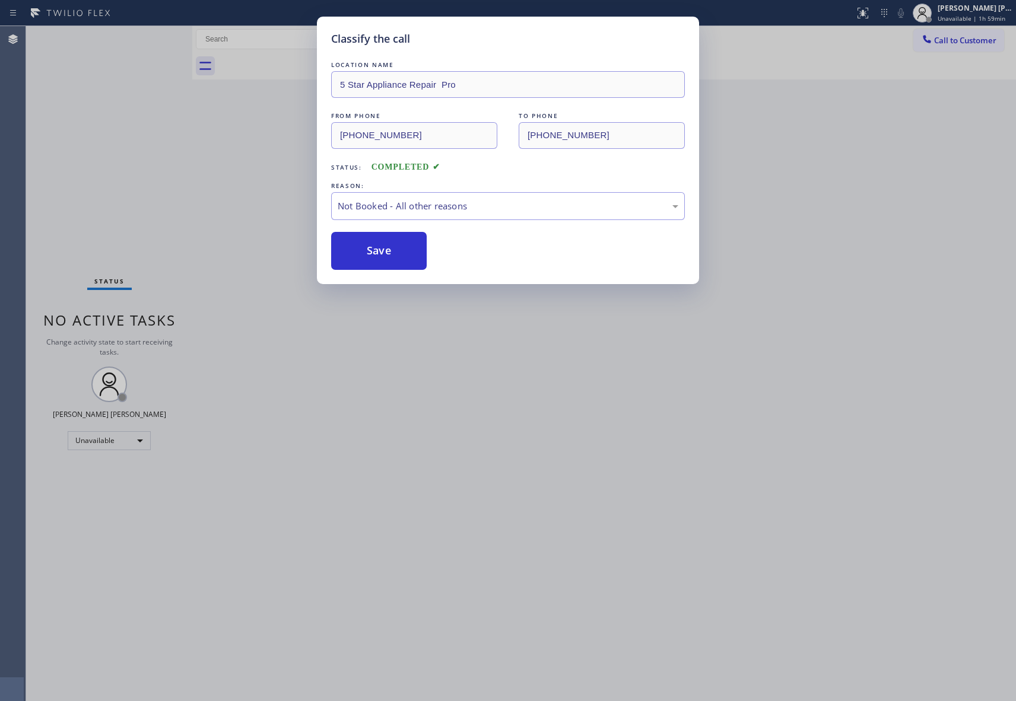
click at [392, 250] on button "Save" at bounding box center [379, 251] width 96 height 38
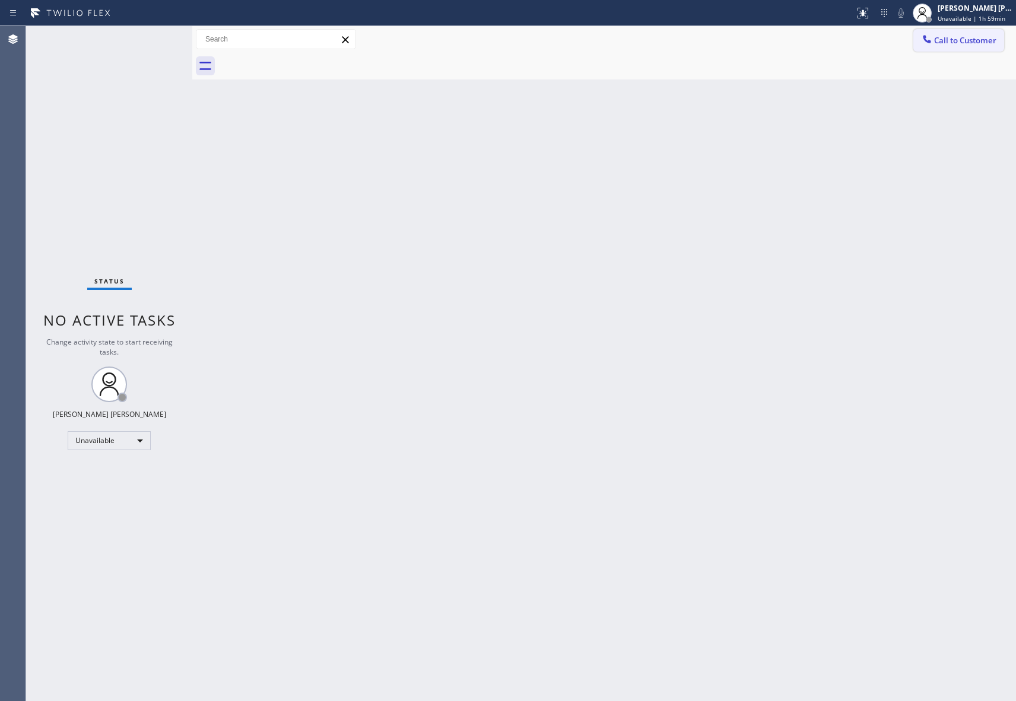
click at [971, 42] on span "Call to Customer" at bounding box center [965, 40] width 62 height 11
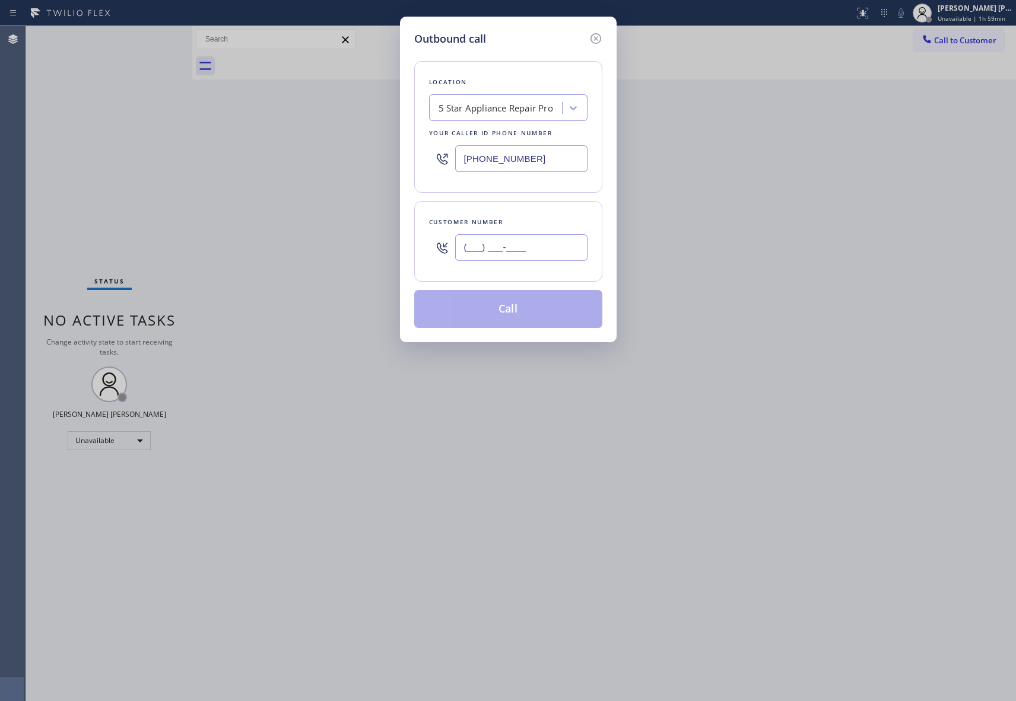
click at [520, 252] on input "(___) ___-____" at bounding box center [521, 247] width 132 height 27
paste input "425) 749-0169"
type input "[PHONE_NUMBER]"
click at [520, 307] on button "Call" at bounding box center [508, 309] width 188 height 38
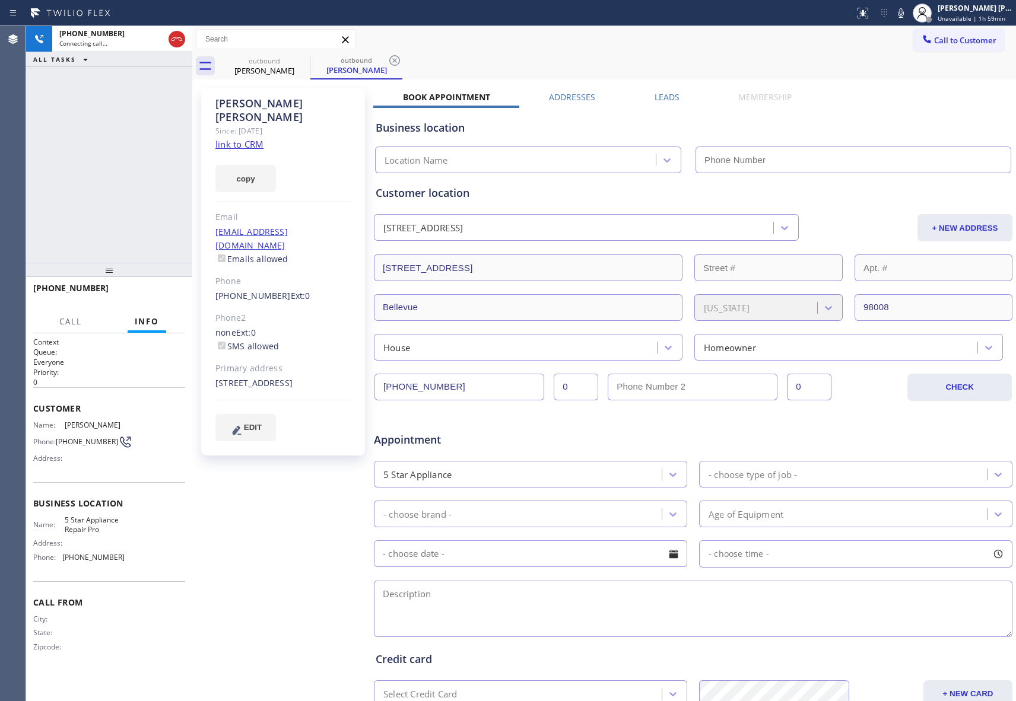
type input "[PHONE_NUMBER]"
click at [660, 96] on label "Leads" at bounding box center [667, 96] width 25 height 11
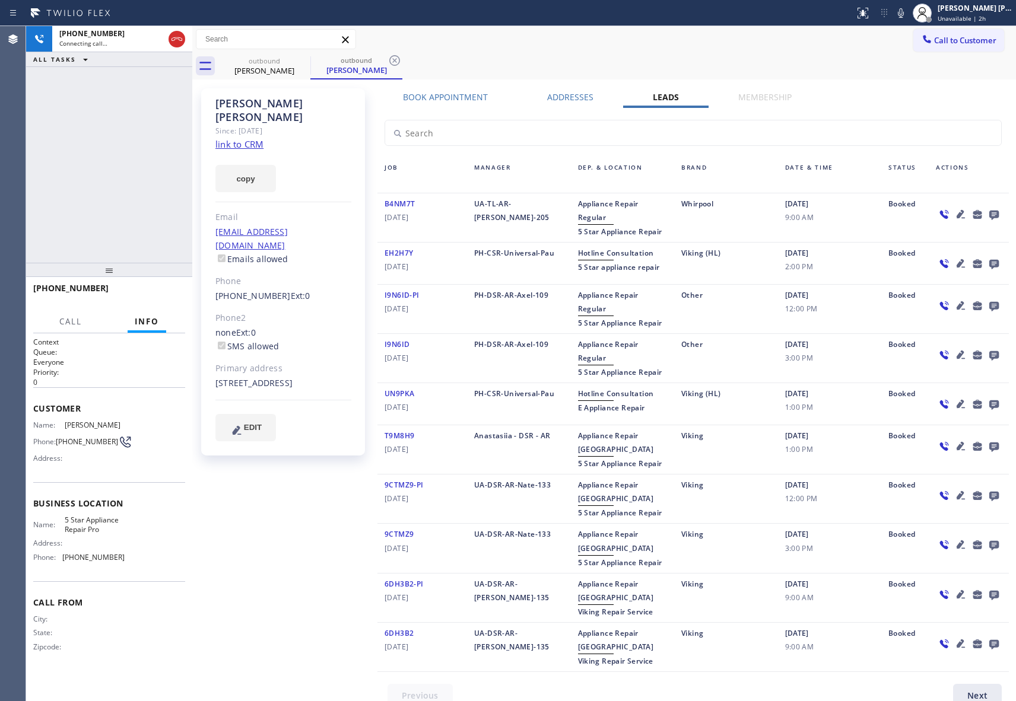
click at [989, 212] on icon at bounding box center [993, 215] width 9 height 9
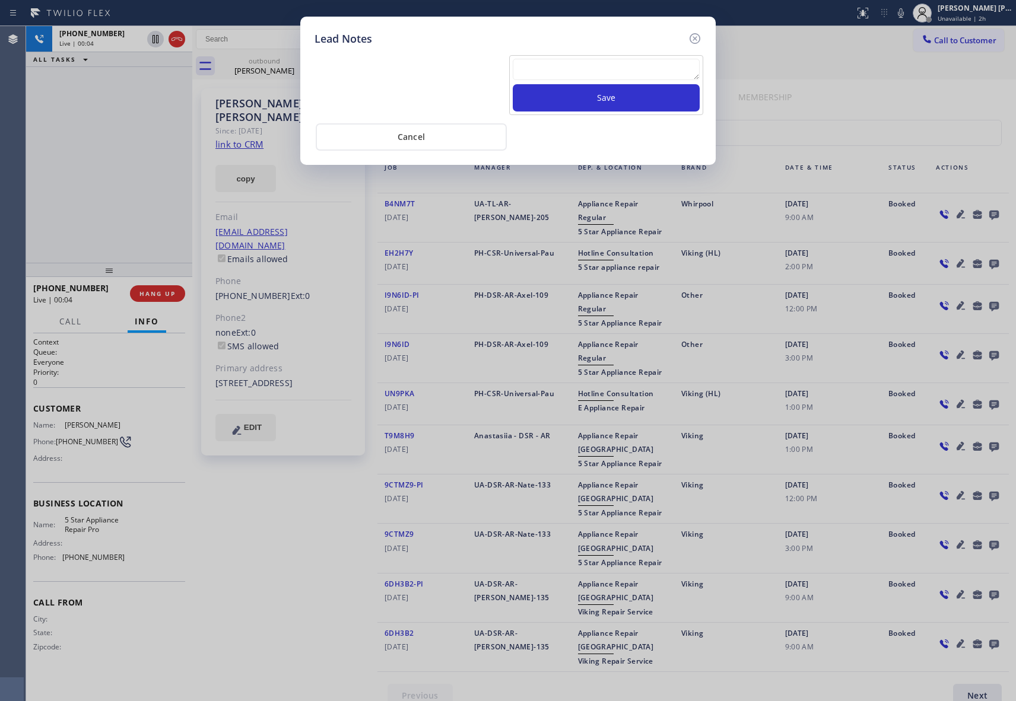
click at [582, 75] on textarea at bounding box center [606, 69] width 187 height 21
paste textarea "VM | please transfer if cx calls back"
type textarea "VM | please transfer if cx calls back"
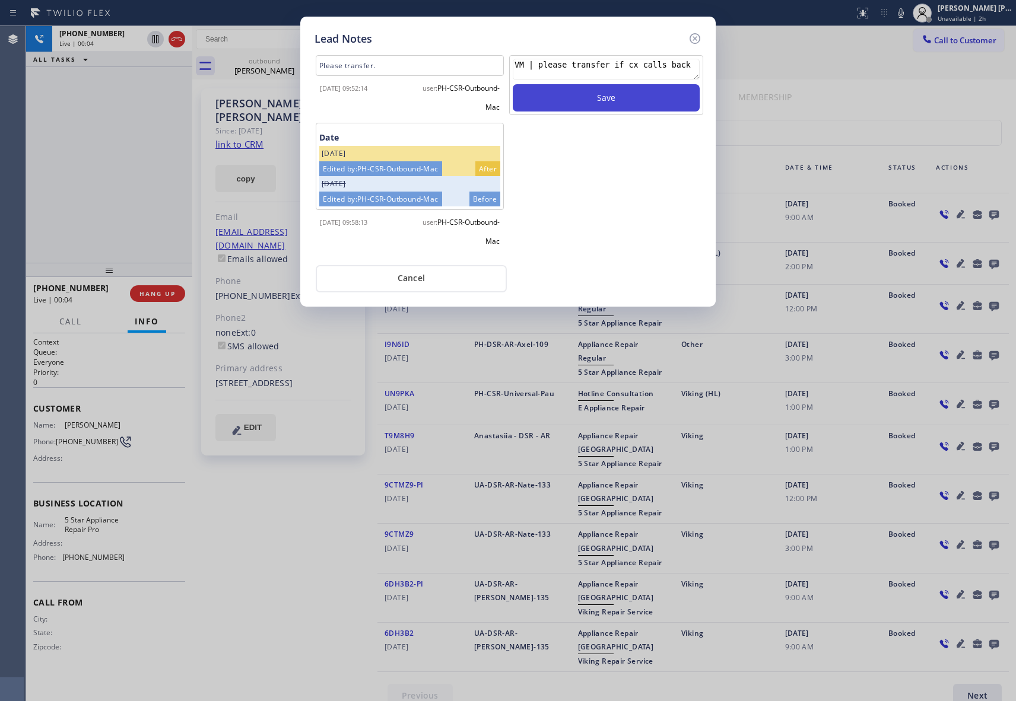
click at [628, 98] on button "Save" at bounding box center [606, 97] width 187 height 27
click at [694, 36] on icon at bounding box center [695, 38] width 11 height 11
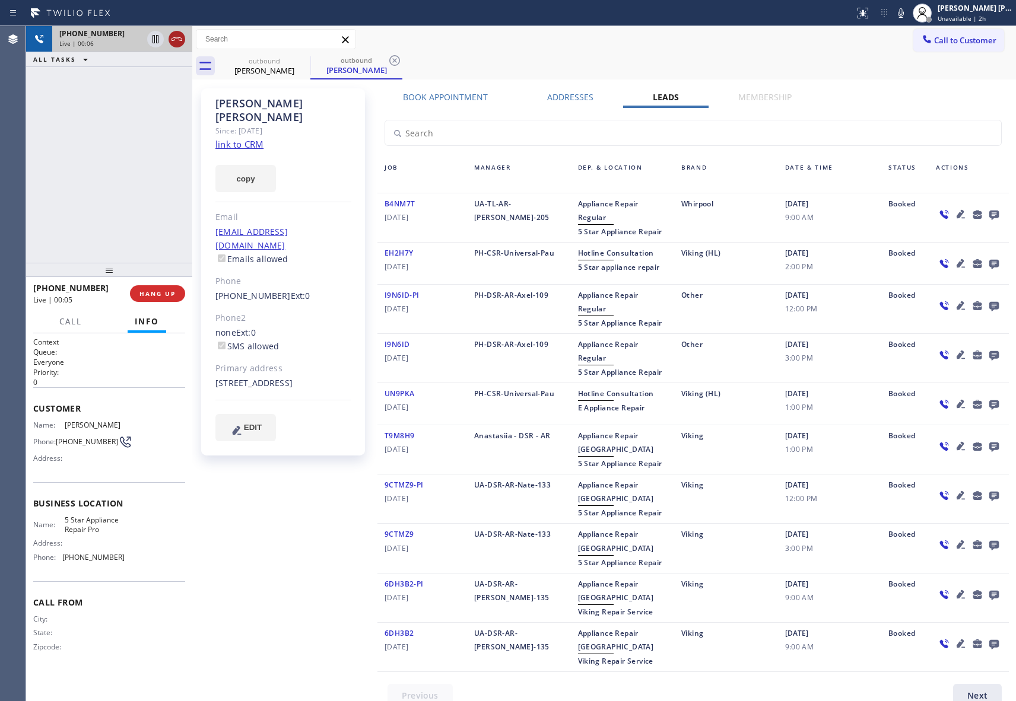
click at [176, 39] on icon at bounding box center [176, 39] width 11 height 4
click at [299, 61] on icon at bounding box center [303, 60] width 14 height 14
click at [387, 61] on icon at bounding box center [394, 60] width 14 height 14
drag, startPoint x: 299, startPoint y: 61, endPoint x: 282, endPoint y: 68, distance: 18.1
click at [299, 61] on div "outbound [PERSON_NAME] outbound [PERSON_NAME]" at bounding box center [617, 66] width 798 height 27
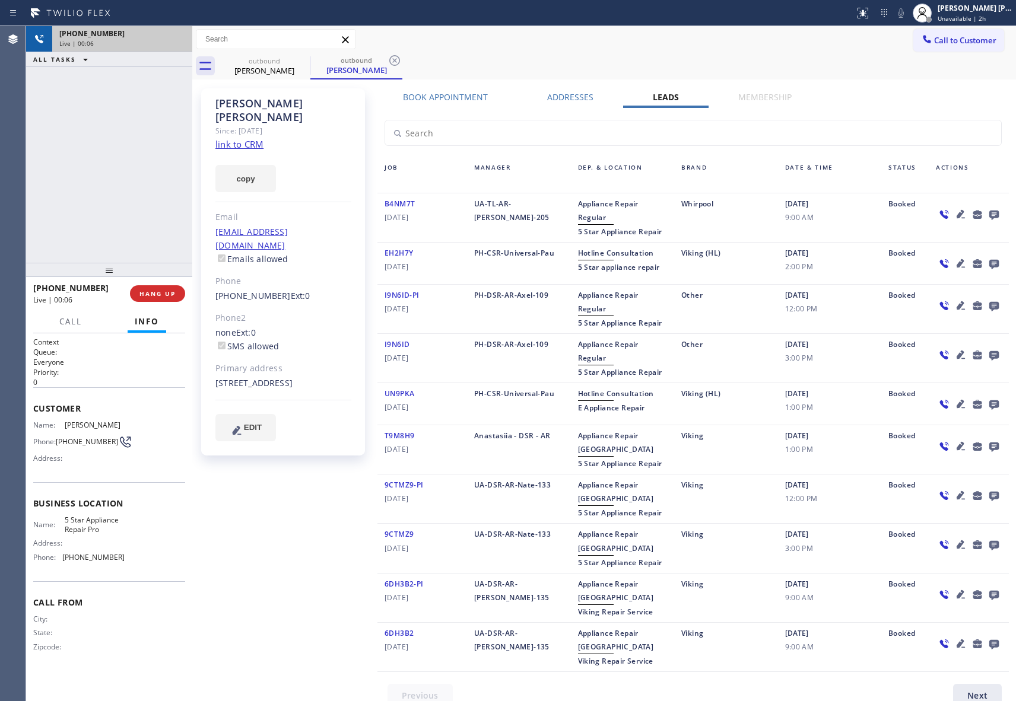
click at [299, 61] on div "outbound [PERSON_NAME] outbound [PERSON_NAME]" at bounding box center [617, 66] width 798 height 27
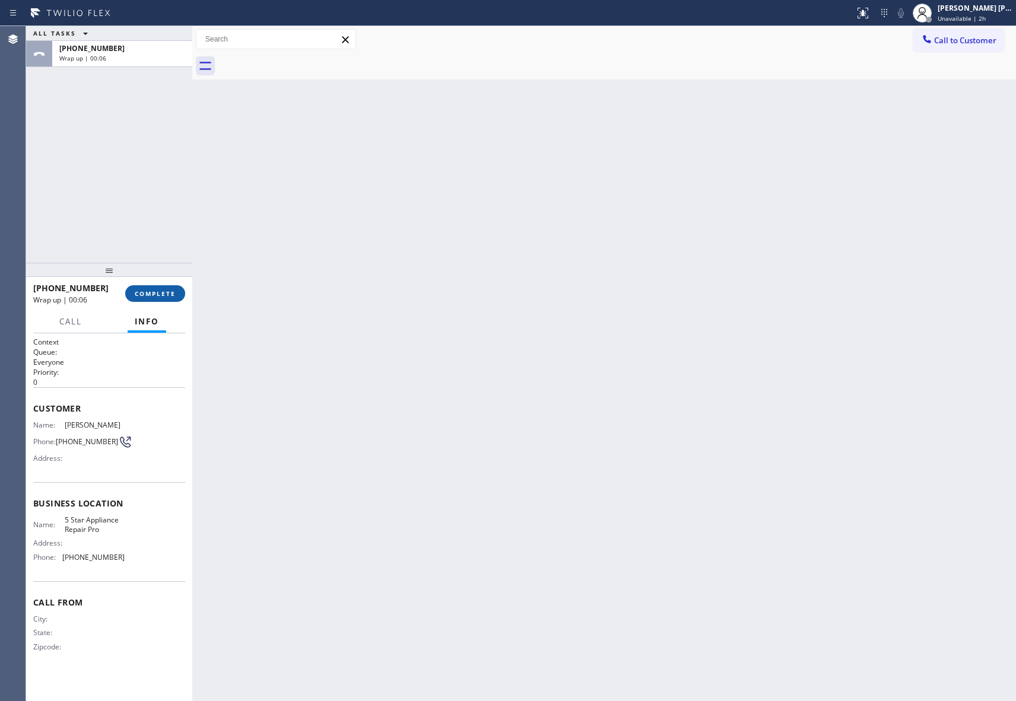
click at [155, 296] on span "COMPLETE" at bounding box center [155, 294] width 41 height 8
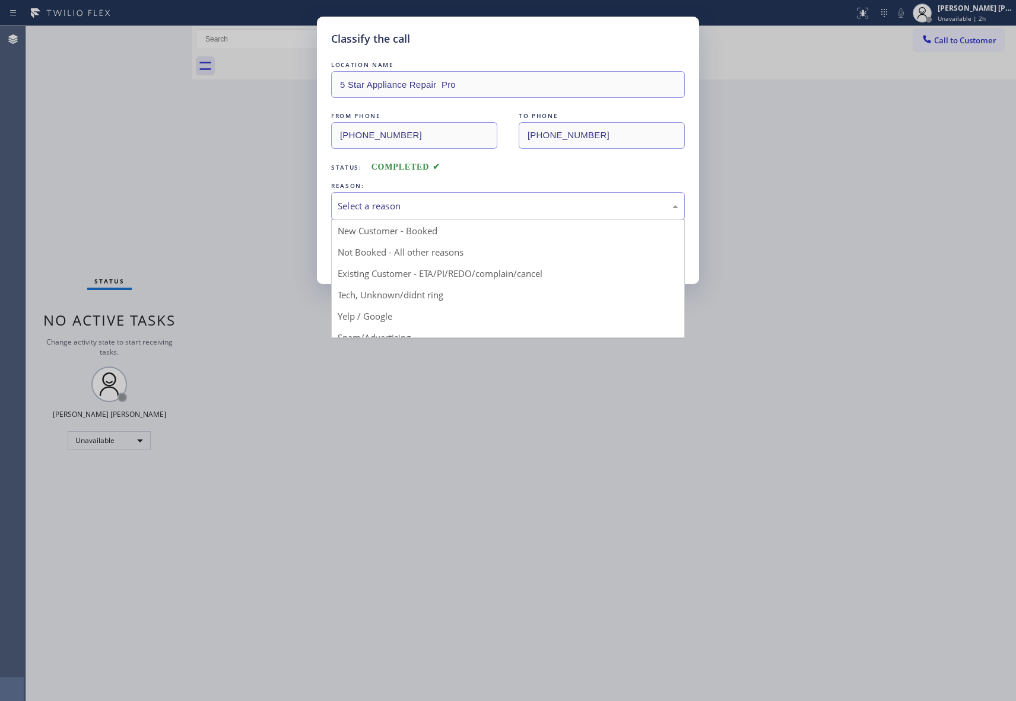
click at [459, 202] on div "Select a reason" at bounding box center [508, 206] width 341 height 14
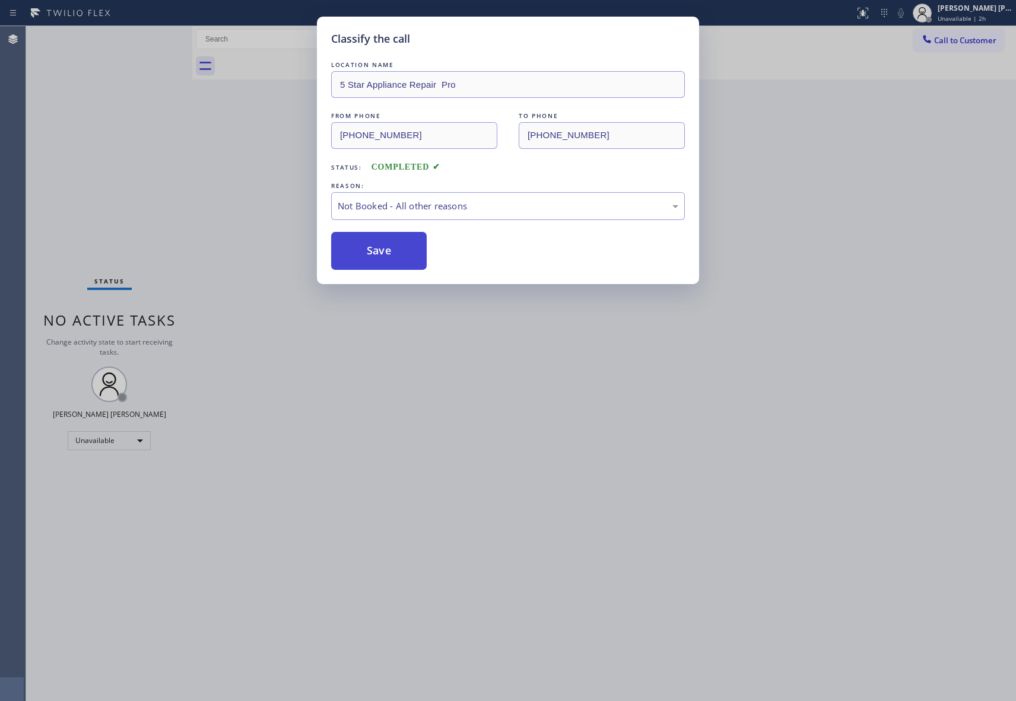
click at [381, 254] on button "Save" at bounding box center [379, 251] width 96 height 38
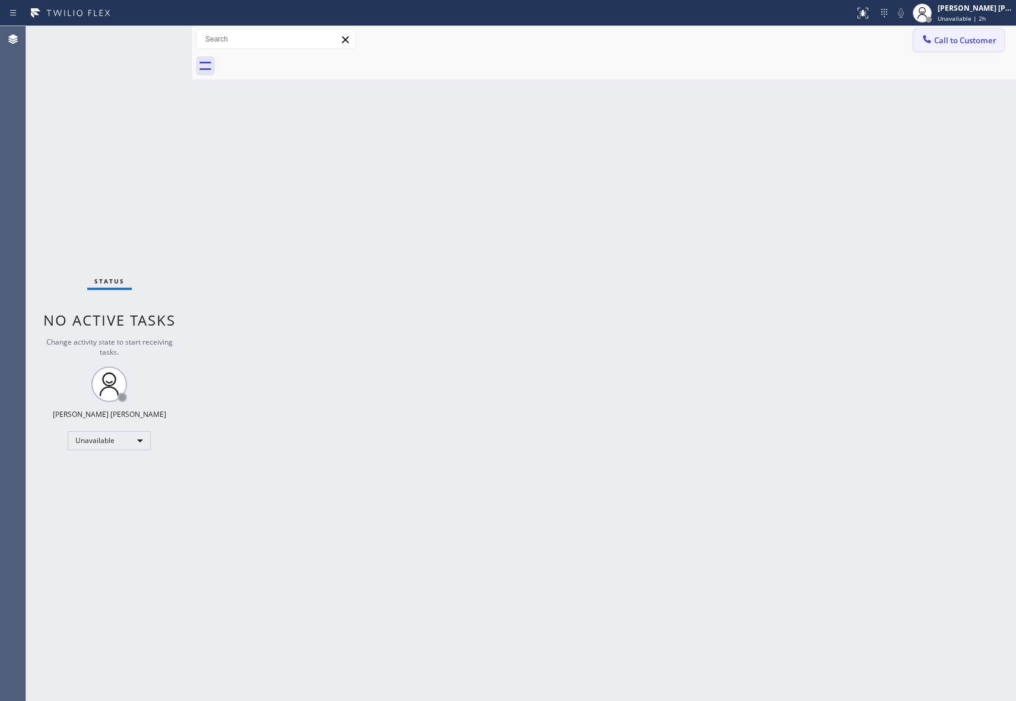
click at [981, 33] on button "Call to Customer" at bounding box center [958, 40] width 91 height 23
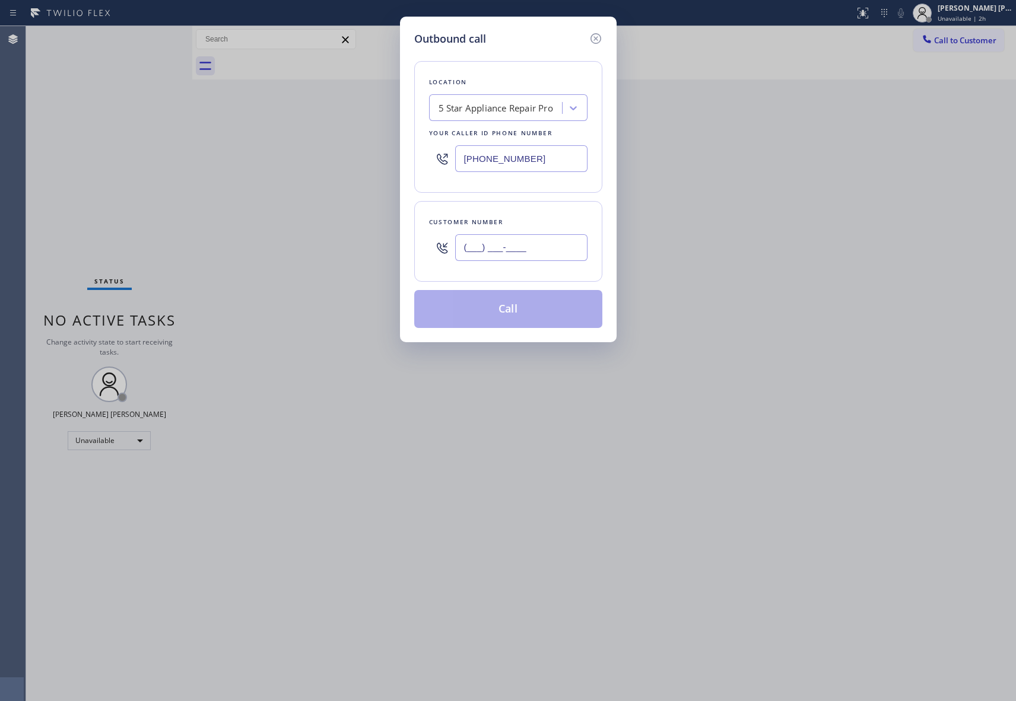
click at [552, 257] on input "(___) ___-____" at bounding box center [521, 247] width 132 height 27
paste input "773) 761-0026"
type input "[PHONE_NUMBER]"
click at [563, 300] on button "Call" at bounding box center [508, 309] width 188 height 38
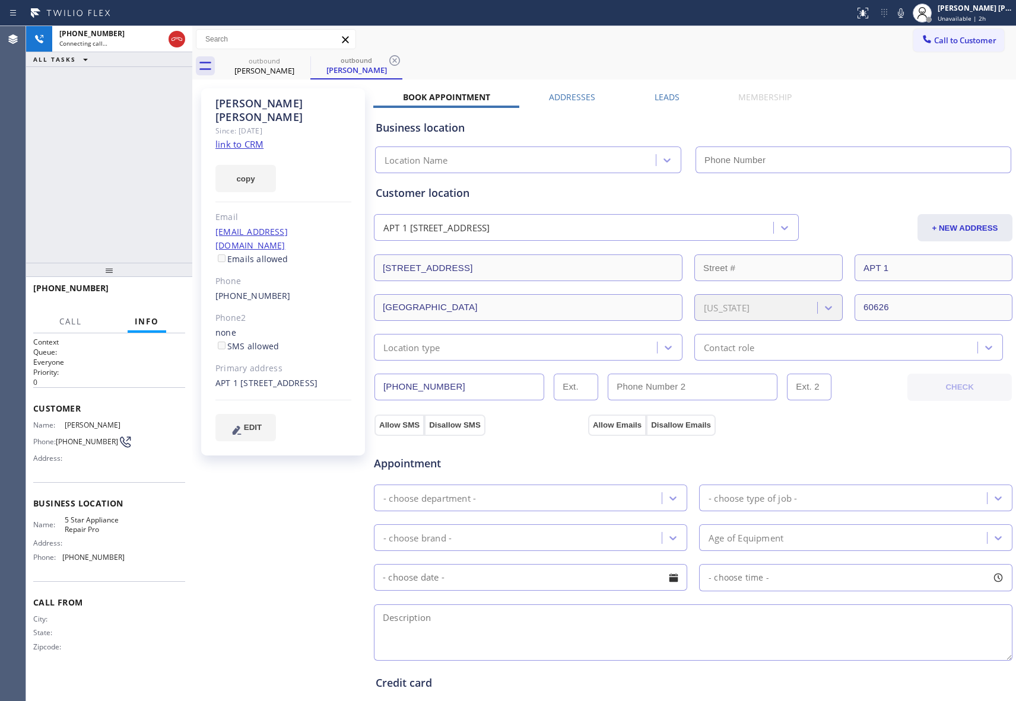
type input "[PHONE_NUMBER]"
click at [659, 96] on label "Leads" at bounding box center [667, 96] width 25 height 11
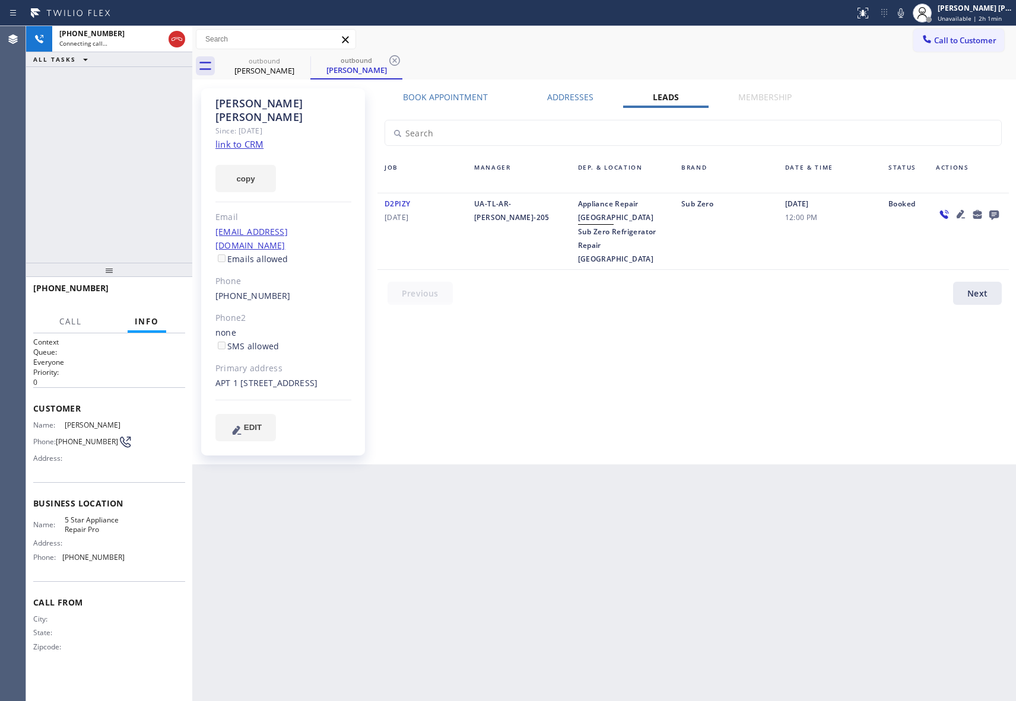
drag, startPoint x: 995, startPoint y: 212, endPoint x: 673, endPoint y: 126, distance: 333.1
click at [983, 212] on div at bounding box center [969, 214] width 66 height 14
click at [993, 214] on icon at bounding box center [993, 215] width 9 height 9
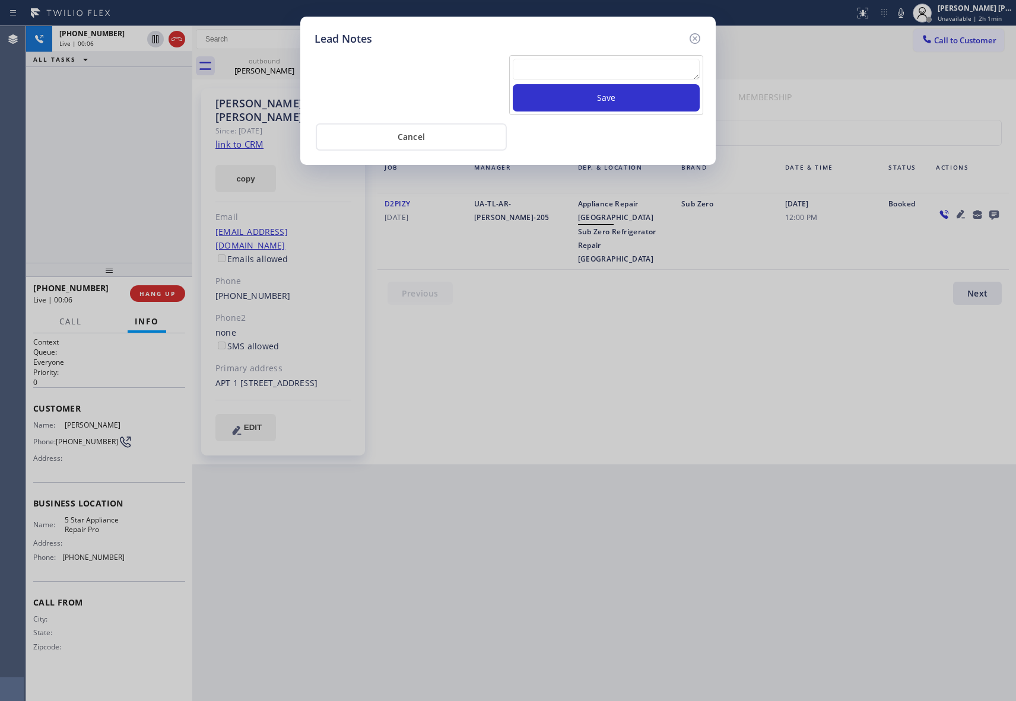
click at [570, 69] on textarea at bounding box center [606, 69] width 187 height 21
paste textarea "VM | please transfer if cx calls back"
type textarea "VM | please transfer if cx calls back"
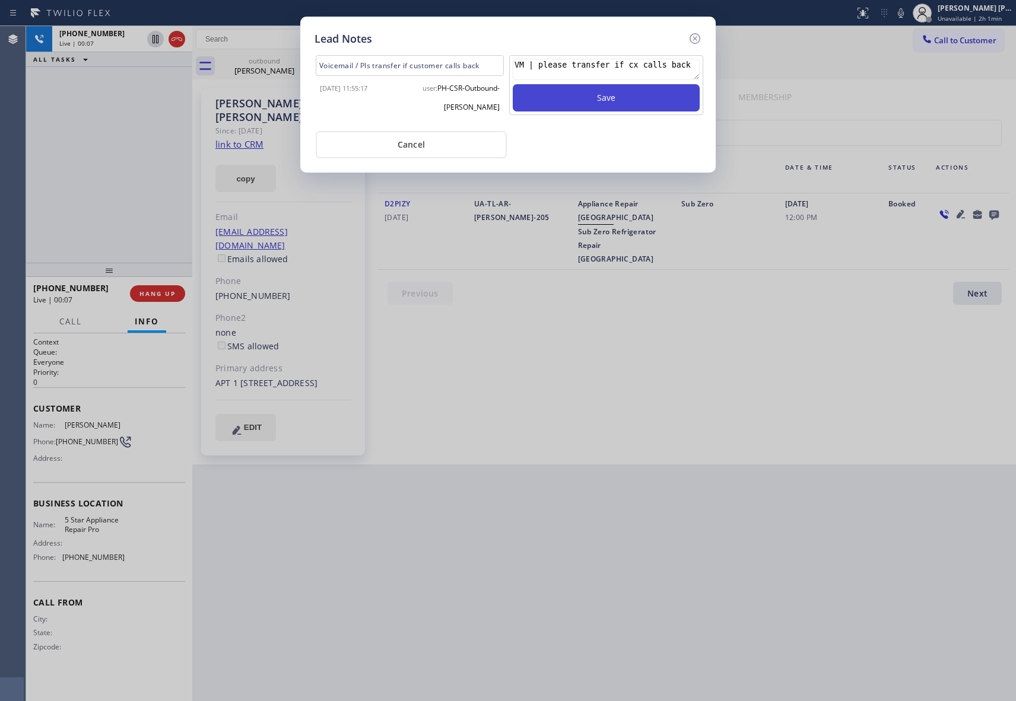
click at [630, 98] on button "Save" at bounding box center [606, 97] width 187 height 27
click at [694, 34] on icon at bounding box center [695, 38] width 14 height 14
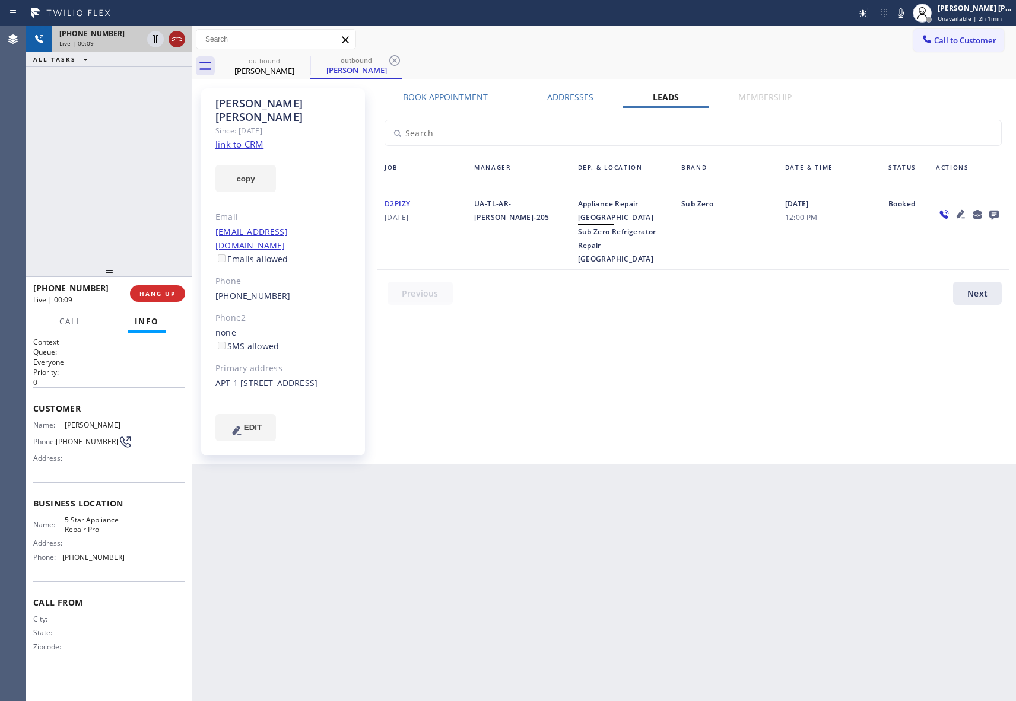
click at [178, 39] on icon at bounding box center [177, 39] width 14 height 14
click at [304, 59] on icon at bounding box center [303, 60] width 14 height 14
click at [387, 59] on icon at bounding box center [394, 60] width 14 height 14
click at [304, 59] on div "outbound [PERSON_NAME] outbound [PERSON_NAME]" at bounding box center [617, 66] width 798 height 27
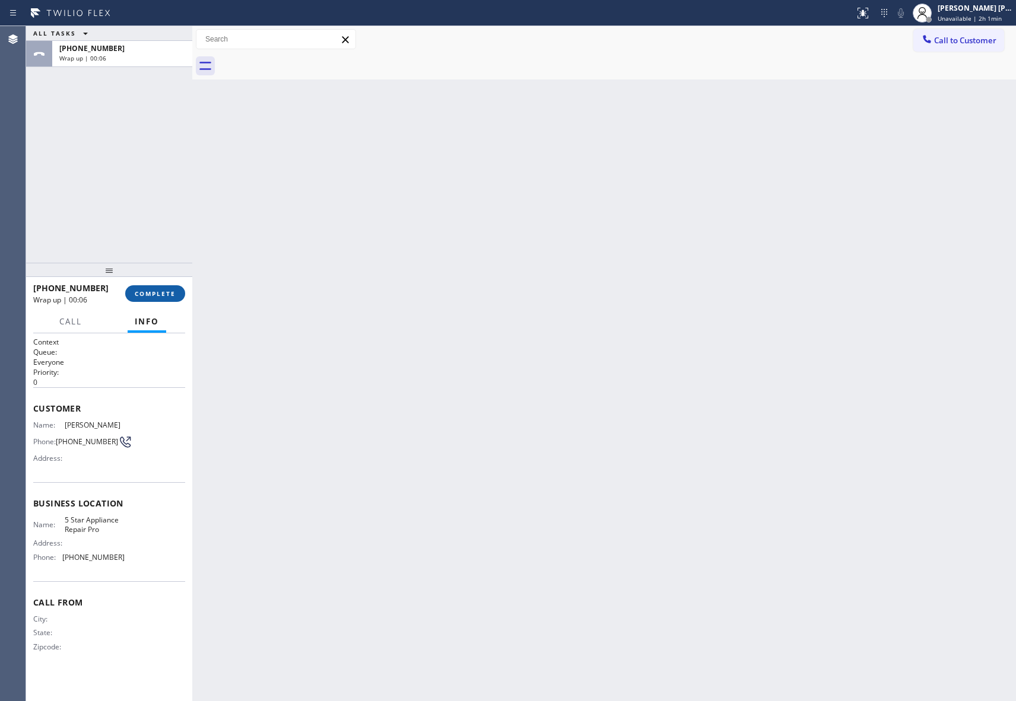
click at [179, 293] on button "COMPLETE" at bounding box center [155, 293] width 60 height 17
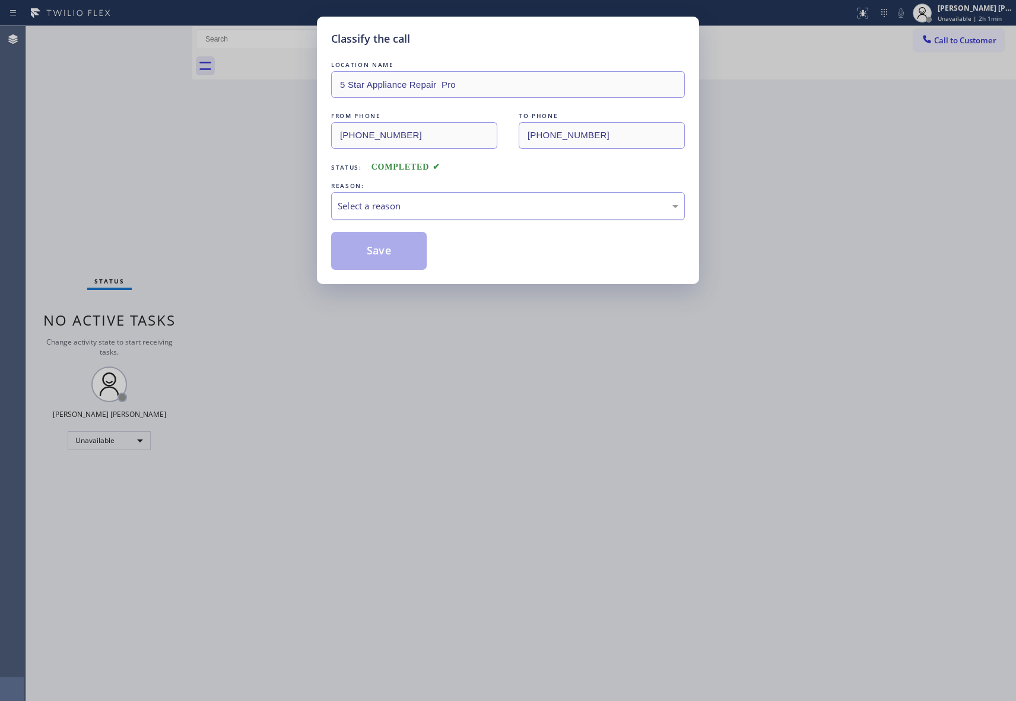
click at [430, 205] on div "Select a reason" at bounding box center [508, 206] width 341 height 14
click at [354, 249] on button "Save" at bounding box center [379, 251] width 96 height 38
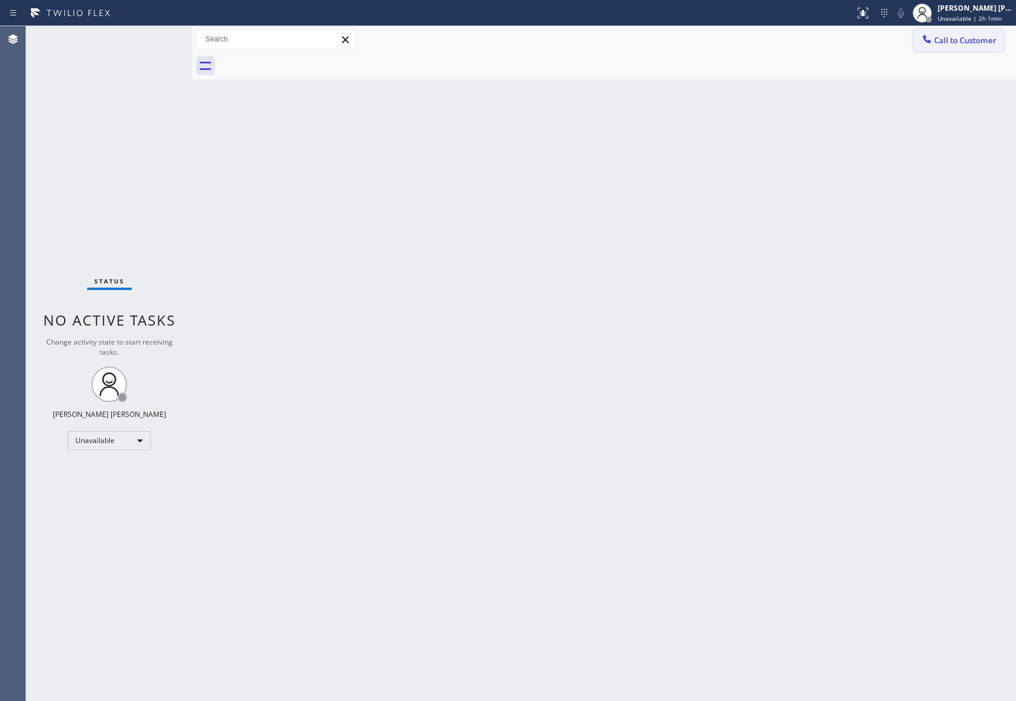
click at [958, 49] on button "Call to Customer" at bounding box center [958, 40] width 91 height 23
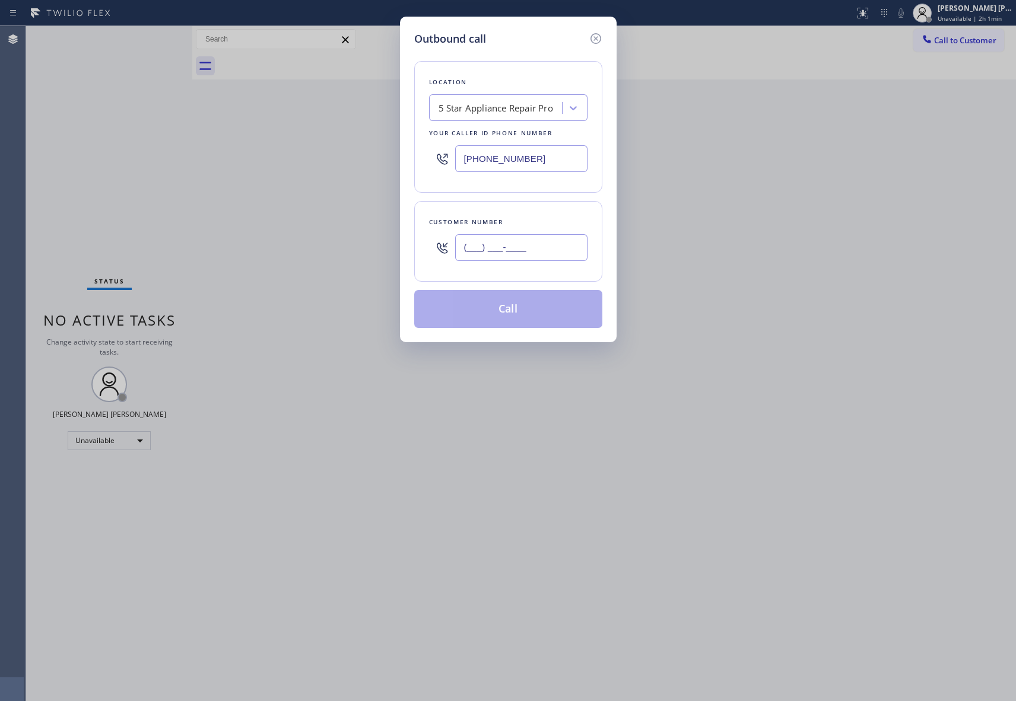
click at [584, 247] on input "(___) ___-____" at bounding box center [521, 247] width 132 height 27
paste input "562) 268-4408"
type input "[PHONE_NUMBER]"
click at [512, 328] on button "Call" at bounding box center [508, 309] width 188 height 38
click at [521, 319] on button "Call" at bounding box center [508, 309] width 188 height 38
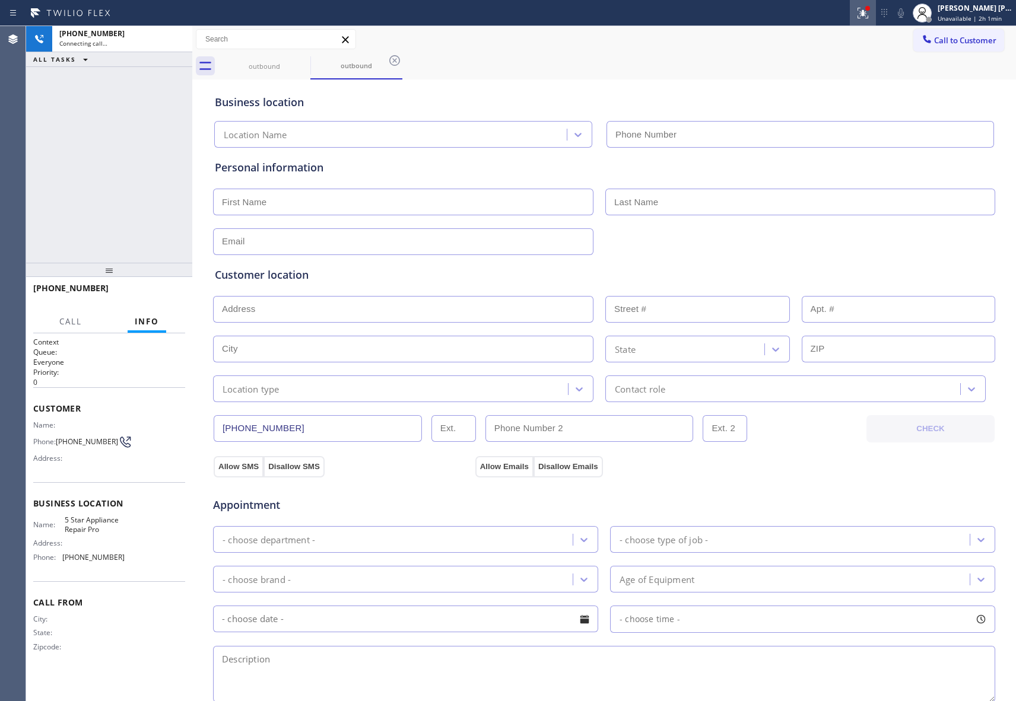
type input "[PHONE_NUMBER]"
click at [862, 6] on icon at bounding box center [863, 13] width 14 height 14
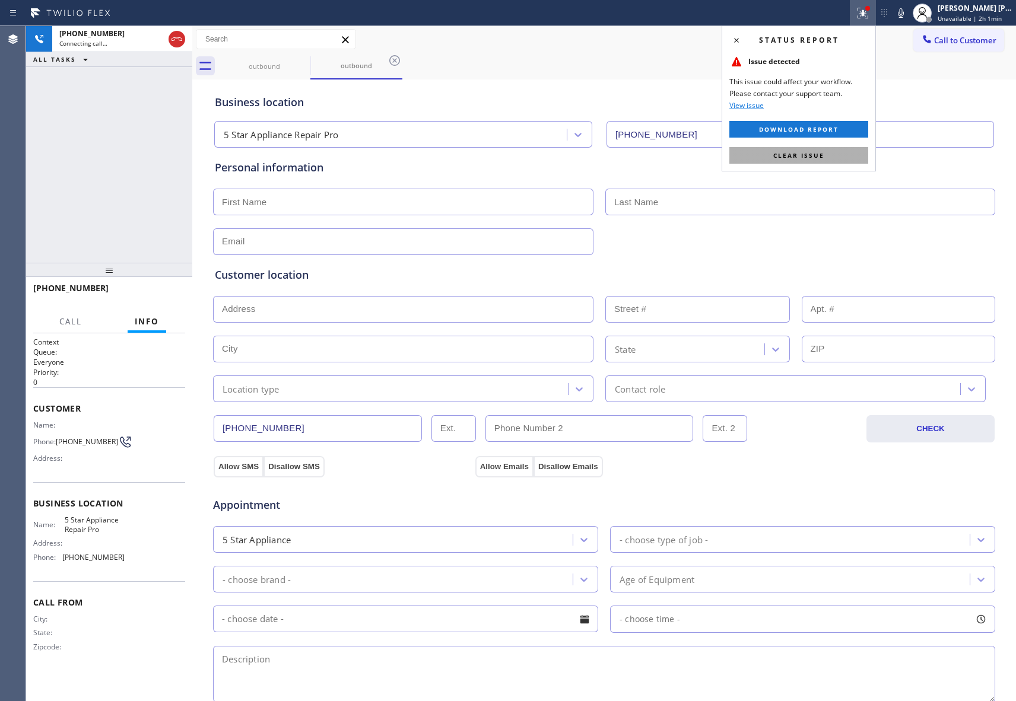
click at [822, 157] on span "Clear issue" at bounding box center [798, 155] width 51 height 8
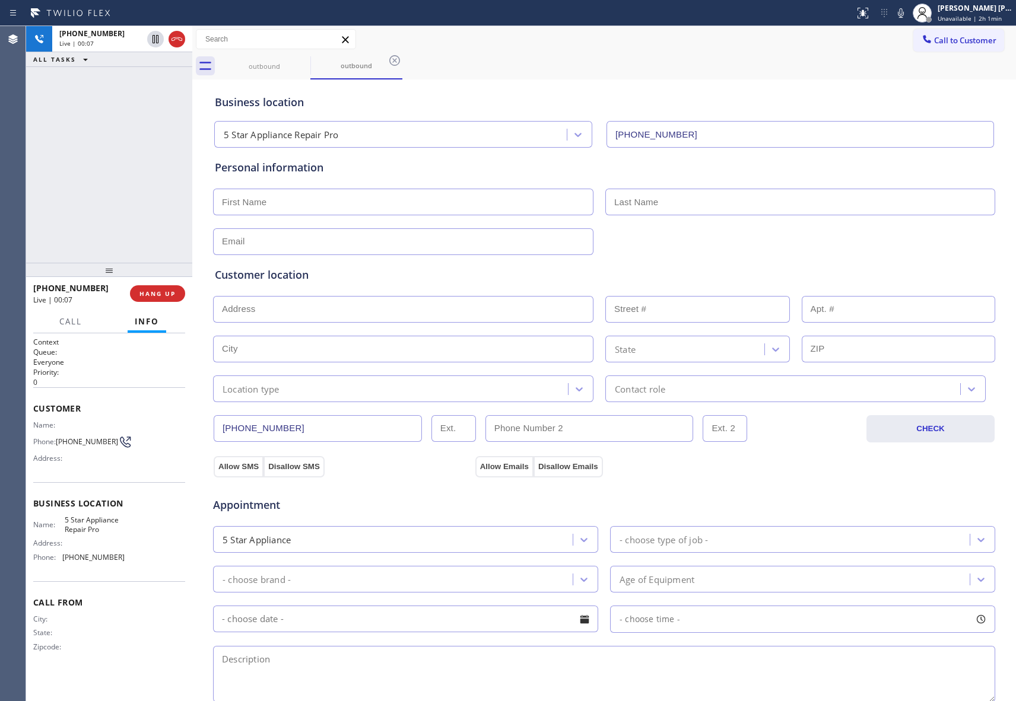
drag, startPoint x: 171, startPoint y: 31, endPoint x: 209, endPoint y: 53, distance: 43.9
click at [171, 32] on icon at bounding box center [177, 39] width 14 height 14
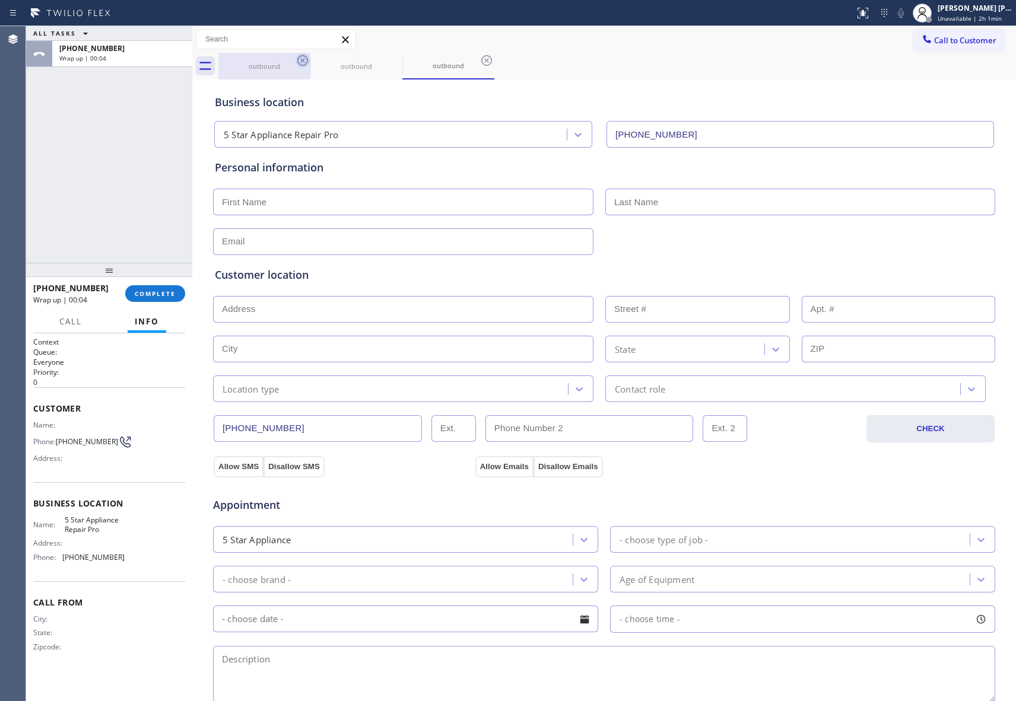
type input "[PHONE_NUMBER]"
click at [300, 62] on icon at bounding box center [303, 60] width 14 height 14
click at [0, 0] on icon at bounding box center [0, 0] width 0 height 0
click at [300, 62] on icon at bounding box center [303, 60] width 14 height 14
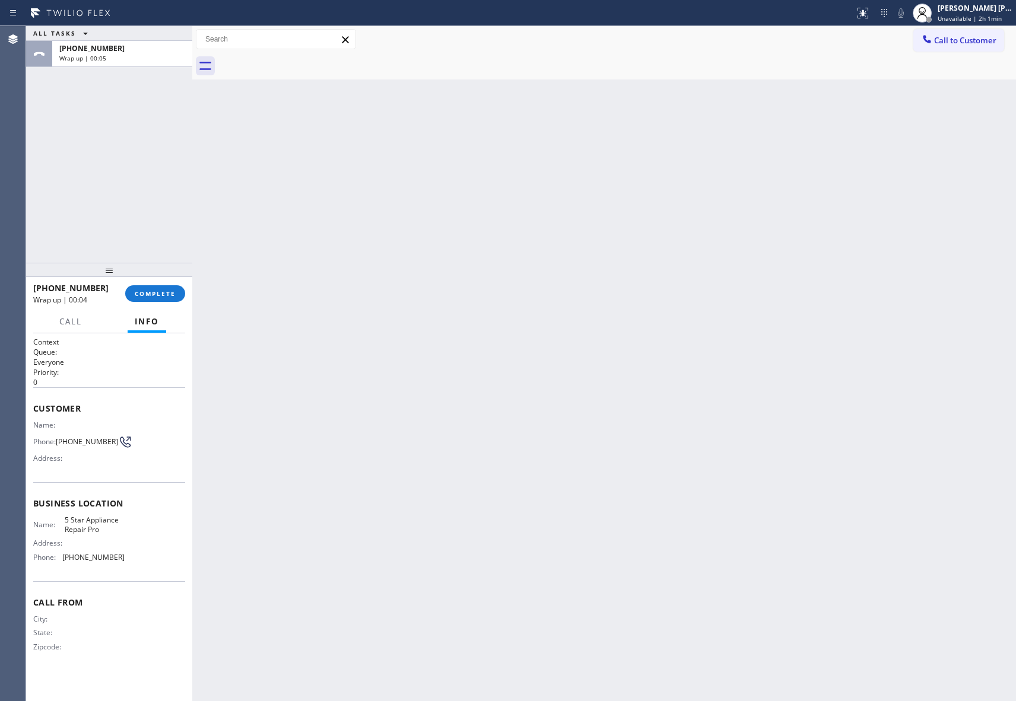
click at [300, 62] on div at bounding box center [617, 66] width 798 height 27
drag, startPoint x: 300, startPoint y: 62, endPoint x: 162, endPoint y: 271, distance: 249.7
click at [295, 62] on div at bounding box center [617, 66] width 798 height 27
click at [160, 285] on button "COMPLETE" at bounding box center [155, 293] width 60 height 17
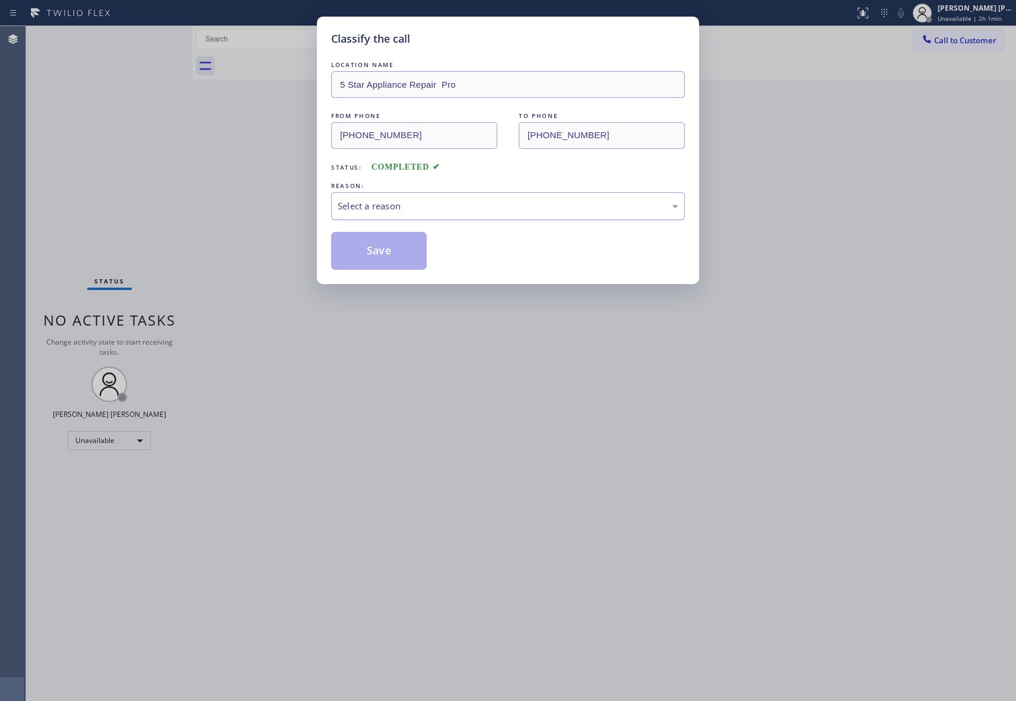
click at [431, 203] on div "Select a reason" at bounding box center [508, 206] width 341 height 14
click at [354, 253] on button "Save" at bounding box center [379, 251] width 96 height 38
drag, startPoint x: 354, startPoint y: 253, endPoint x: 916, endPoint y: 24, distance: 606.8
click at [355, 250] on button "Save" at bounding box center [379, 251] width 96 height 38
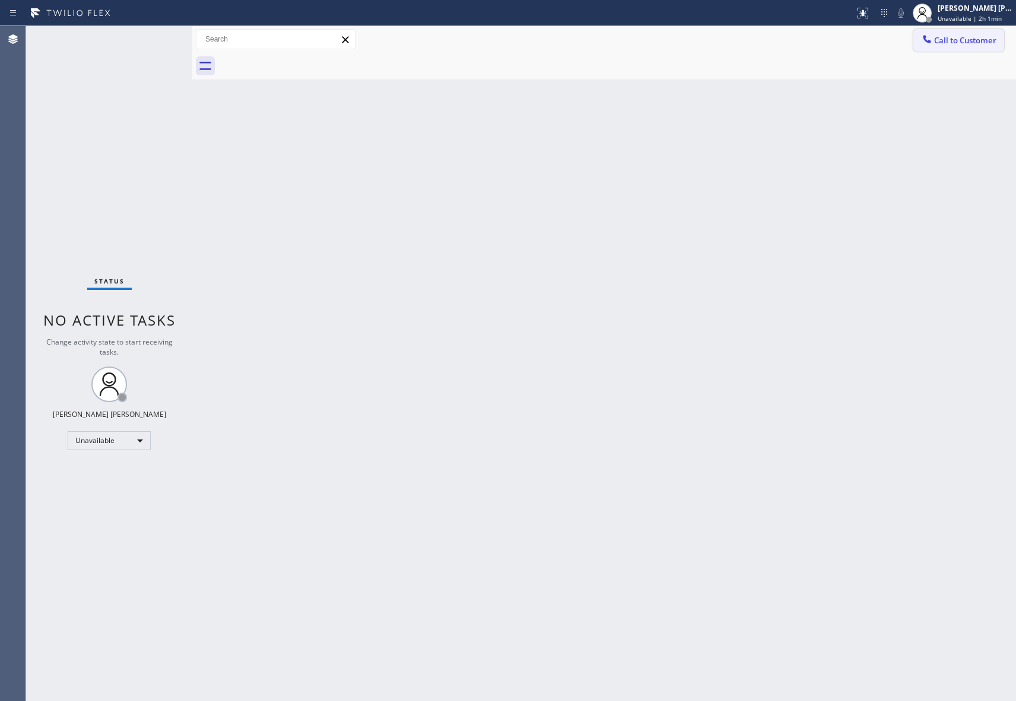
click at [971, 39] on span "Call to Customer" at bounding box center [965, 40] width 62 height 11
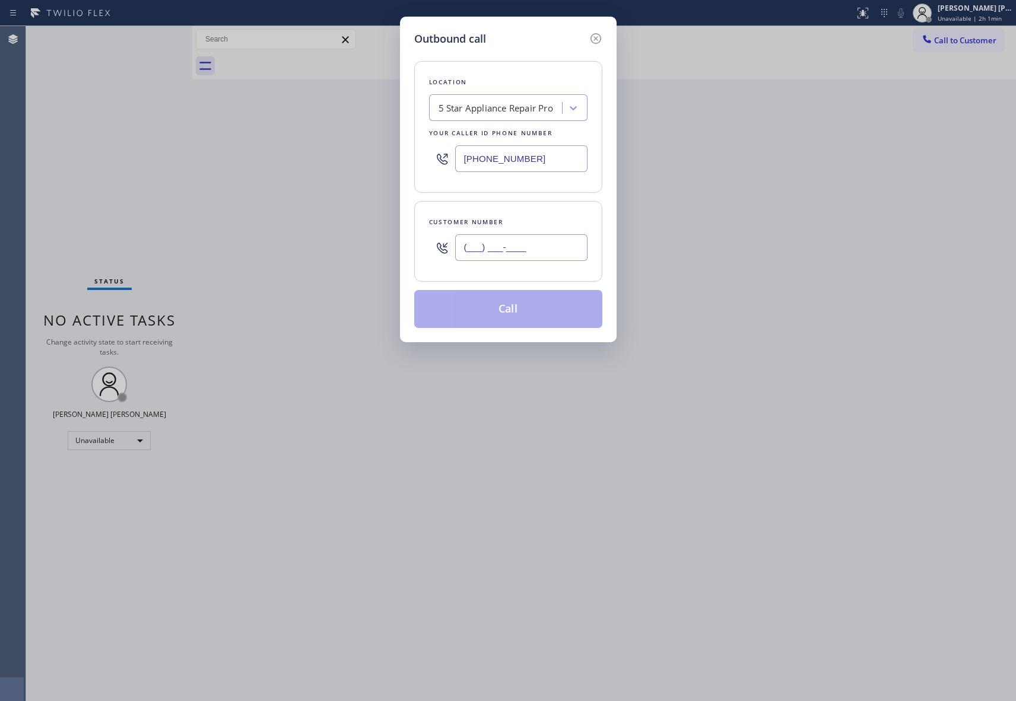
click at [563, 259] on input "(___) ___-____" at bounding box center [521, 247] width 132 height 27
paste input "310) 550-7246"
type input "[PHONE_NUMBER]"
click at [541, 310] on button "Call" at bounding box center [508, 309] width 188 height 38
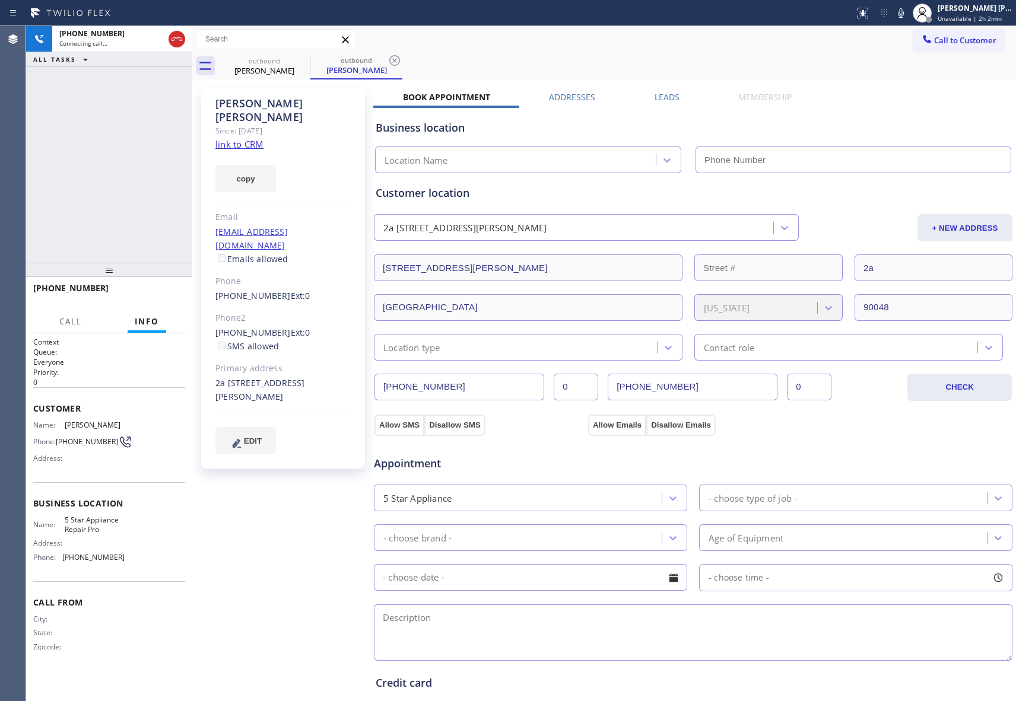
type input "[PHONE_NUMBER]"
click at [179, 41] on icon at bounding box center [177, 39] width 14 height 14
click at [312, 59] on div "outbound" at bounding box center [357, 60] width 90 height 9
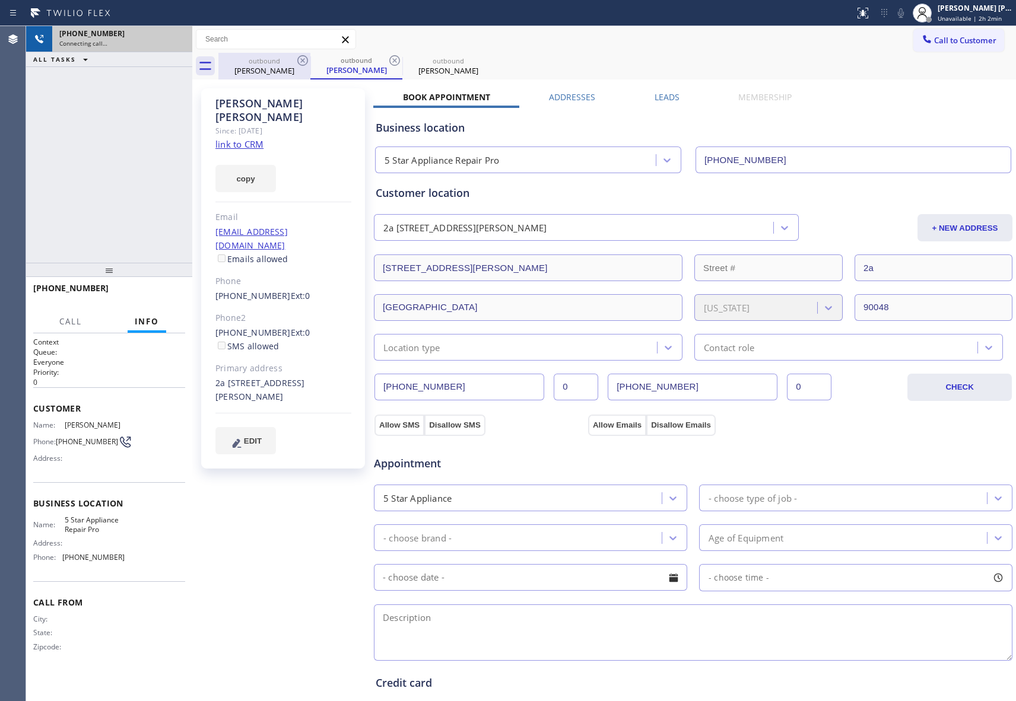
click at [300, 59] on icon at bounding box center [303, 60] width 14 height 14
click at [387, 59] on icon at bounding box center [394, 60] width 14 height 14
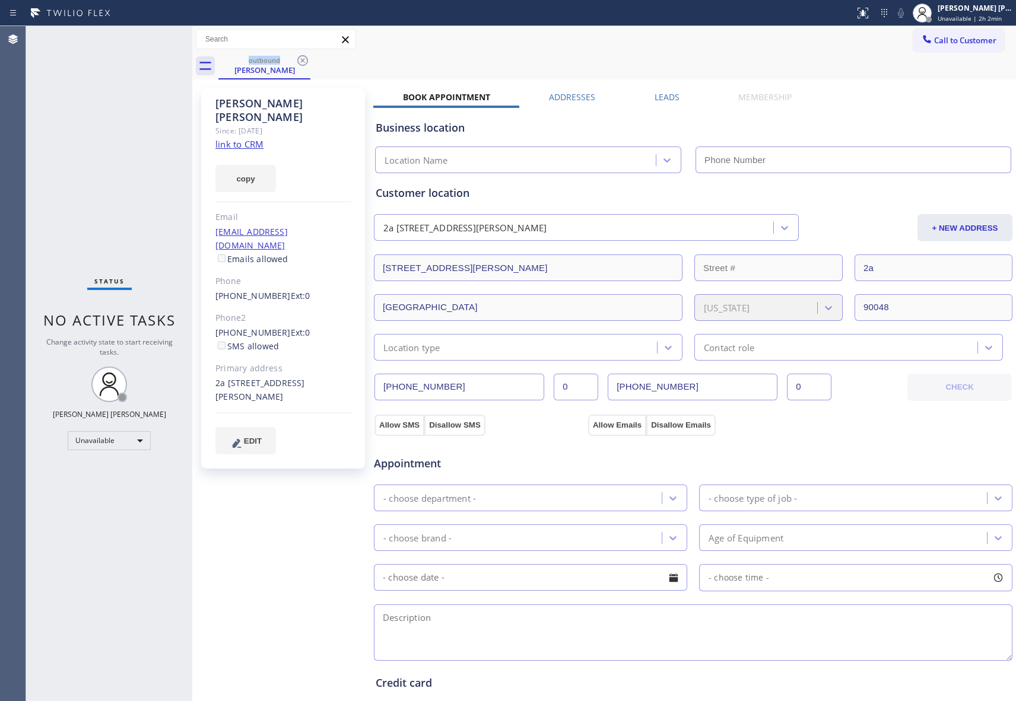
click at [300, 59] on icon at bounding box center [303, 60] width 14 height 14
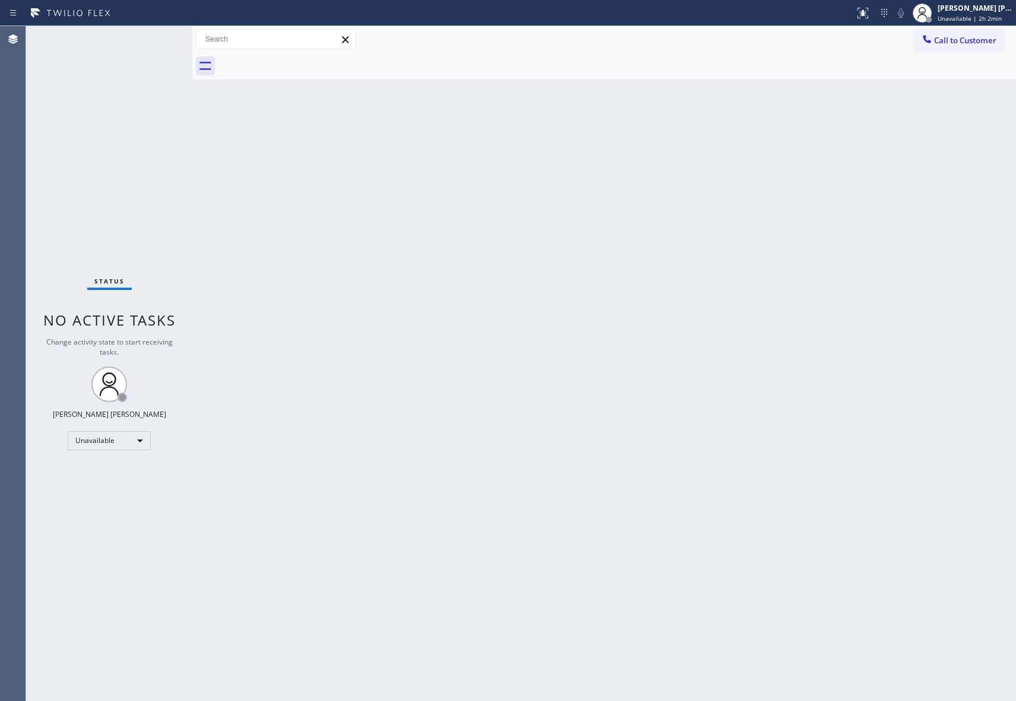
click at [300, 59] on div at bounding box center [617, 66] width 798 height 27
drag, startPoint x: 300, startPoint y: 59, endPoint x: 962, endPoint y: 42, distance: 662.5
click at [302, 59] on div at bounding box center [617, 66] width 798 height 27
click at [964, 38] on span "Call to Customer" at bounding box center [965, 40] width 62 height 11
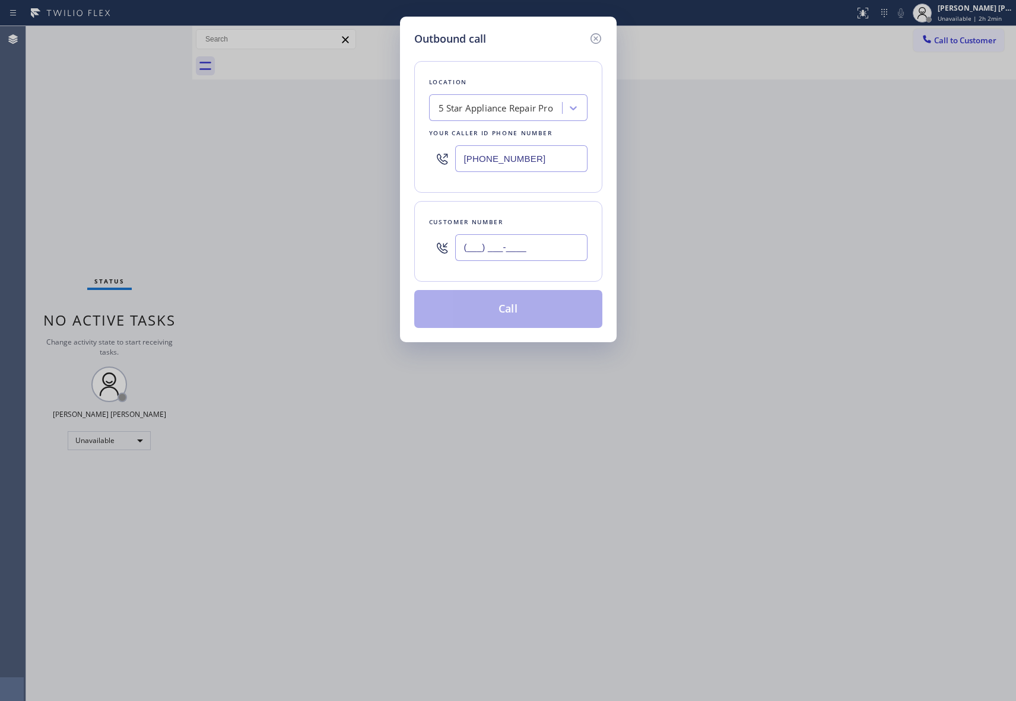
click at [542, 249] on input "(___) ___-____" at bounding box center [521, 247] width 132 height 27
paste input "650) 964-1323"
type input "[PHONE_NUMBER]"
click at [532, 310] on button "Call" at bounding box center [508, 309] width 188 height 38
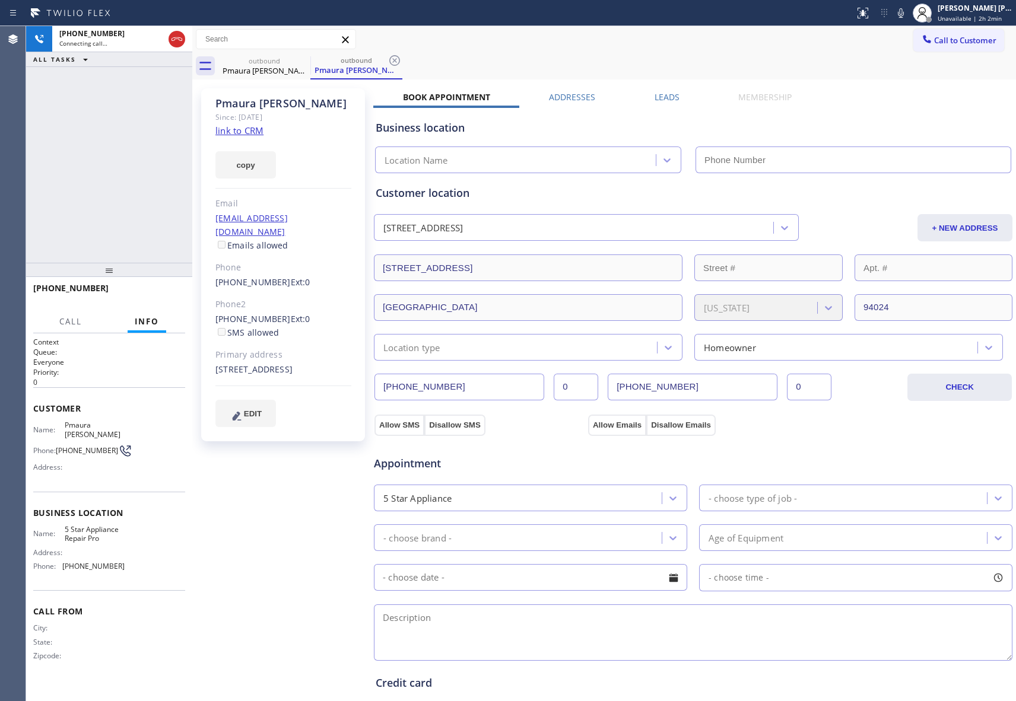
type input "[PHONE_NUMBER]"
click at [183, 37] on icon at bounding box center [177, 39] width 14 height 14
click at [294, 58] on div "outbound" at bounding box center [265, 60] width 90 height 9
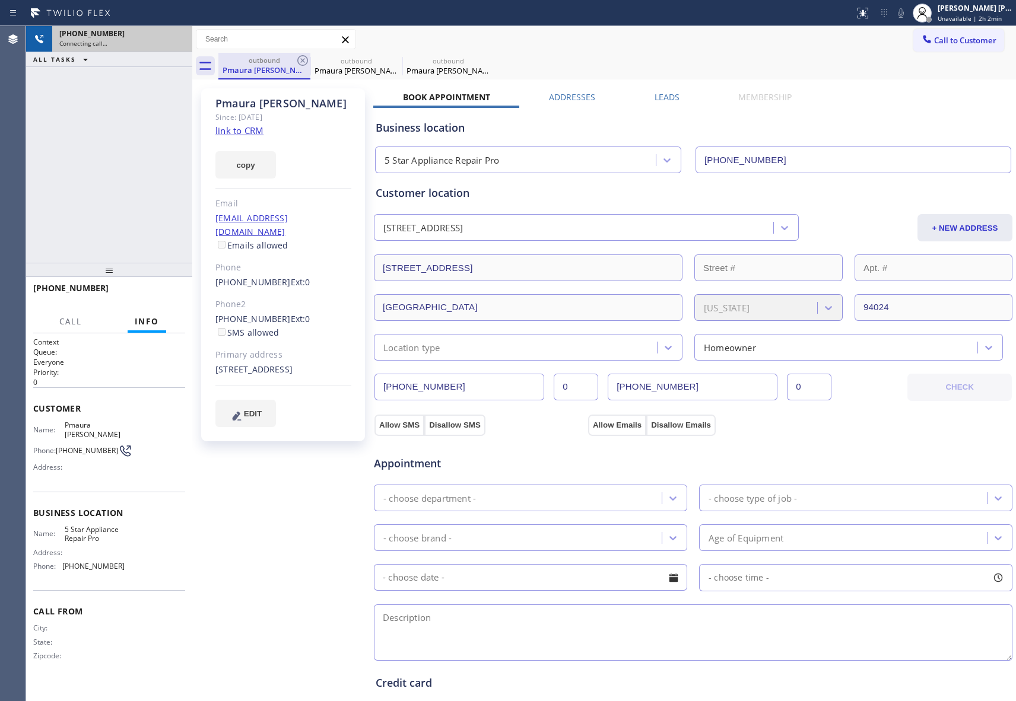
click at [294, 58] on div "outbound" at bounding box center [265, 60] width 90 height 9
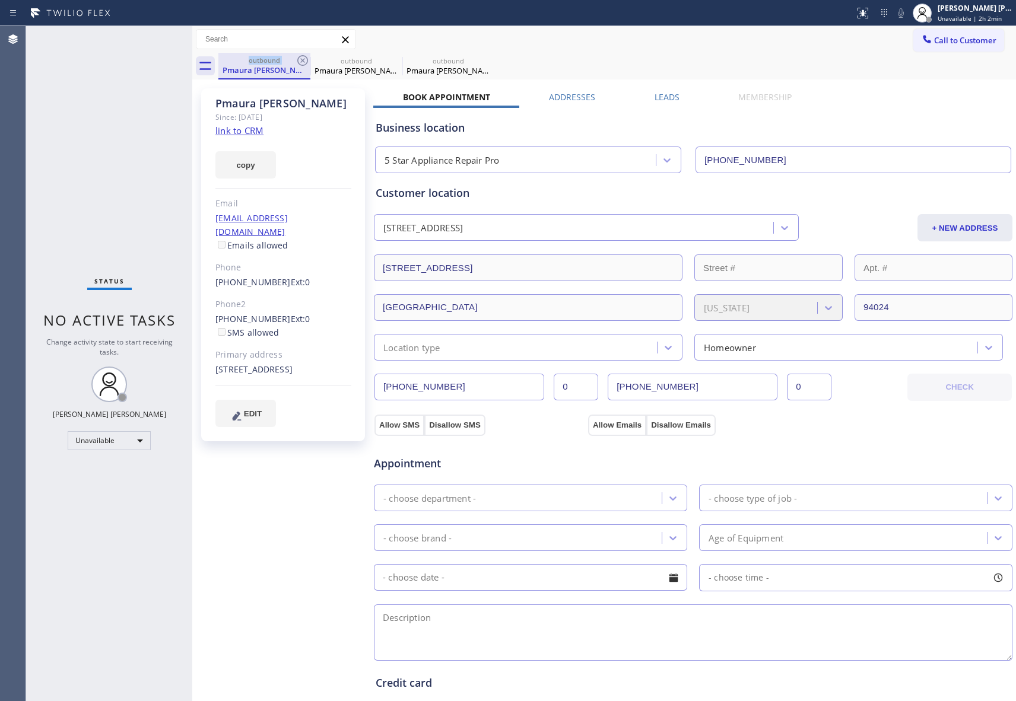
click at [294, 58] on div "outbound" at bounding box center [265, 60] width 90 height 9
click at [296, 58] on icon at bounding box center [303, 60] width 14 height 14
click at [387, 58] on icon at bounding box center [394, 60] width 14 height 14
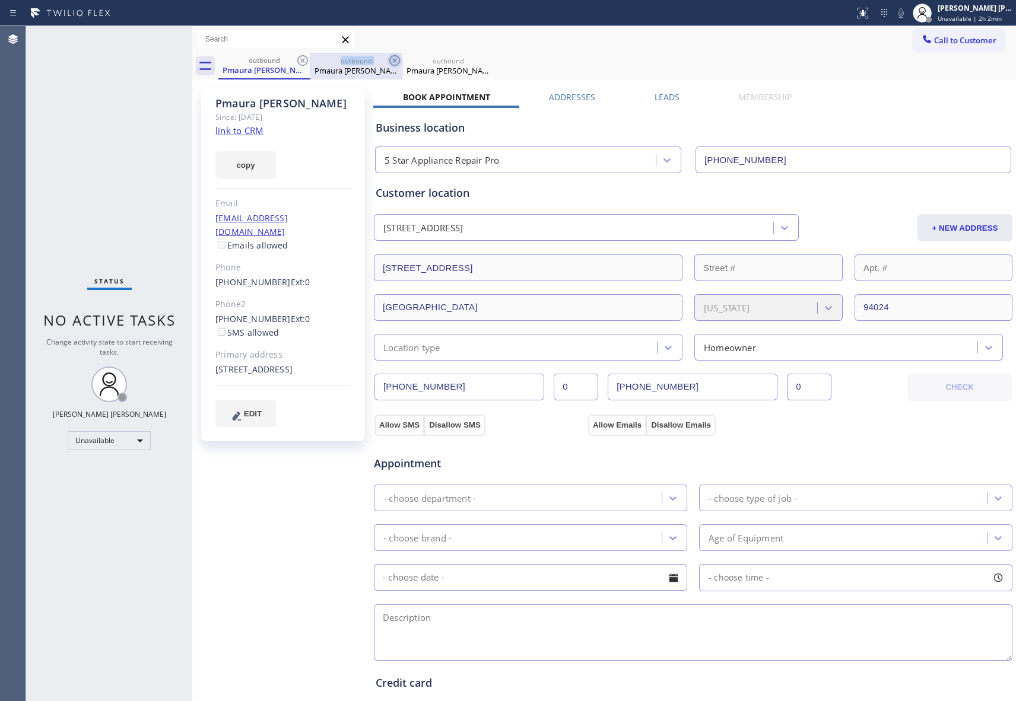
click at [0, 0] on icon at bounding box center [0, 0] width 0 height 0
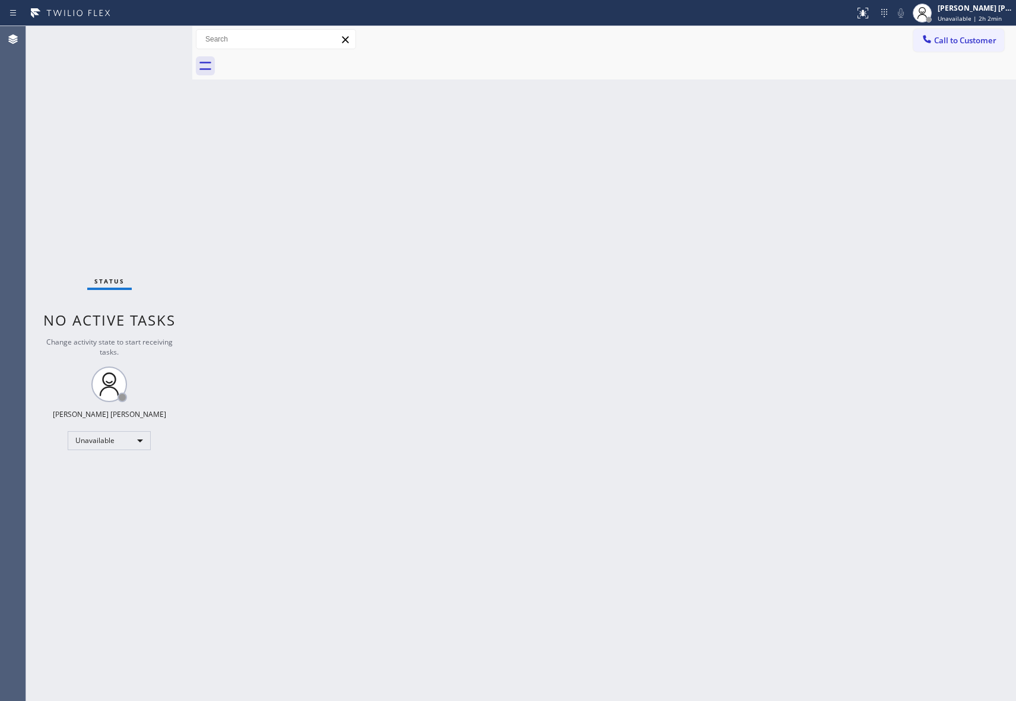
click at [296, 58] on div at bounding box center [617, 66] width 798 height 27
click at [991, 39] on span "Call to Customer" at bounding box center [965, 40] width 62 height 11
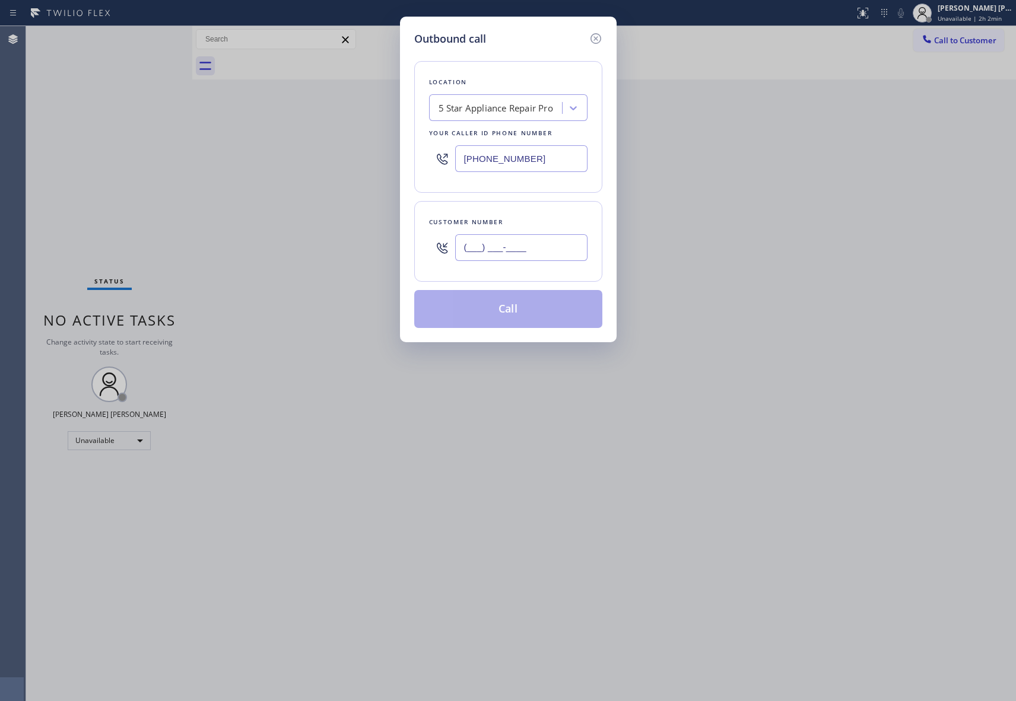
click at [563, 236] on input "(___) ___-____" at bounding box center [521, 247] width 132 height 27
paste input "310) 433-5898"
type input "[PHONE_NUMBER]"
click at [539, 315] on button "Call" at bounding box center [508, 309] width 188 height 38
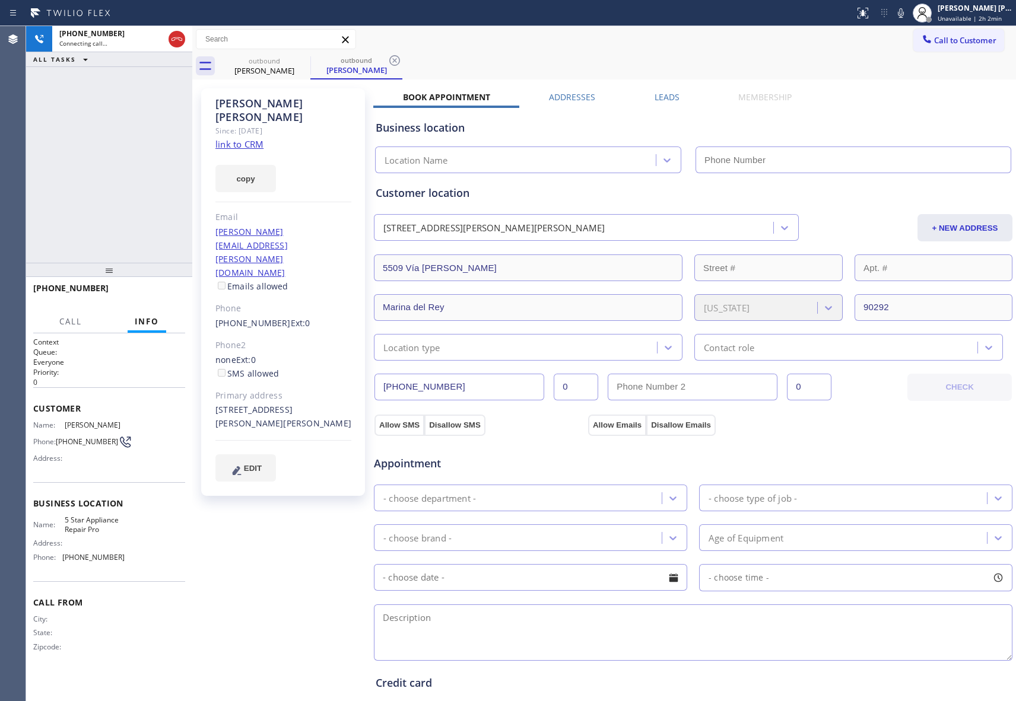
type input "[PHONE_NUMBER]"
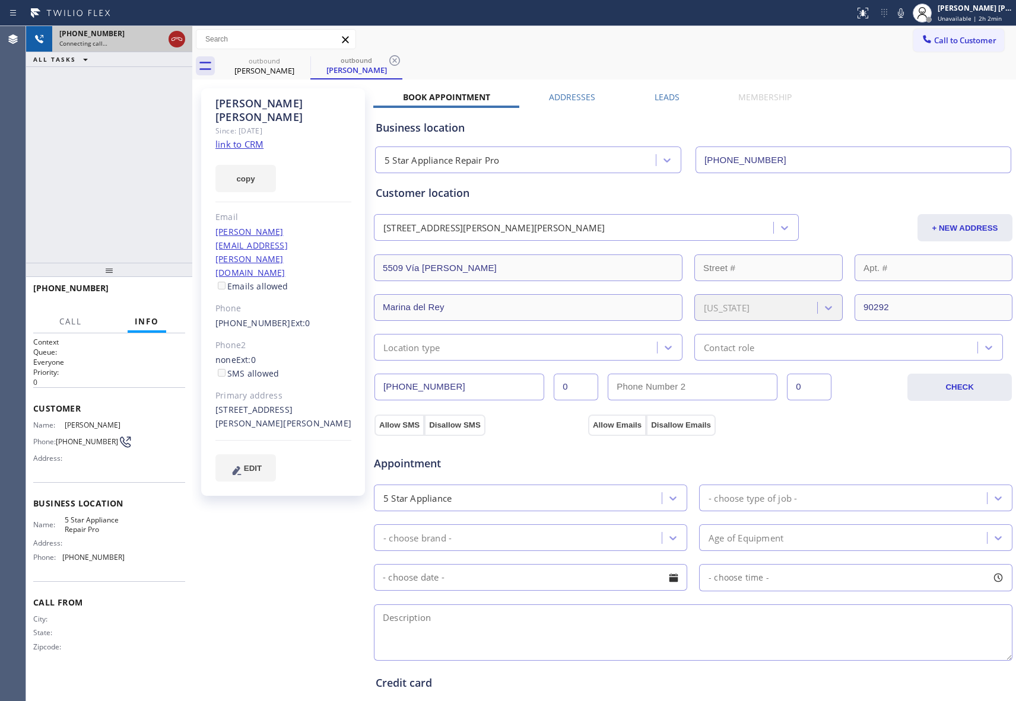
click at [181, 39] on icon at bounding box center [177, 39] width 14 height 14
click at [0, 0] on icon at bounding box center [0, 0] width 0 height 0
click at [387, 62] on icon at bounding box center [394, 60] width 14 height 14
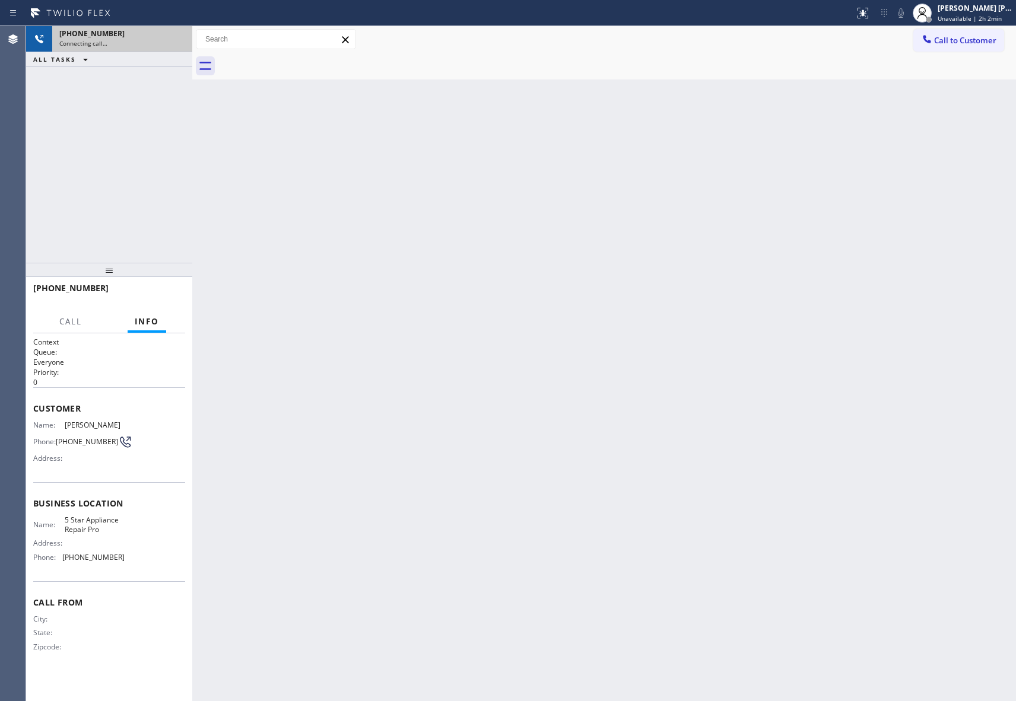
click at [297, 62] on div at bounding box center [617, 66] width 798 height 27
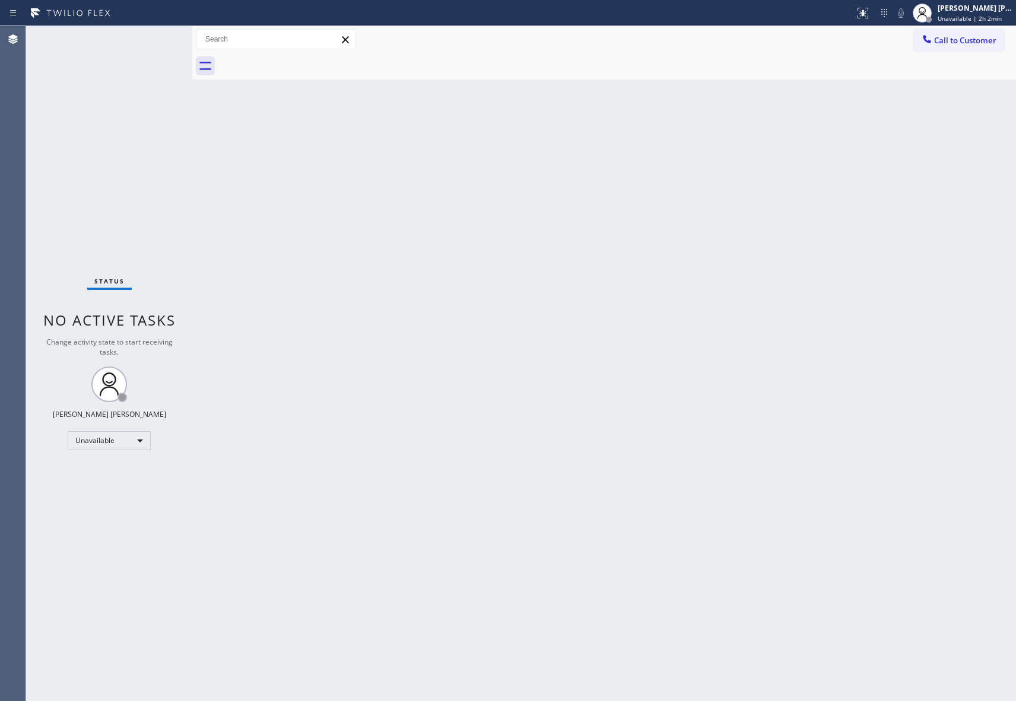
click at [297, 62] on div at bounding box center [617, 66] width 798 height 27
click at [967, 9] on div "[PERSON_NAME] [PERSON_NAME]" at bounding box center [975, 8] width 75 height 10
click at [969, 12] on div "[PERSON_NAME] [PERSON_NAME]" at bounding box center [975, 8] width 75 height 10
click at [964, 93] on button "Break" at bounding box center [956, 93] width 119 height 15
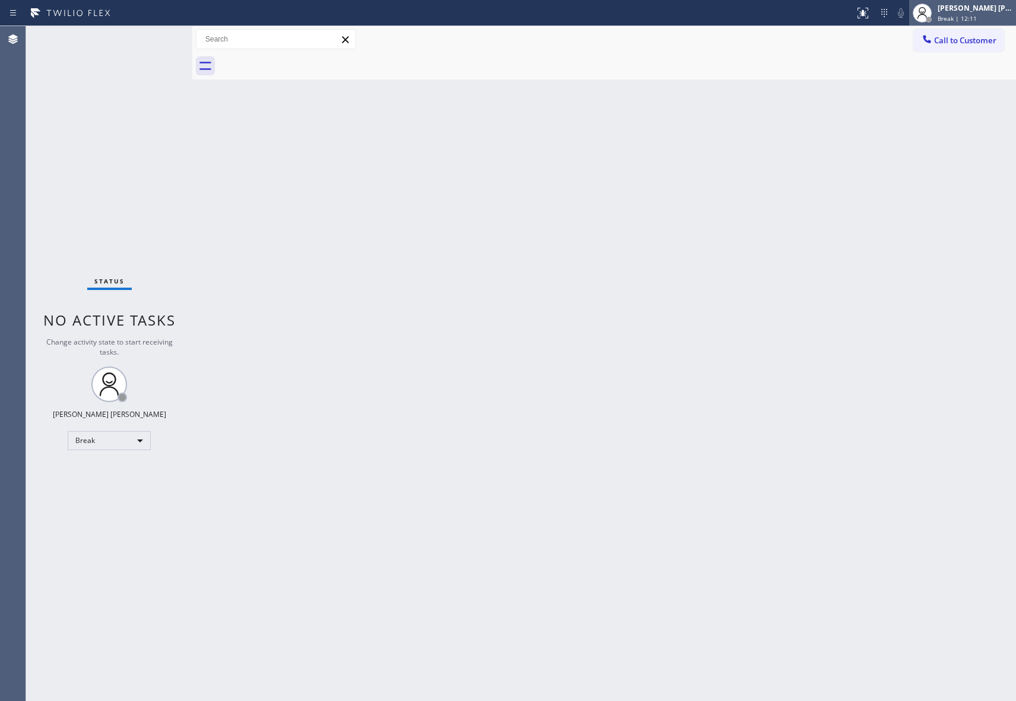
click at [988, 11] on div "[PERSON_NAME] [PERSON_NAME]" at bounding box center [975, 8] width 75 height 10
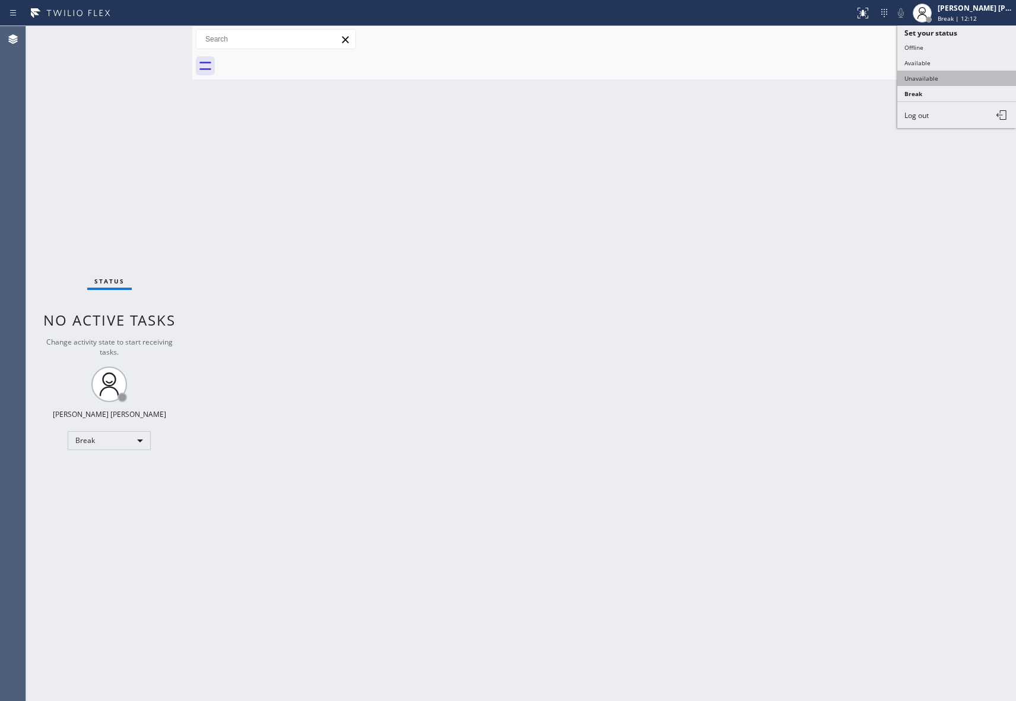
click at [953, 80] on button "Unavailable" at bounding box center [956, 78] width 119 height 15
click at [961, 43] on span "Call to Customer" at bounding box center [965, 40] width 62 height 11
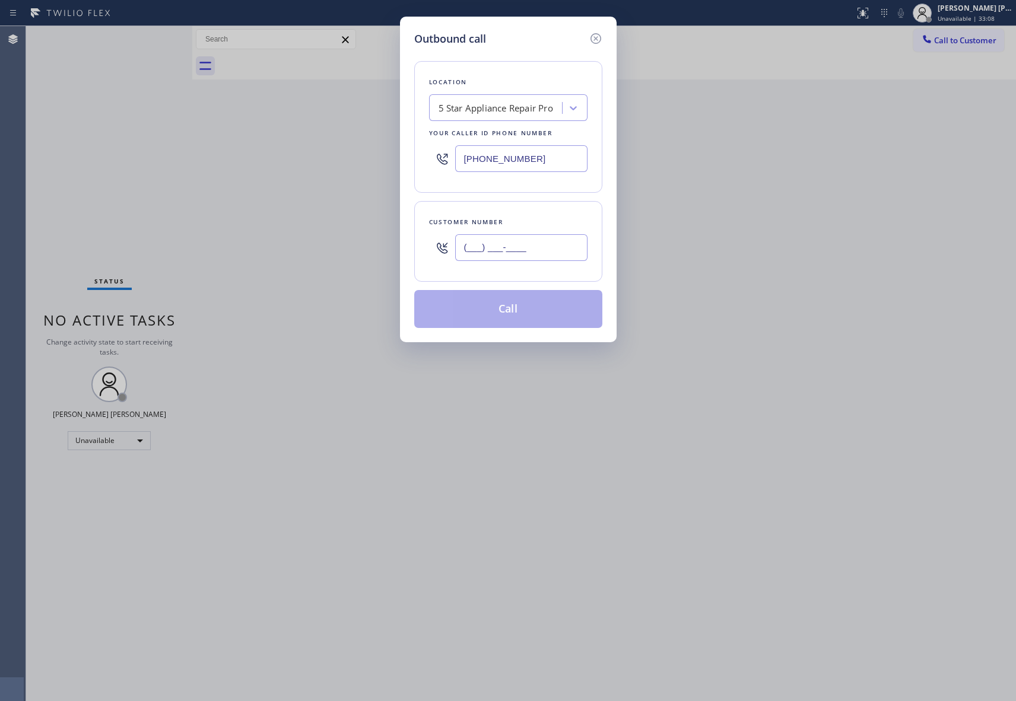
click at [520, 252] on input "(___) ___-____" at bounding box center [521, 247] width 132 height 27
paste input "714) 679-3602"
type input "[PHONE_NUMBER]"
click at [533, 313] on button "Call" at bounding box center [508, 309] width 188 height 38
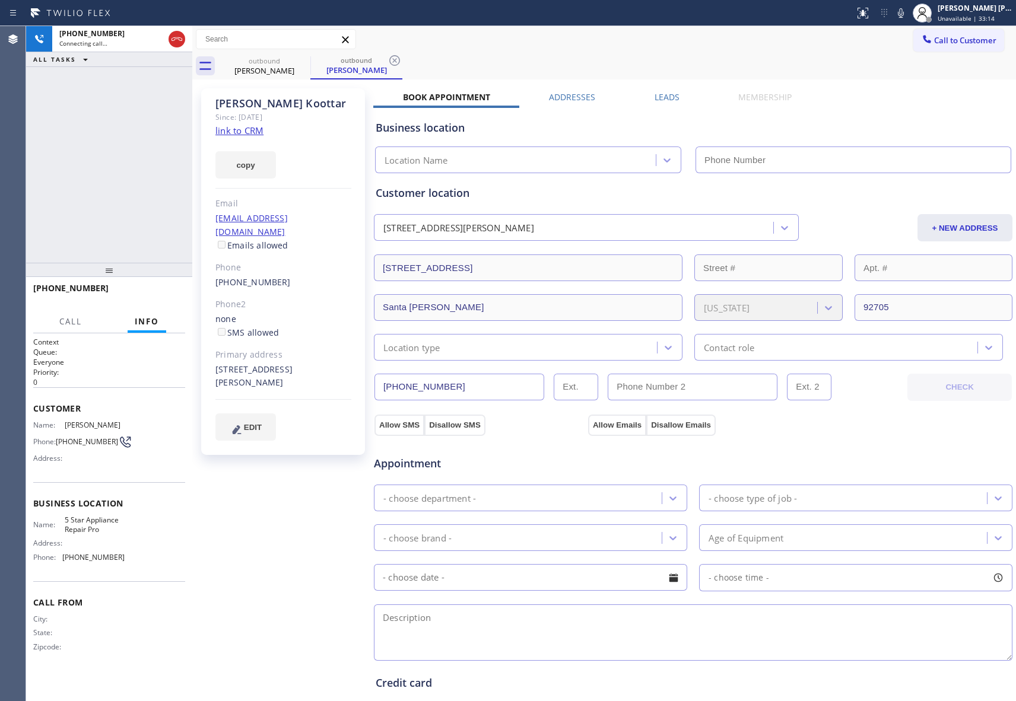
type input "[PHONE_NUMBER]"
click at [662, 96] on label "Leads" at bounding box center [667, 96] width 25 height 11
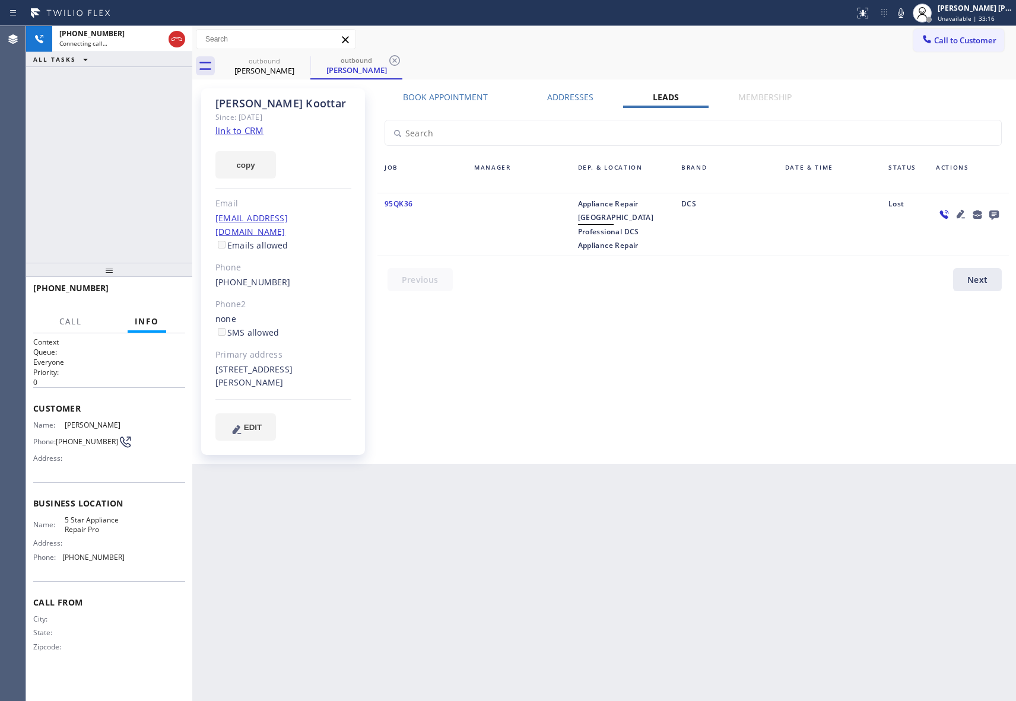
click at [990, 211] on icon at bounding box center [993, 215] width 9 height 9
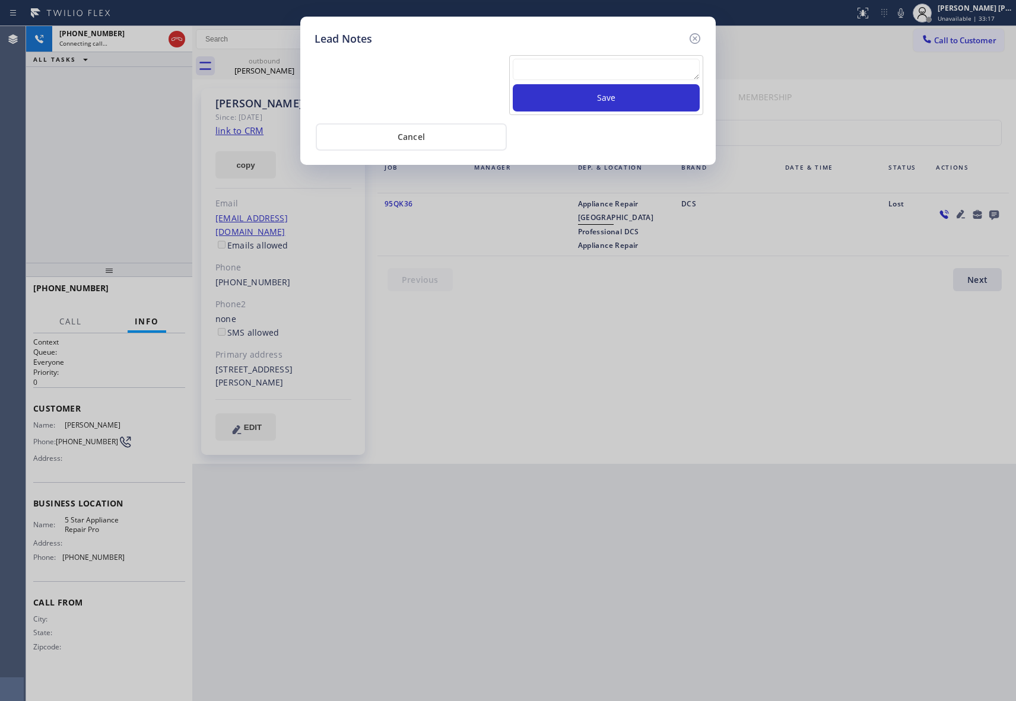
click at [610, 67] on textarea at bounding box center [606, 69] width 187 height 21
paste textarea "please transfer if cx calls back"
type textarea "please transfer if cx calls back"
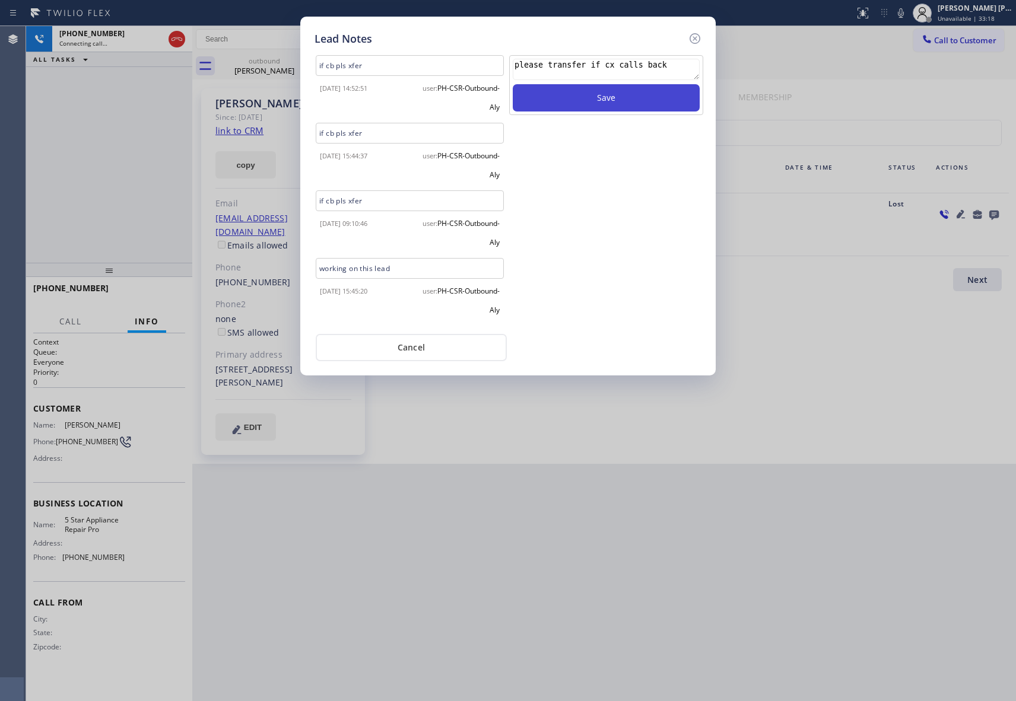
click at [622, 100] on button "Save" at bounding box center [606, 97] width 187 height 27
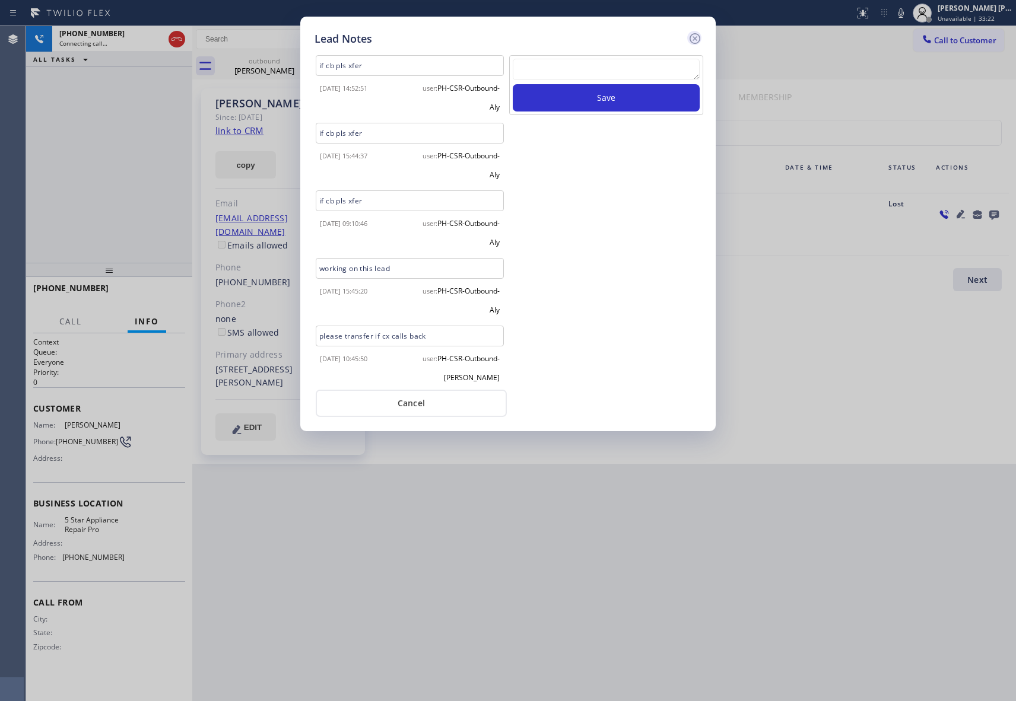
click at [694, 36] on icon at bounding box center [695, 38] width 14 height 14
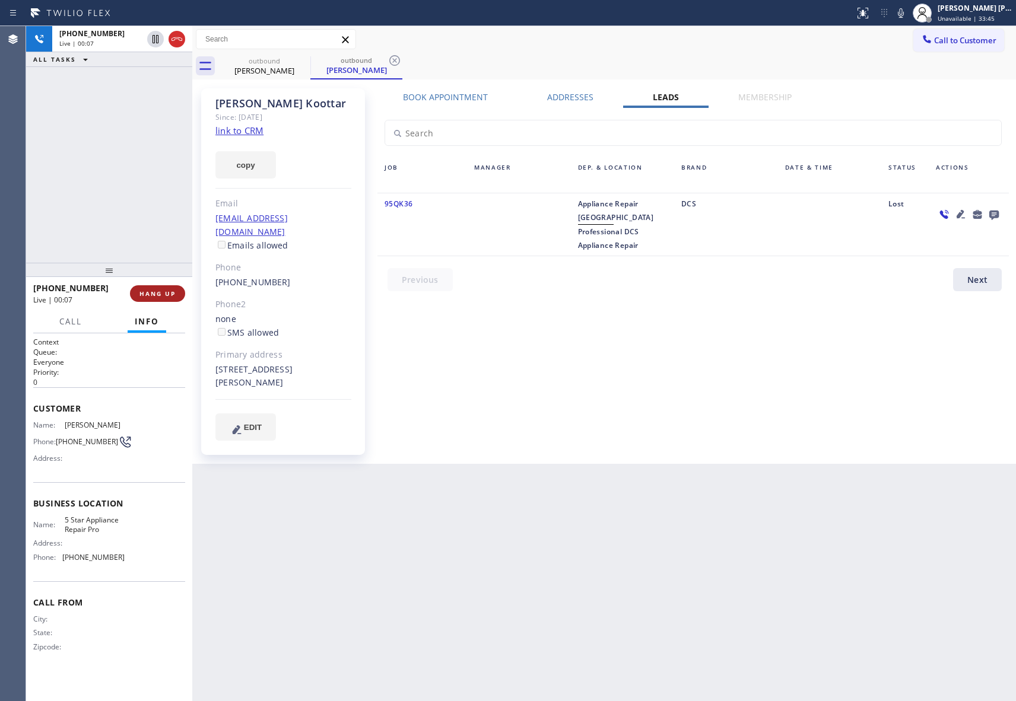
click at [154, 290] on span "HANG UP" at bounding box center [157, 294] width 36 height 8
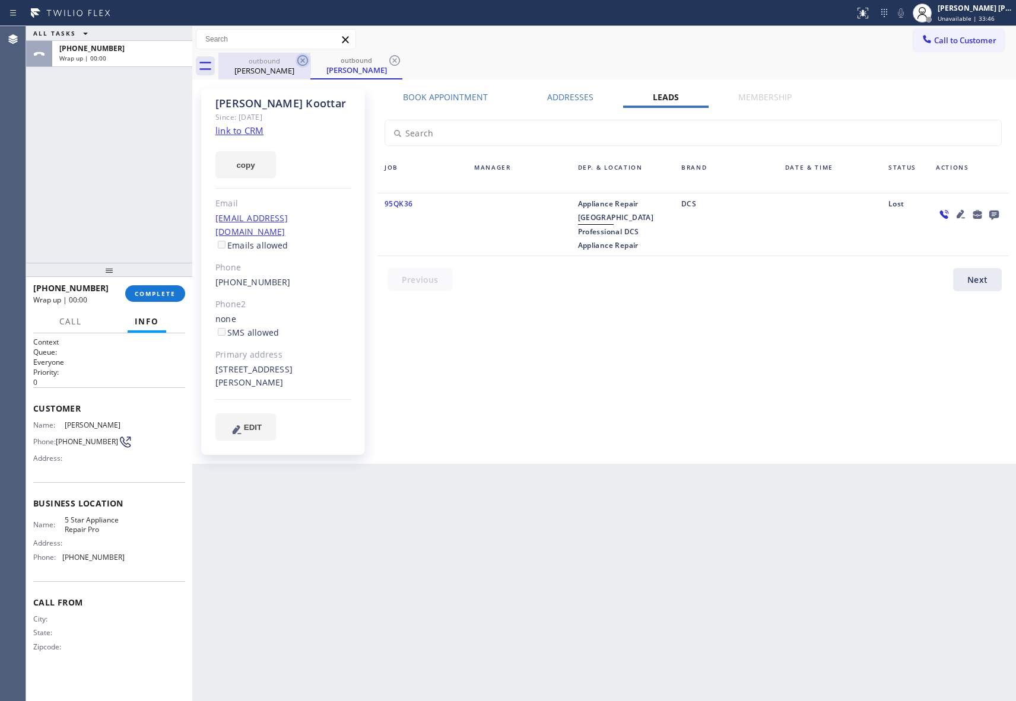
click at [309, 60] on icon at bounding box center [303, 60] width 14 height 14
click at [301, 59] on icon at bounding box center [302, 60] width 11 height 11
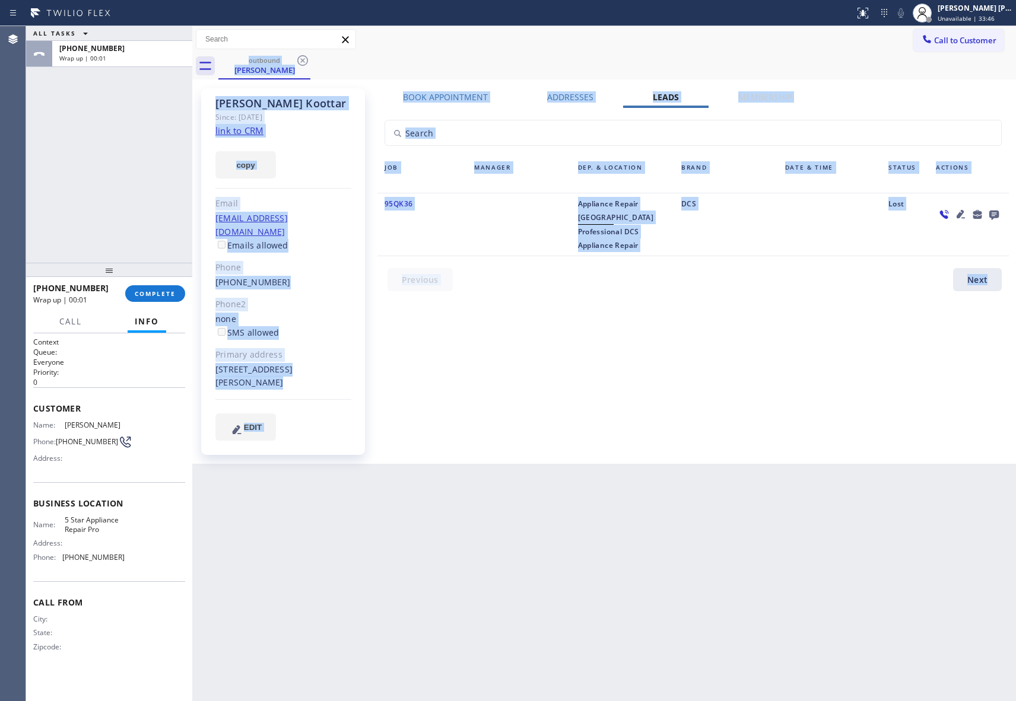
click at [301, 59] on div "outbound [PERSON_NAME]" at bounding box center [617, 66] width 798 height 27
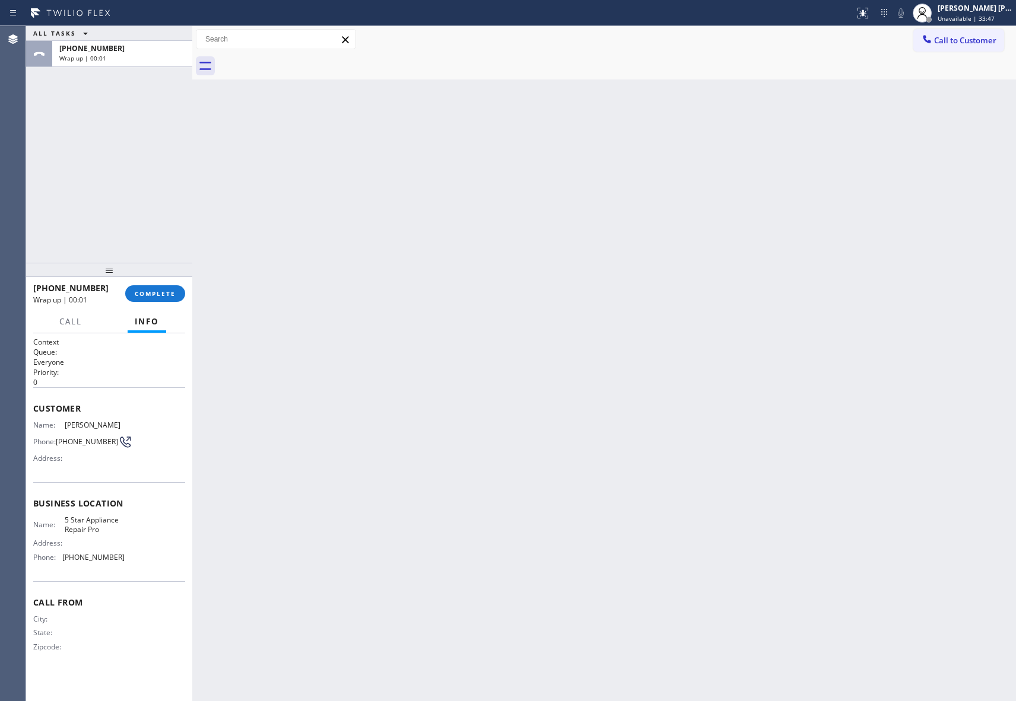
click at [301, 59] on div at bounding box center [617, 66] width 798 height 27
click at [171, 291] on span "COMPLETE" at bounding box center [155, 294] width 41 height 8
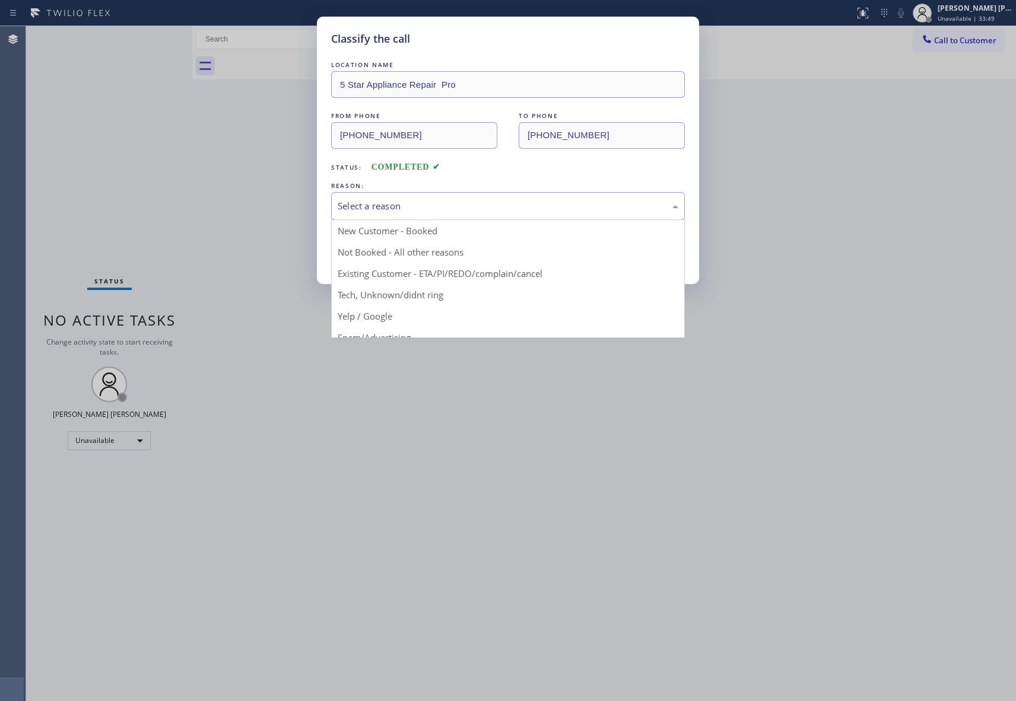
click at [421, 203] on div "Select a reason" at bounding box center [508, 206] width 341 height 14
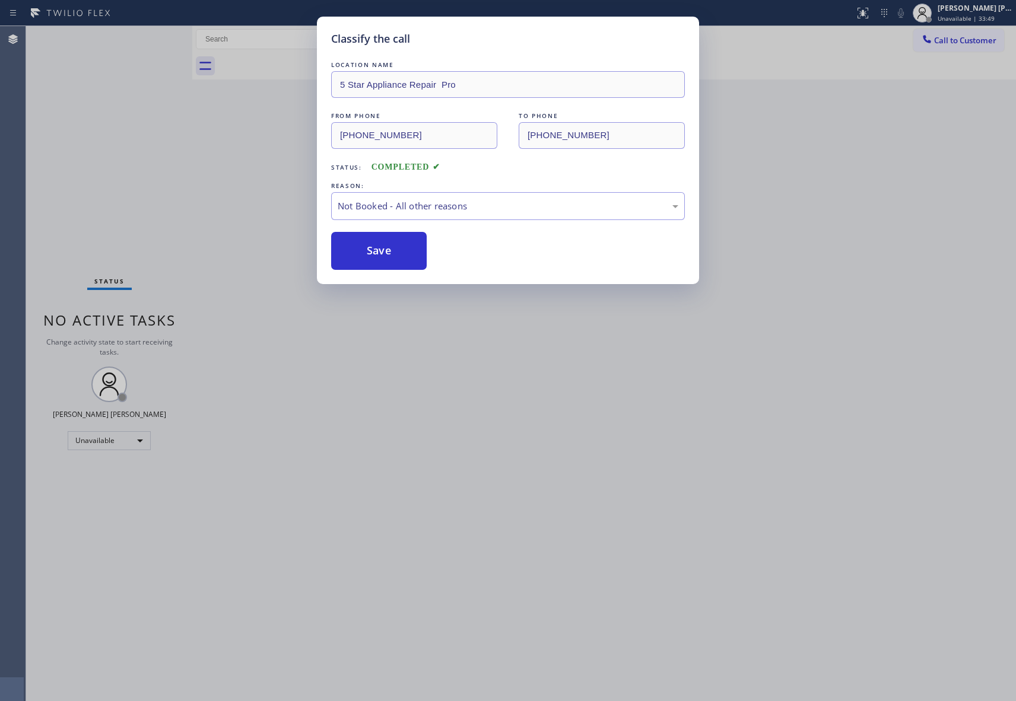
click at [373, 253] on button "Save" at bounding box center [379, 251] width 96 height 38
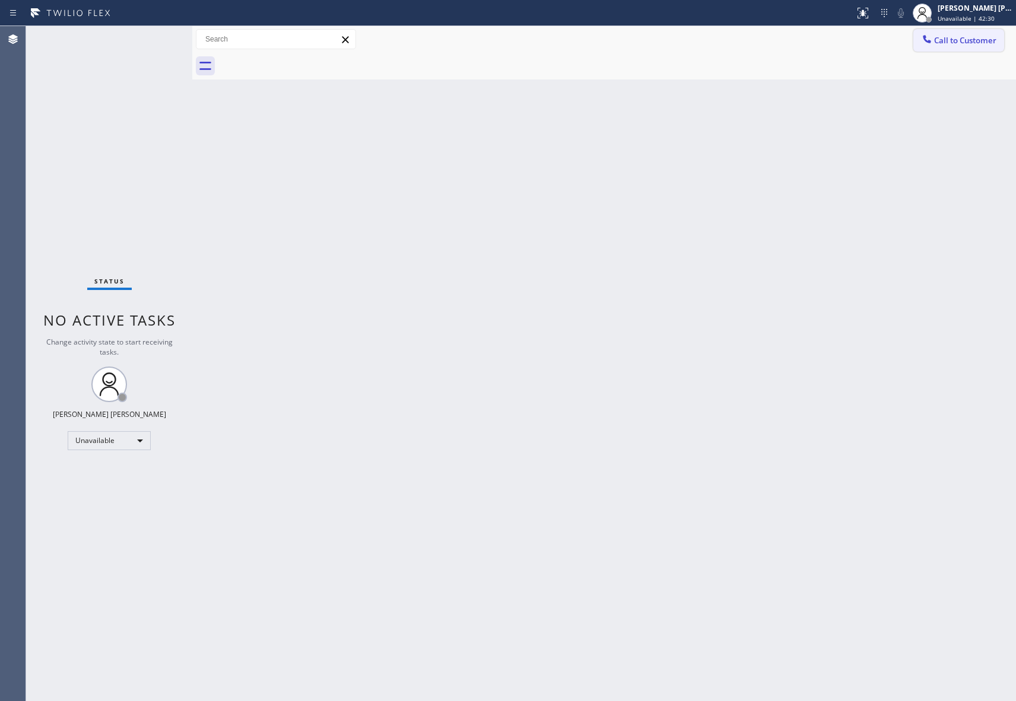
click at [998, 43] on button "Call to Customer" at bounding box center [958, 40] width 91 height 23
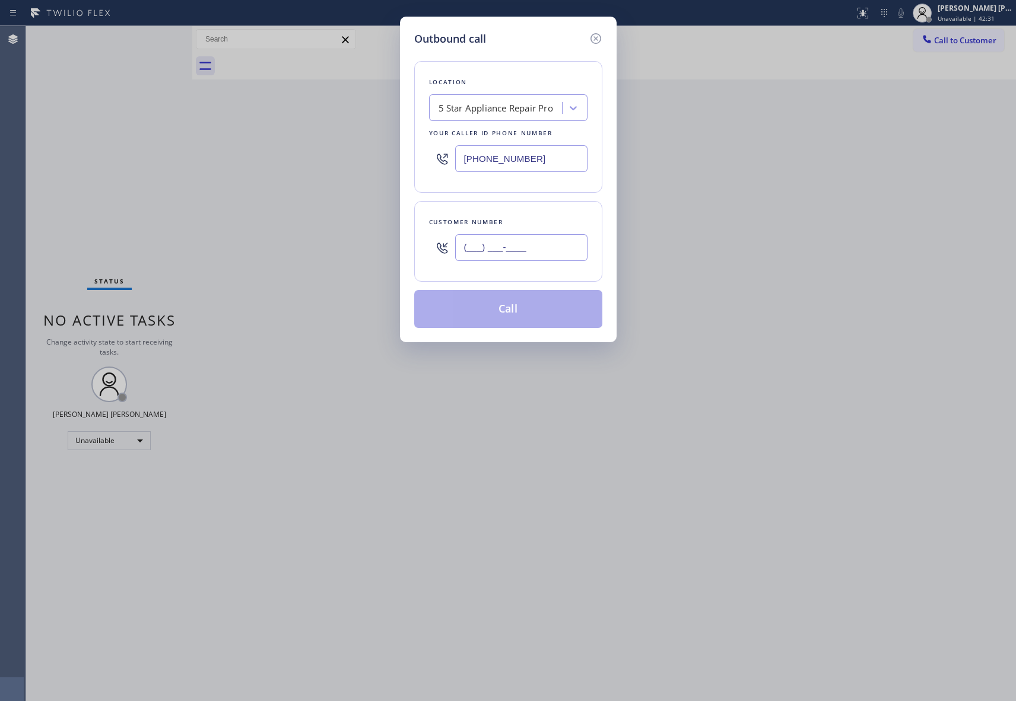
click at [533, 255] on input "(___) ___-____" at bounding box center [521, 247] width 132 height 27
paste input "310) 951-9977"
type input "[PHONE_NUMBER]"
click at [518, 304] on button "Call" at bounding box center [508, 309] width 188 height 38
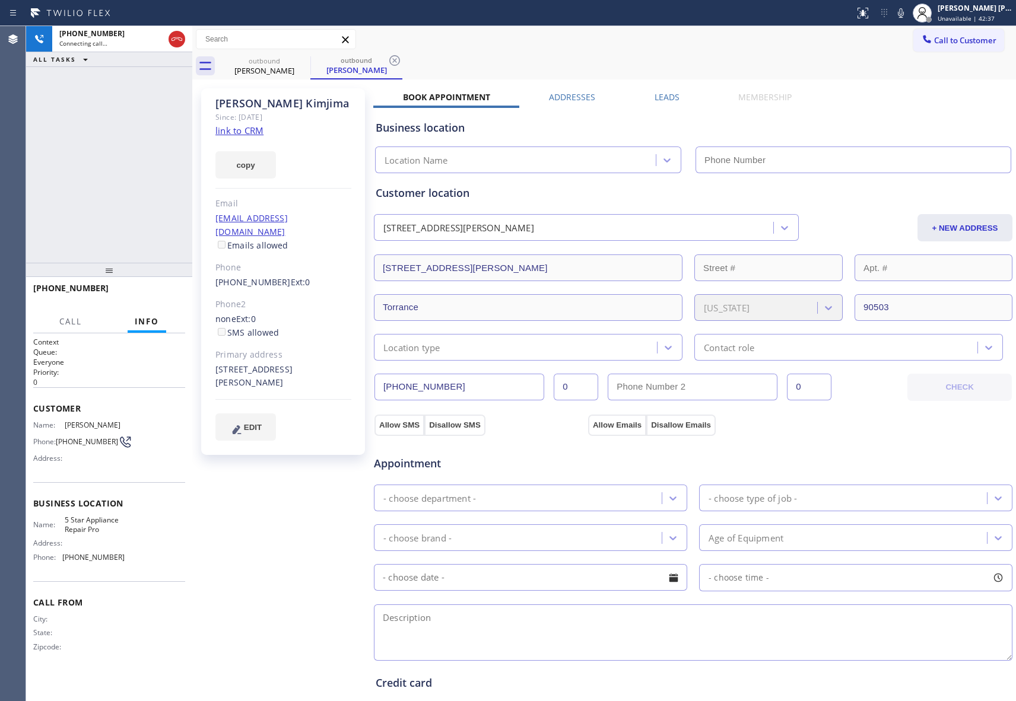
type input "[PHONE_NUMBER]"
click at [656, 99] on label "Leads" at bounding box center [667, 96] width 25 height 11
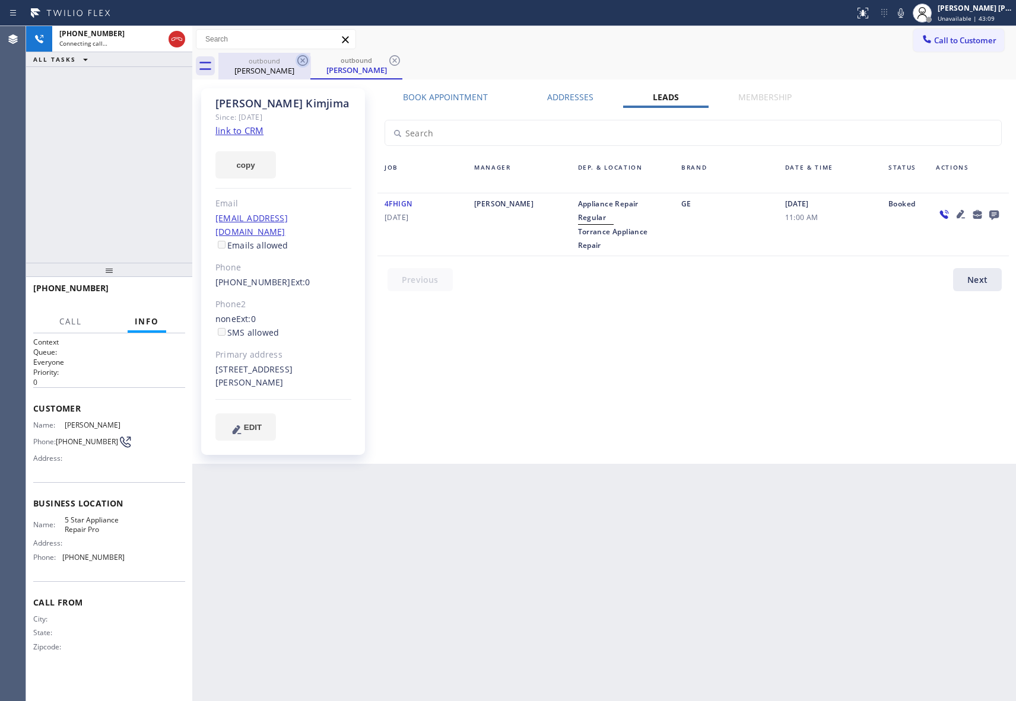
click at [305, 63] on icon at bounding box center [303, 60] width 14 height 14
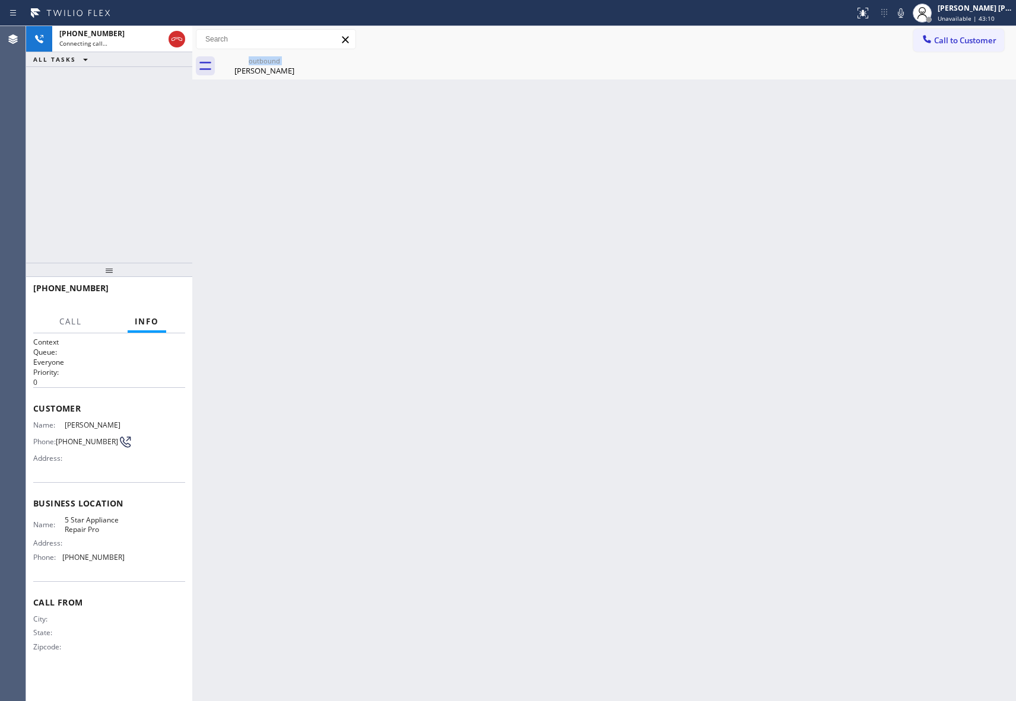
click at [305, 63] on div "outbound [PERSON_NAME]" at bounding box center [264, 66] width 92 height 27
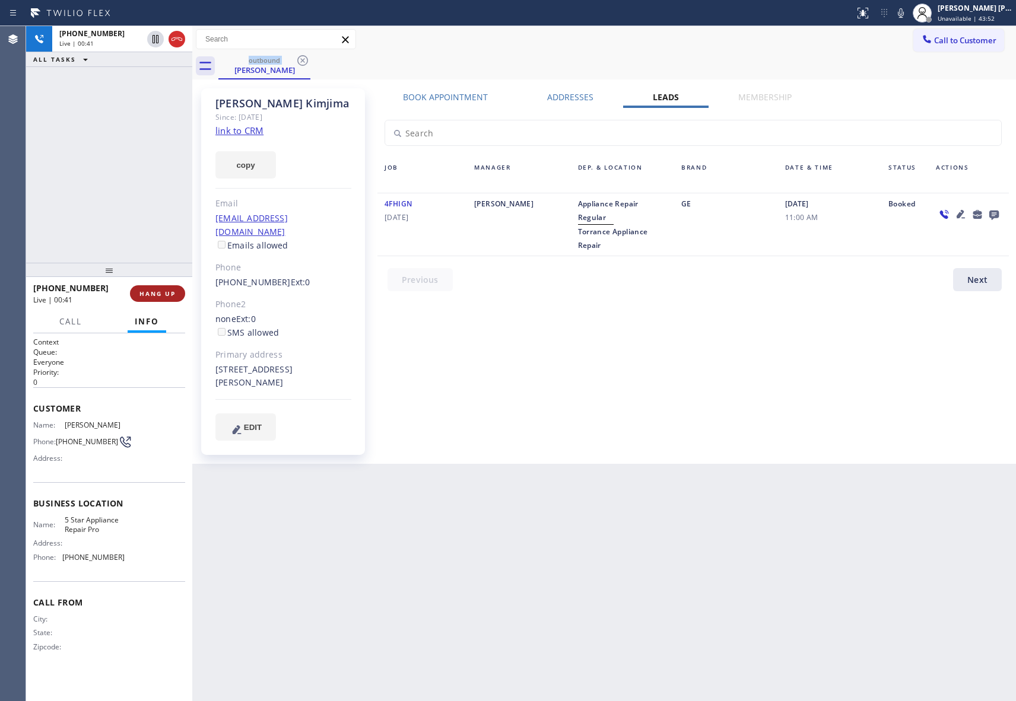
click at [166, 298] on button "HANG UP" at bounding box center [157, 293] width 55 height 17
click at [296, 56] on icon at bounding box center [303, 60] width 14 height 14
click at [299, 57] on div "outbound [PERSON_NAME]" at bounding box center [617, 66] width 798 height 27
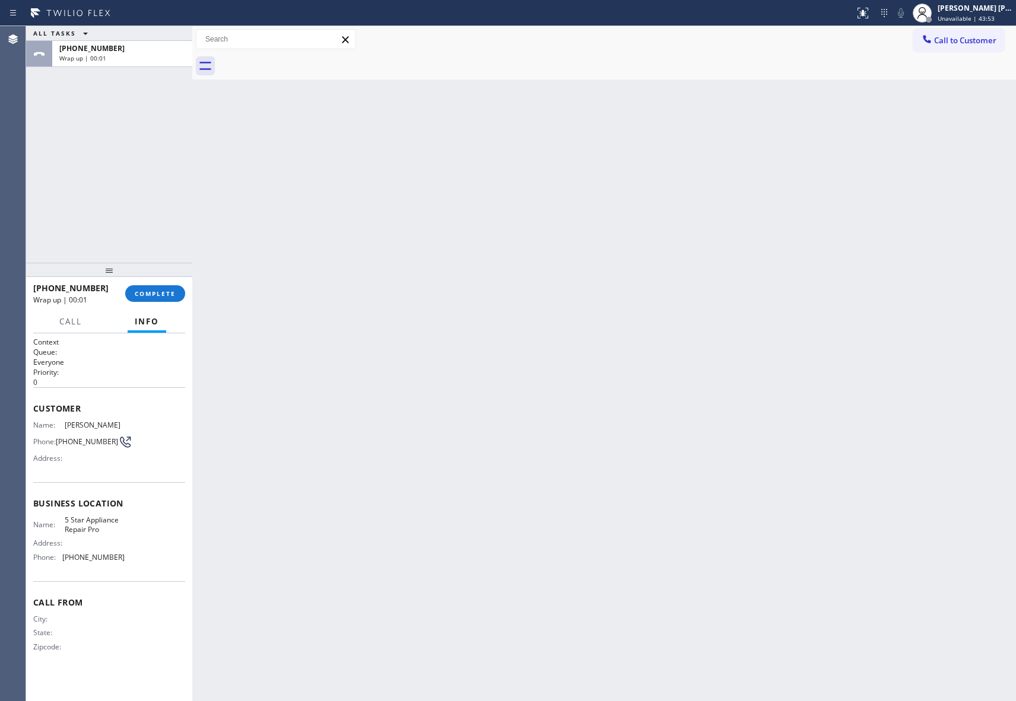
click at [299, 57] on div at bounding box center [617, 66] width 798 height 27
click at [150, 293] on span "COMPLETE" at bounding box center [155, 294] width 41 height 8
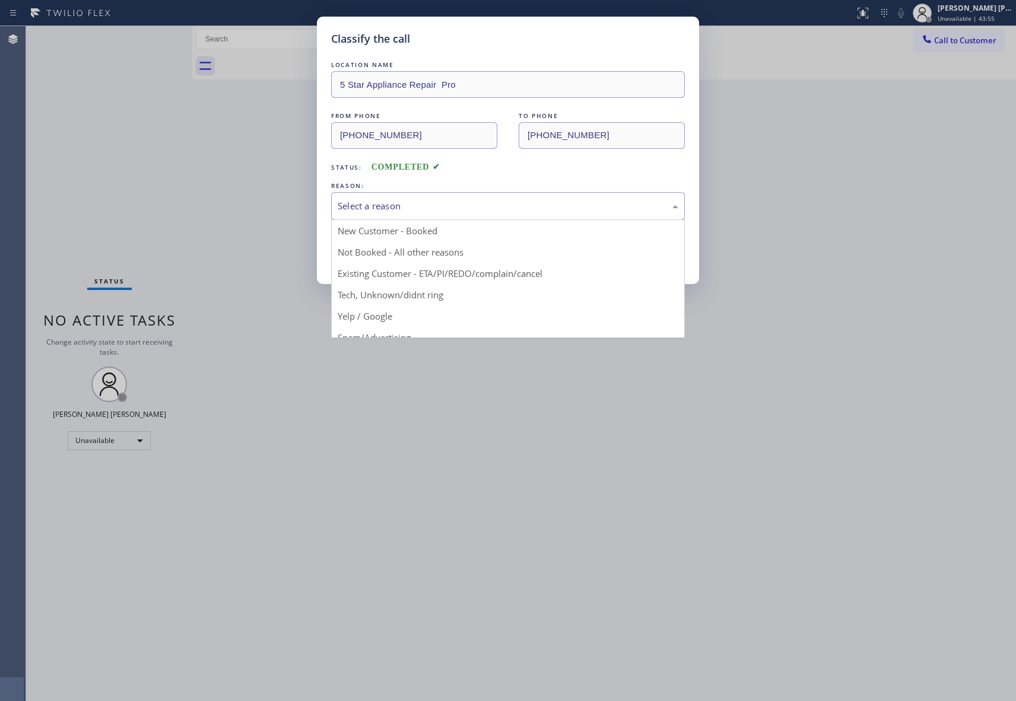
click at [489, 202] on div "Select a reason" at bounding box center [508, 206] width 341 height 14
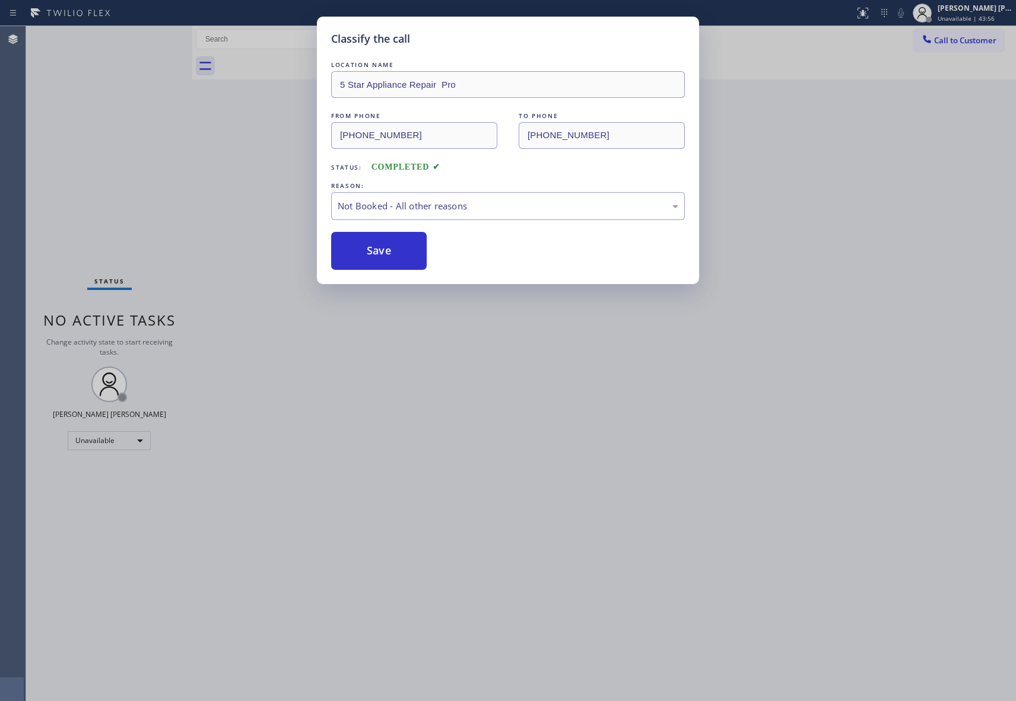
click at [385, 253] on button "Save" at bounding box center [379, 251] width 96 height 38
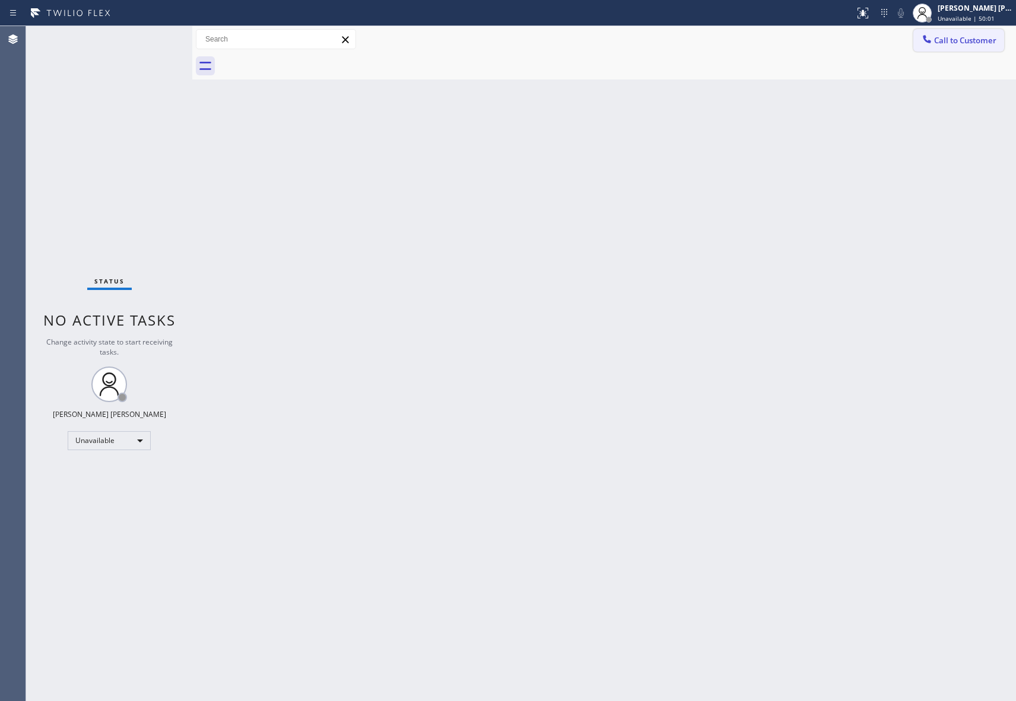
click at [958, 43] on span "Call to Customer" at bounding box center [965, 40] width 62 height 11
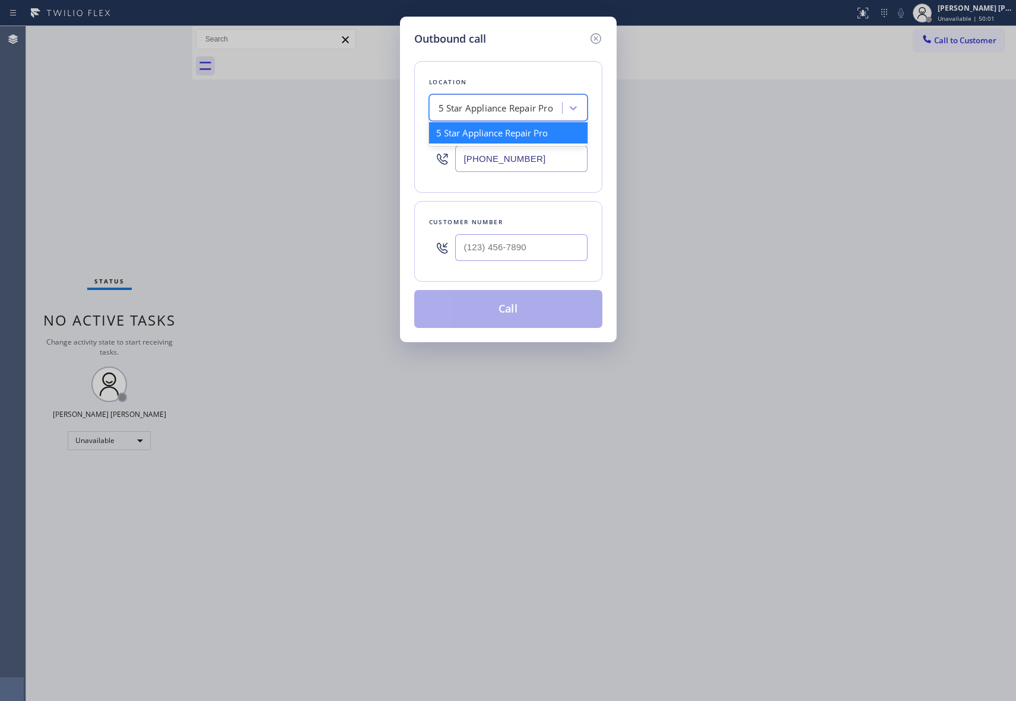
click at [494, 96] on div "5 Star Appliance Repair Pro" at bounding box center [508, 107] width 158 height 27
paste input "5 Star Repair"
type input "5 Star Repair"
drag, startPoint x: 544, startPoint y: 164, endPoint x: 421, endPoint y: 159, distance: 123.5
click at [421, 159] on div "Location 5 Star Appliance Repair Pro Your caller id phone number [PHONE_NUMBER]" at bounding box center [508, 127] width 188 height 132
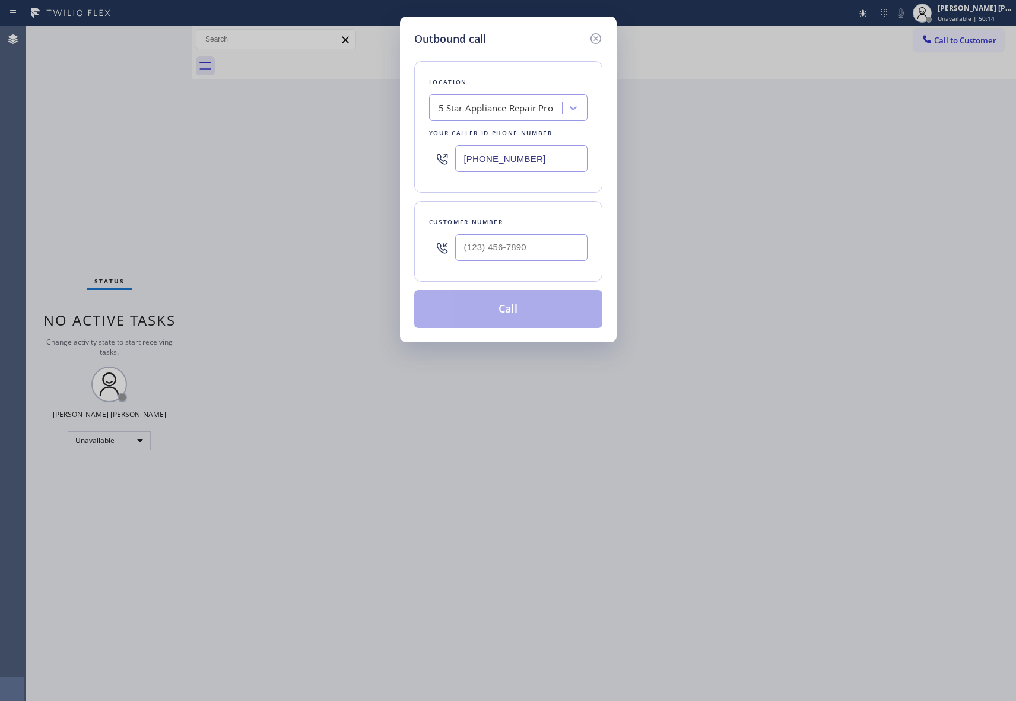
paste input "33) 558-1241"
type input "[PHONE_NUMBER]"
click at [578, 103] on icon at bounding box center [573, 108] width 12 height 12
click at [570, 112] on icon at bounding box center [573, 108] width 12 height 12
click at [595, 36] on icon at bounding box center [596, 38] width 14 height 14
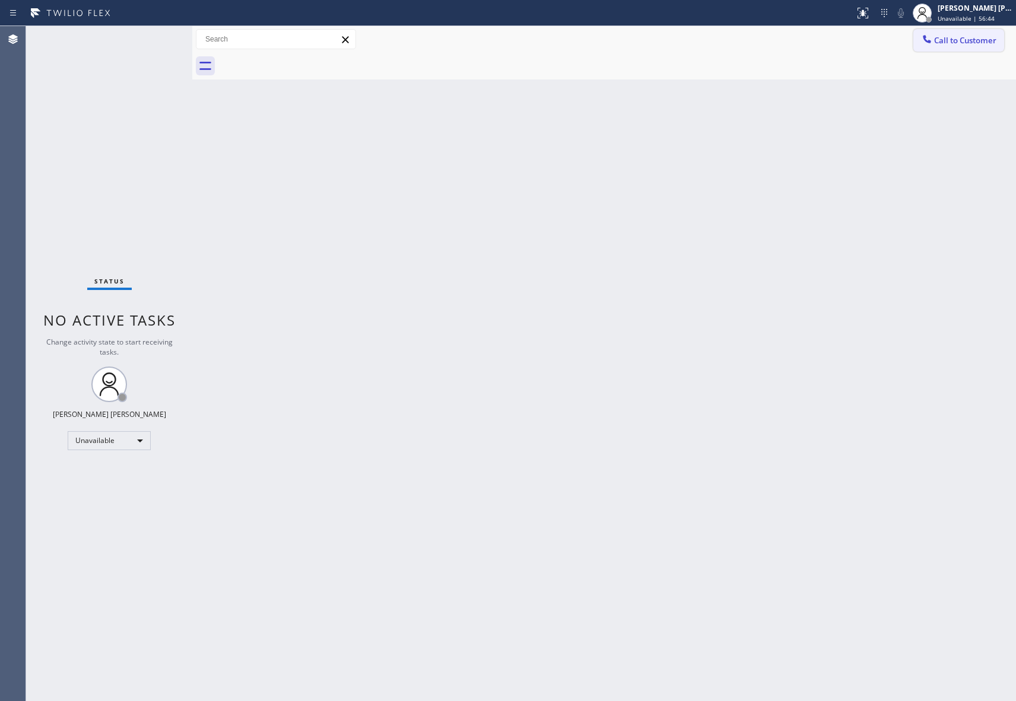
click at [969, 39] on span "Call to Customer" at bounding box center [965, 40] width 62 height 11
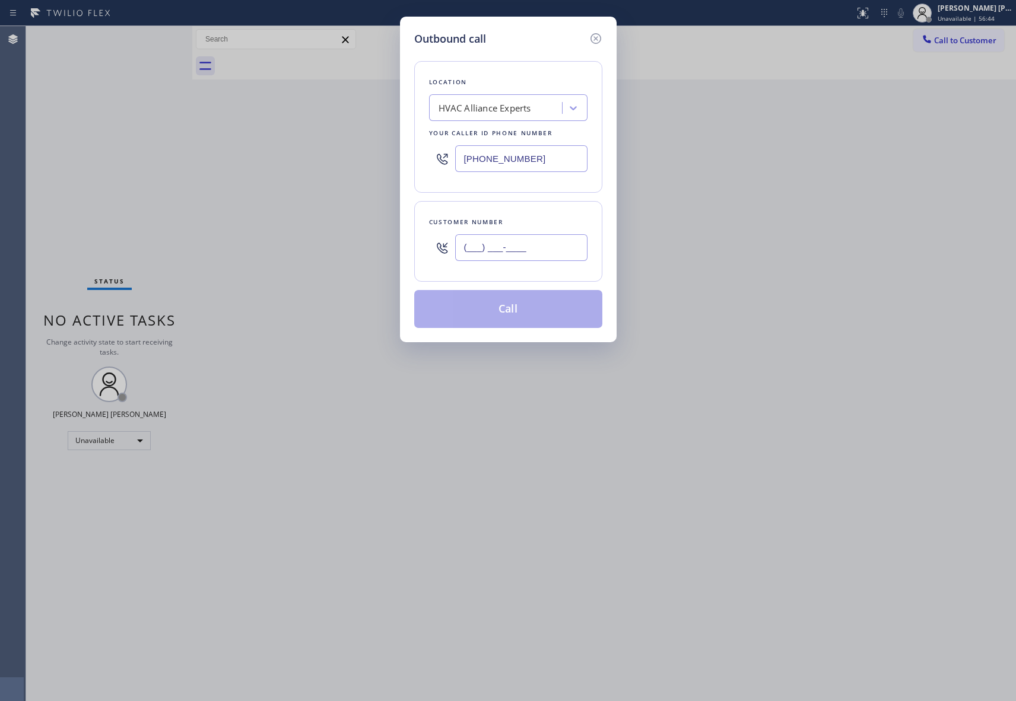
click at [554, 259] on input "(___) ___-____" at bounding box center [521, 247] width 132 height 27
paste input "734) 383-4254"
type input "[PHONE_NUMBER]"
click at [512, 112] on div "HVAC Alliance Experts" at bounding box center [485, 108] width 93 height 14
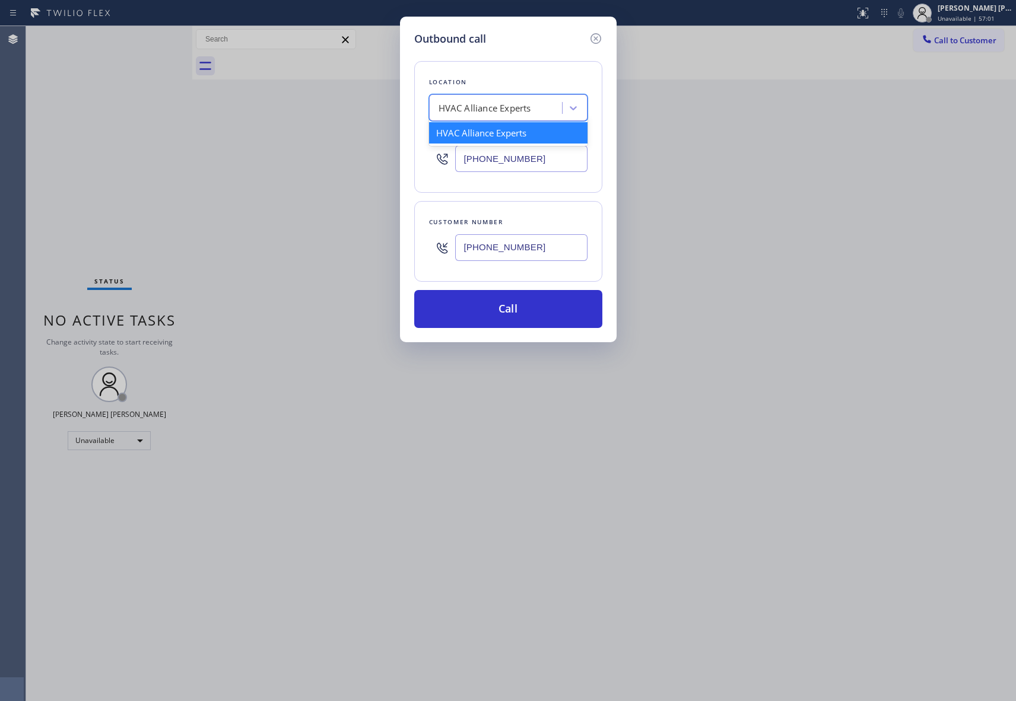
paste input "HVAC Multi Service [GEOGRAPHIC_DATA]."
type input "HVAC Multi Service [GEOGRAPHIC_DATA]"
click at [494, 138] on div "HVAC Multi Service [GEOGRAPHIC_DATA]" at bounding box center [508, 138] width 158 height 33
type input "[PHONE_NUMBER]"
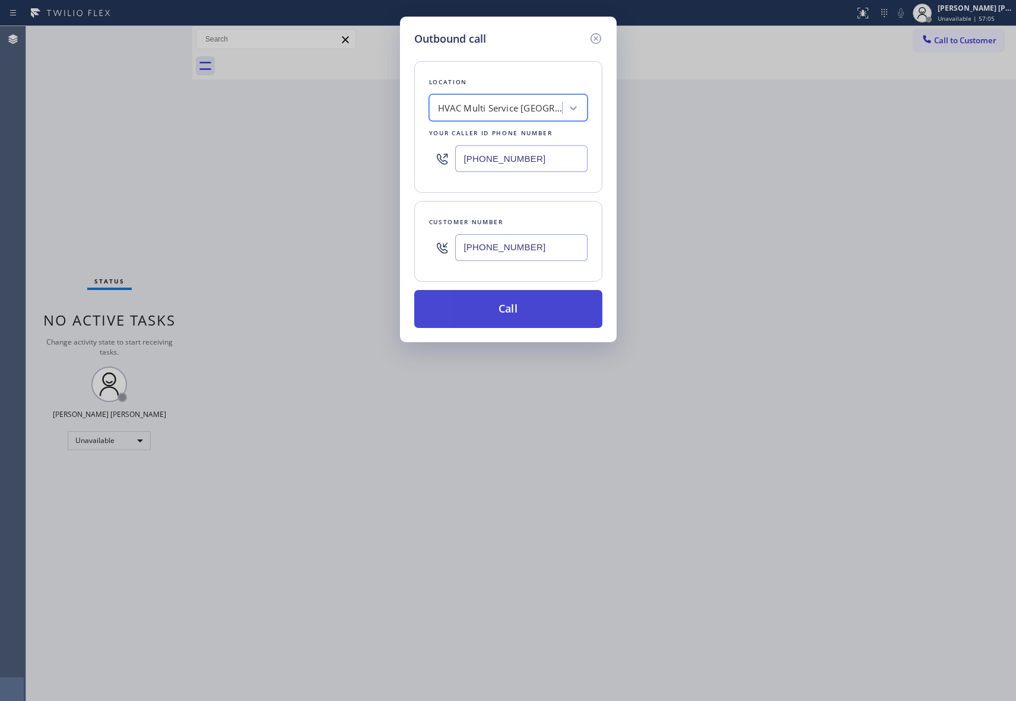
click at [506, 305] on button "Call" at bounding box center [508, 309] width 188 height 38
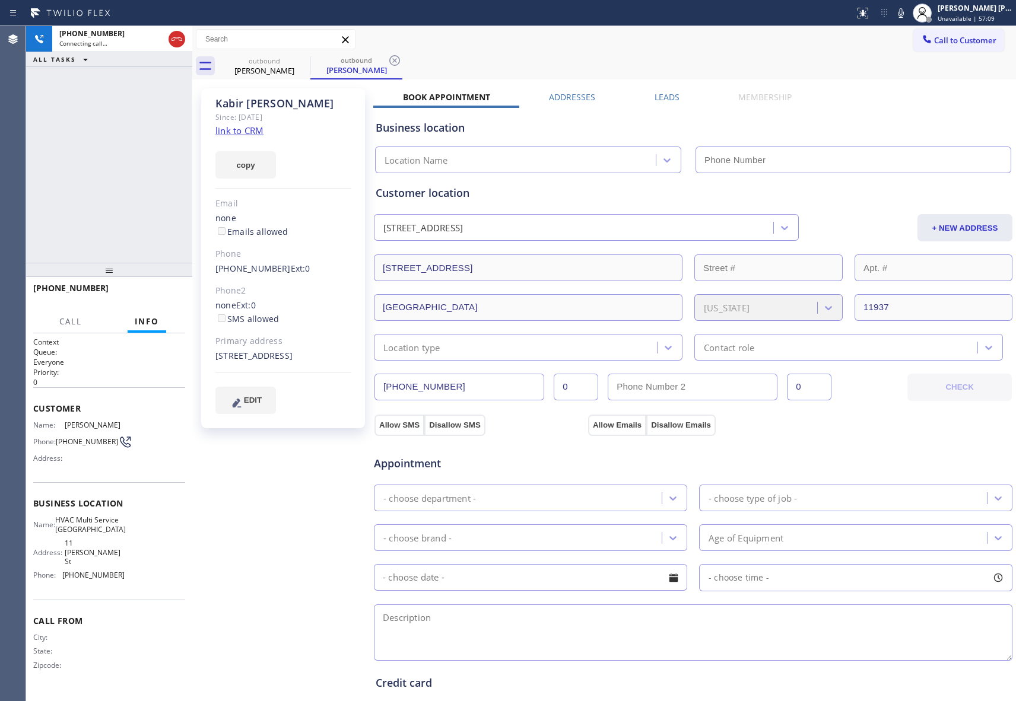
click at [655, 91] on label "Leads" at bounding box center [667, 96] width 25 height 11
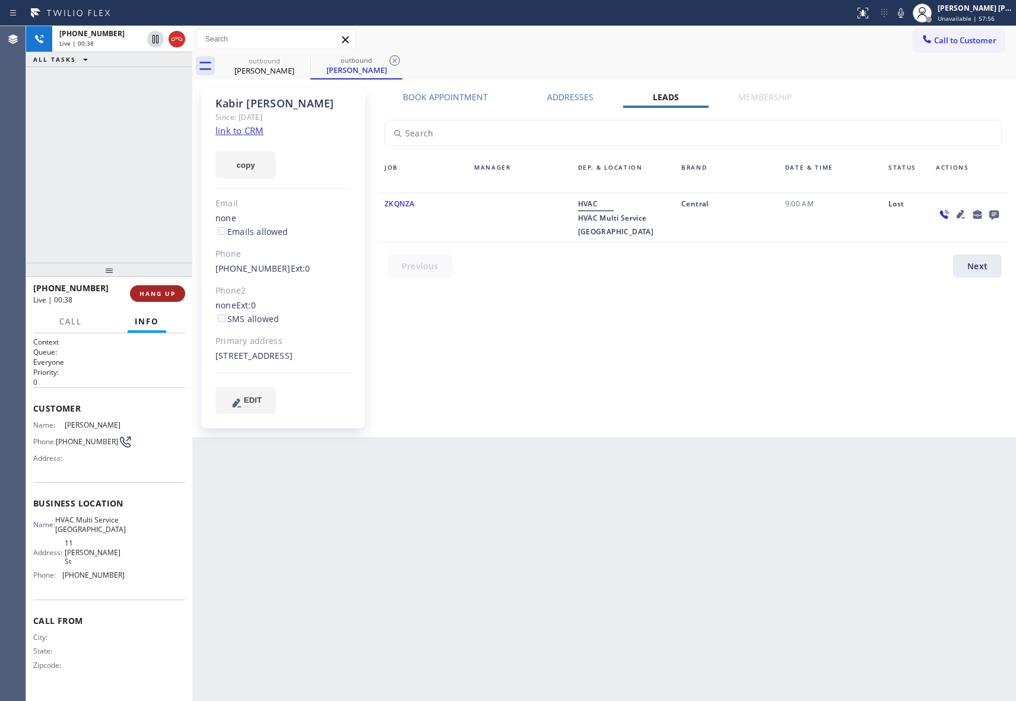
click at [161, 293] on span "HANG UP" at bounding box center [157, 294] width 36 height 8
click at [153, 294] on span "COMPLETE" at bounding box center [155, 294] width 41 height 8
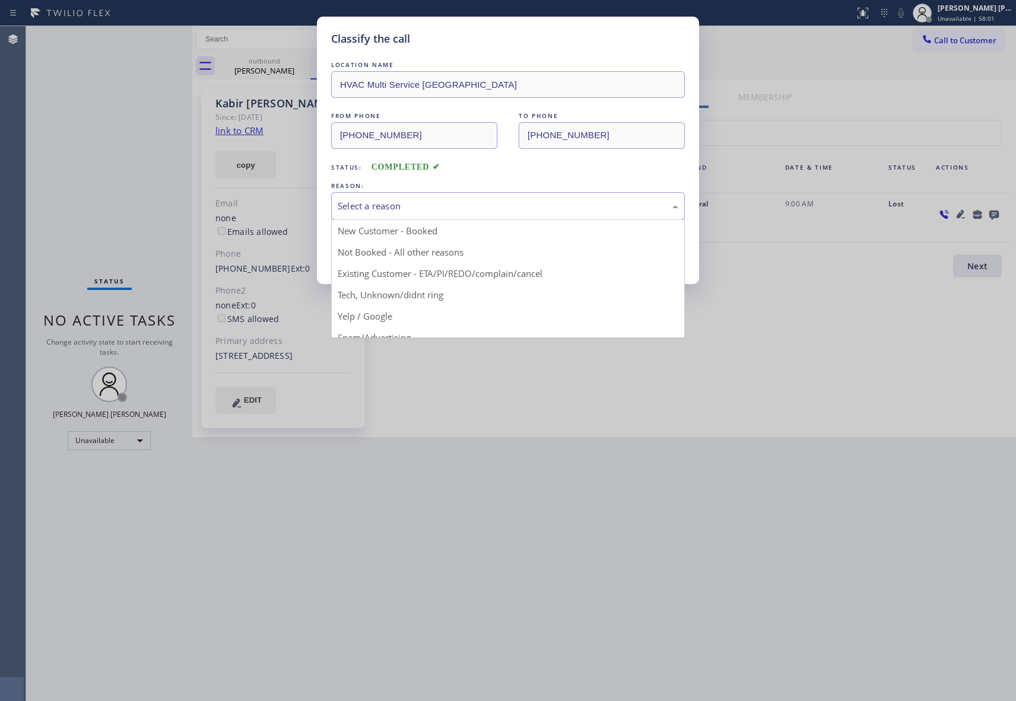
click at [527, 202] on div "Select a reason" at bounding box center [508, 206] width 341 height 14
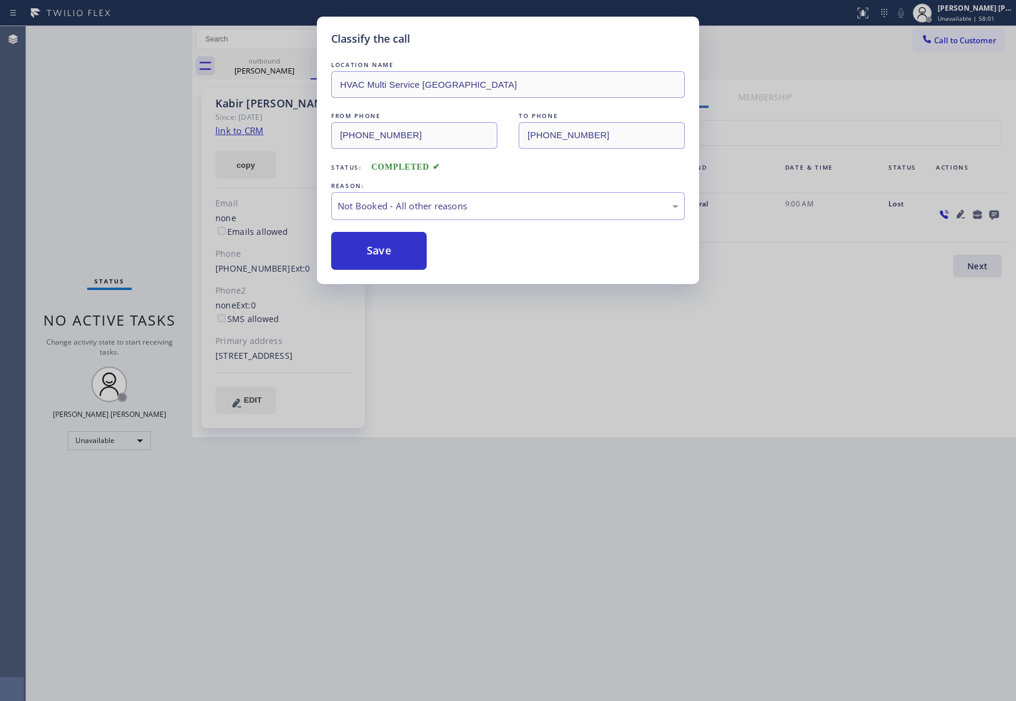
click at [395, 250] on button "Save" at bounding box center [379, 251] width 96 height 38
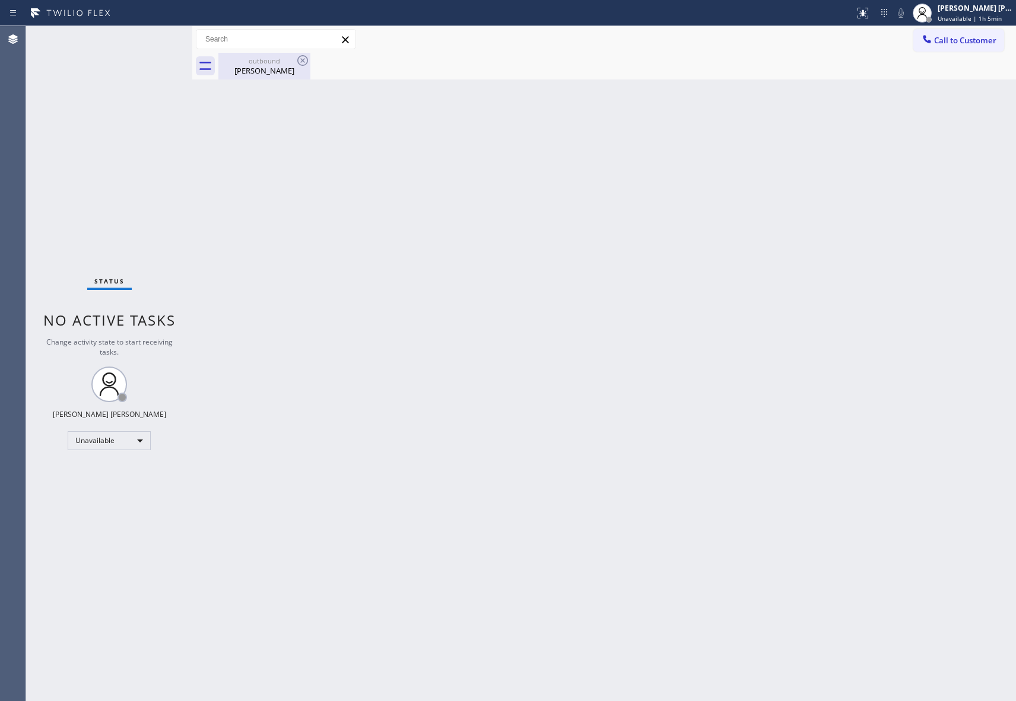
click at [269, 62] on div "outbound" at bounding box center [265, 60] width 90 height 9
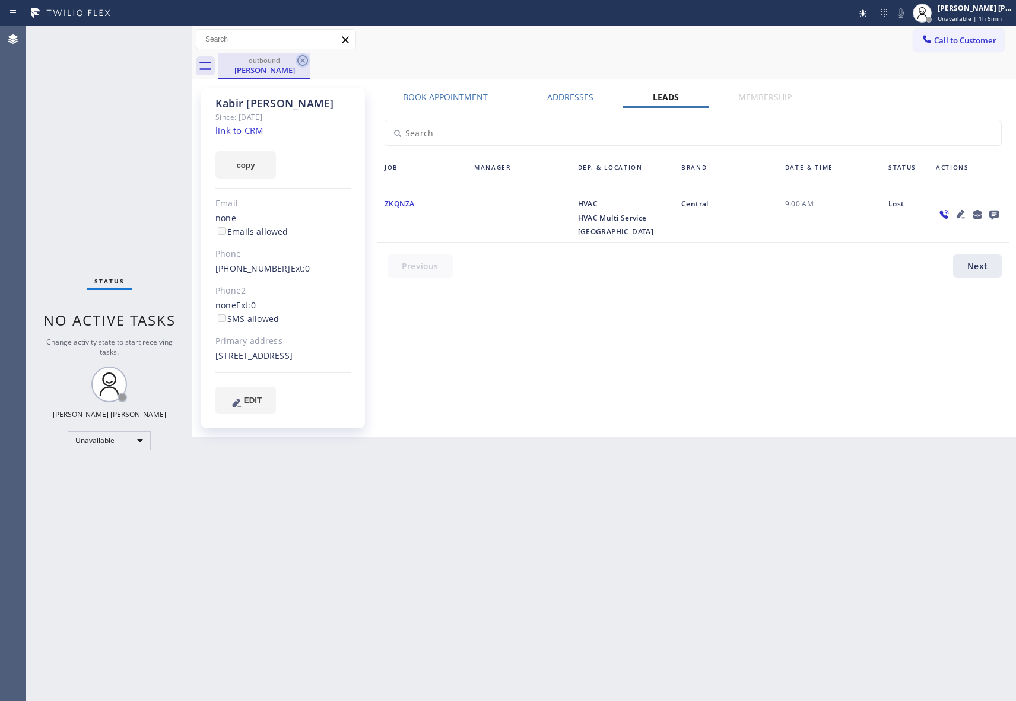
click at [300, 59] on icon at bounding box center [303, 60] width 14 height 14
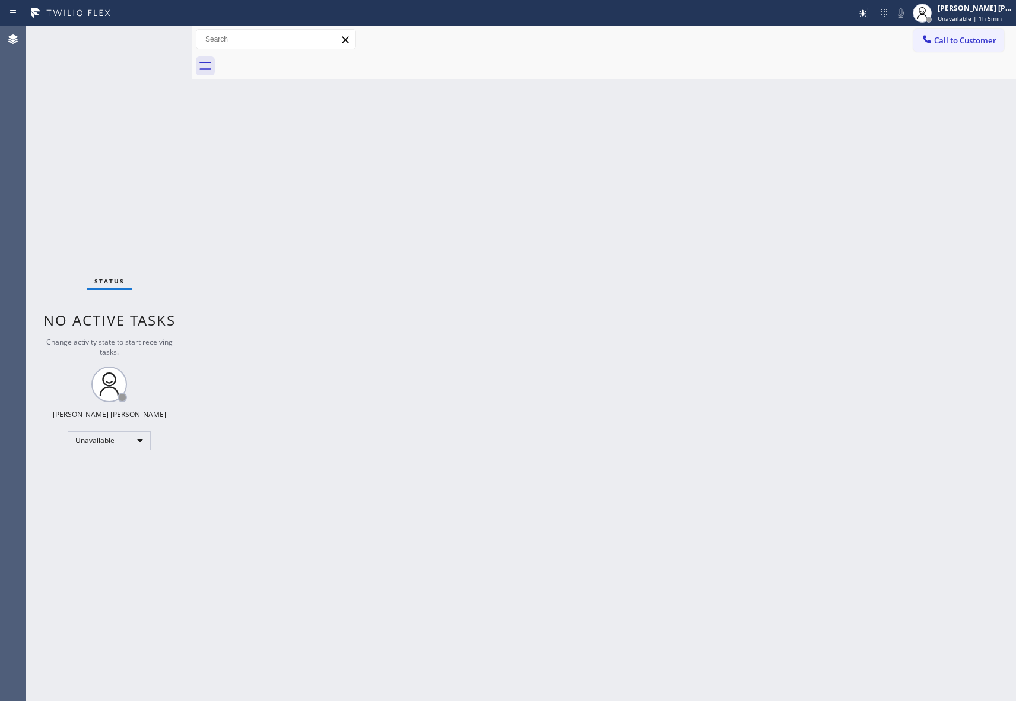
click at [300, 59] on div at bounding box center [617, 66] width 798 height 27
click at [991, 41] on span "Call to Customer" at bounding box center [965, 40] width 62 height 11
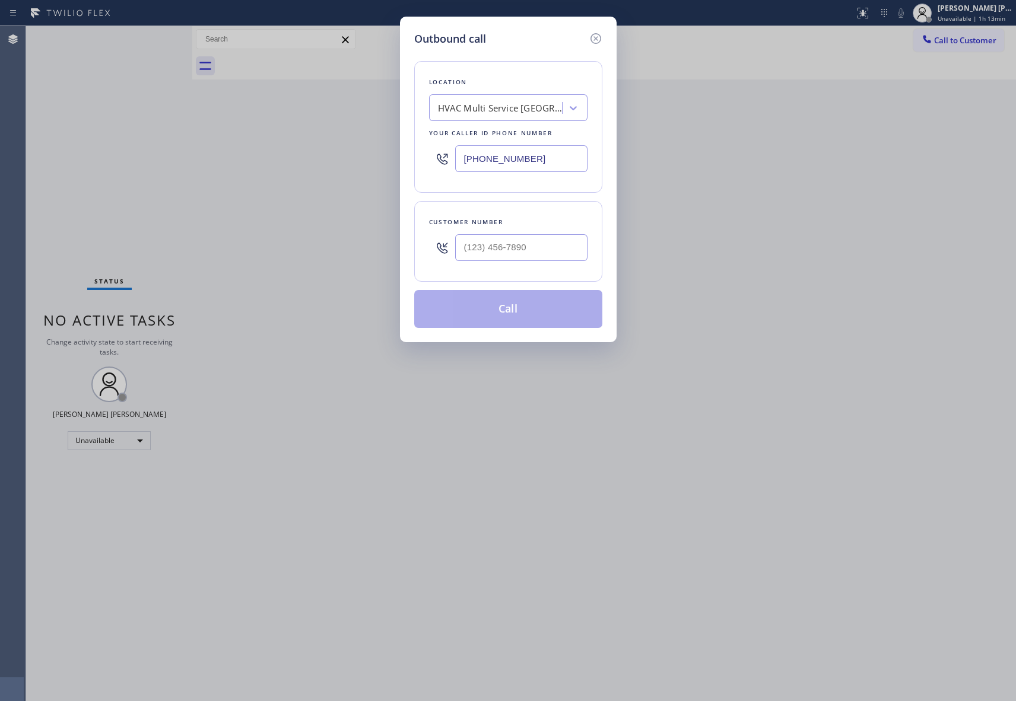
click at [532, 266] on div at bounding box center [521, 247] width 132 height 39
click at [536, 259] on input "(___) ___-____" at bounding box center [521, 247] width 132 height 27
paste input "626) 506-1244"
type input "[PHONE_NUMBER]"
click at [506, 101] on div "HVAC Multi Service [GEOGRAPHIC_DATA]" at bounding box center [500, 108] width 125 height 14
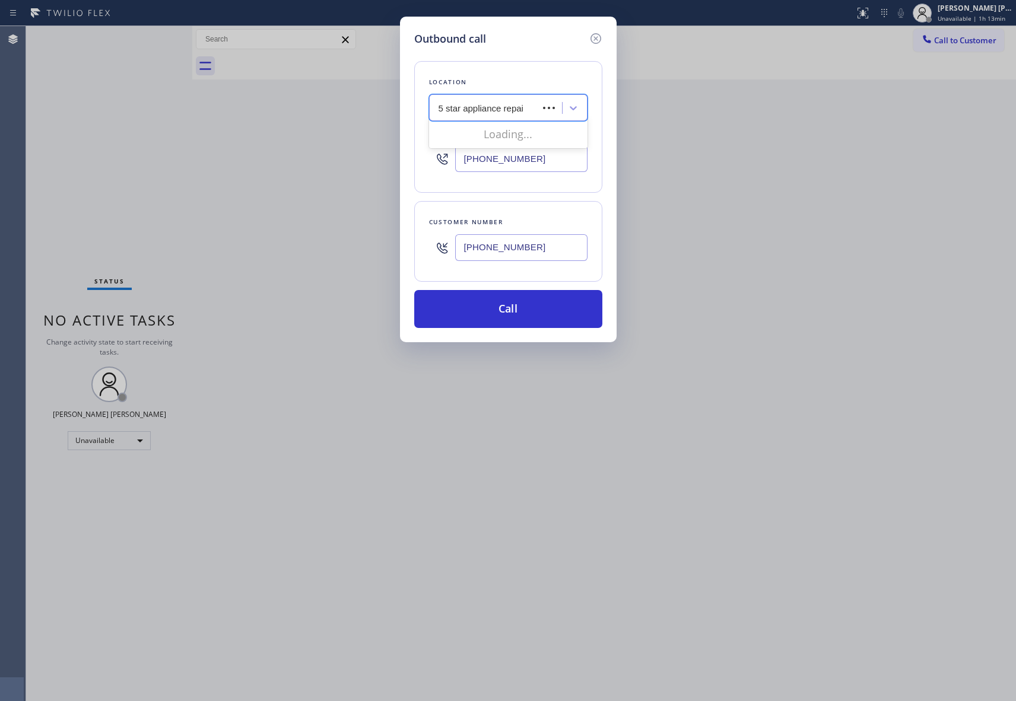
type input "5 star appliance repair"
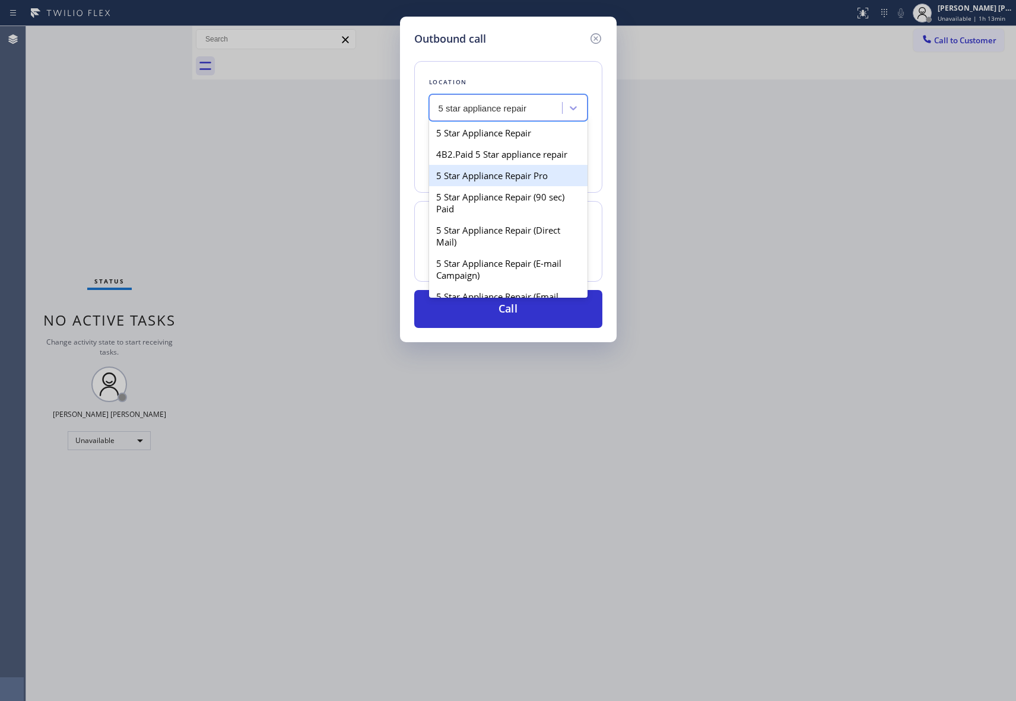
click at [512, 186] on div "5 Star Appliance Repair Pro" at bounding box center [508, 175] width 158 height 21
type input "[PHONE_NUMBER]"
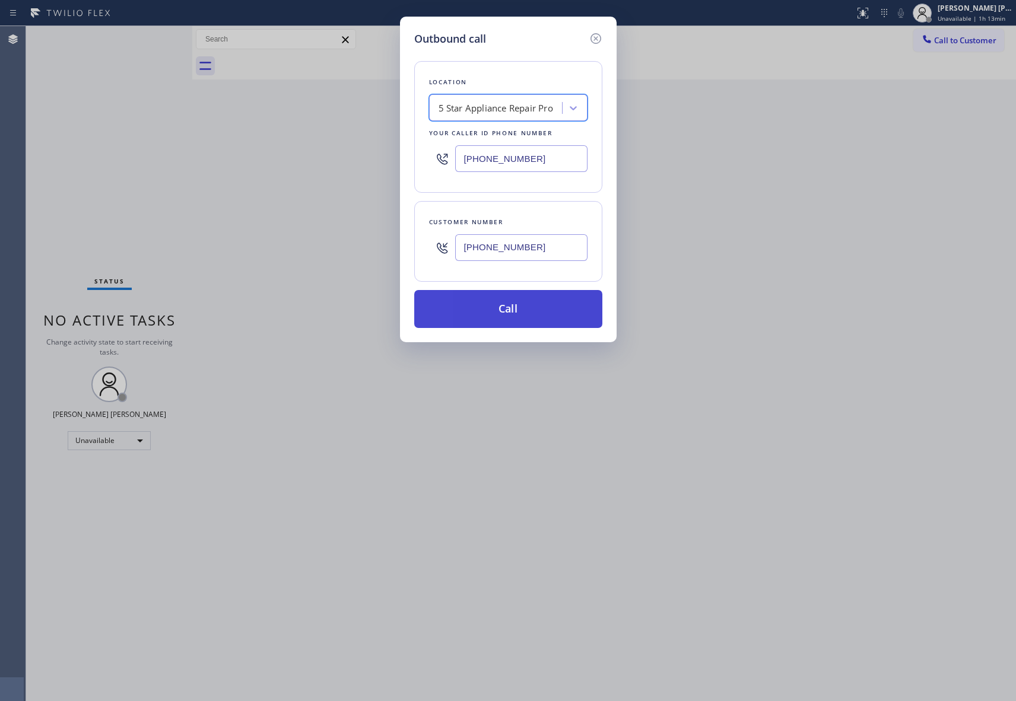
click at [528, 309] on button "Call" at bounding box center [508, 309] width 188 height 38
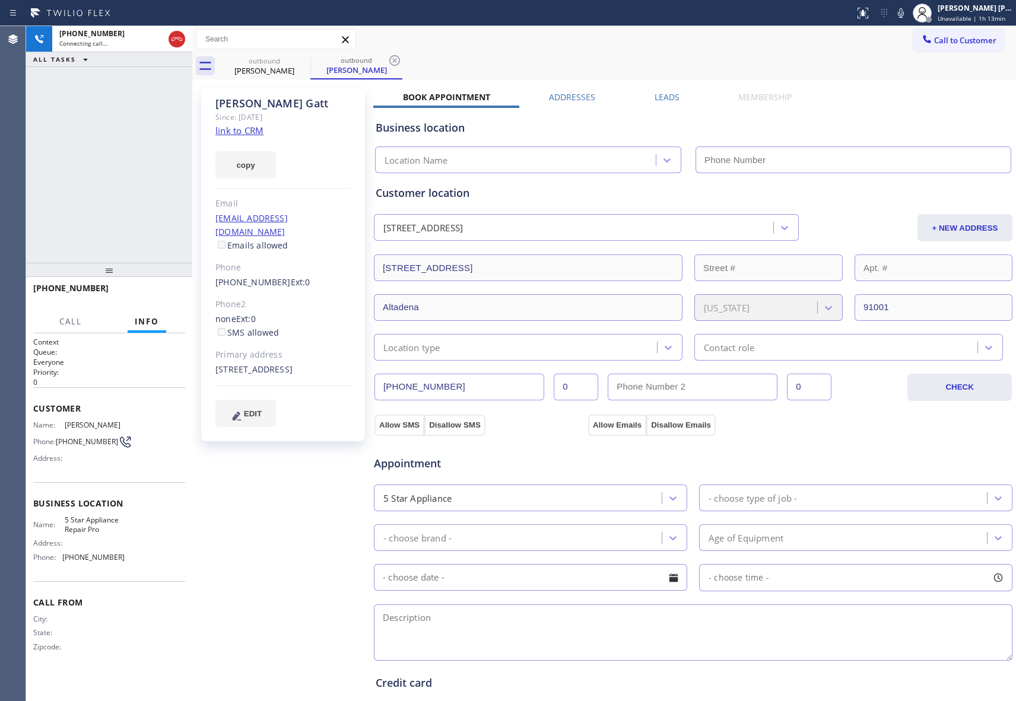
type input "[PHONE_NUMBER]"
click at [164, 296] on span "HANG UP" at bounding box center [157, 294] width 36 height 8
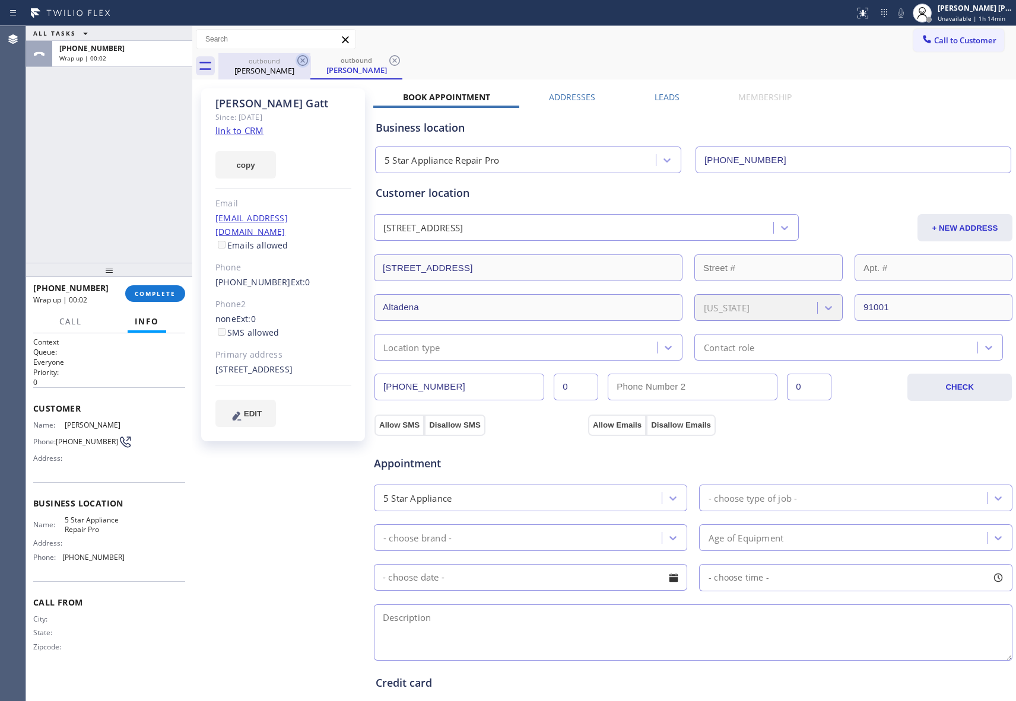
click at [303, 61] on icon at bounding box center [302, 60] width 11 height 11
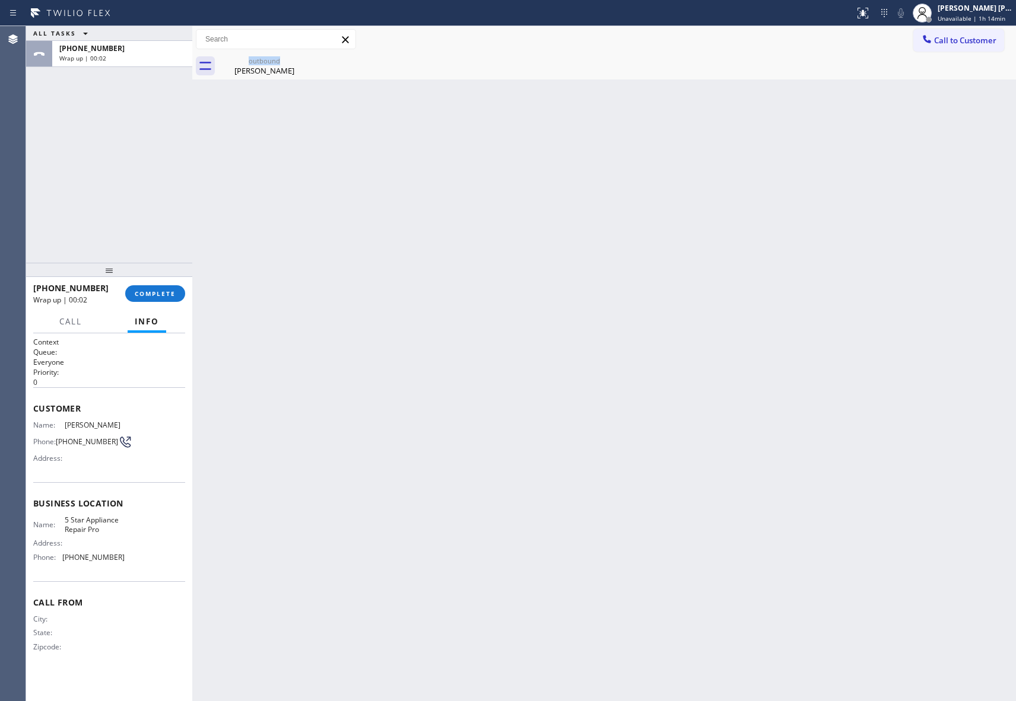
click at [303, 61] on div "outbound [PERSON_NAME]" at bounding box center [264, 66] width 92 height 27
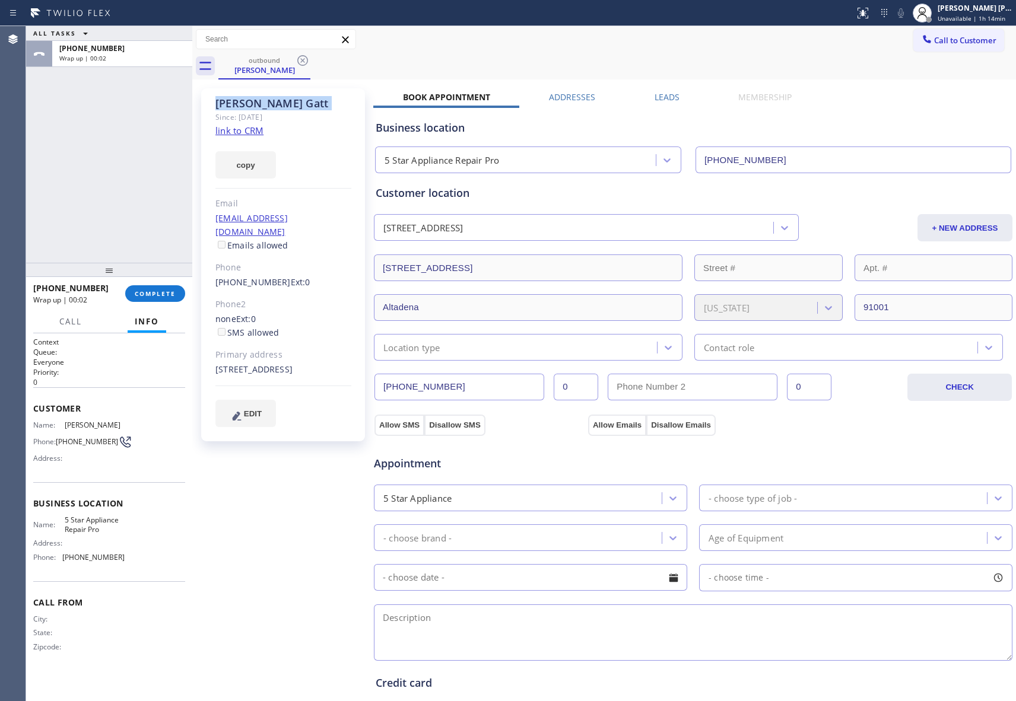
click at [303, 61] on icon at bounding box center [302, 60] width 11 height 11
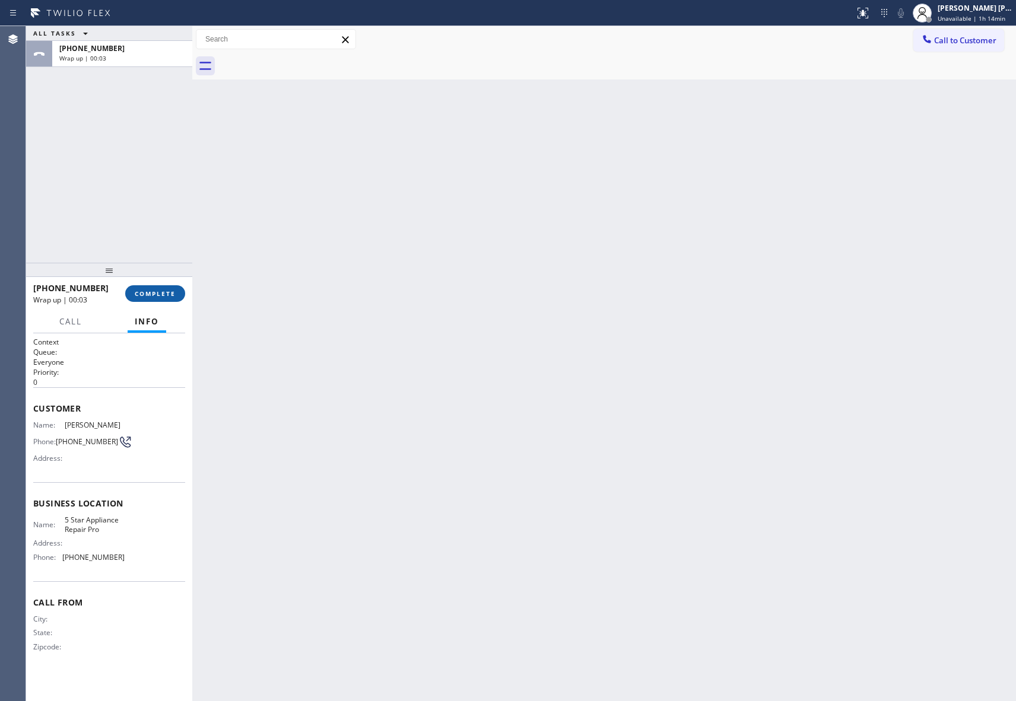
click at [160, 288] on button "COMPLETE" at bounding box center [155, 293] width 60 height 17
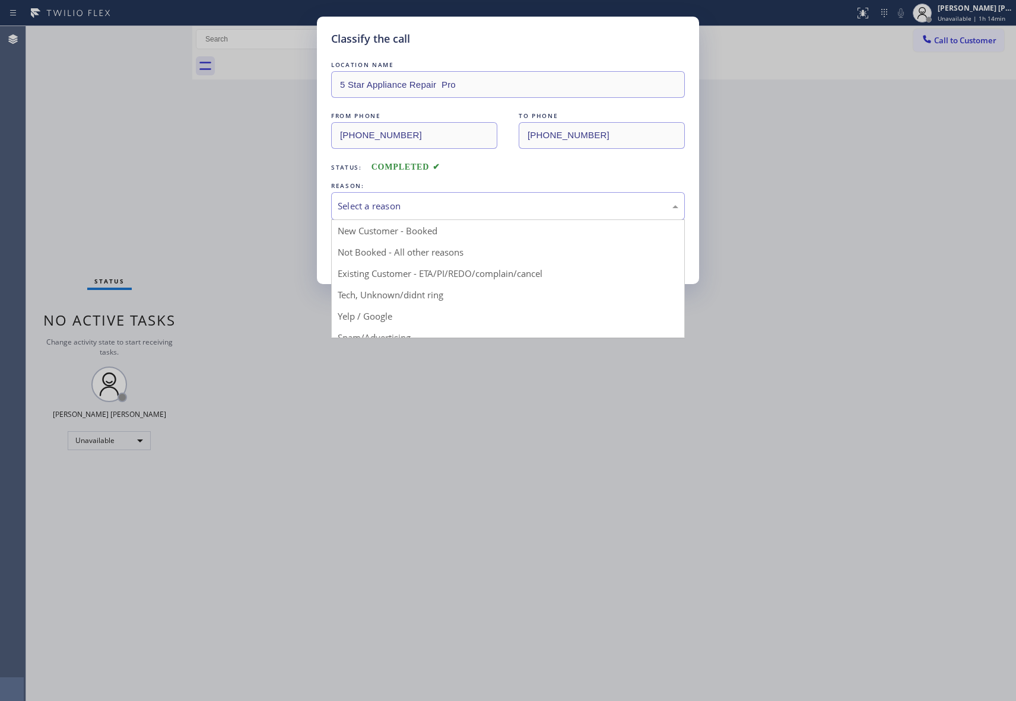
click at [439, 207] on div "Select a reason" at bounding box center [508, 206] width 341 height 14
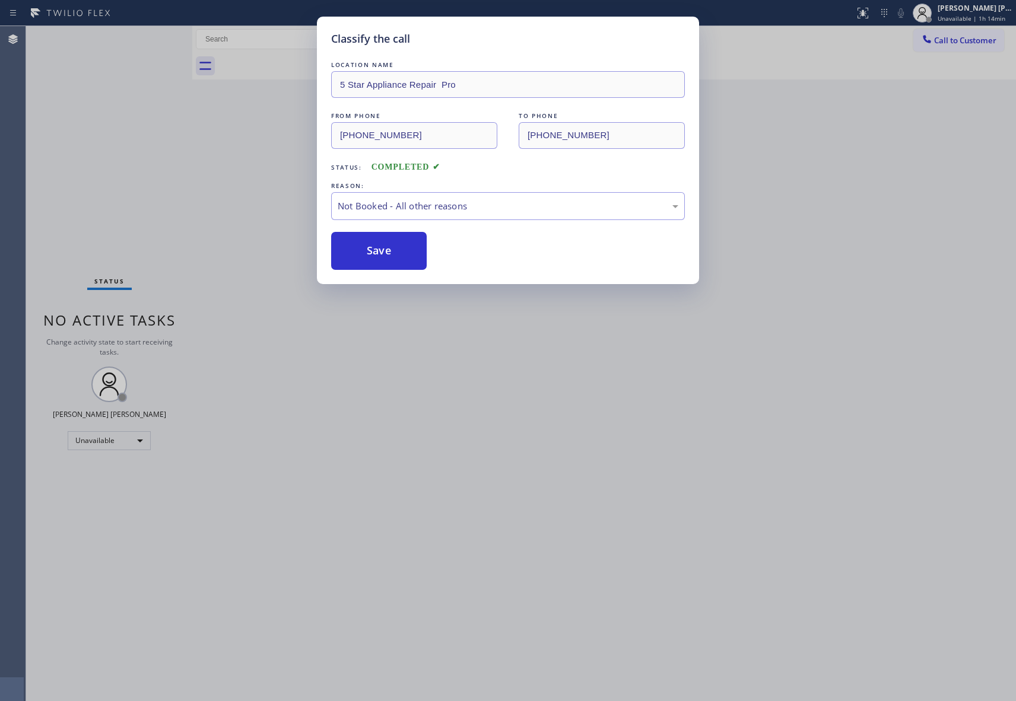
click at [354, 254] on button "Save" at bounding box center [379, 251] width 96 height 38
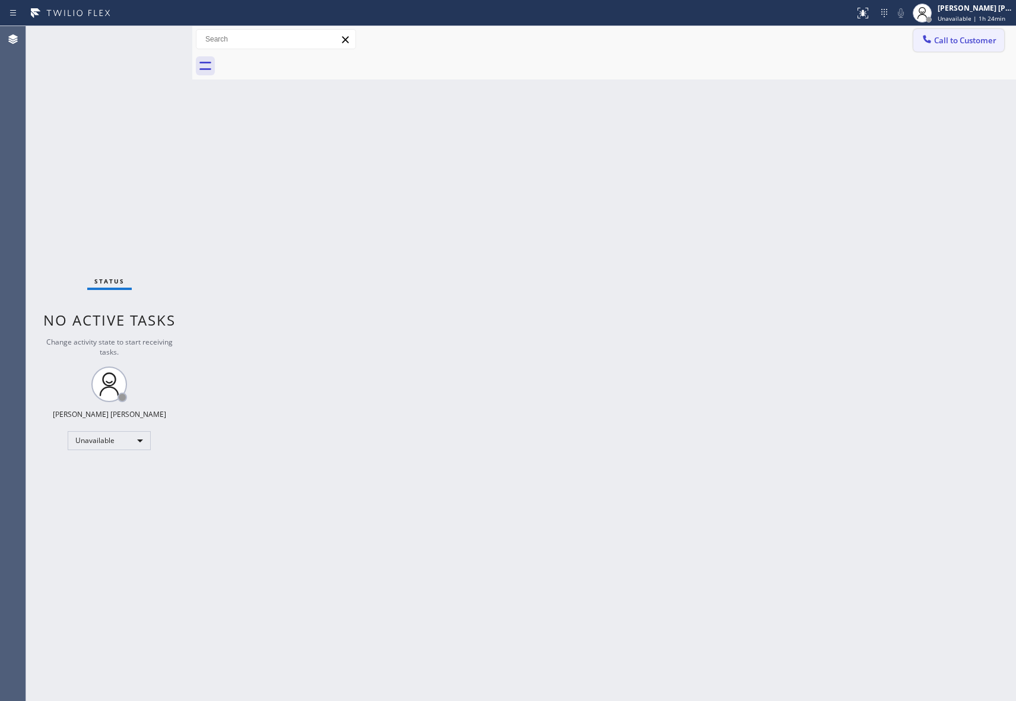
click at [992, 42] on span "Call to Customer" at bounding box center [965, 40] width 62 height 11
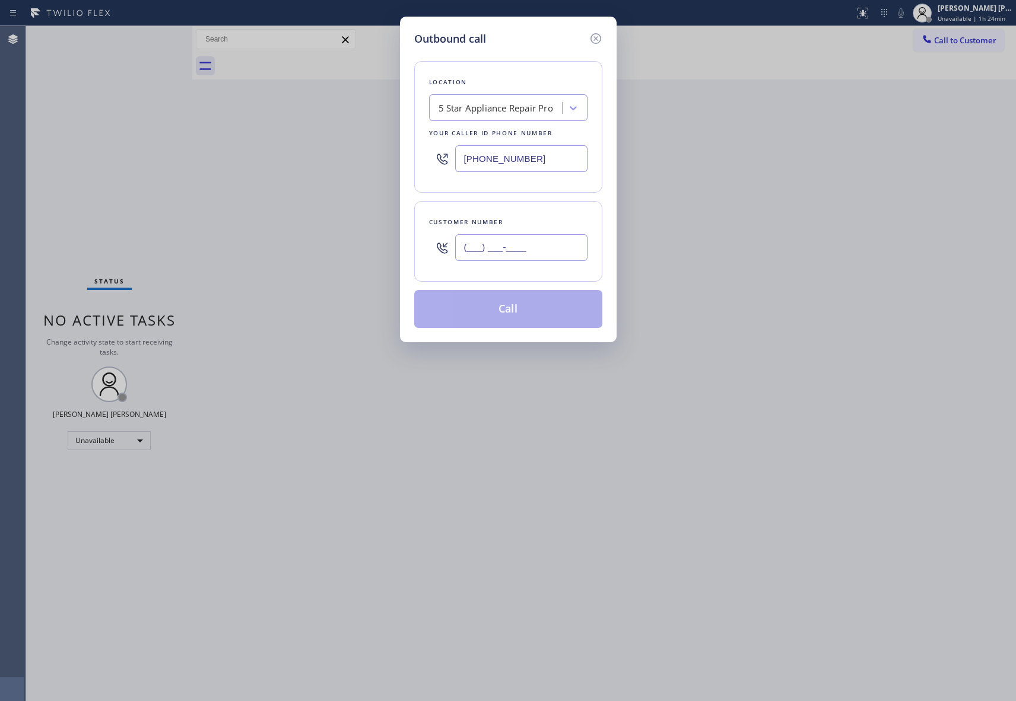
click at [554, 252] on input "(___) ___-____" at bounding box center [521, 247] width 132 height 27
paste input "626) 407-5483"
type input "[PHONE_NUMBER]"
click at [537, 312] on button "Call" at bounding box center [508, 309] width 188 height 38
click at [535, 312] on button "Call" at bounding box center [508, 309] width 188 height 38
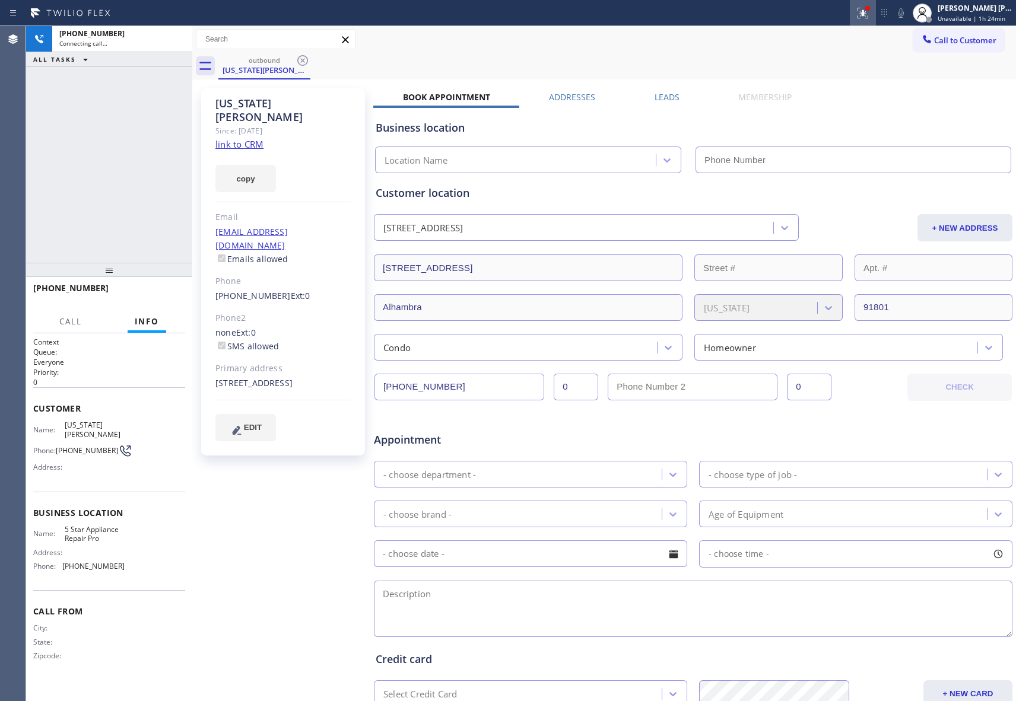
click at [851, 14] on div at bounding box center [863, 13] width 26 height 14
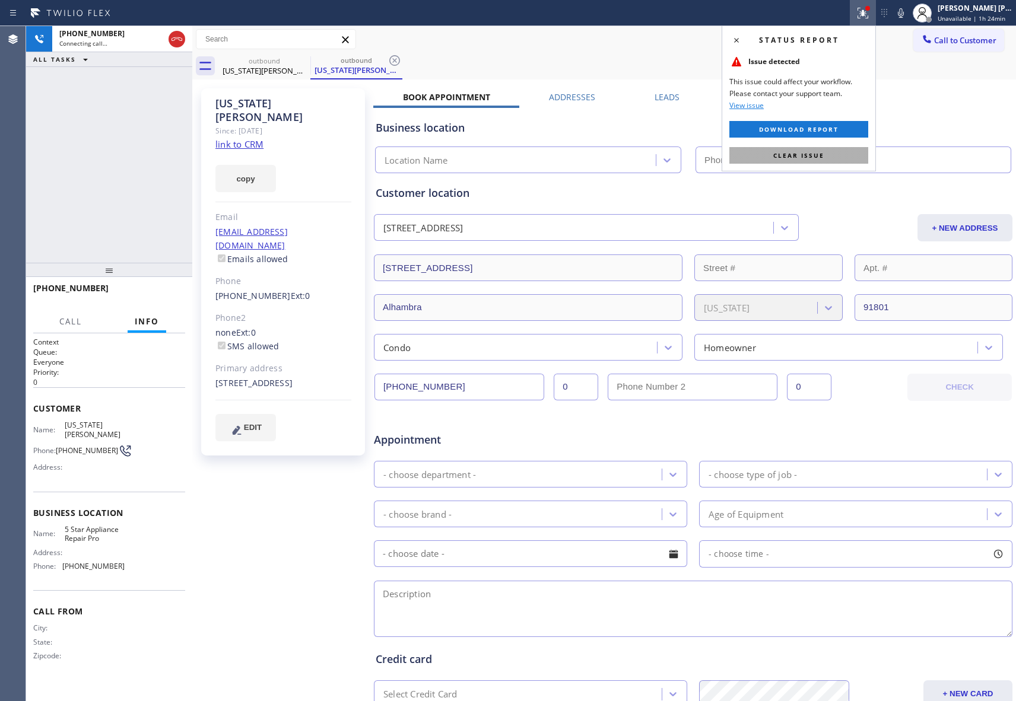
click at [836, 163] on button "Clear issue" at bounding box center [798, 155] width 139 height 17
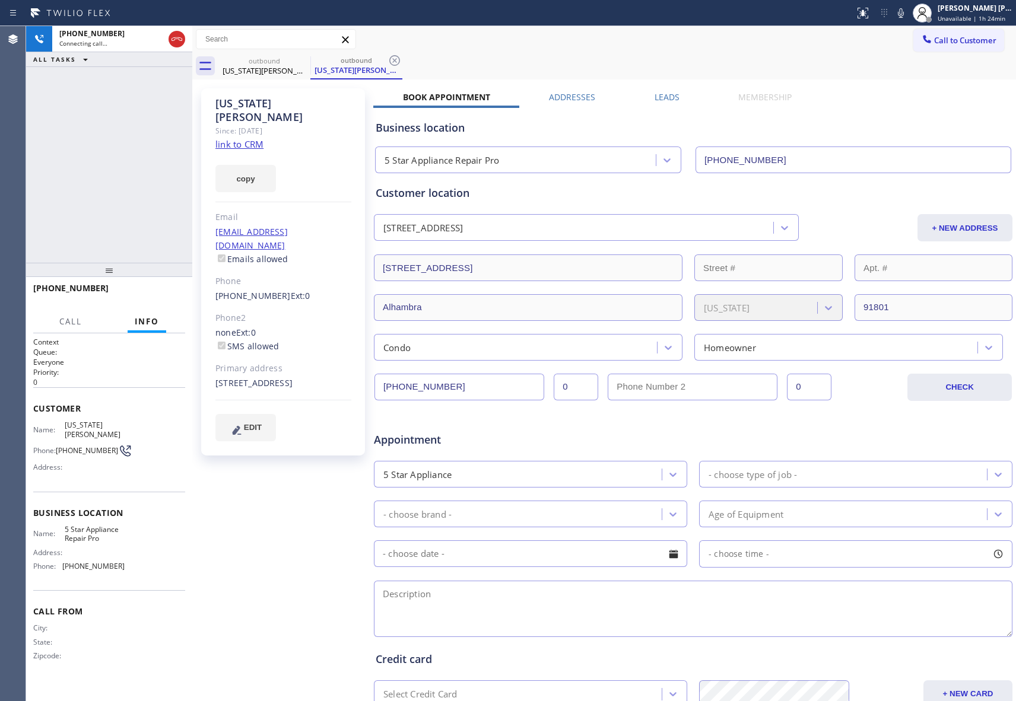
type input "[PHONE_NUMBER]"
click at [665, 101] on label "Leads" at bounding box center [667, 96] width 25 height 11
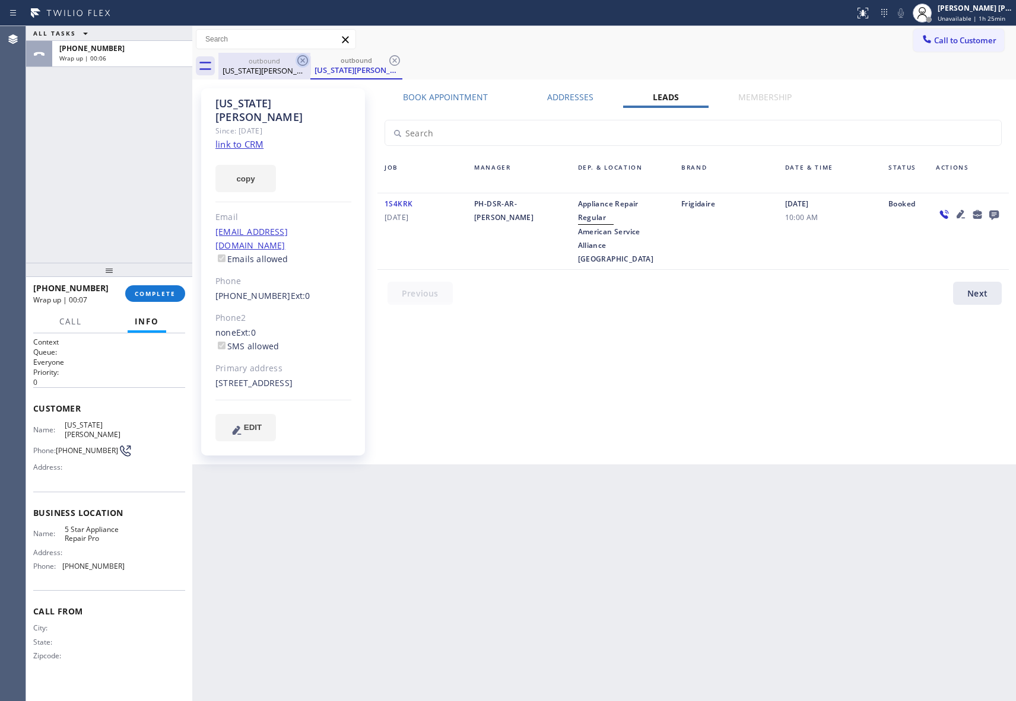
click at [303, 62] on icon at bounding box center [303, 60] width 14 height 14
click at [387, 62] on icon at bounding box center [394, 60] width 14 height 14
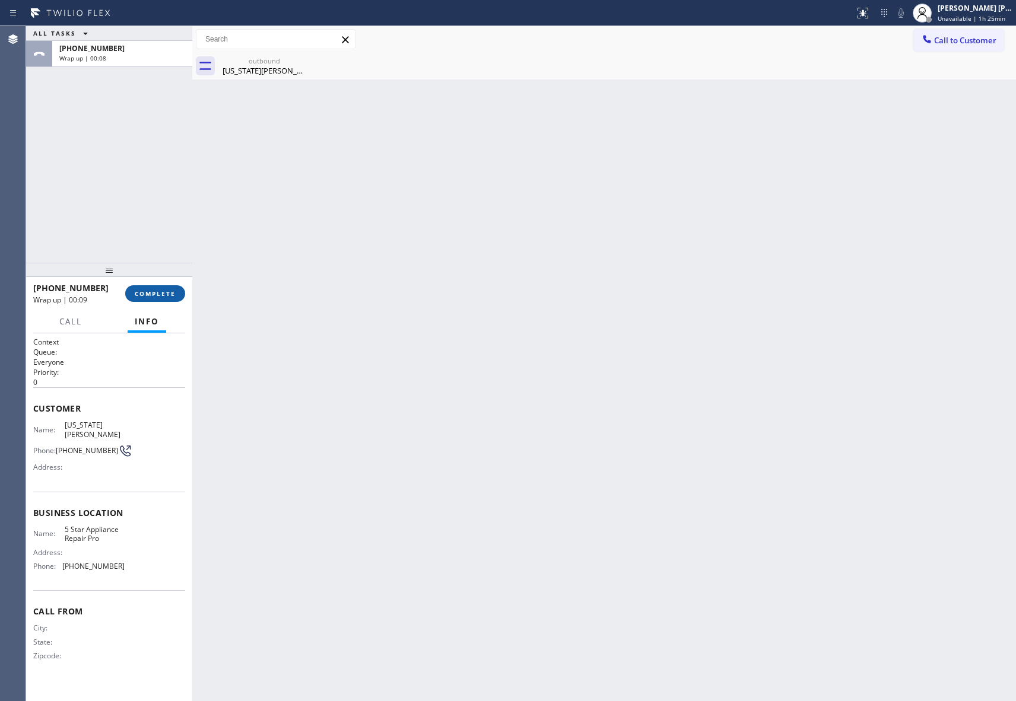
click at [166, 296] on span "COMPLETE" at bounding box center [155, 294] width 41 height 8
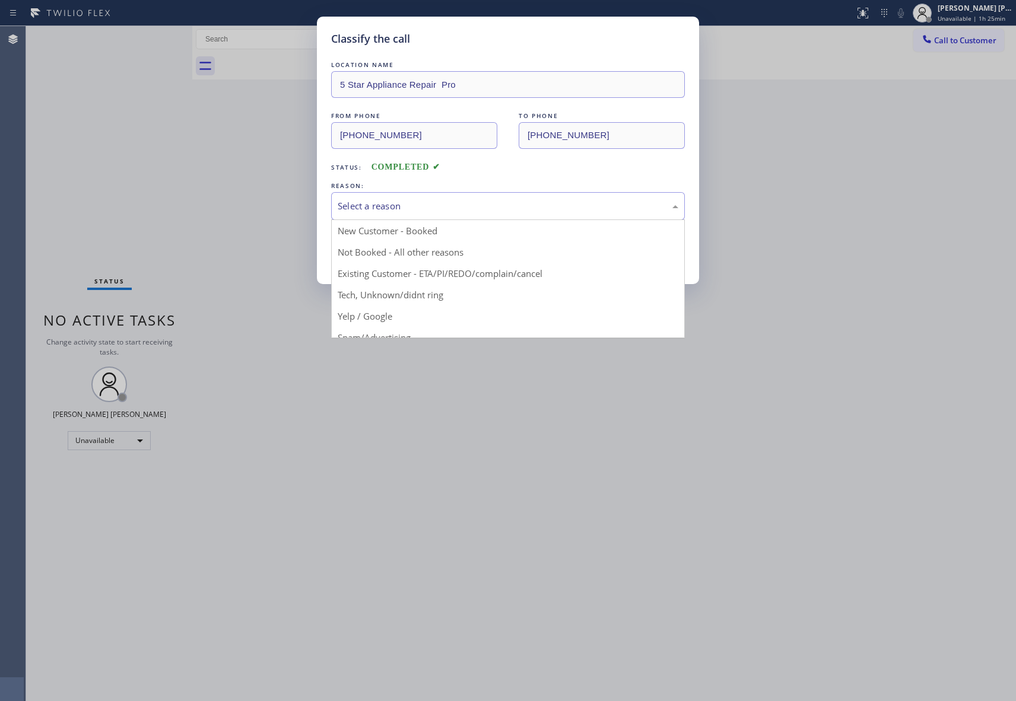
click at [544, 199] on div "Select a reason" at bounding box center [508, 206] width 341 height 14
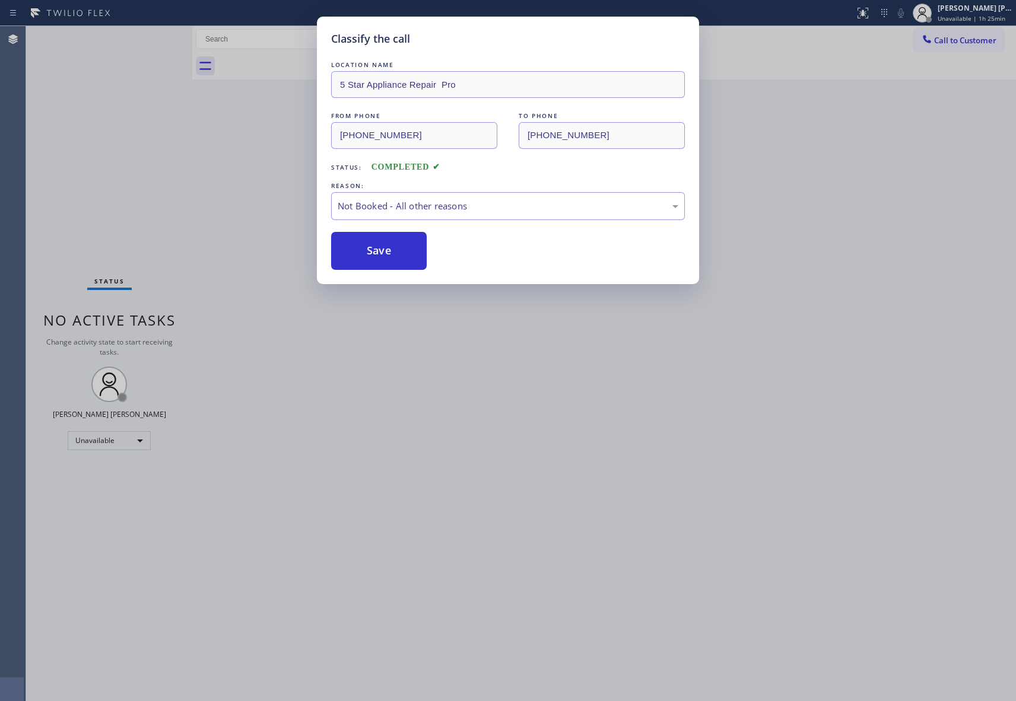
click at [374, 247] on button "Save" at bounding box center [379, 251] width 96 height 38
drag, startPoint x: 374, startPoint y: 247, endPoint x: 512, endPoint y: 25, distance: 261.7
click at [375, 247] on button "Save" at bounding box center [379, 251] width 96 height 38
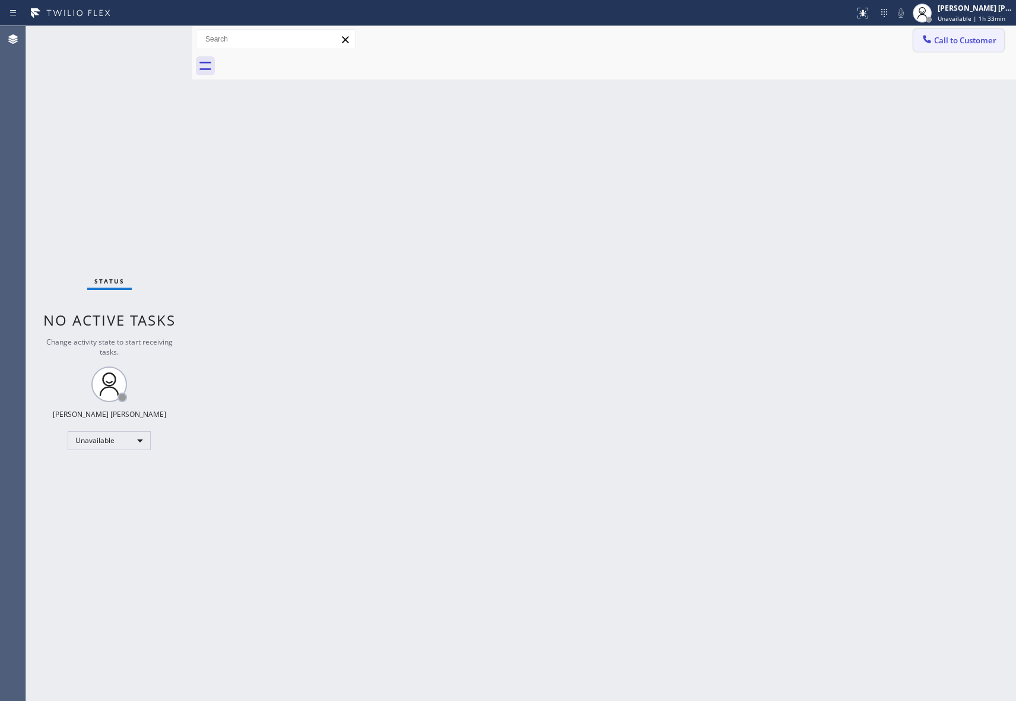
click at [974, 48] on button "Call to Customer" at bounding box center [958, 40] width 91 height 23
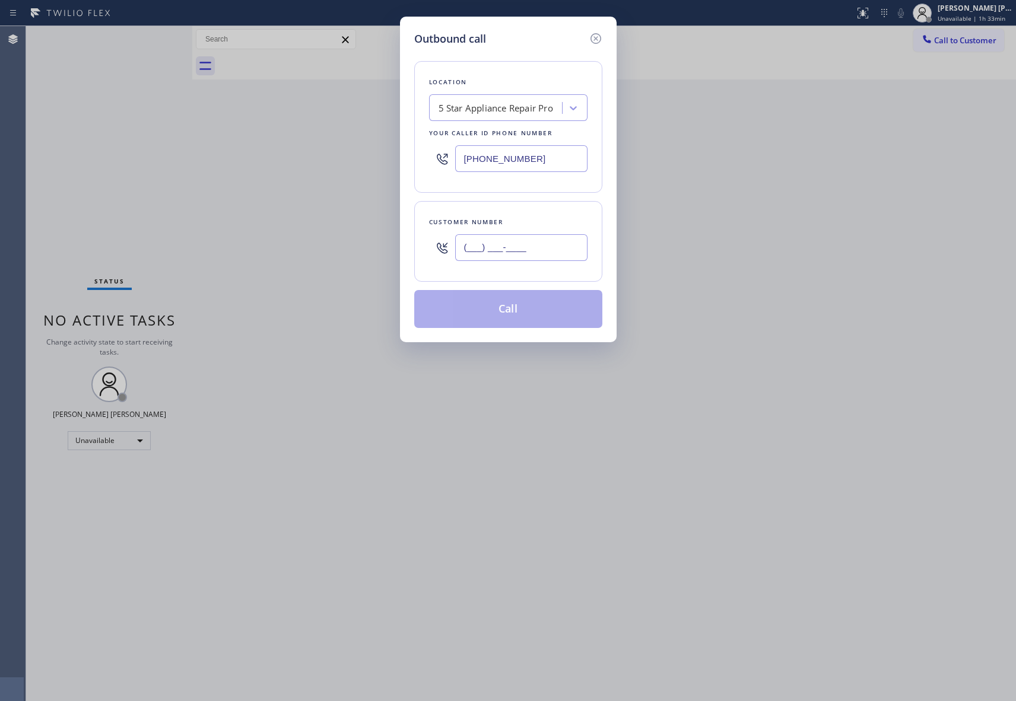
click at [514, 255] on input "(___) ___-____" at bounding box center [521, 247] width 132 height 27
paste input "773) 631-0824"
click at [542, 248] on input "[PHONE_NUMBER]" at bounding box center [521, 247] width 132 height 27
click at [545, 247] on input "[PHONE_NUMBER]" at bounding box center [521, 247] width 132 height 27
drag, startPoint x: 542, startPoint y: 247, endPoint x: 373, endPoint y: 243, distance: 169.8
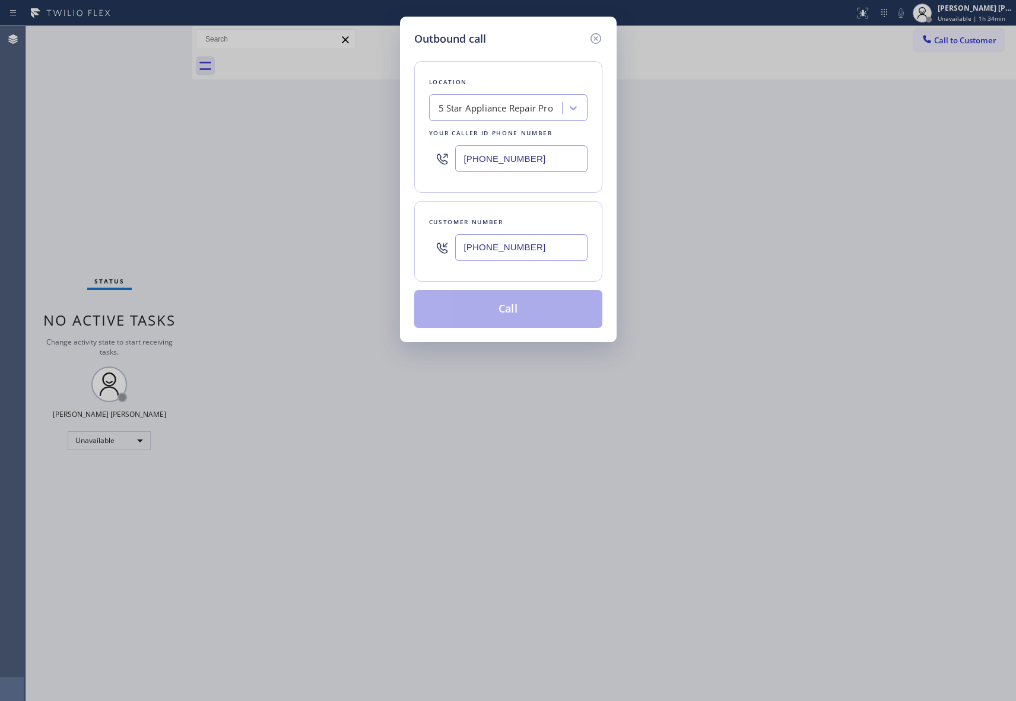
click at [373, 243] on div "Outbound call Location 5 Star Appliance Repair Pro Your caller id phone number …" at bounding box center [508, 350] width 1016 height 701
paste input "773) 631-0824"
type input "[PHONE_NUMBER]"
click at [592, 37] on icon at bounding box center [596, 38] width 14 height 14
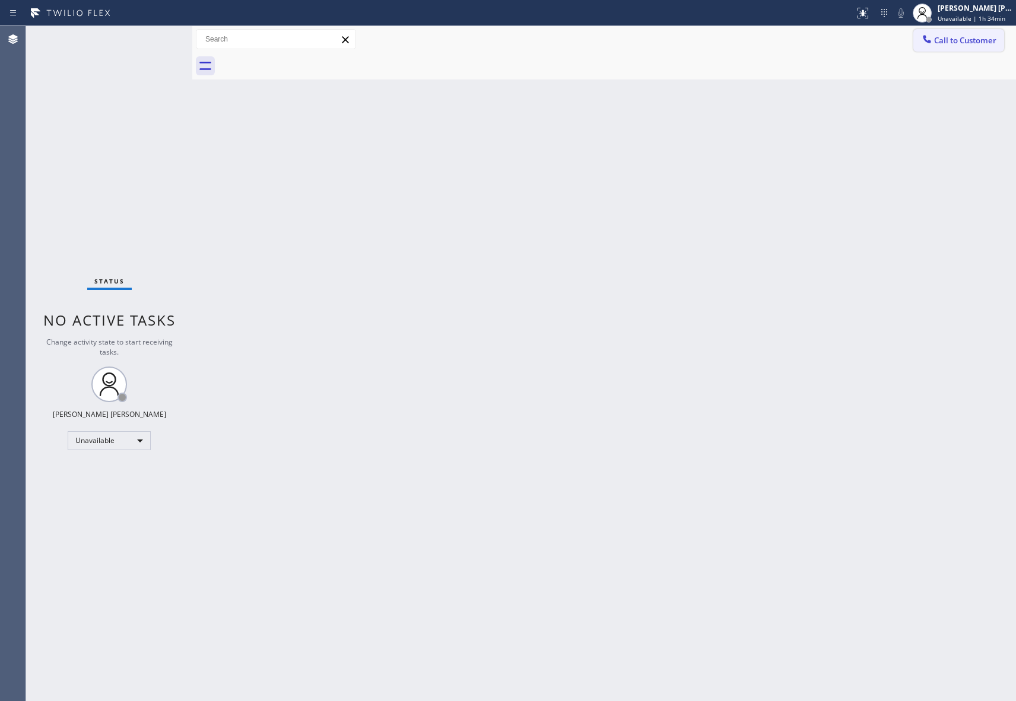
click at [980, 38] on span "Call to Customer" at bounding box center [965, 40] width 62 height 11
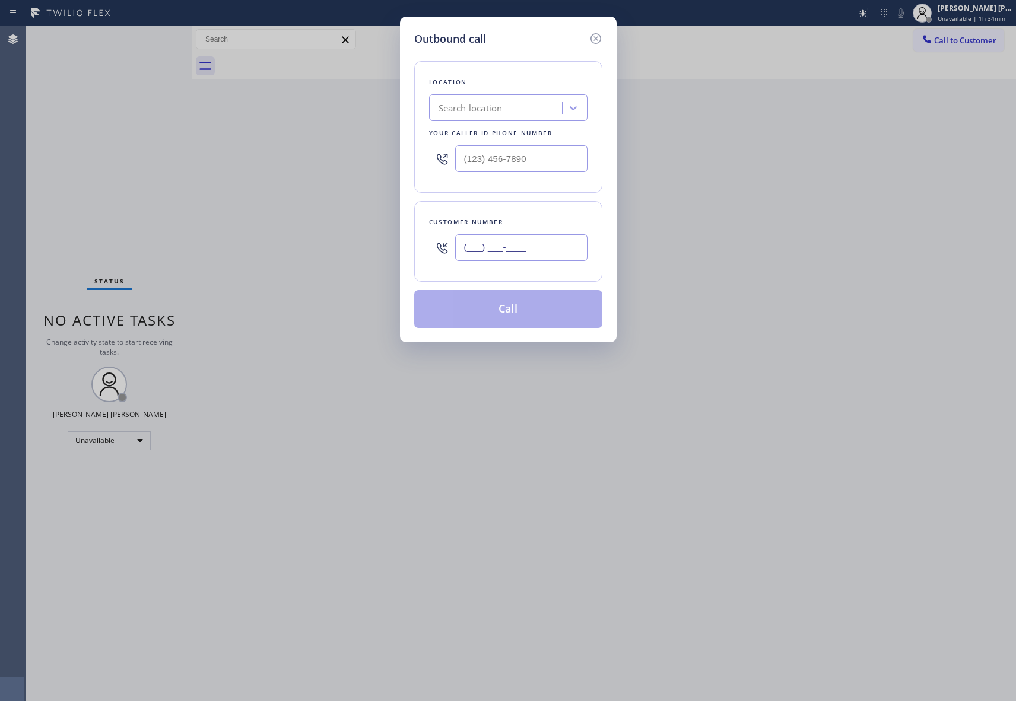
click at [557, 248] on input "(___) ___-____" at bounding box center [521, 247] width 132 height 27
paste input "773) 631-0824"
type input "[PHONE_NUMBER]"
click at [499, 107] on div "Search location" at bounding box center [471, 108] width 64 height 14
type input "5 star appliance repair"
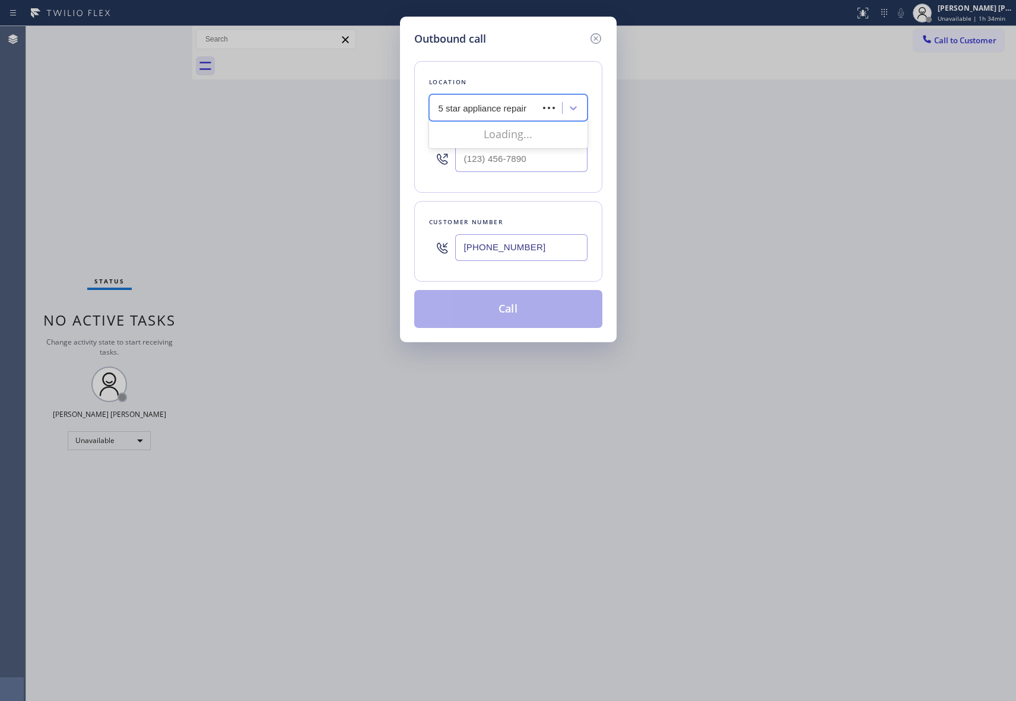
type input "[PHONE_NUMBER]"
type input "5 star appliance repair"
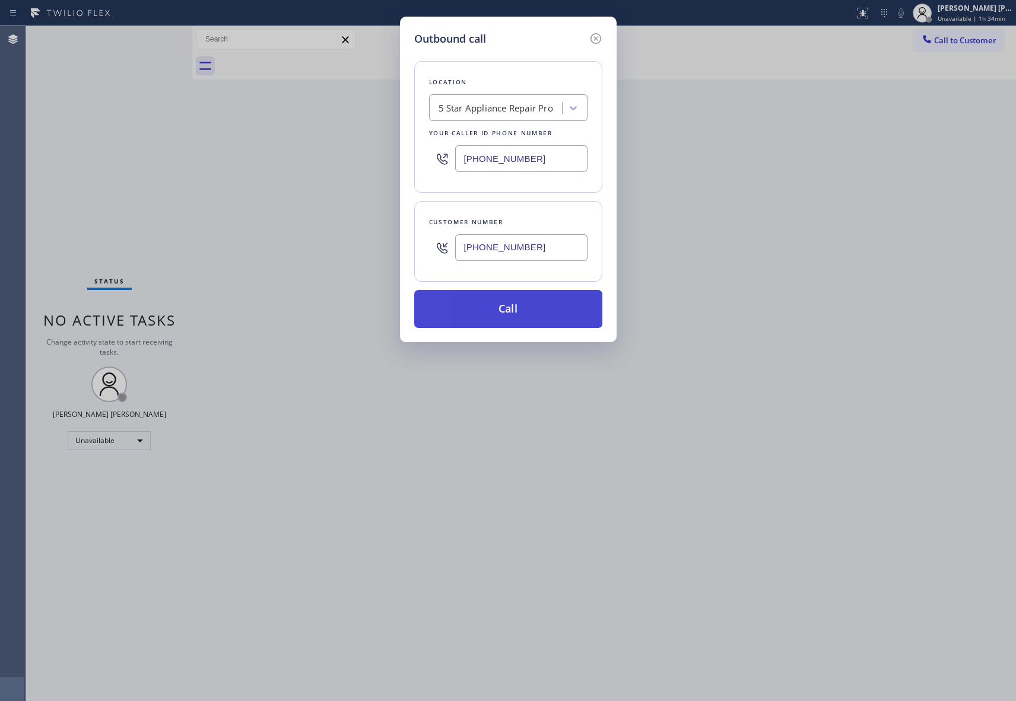
click at [515, 309] on button "Call" at bounding box center [508, 309] width 188 height 38
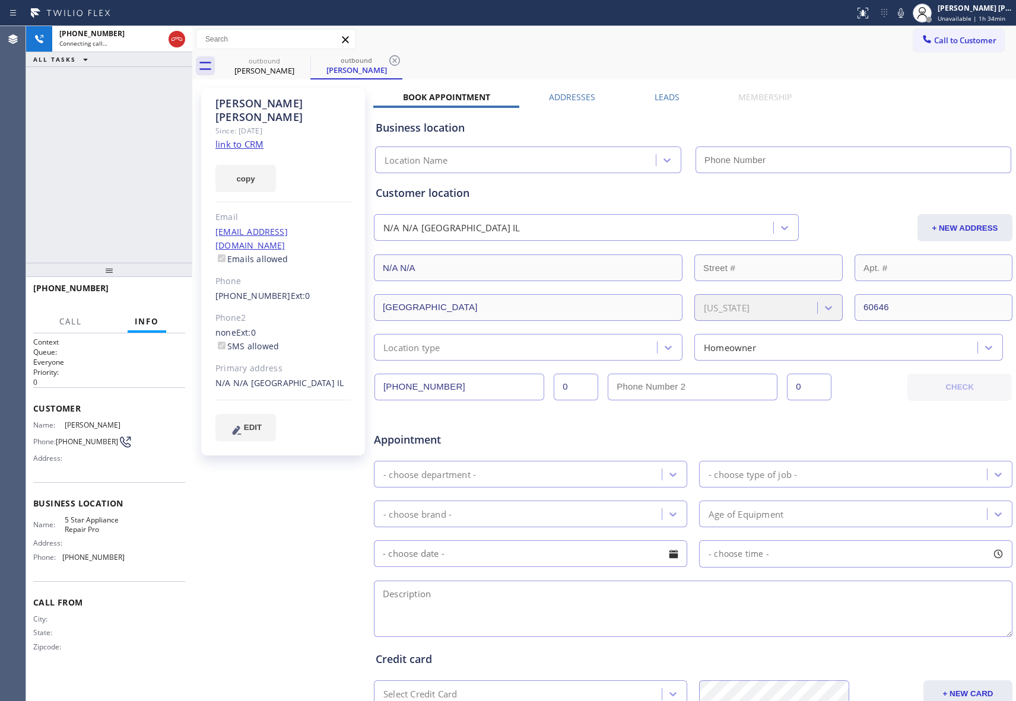
type input "[PHONE_NUMBER]"
click at [657, 96] on label "Leads" at bounding box center [667, 96] width 25 height 11
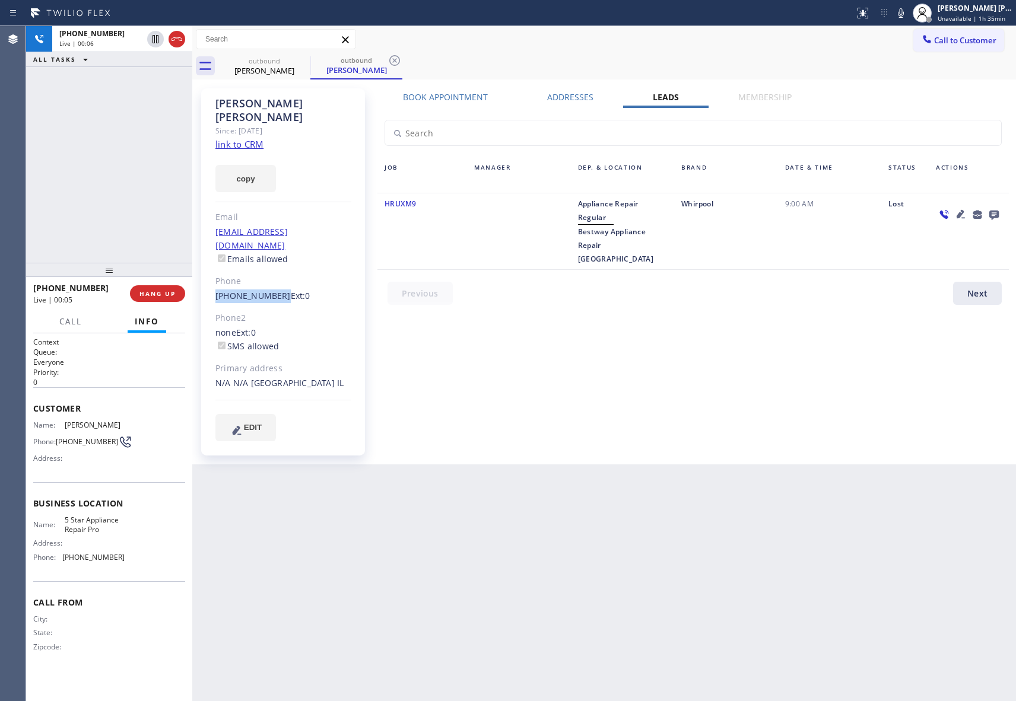
drag, startPoint x: 212, startPoint y: 269, endPoint x: 274, endPoint y: 273, distance: 62.4
click at [274, 273] on div "[PERSON_NAME] Since: [DATE] link to CRM copy Email [EMAIL_ADDRESS][DOMAIN_NAME]…" at bounding box center [283, 271] width 164 height 367
copy link "[PHONE_NUMBER]"
click at [150, 290] on span "HANG UP" at bounding box center [157, 294] width 36 height 8
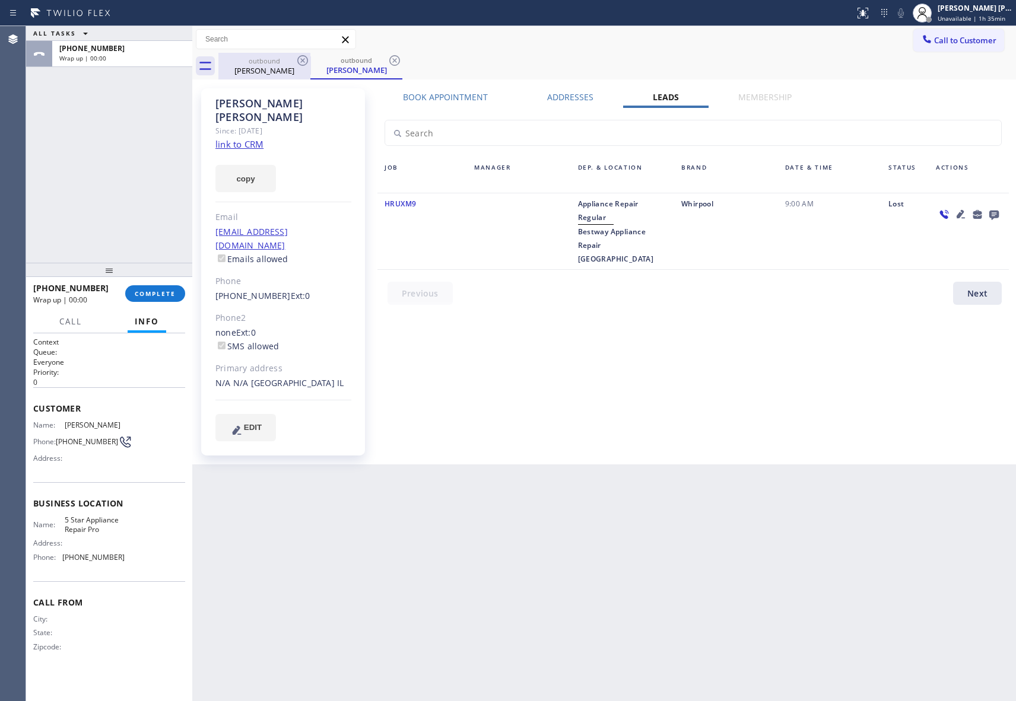
click at [293, 62] on div "outbound" at bounding box center [265, 60] width 90 height 9
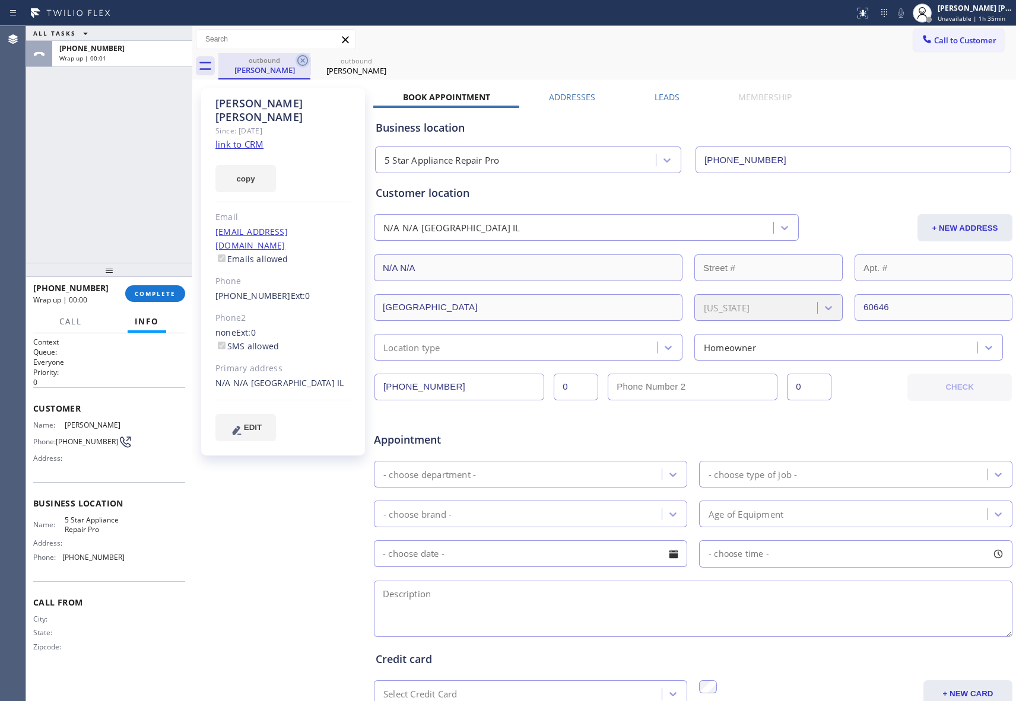
click at [304, 59] on icon at bounding box center [303, 60] width 14 height 14
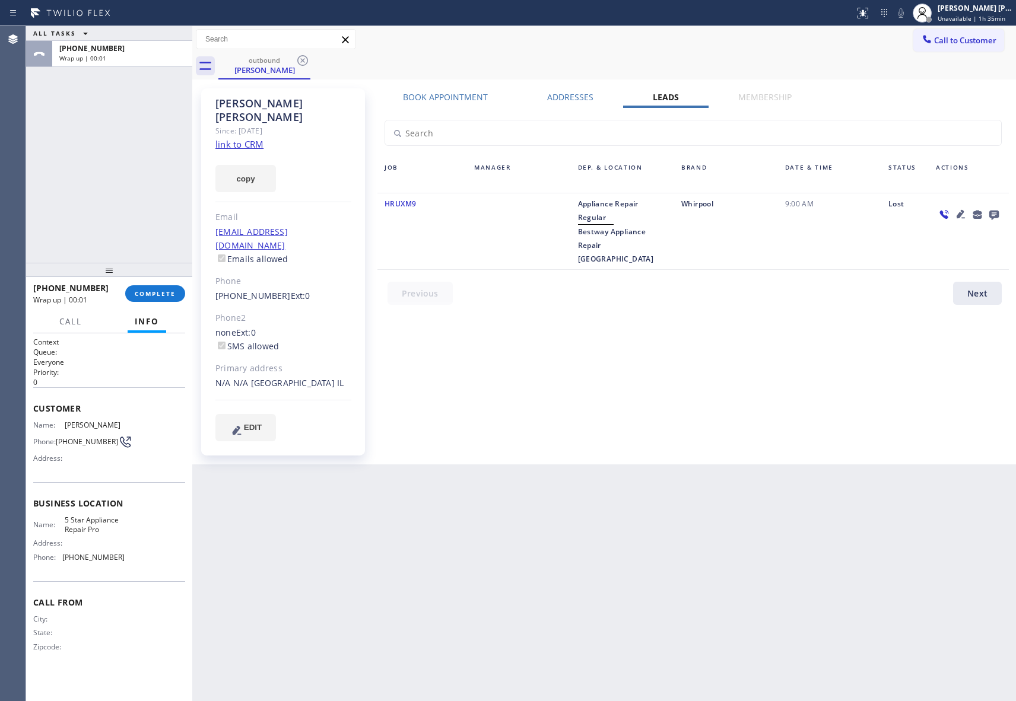
click at [304, 59] on icon at bounding box center [303, 60] width 14 height 14
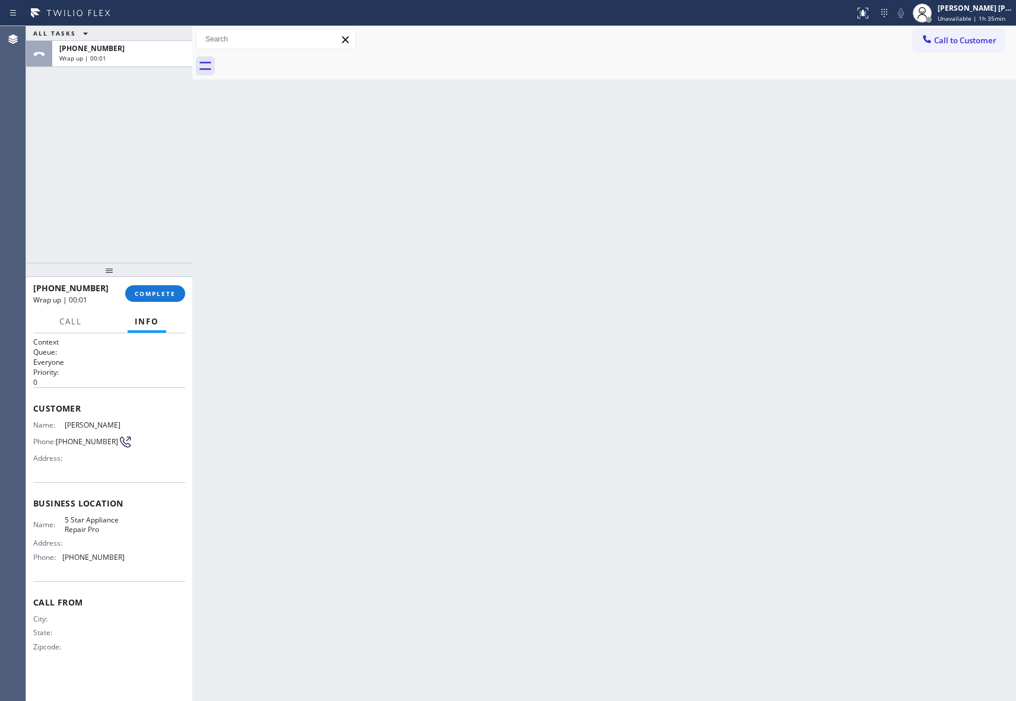
click at [304, 59] on div at bounding box center [617, 66] width 798 height 27
click at [163, 295] on span "COMPLETE" at bounding box center [155, 294] width 41 height 8
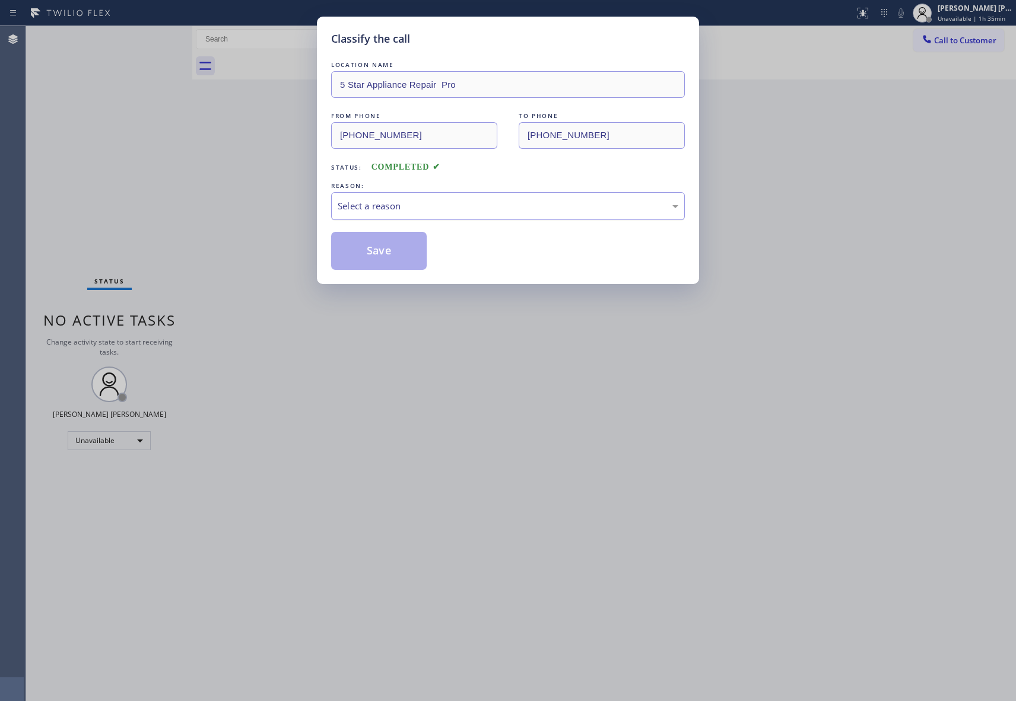
click at [477, 207] on div "Select a reason" at bounding box center [508, 206] width 341 height 14
click at [371, 254] on button "Save" at bounding box center [379, 251] width 96 height 38
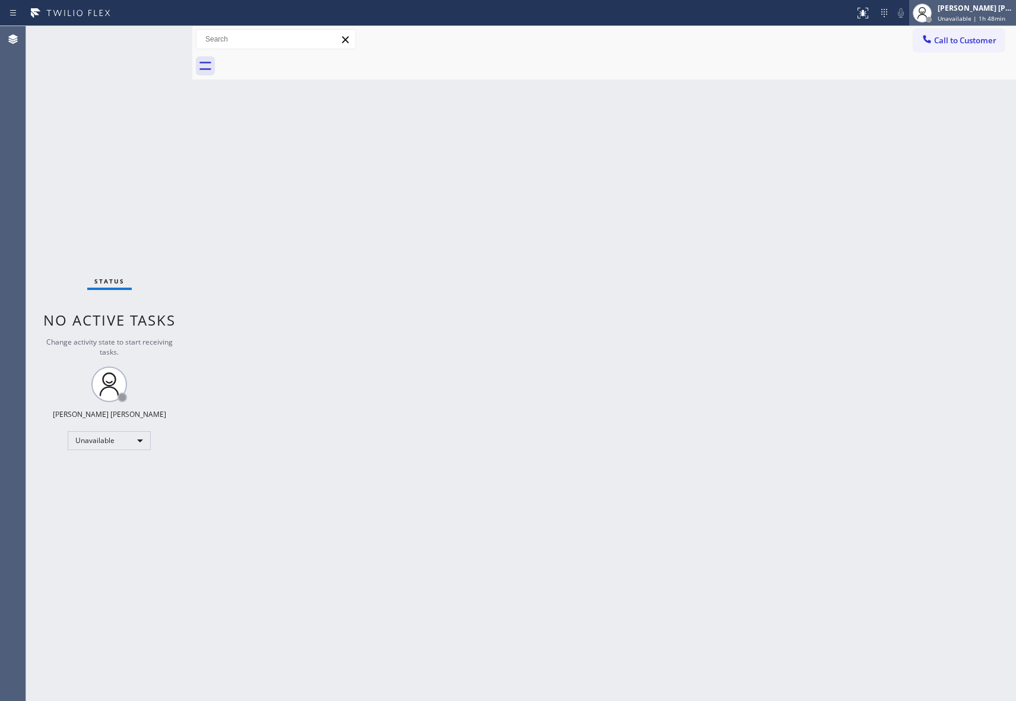
click at [977, 20] on span "Unavailable | 1h 48min" at bounding box center [972, 18] width 68 height 8
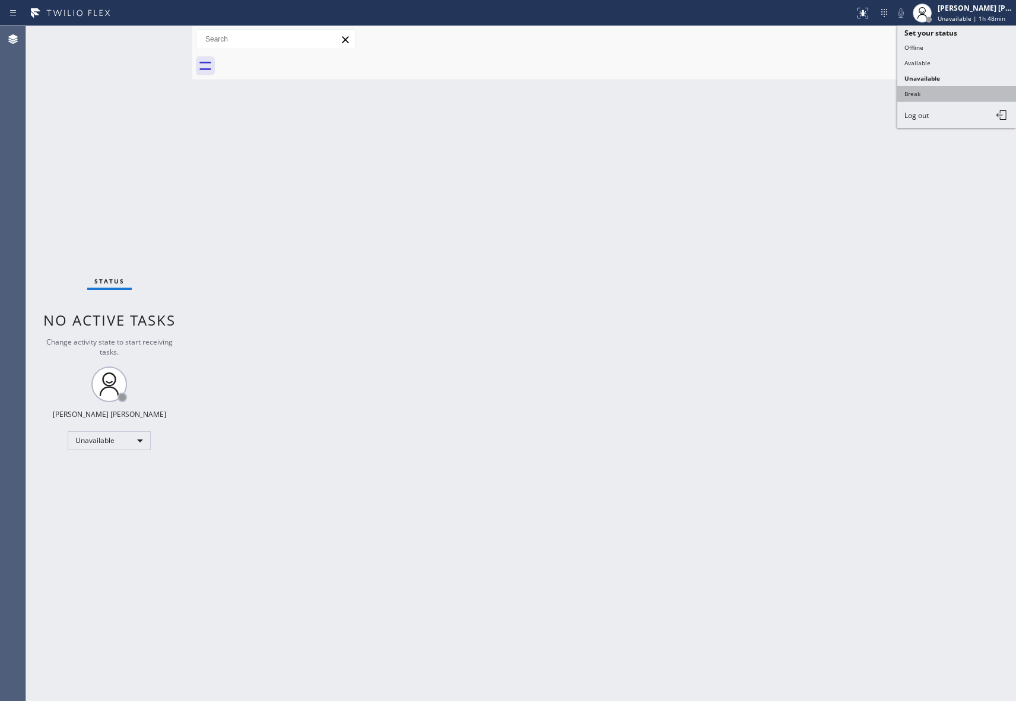
click at [935, 91] on button "Break" at bounding box center [956, 93] width 119 height 15
